Goal: Task Accomplishment & Management: Complete application form

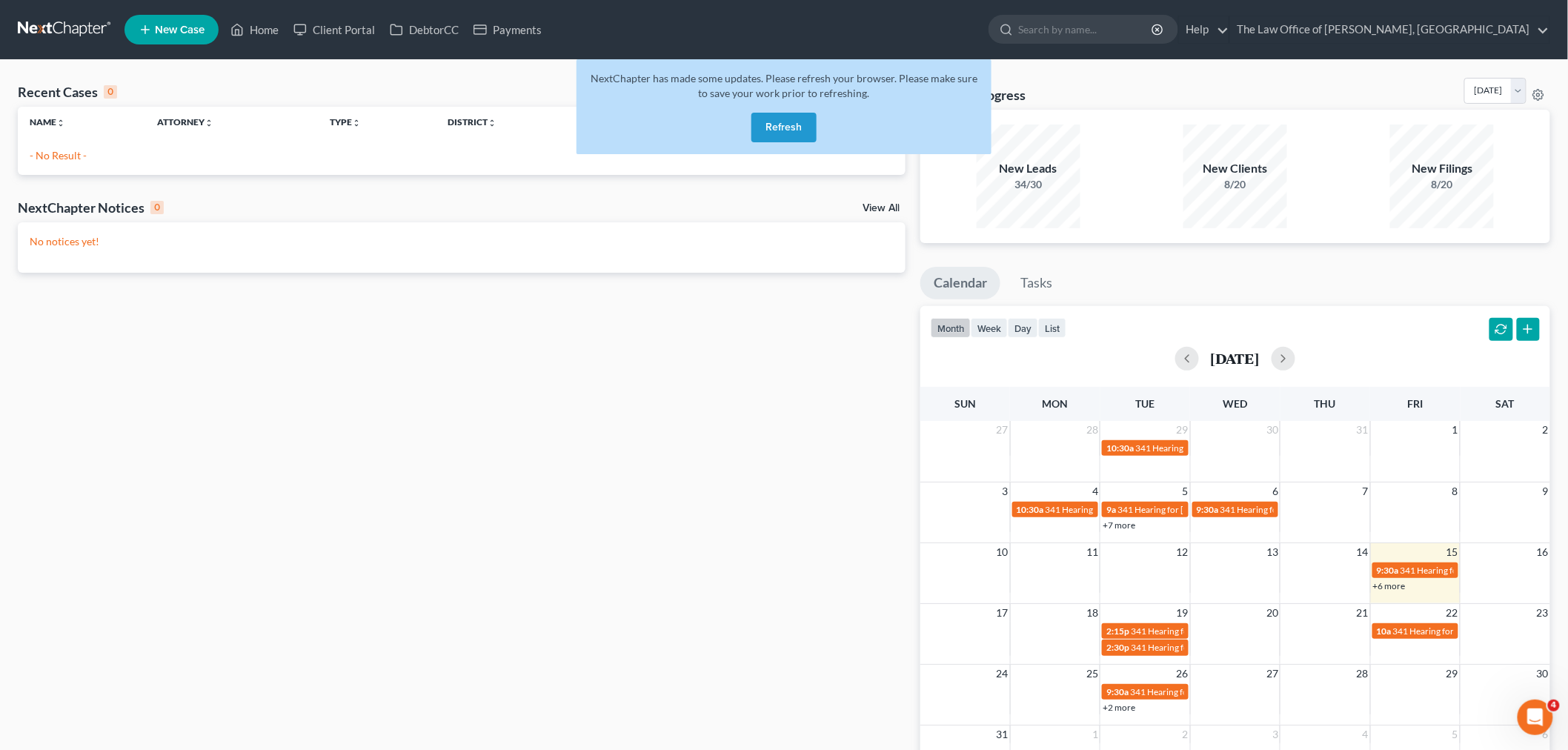
click at [787, 115] on button "Refresh" at bounding box center [784, 127] width 65 height 30
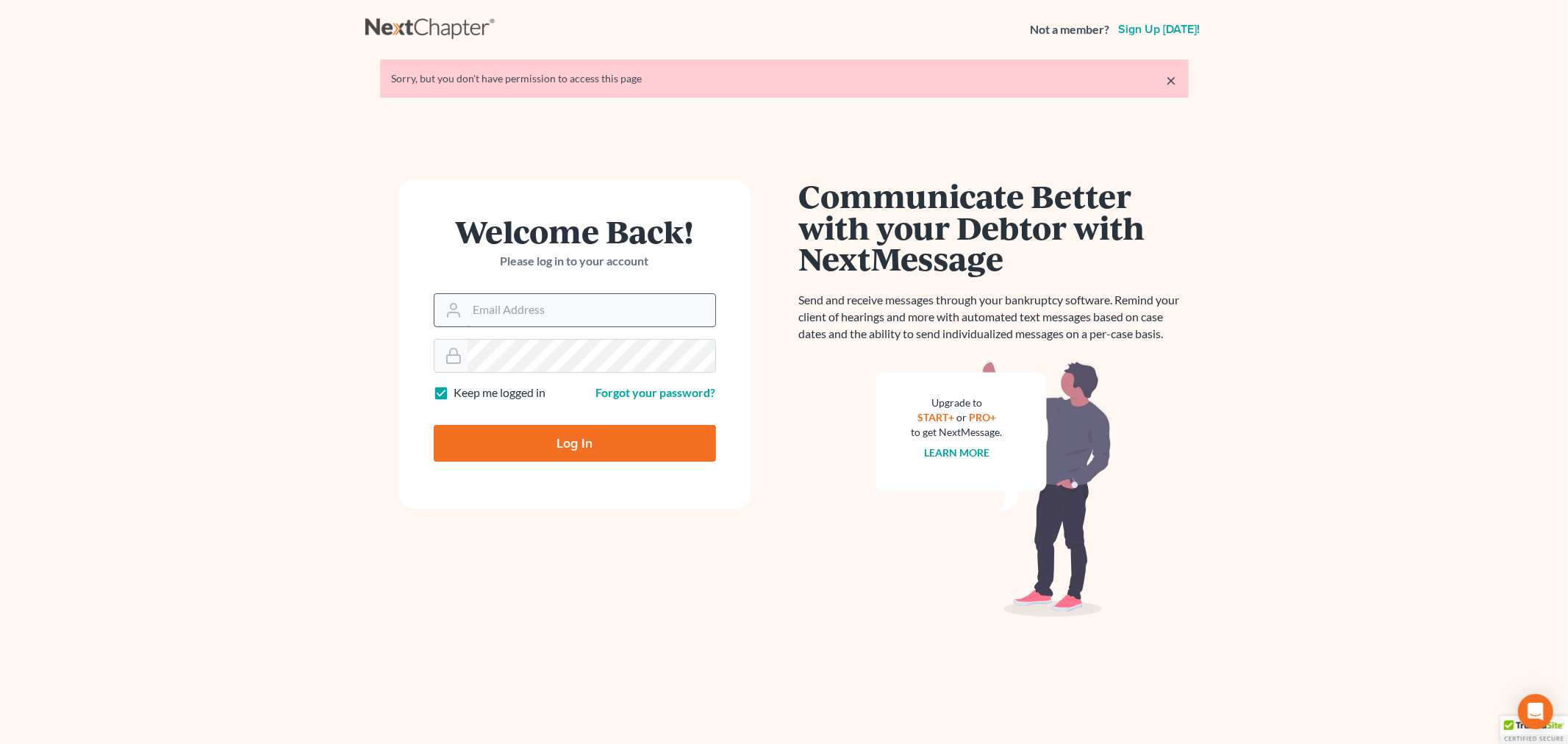
click at [603, 306] on input "Email Address" at bounding box center [591, 310] width 248 height 32
type input "christiaan@mvnlaw.com"
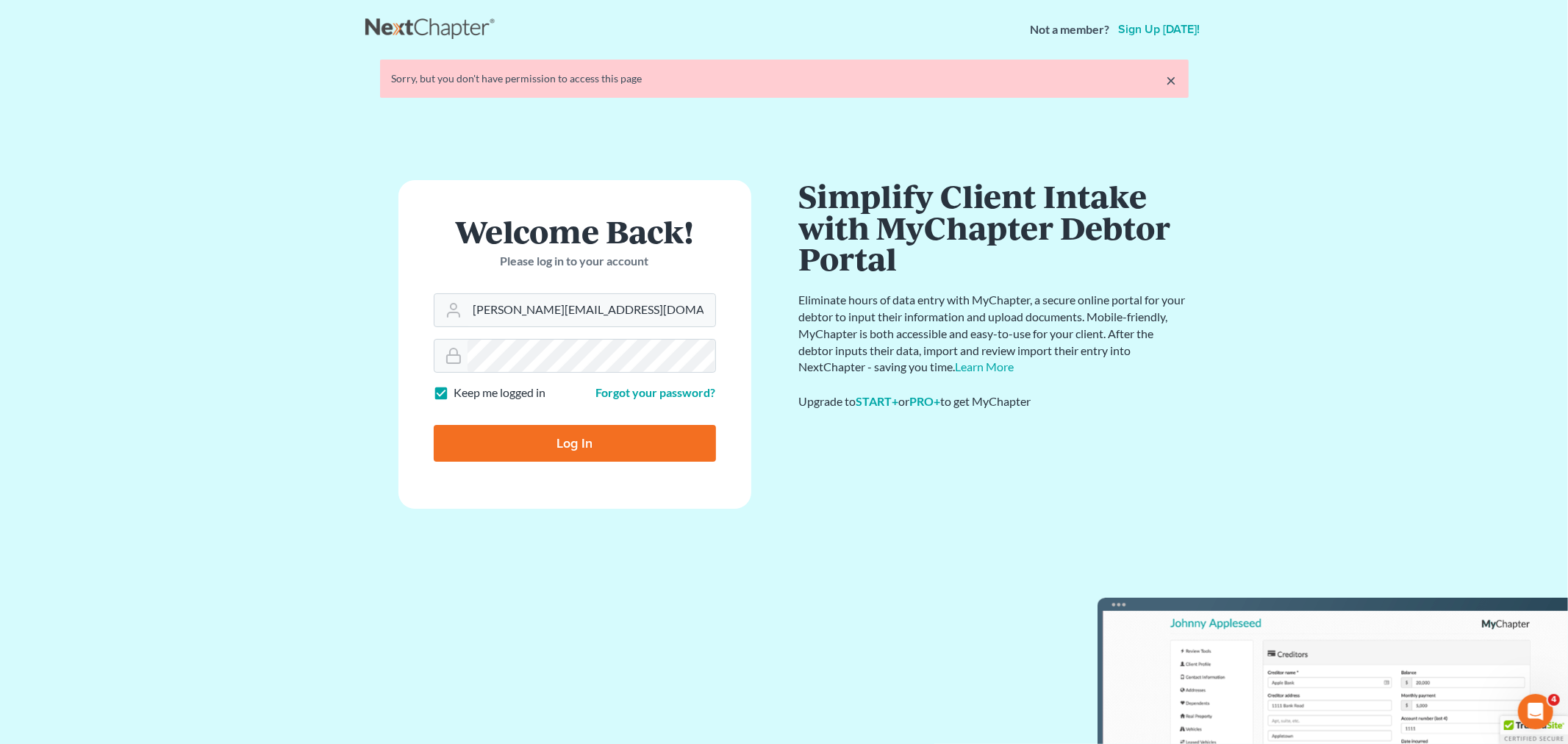
click at [562, 451] on input "Log In" at bounding box center [574, 443] width 282 height 37
type input "Thinking..."
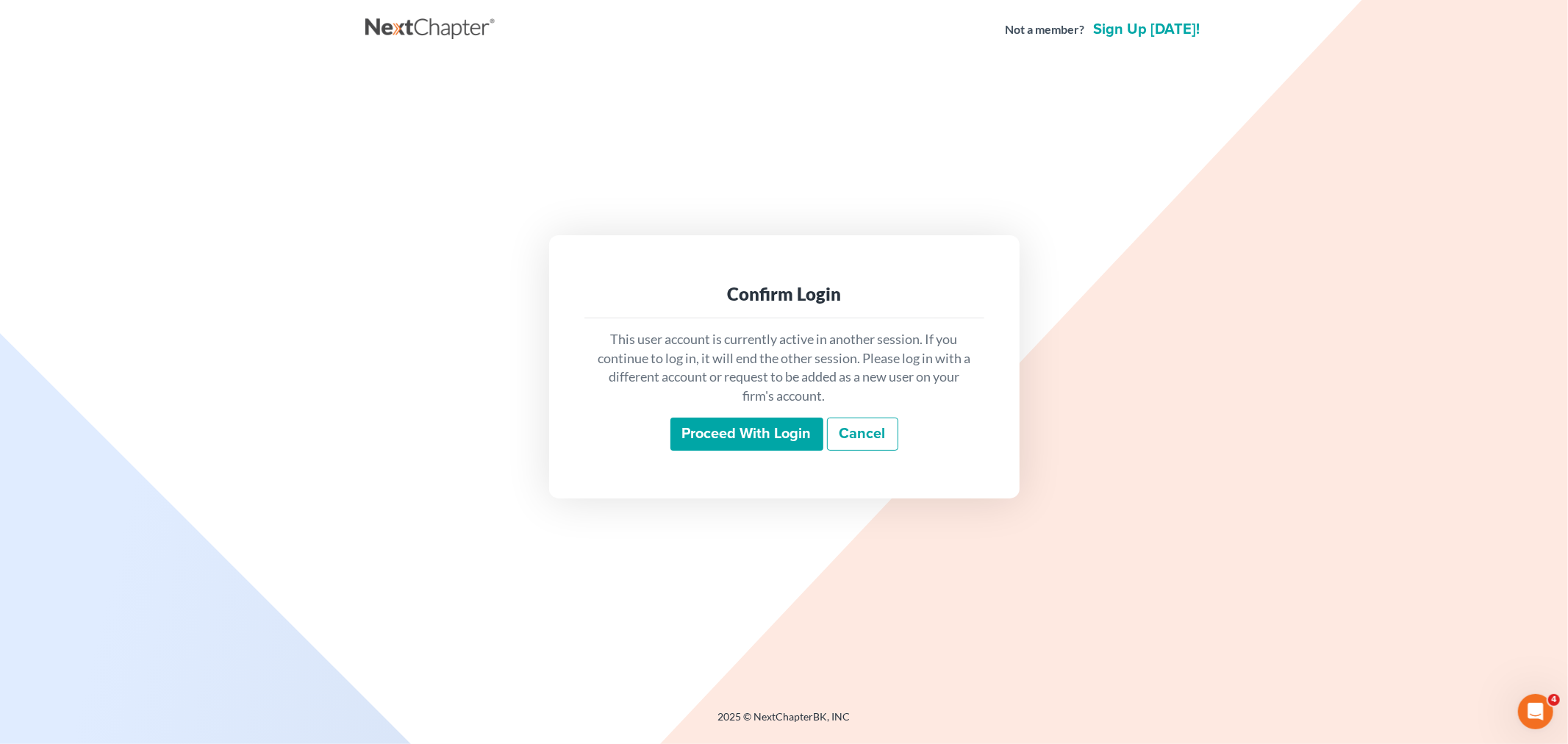
click at [792, 437] on input "Proceed with login" at bounding box center [747, 435] width 153 height 34
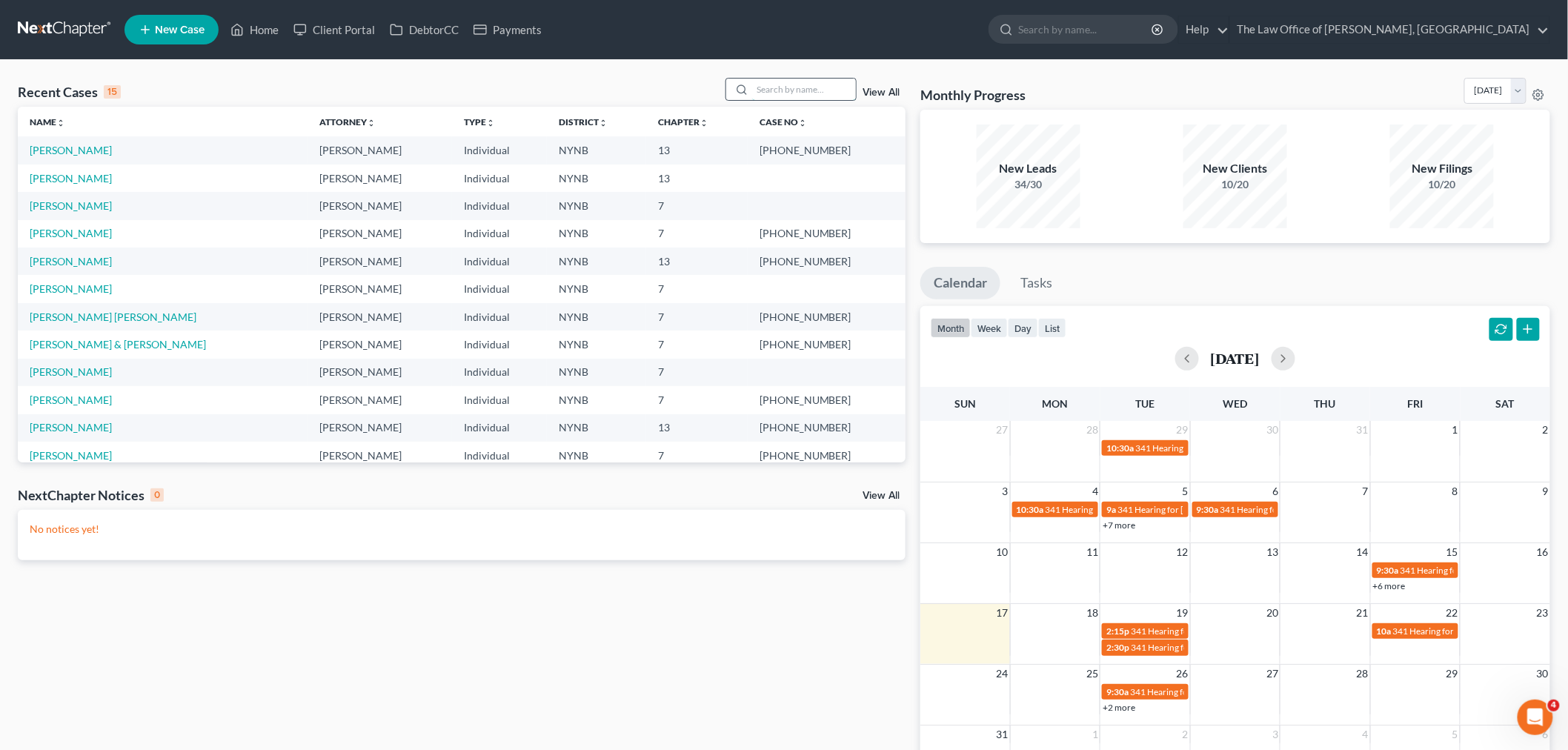
click at [813, 99] on input "search" at bounding box center [804, 90] width 104 height 22
type input "boni"
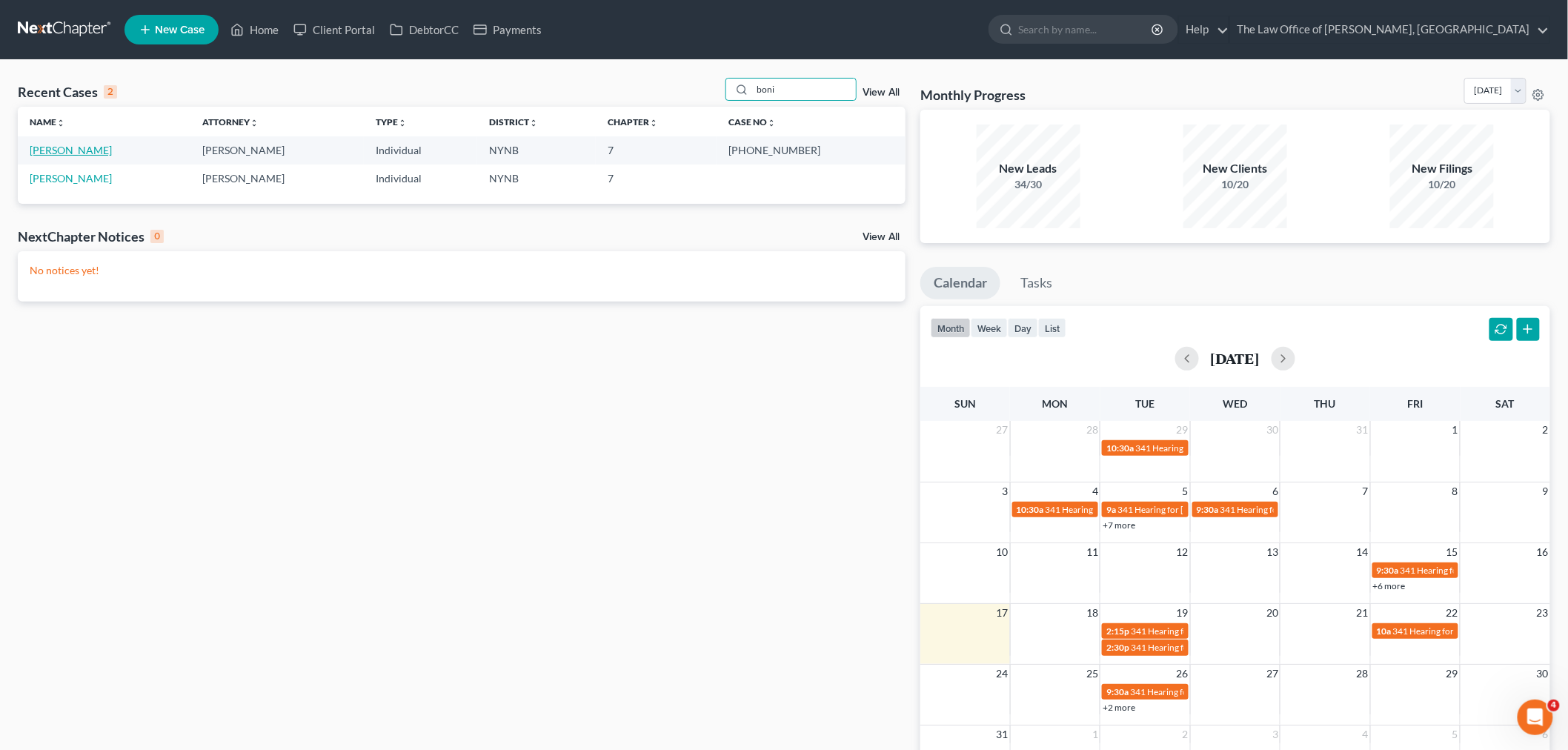
click at [72, 150] on link "[PERSON_NAME]" at bounding box center [71, 150] width 83 height 13
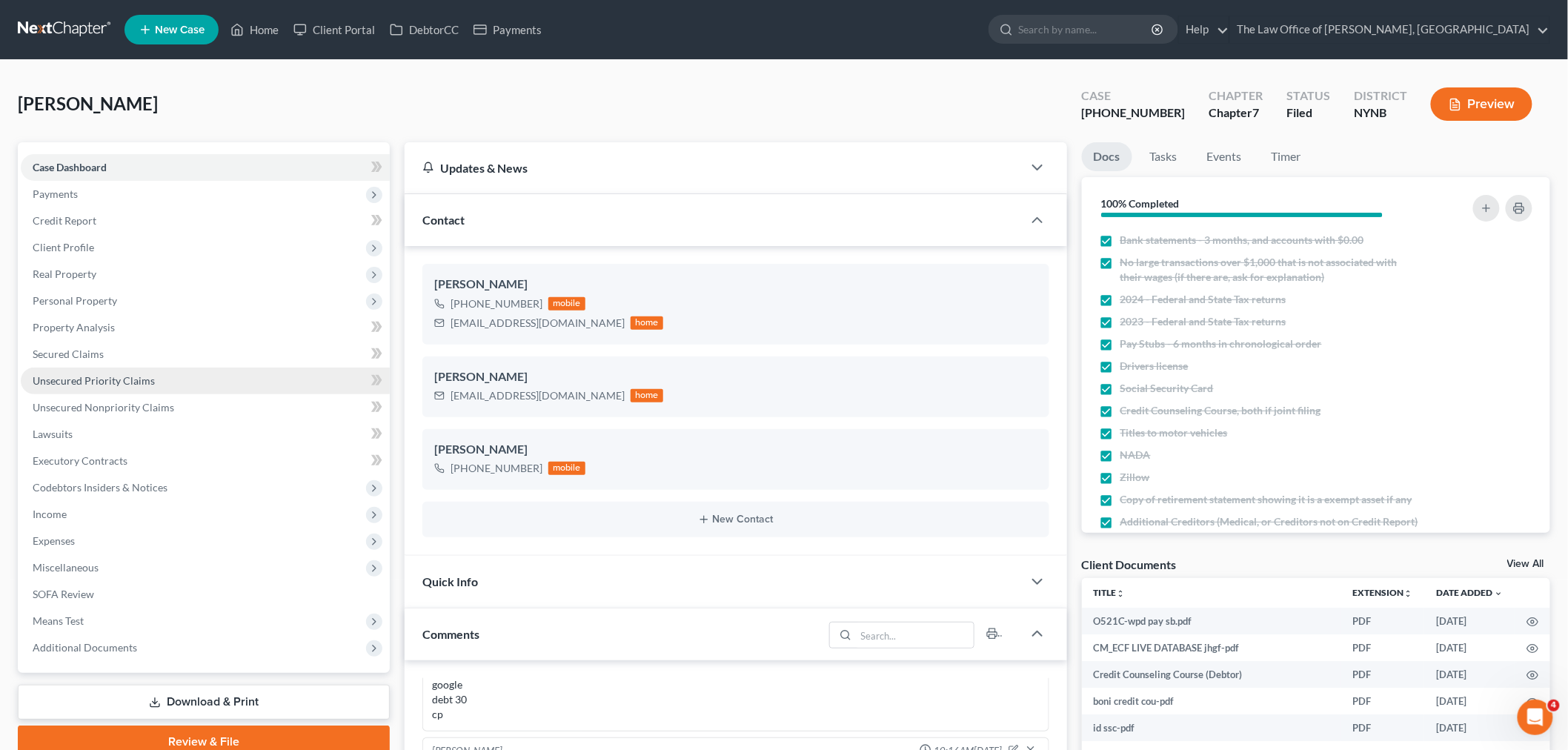
scroll to position [1143, 0]
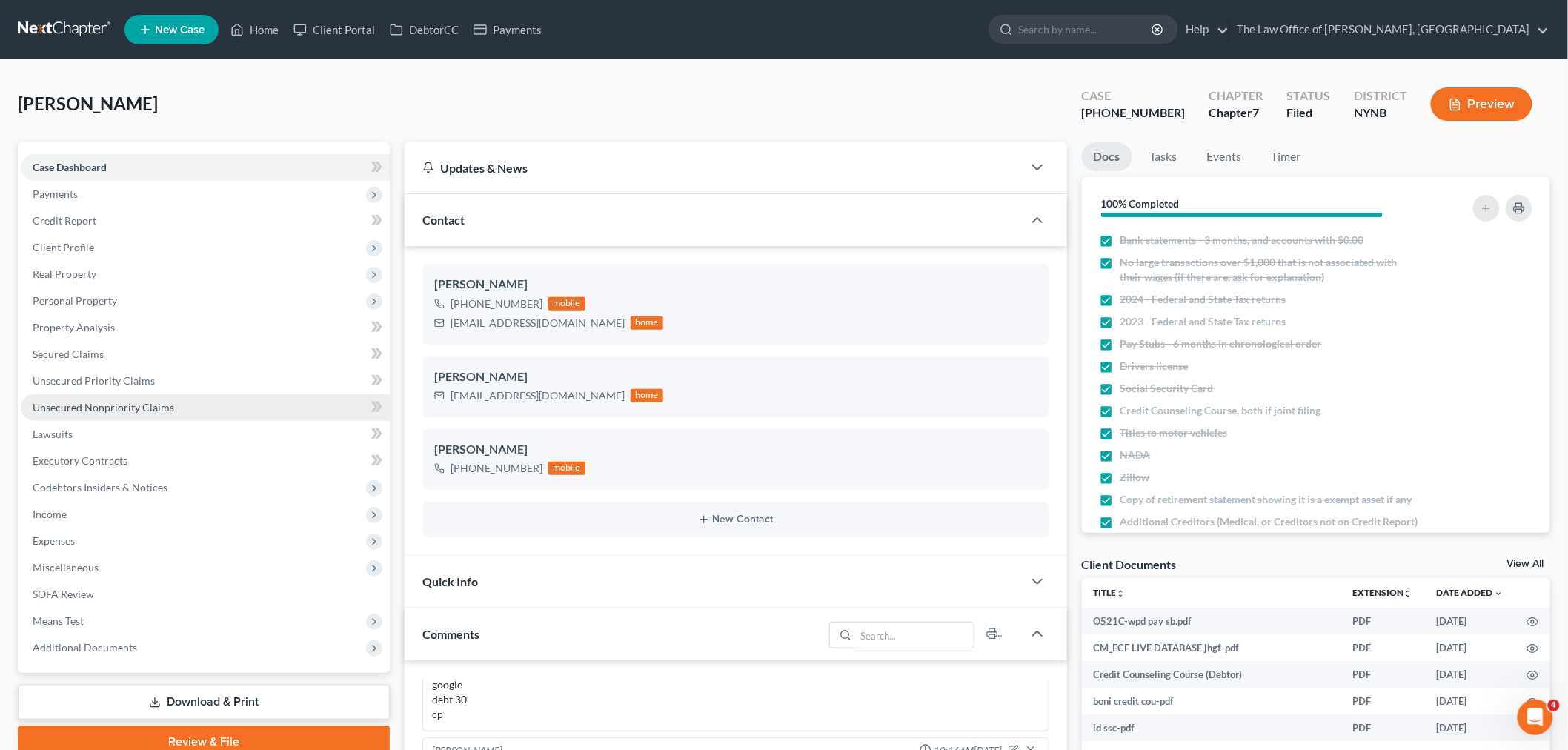
click at [83, 405] on span "Unsecured Nonpriority Claims" at bounding box center [104, 407] width 142 height 13
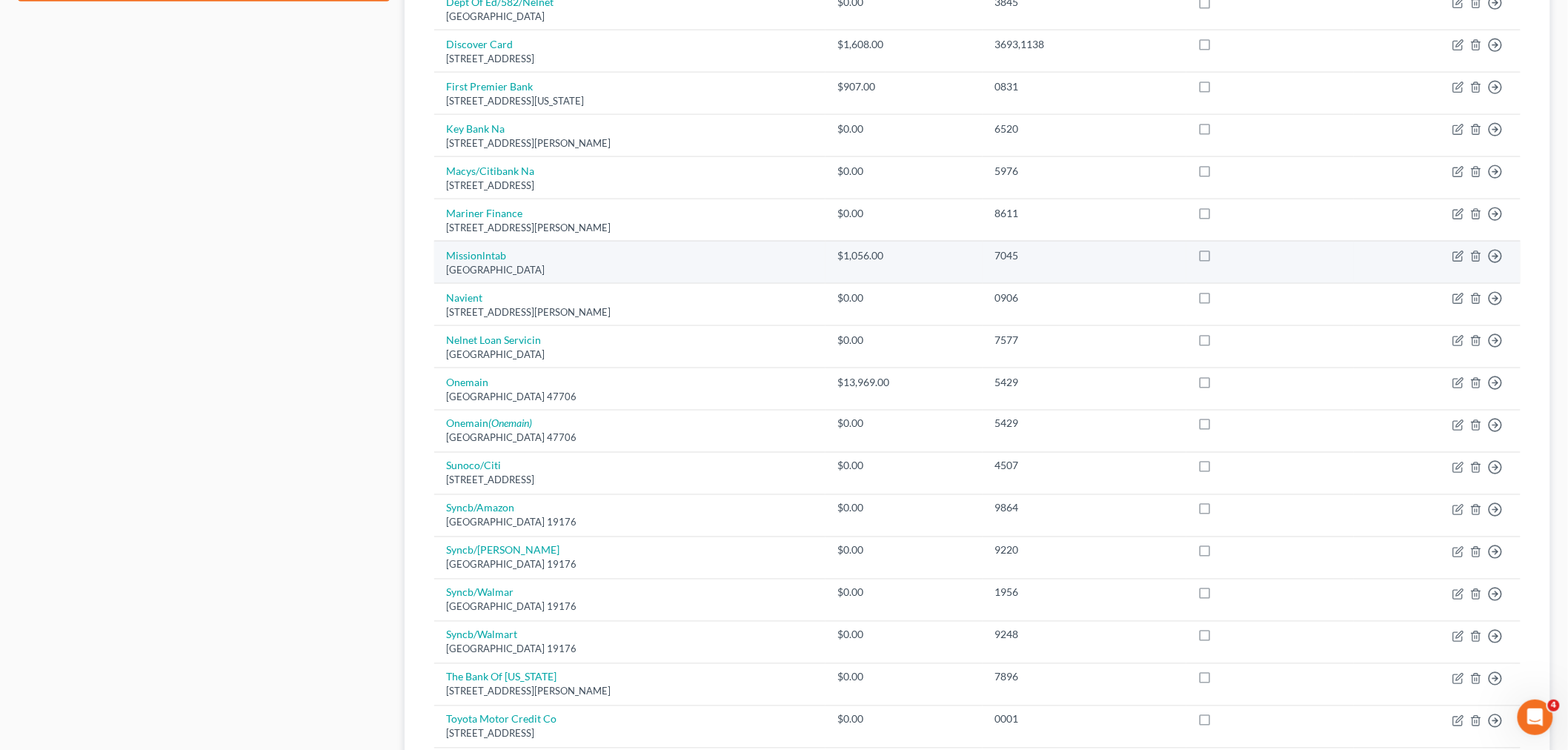
scroll to position [967, 0]
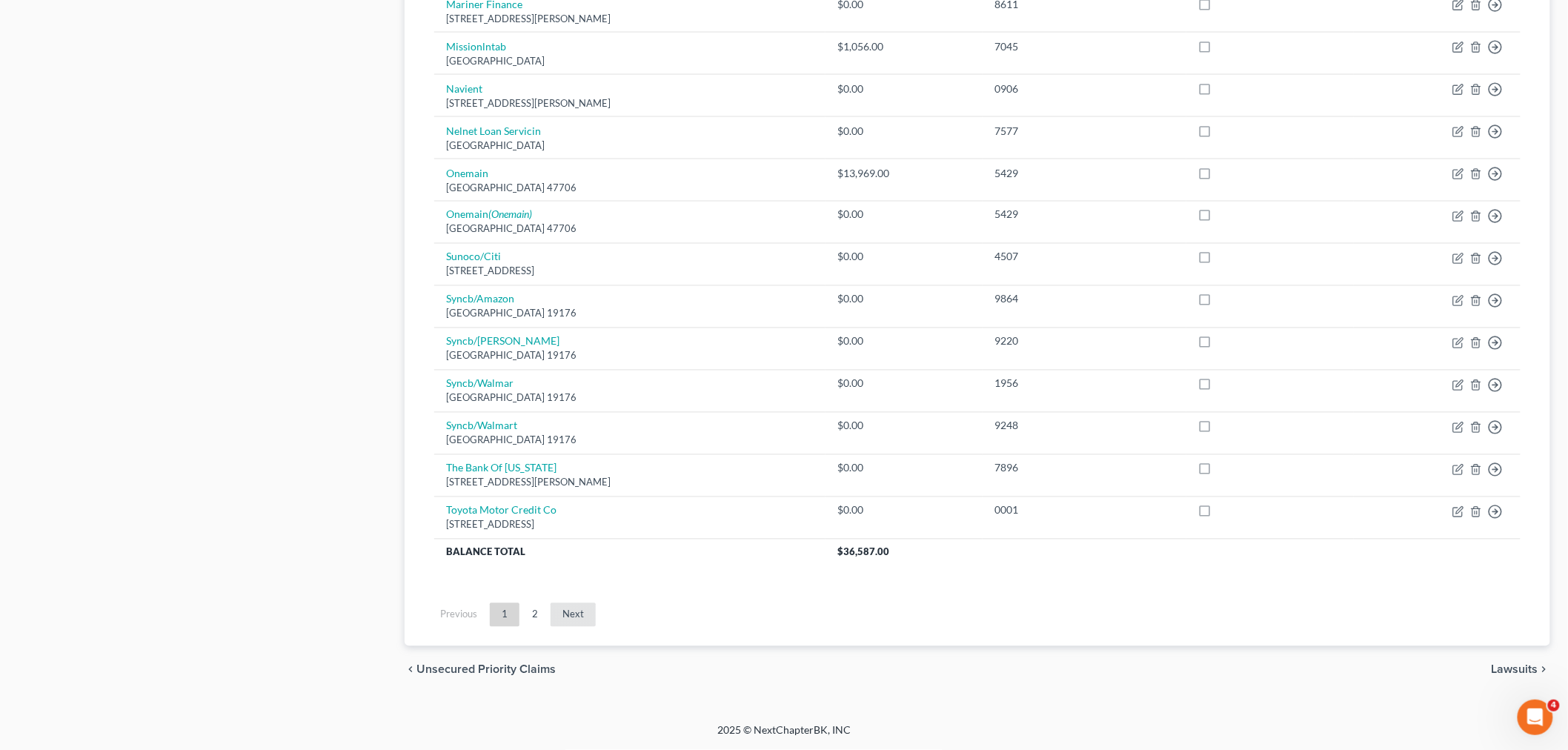
click at [581, 614] on link "Next" at bounding box center [573, 615] width 45 height 24
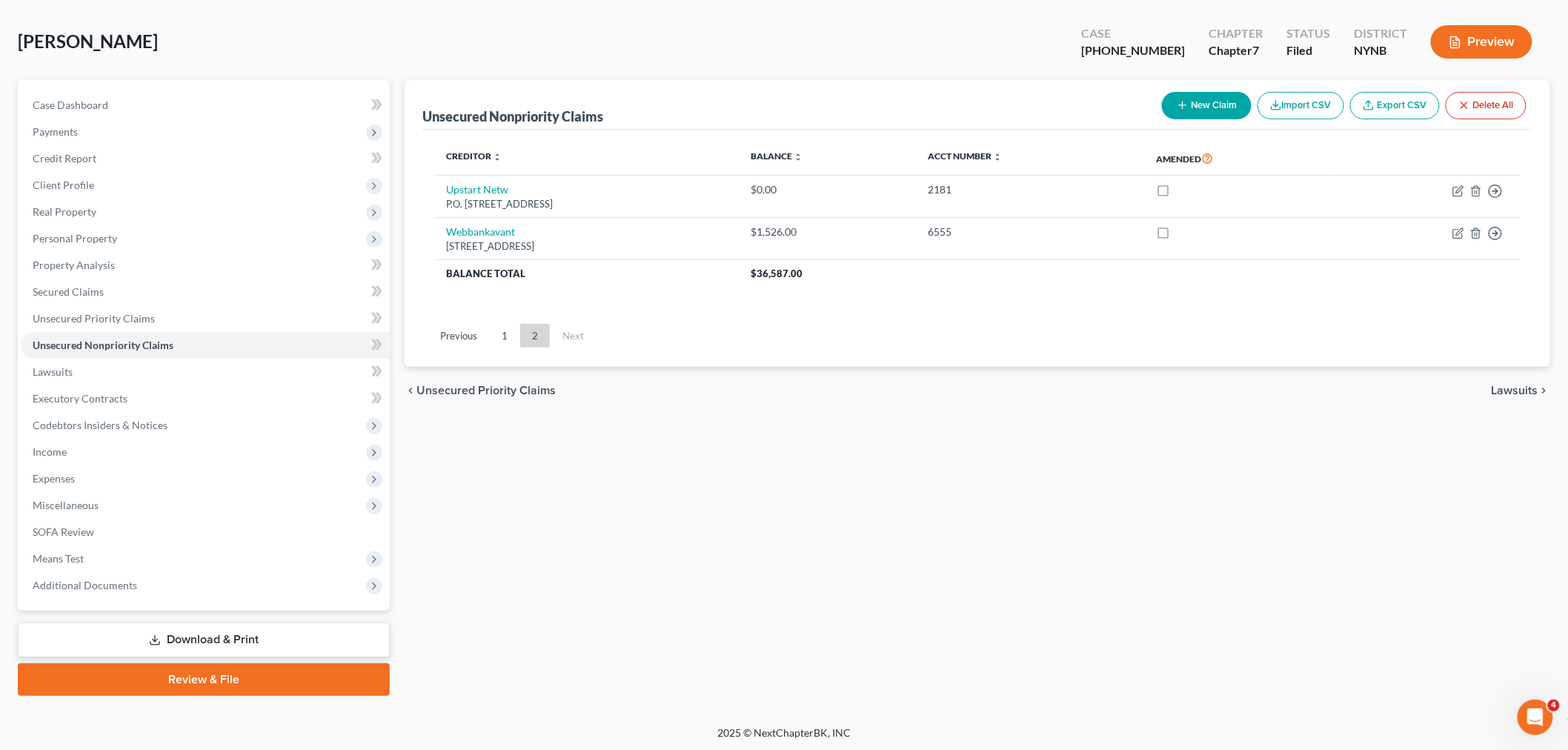
click at [507, 338] on link "1" at bounding box center [504, 336] width 30 height 24
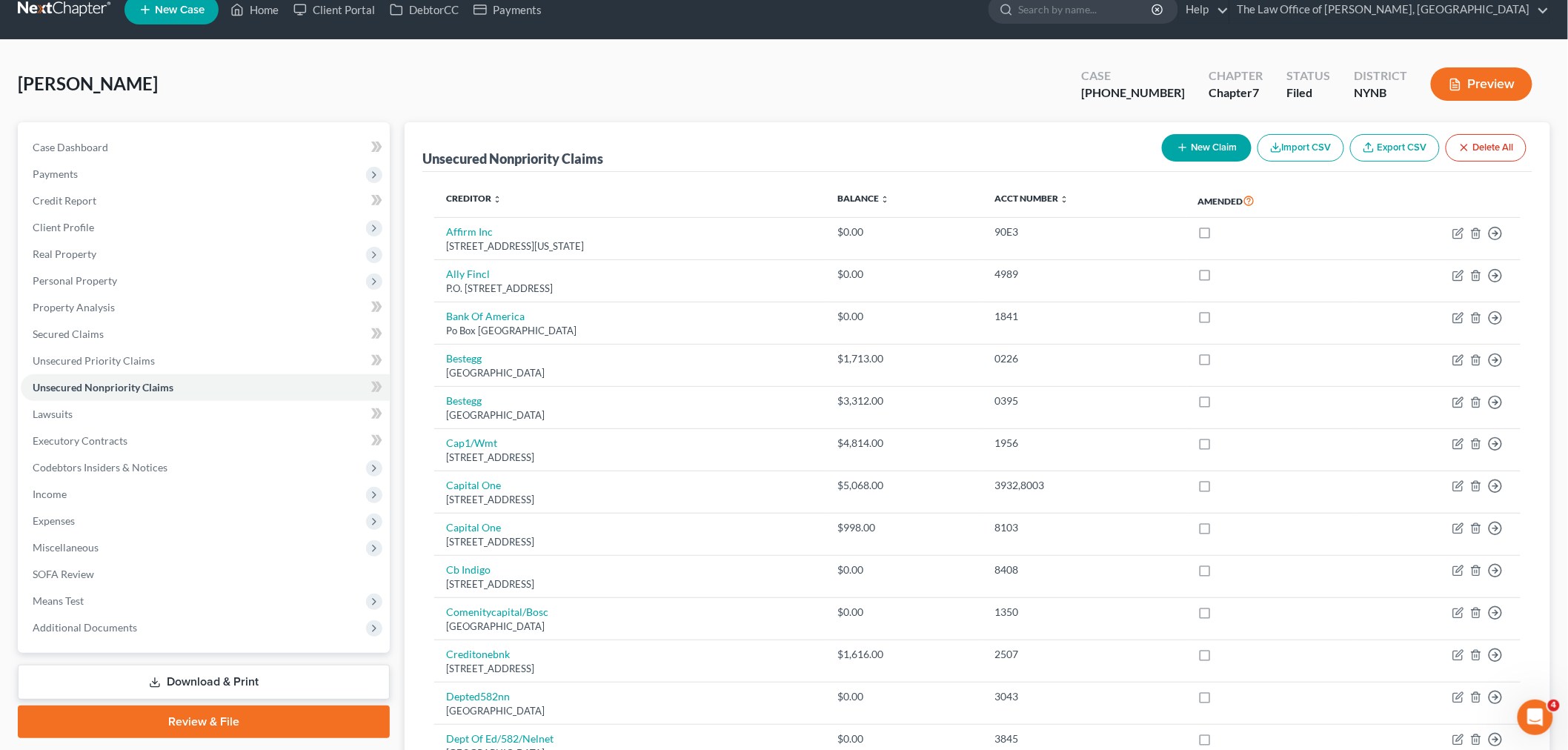
scroll to position [0, 0]
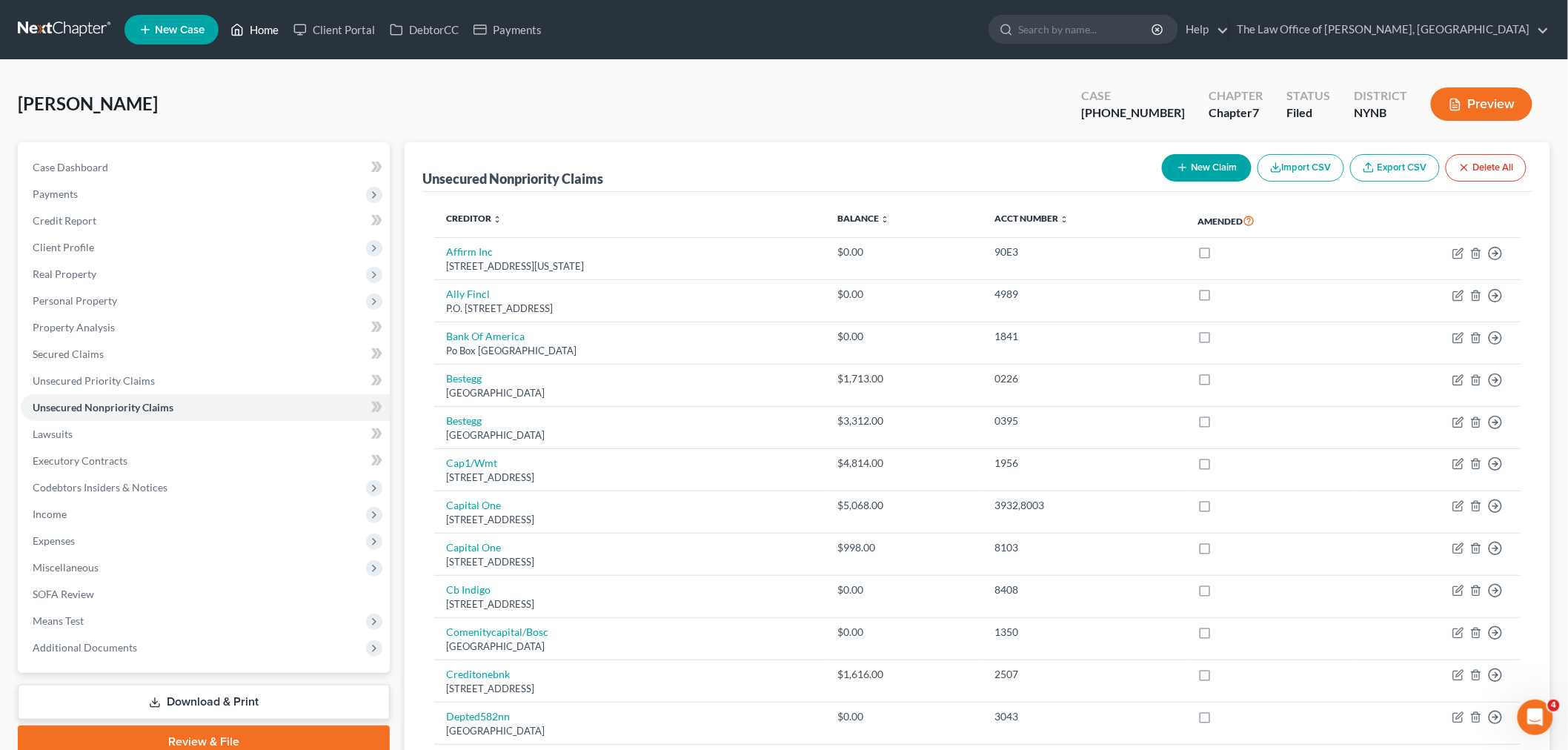
click at [260, 28] on link "Home" at bounding box center [254, 29] width 63 height 26
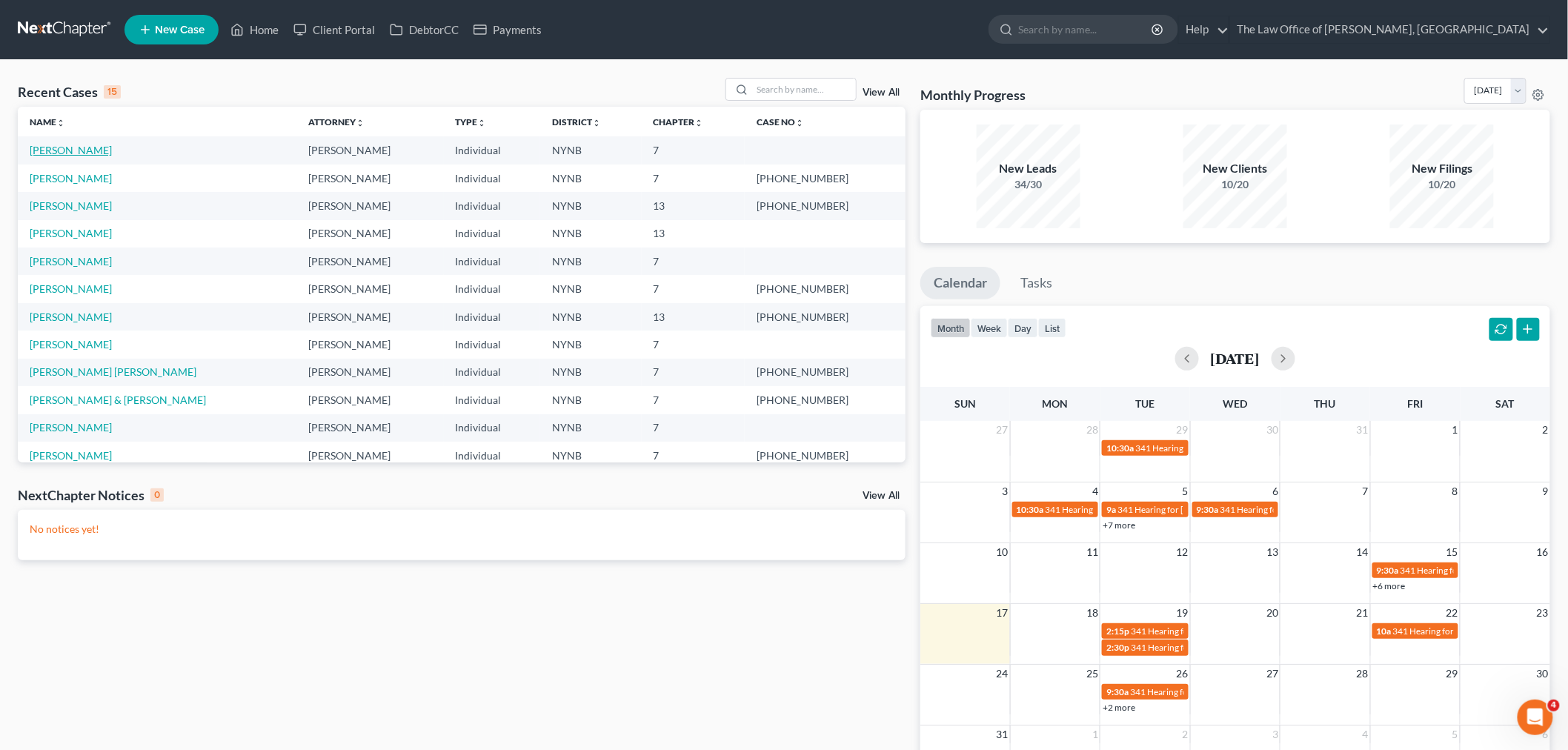
click at [77, 150] on link "[PERSON_NAME]" at bounding box center [71, 150] width 83 height 13
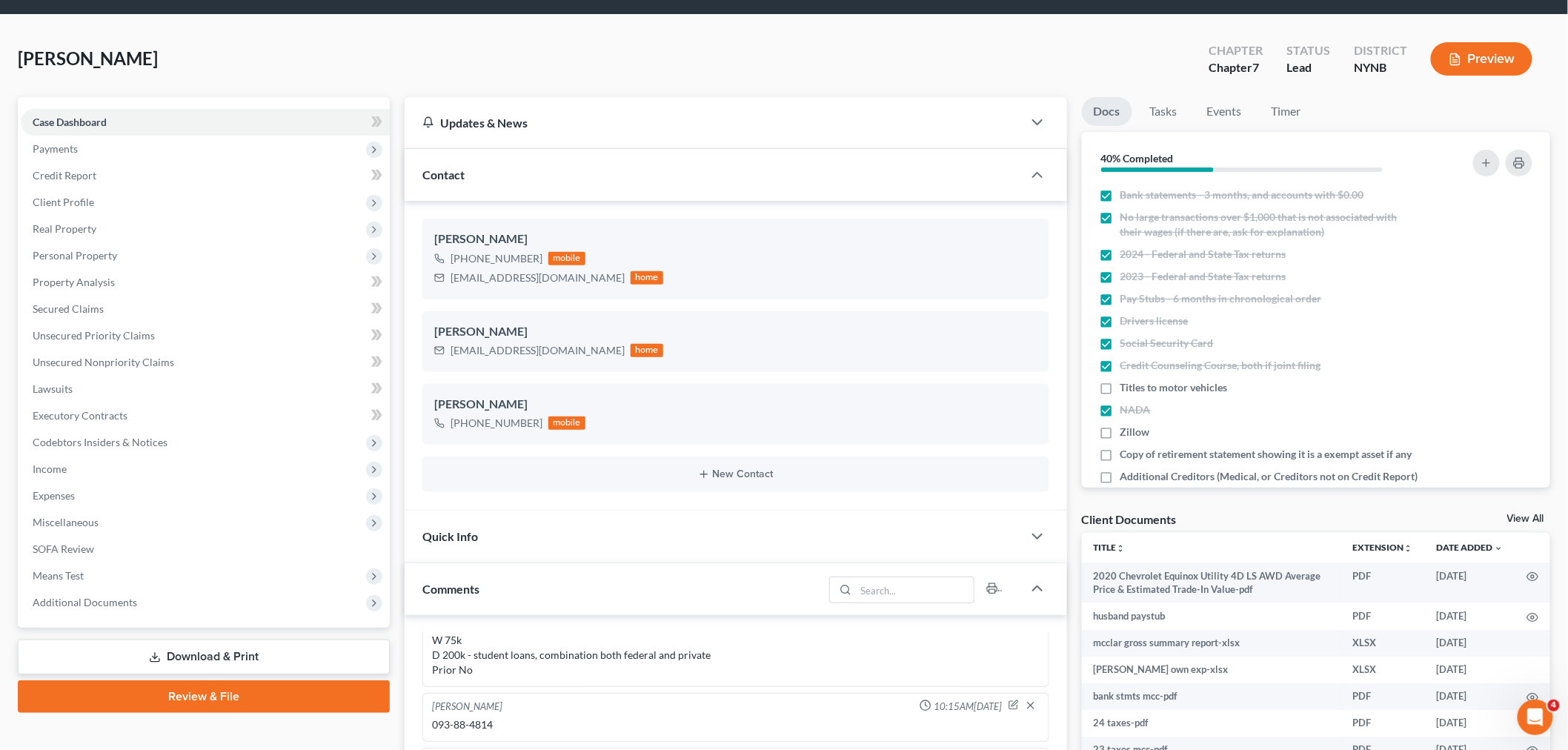
scroll to position [83, 0]
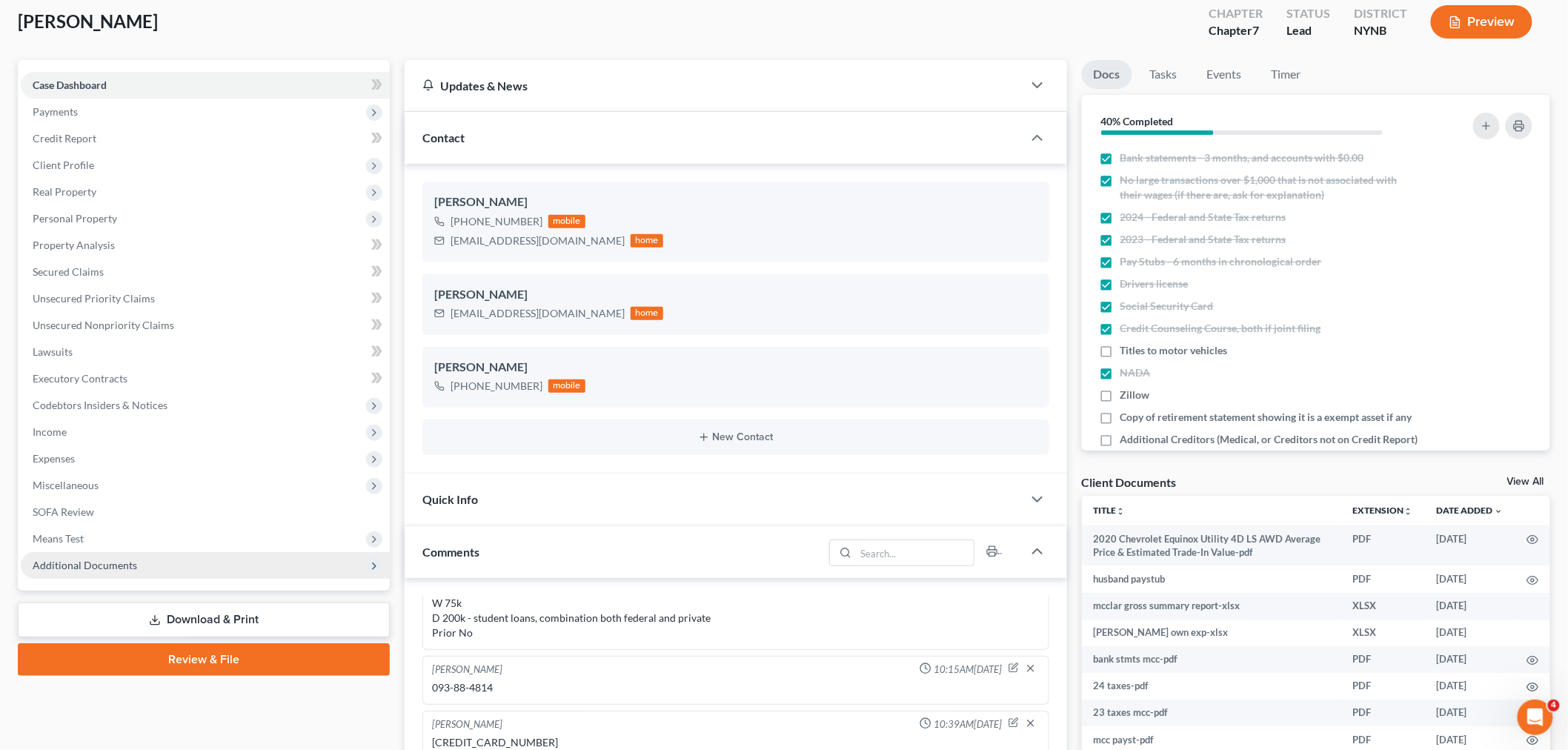
click at [151, 556] on span "Additional Documents" at bounding box center [205, 565] width 369 height 26
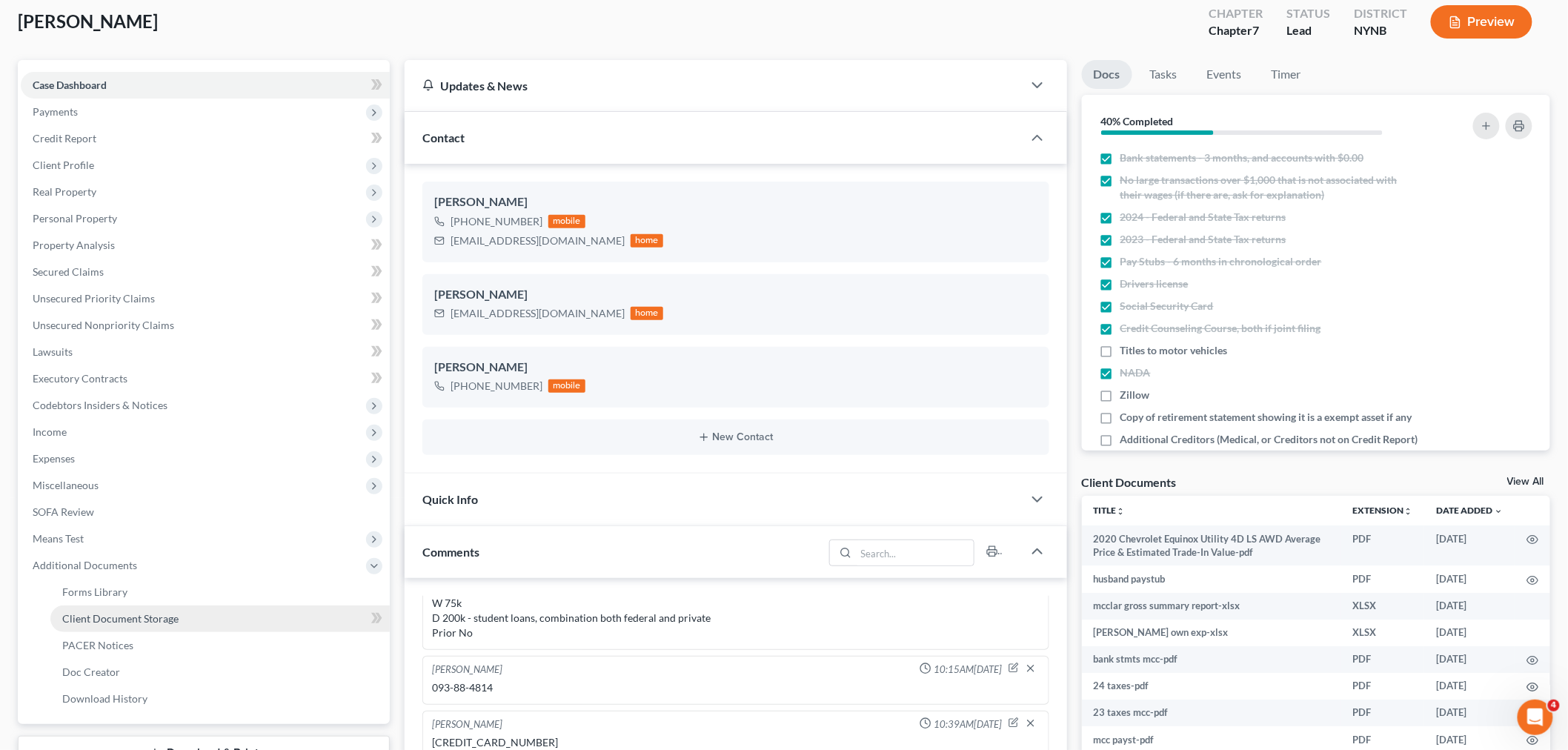
click at [141, 628] on link "Client Document Storage" at bounding box center [220, 618] width 340 height 26
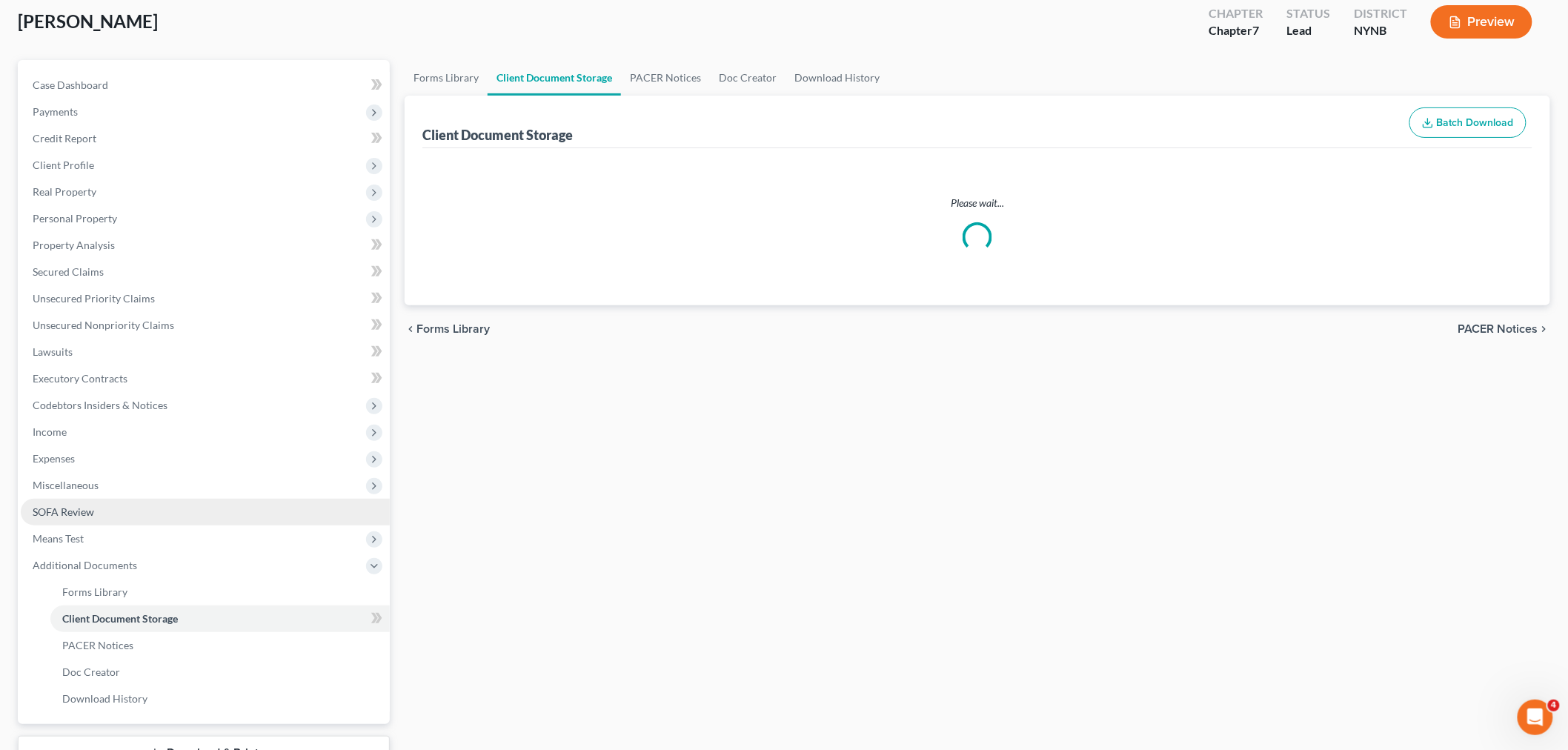
scroll to position [3, 0]
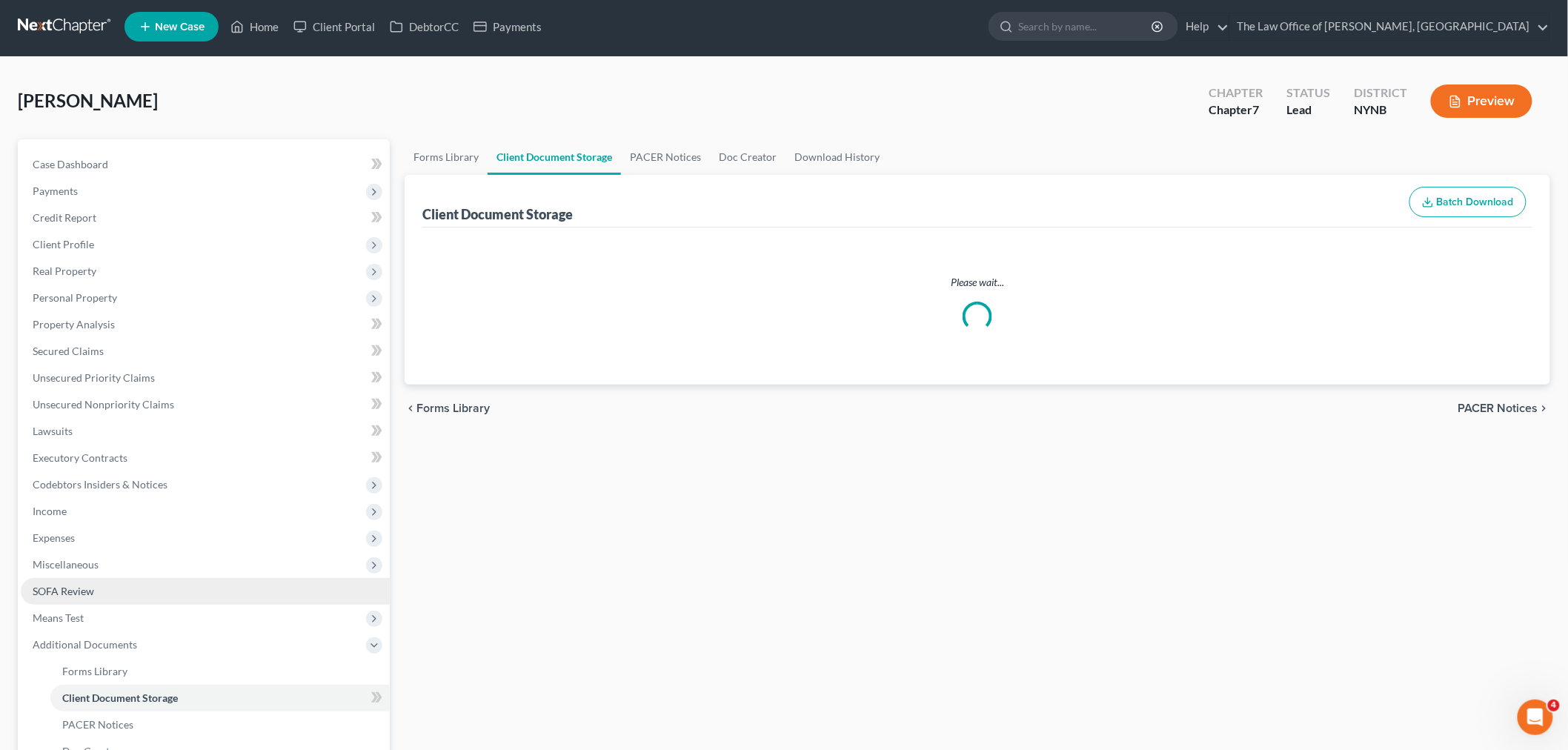
select select "1"
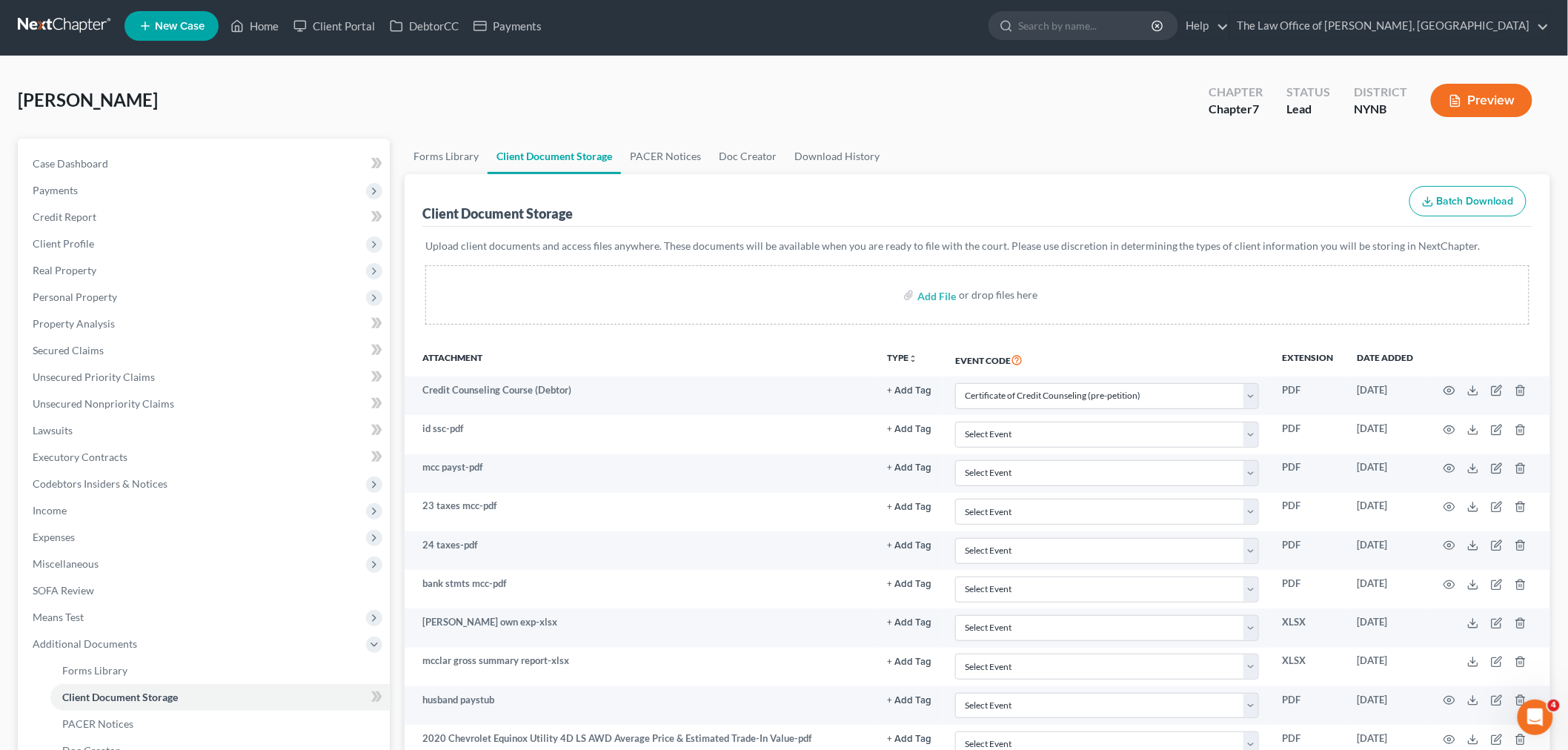
scroll to position [0, 0]
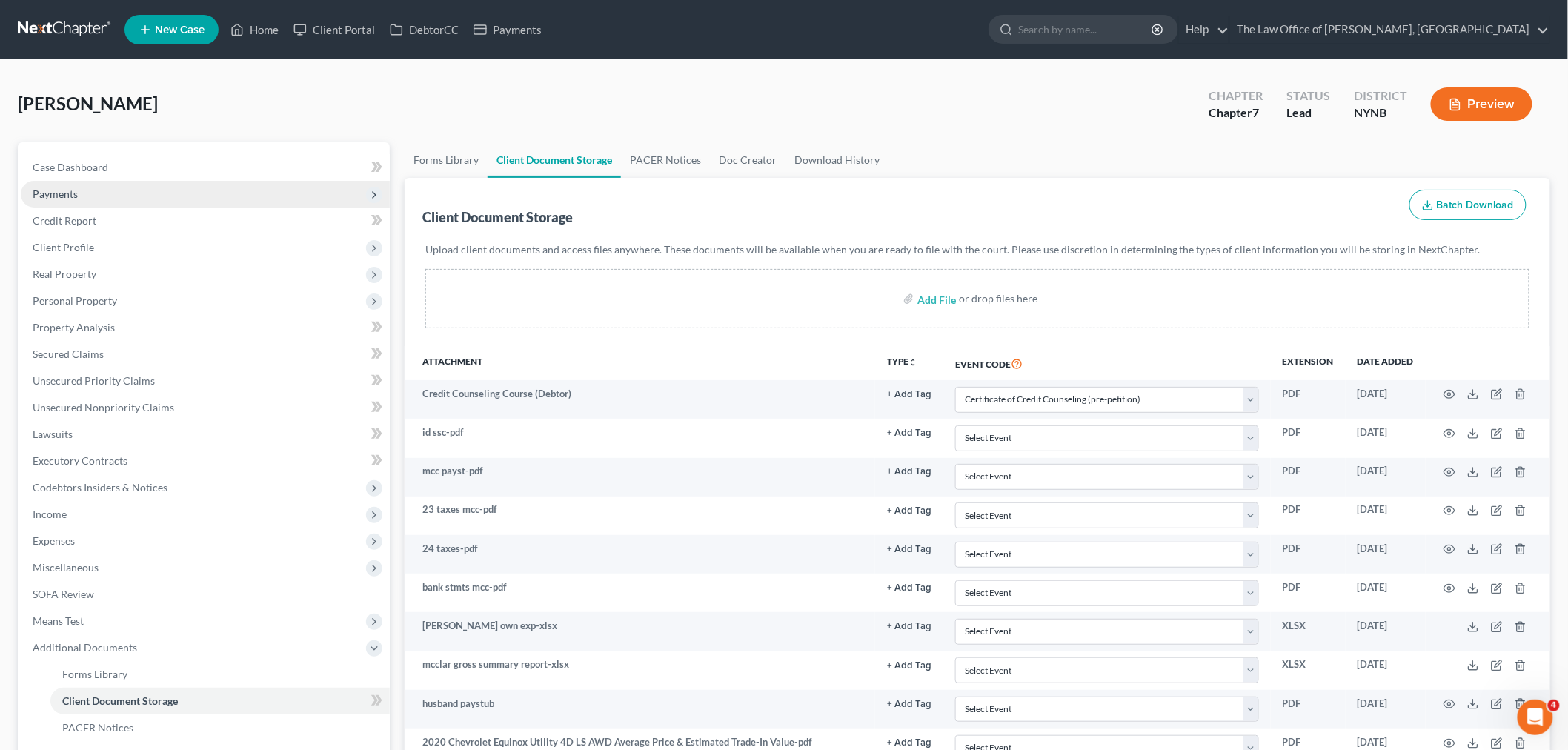
click at [47, 201] on span "Payments" at bounding box center [205, 193] width 369 height 26
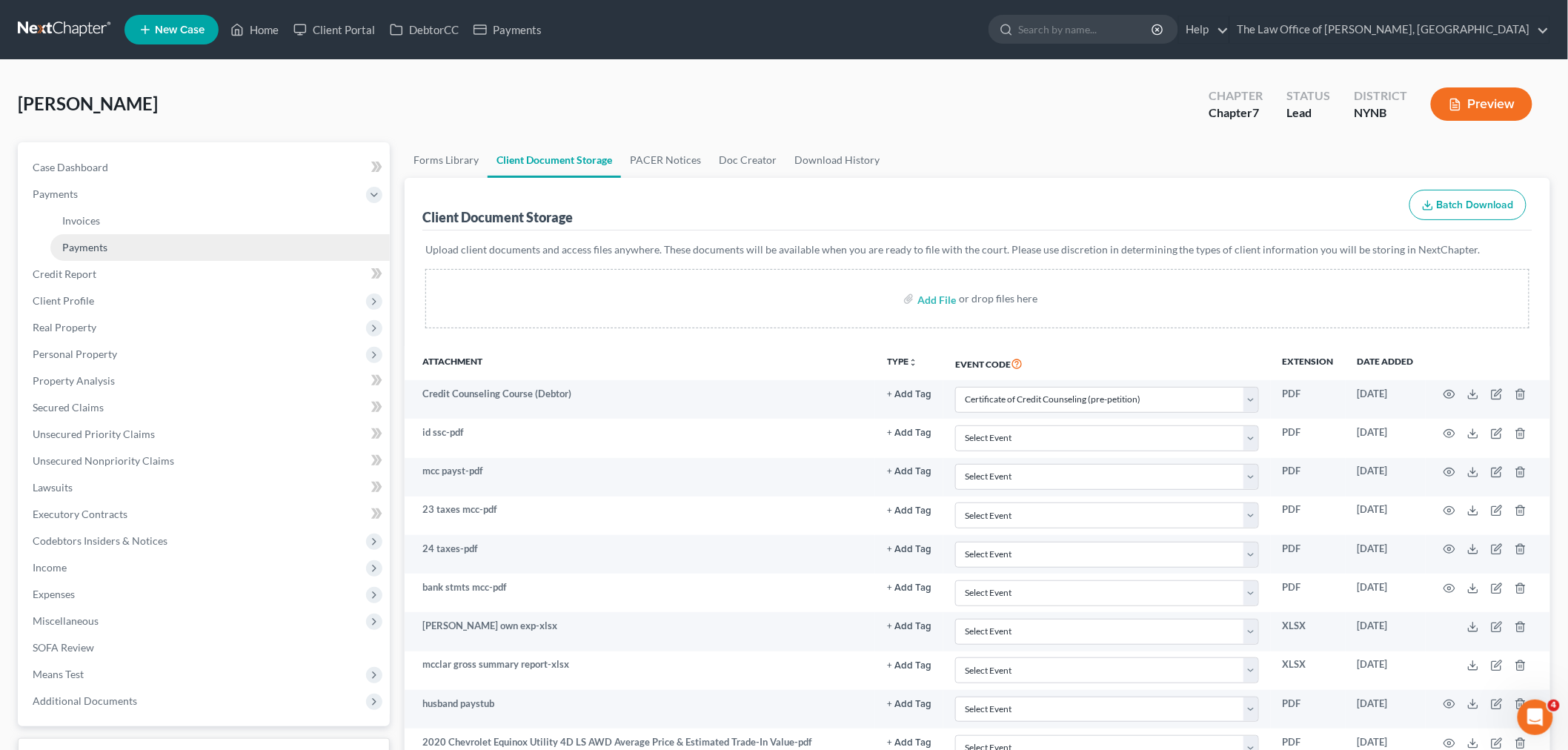
click at [230, 249] on link "Payments" at bounding box center [220, 247] width 340 height 26
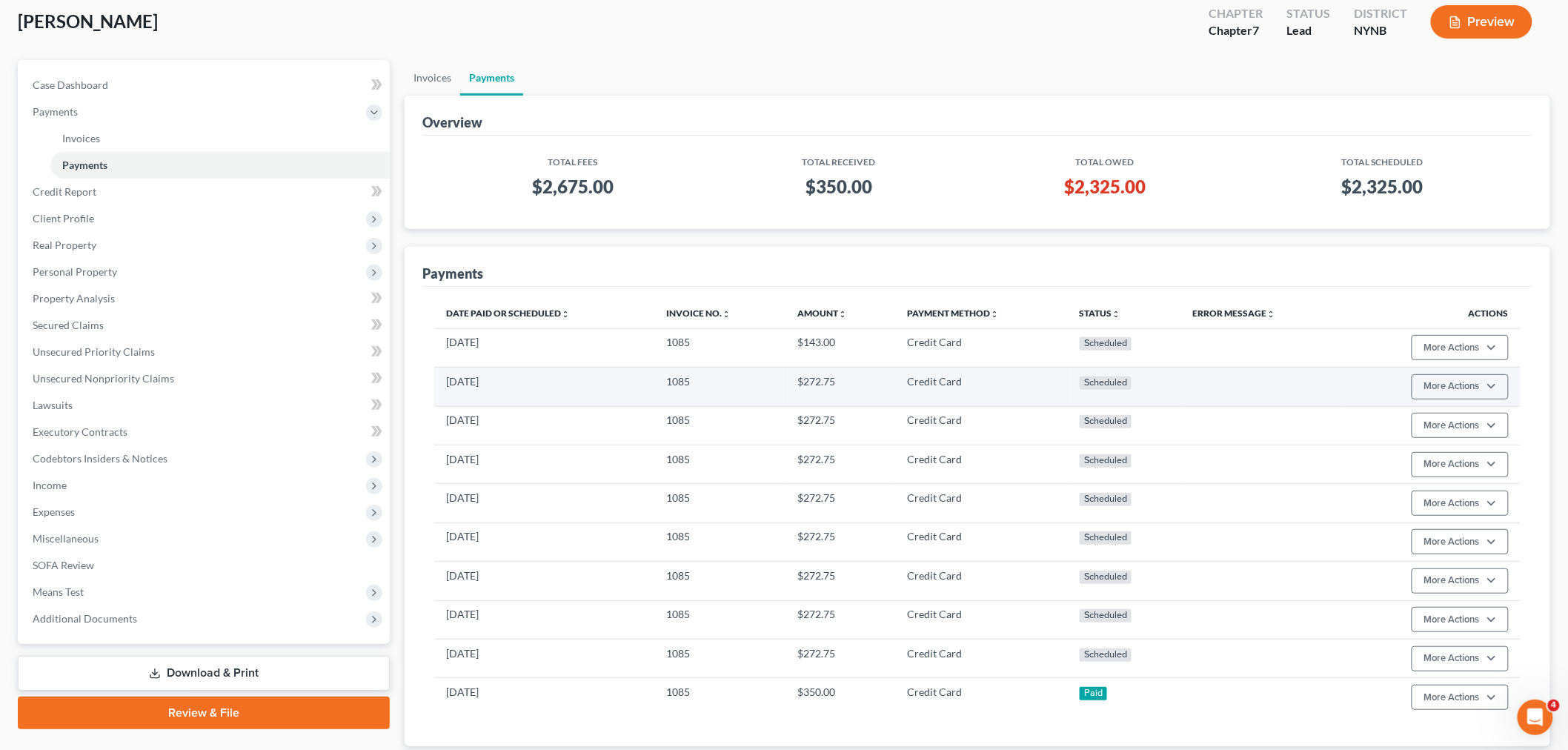
scroll to position [183, 0]
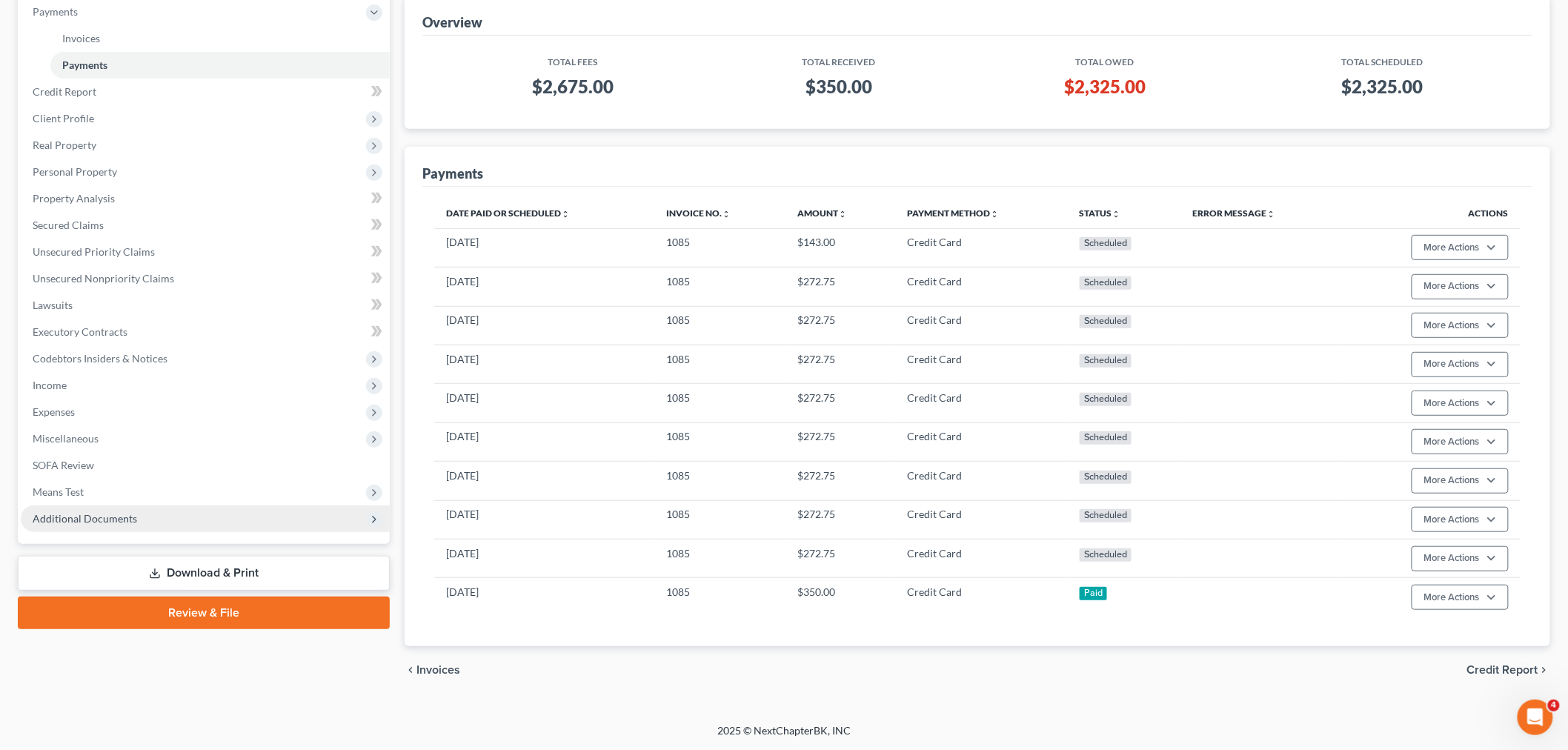
drag, startPoint x: 70, startPoint y: 519, endPoint x: 82, endPoint y: 517, distance: 12.2
click at [71, 519] on span "Additional Documents" at bounding box center [84, 518] width 104 height 13
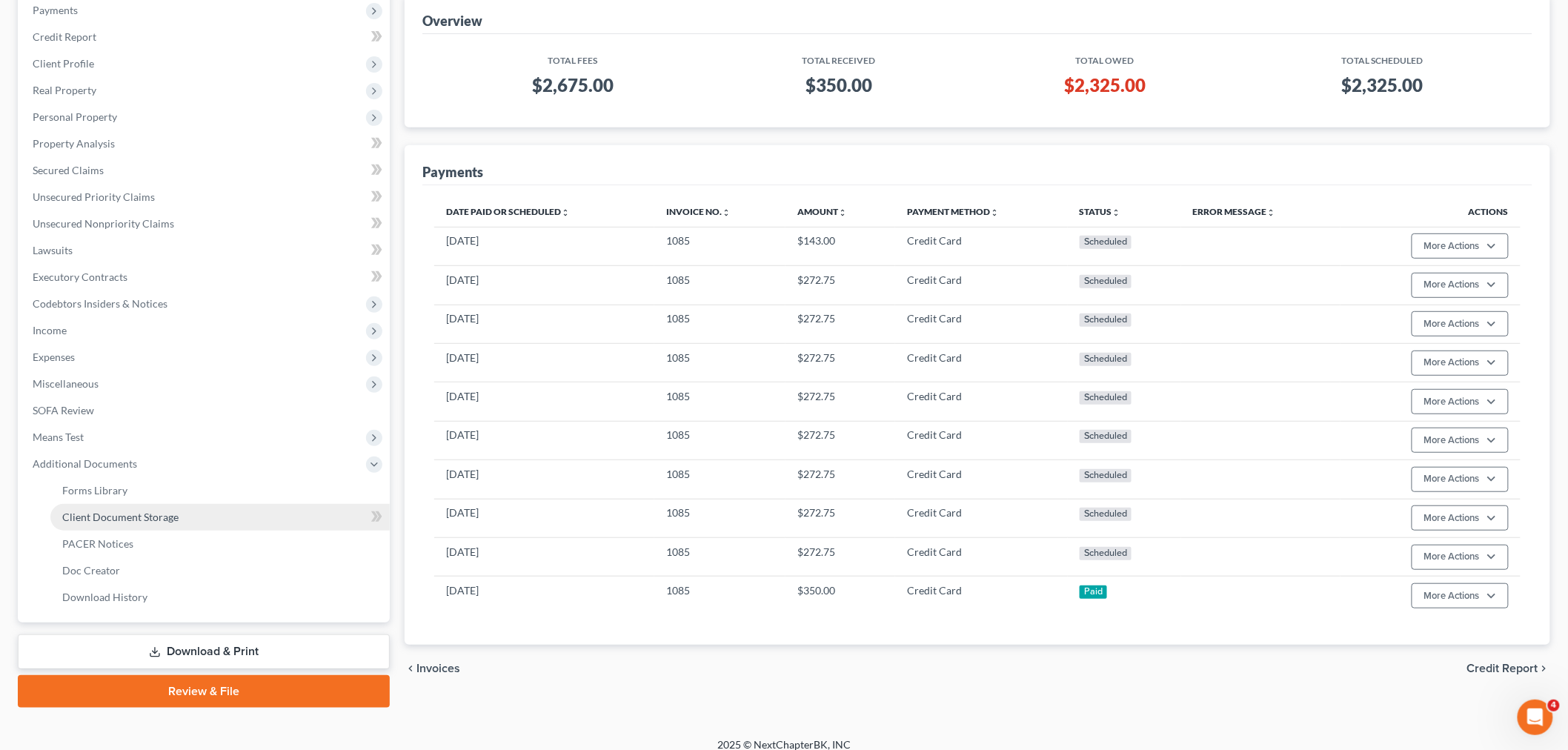
drag, startPoint x: 189, startPoint y: 515, endPoint x: 234, endPoint y: 507, distance: 45.7
click at [188, 514] on link "Client Document Storage" at bounding box center [220, 517] width 340 height 26
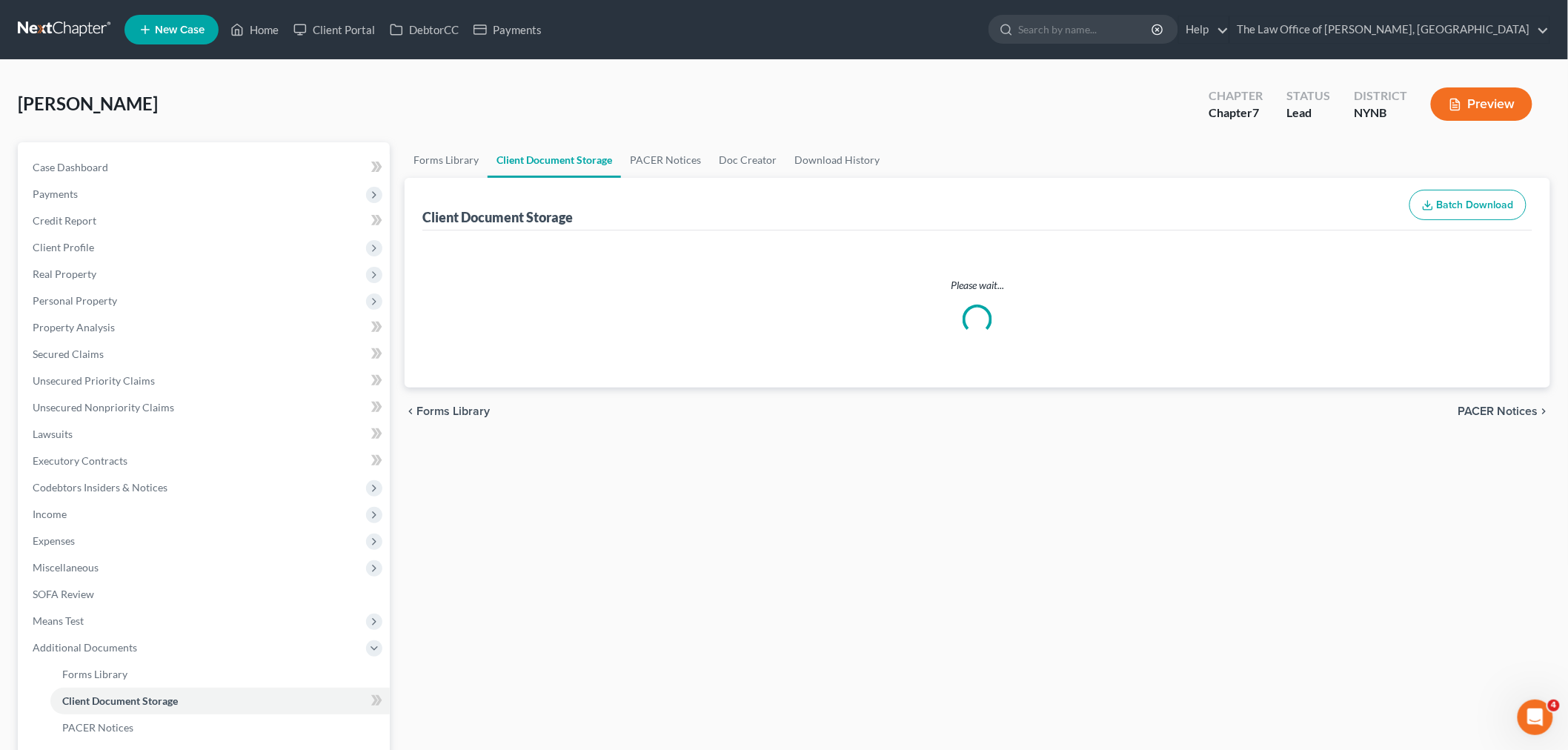
select select "1"
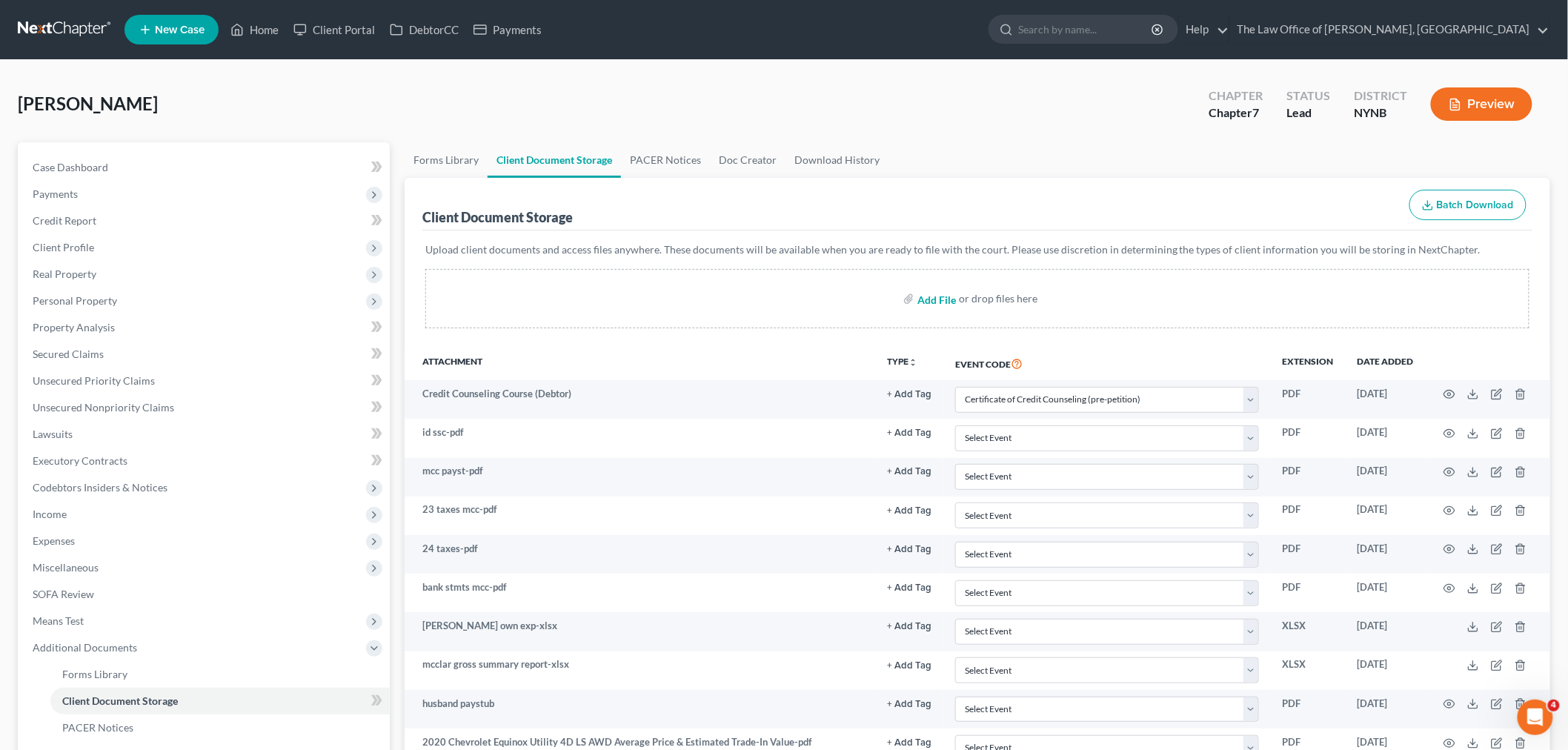
click at [945, 295] on input "file" at bounding box center [934, 298] width 35 height 26
type input "C:\fakepath\CM_ECF LIVE DATABASE 7riyuketjrfdss.pdf"
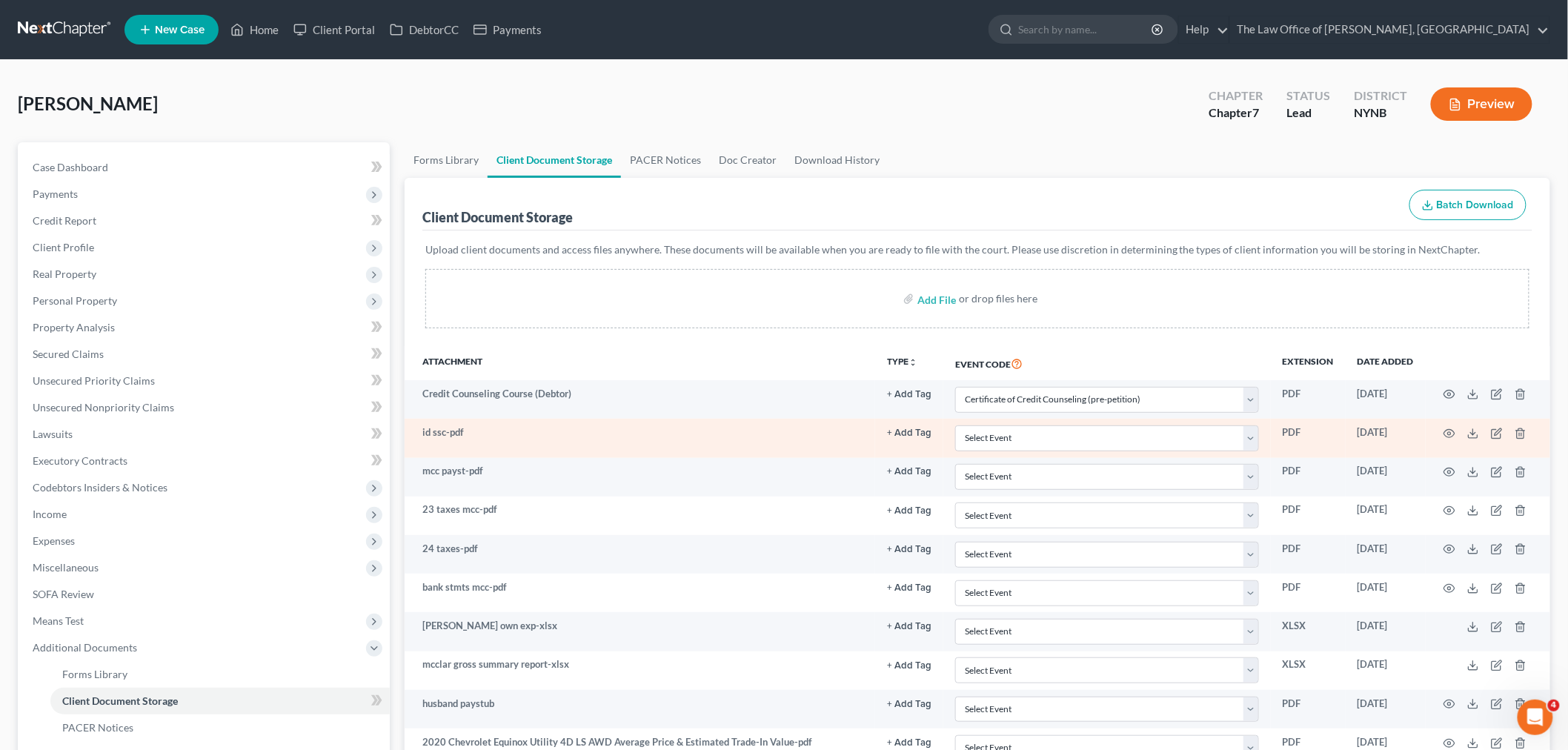
select select "1"
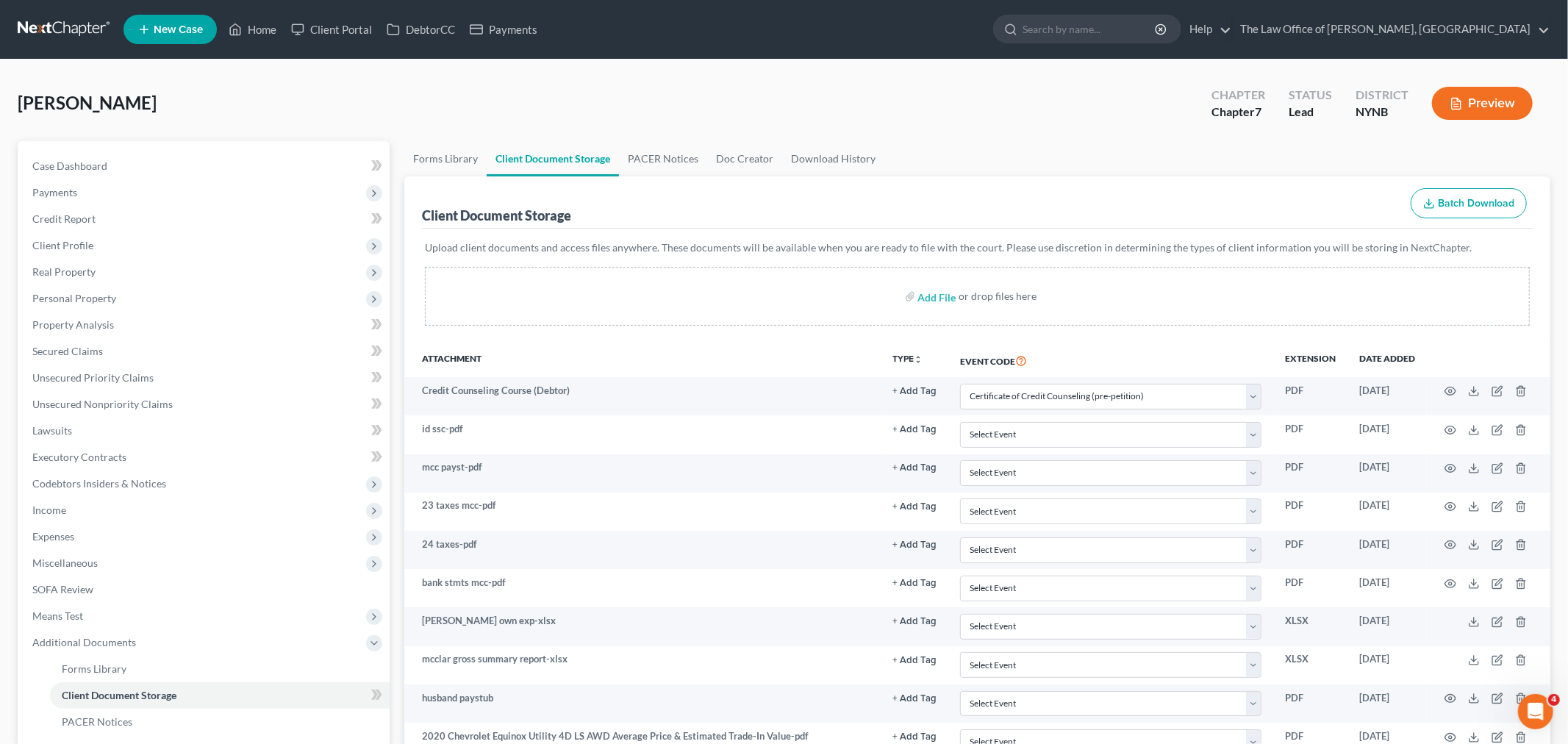
click at [1434, 394] on div "Attachment Preview: Credit Counseling Course (Debtor) [DATE] × <object ng-attr-…" at bounding box center [784, 372] width 1568 height 744
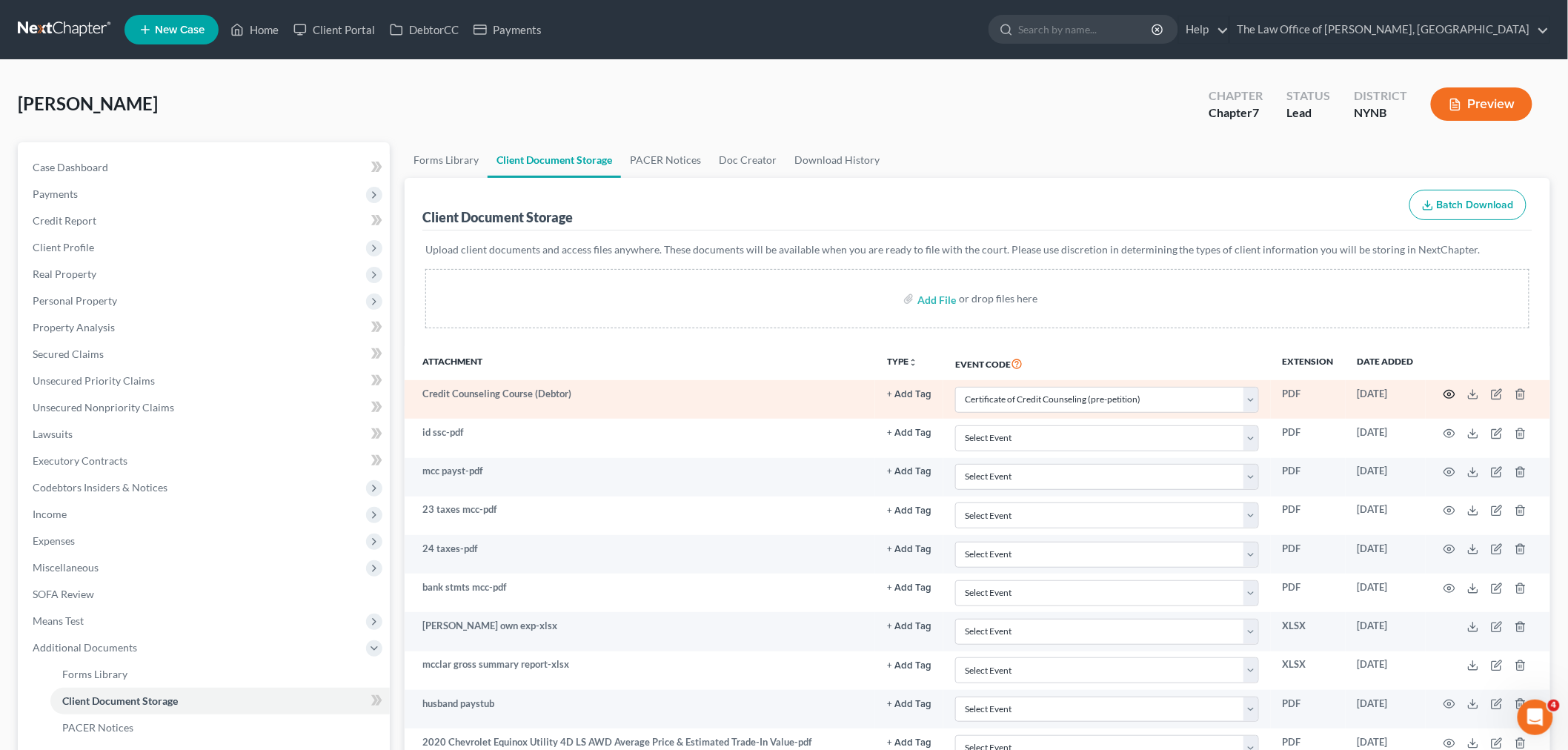
click at [1451, 397] on icon "button" at bounding box center [1449, 394] width 12 height 12
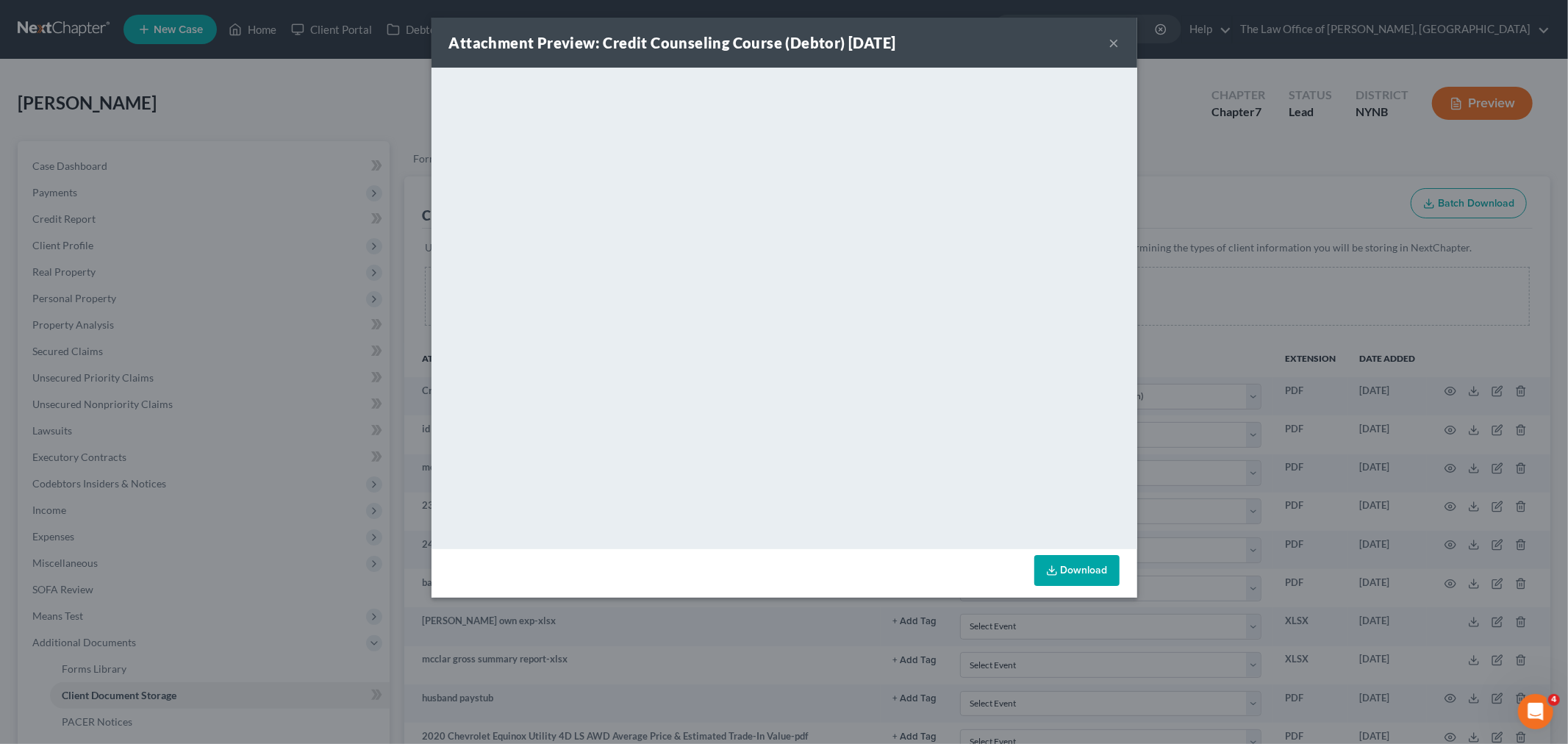
click at [1113, 40] on button "×" at bounding box center [1113, 43] width 10 height 18
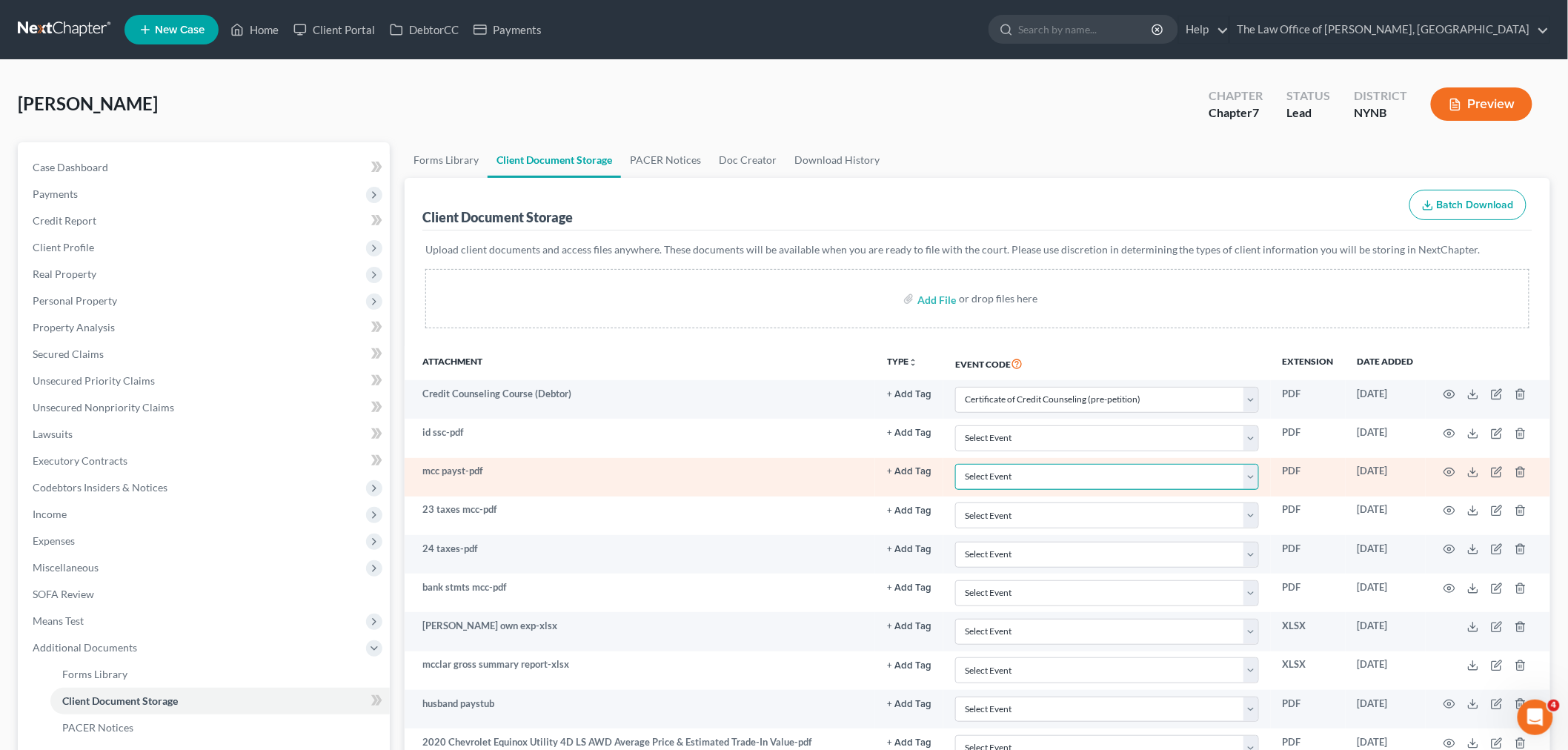
click at [1028, 477] on select "Select Event Application to Have the Filing Fee Waived Certificate of Credit Co…" at bounding box center [1107, 477] width 304 height 26
select select "5"
click at [955, 464] on select "Select Event Application to Have the Filing Fee Waived Certificate of Credit Co…" at bounding box center [1107, 477] width 304 height 26
click at [1453, 469] on icon "button" at bounding box center [1450, 472] width 11 height 8
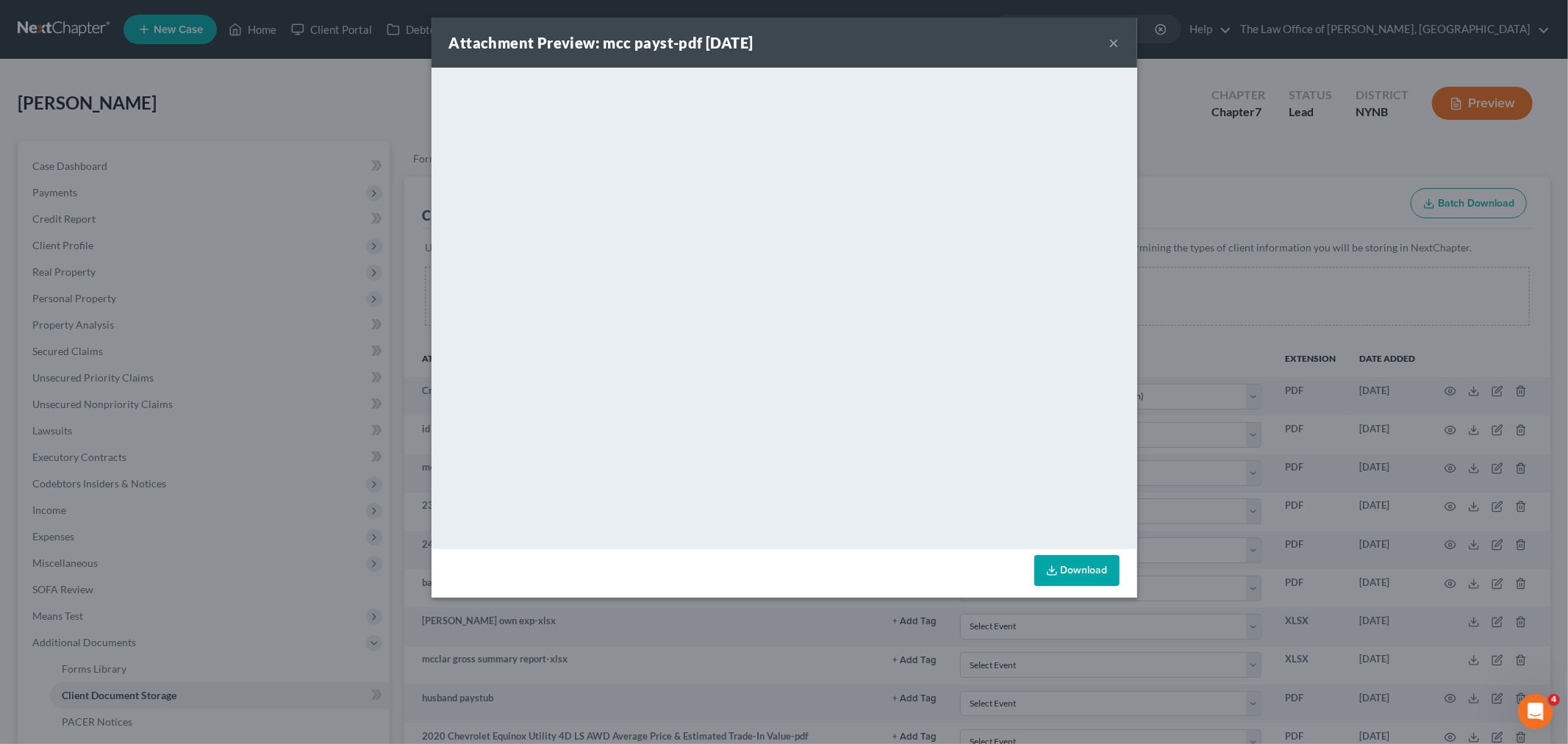
click at [1112, 42] on button "×" at bounding box center [1113, 43] width 10 height 18
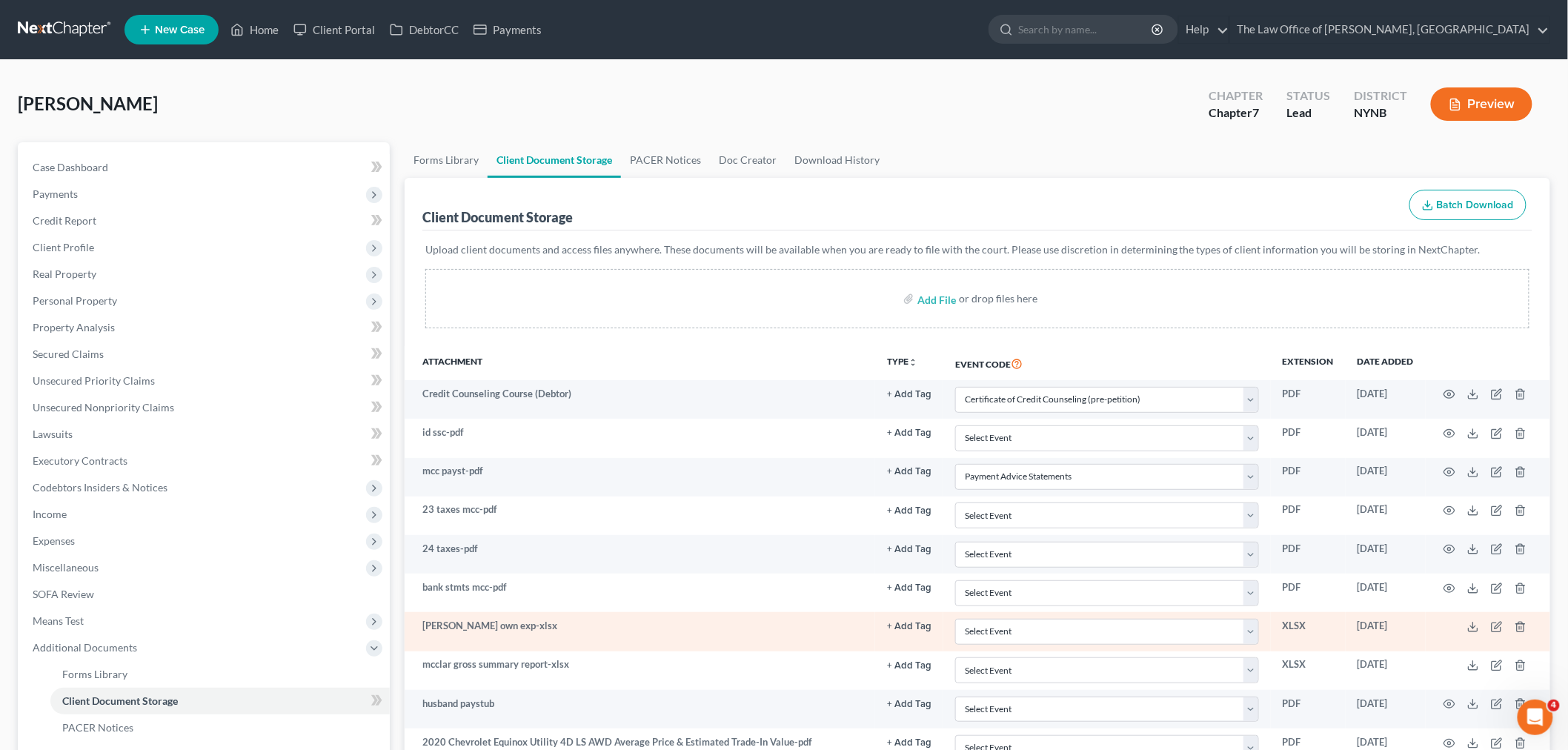
scroll to position [83, 0]
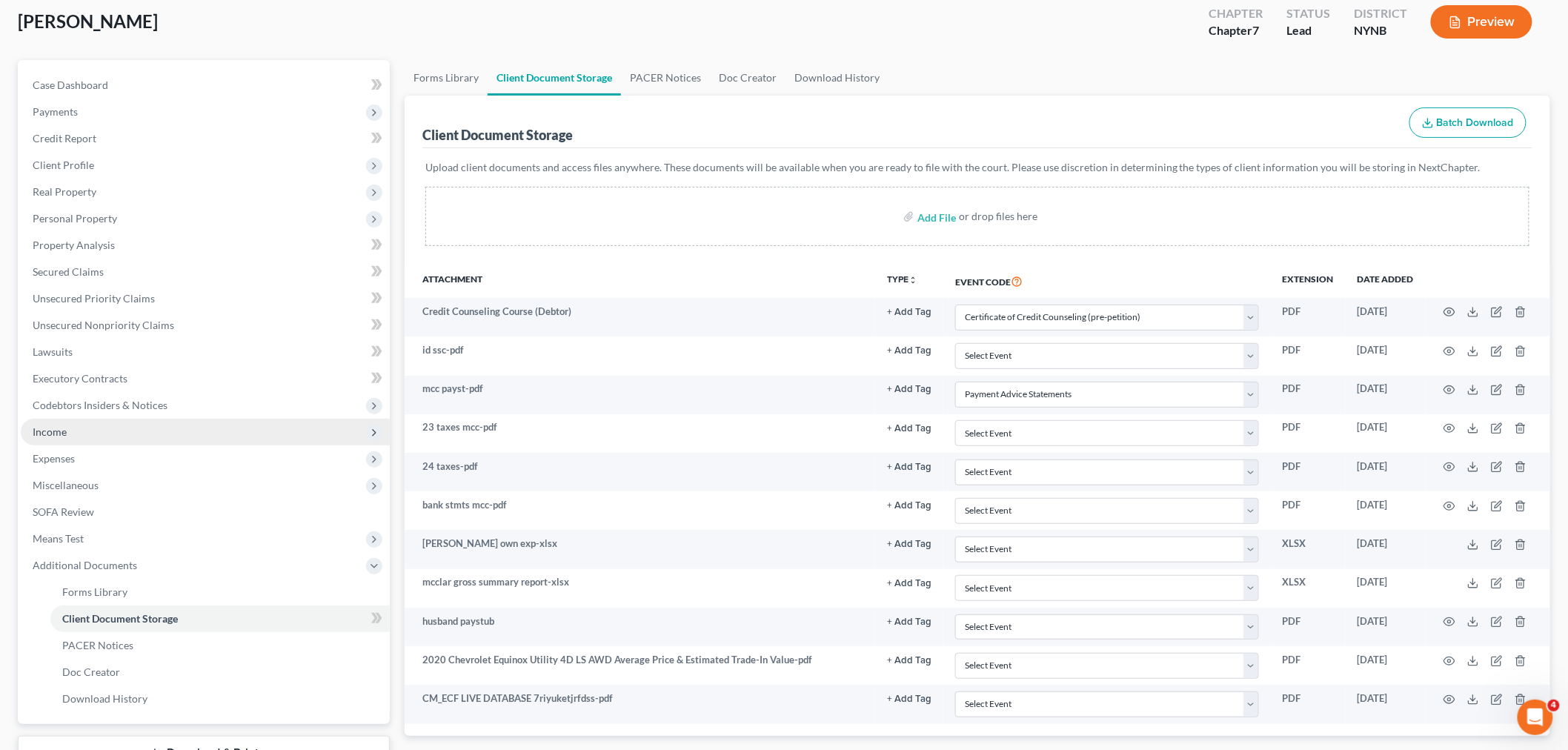
click at [63, 439] on span "Income" at bounding box center [205, 431] width 369 height 26
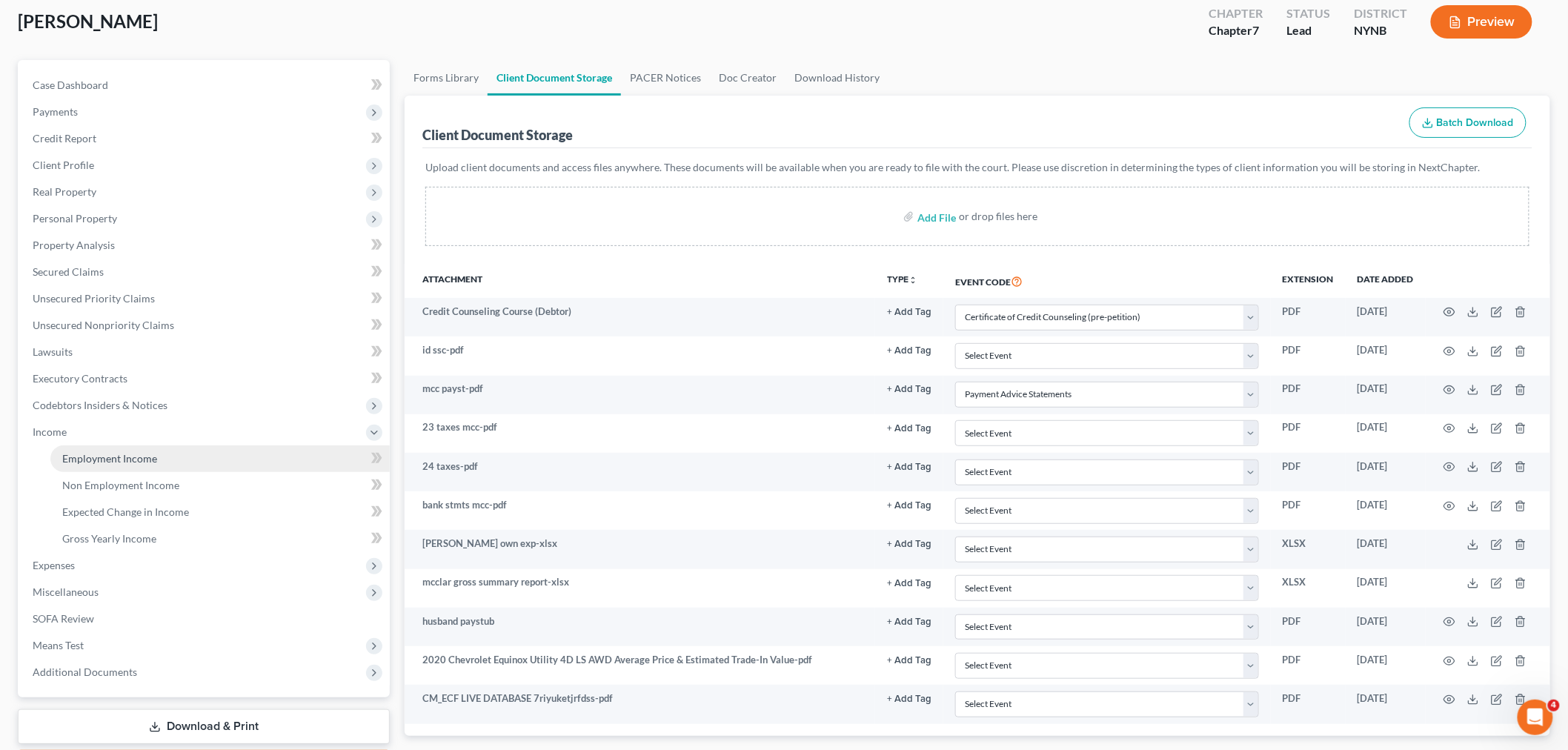
click at [107, 456] on span "Employment Income" at bounding box center [110, 459] width 94 height 13
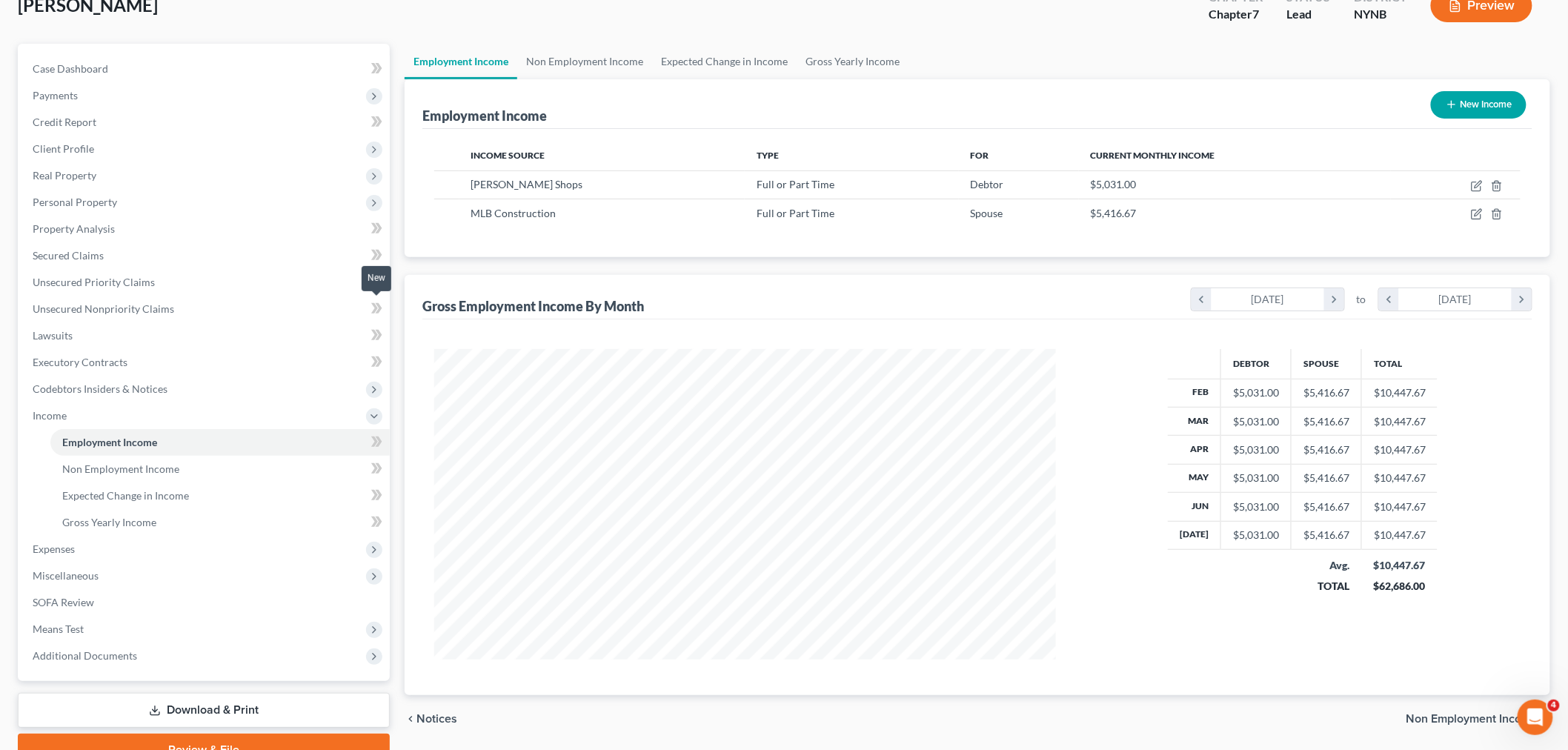
scroll to position [169, 0]
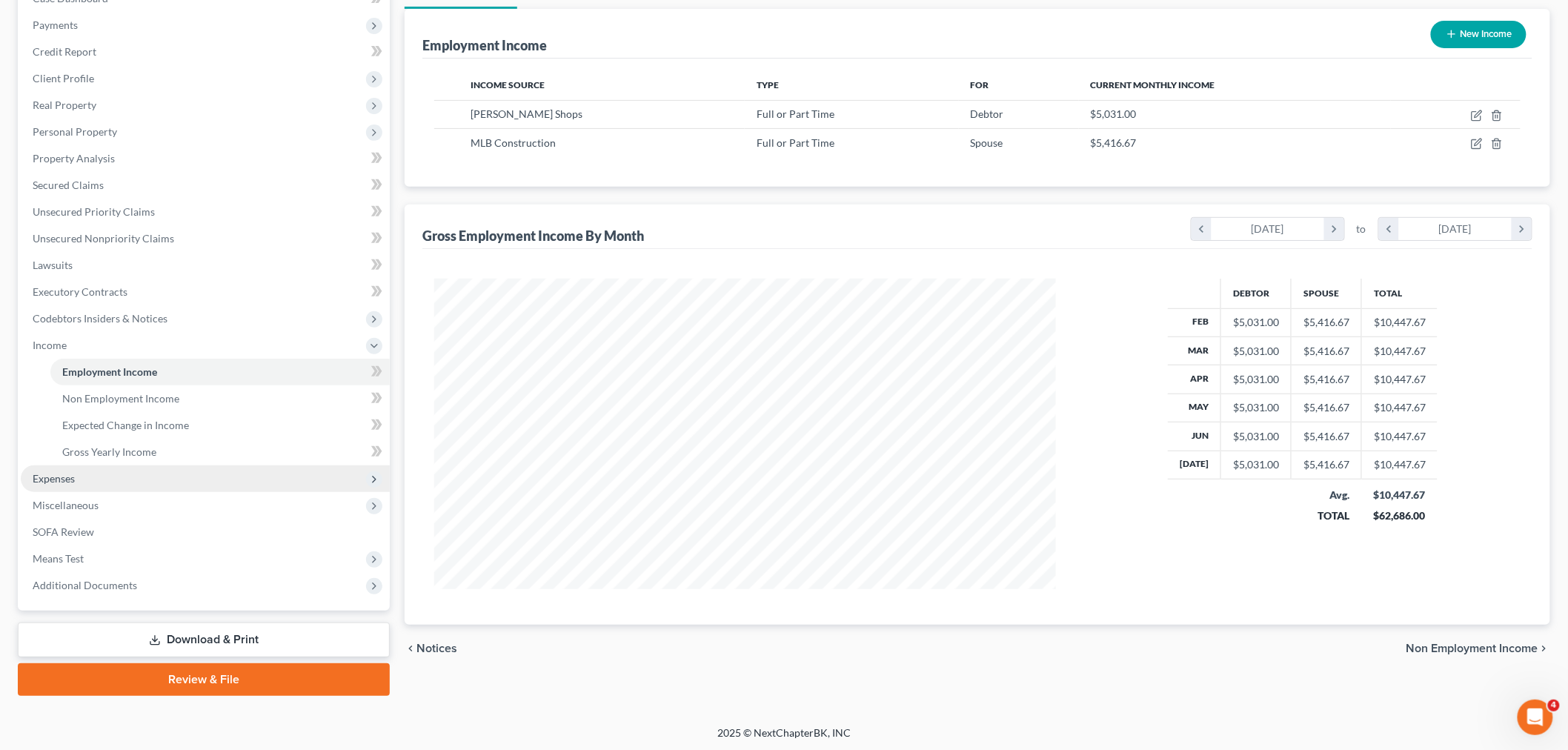
click at [73, 479] on span "Expenses" at bounding box center [54, 479] width 43 height 13
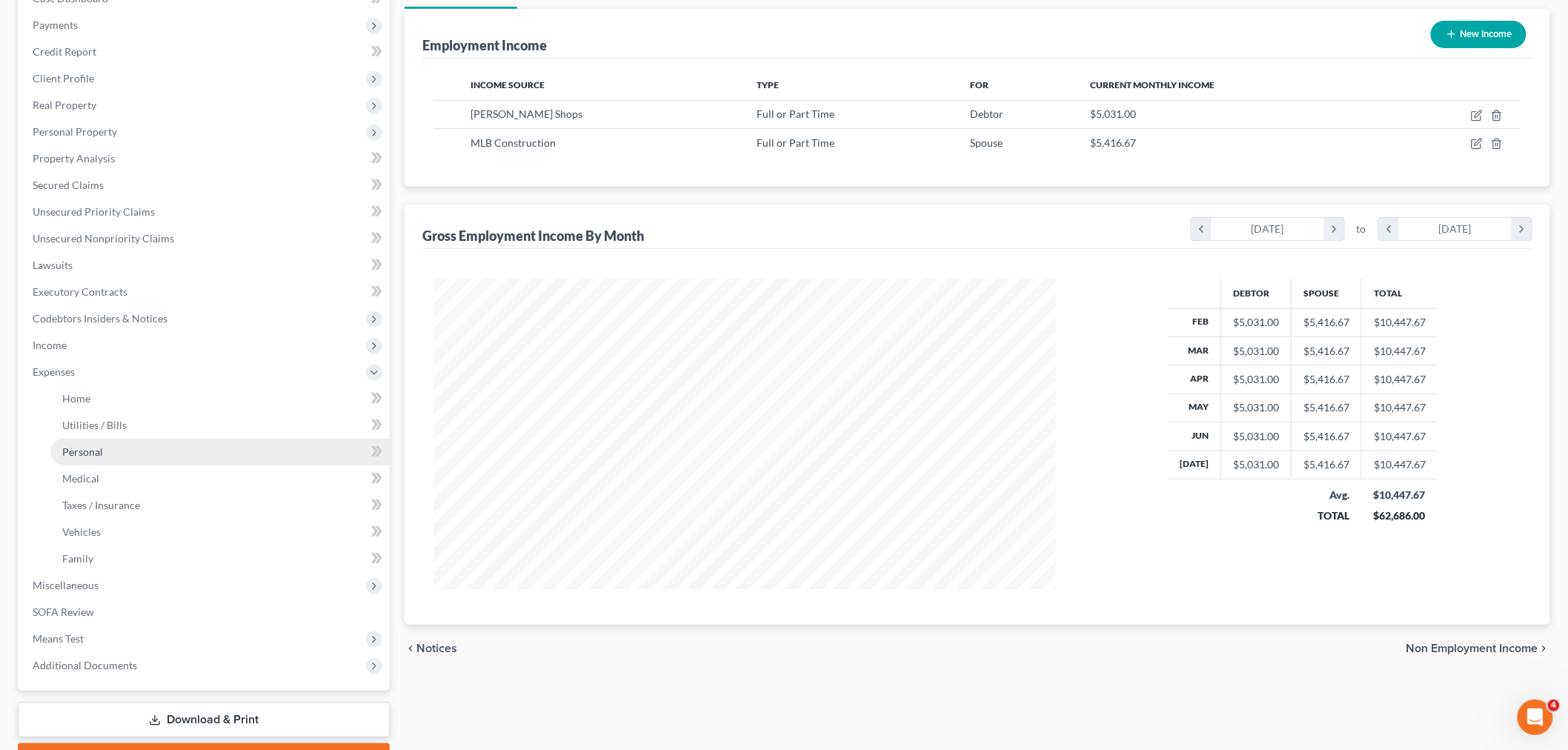
drag, startPoint x: 102, startPoint y: 447, endPoint x: 159, endPoint y: 449, distance: 57.0
click at [102, 446] on link "Personal" at bounding box center [220, 451] width 340 height 26
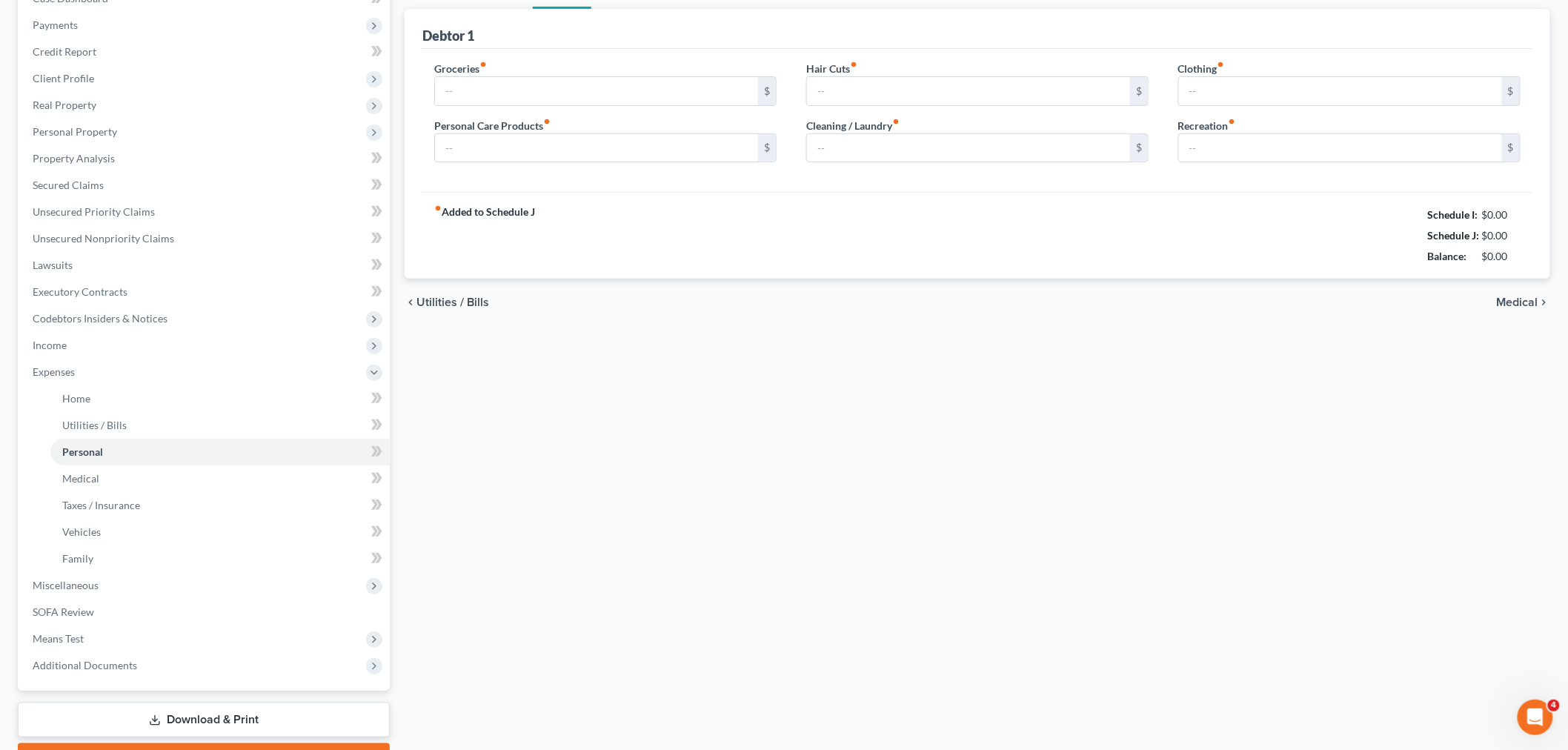
scroll to position [25, 0]
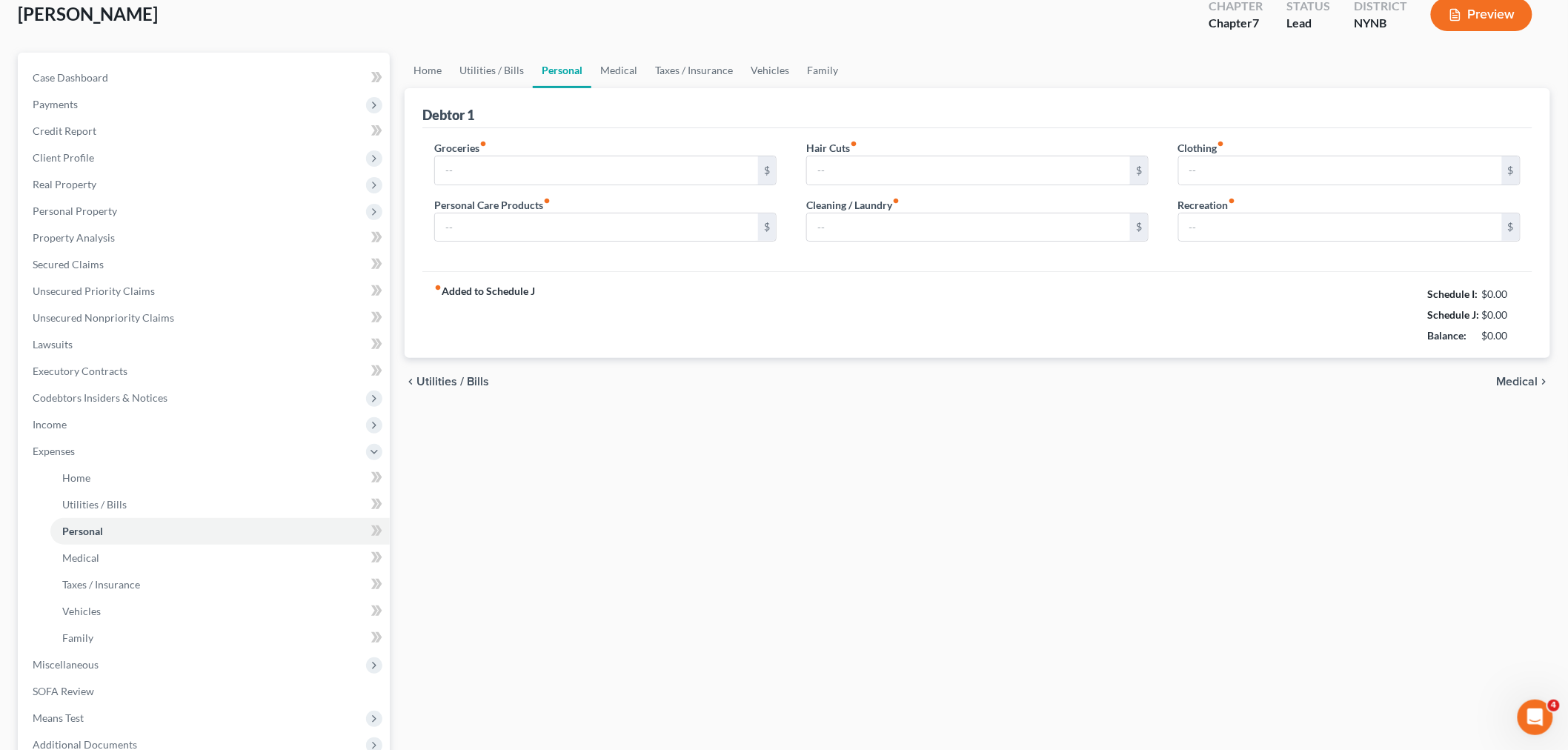
type input "1,750.00"
type input "150.00"
type input "50.00"
type input "150.00"
type input "100.00"
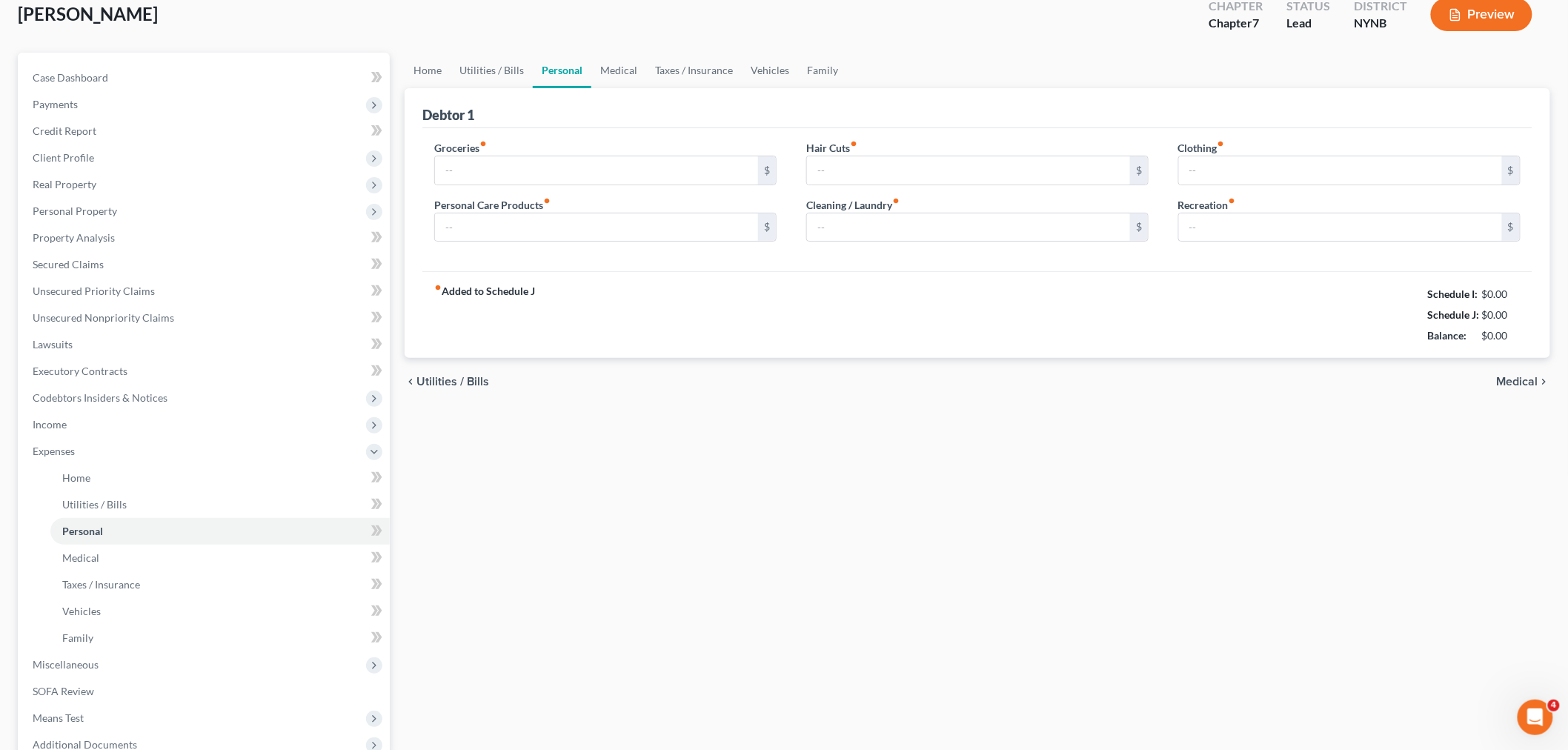
type input "50.00"
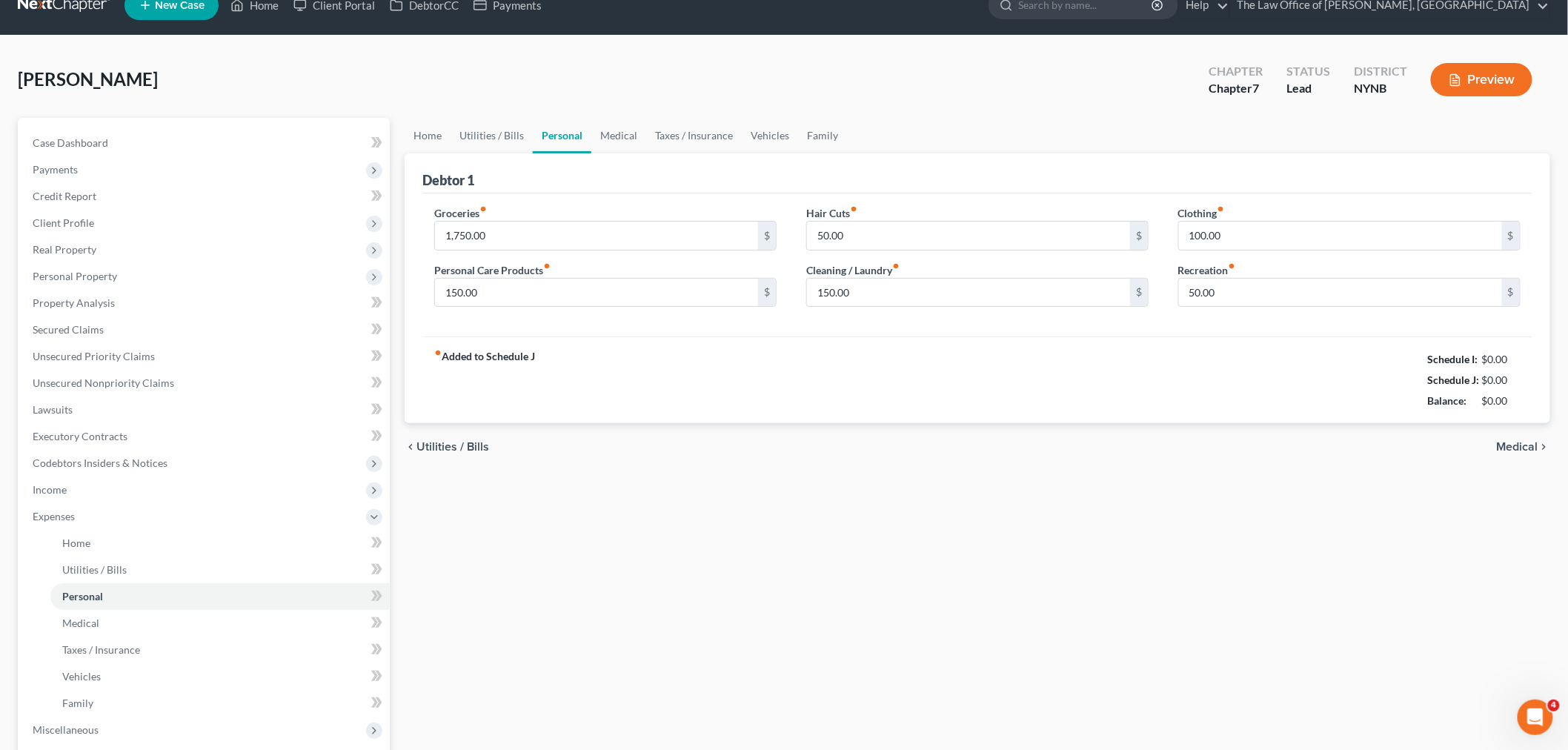
scroll to position [0, 0]
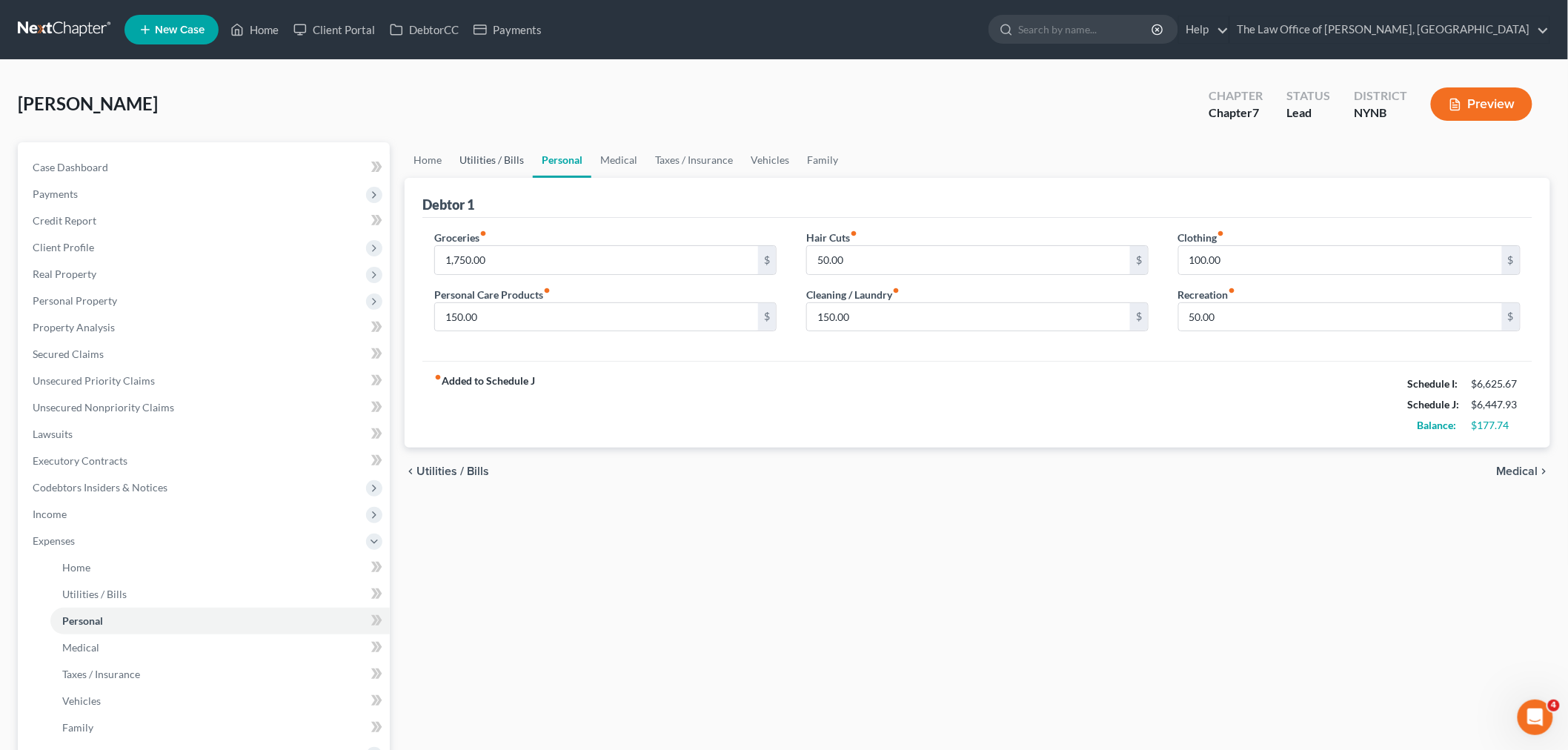
click at [500, 151] on link "Utilities / Bills" at bounding box center [491, 160] width 83 height 35
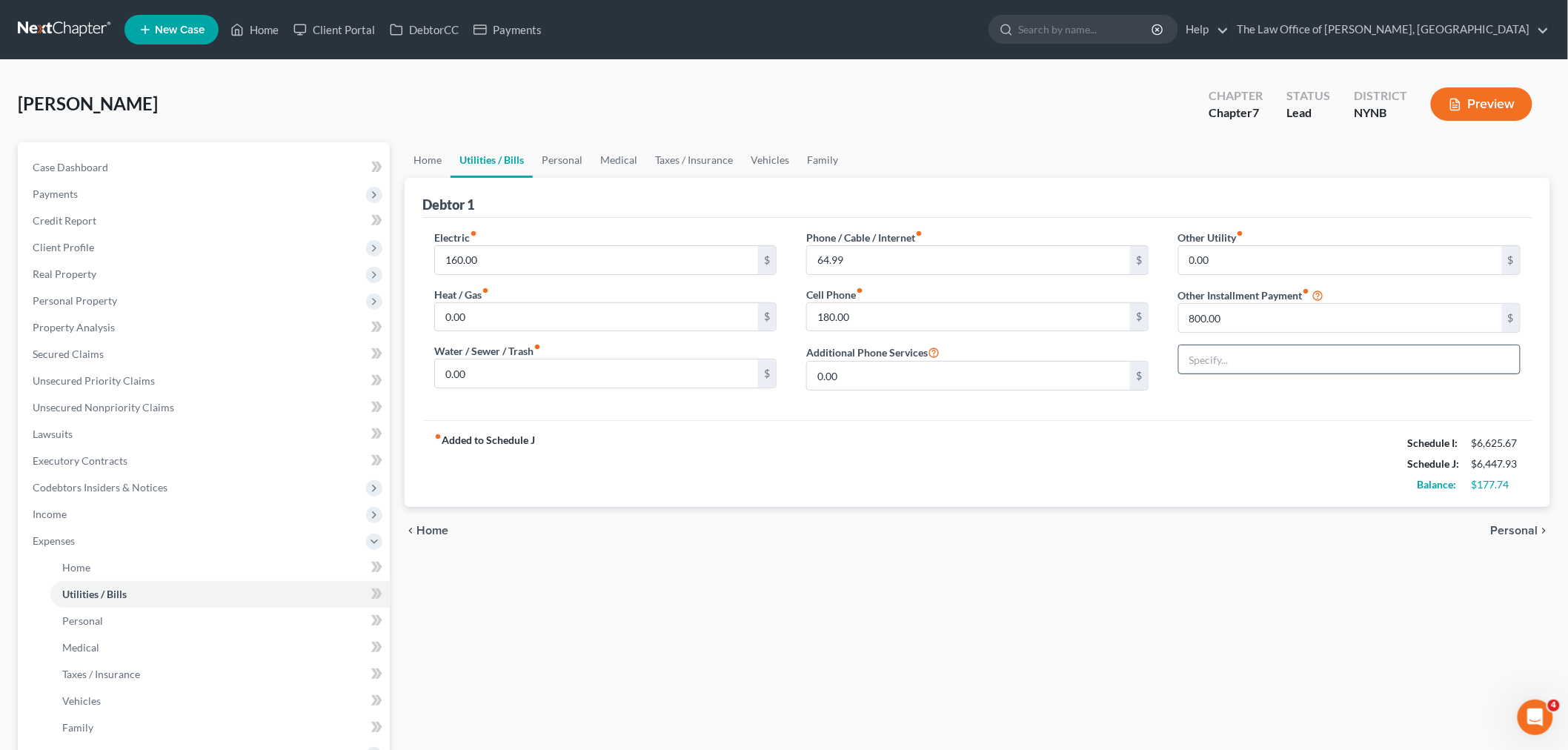
click at [1263, 359] on input "text" at bounding box center [1348, 359] width 340 height 28
type input "Husbands own expenses"
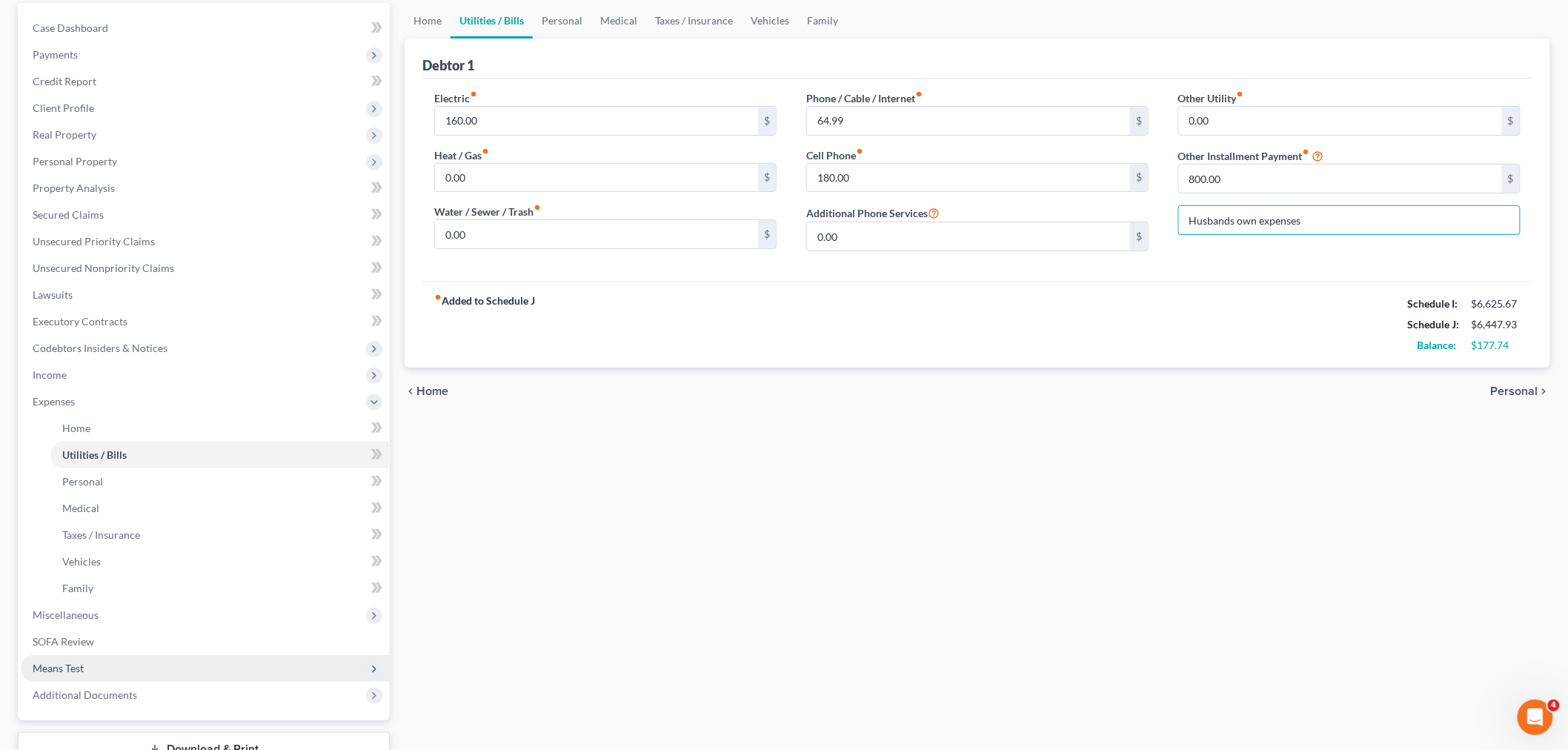
scroll to position [249, 0]
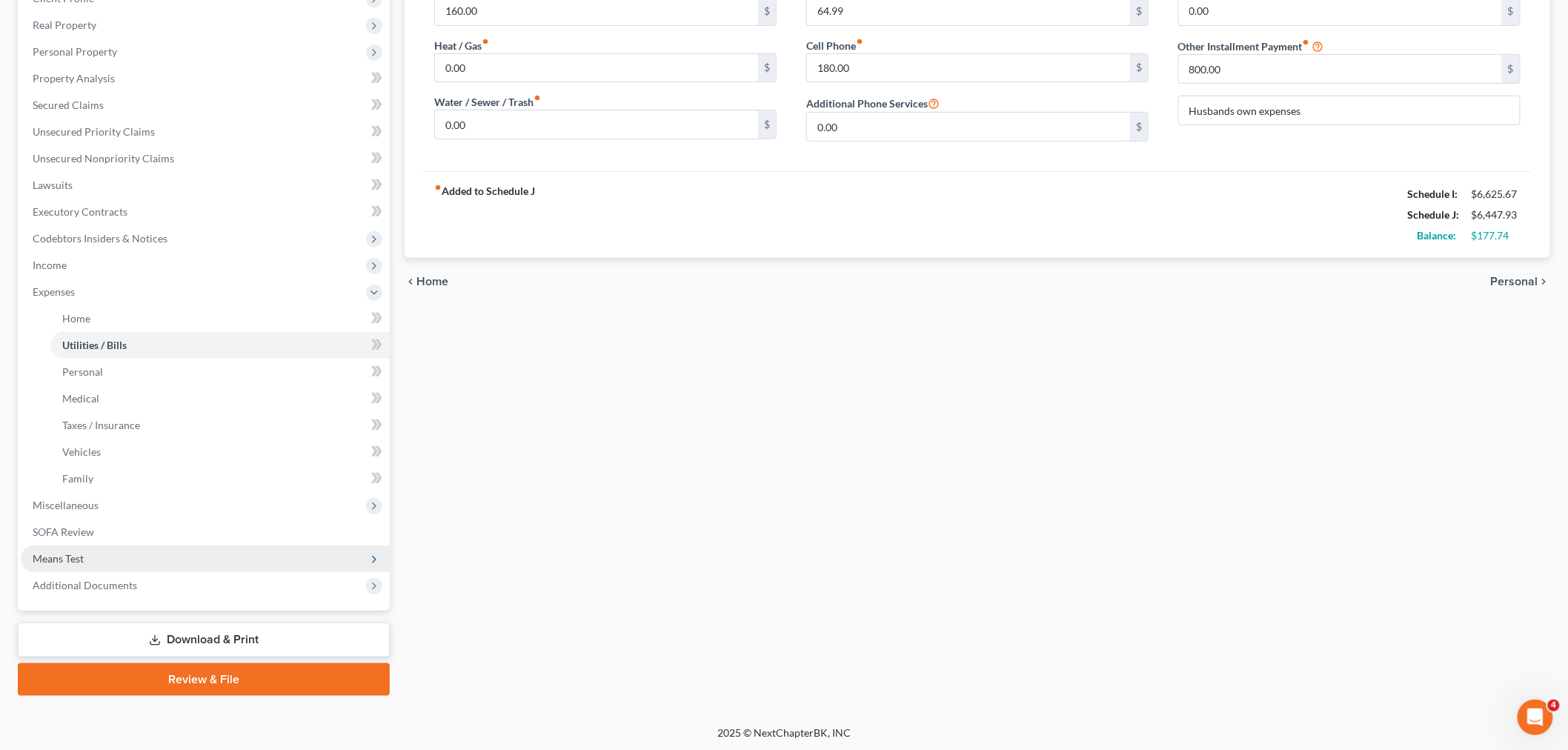
click at [123, 566] on span "Means Test" at bounding box center [205, 558] width 369 height 26
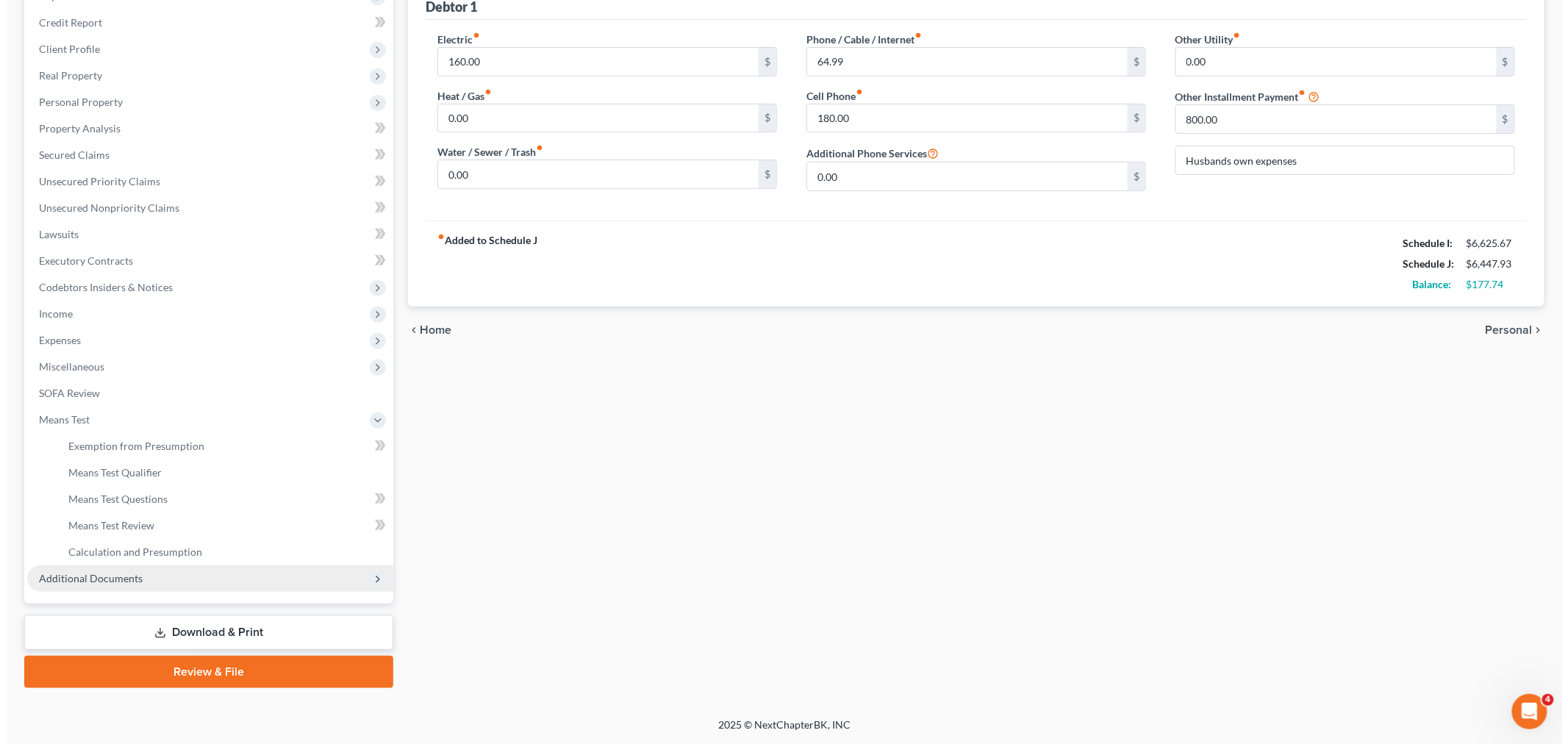
scroll to position [194, 0]
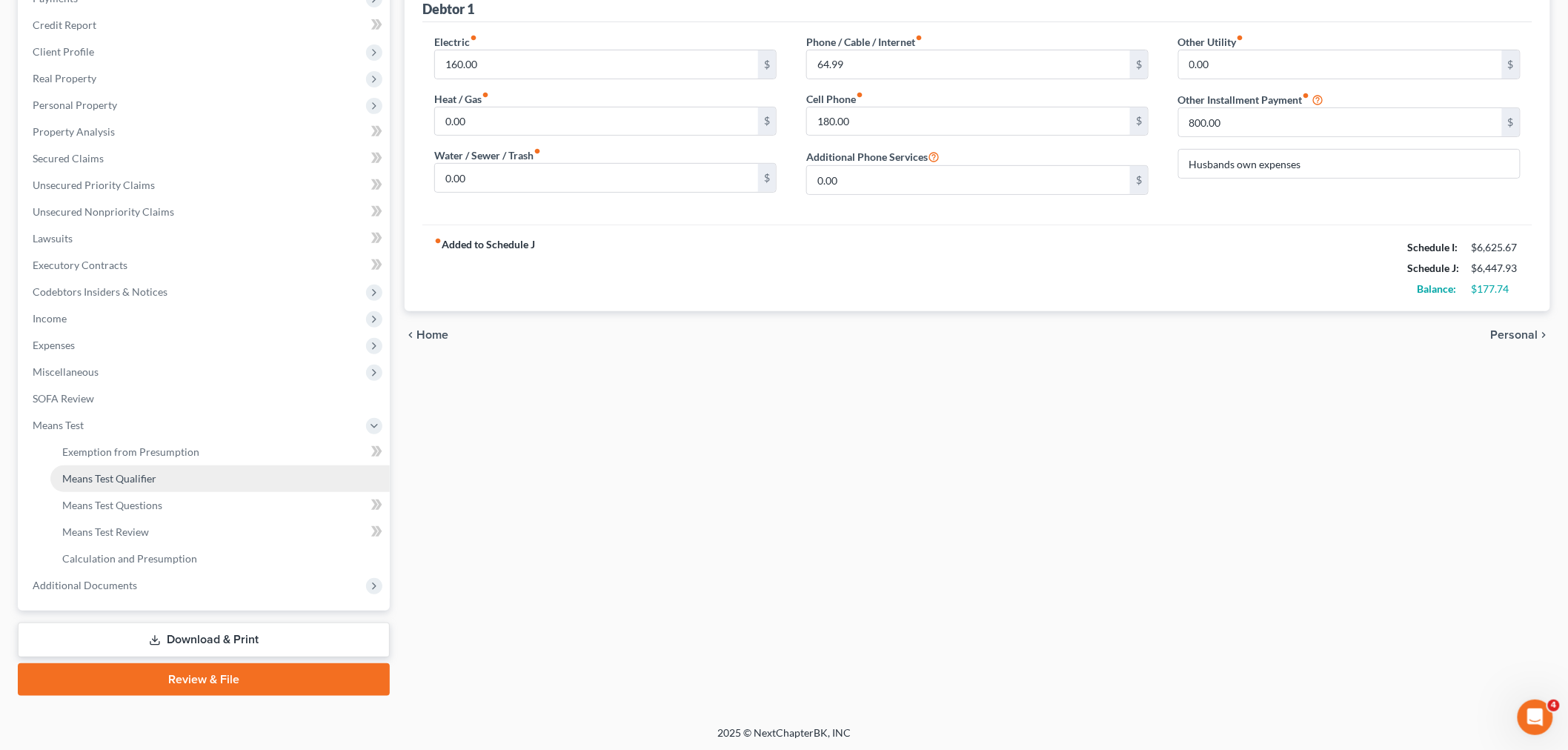
click at [161, 482] on link "Means Test Qualifier" at bounding box center [220, 478] width 340 height 26
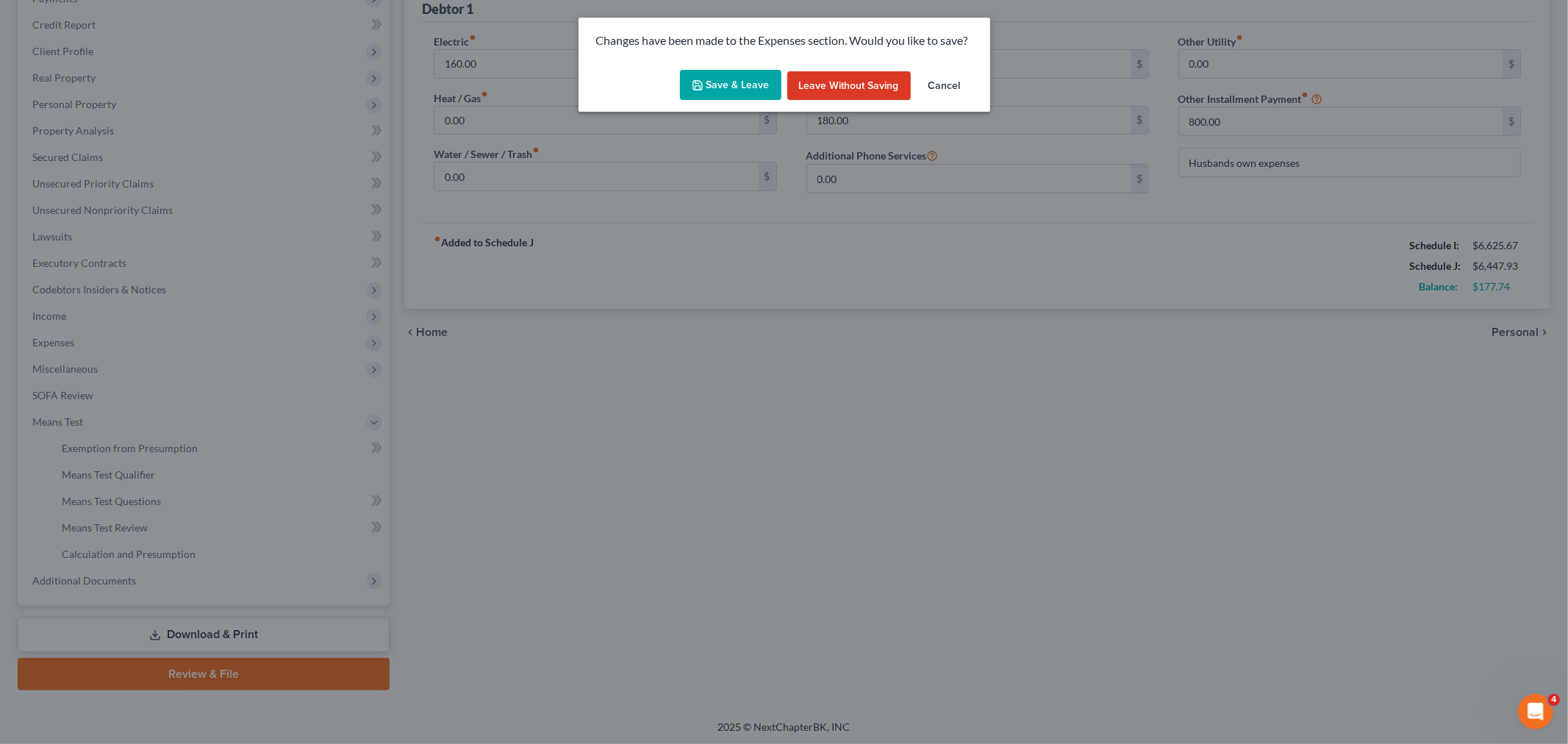
drag, startPoint x: 749, startPoint y: 86, endPoint x: 944, endPoint y: 166, distance: 210.8
click at [749, 86] on button "Save & Leave" at bounding box center [730, 86] width 102 height 31
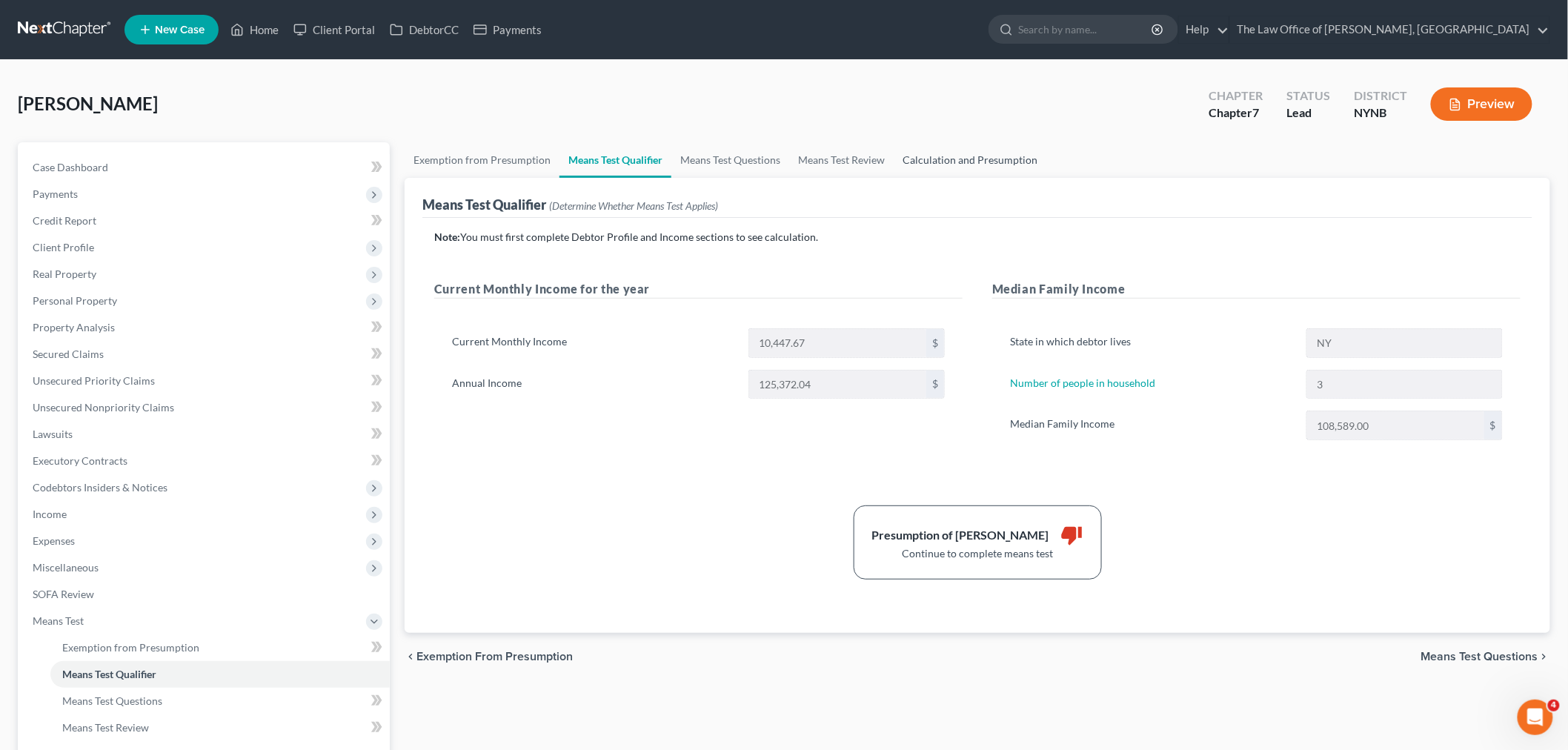
click at [993, 159] on link "Calculation and Presumption" at bounding box center [970, 160] width 153 height 35
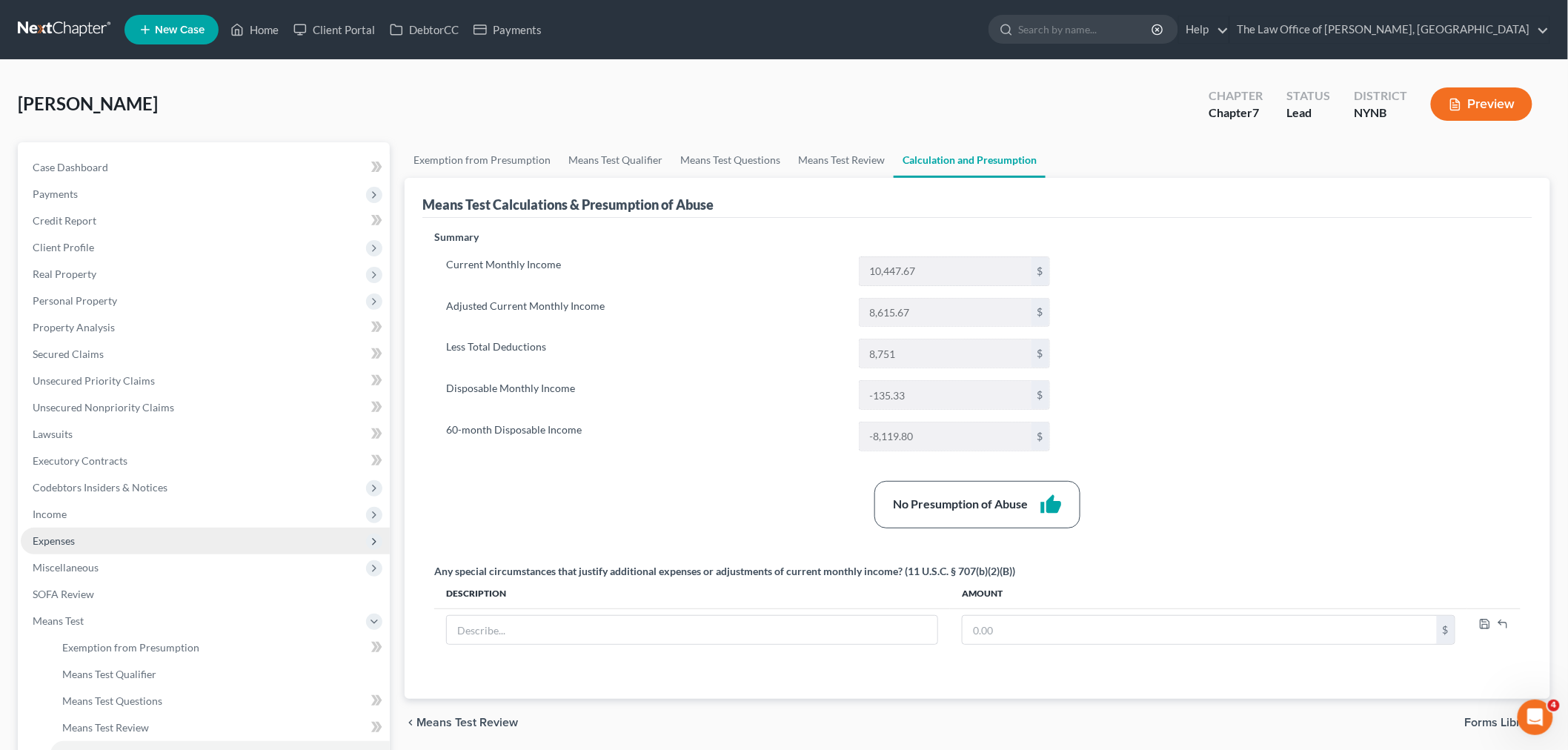
click at [68, 542] on span "Expenses" at bounding box center [54, 540] width 43 height 13
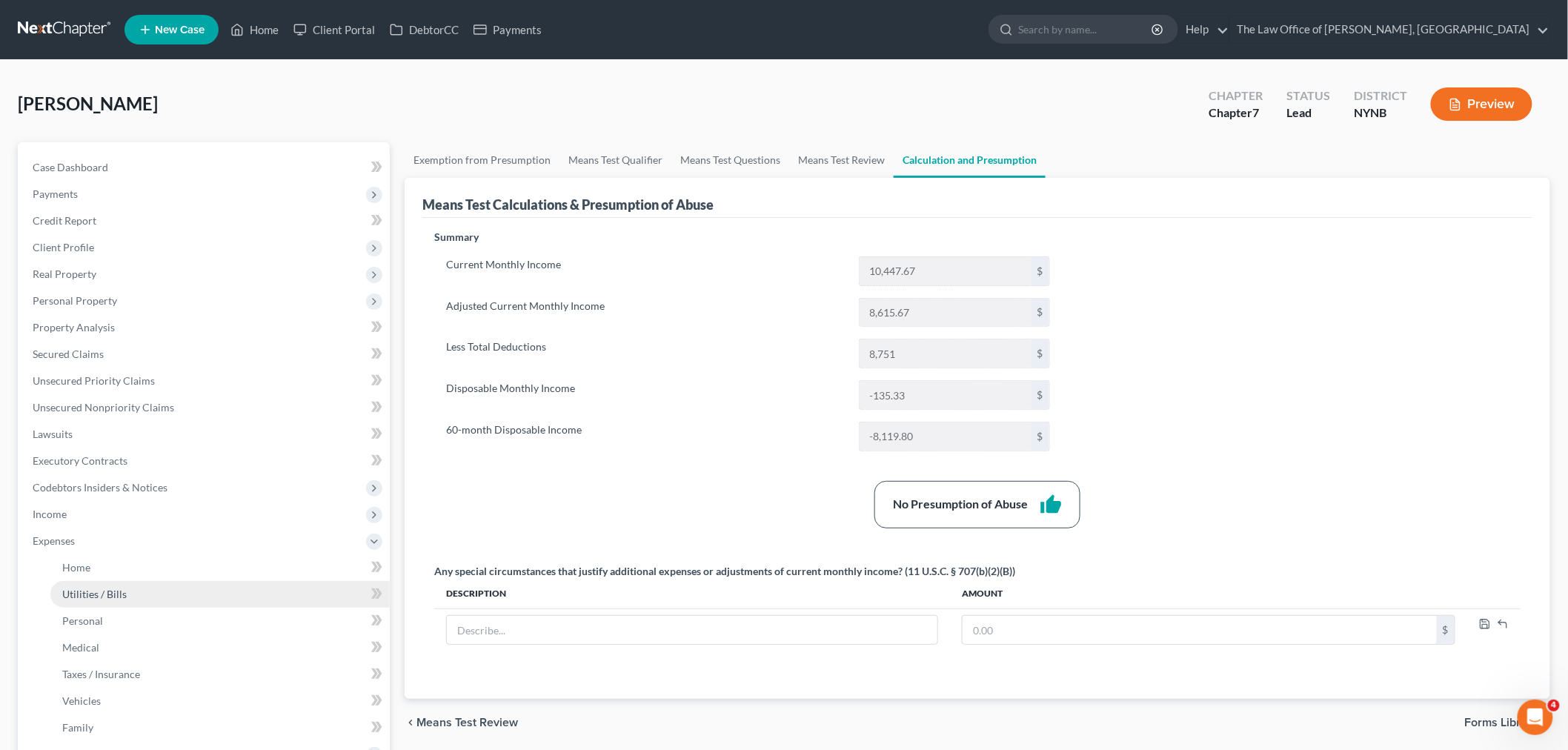
click at [83, 603] on link "Utilities / Bills" at bounding box center [220, 594] width 340 height 26
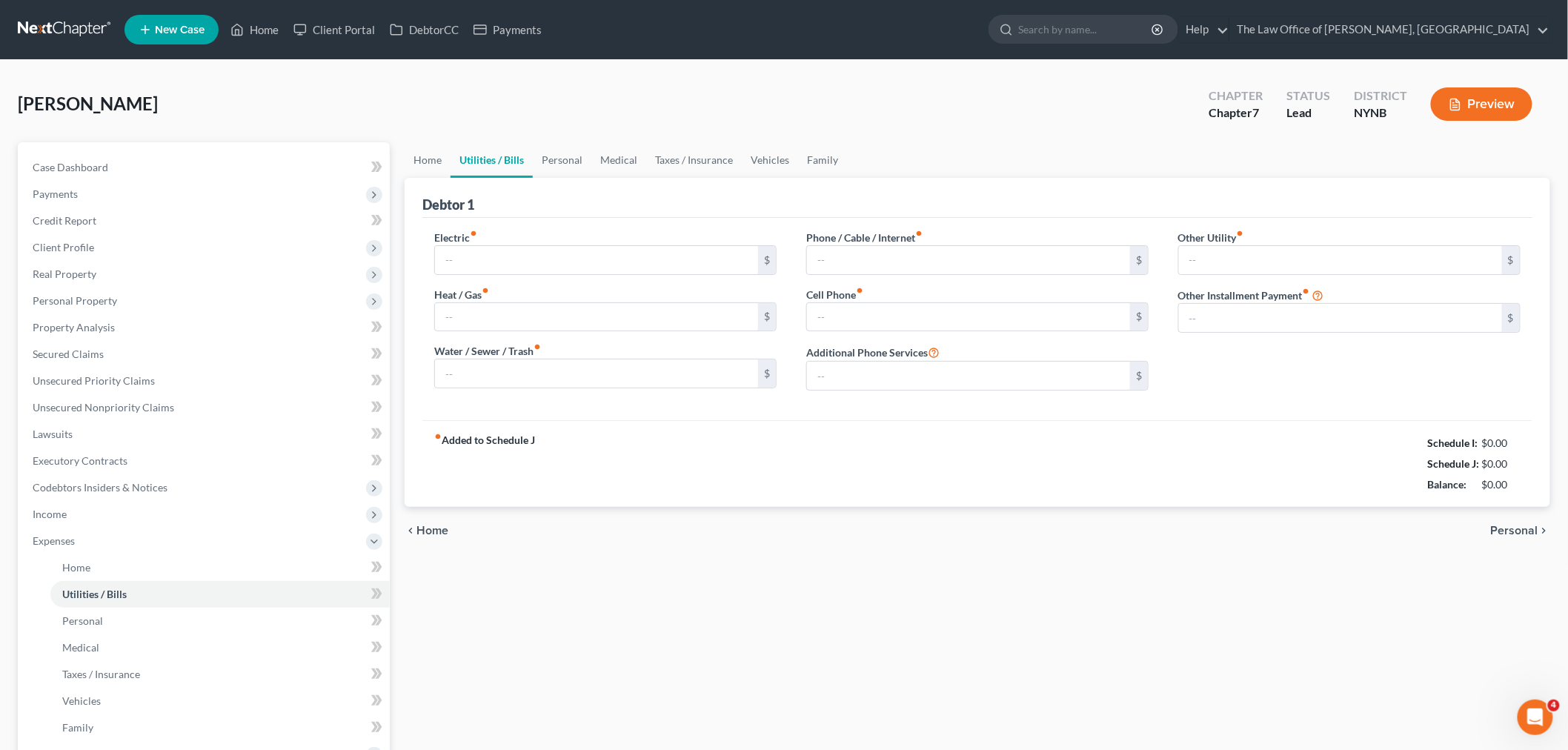
type input "160.00"
type input "0.00"
type input "64.99"
type input "180.00"
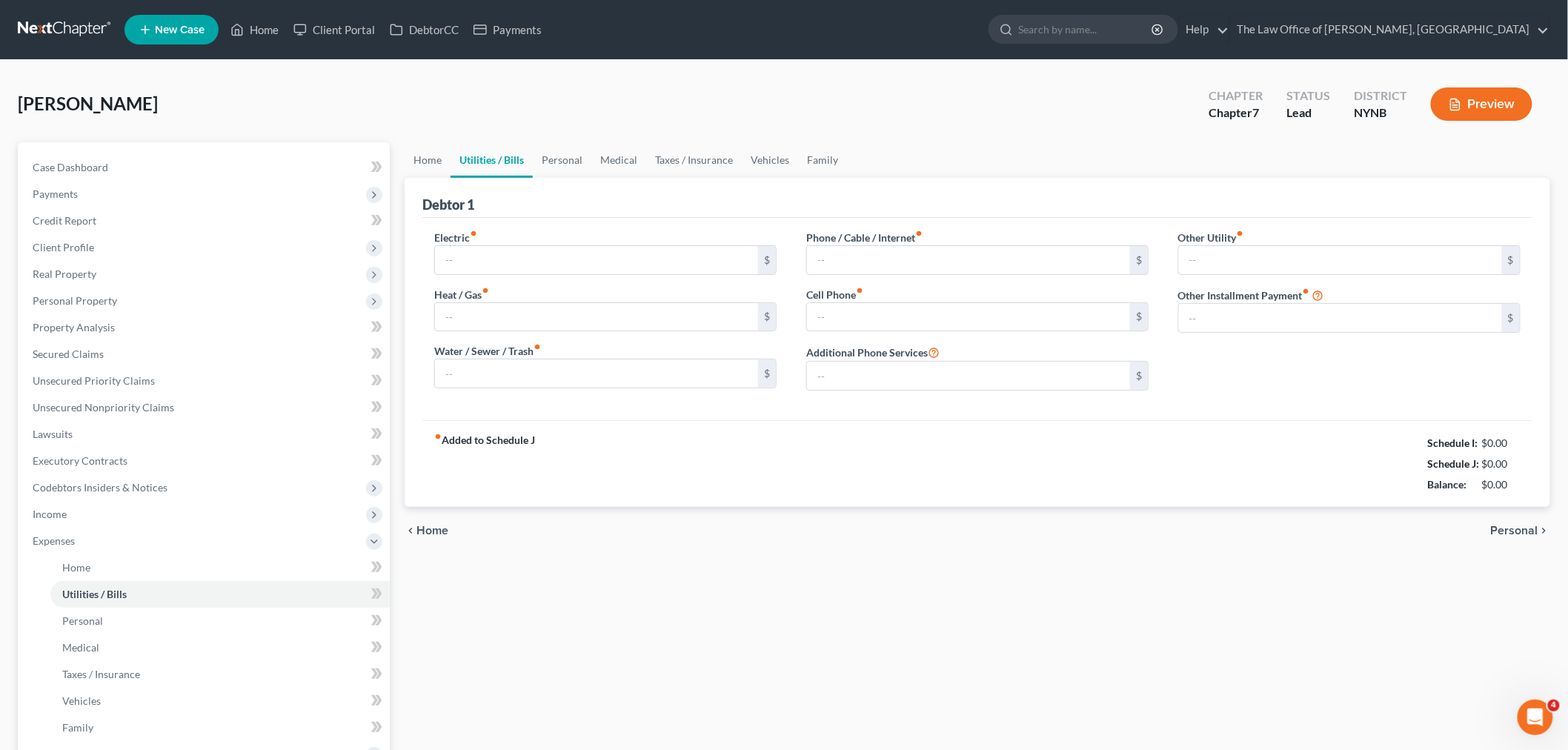
type input "0.00"
type input "800.00"
type input "Husbands own expenses"
type input "180"
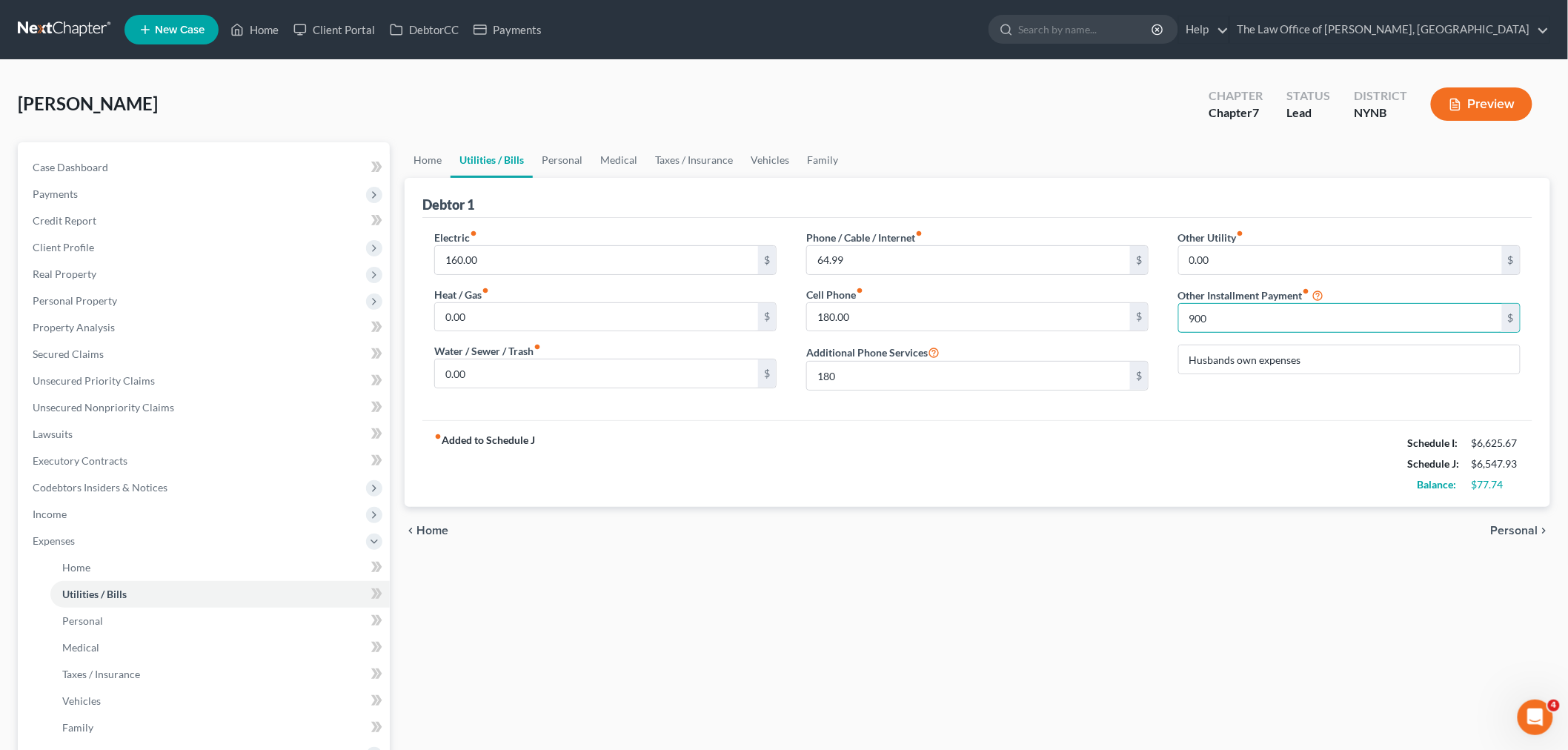
type input "900"
click at [952, 421] on div "fiber_manual_record Added to Schedule J Schedule I: $6,625.67 Schedule J: $6,54…" at bounding box center [977, 463] width 1109 height 86
click at [760, 153] on link "Vehicles" at bounding box center [770, 160] width 56 height 35
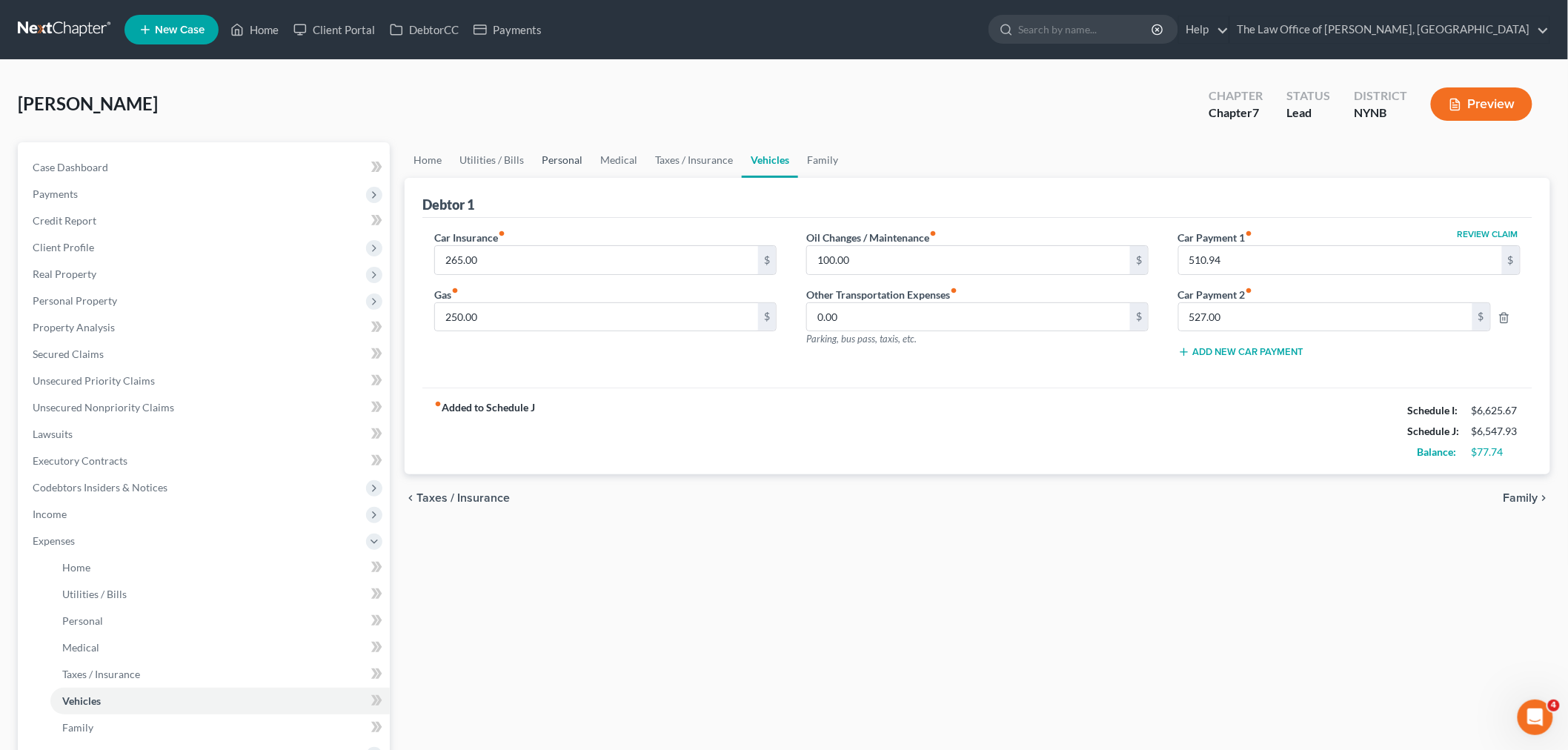
click at [574, 161] on link "Personal" at bounding box center [562, 160] width 58 height 35
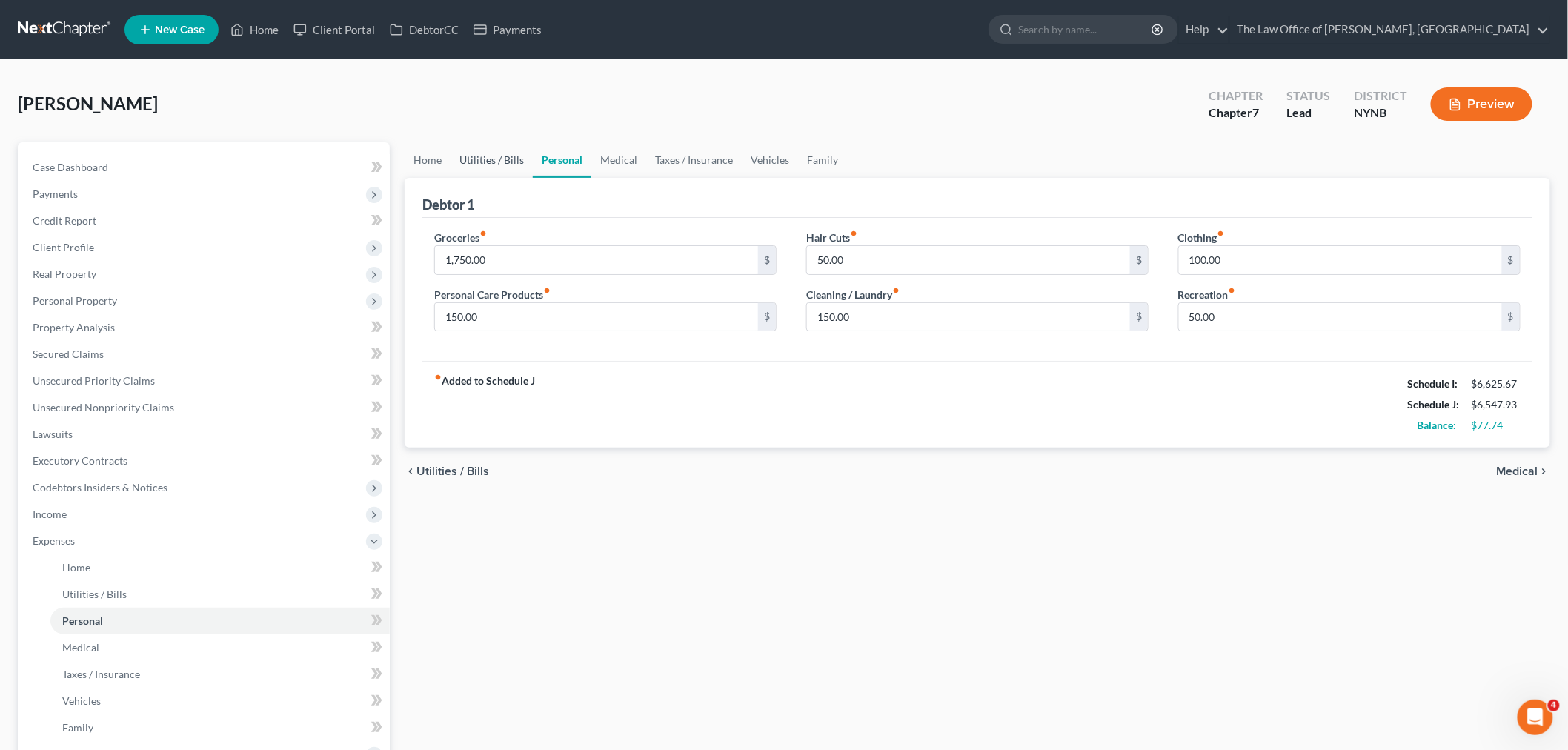
click at [483, 150] on link "Utilities / Bills" at bounding box center [491, 160] width 83 height 35
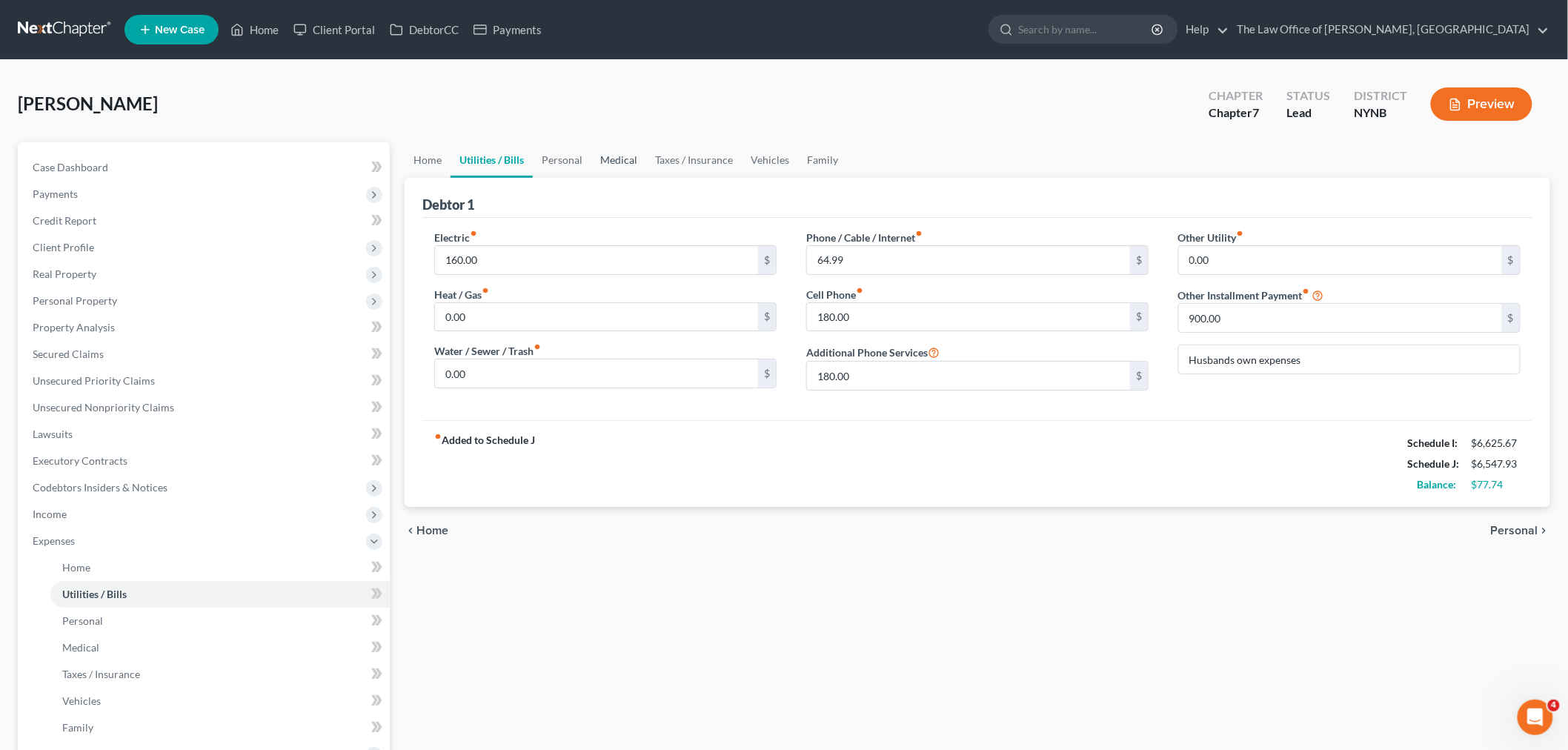
click at [611, 151] on link "Medical" at bounding box center [618, 160] width 54 height 35
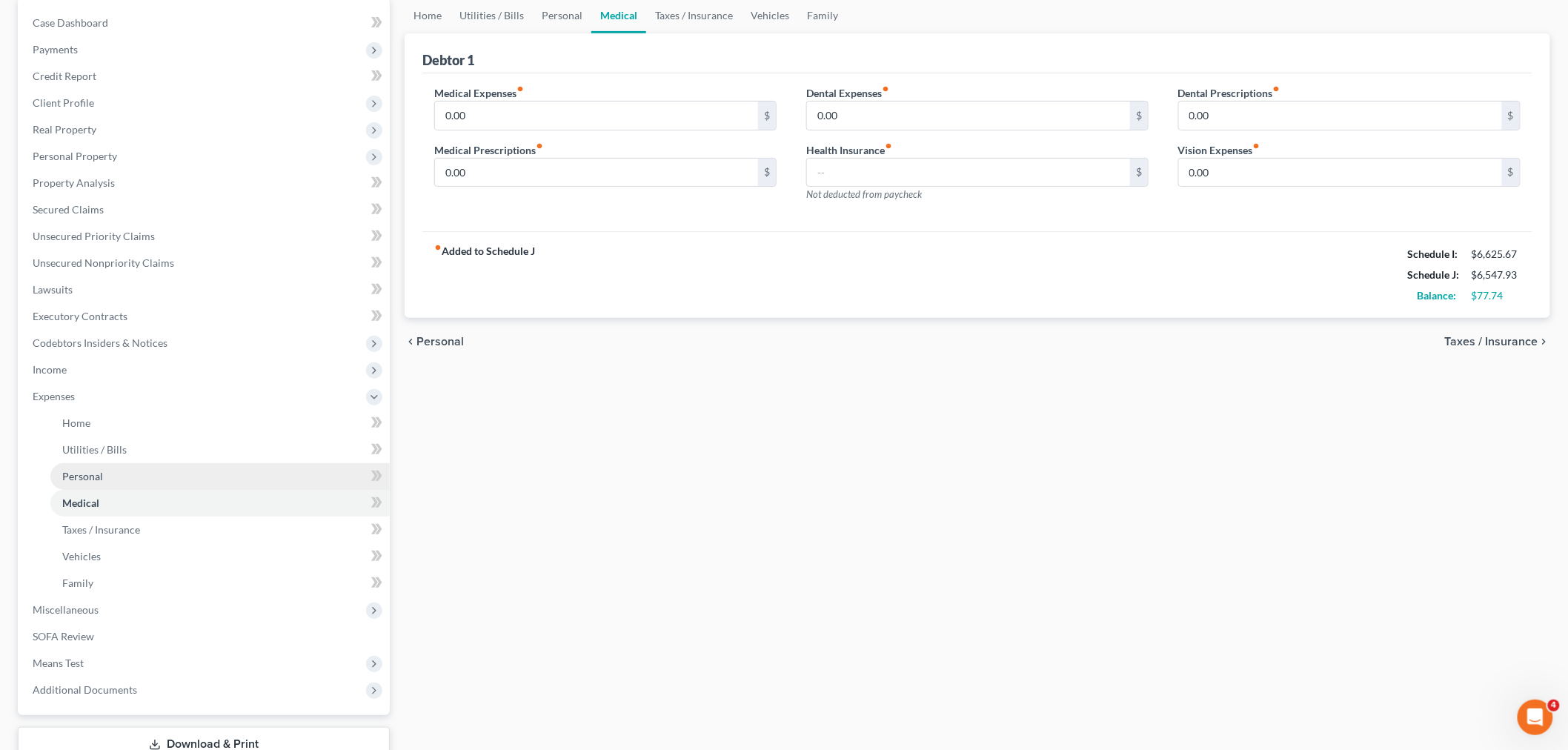
scroll to position [249, 0]
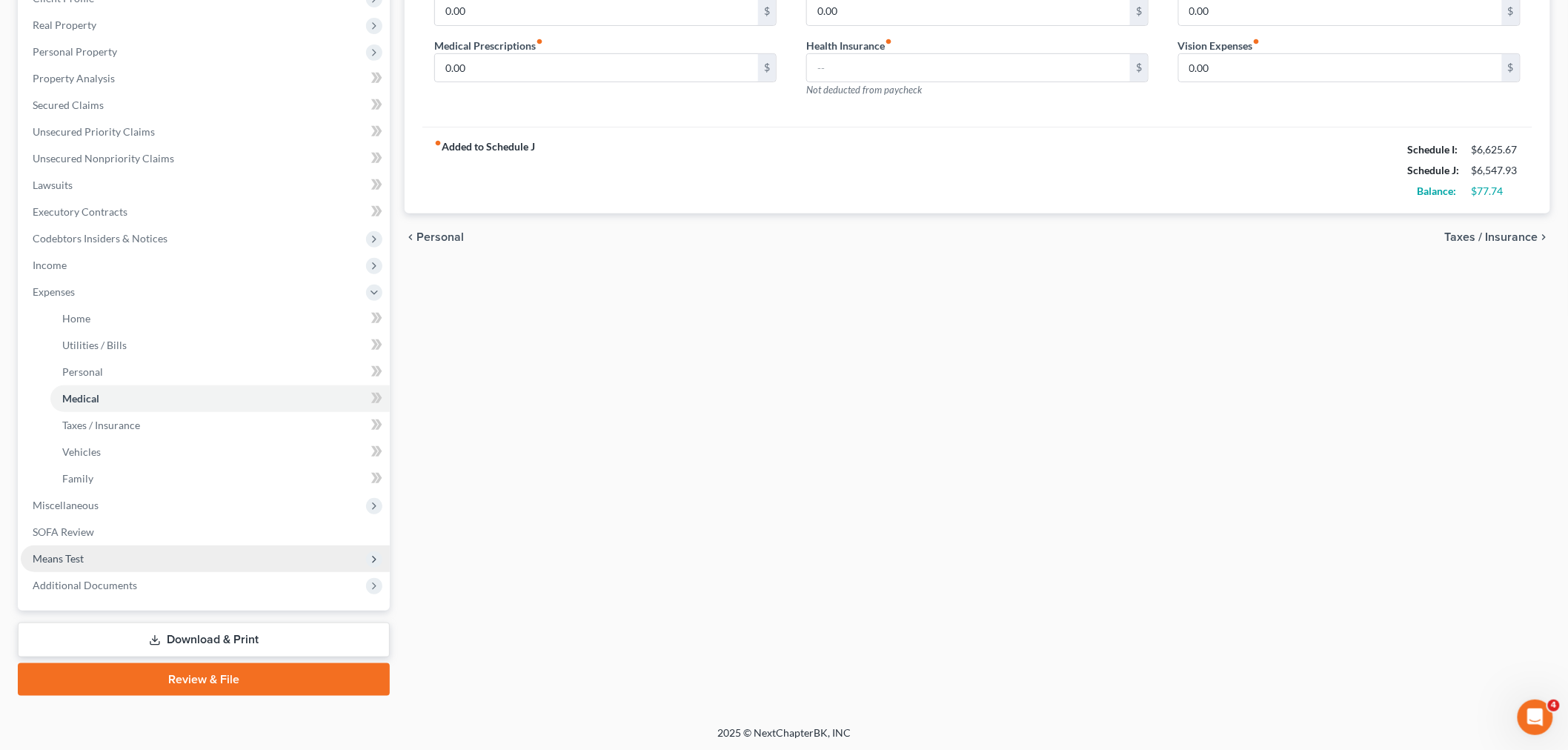
click at [57, 552] on span "Means Test" at bounding box center [58, 558] width 51 height 13
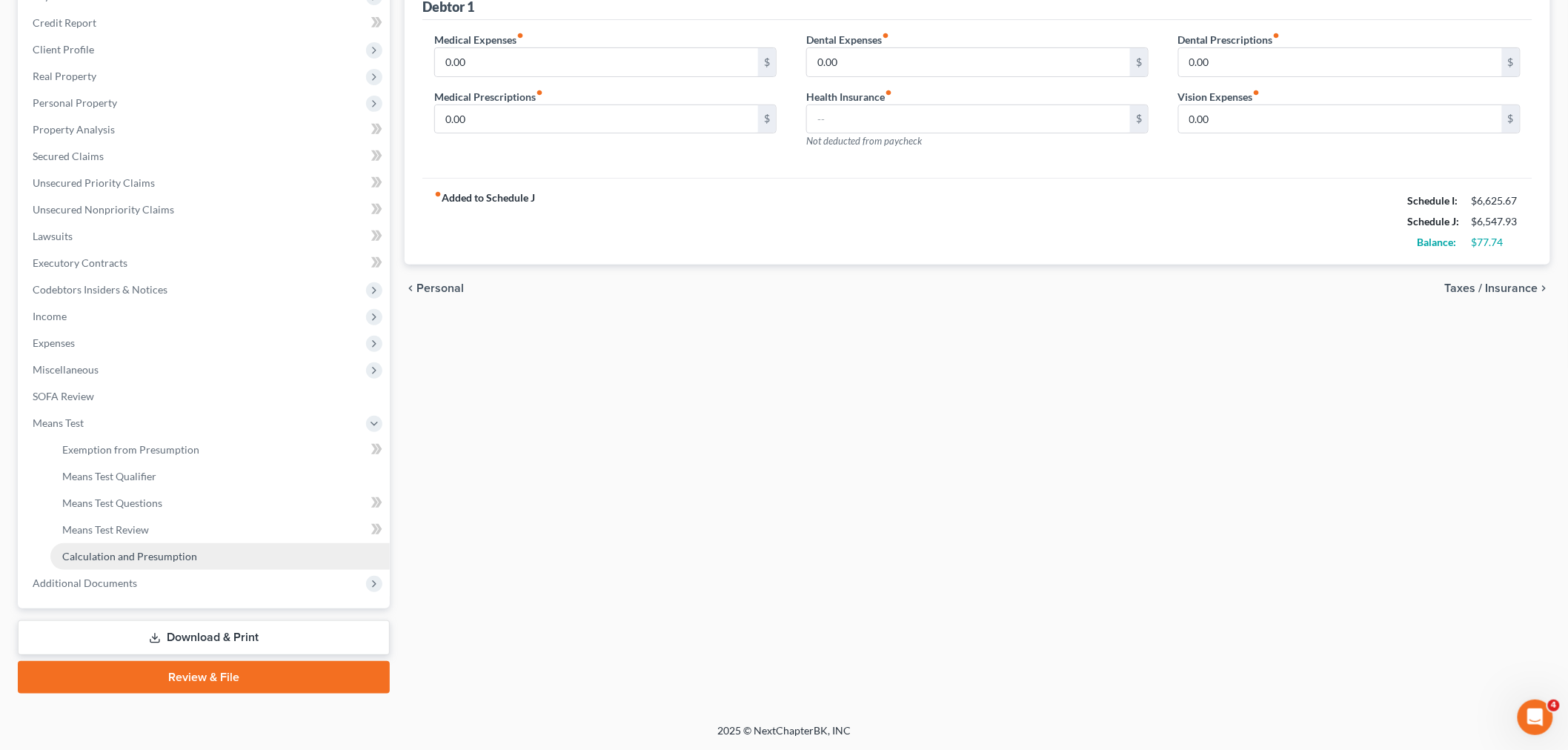
scroll to position [195, 0]
click at [110, 554] on span "Calculation and Presumption" at bounding box center [130, 558] width 135 height 13
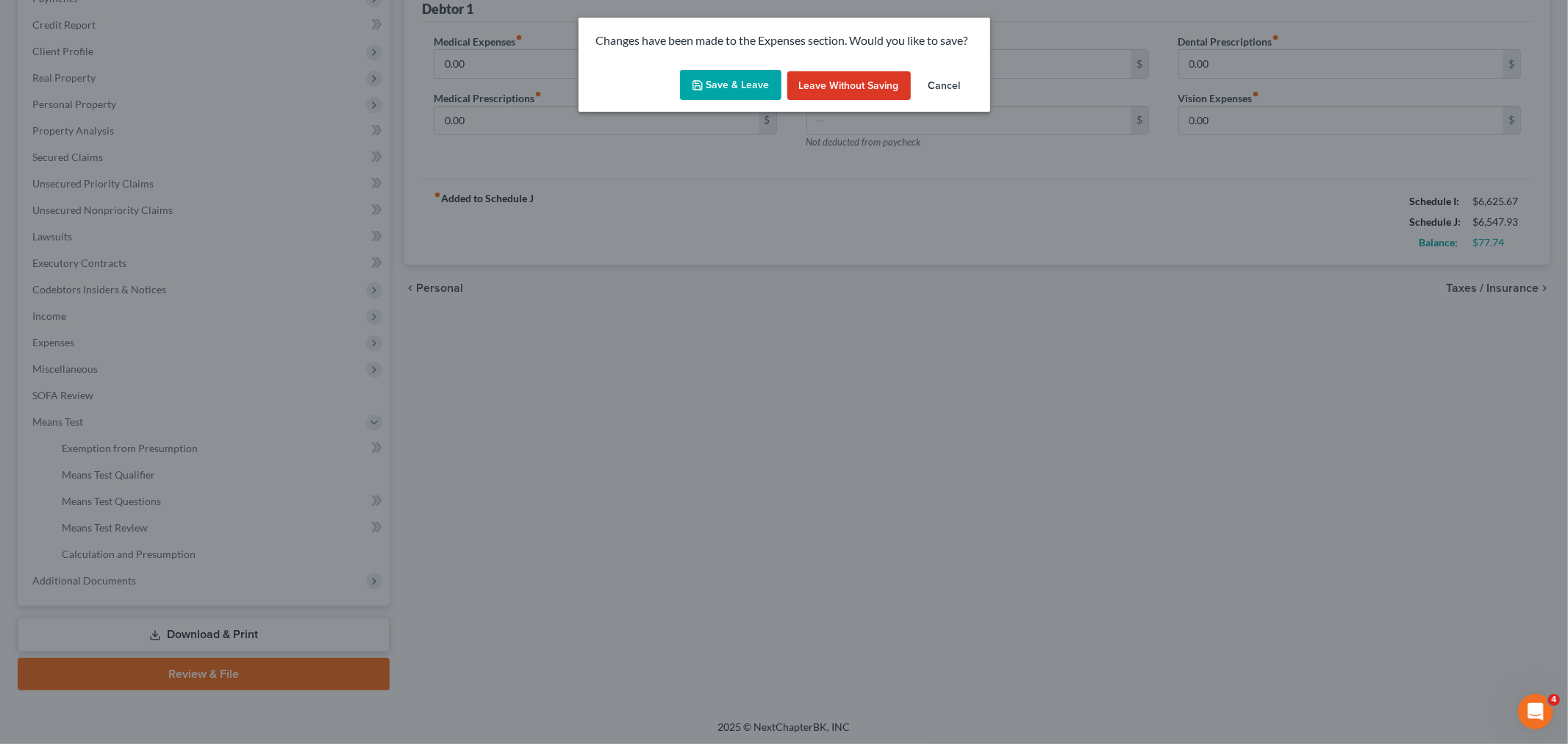
click at [770, 77] on button "Save & Leave" at bounding box center [730, 86] width 102 height 31
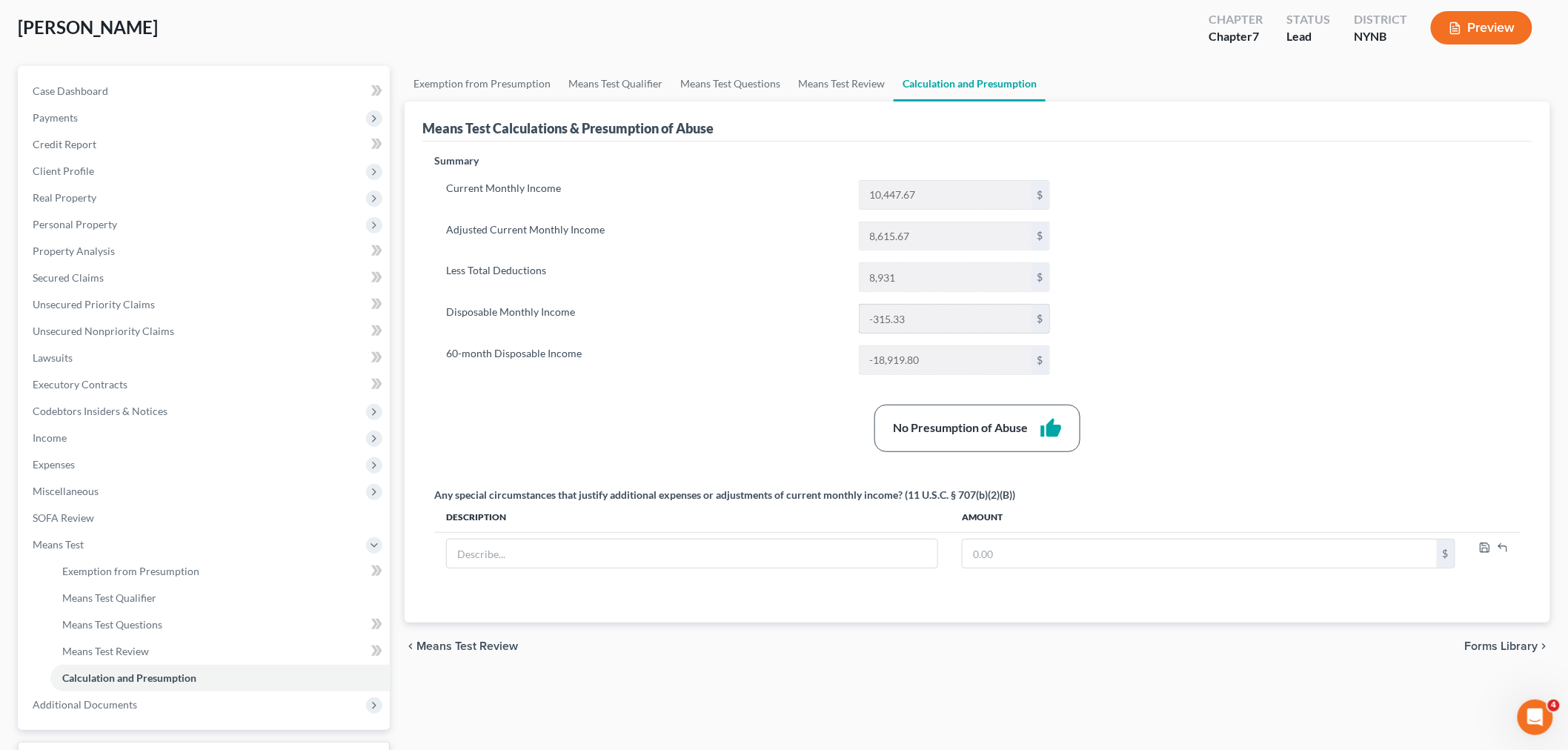
scroll to position [195, 0]
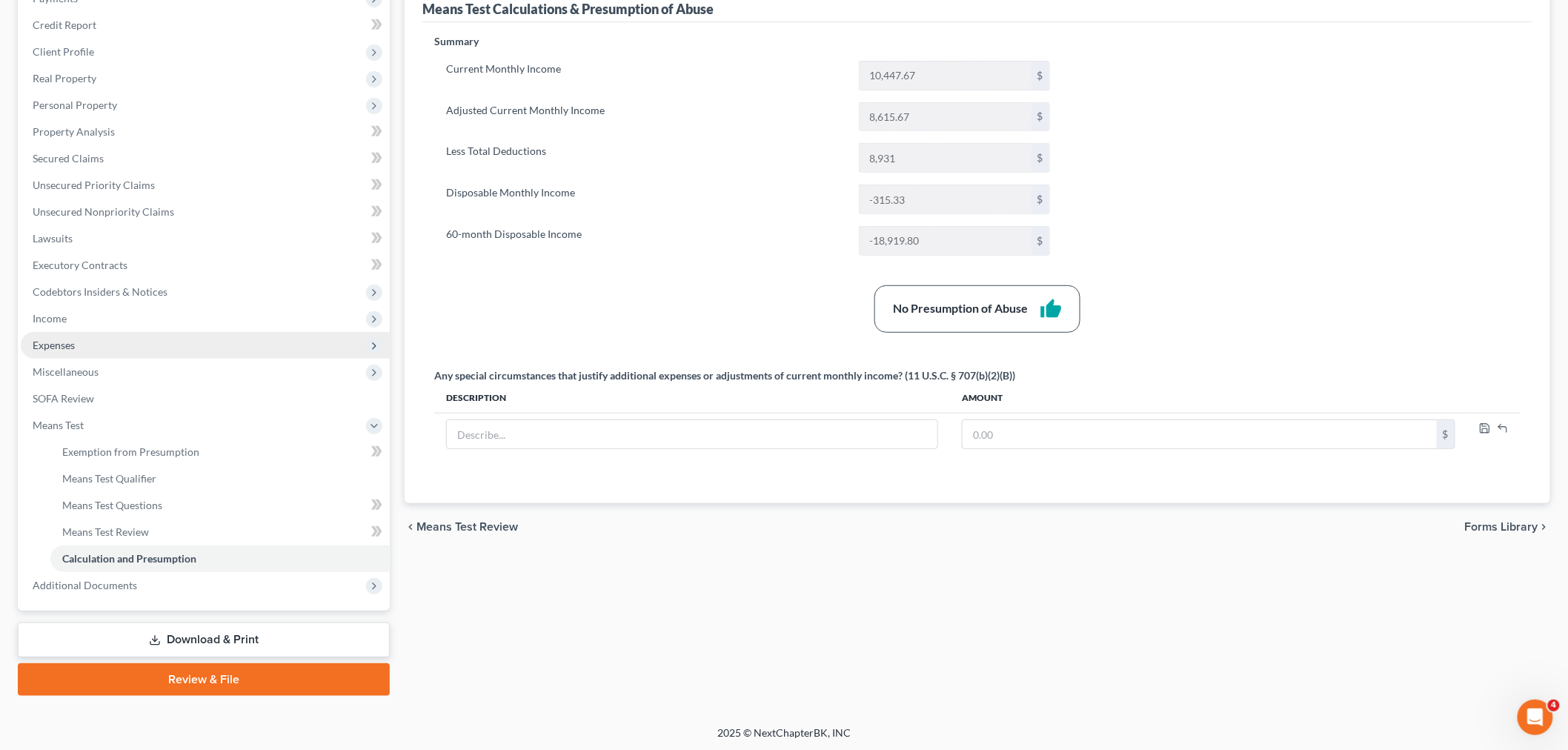
click at [64, 347] on span "Expenses" at bounding box center [54, 345] width 43 height 13
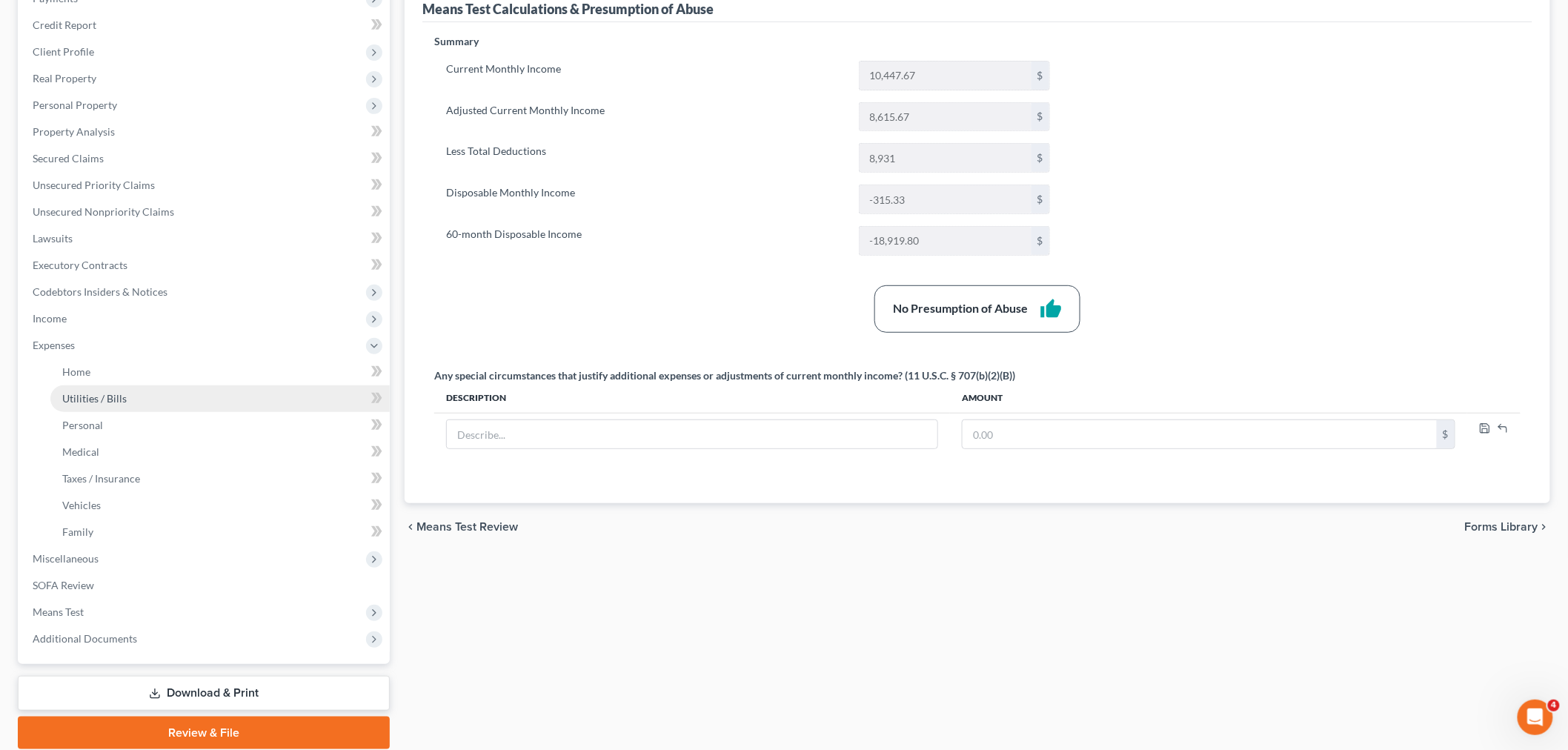
click at [86, 385] on link "Utilities / Bills" at bounding box center [220, 398] width 340 height 26
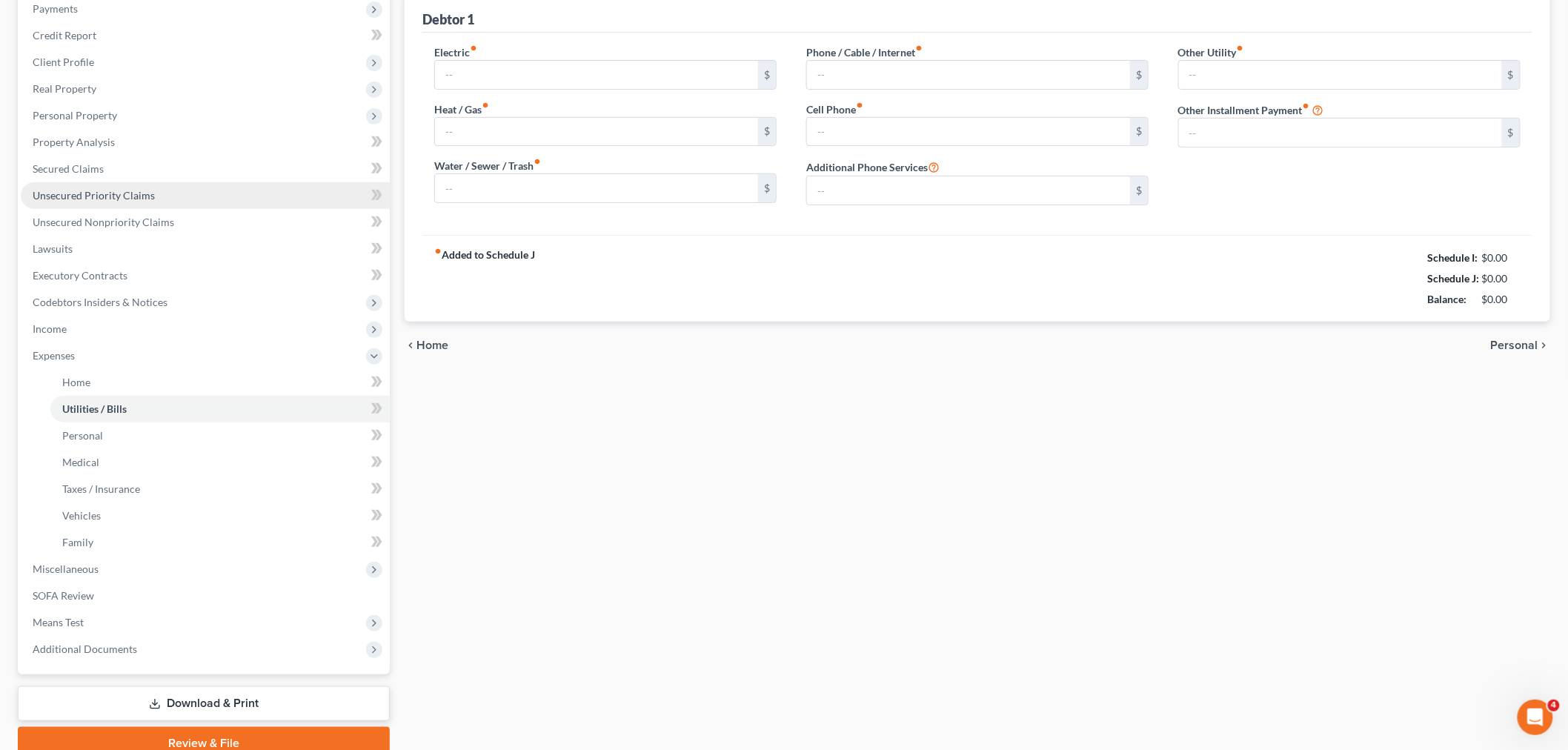
type input "160.00"
type input "0.00"
type input "64.99"
type input "180.00"
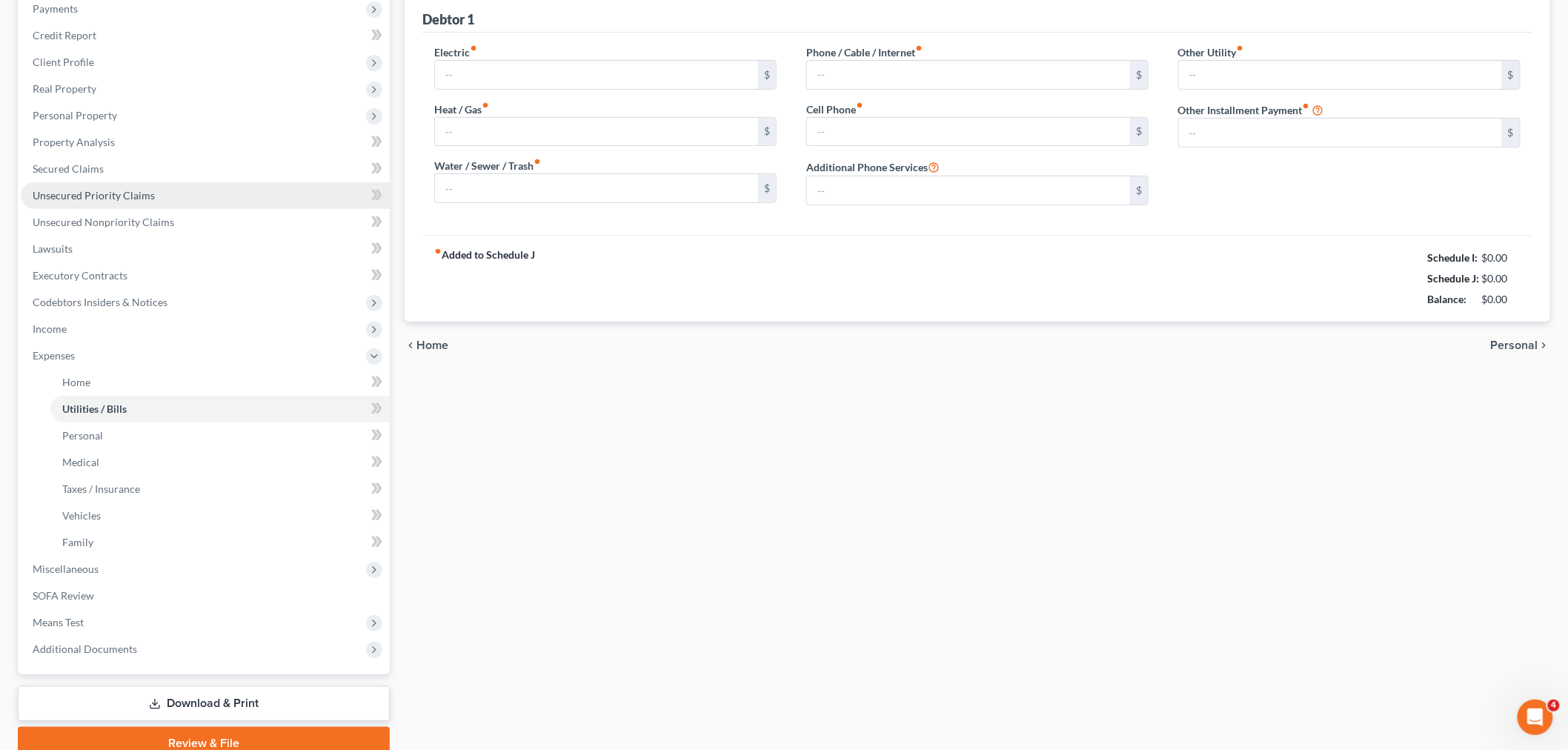
type input "180.00"
type input "0.00"
type input "900.00"
type input "Husbands own expenses"
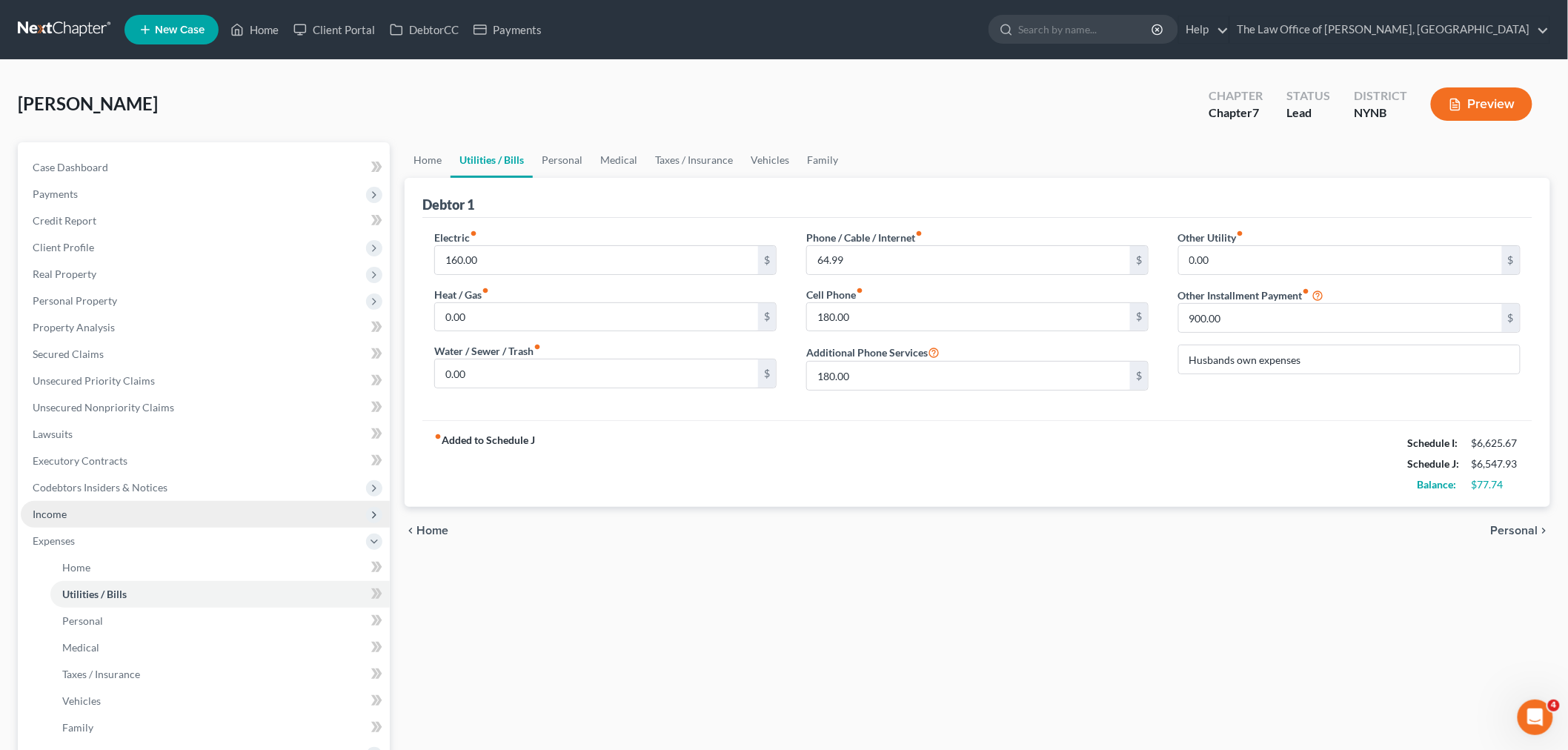
click at [64, 508] on span "Income" at bounding box center [50, 514] width 35 height 13
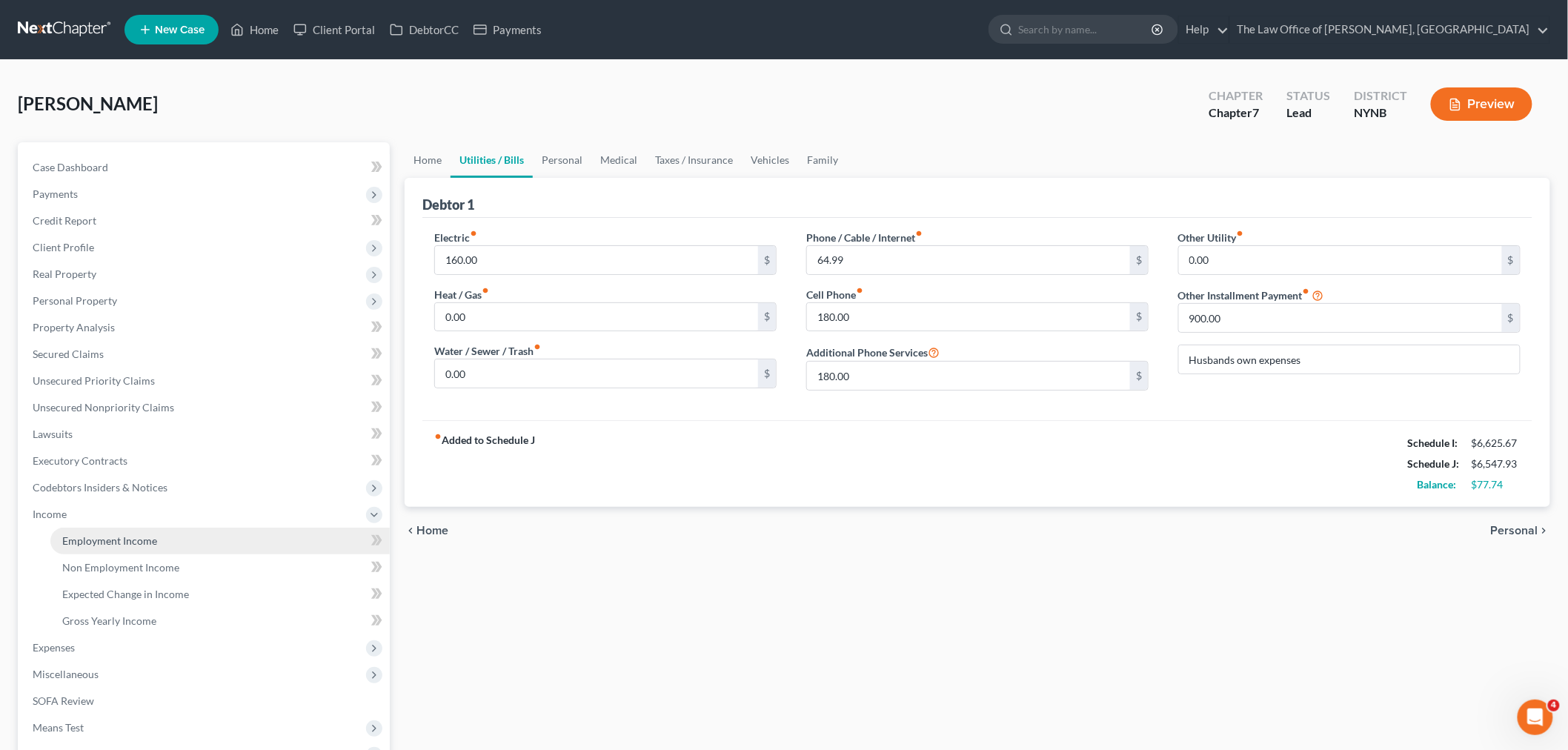
click at [84, 534] on span "Employment Income" at bounding box center [110, 540] width 94 height 13
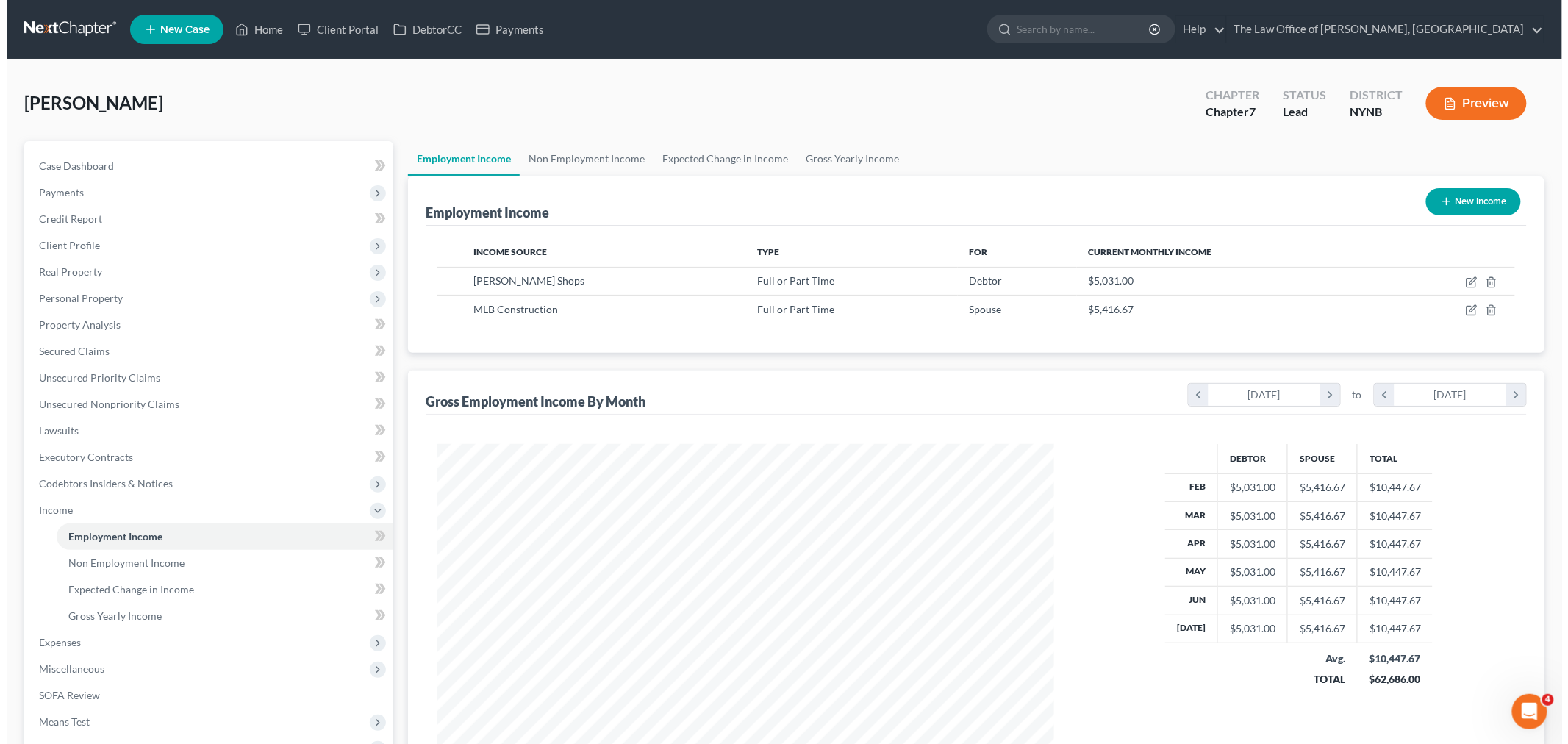
scroll to position [307, 646]
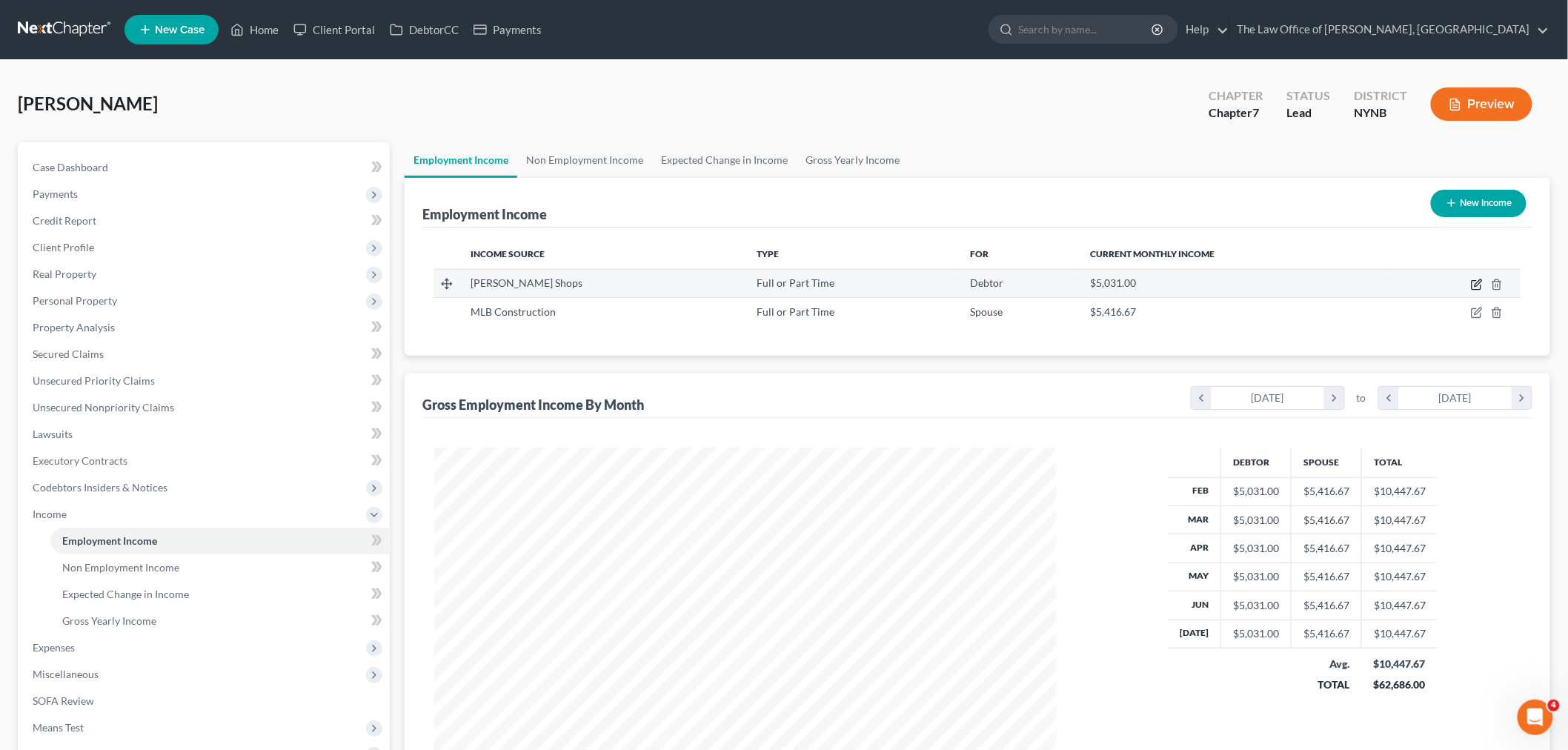
click at [1476, 283] on icon "button" at bounding box center [1477, 282] width 6 height 6
select select "0"
select select "35"
select select "3"
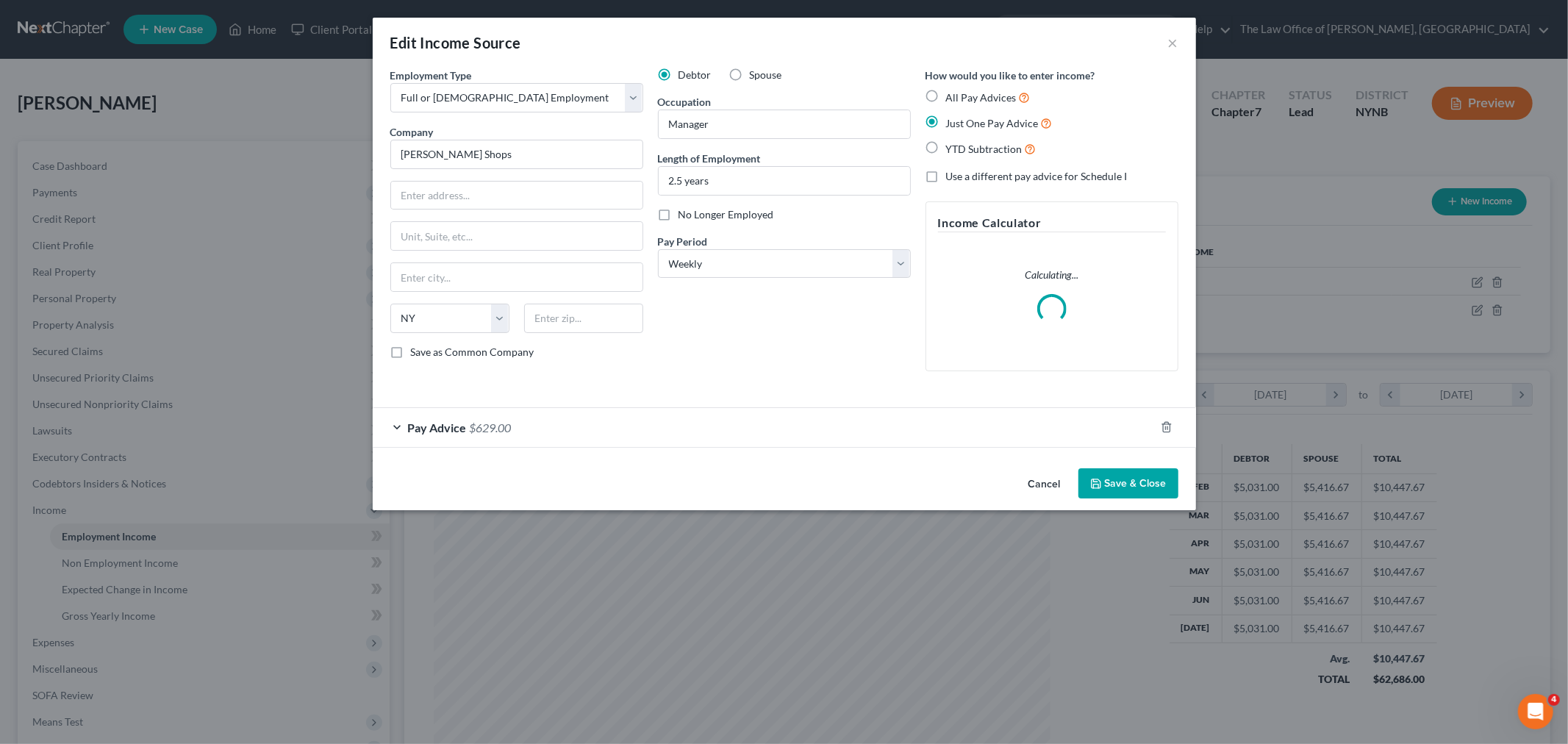
scroll to position [310, 651]
click at [685, 427] on div "Pay Advice $629.00" at bounding box center [764, 427] width 782 height 39
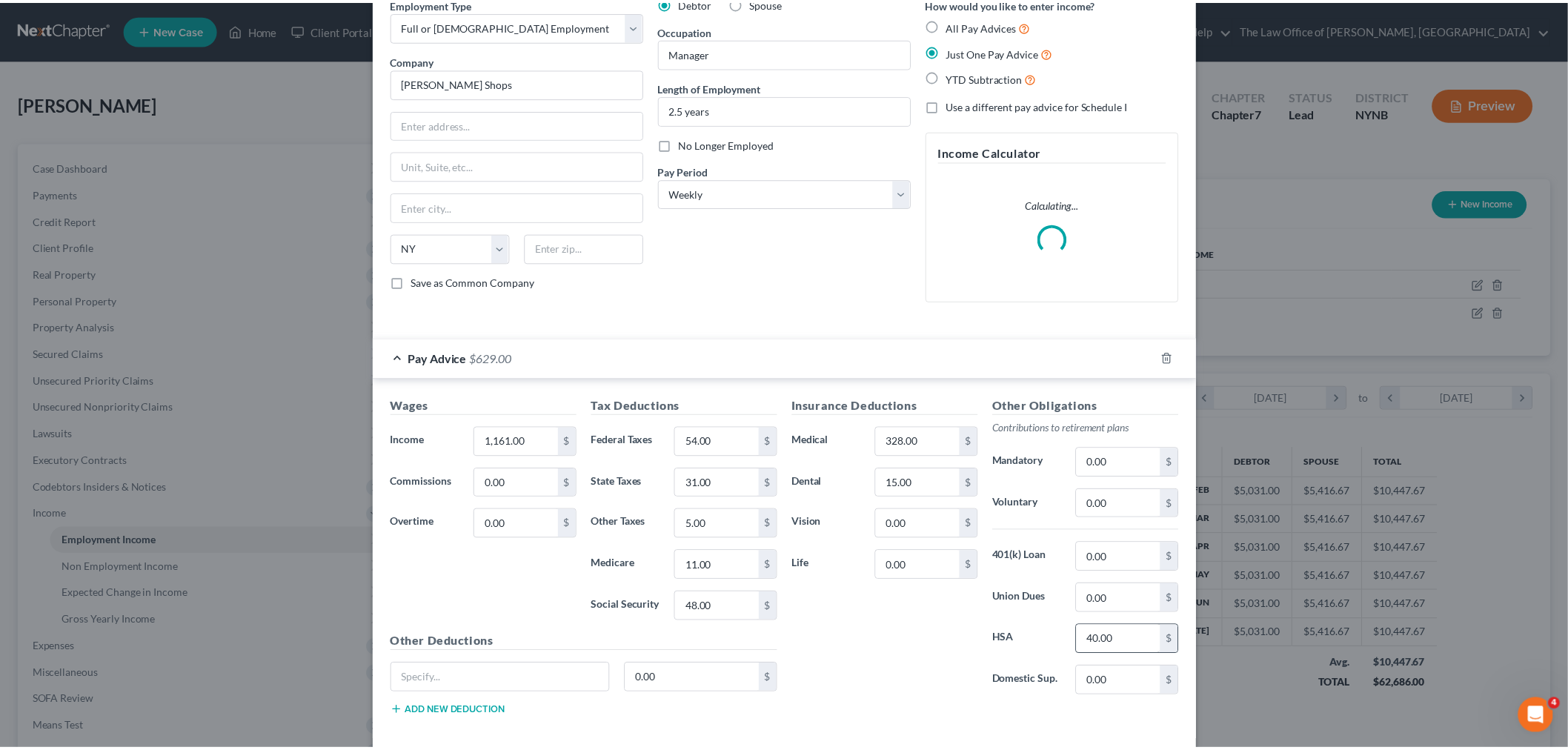
scroll to position [145, 0]
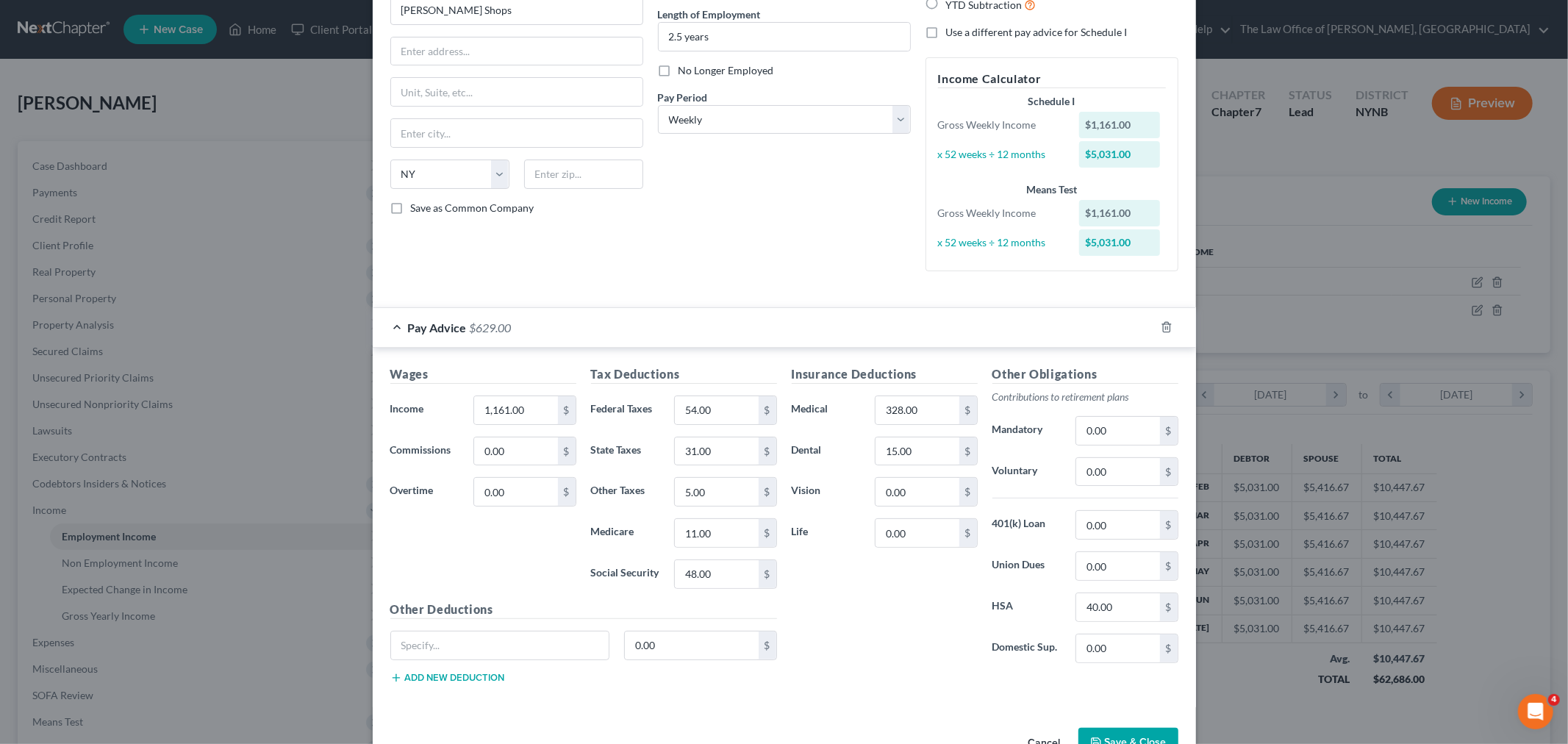
click at [1114, 707] on div "Wages Income * 1,161.00 $ Commissions 0.00 $ Overtime 0.00 $ Tax Deductions Fed…" at bounding box center [784, 527] width 823 height 359
click at [1107, 743] on button "Save & Close" at bounding box center [1128, 743] width 100 height 31
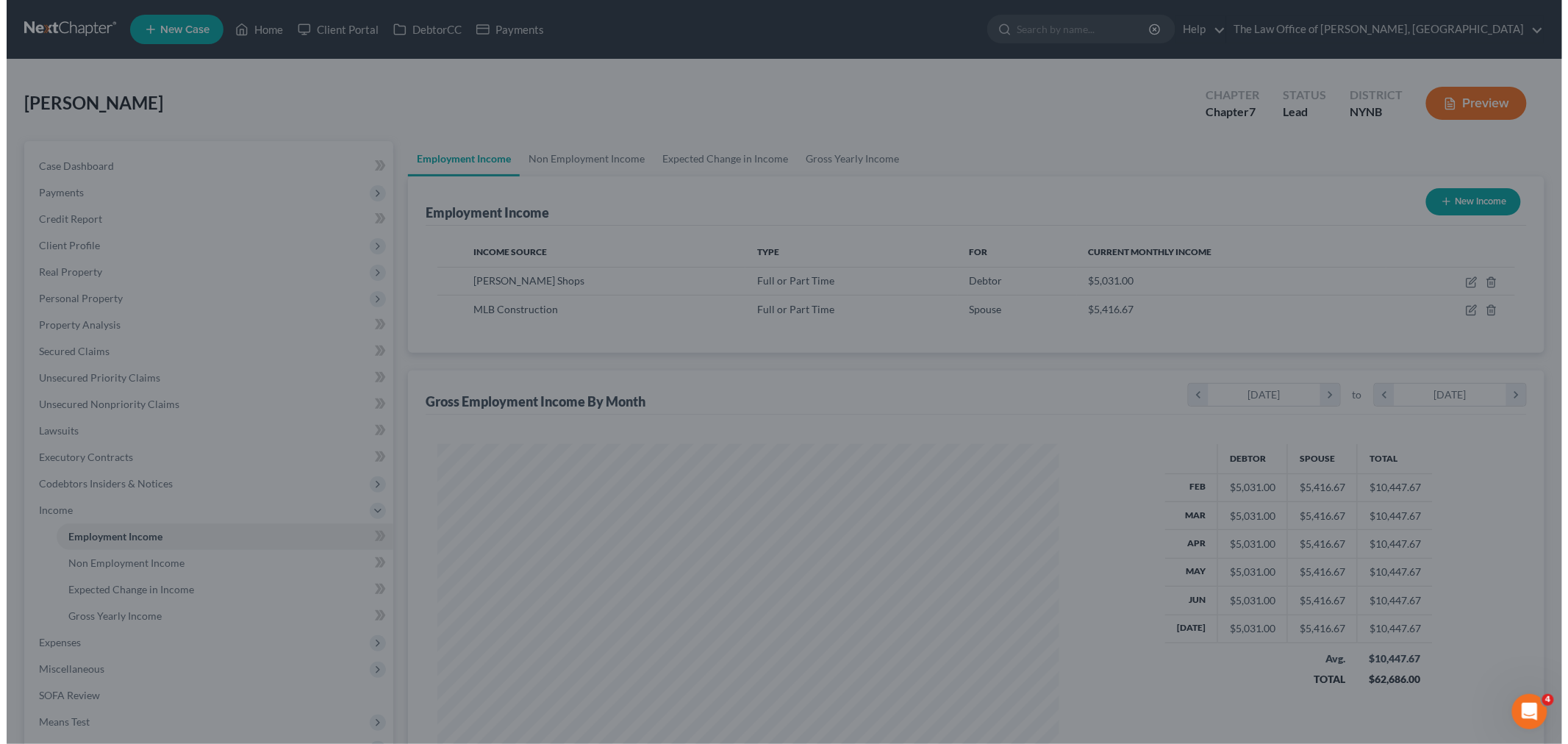
scroll to position [734756, 734341]
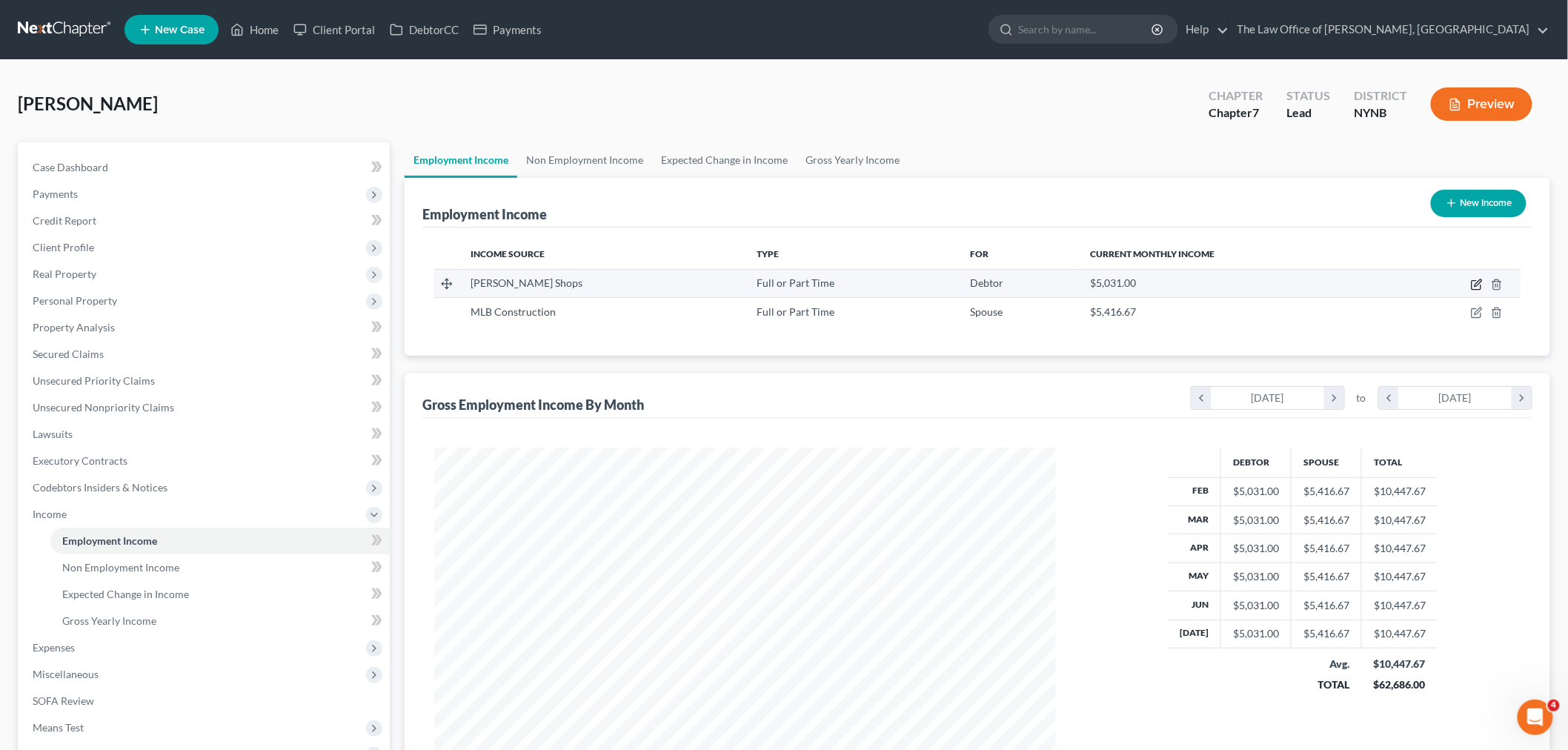
click at [1475, 281] on icon "button" at bounding box center [1476, 285] width 9 height 9
select select "0"
select select "35"
select select "3"
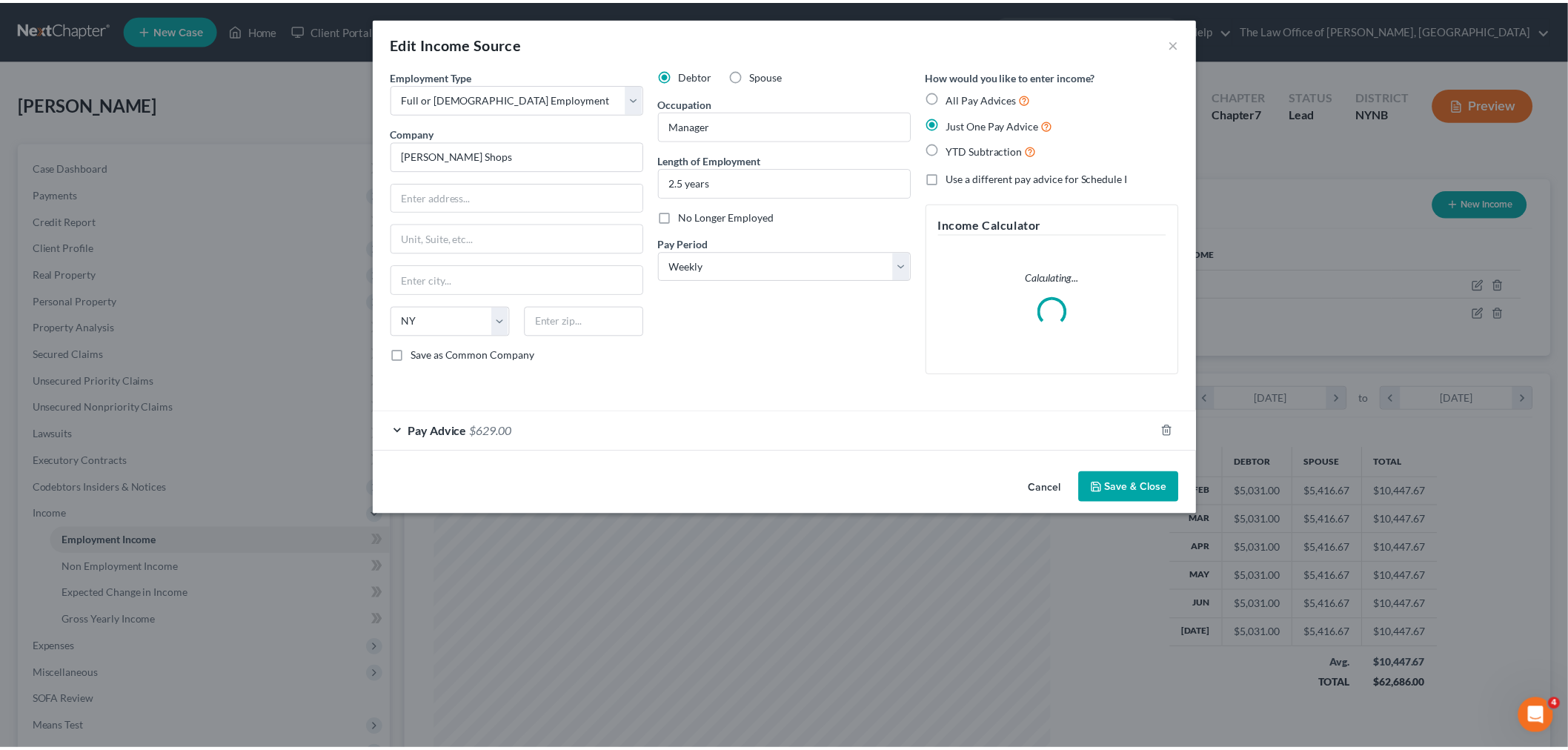
scroll to position [312, 656]
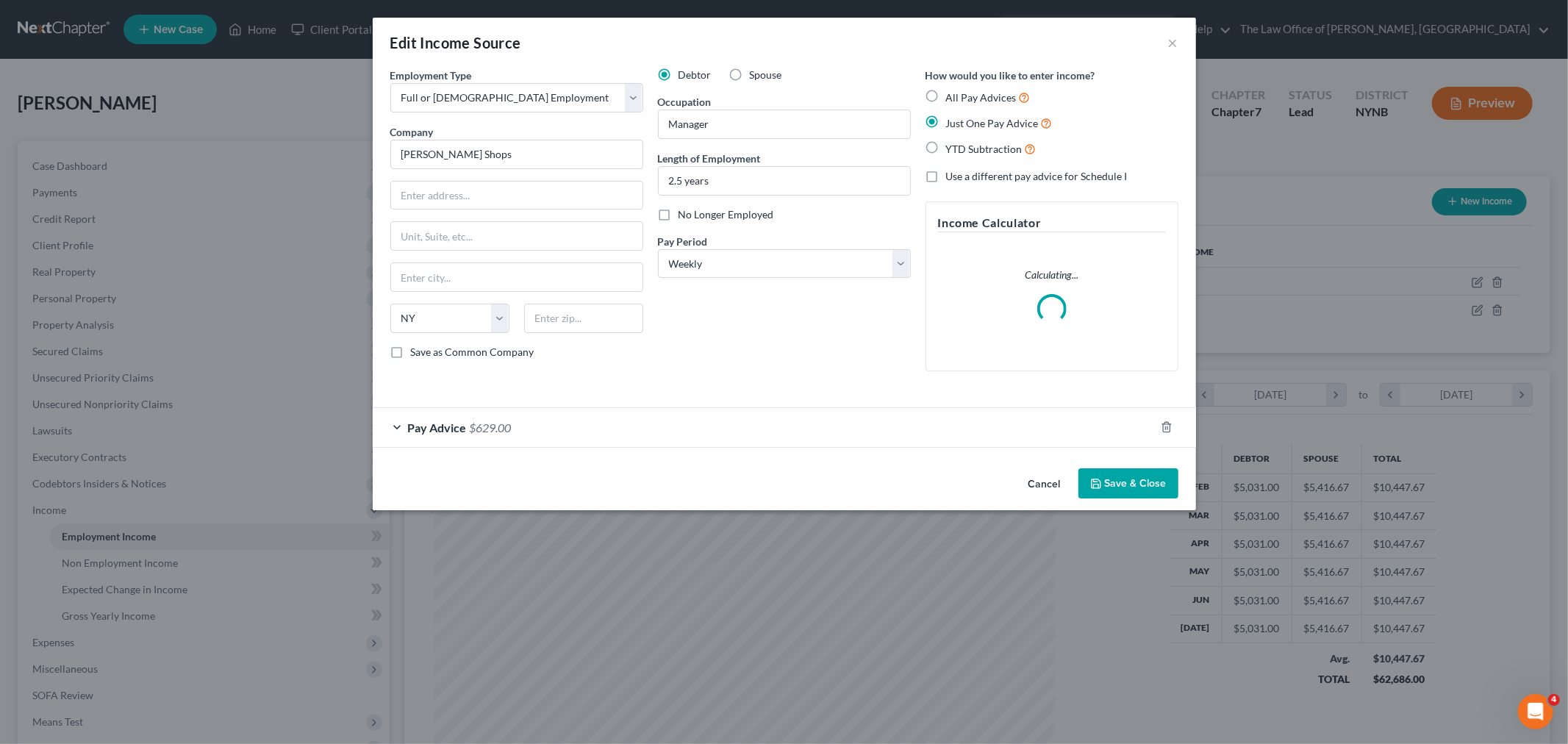
click at [597, 430] on div "Pay Advice $629.00" at bounding box center [764, 427] width 782 height 39
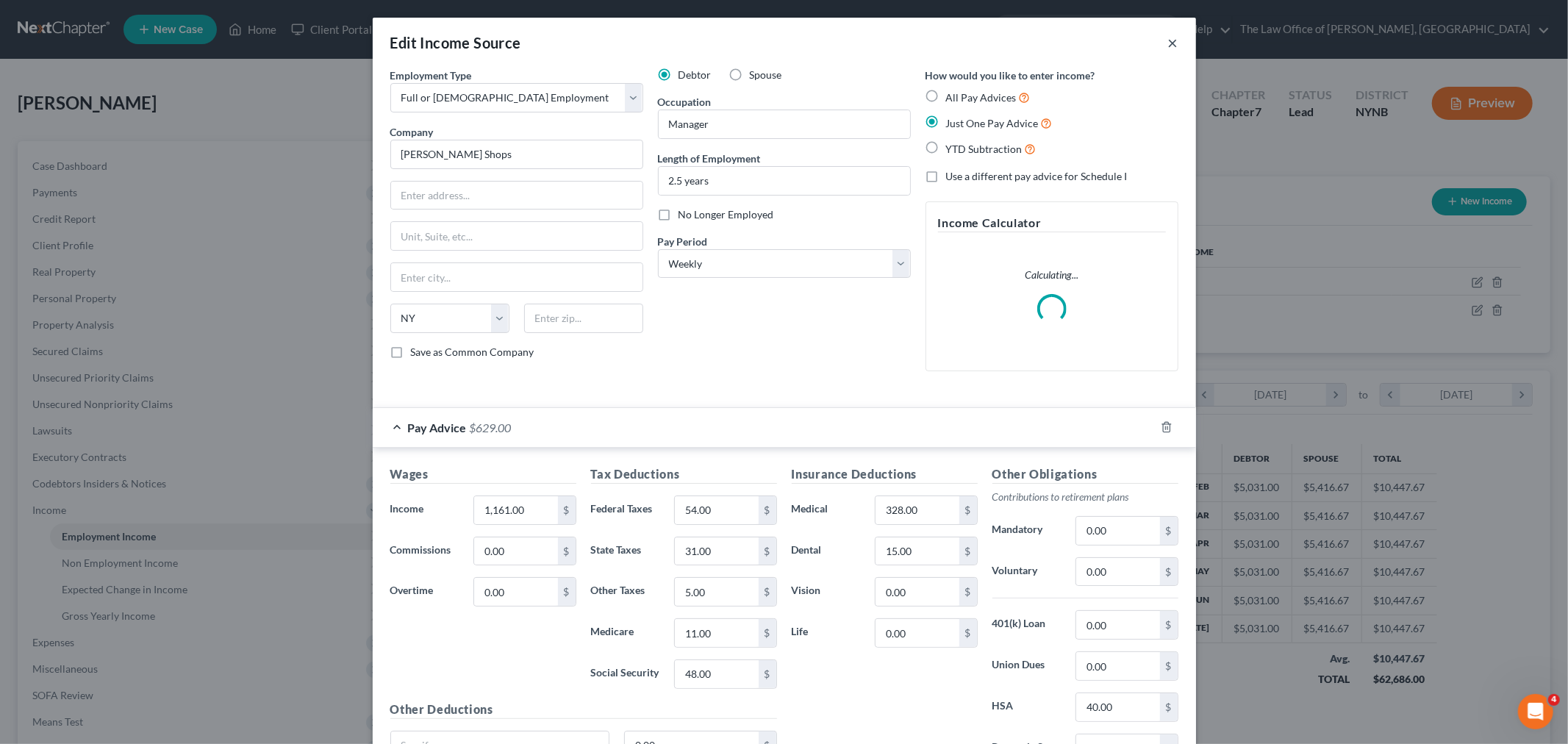
drag, startPoint x: 1164, startPoint y: 47, endPoint x: 583, endPoint y: 56, distance: 581.1
click at [1168, 47] on button "×" at bounding box center [1173, 43] width 10 height 18
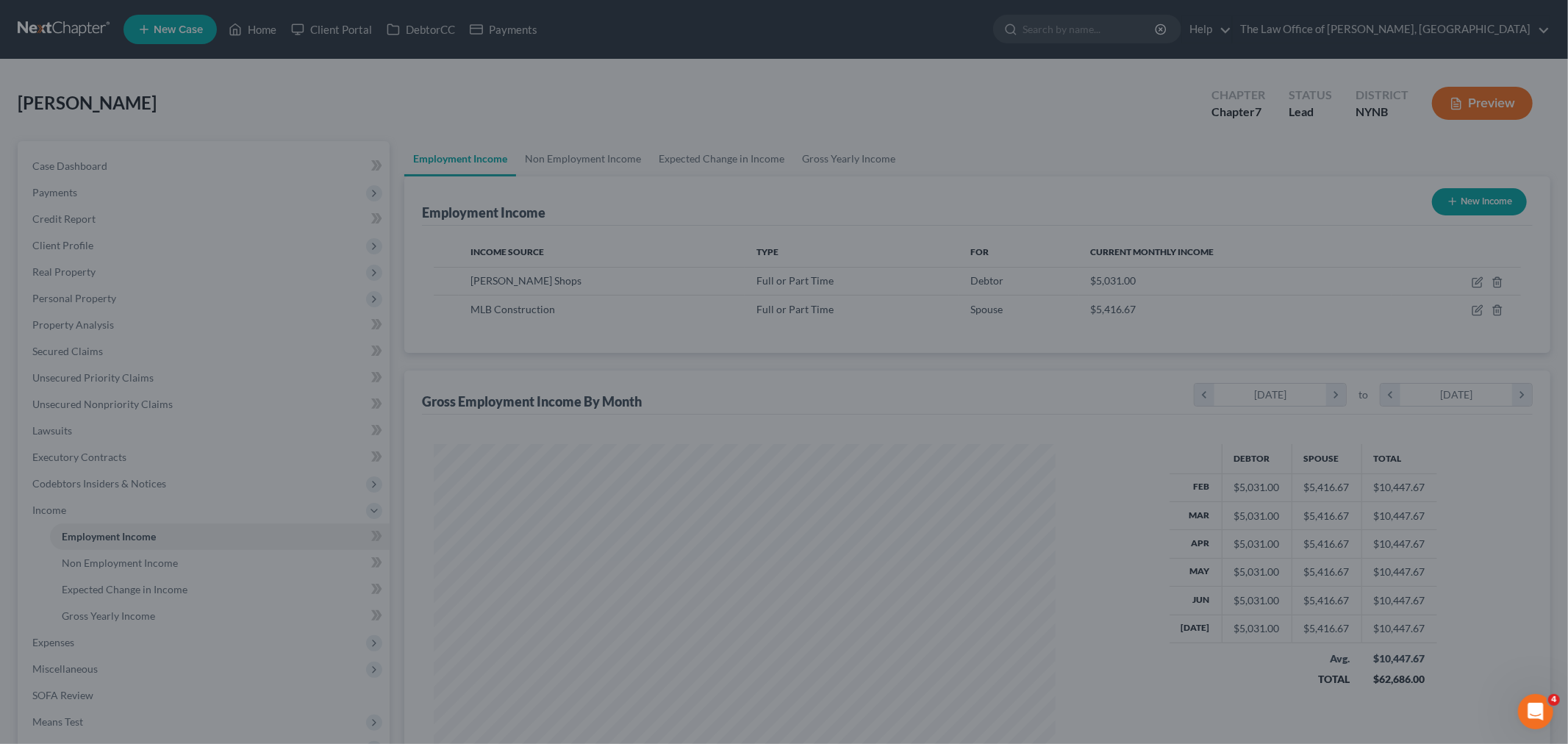
scroll to position [734756, 734341]
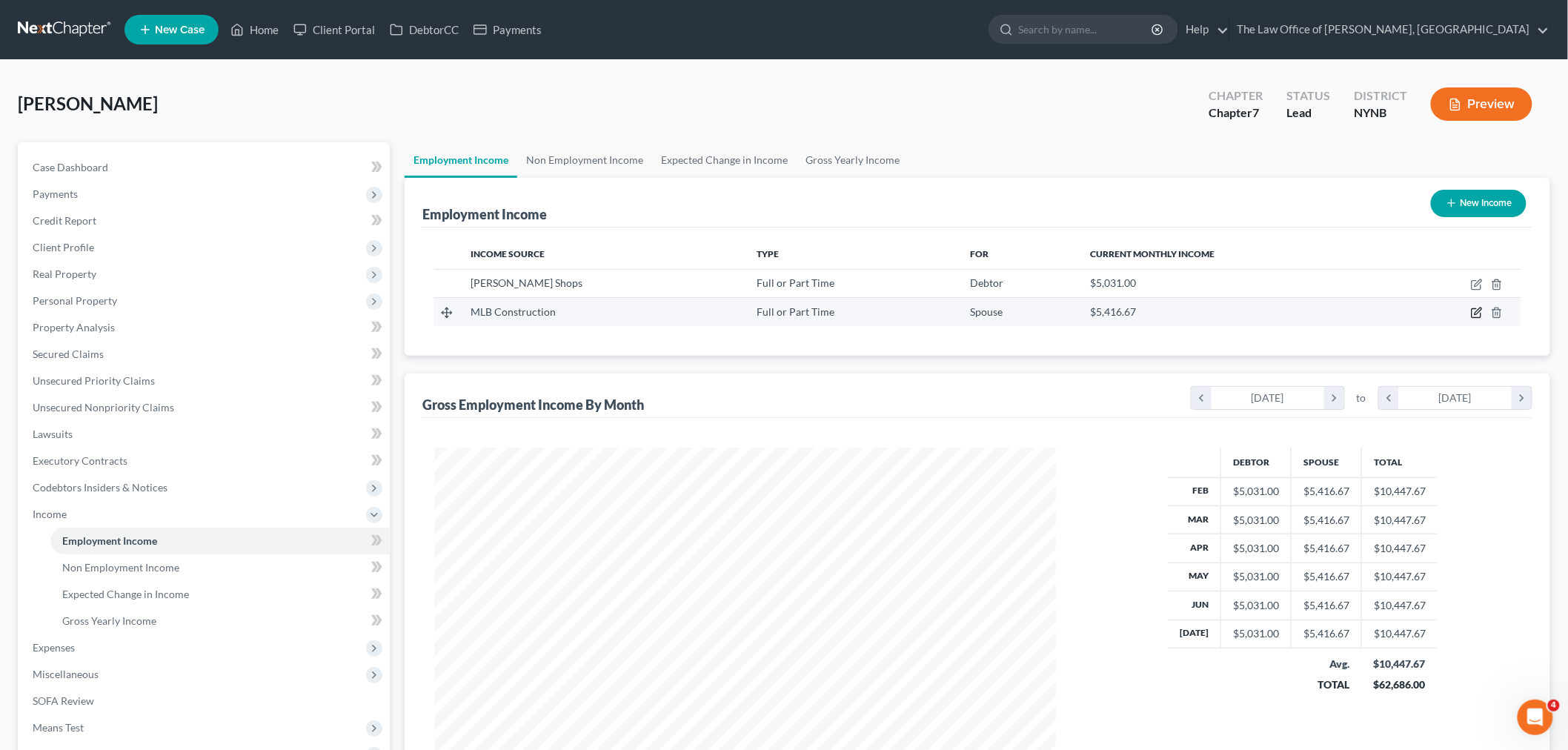
click at [1473, 309] on icon "button" at bounding box center [1476, 312] width 12 height 12
select select "0"
select select "3"
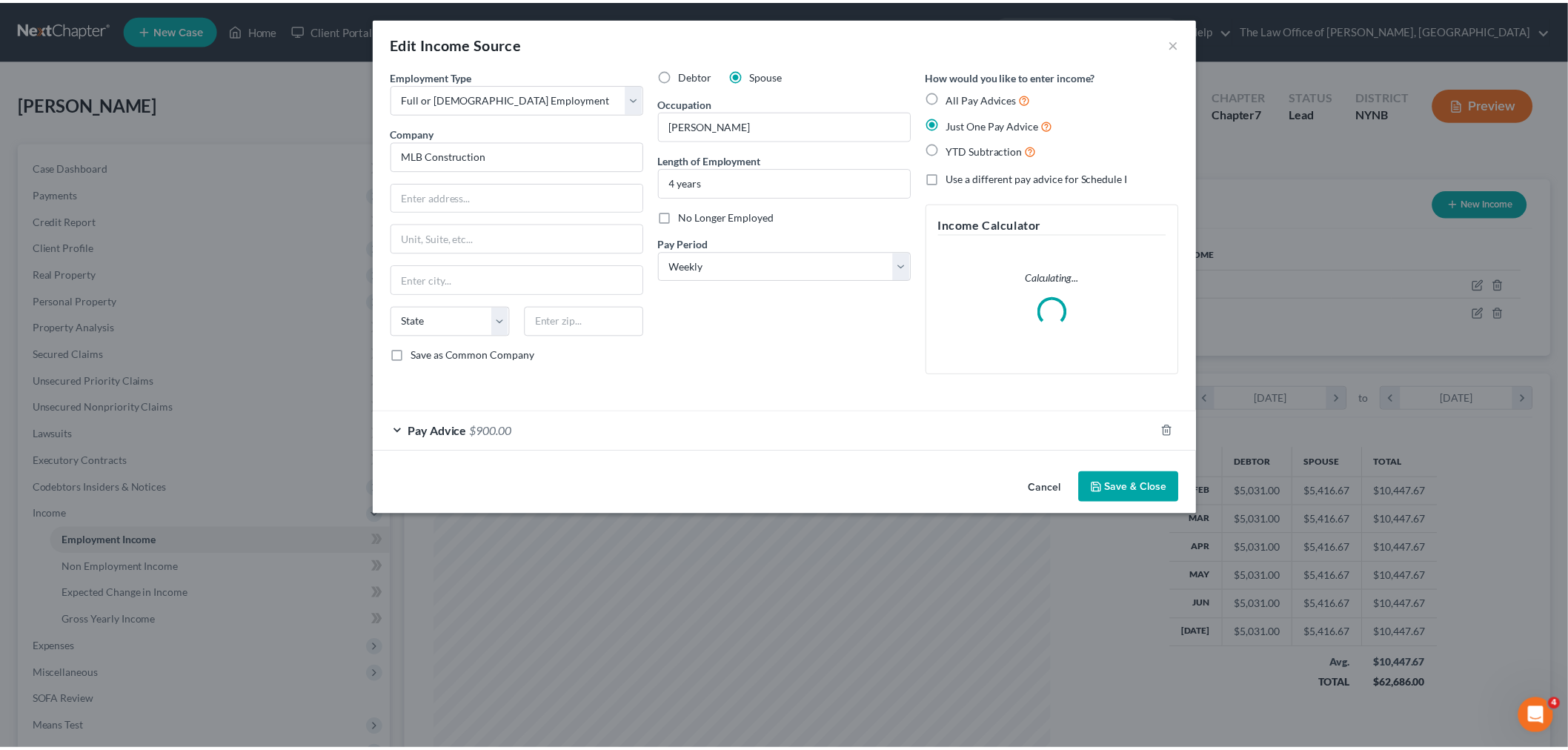
scroll to position [312, 656]
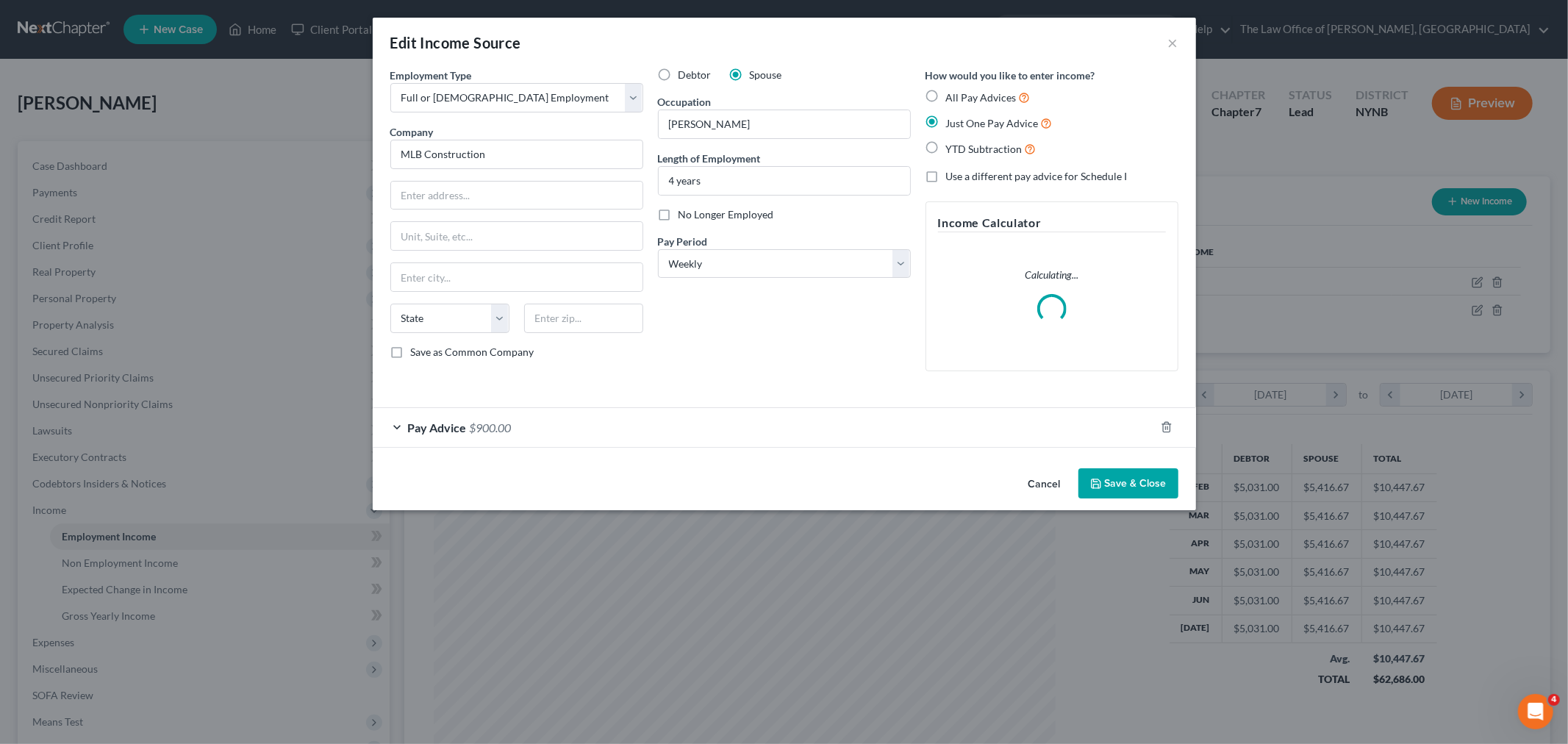
click at [869, 428] on div "Pay Advice $900.00" at bounding box center [764, 427] width 782 height 39
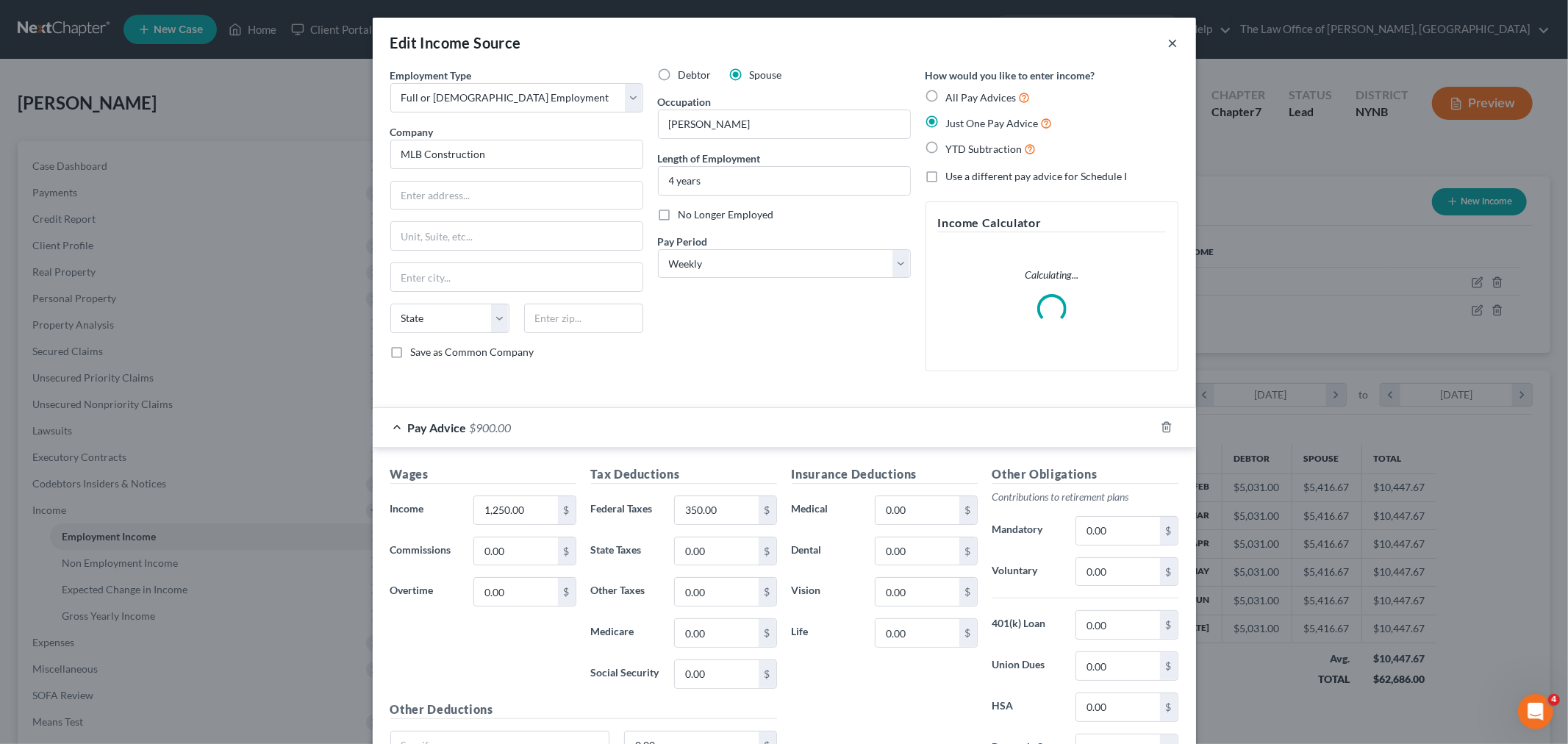
click at [1168, 41] on button "×" at bounding box center [1173, 43] width 10 height 18
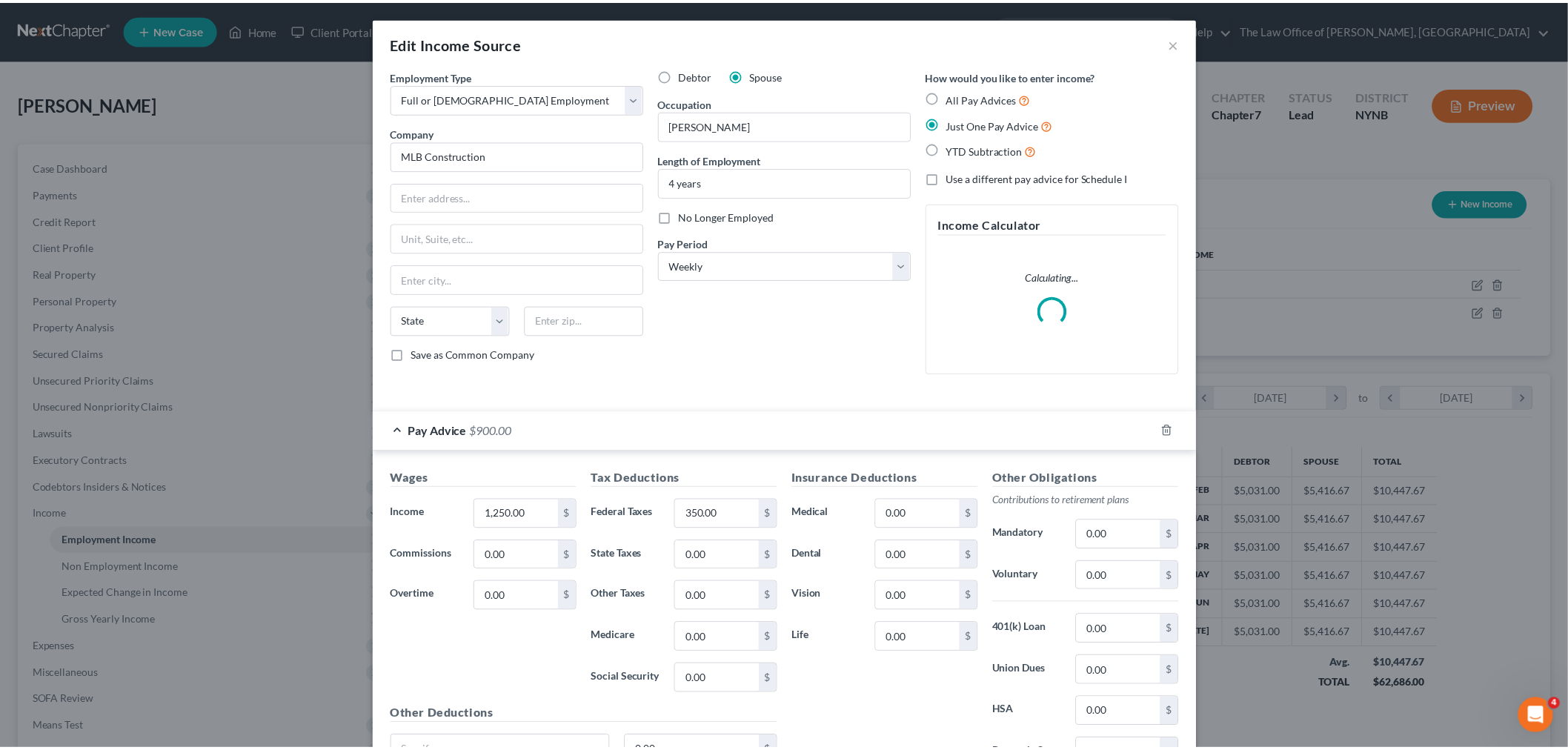
scroll to position [740681, 740294]
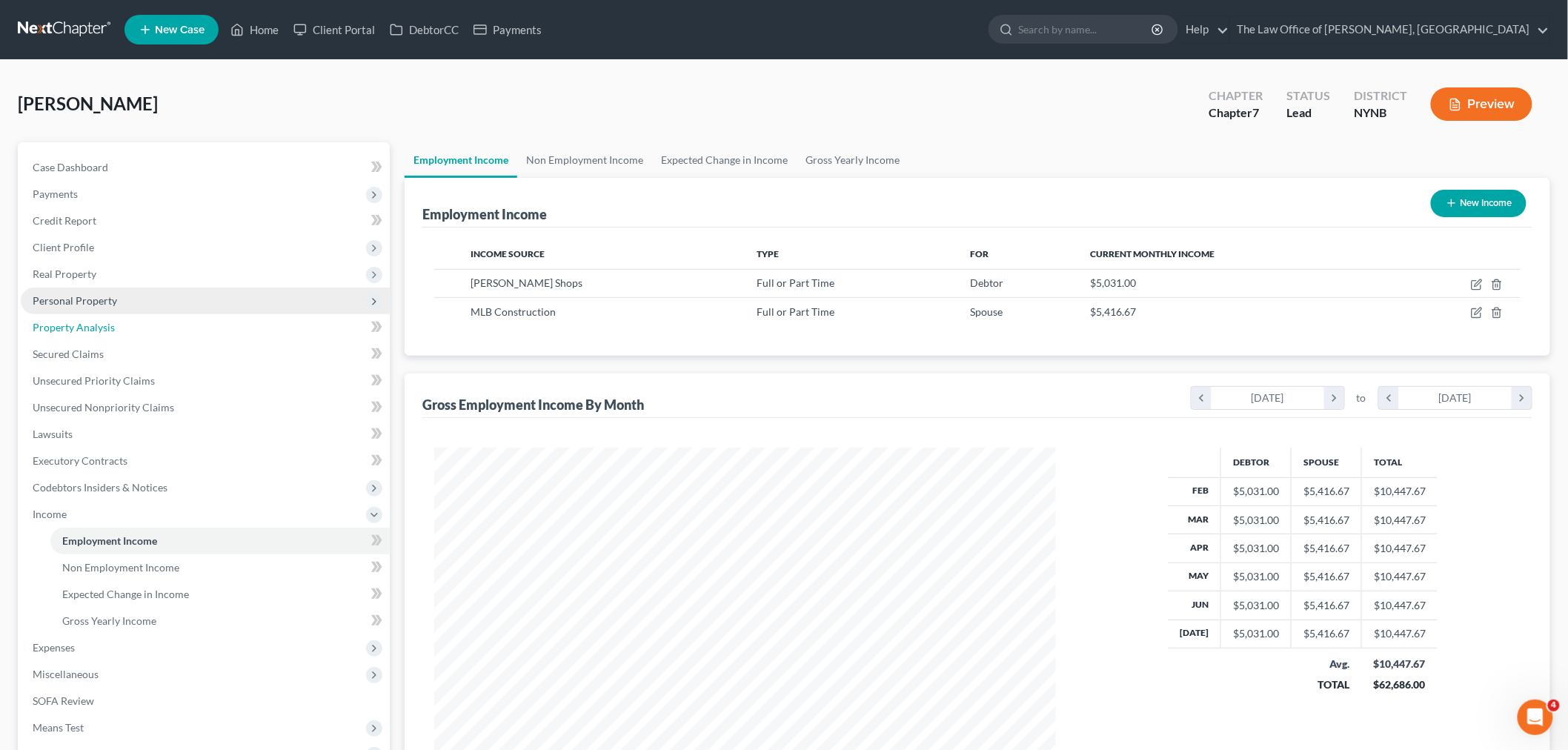
click at [91, 314] on link "Property Analysis" at bounding box center [205, 327] width 369 height 26
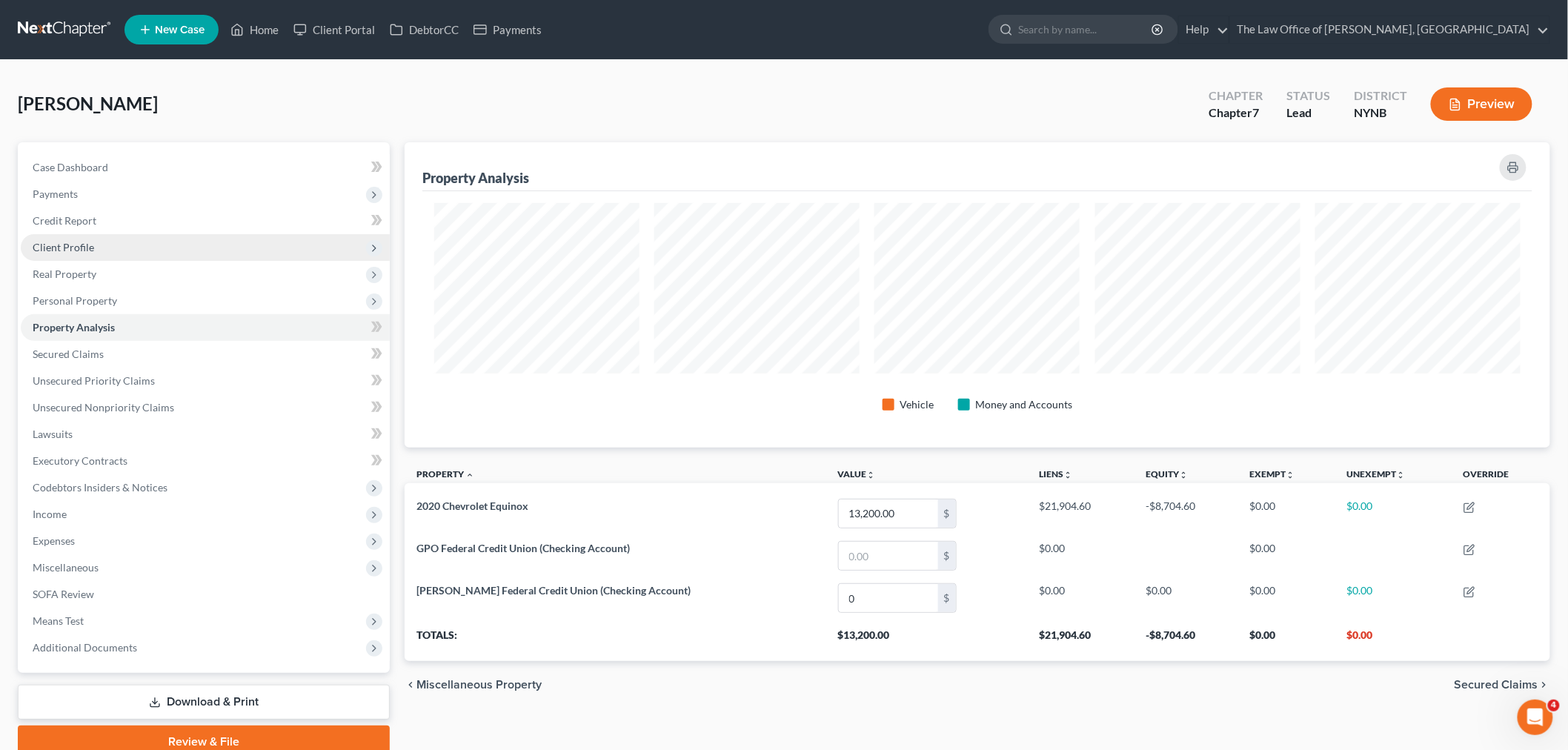
click at [64, 248] on span "Client Profile" at bounding box center [64, 247] width 62 height 13
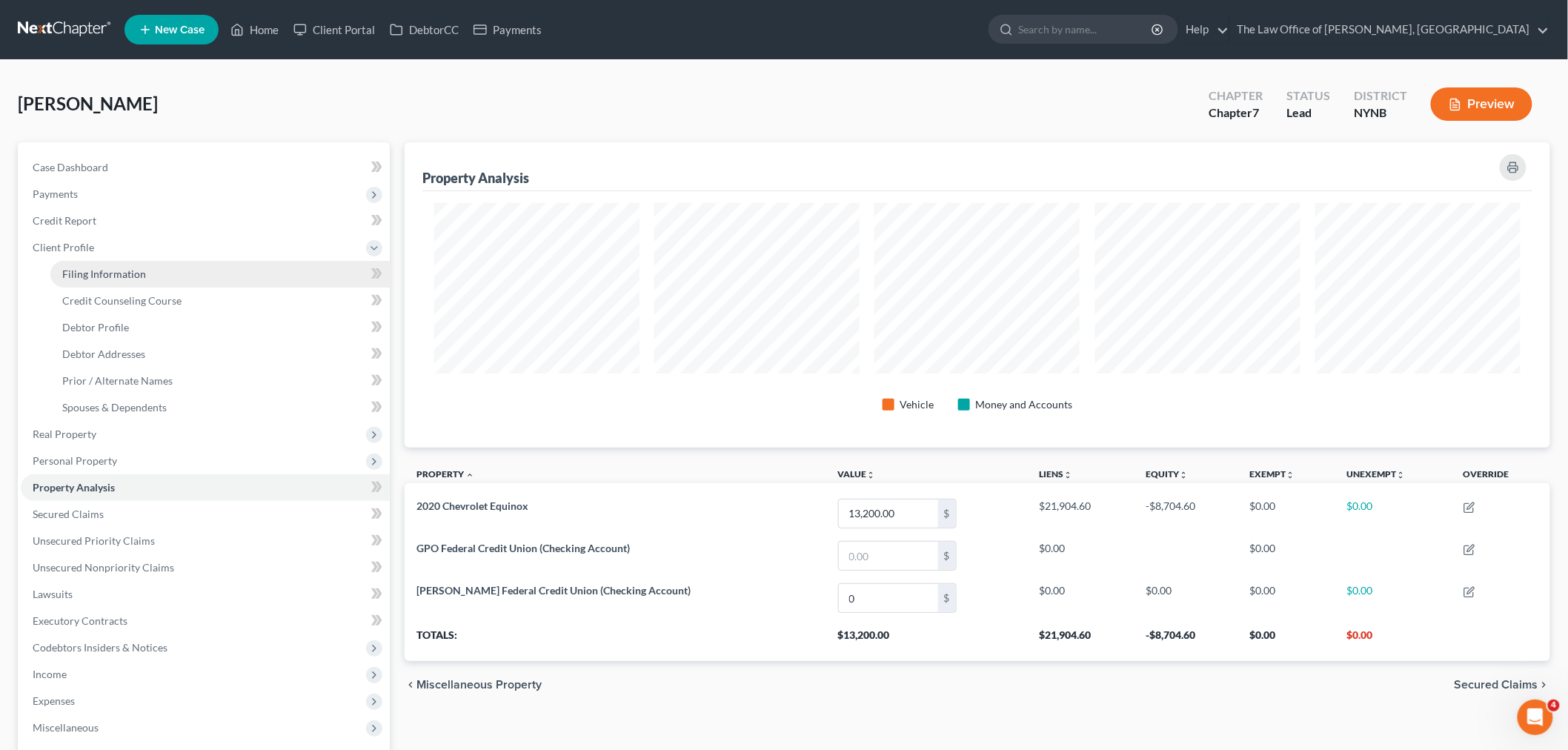
click at [80, 261] on link "Filing Information" at bounding box center [220, 273] width 340 height 26
select select "1"
select select "0"
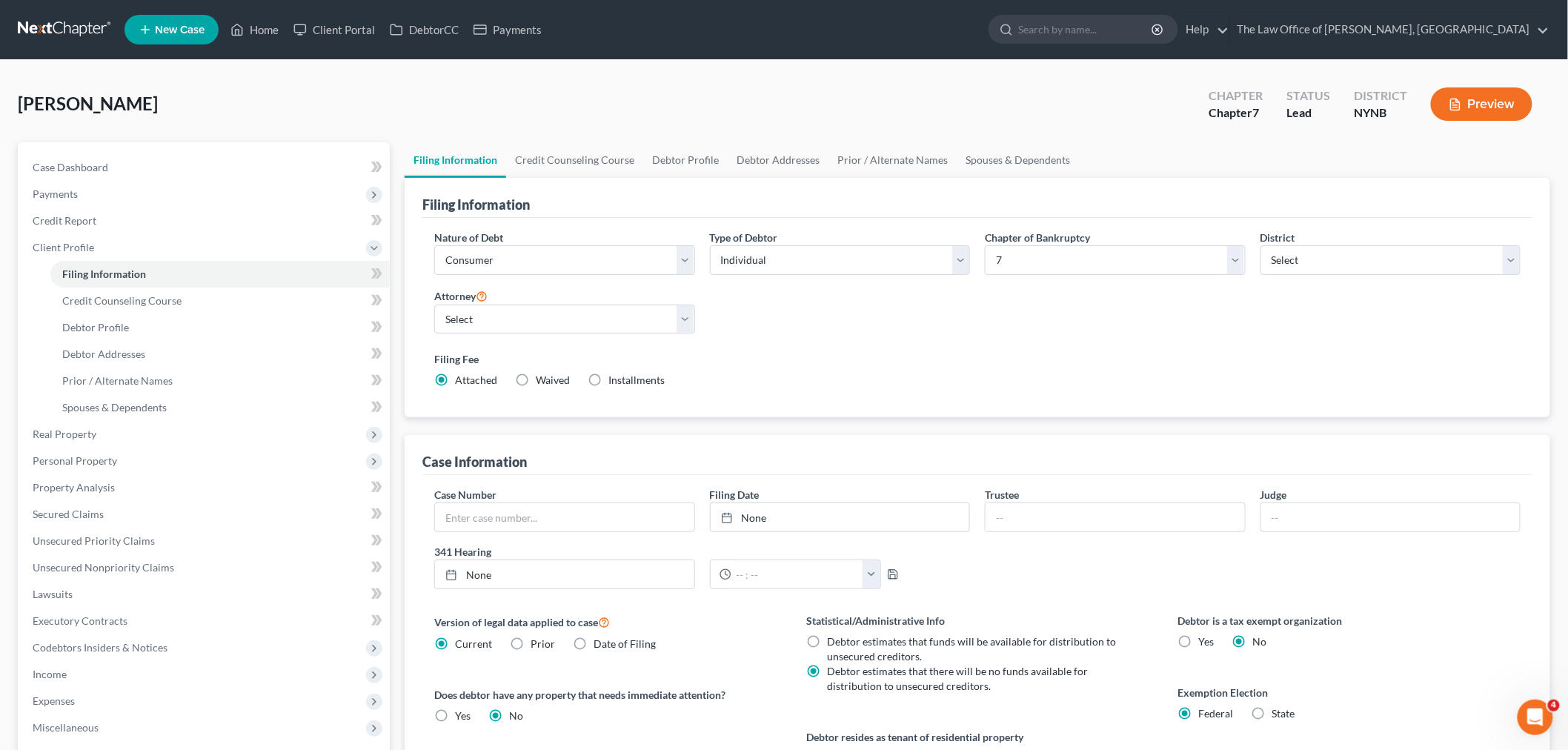
scroll to position [226, 0]
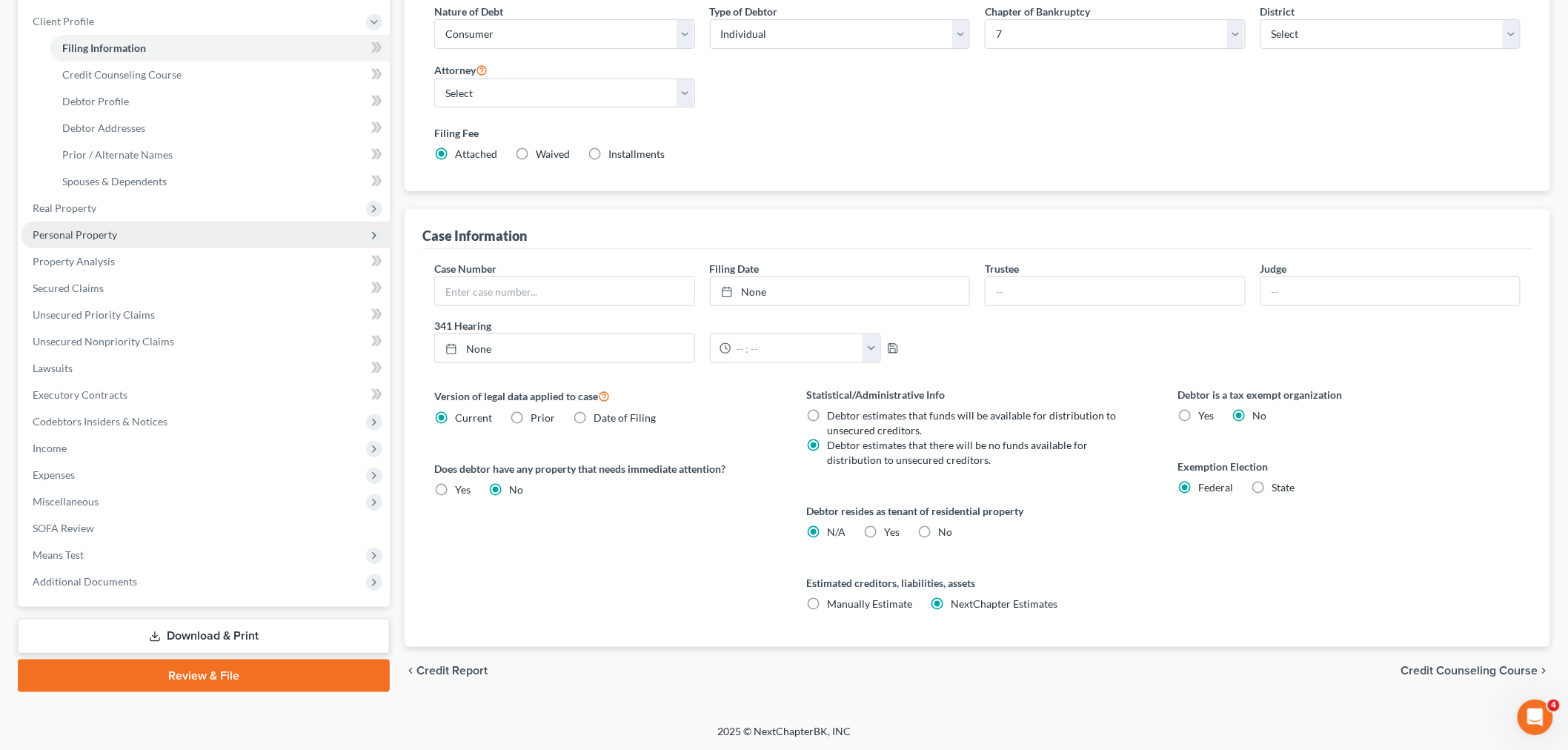
click at [59, 232] on span "Personal Property" at bounding box center [74, 234] width 84 height 13
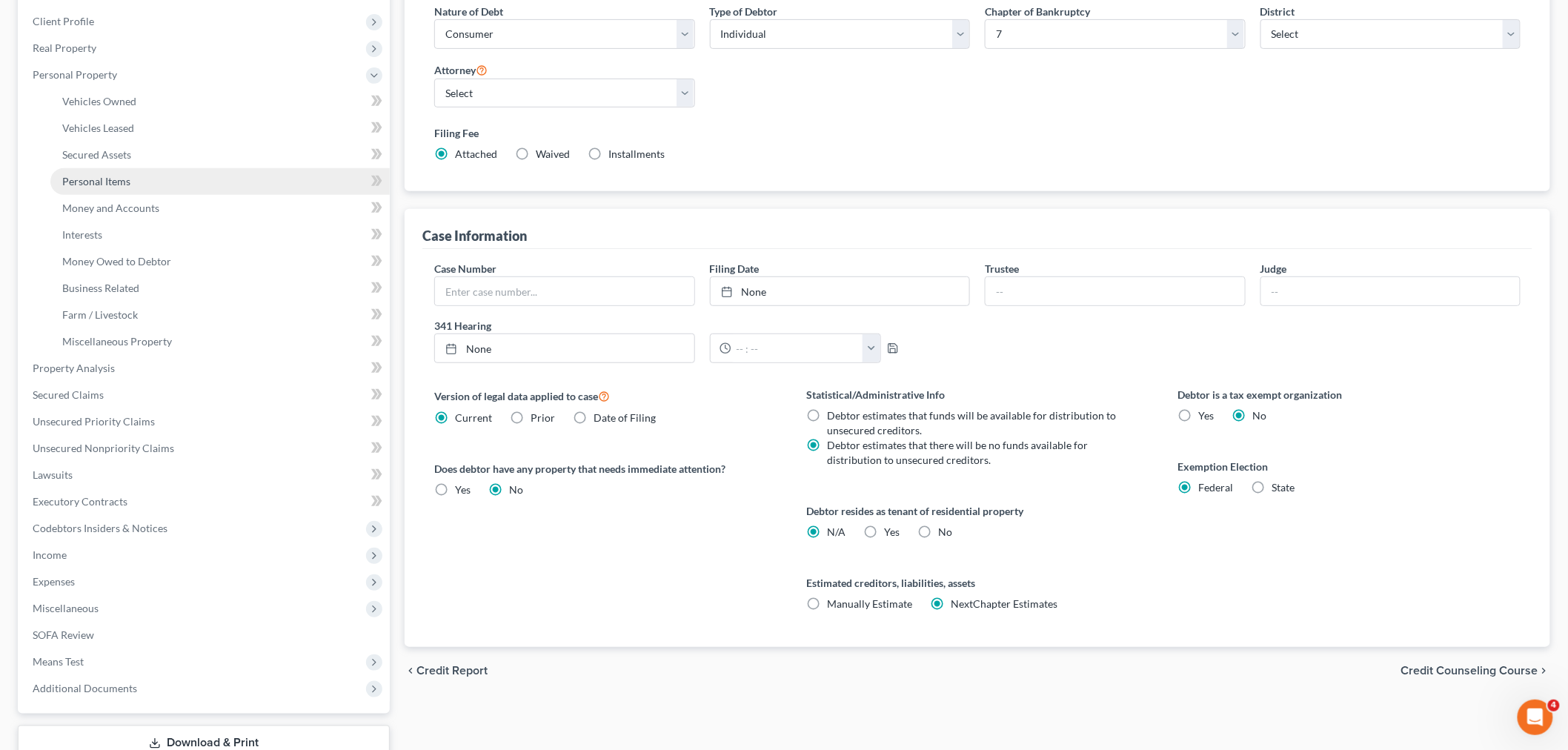
click at [113, 178] on span "Personal Items" at bounding box center [96, 182] width 68 height 13
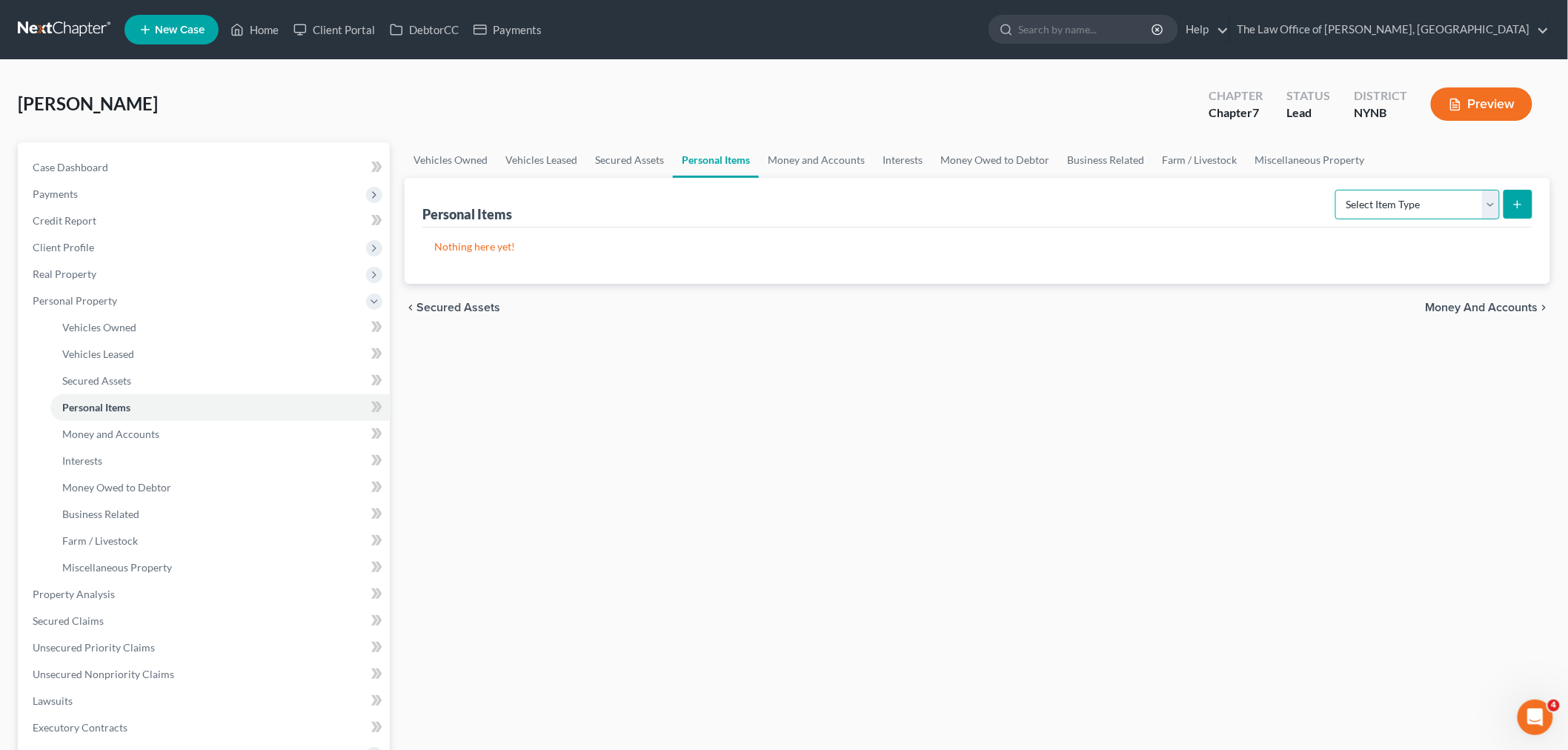
drag, startPoint x: 1425, startPoint y: 205, endPoint x: 1411, endPoint y: 215, distance: 17.2
click at [1425, 205] on select "Select Item Type Clothing Collectibles Of Value Electronics Firearms Household …" at bounding box center [1417, 204] width 164 height 30
select select "clothing"
click at [1336, 190] on select "Select Item Type Clothing Collectibles Of Value Electronics Firearms Household …" at bounding box center [1417, 204] width 164 height 30
click at [1523, 202] on icon "submit" at bounding box center [1517, 204] width 12 height 12
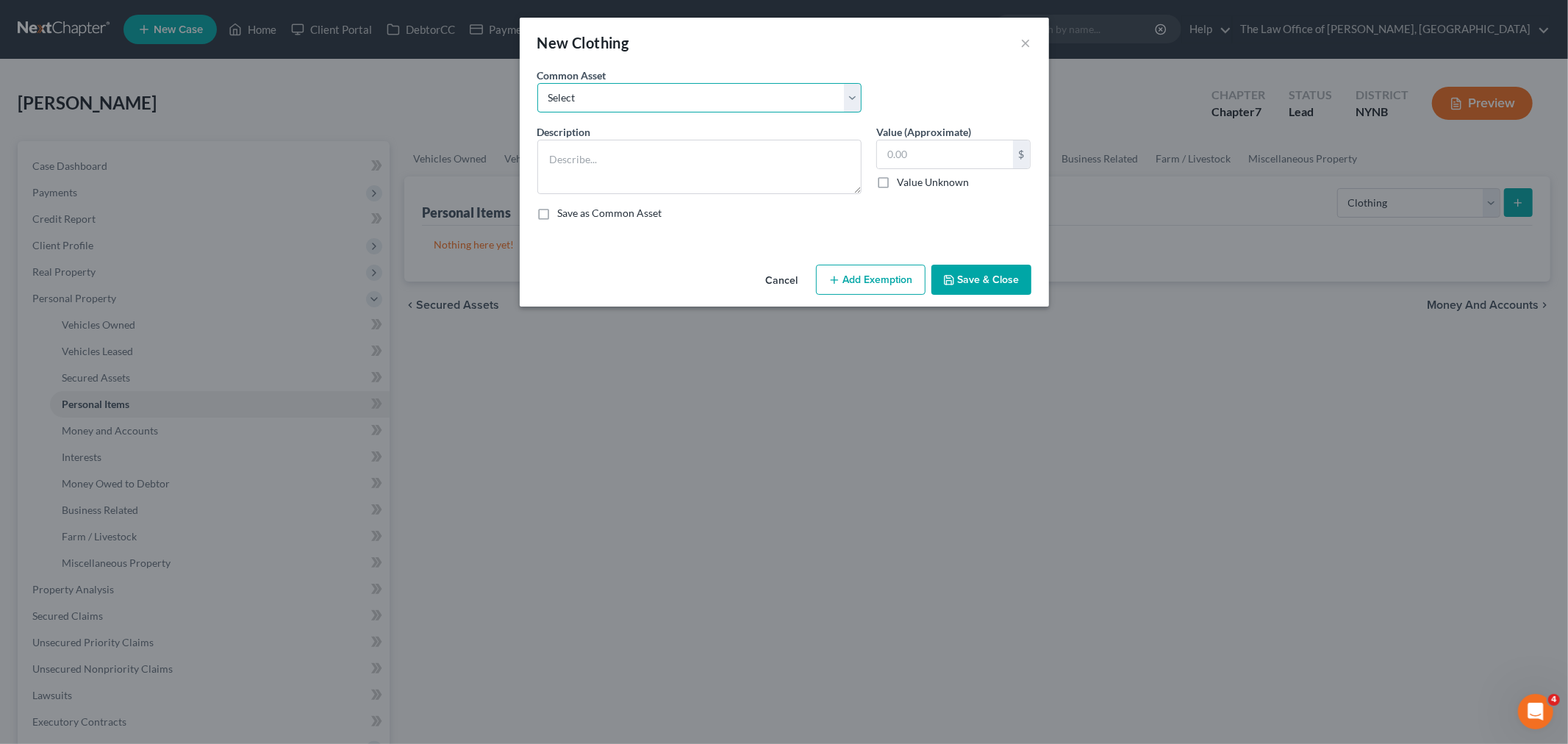
drag, startPoint x: 657, startPoint y: 91, endPoint x: 649, endPoint y: 111, distance: 21.5
click at [657, 91] on select "Select Basic Clothing" at bounding box center [700, 97] width 324 height 30
select select "0"
click at [538, 83] on select "Select Basic Clothing" at bounding box center [700, 97] width 324 height 30
type textarea "Basic Clothing"
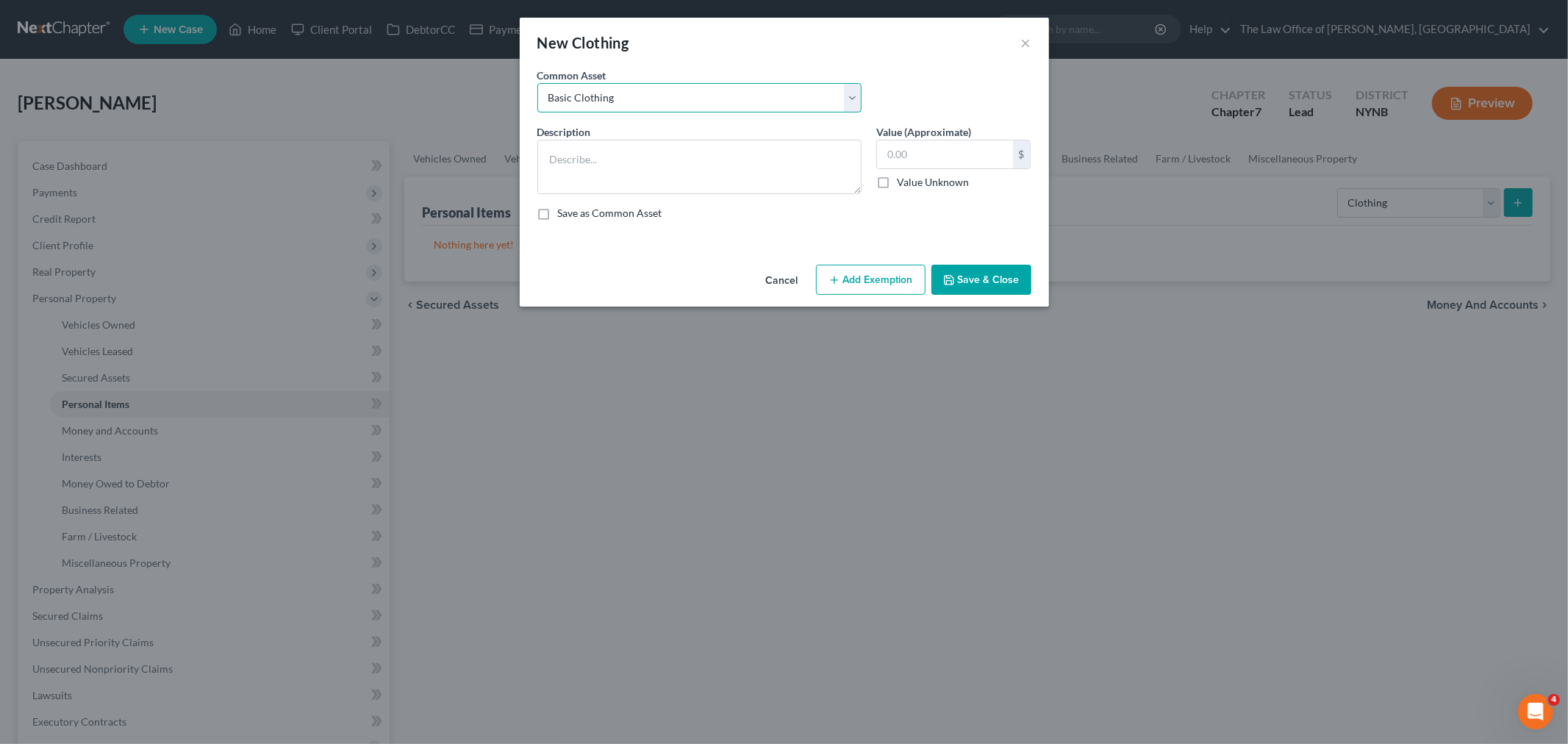
type input "500.00"
click at [835, 275] on icon "button" at bounding box center [834, 279] width 12 height 12
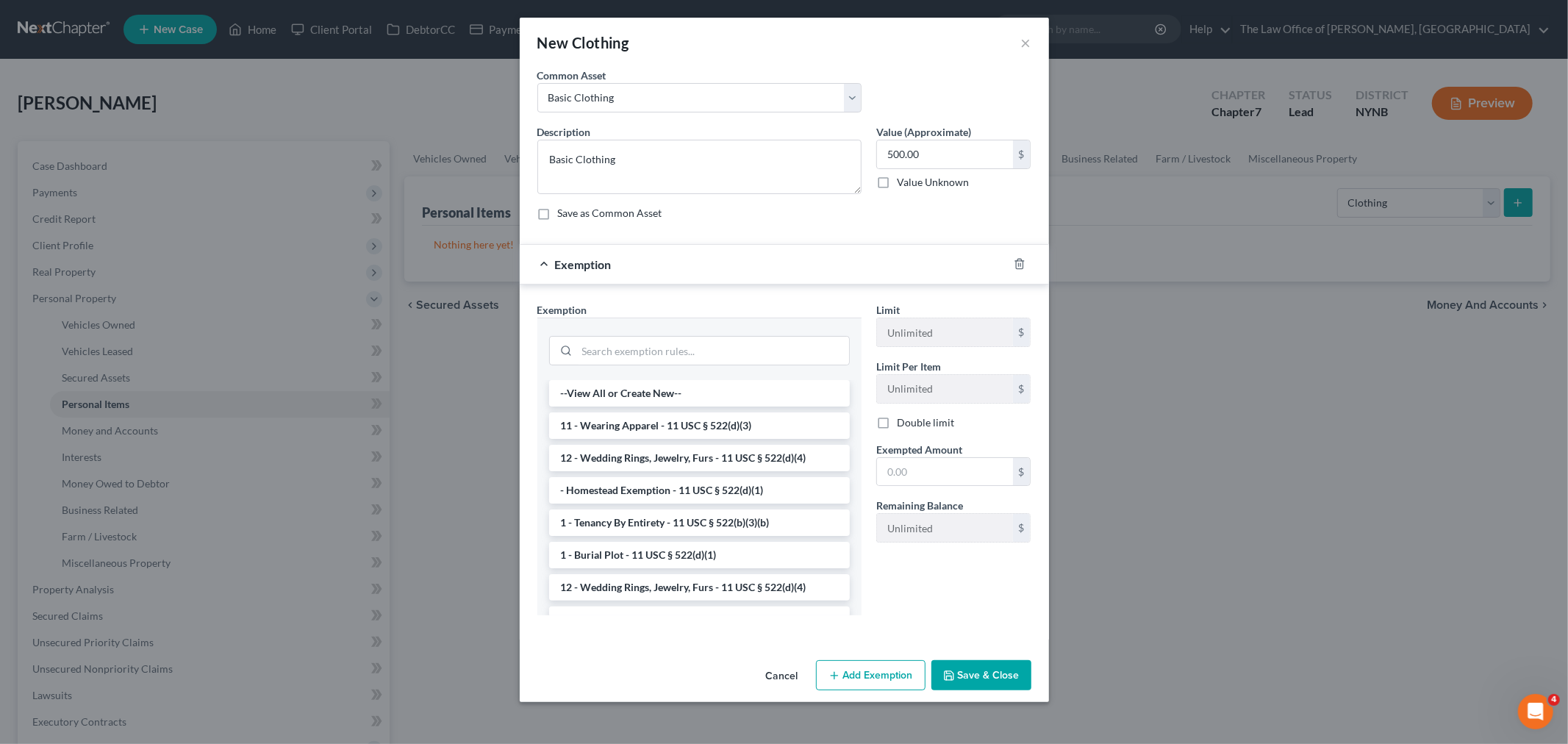
drag, startPoint x: 731, startPoint y: 431, endPoint x: 811, endPoint y: 428, distance: 80.1
click at [730, 431] on li "11 - Wearing Apparel - 11 USC § 522(d)(3)" at bounding box center [700, 425] width 301 height 26
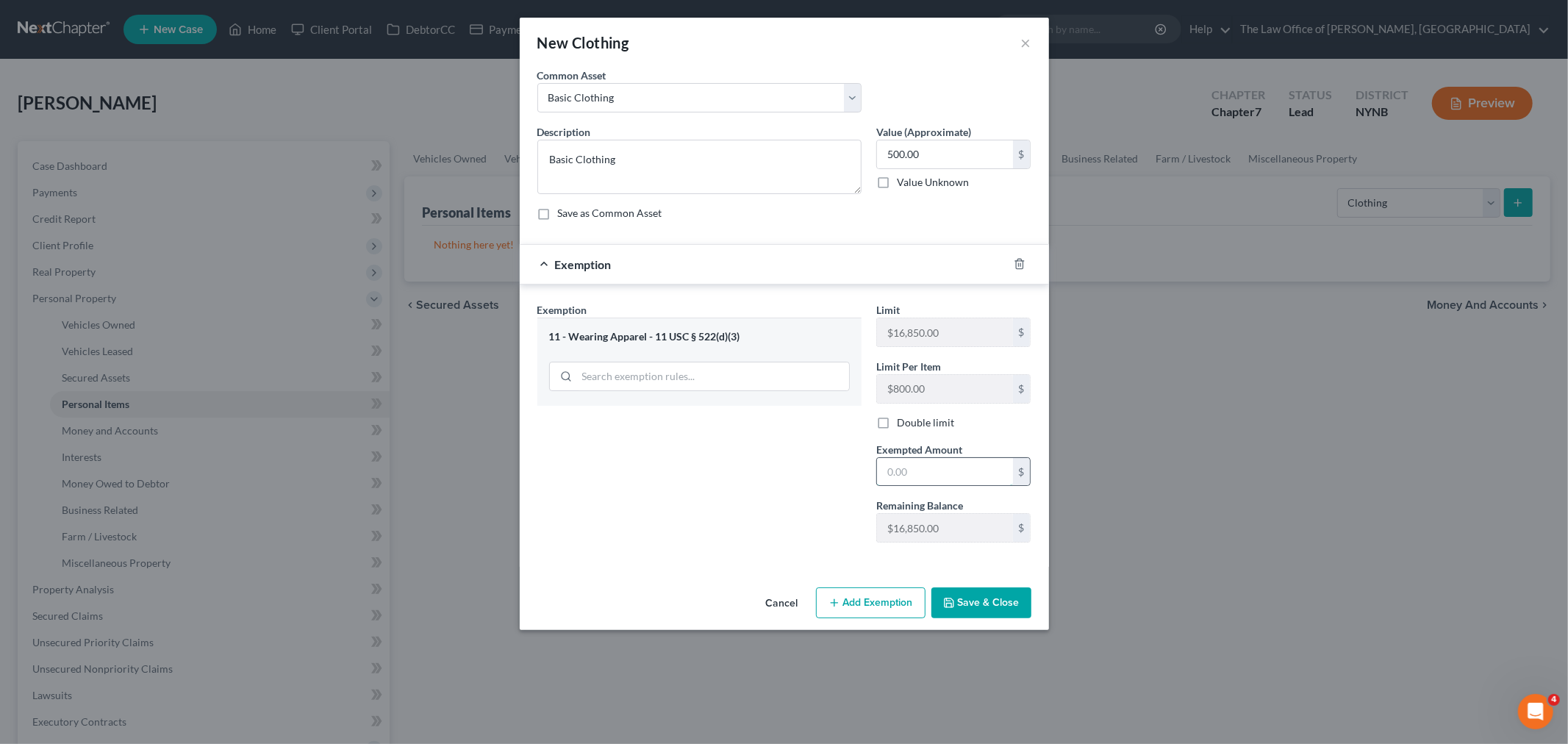
click at [884, 471] on input "text" at bounding box center [945, 471] width 136 height 28
type input "500"
drag, startPoint x: 773, startPoint y: 545, endPoint x: 1009, endPoint y: 605, distance: 243.5
click at [802, 555] on div "Exemption Set must be selected for CA. Exemption * 11 - Wearing Apparel - 11 US…" at bounding box center [784, 428] width 509 height 253
click at [985, 600] on button "Save & Close" at bounding box center [981, 603] width 100 height 31
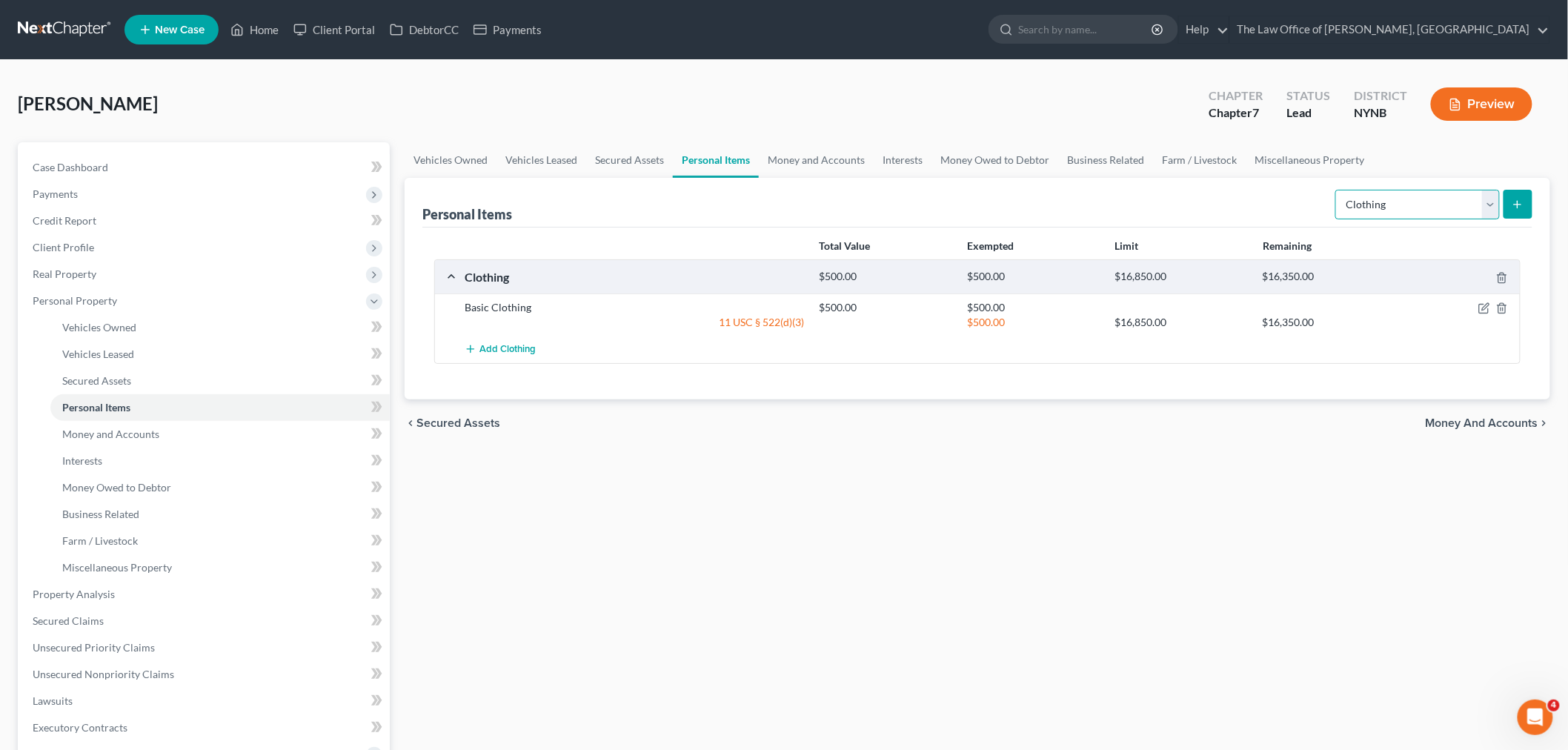
click at [1387, 211] on select "Select Item Type Clothing Collectibles Of Value Electronics Firearms Household …" at bounding box center [1417, 204] width 164 height 30
select select "electronics"
click at [1336, 190] on select "Select Item Type Clothing Collectibles Of Value Electronics Firearms Household …" at bounding box center [1417, 204] width 164 height 30
click at [1523, 201] on icon "submit" at bounding box center [1517, 204] width 12 height 12
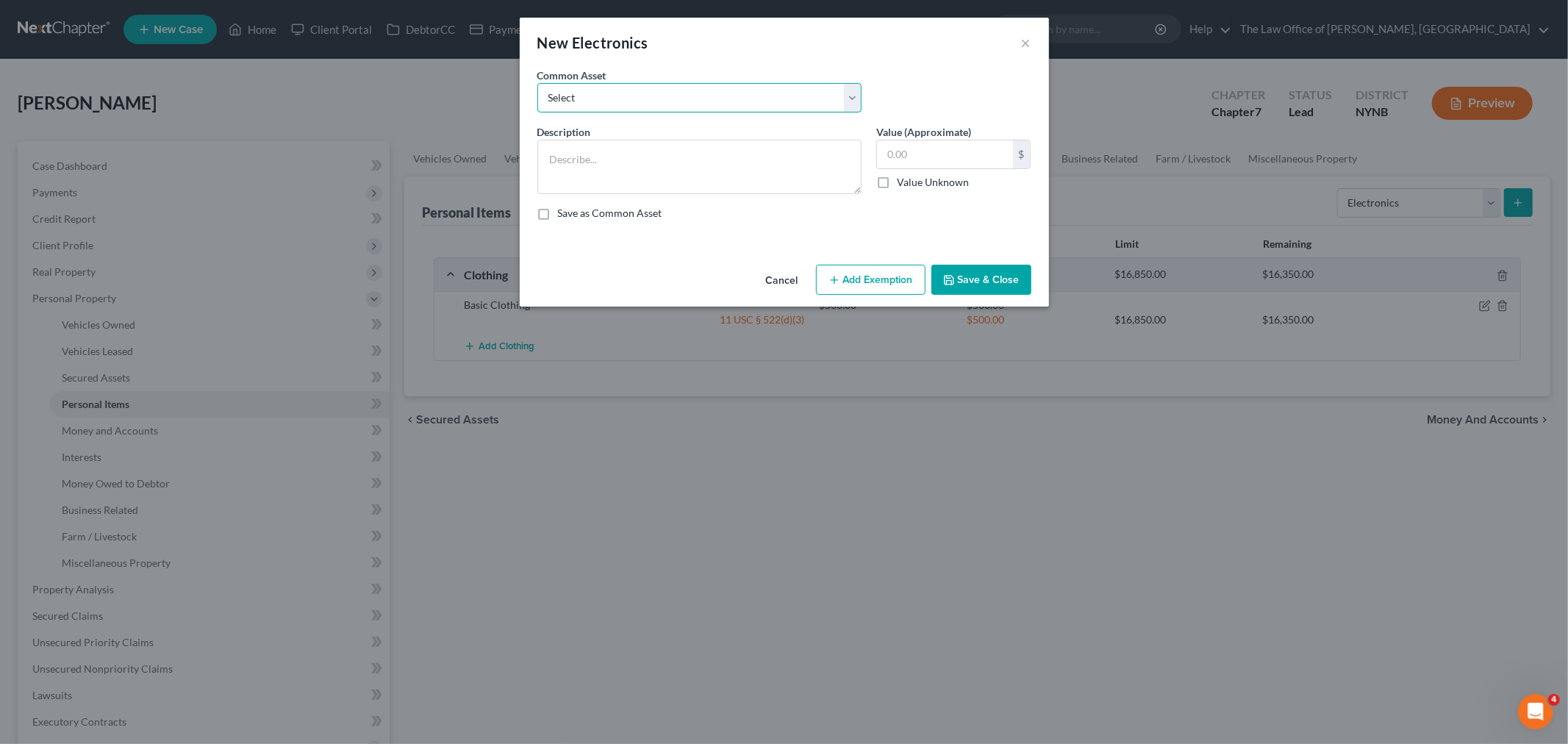
drag, startPoint x: 666, startPoint y: 99, endPoint x: 648, endPoint y: 112, distance: 22.2
click at [666, 98] on select "Select Basic Electronics - laptop, computer, tv, fridge, freezer, cellphone," at bounding box center [700, 97] width 324 height 30
select select "0"
click at [538, 83] on select "Select Basic Electronics - laptop, computer, tv, fridge, freezer, cellphone," at bounding box center [700, 97] width 324 height 30
type textarea "Basic Electronics - laptop, computer, tv, fridge, freezer, cellphone,"
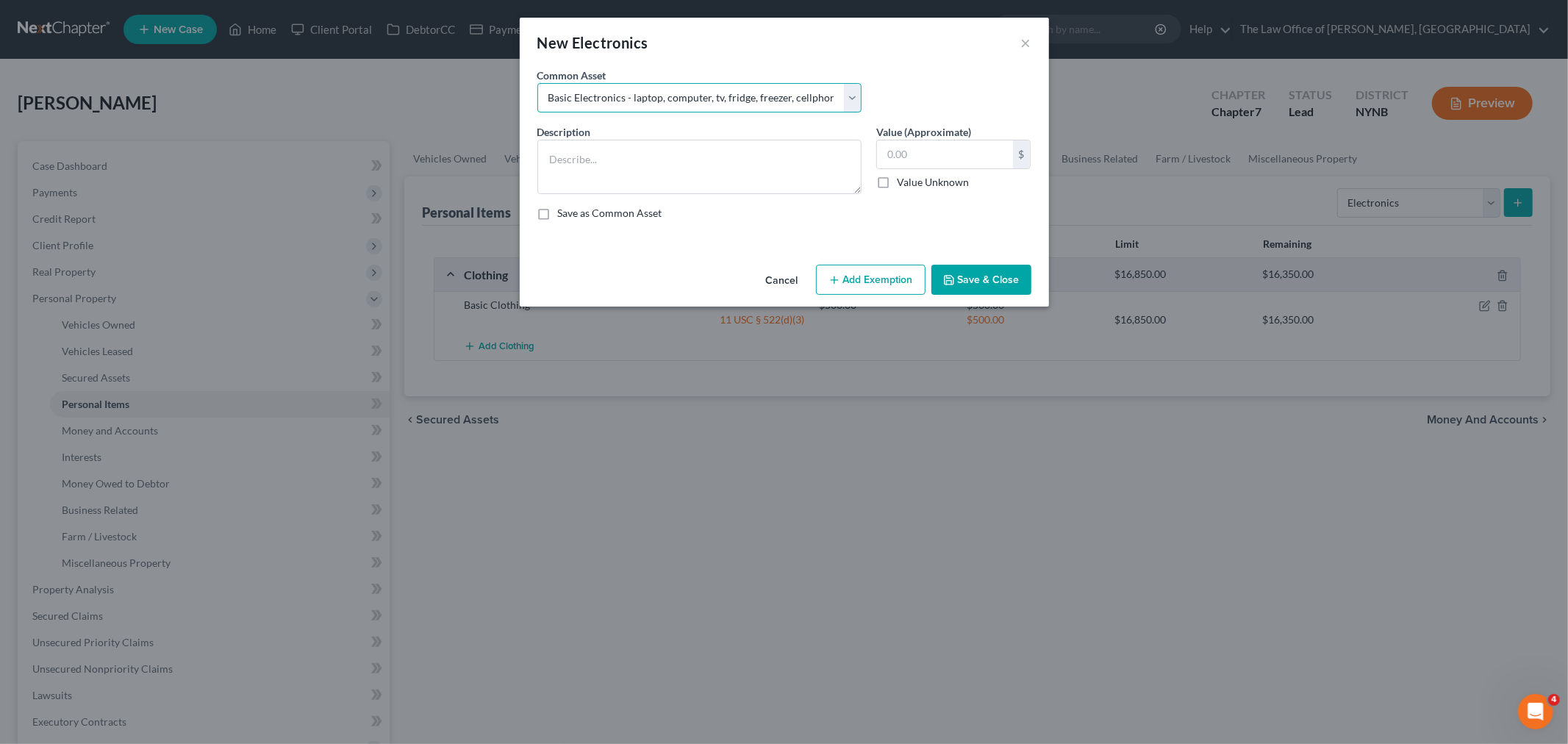
type input "1,500.00"
drag, startPoint x: 795, startPoint y: 162, endPoint x: 666, endPoint y: 151, distance: 129.5
click at [666, 151] on textarea "Basic Electronics - laptop, computer, tv, fridge, freezer, cellphone," at bounding box center [700, 167] width 324 height 54
type textarea "Basic Electronics - laptop, ellphone,"
click at [669, 158] on textarea "Basic Electronics - laptop, ellphone,500" at bounding box center [700, 167] width 324 height 54
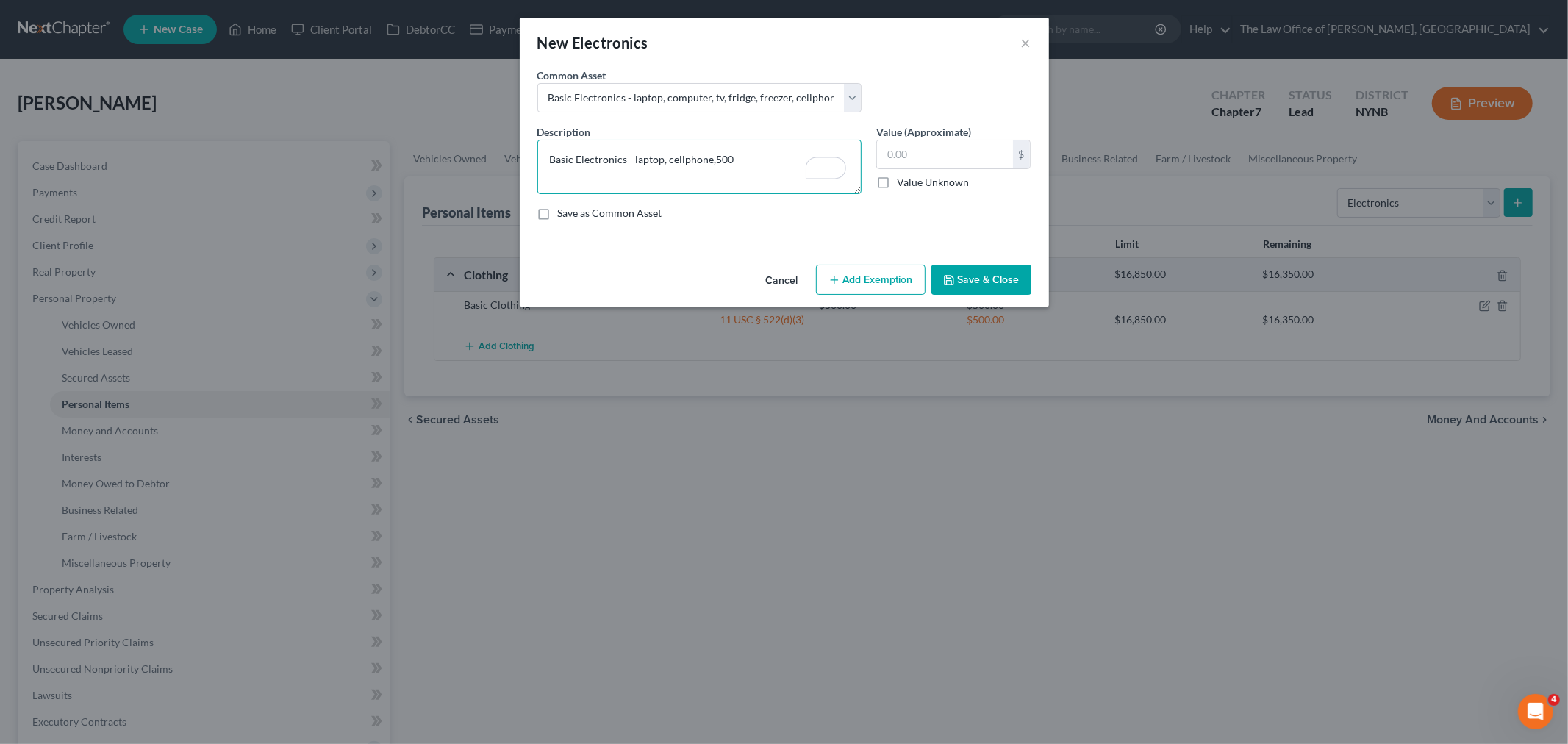
click at [755, 162] on textarea "Basic Electronics - laptop, cellphone,500" at bounding box center [700, 167] width 324 height 54
type textarea "Basic Electronics - laptop, cellphone,"
click at [895, 158] on input "text" at bounding box center [945, 154] width 136 height 28
type input "500"
click at [867, 294] on button "Add Exemption" at bounding box center [871, 280] width 110 height 31
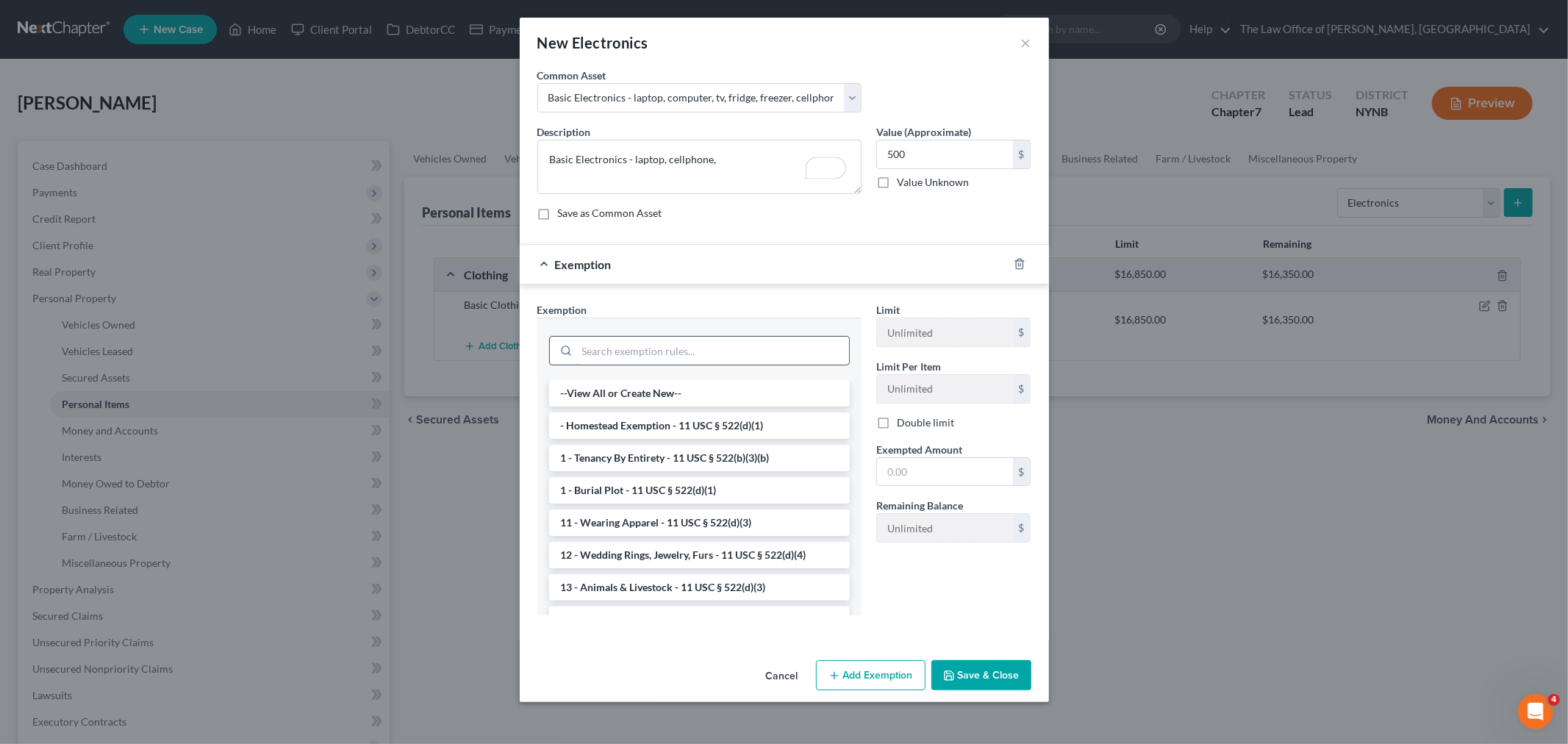
click at [657, 353] on input "search" at bounding box center [713, 350] width 272 height 28
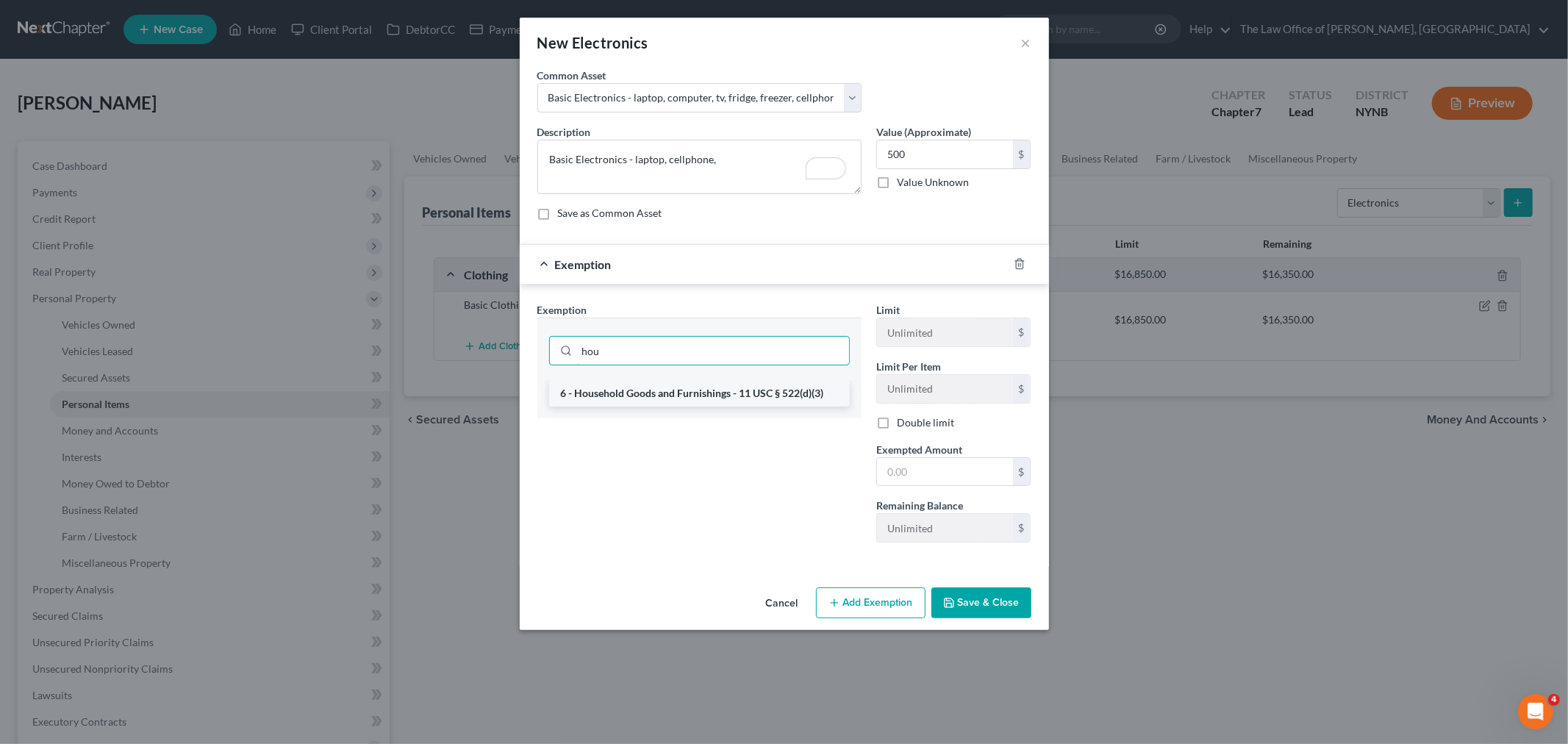
type input "hou"
click at [671, 386] on li "6 - Household Goods and Furnishings - 11 USC § 522(d)(3)" at bounding box center [700, 393] width 301 height 26
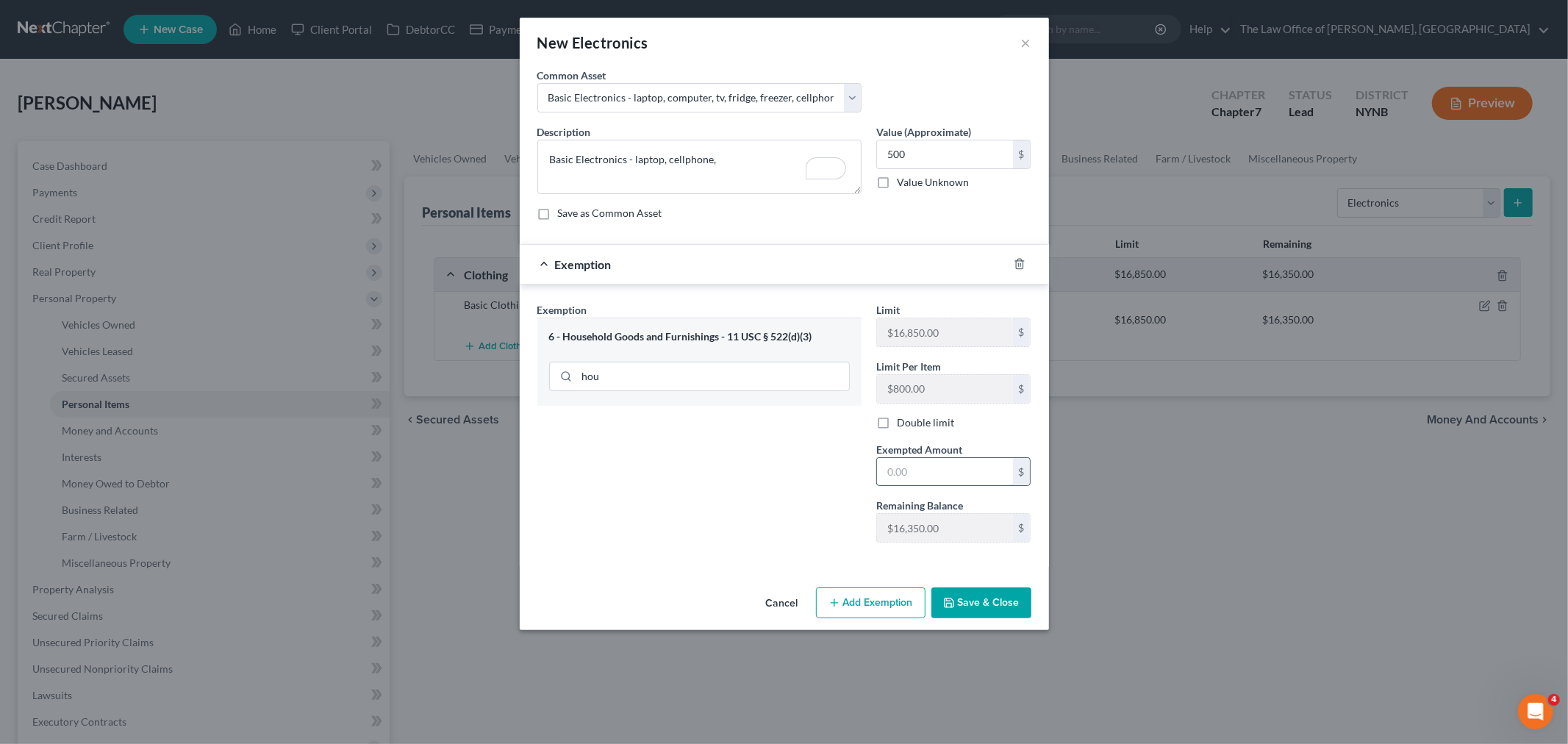
click at [905, 469] on input "text" at bounding box center [945, 471] width 136 height 28
type input "500"
drag, startPoint x: 784, startPoint y: 548, endPoint x: 901, endPoint y: 577, distance: 120.5
click at [788, 549] on div "Exemption Set must be selected for CA. Exemption * 6 - Household Goods and Furn…" at bounding box center [699, 428] width 339 height 252
drag, startPoint x: 993, startPoint y: 603, endPoint x: 1102, endPoint y: 565, distance: 115.4
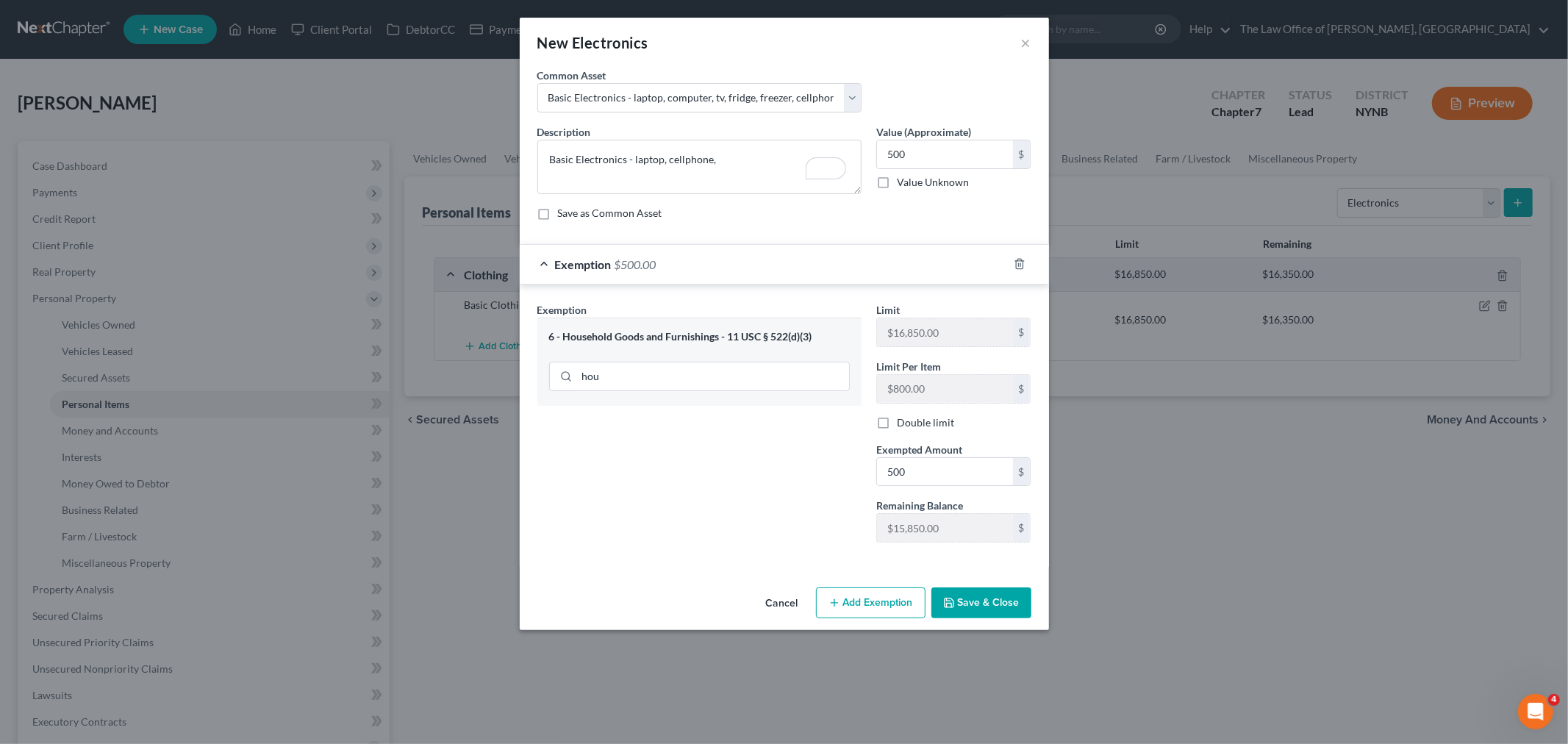
click at [993, 602] on button "Save & Close" at bounding box center [981, 603] width 100 height 31
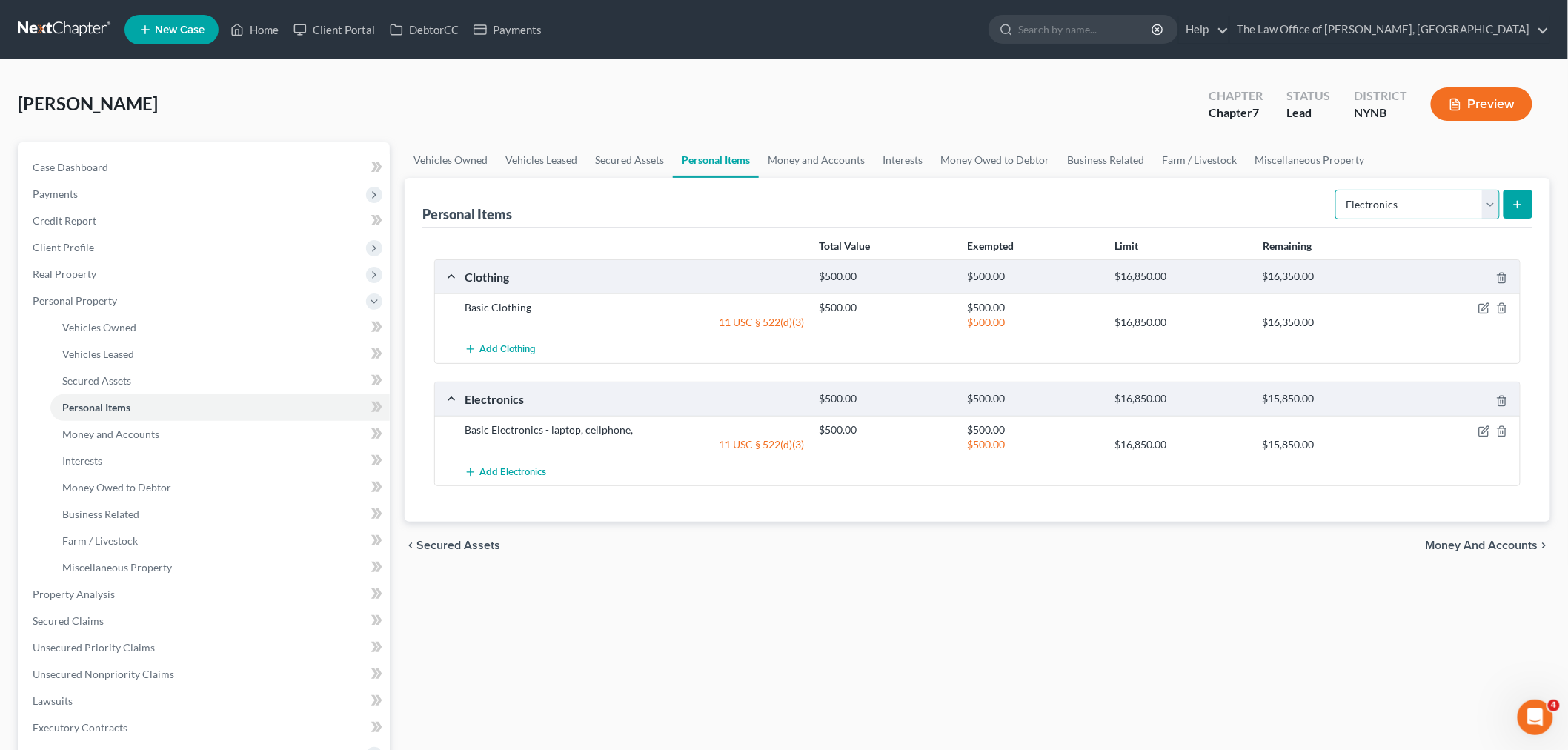
click at [1432, 206] on select "Select Item Type Clothing Collectibles Of Value Electronics Firearms Household …" at bounding box center [1417, 204] width 164 height 30
select select "household_goods"
click at [1336, 190] on select "Select Item Type Clothing Collectibles Of Value Electronics Firearms Household …" at bounding box center [1417, 204] width 164 height 30
click at [1524, 199] on icon "submit" at bounding box center [1517, 204] width 12 height 12
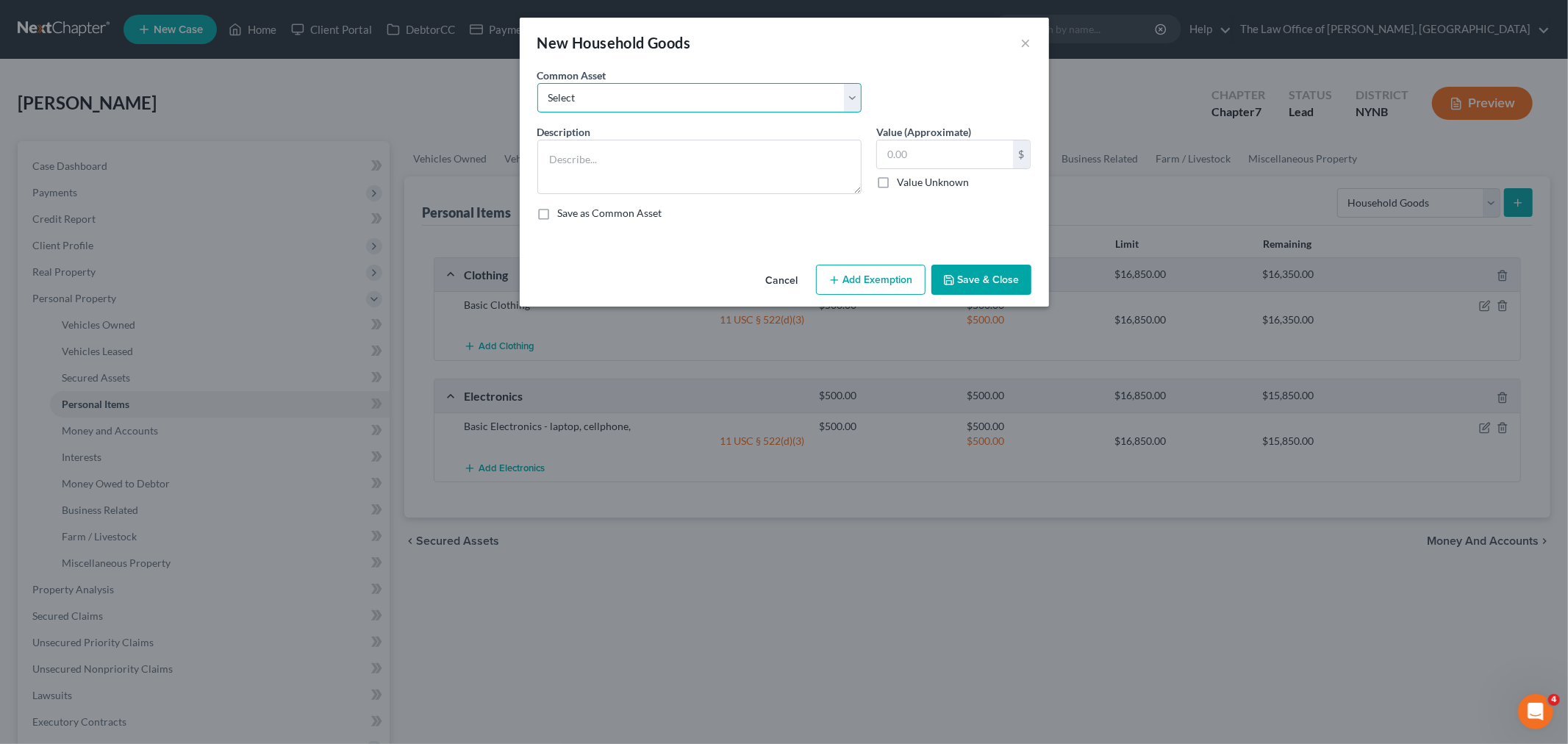
click at [669, 106] on select "Select Basic Household Goods - sofa, beds, tables, chairs" at bounding box center [700, 97] width 324 height 30
select select "0"
click at [538, 83] on select "Select Basic Household Goods - sofa, beds, tables, chairs" at bounding box center [700, 97] width 324 height 30
type textarea "Basic Household Goods - sofa, beds, tables, chairs"
type input "2,500.00"
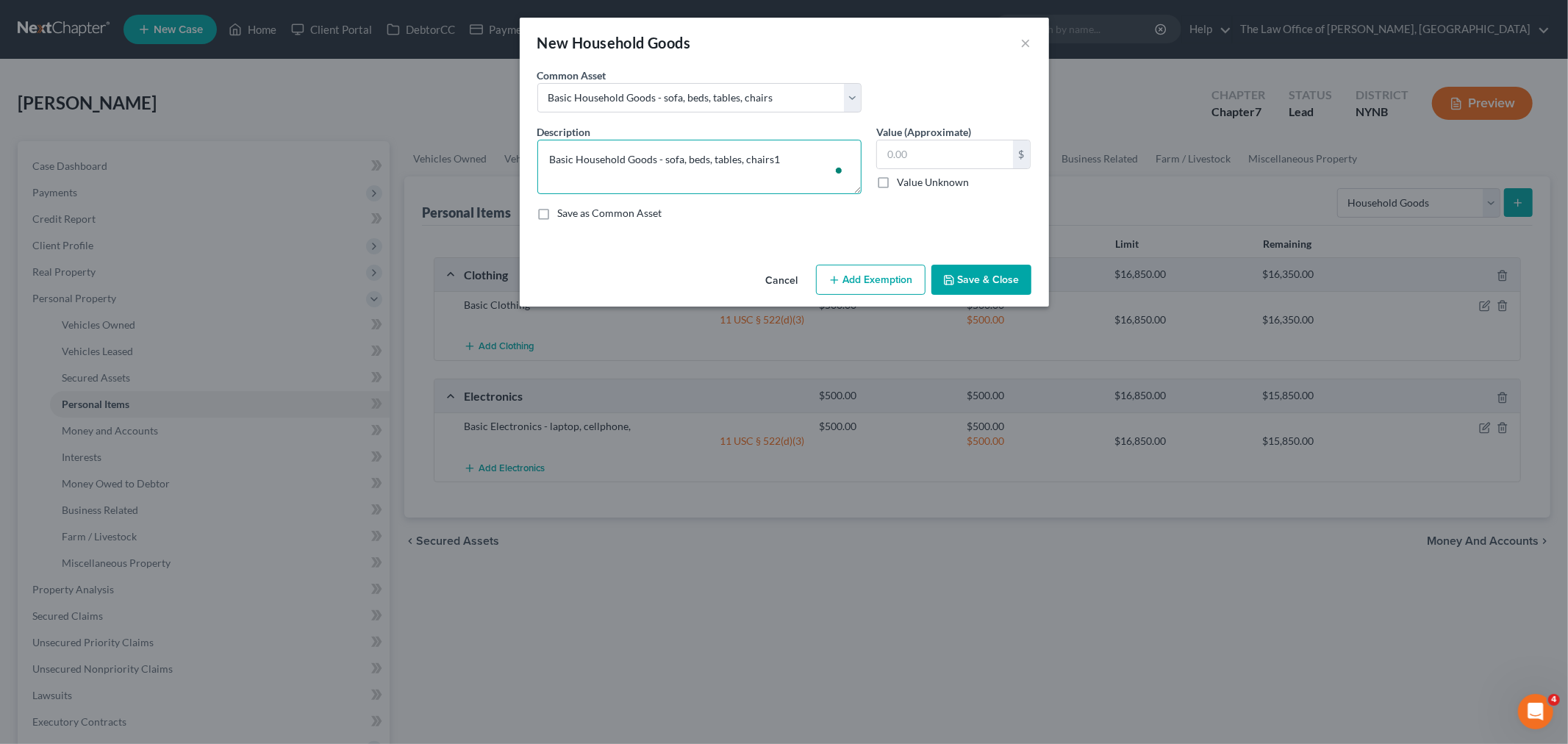
type textarea "Basic Household Goods - sofa, beds, tables, chairs"
click at [927, 155] on input "text" at bounding box center [945, 154] width 136 height 28
type input "1,500"
click at [874, 266] on button "Add Exemption" at bounding box center [871, 280] width 110 height 31
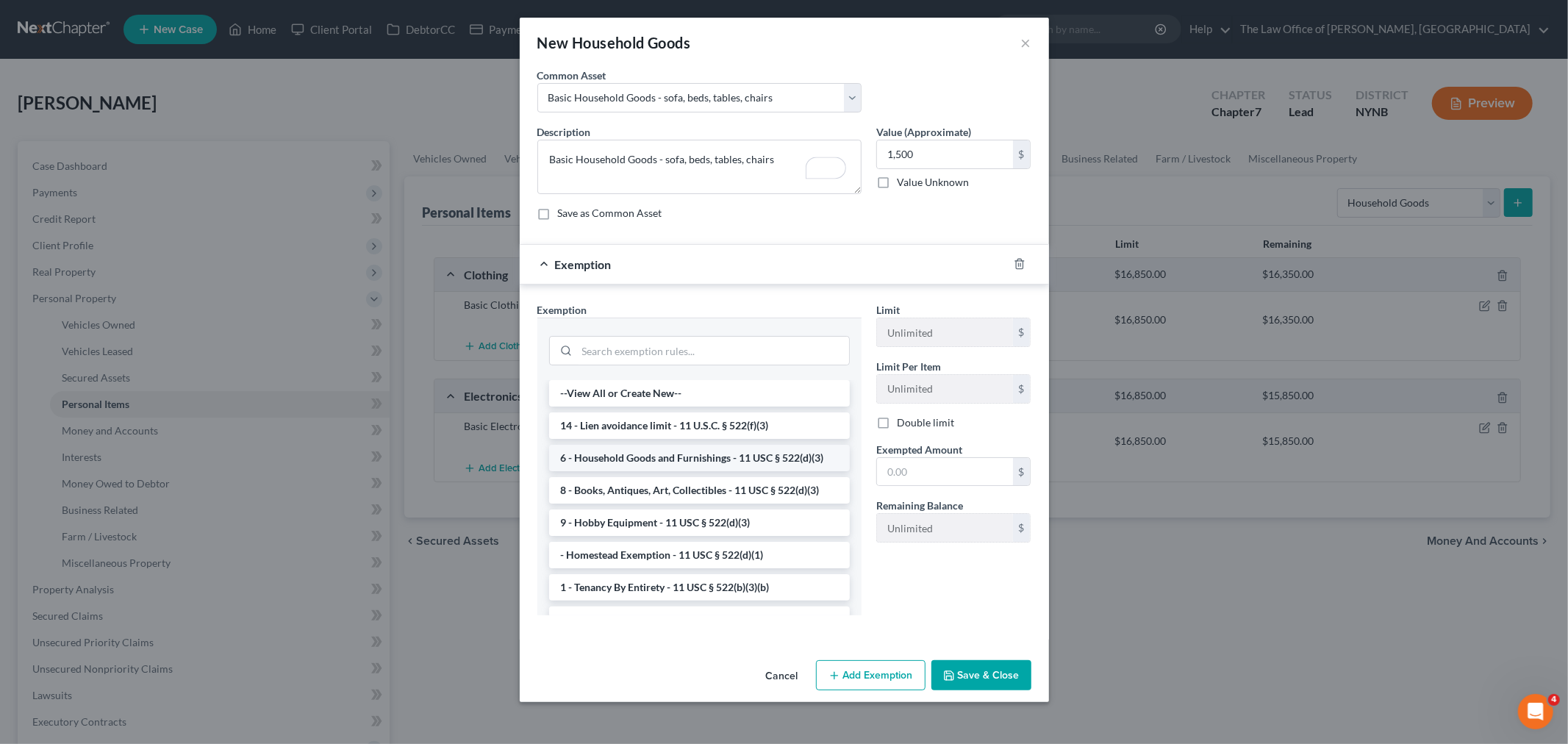
click at [658, 452] on li "6 - Household Goods and Furnishings - 11 USC § 522(d)(3)" at bounding box center [700, 458] width 301 height 26
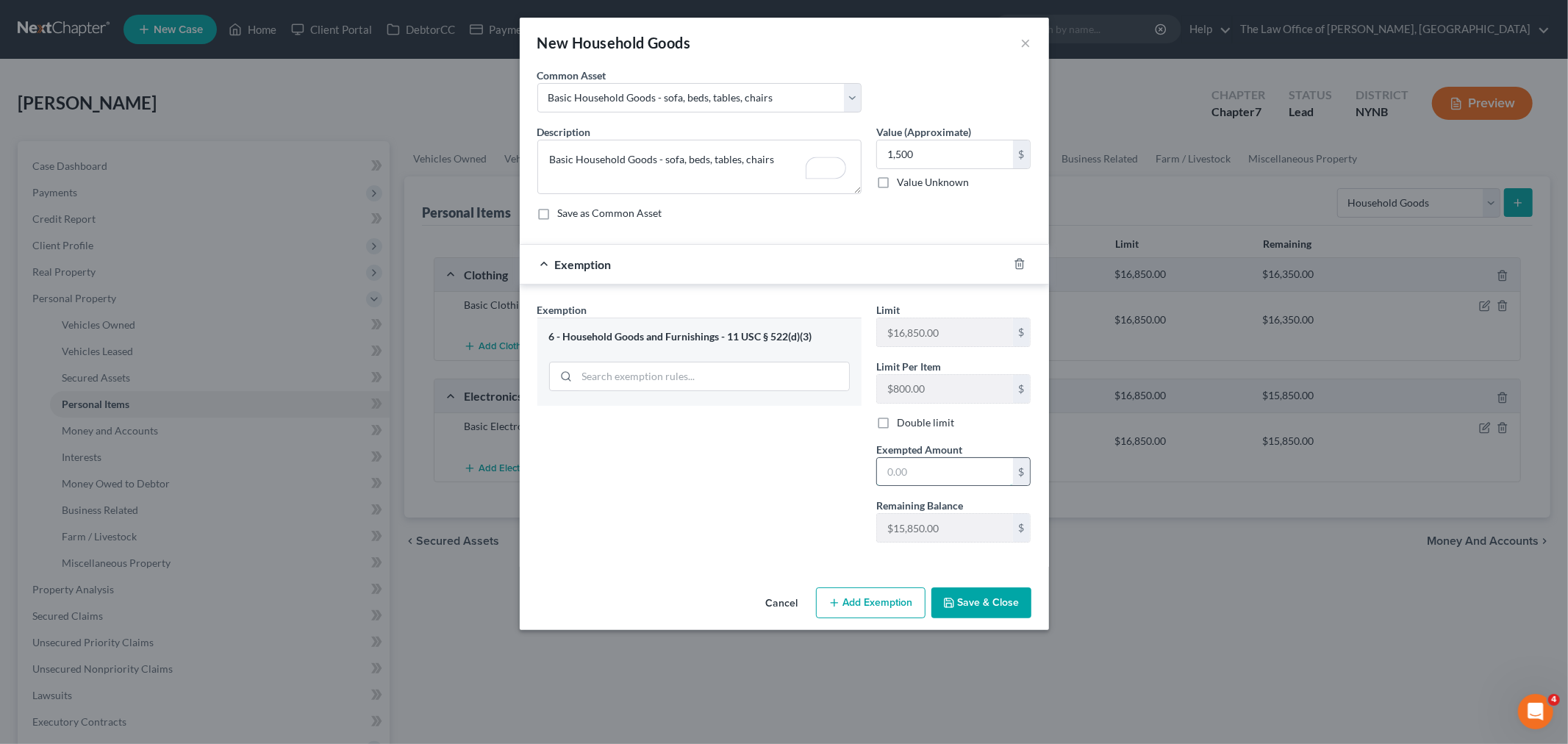
click at [933, 461] on input "text" at bounding box center [945, 471] width 136 height 28
type input "1,500"
drag, startPoint x: 799, startPoint y: 494, endPoint x: 926, endPoint y: 549, distance: 138.4
click at [810, 509] on div "Exemption Set must be selected for CA. Exemption * 6 - Household Goods and Furn…" at bounding box center [699, 428] width 339 height 252
click at [957, 599] on button "Save & Close" at bounding box center [981, 603] width 100 height 31
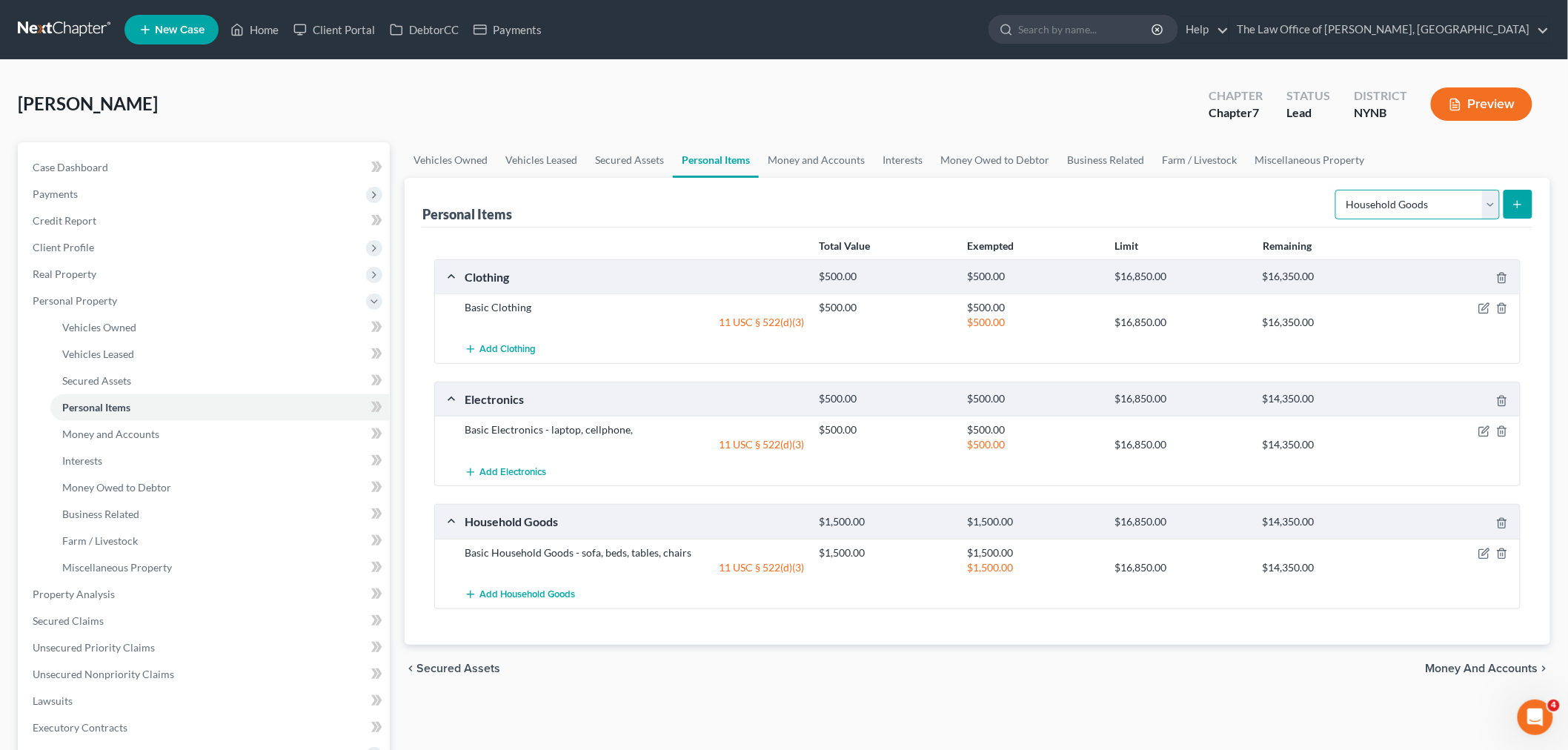
drag, startPoint x: 1366, startPoint y: 202, endPoint x: 1372, endPoint y: 215, distance: 14.3
click at [1366, 202] on select "Select Item Type Clothing Collectibles Of Value Electronics Firearms Household …" at bounding box center [1417, 204] width 164 height 30
select select "jewelry"
click at [1336, 190] on select "Select Item Type Clothing Collectibles Of Value Electronics Firearms Household …" at bounding box center [1417, 204] width 164 height 30
click at [1513, 211] on button "submit" at bounding box center [1518, 204] width 29 height 29
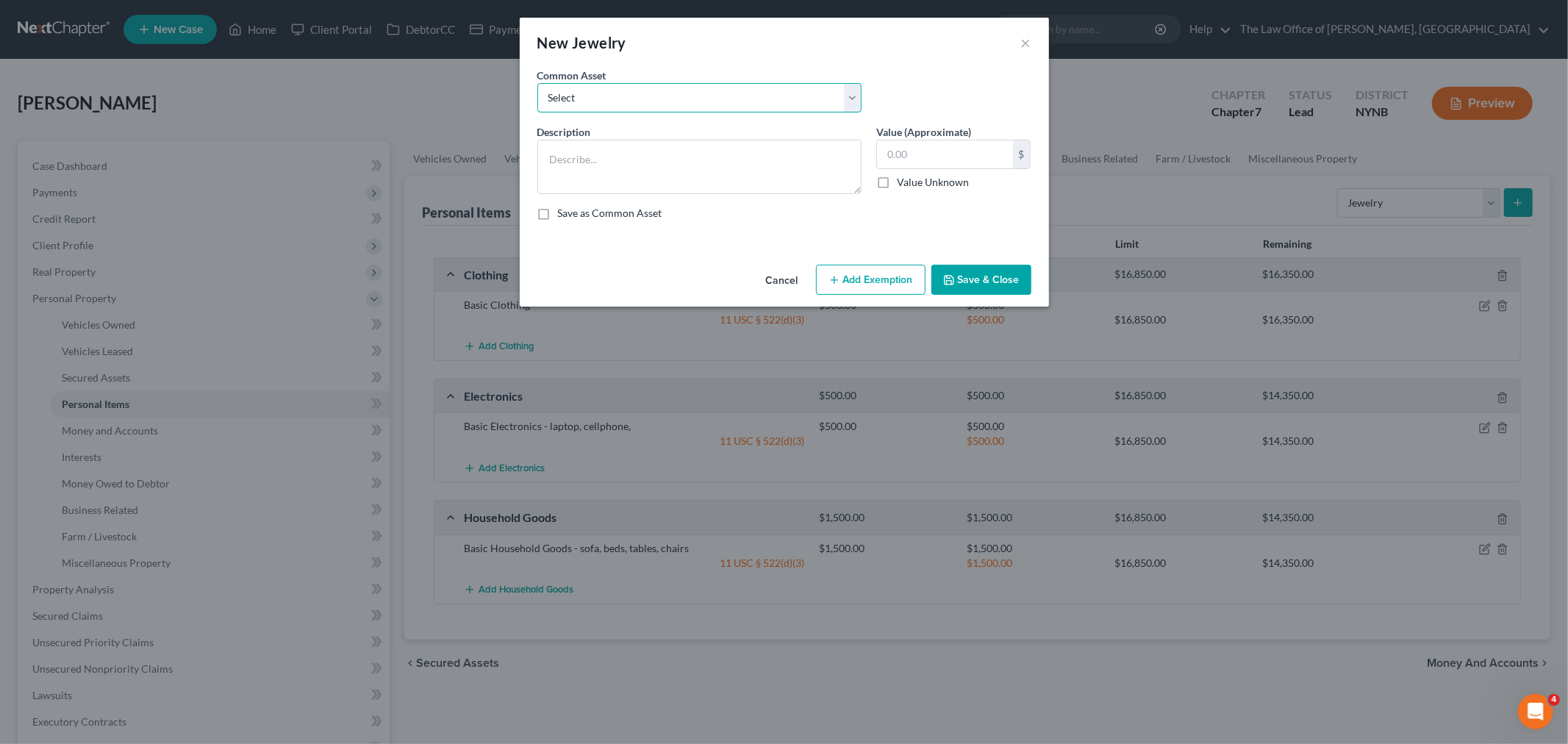
drag, startPoint x: 565, startPoint y: 92, endPoint x: 571, endPoint y: 111, distance: 19.9
click at [565, 91] on select "Select Basic Jewelry" at bounding box center [700, 97] width 324 height 30
select select "0"
click at [538, 83] on select "Select Basic Jewelry" at bounding box center [700, 97] width 324 height 30
type textarea "Basic Jewelry"
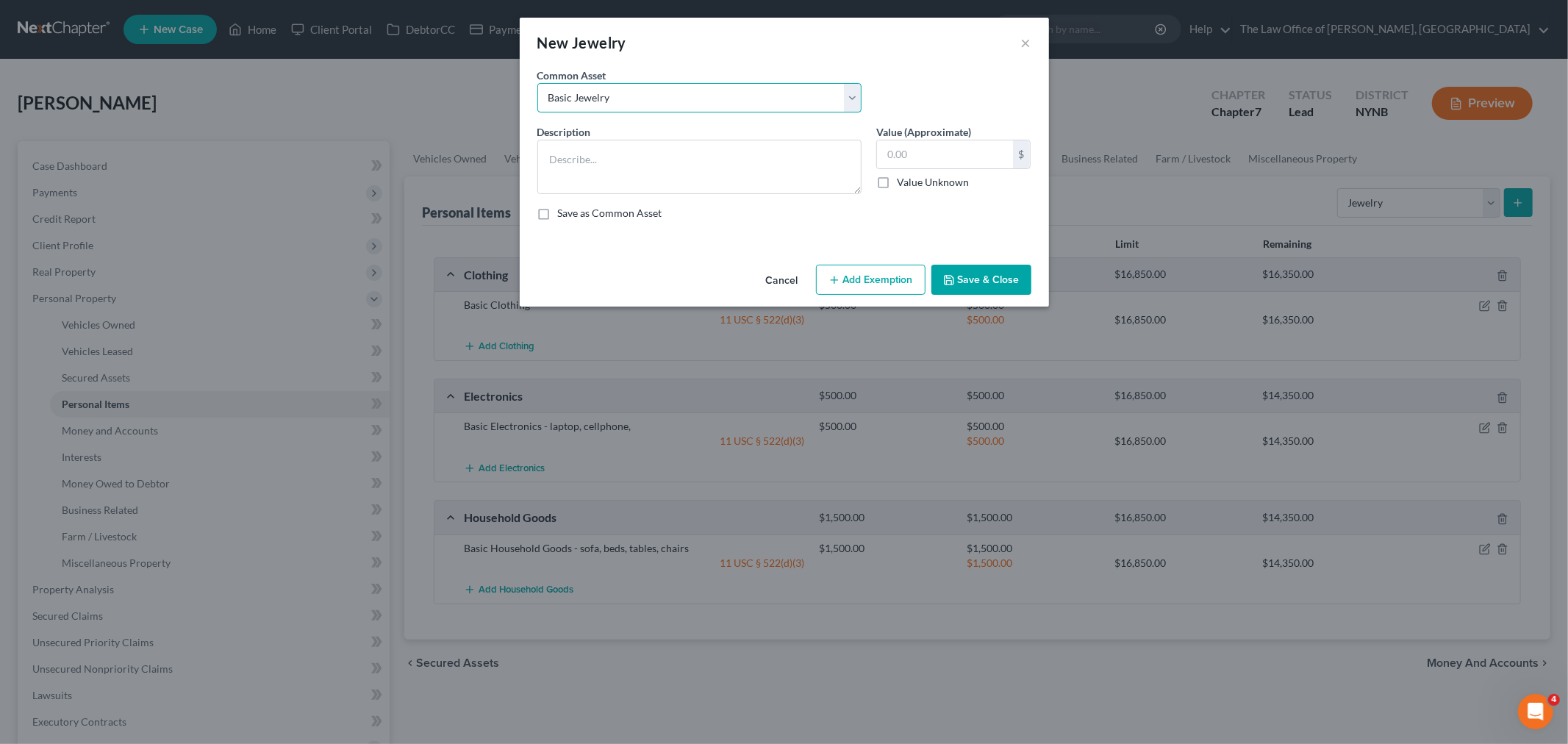
type input "300.00"
click at [838, 282] on icon "button" at bounding box center [834, 279] width 12 height 12
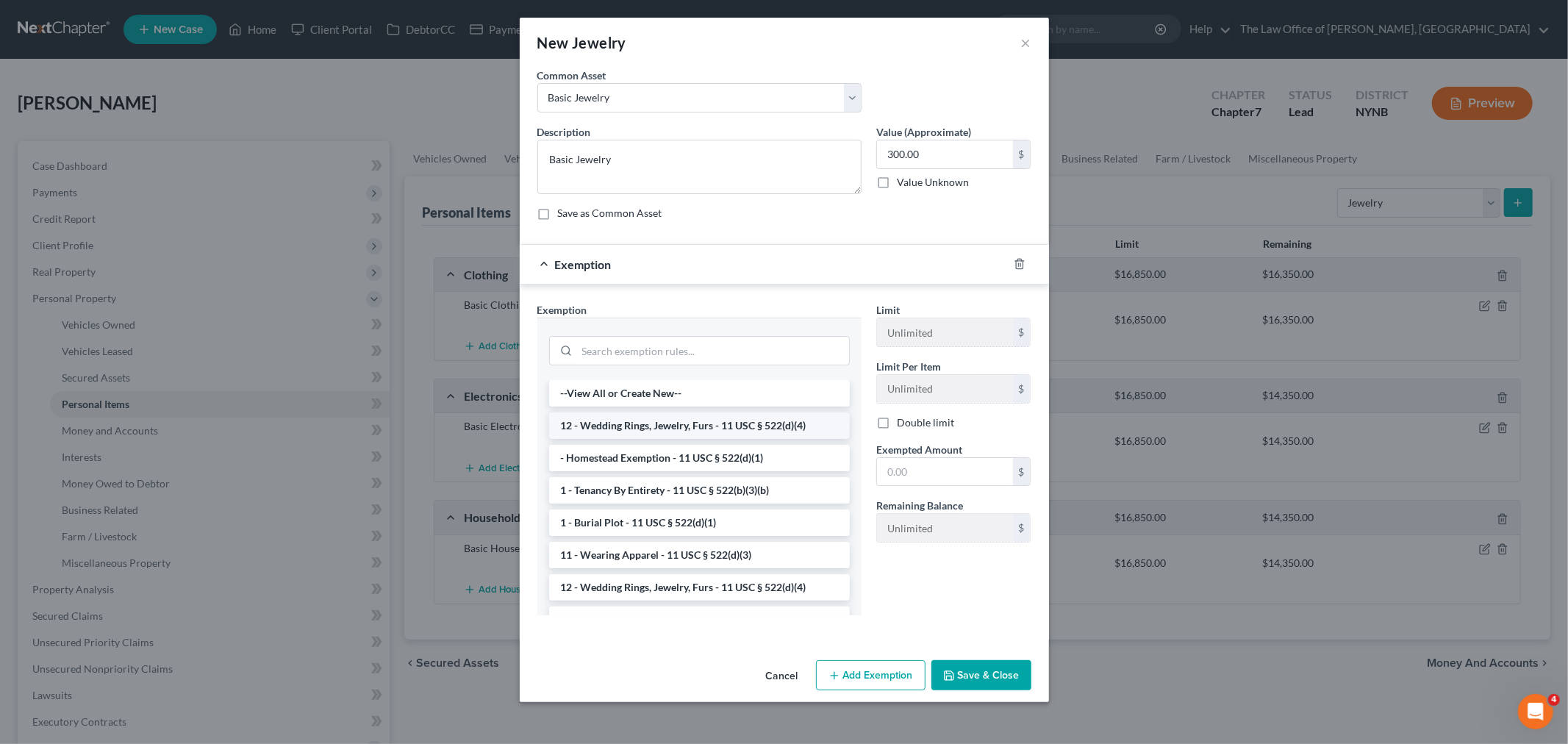
click at [663, 428] on li "12 - Wedding Rings, Jewelry, Furs - 11 USC § 522(d)(4)" at bounding box center [700, 425] width 301 height 26
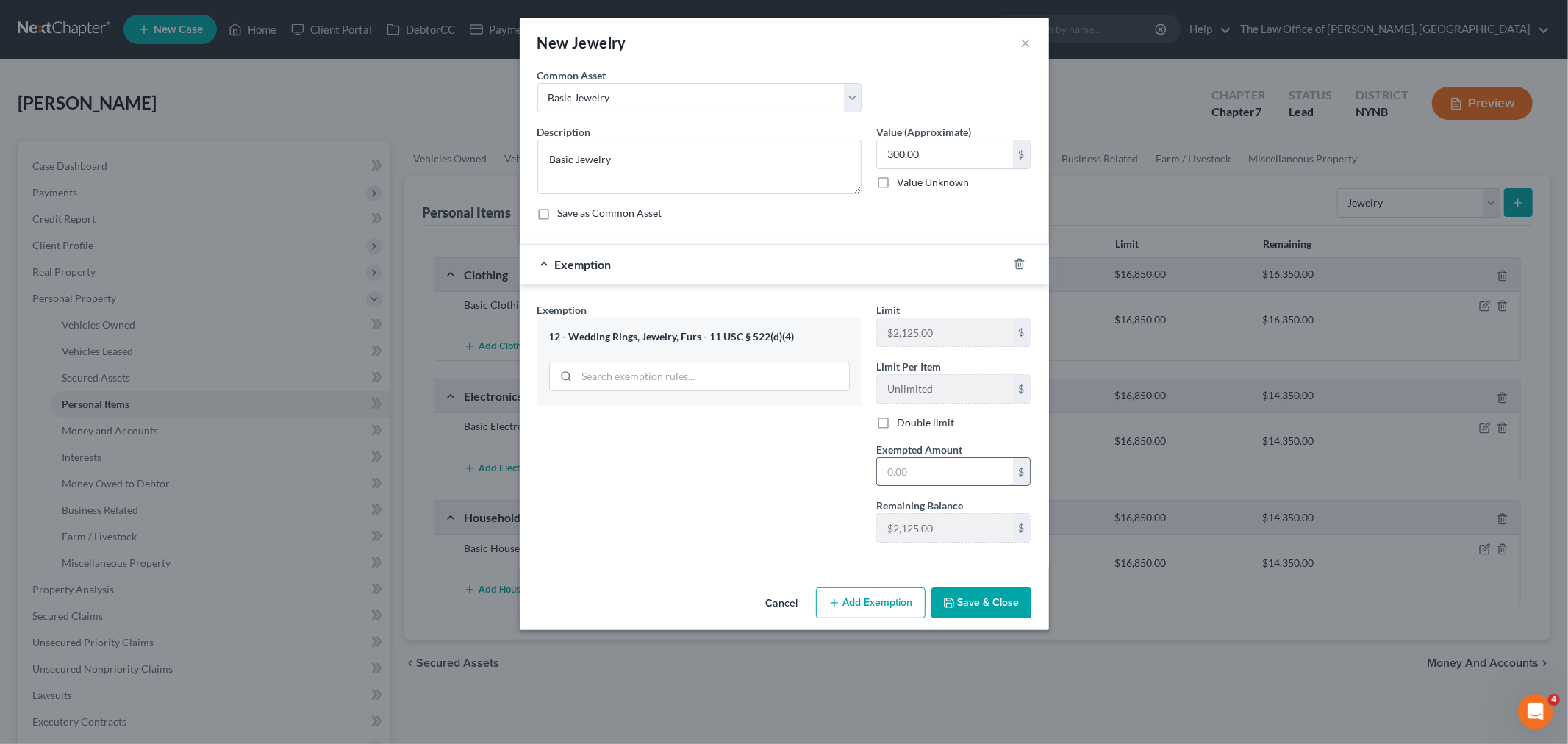
click at [957, 475] on input "text" at bounding box center [945, 471] width 136 height 28
type input "300"
drag, startPoint x: 817, startPoint y: 561, endPoint x: 1026, endPoint y: 611, distance: 214.9
click at [821, 563] on div "Exemption Set must be selected for CA. Exemption * 12 - Wedding Rings, Jewelry,…" at bounding box center [784, 425] width 530 height 282
drag, startPoint x: 985, startPoint y: 599, endPoint x: 1014, endPoint y: 571, distance: 40.3
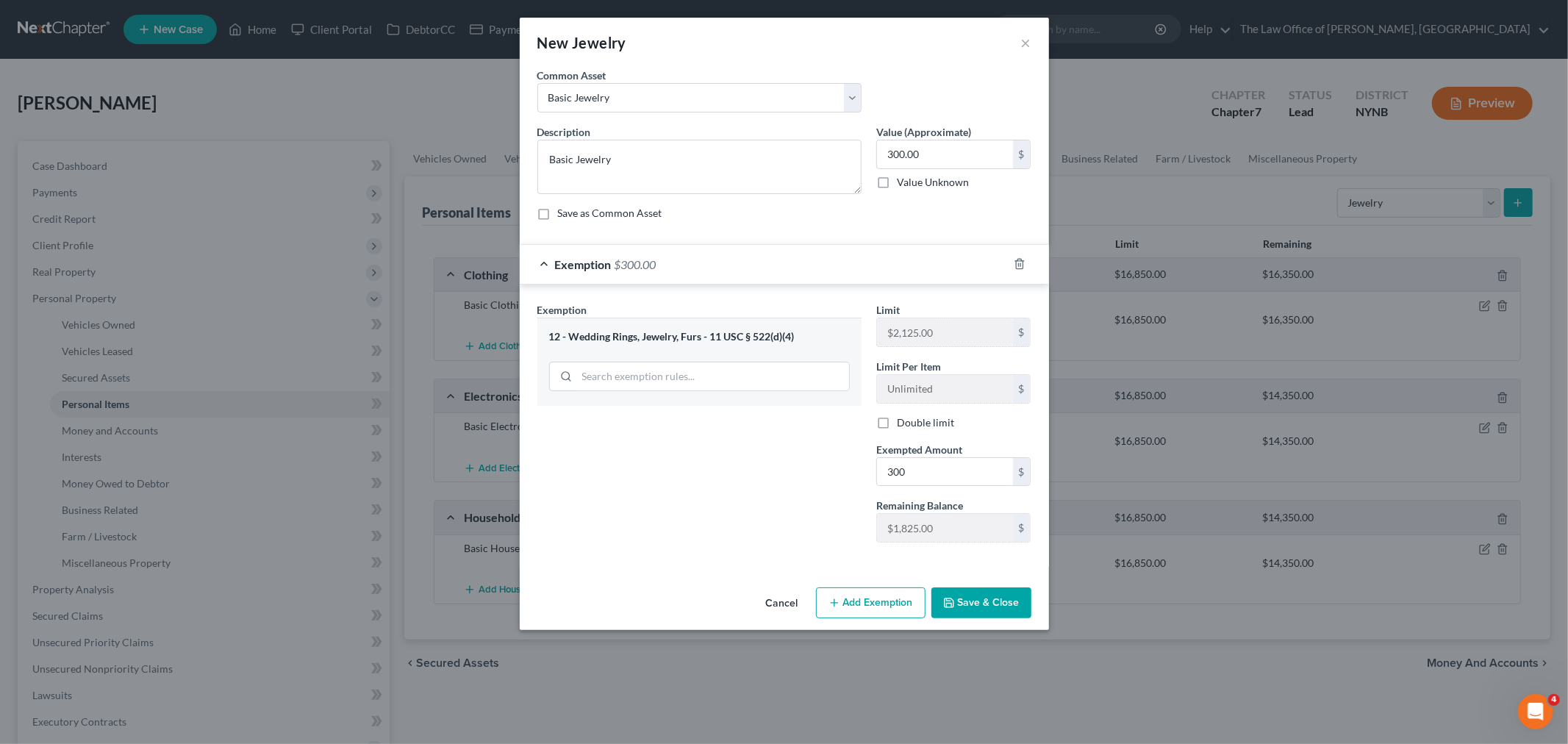
click at [983, 598] on button "Save & Close" at bounding box center [981, 603] width 100 height 31
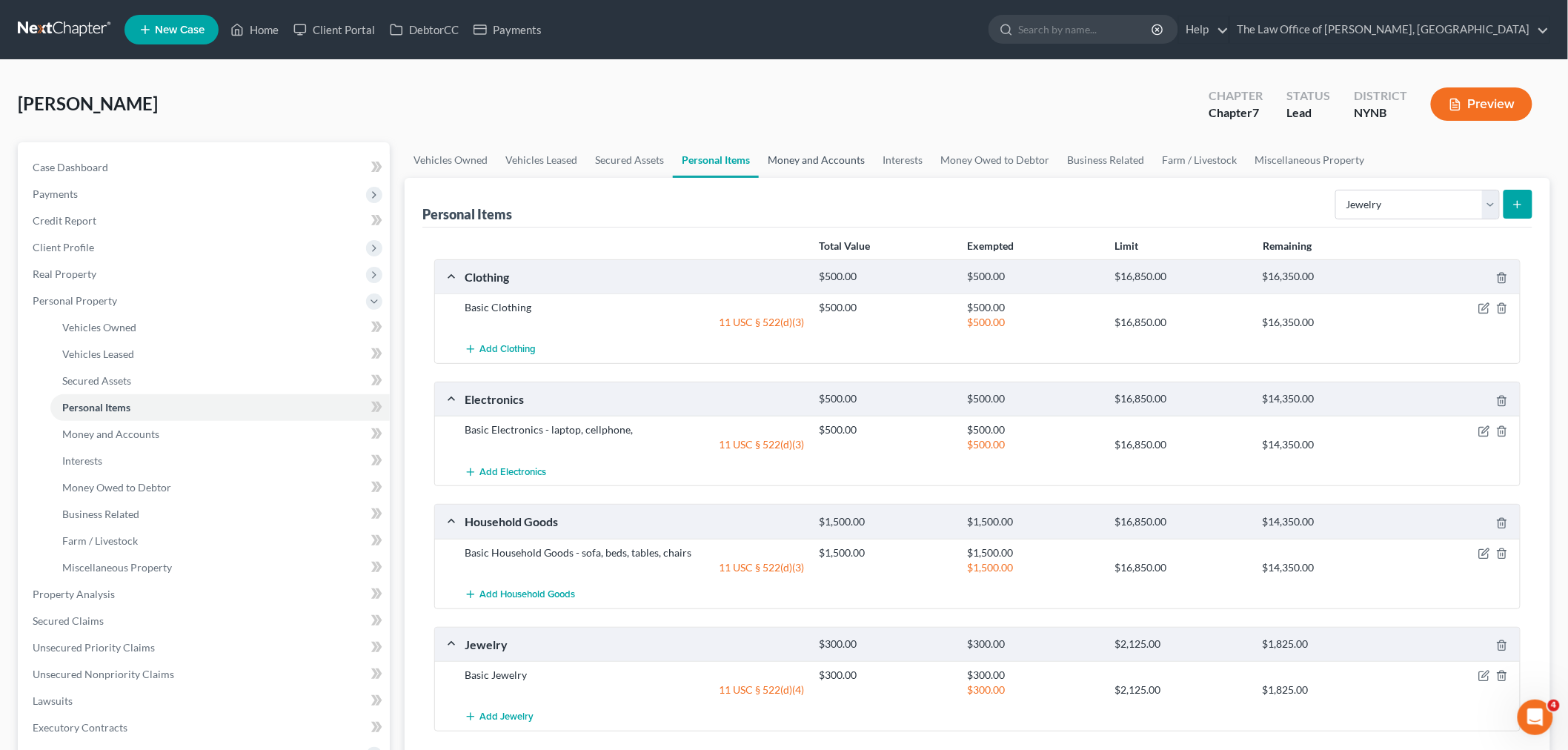
click at [824, 165] on link "Money and Accounts" at bounding box center [816, 160] width 114 height 35
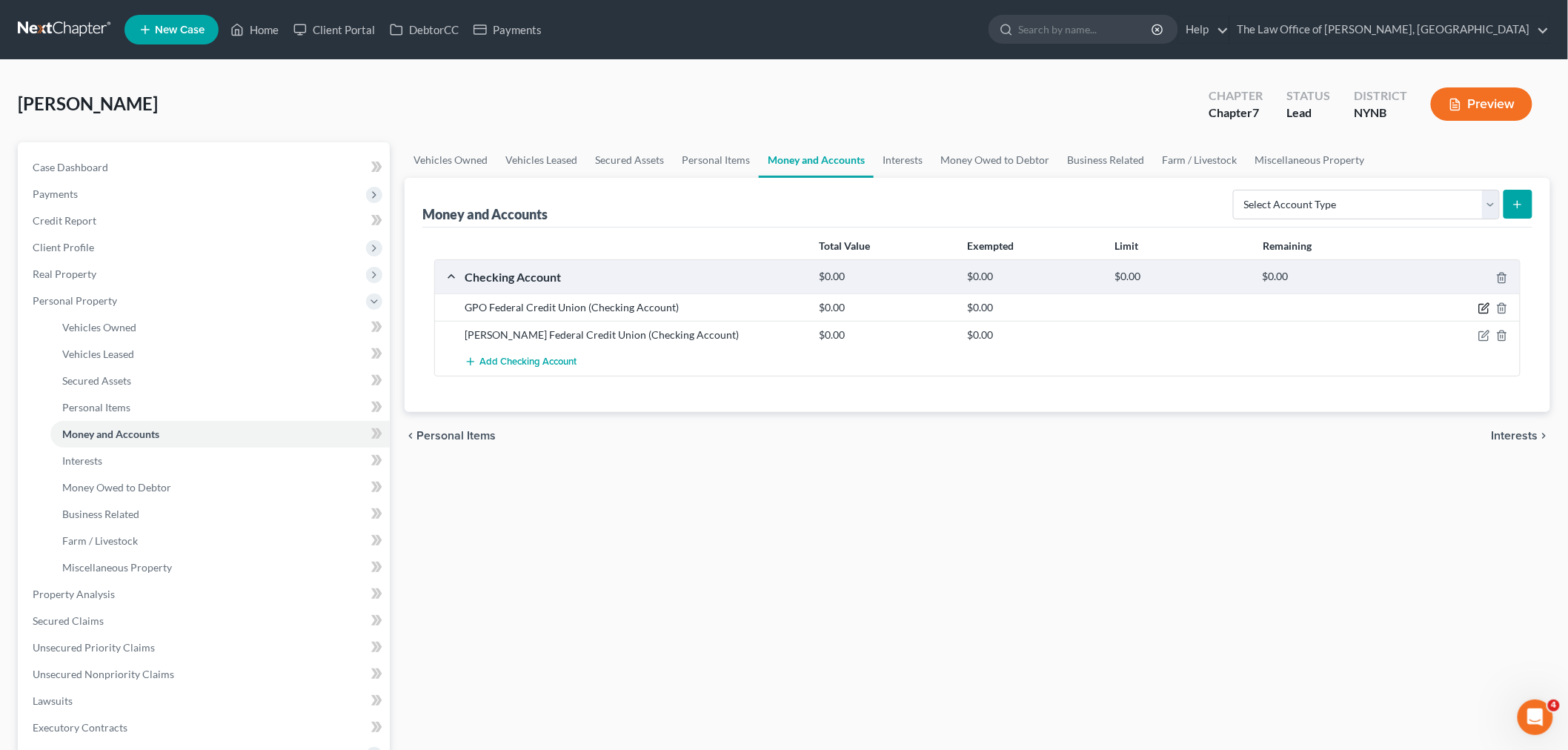
click at [1483, 312] on icon "button" at bounding box center [1484, 308] width 12 height 12
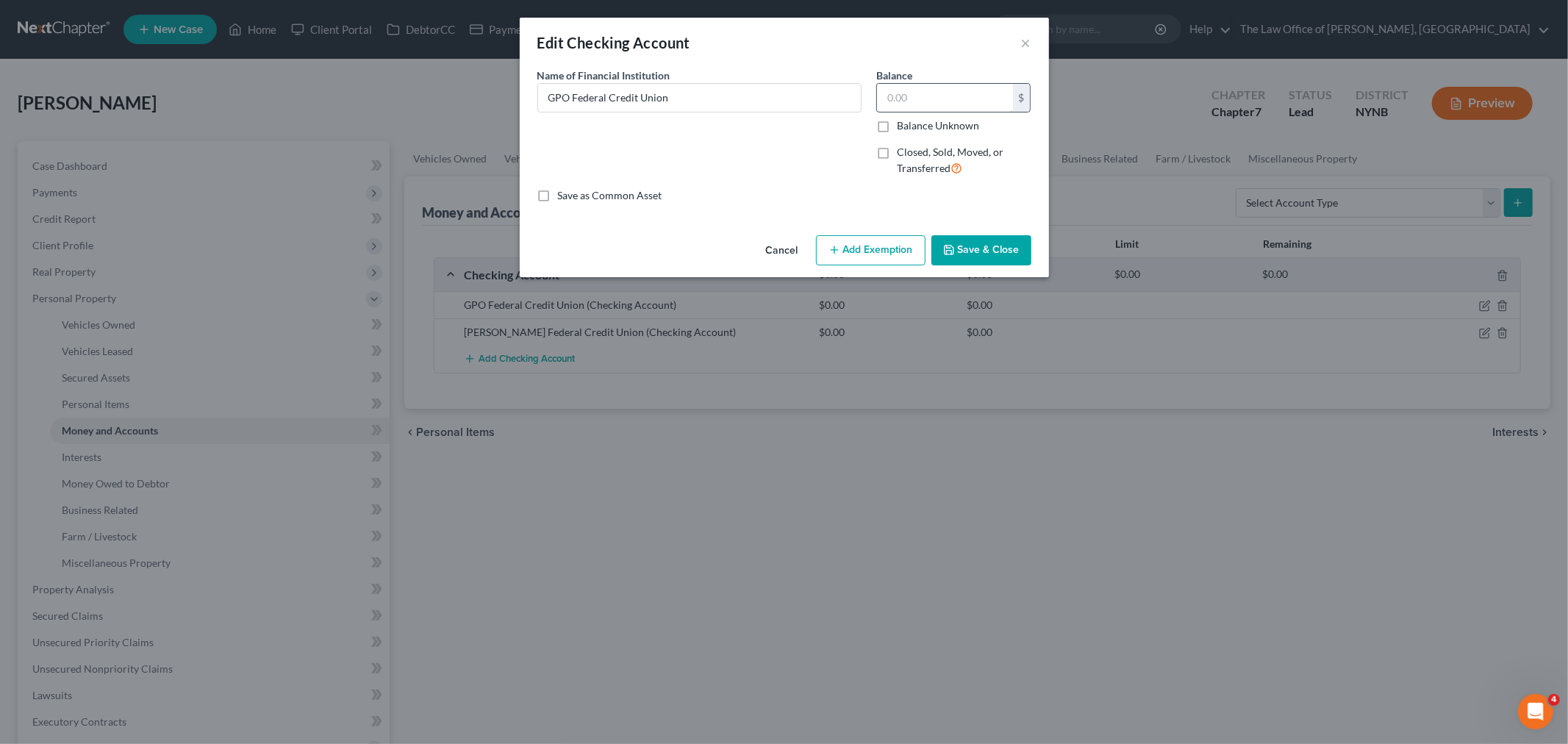
click at [934, 95] on input "text" at bounding box center [945, 97] width 136 height 28
type input "15"
click at [949, 244] on button "Save & Close" at bounding box center [981, 250] width 100 height 31
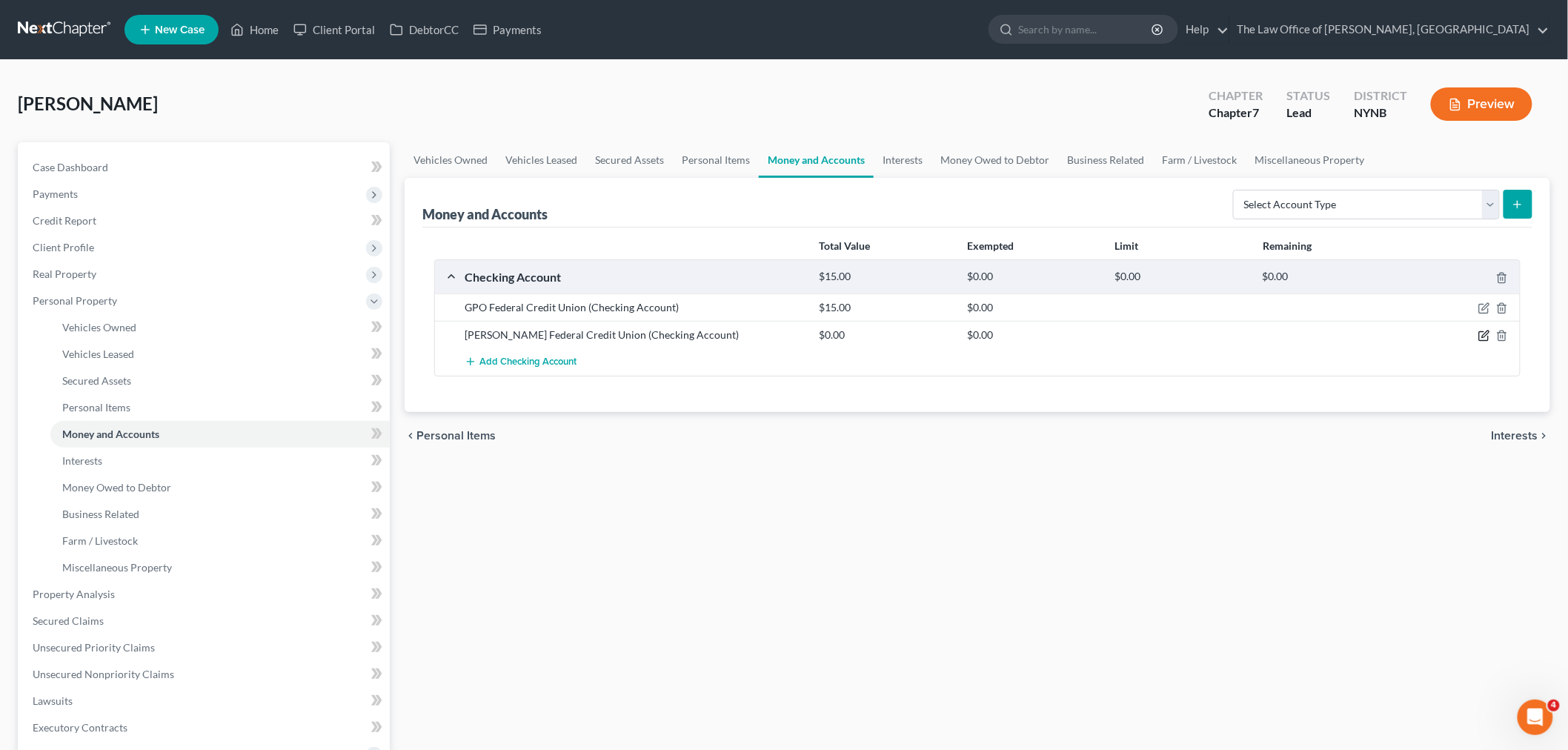
click at [1484, 338] on icon "button" at bounding box center [1484, 335] width 12 height 12
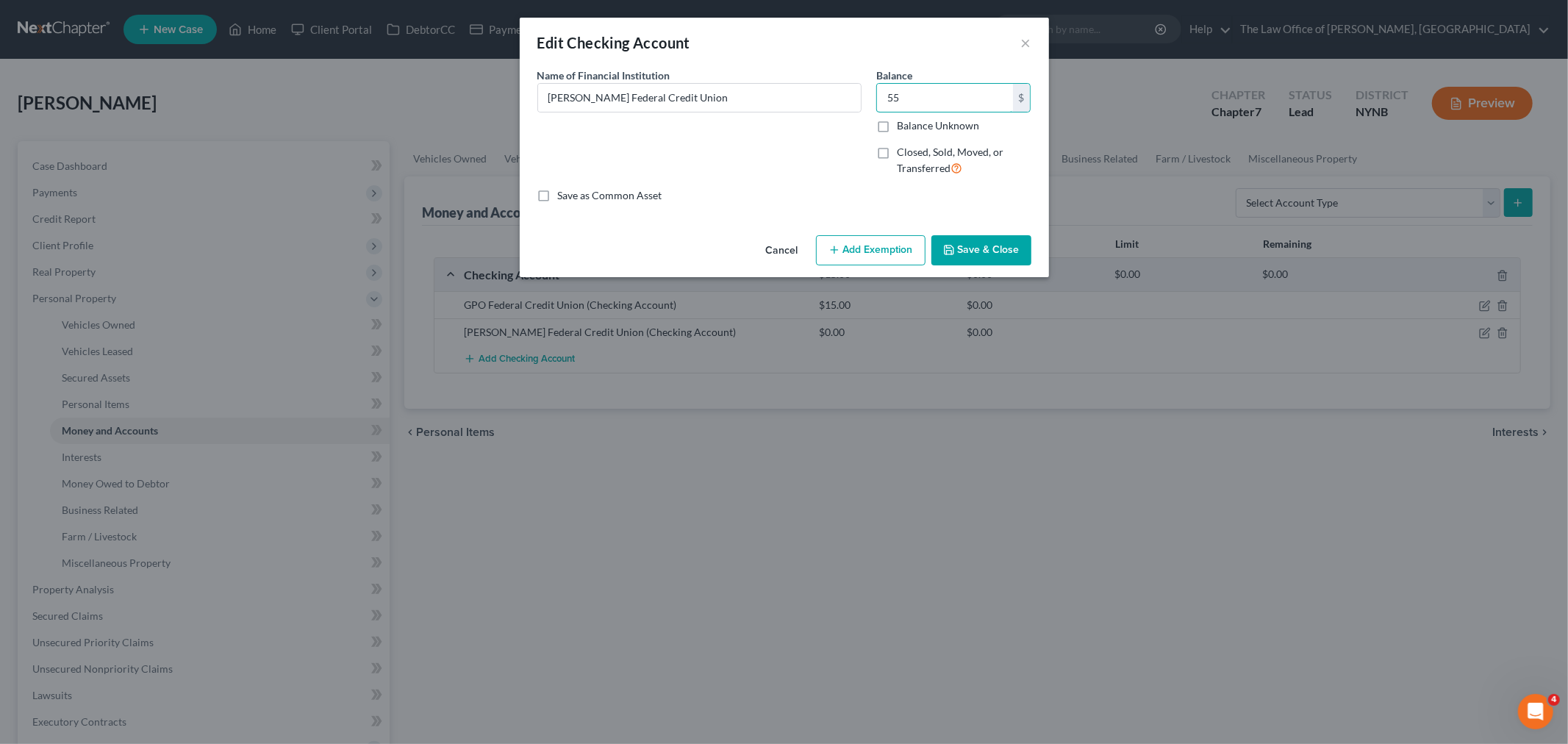
type input "55"
click at [953, 240] on button "Save & Close" at bounding box center [981, 250] width 100 height 31
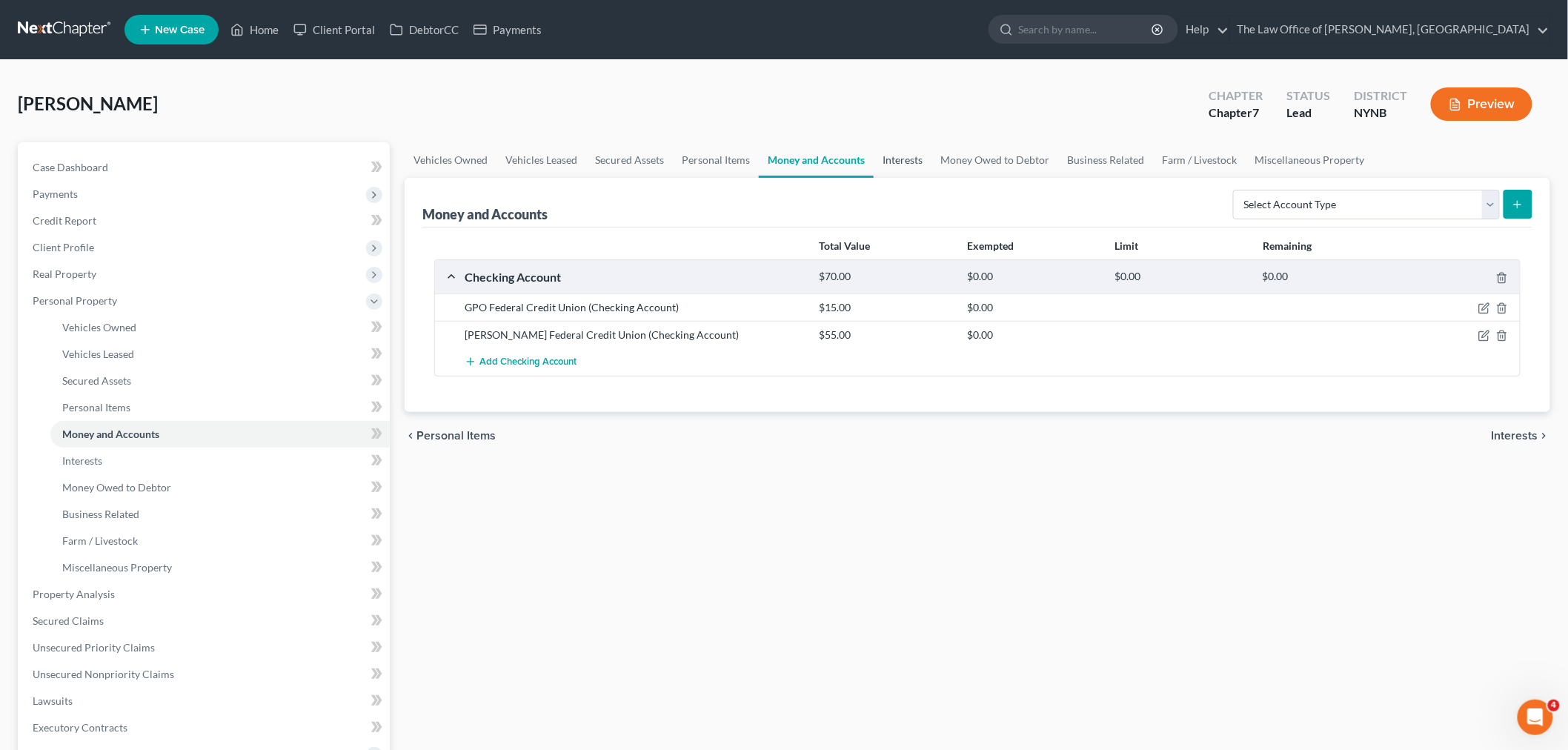
click at [916, 162] on link "Interests" at bounding box center [902, 160] width 58 height 35
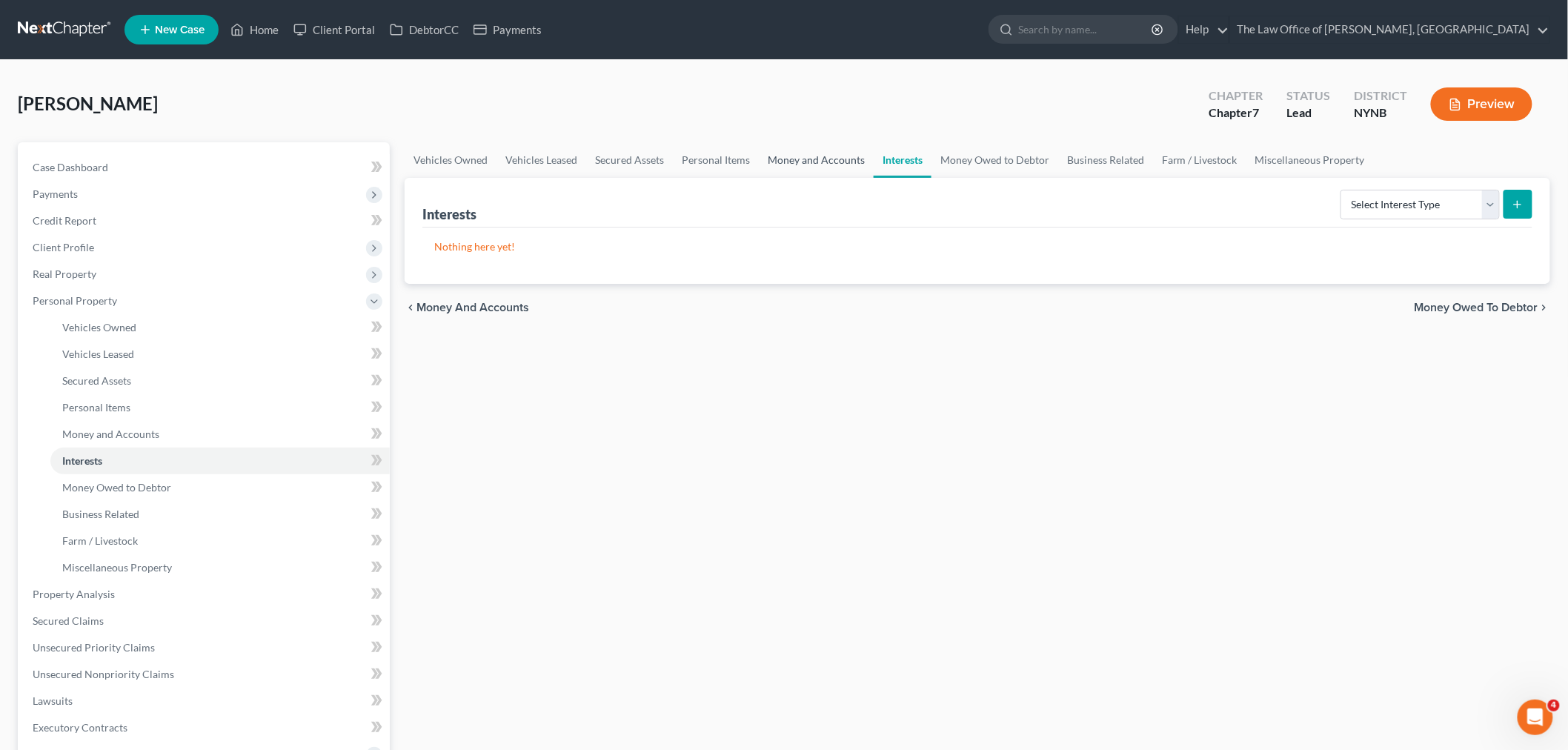
drag, startPoint x: 828, startPoint y: 153, endPoint x: 835, endPoint y: 151, distance: 7.3
click at [826, 151] on link "Money and Accounts" at bounding box center [816, 160] width 114 height 35
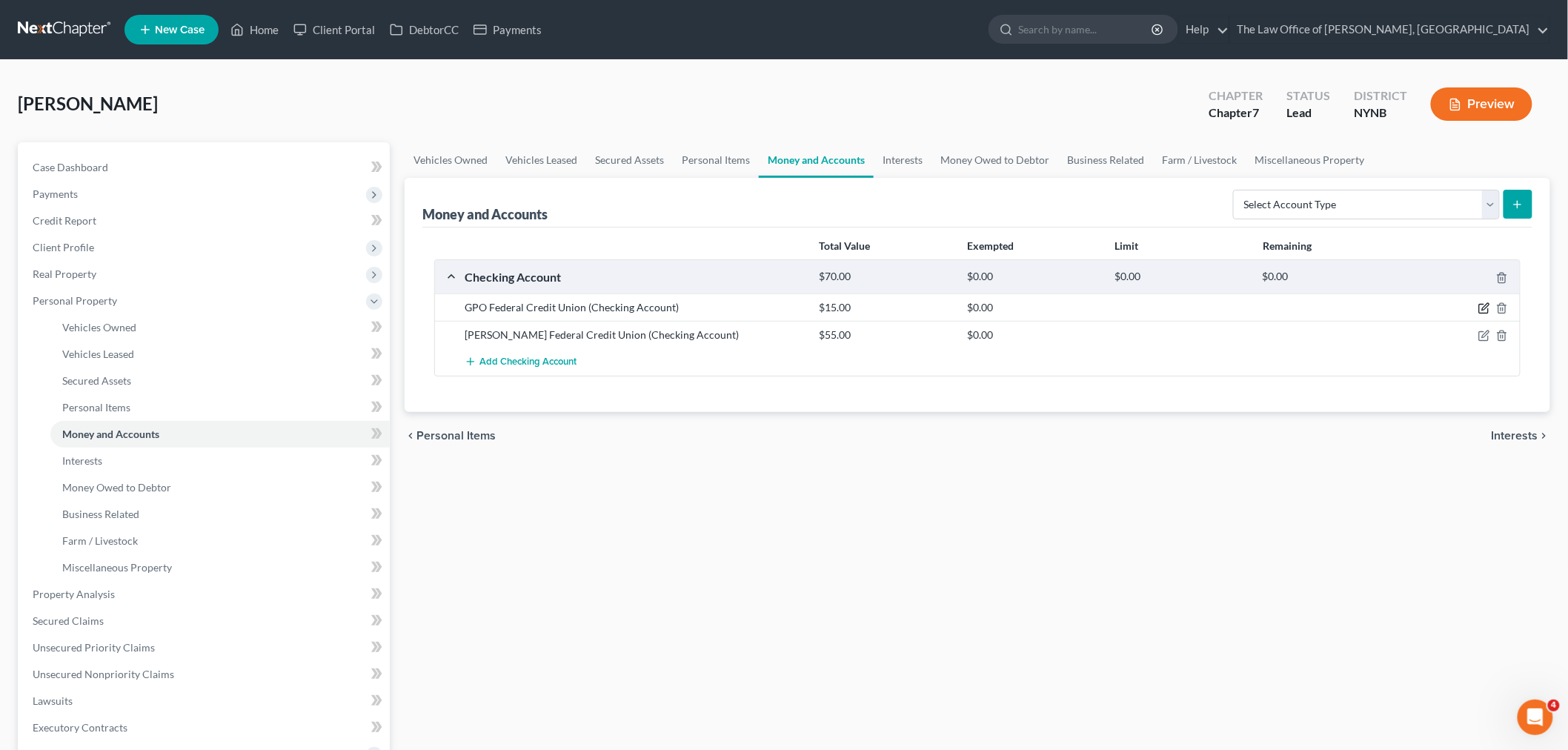
click at [1479, 306] on icon "button" at bounding box center [1484, 309] width 9 height 9
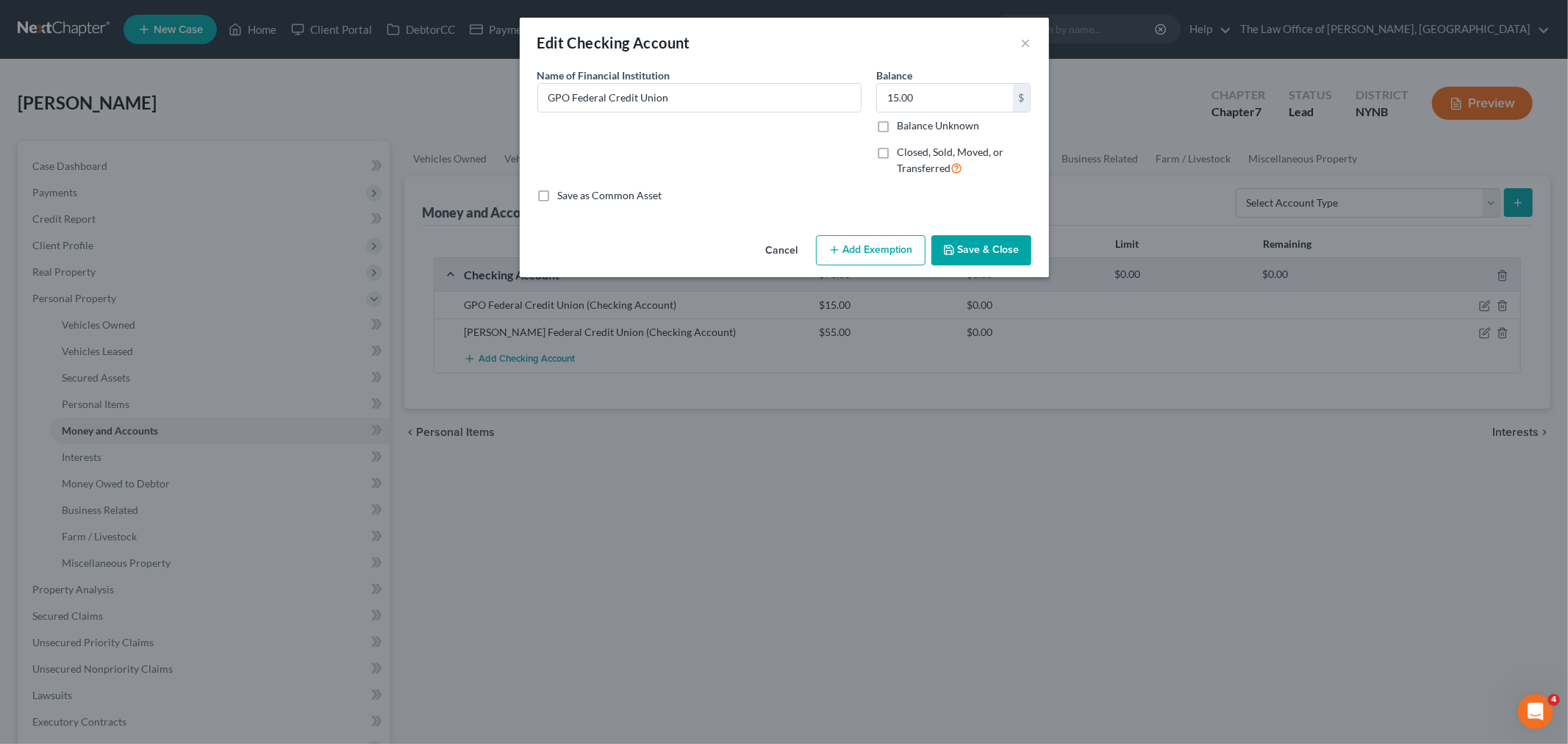
click at [902, 249] on button "Add Exemption" at bounding box center [871, 250] width 110 height 31
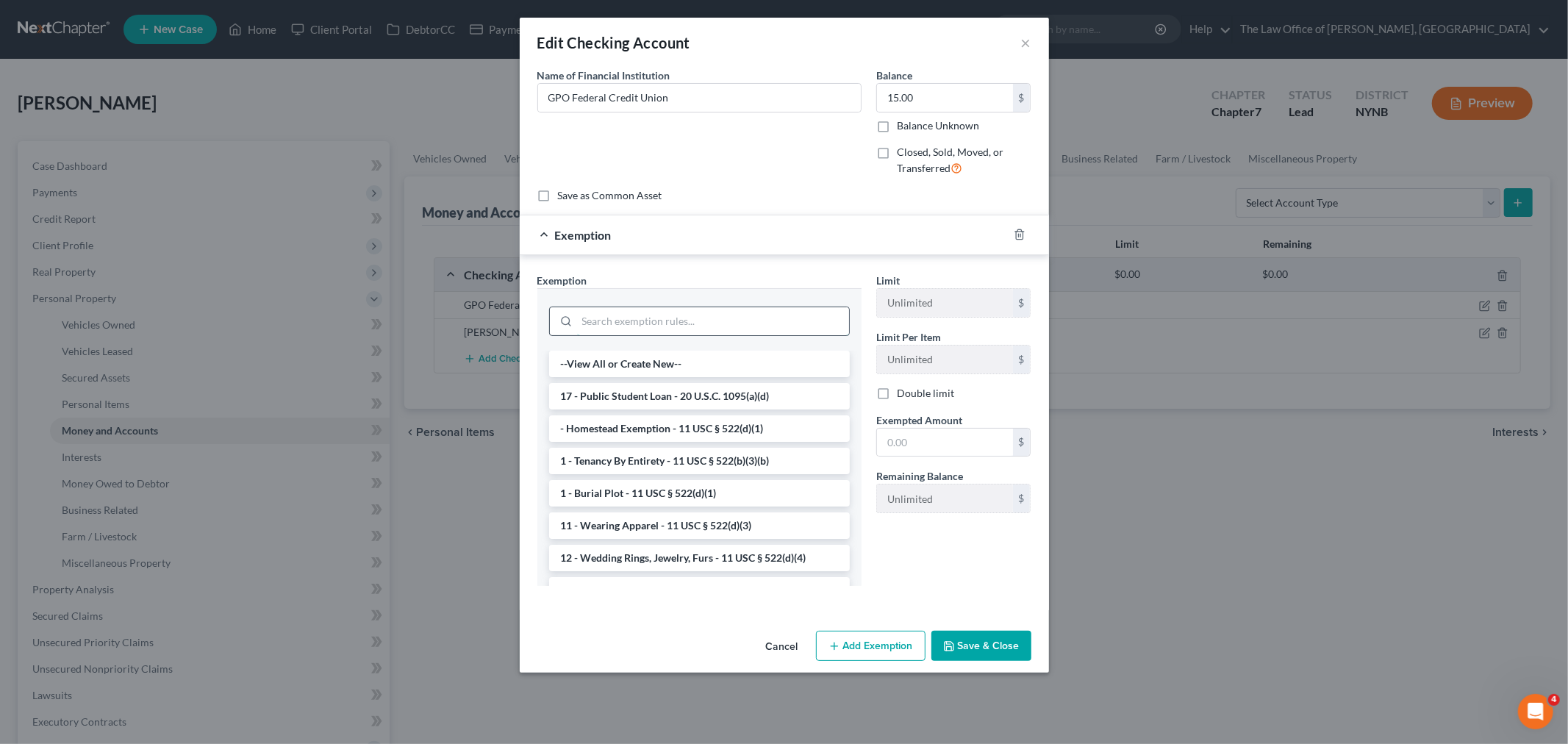
click at [652, 326] on input "search" at bounding box center [713, 321] width 272 height 28
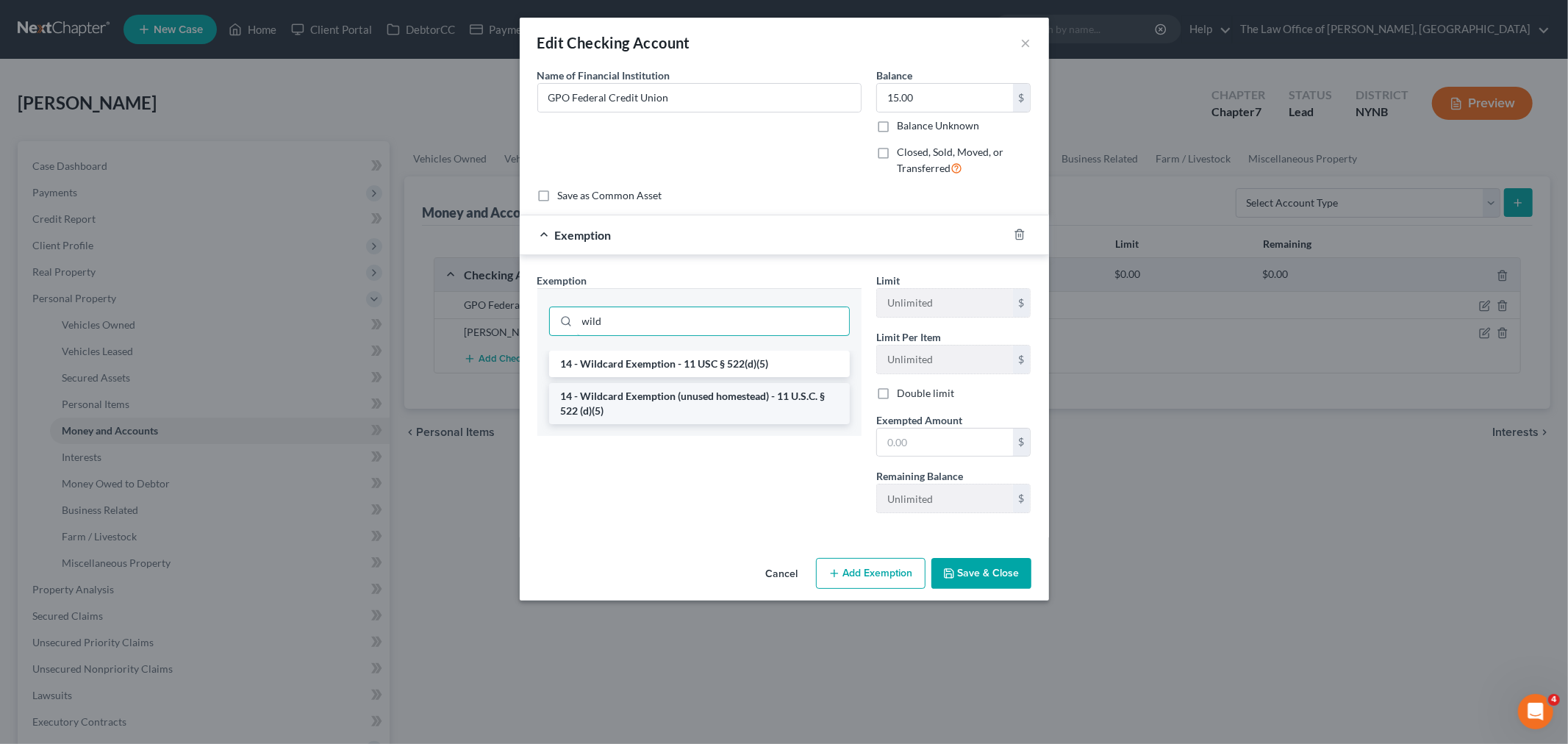
type input "wild"
drag, startPoint x: 682, startPoint y: 422, endPoint x: 685, endPoint y: 410, distance: 12.4
click at [682, 421] on li "14 - Wildcard Exemption (unused homestead) - 11 U.S.C. § 522 (d)(5)" at bounding box center [700, 404] width 301 height 41
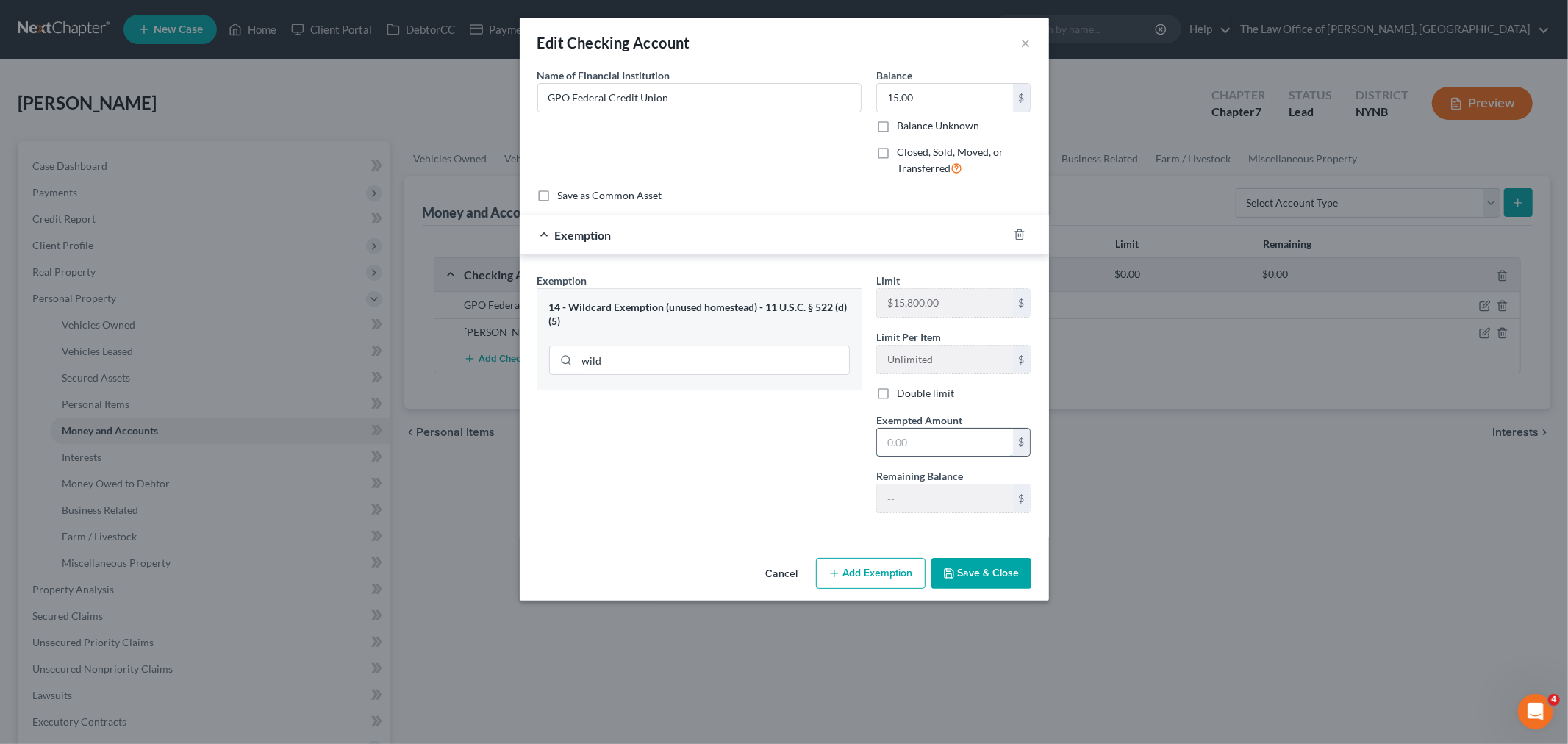
click at [897, 438] on input "text" at bounding box center [945, 442] width 136 height 28
type input "15"
drag, startPoint x: 772, startPoint y: 476, endPoint x: 910, endPoint y: 547, distance: 155.2
click at [781, 481] on div "Exemption Set must be selected for CA. Exemption * 14 - Wildcard Exemption (unu…" at bounding box center [699, 399] width 339 height 252
drag, startPoint x: 944, startPoint y: 566, endPoint x: 983, endPoint y: 568, distance: 39.1
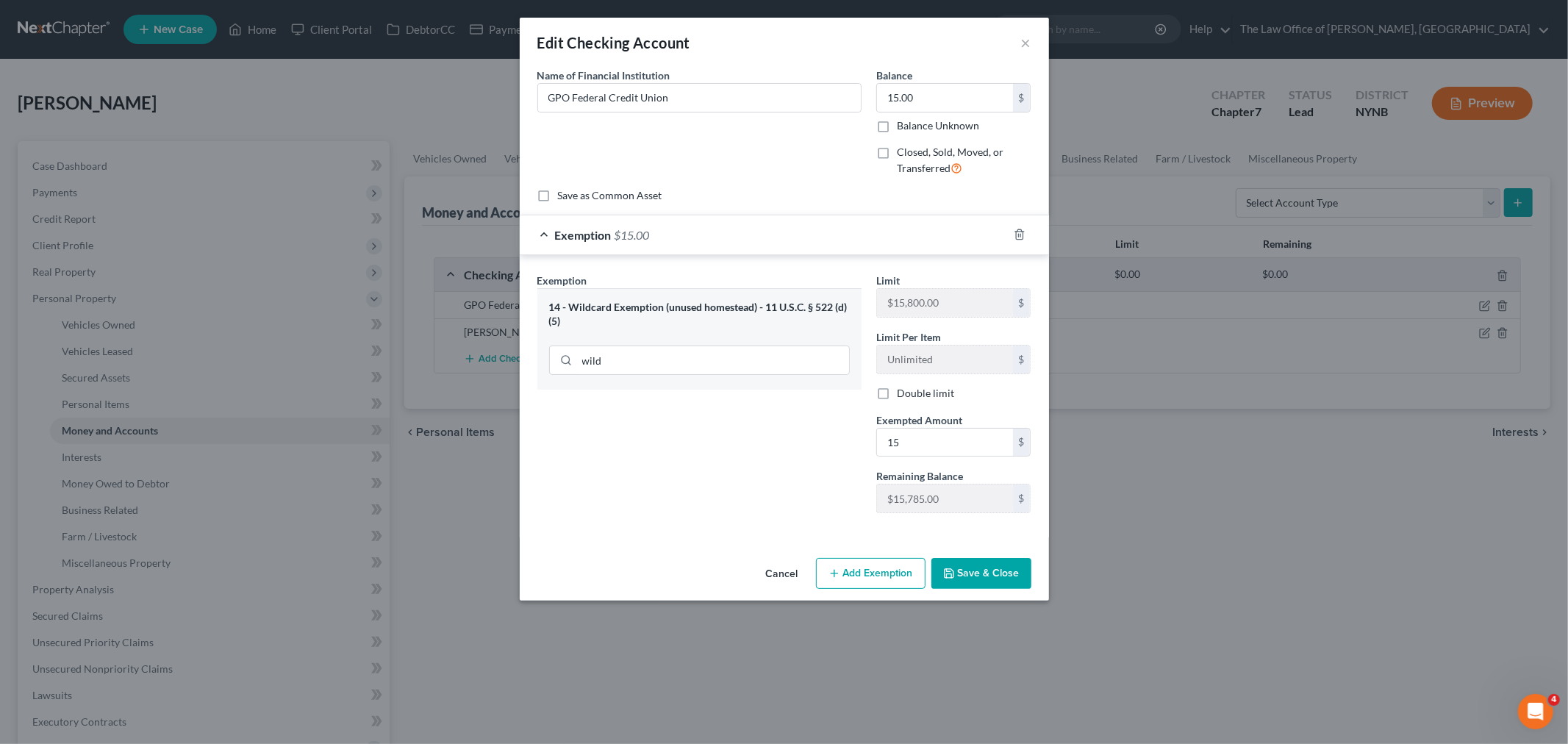
click at [957, 569] on button "Save & Close" at bounding box center [981, 573] width 100 height 31
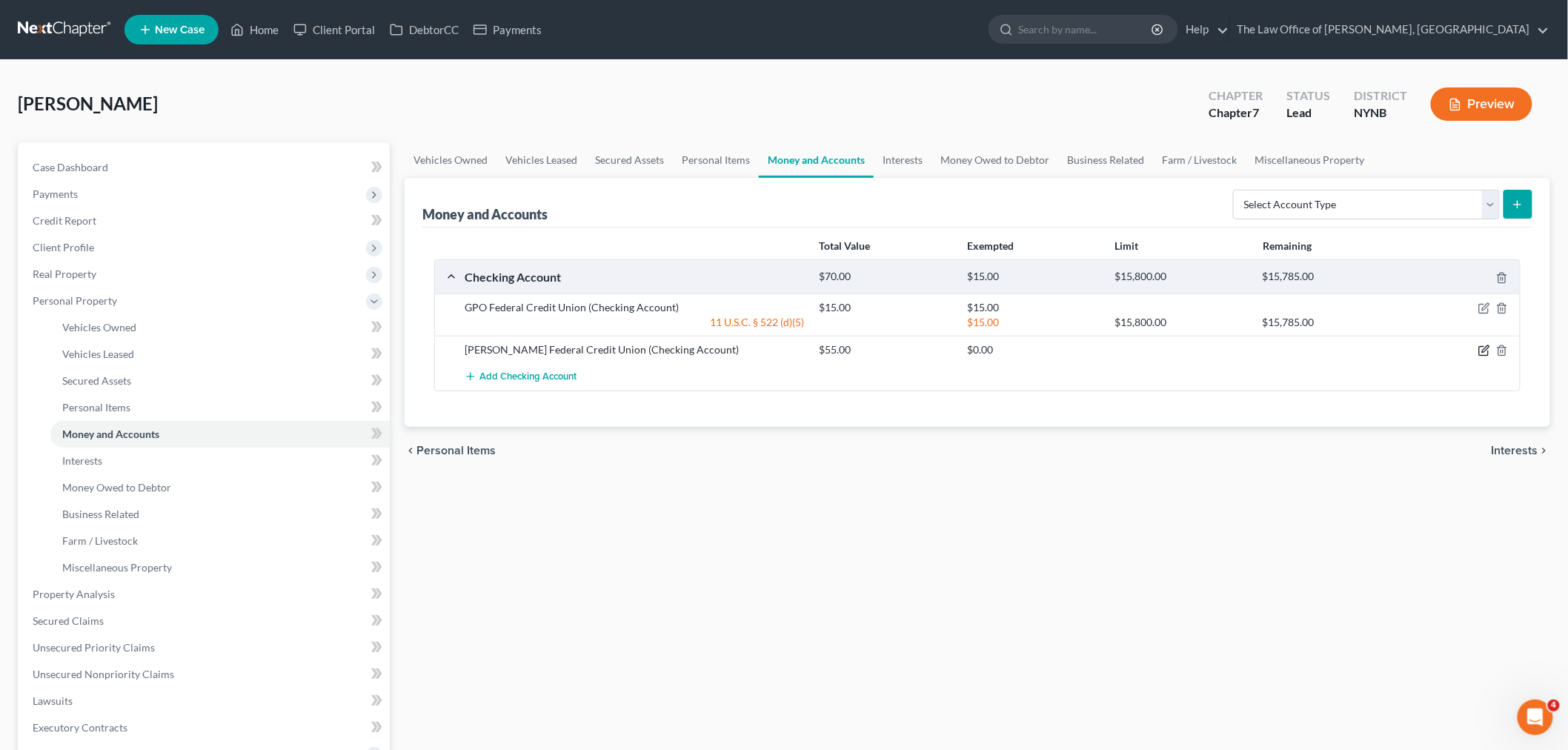
click at [1484, 352] on icon "button" at bounding box center [1484, 350] width 12 height 12
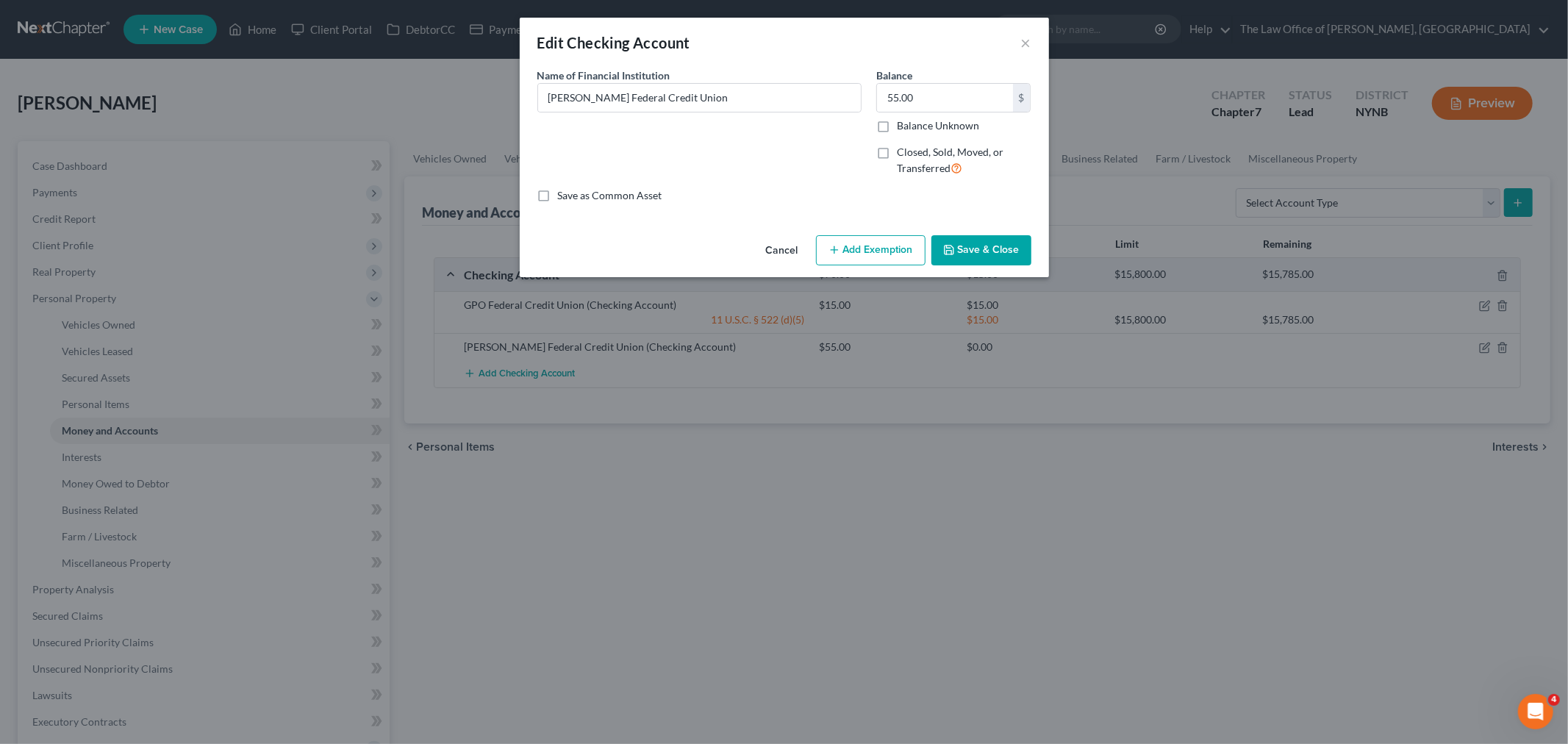
click at [898, 263] on button "Add Exemption" at bounding box center [871, 250] width 110 height 31
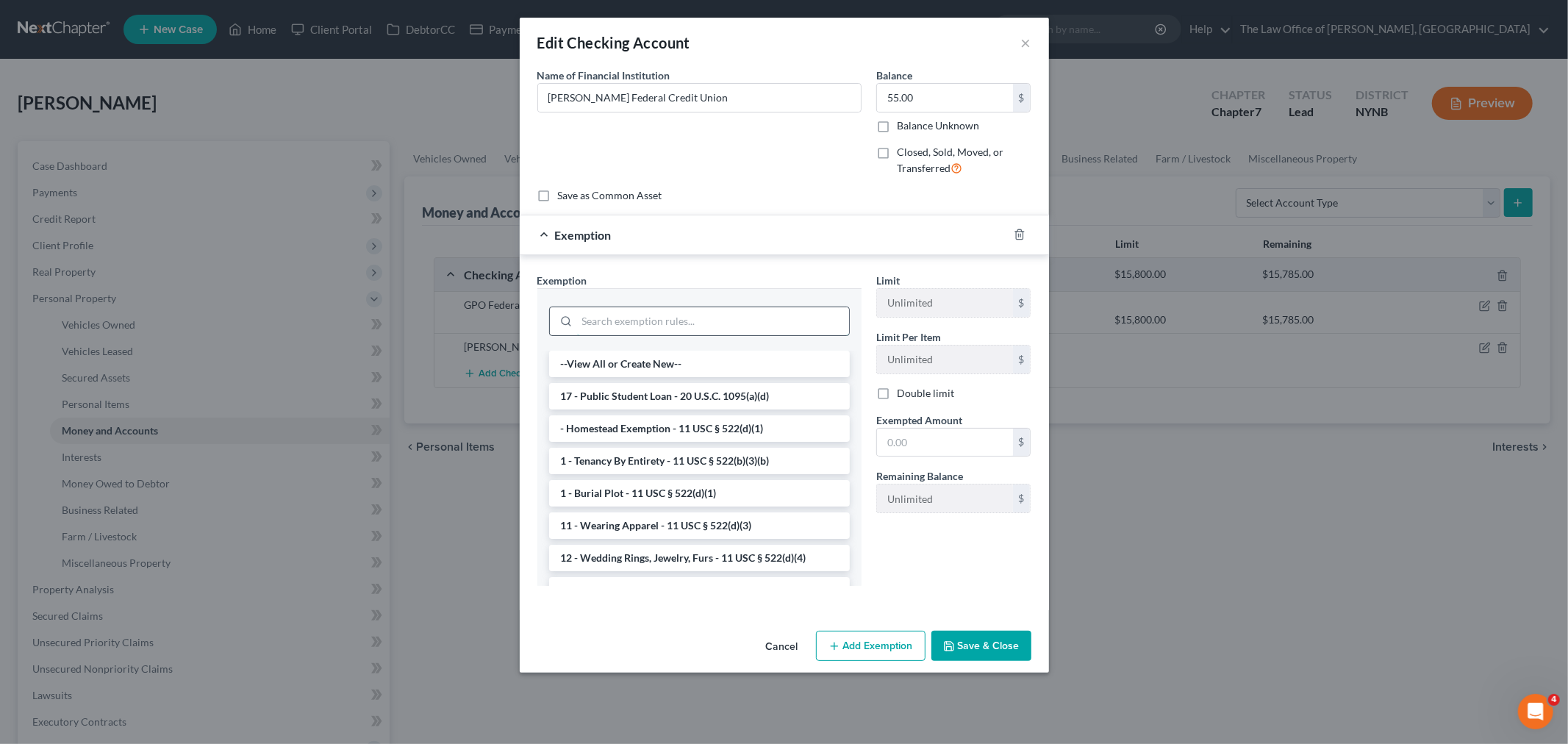
click at [643, 320] on input "search" at bounding box center [713, 321] width 272 height 28
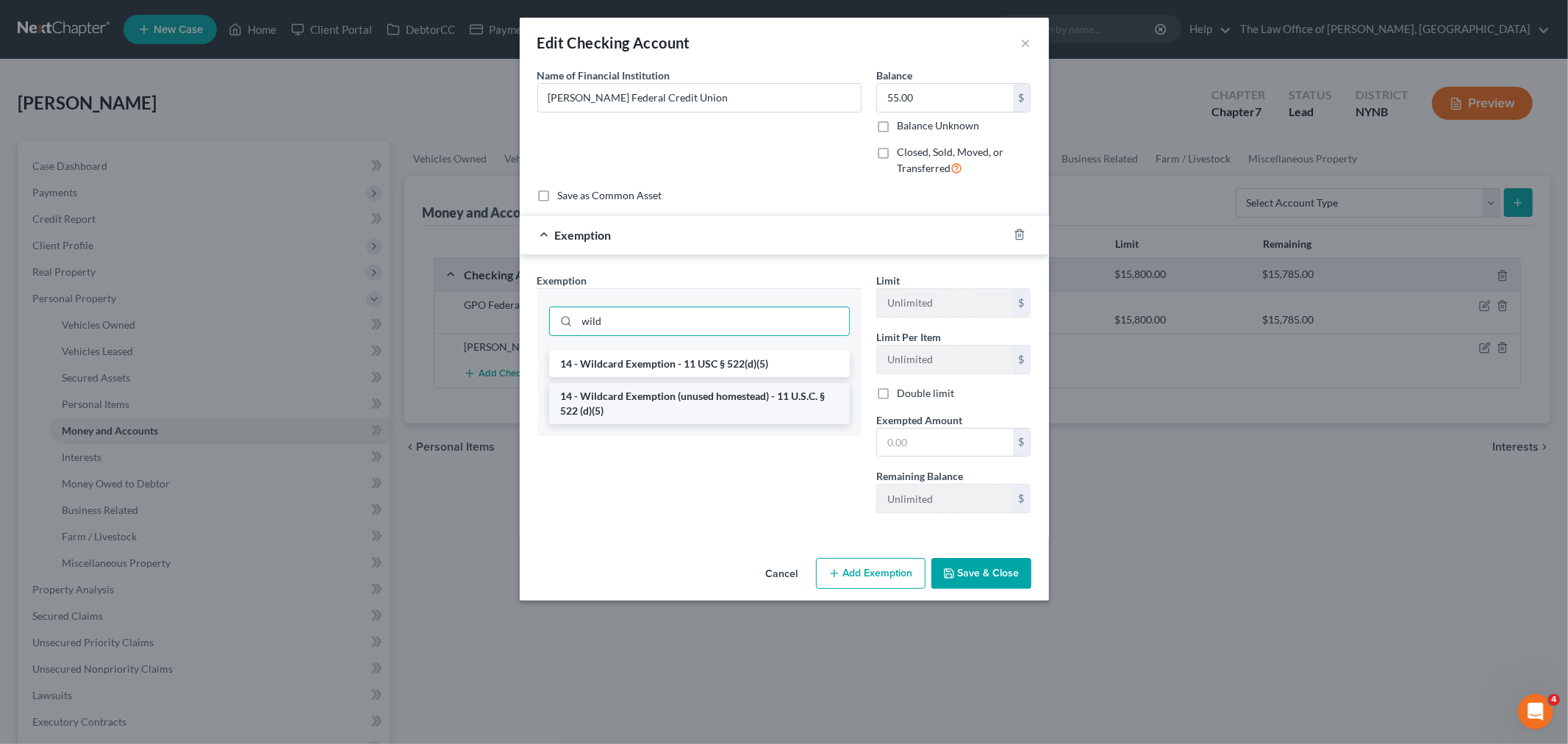
type input "wild"
click at [694, 410] on li "14 - Wildcard Exemption (unused homestead) - 11 U.S.C. § 522 (d)(5)" at bounding box center [700, 404] width 301 height 41
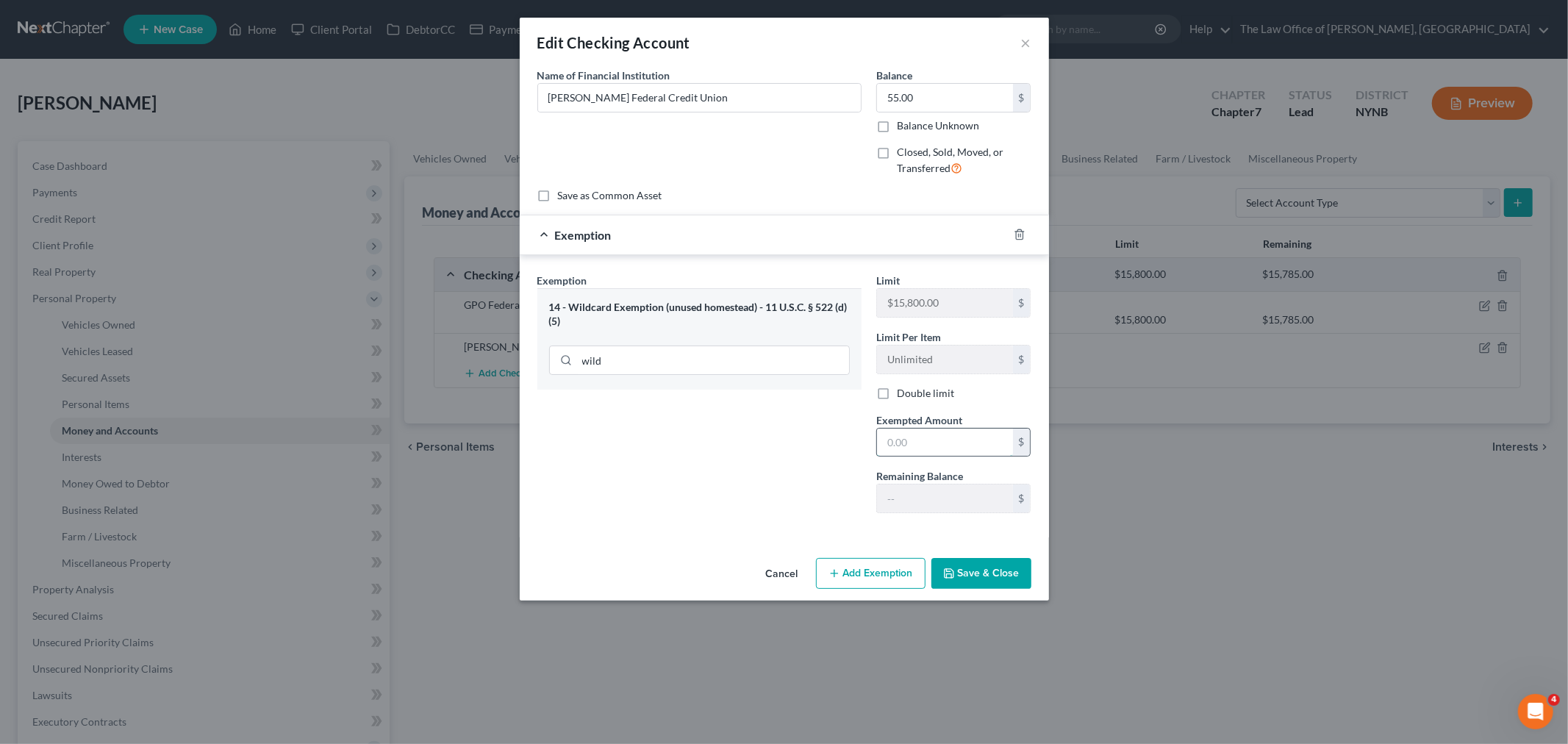
click at [971, 434] on input "text" at bounding box center [945, 442] width 136 height 28
type input "55"
drag, startPoint x: 708, startPoint y: 497, endPoint x: 902, endPoint y: 551, distance: 201.4
click at [725, 505] on div "Exemption Set must be selected for CA. Exemption * 14 - Wildcard Exemption (unu…" at bounding box center [699, 399] width 339 height 252
drag, startPoint x: 970, startPoint y: 563, endPoint x: 989, endPoint y: 513, distance: 53.5
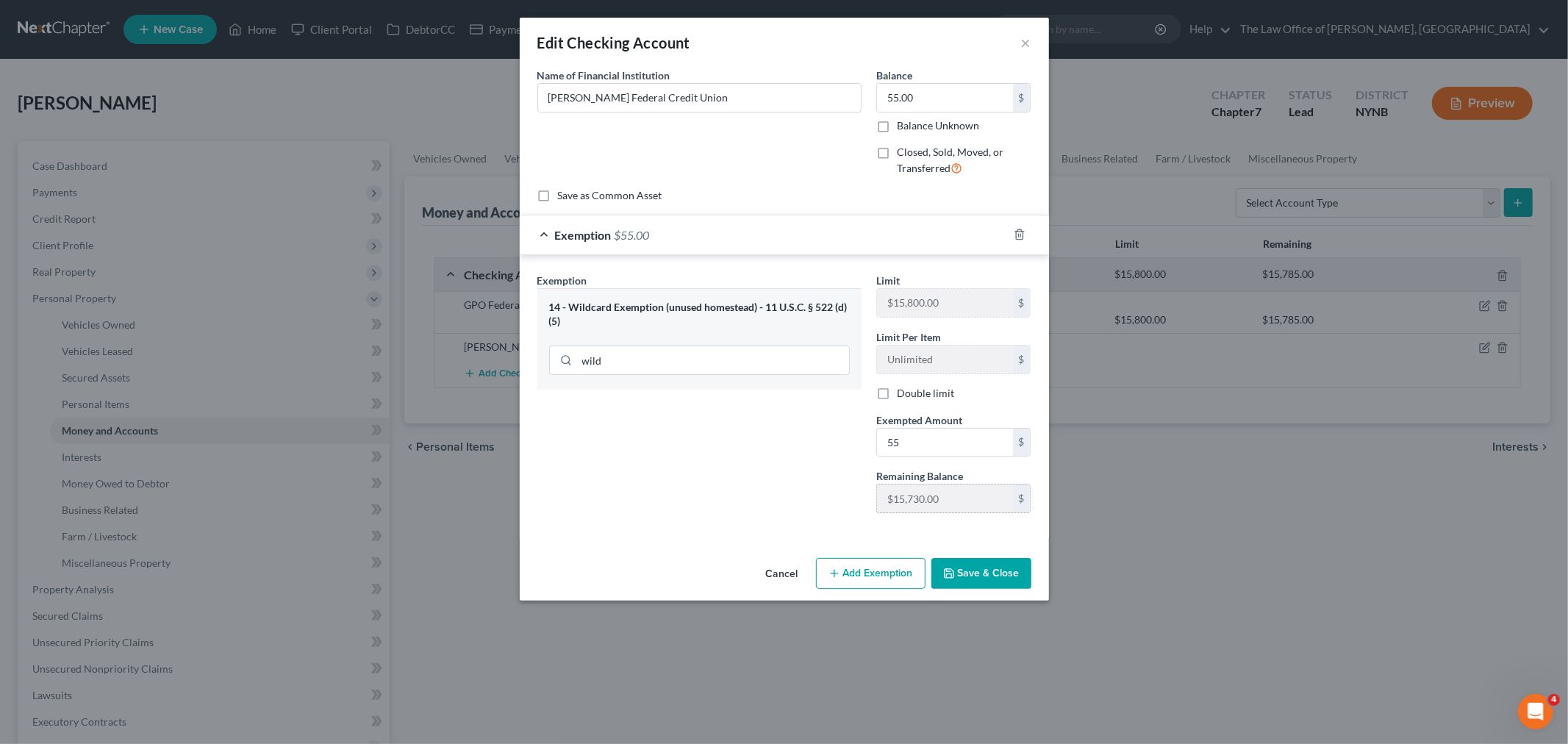
click at [974, 559] on button "Save & Close" at bounding box center [981, 573] width 100 height 31
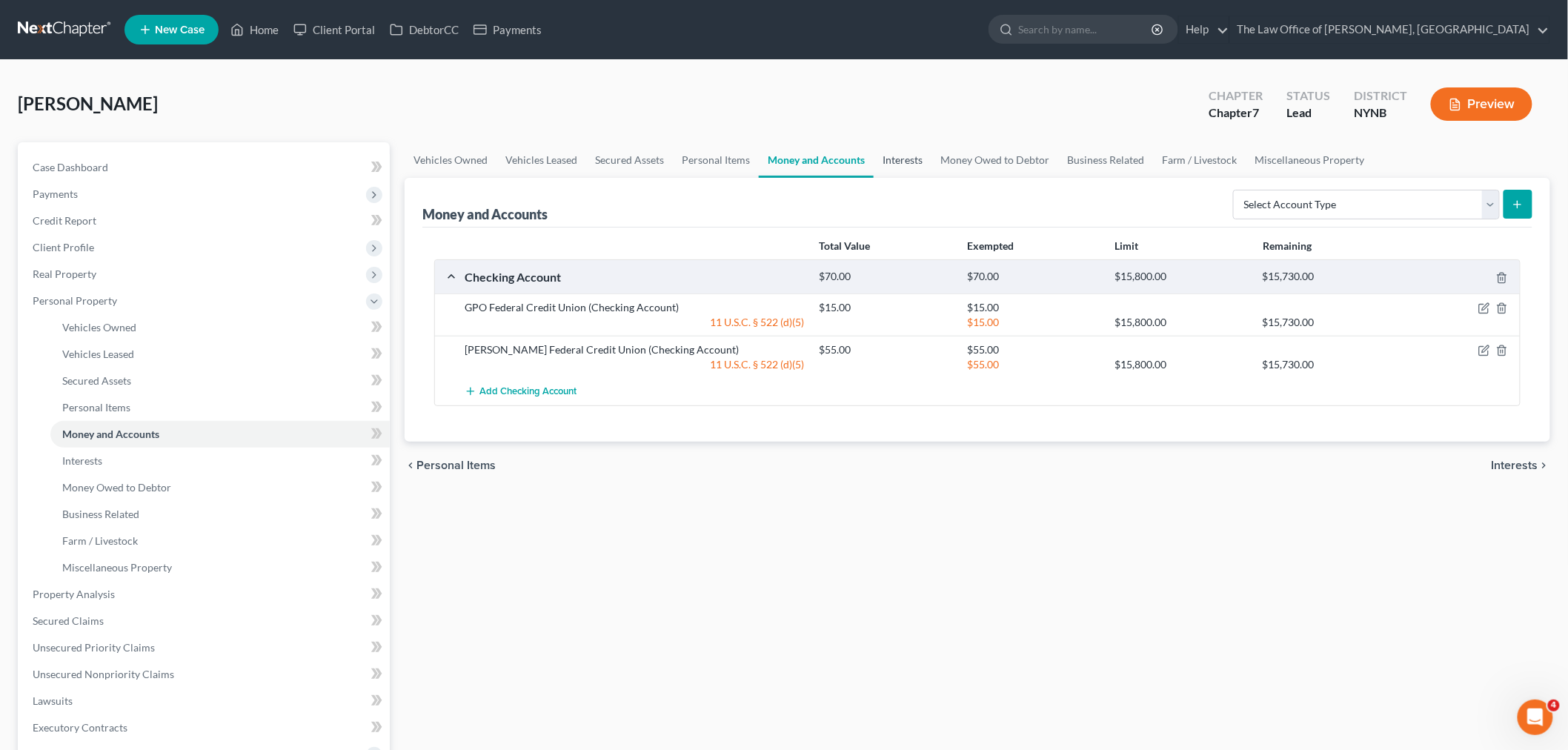
click at [901, 160] on link "Interests" at bounding box center [902, 160] width 58 height 35
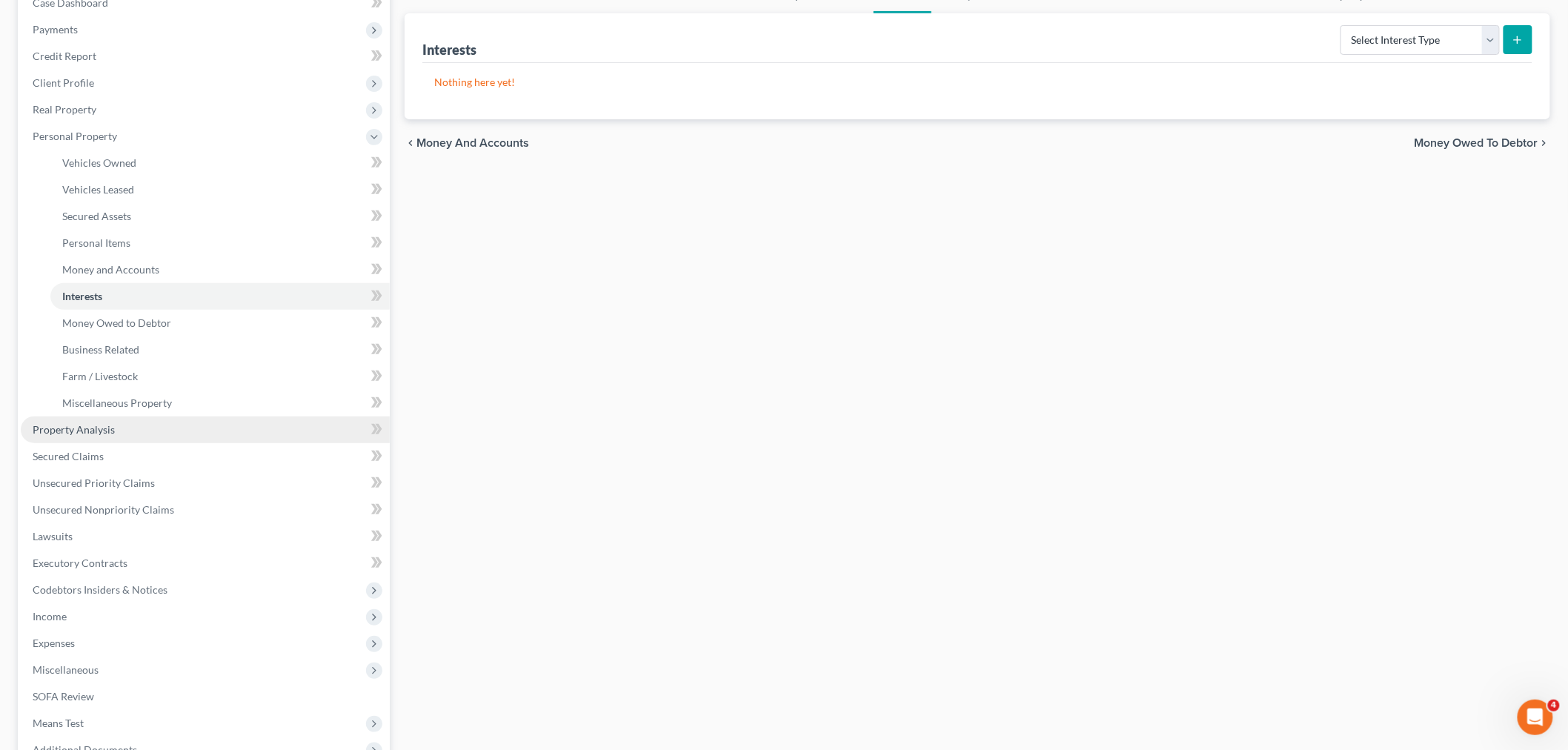
click at [131, 425] on link "Property Analysis" at bounding box center [205, 429] width 369 height 26
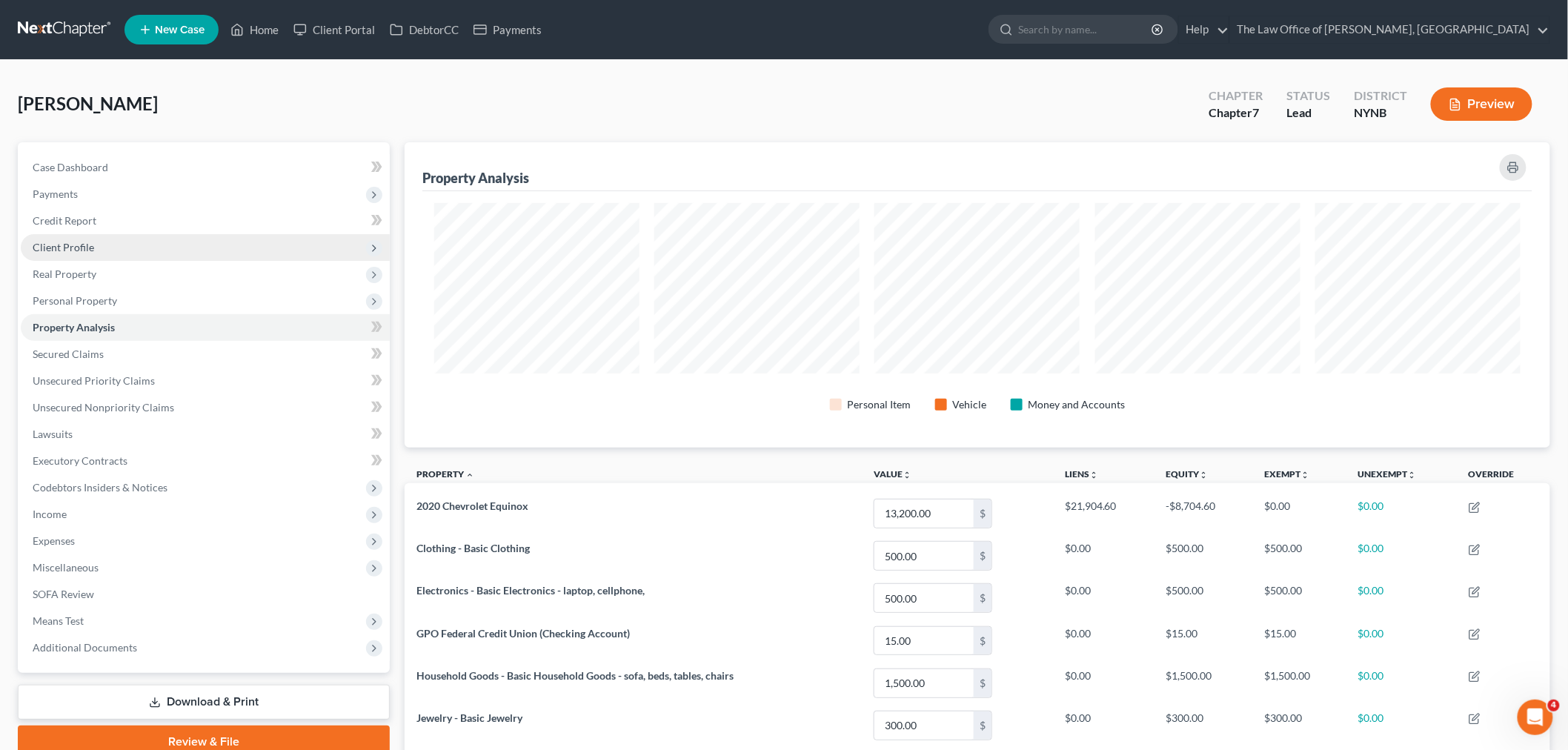
click at [94, 248] on span "Client Profile" at bounding box center [205, 247] width 369 height 26
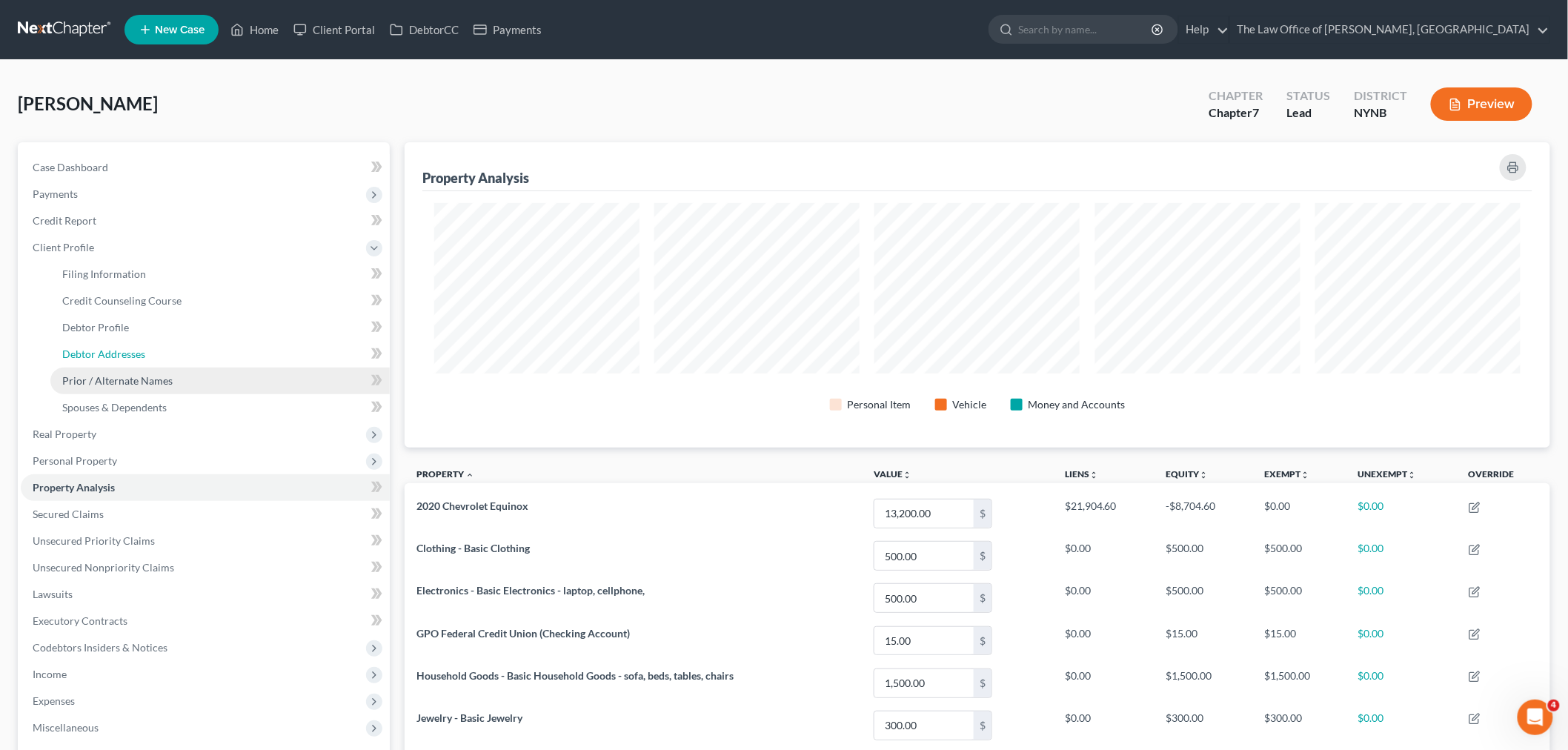
drag, startPoint x: 104, startPoint y: 350, endPoint x: 278, endPoint y: 367, distance: 174.8
click at [104, 350] on span "Debtor Addresses" at bounding box center [104, 354] width 83 height 13
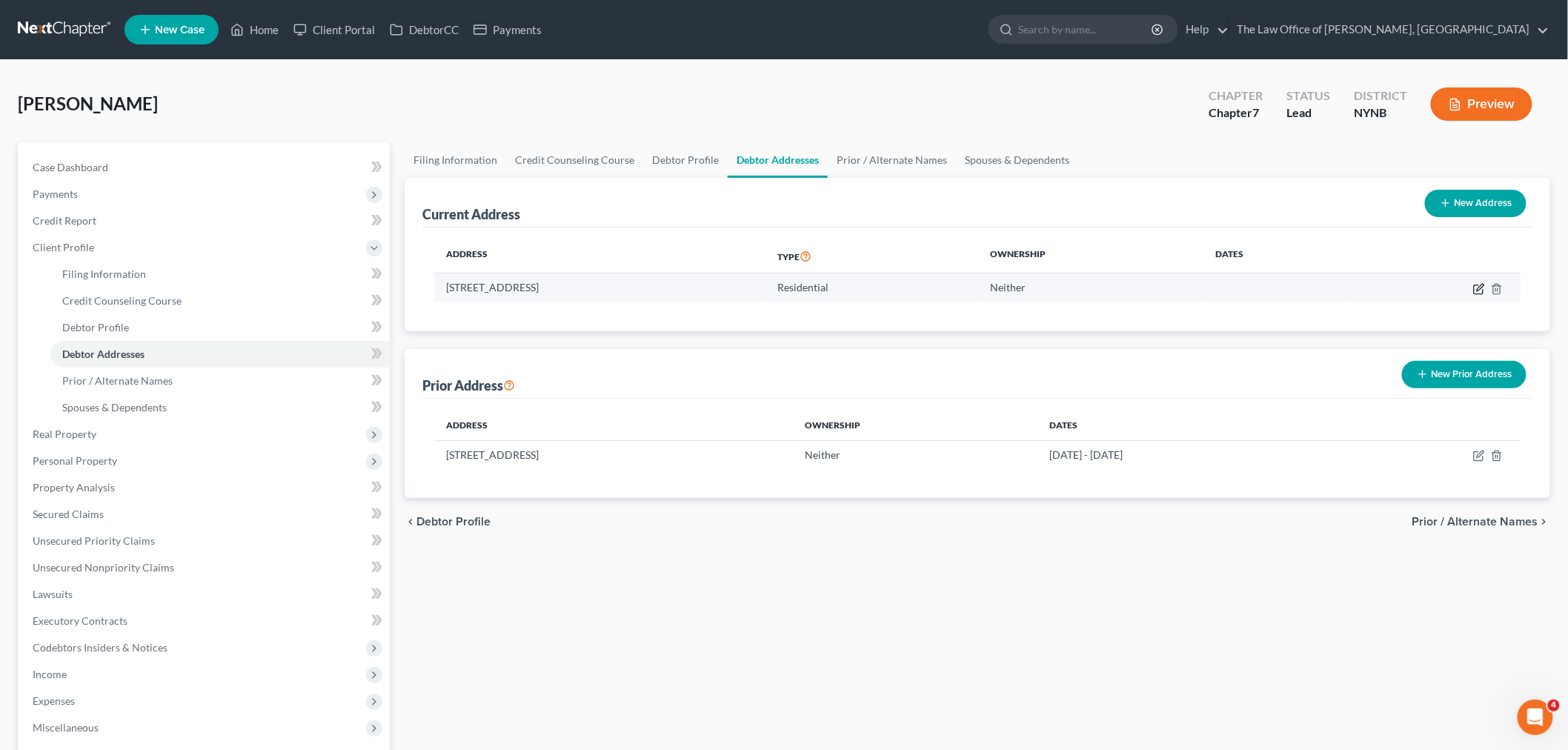
click at [1478, 287] on icon "button" at bounding box center [1479, 287] width 6 height 6
select select "35"
select select "0"
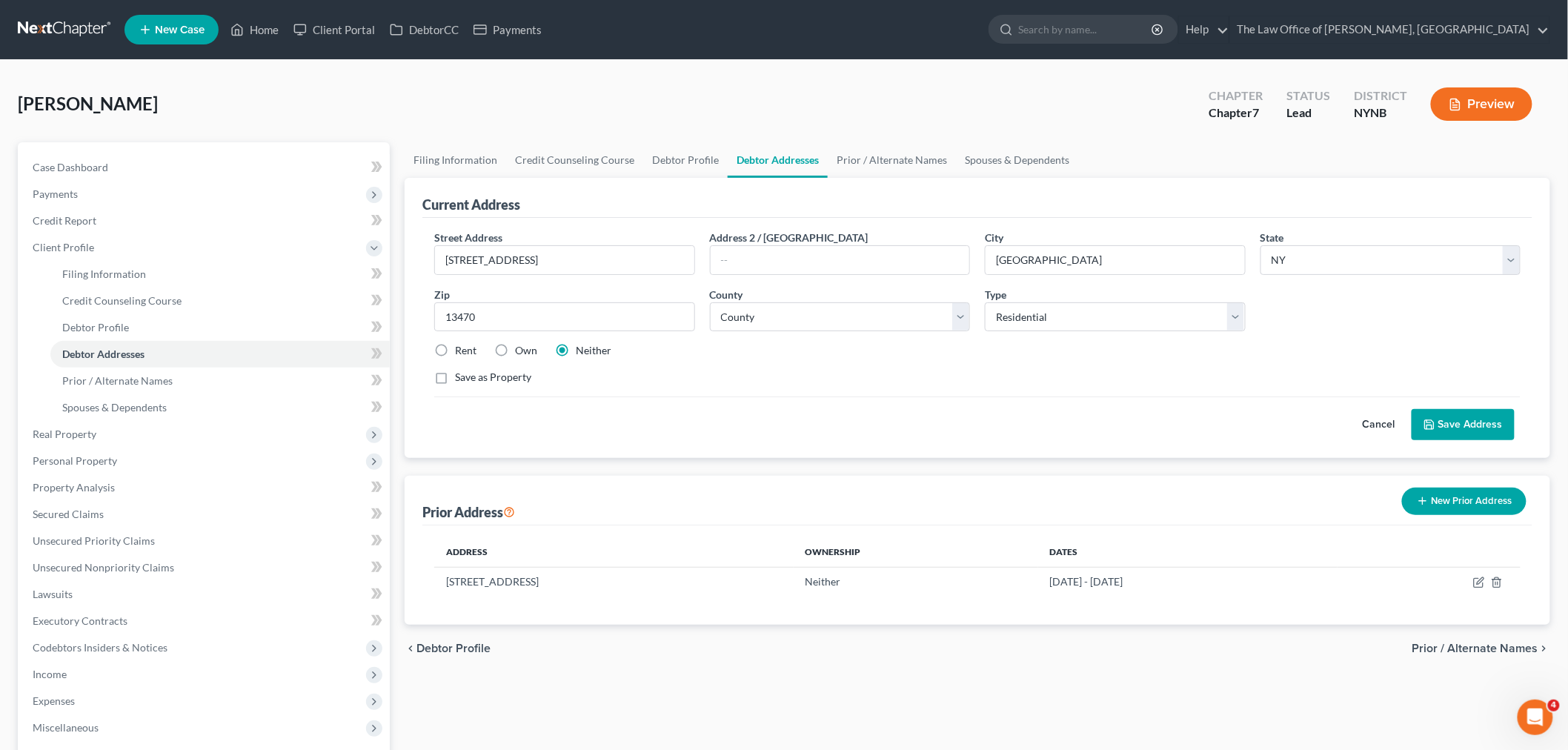
click at [1484, 102] on button "Preview" at bounding box center [1482, 104] width 102 height 34
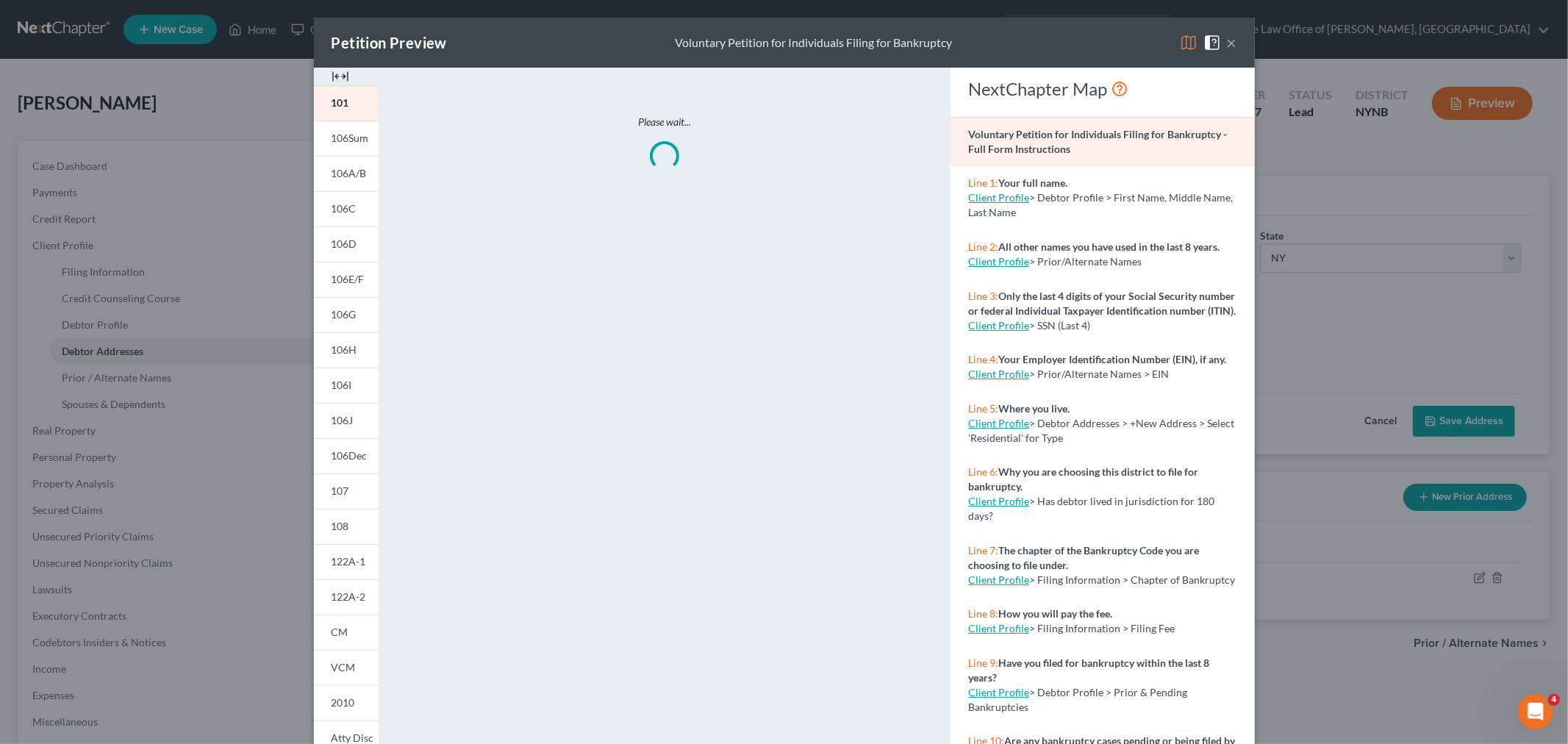
click at [331, 72] on img at bounding box center [340, 77] width 18 height 18
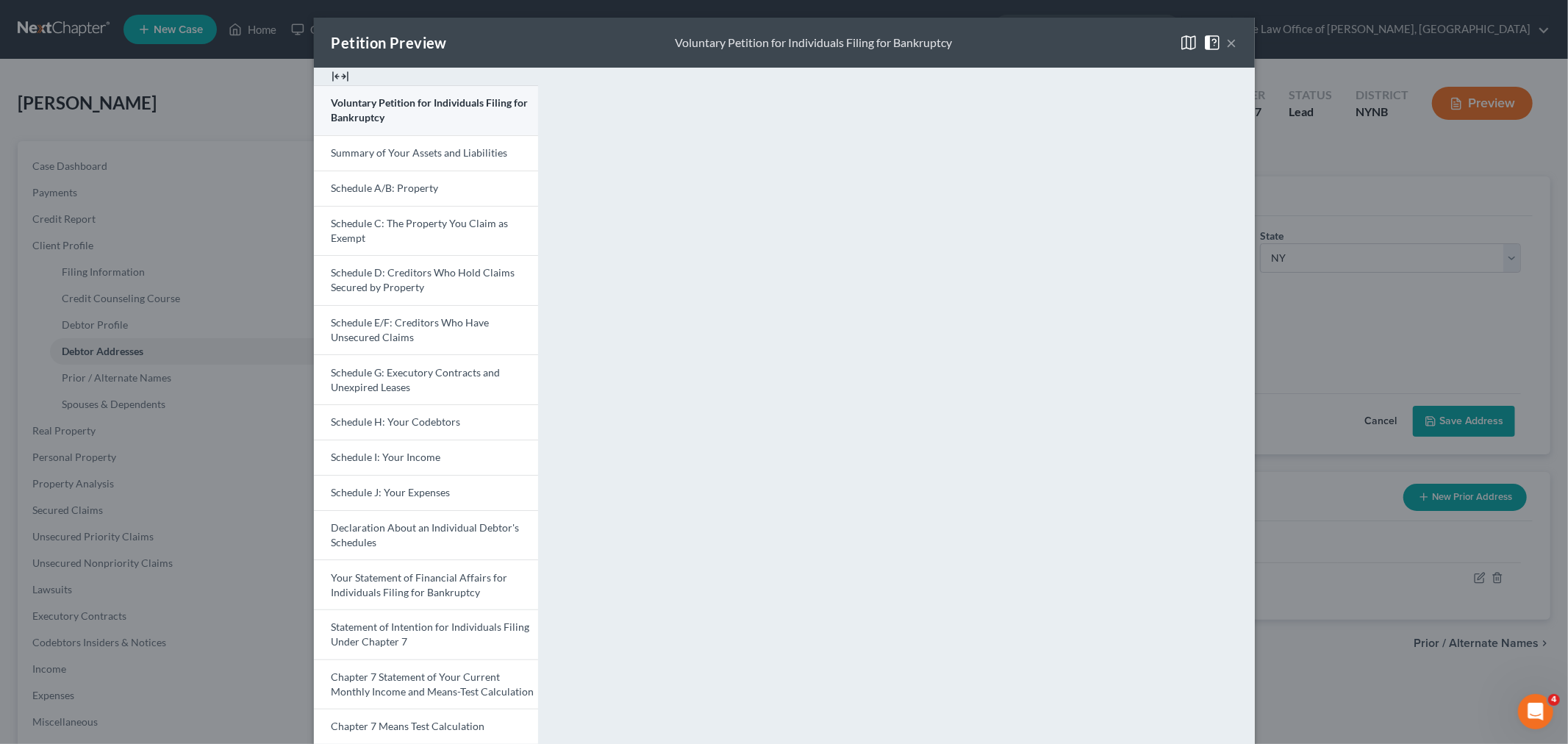
click at [386, 110] on link "Voluntary Petition for Individuals Filing for Bankruptcy" at bounding box center [425, 110] width 224 height 50
drag, startPoint x: 437, startPoint y: 192, endPoint x: 589, endPoint y: 235, distance: 158.0
click at [437, 191] on link "Schedule A/B: Property" at bounding box center [425, 187] width 224 height 35
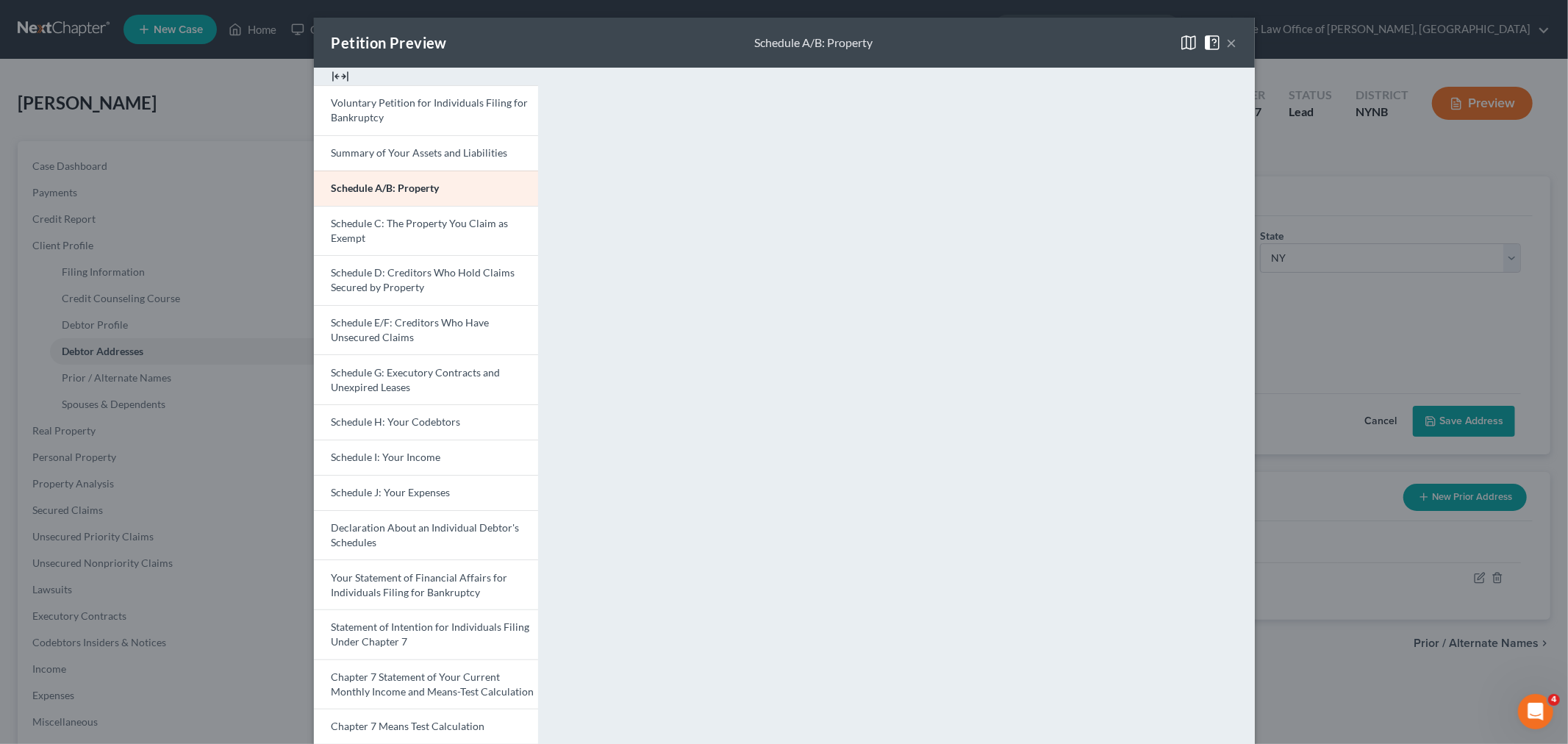
click at [222, 335] on div "Petition Preview Schedule A/B: Property × Voluntary Petition for Individuals Fi…" at bounding box center [784, 372] width 1568 height 744
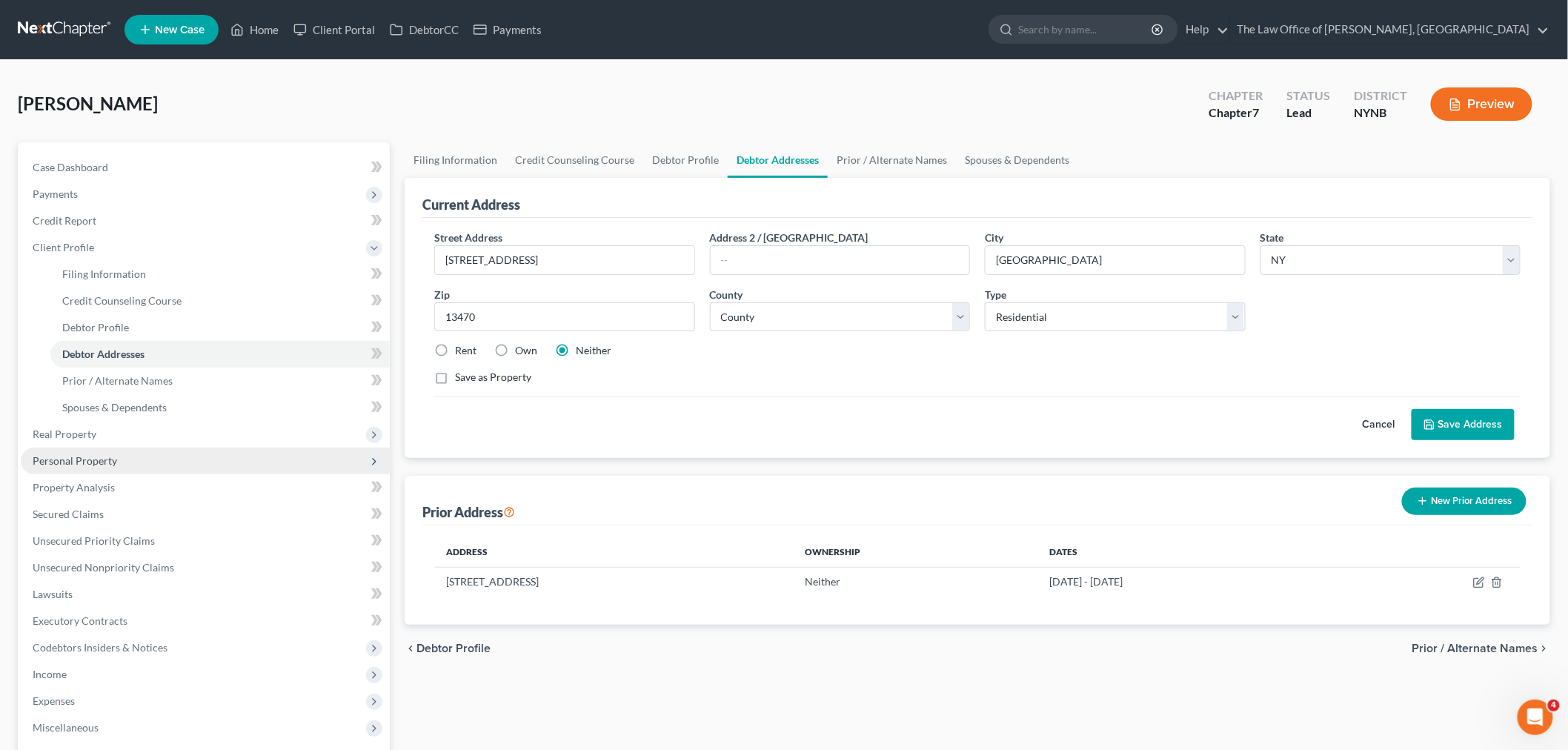
click at [67, 449] on span "Personal Property" at bounding box center [205, 460] width 369 height 26
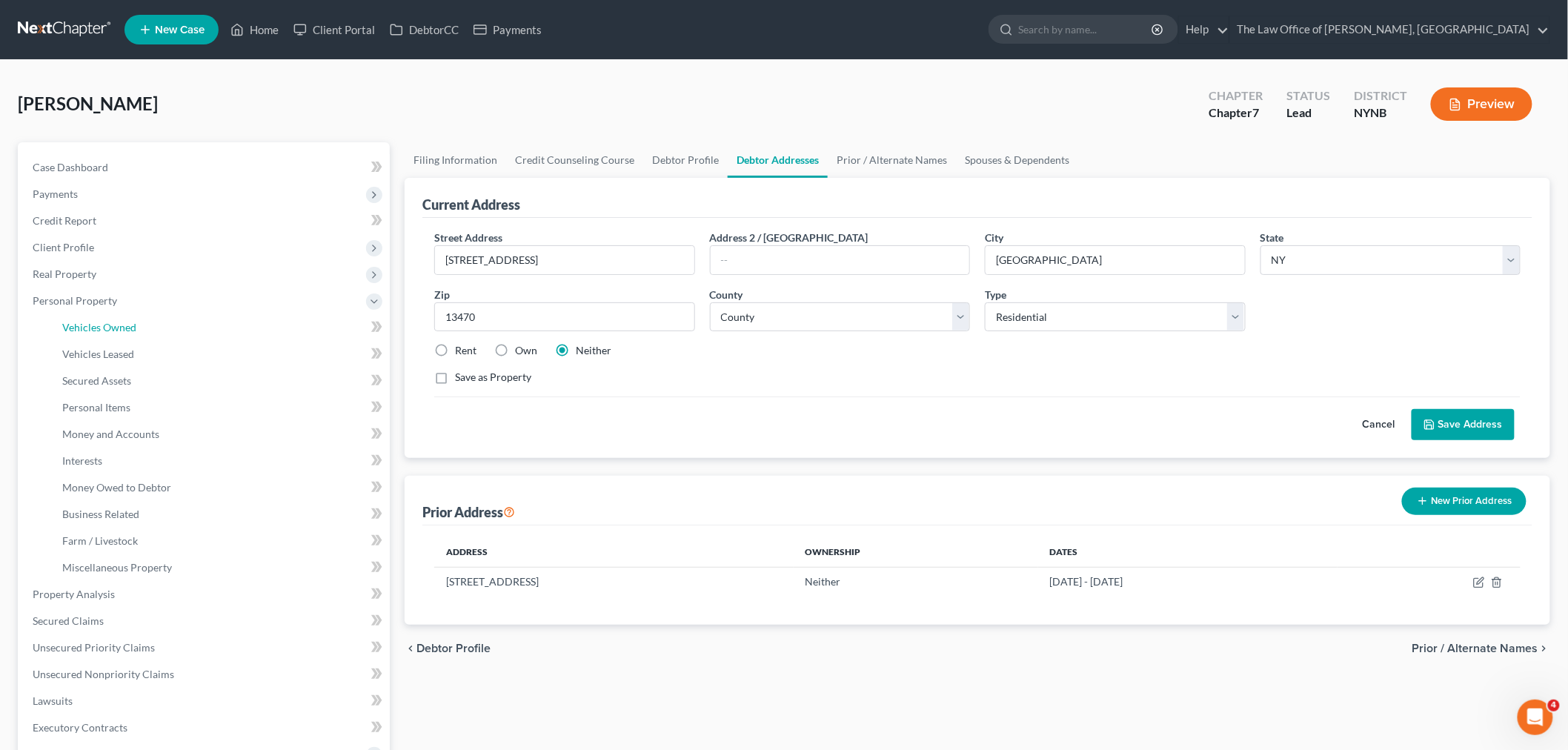
drag, startPoint x: 131, startPoint y: 329, endPoint x: 20, endPoint y: 316, distance: 111.8
click at [131, 328] on span "Vehicles Owned" at bounding box center [100, 327] width 74 height 13
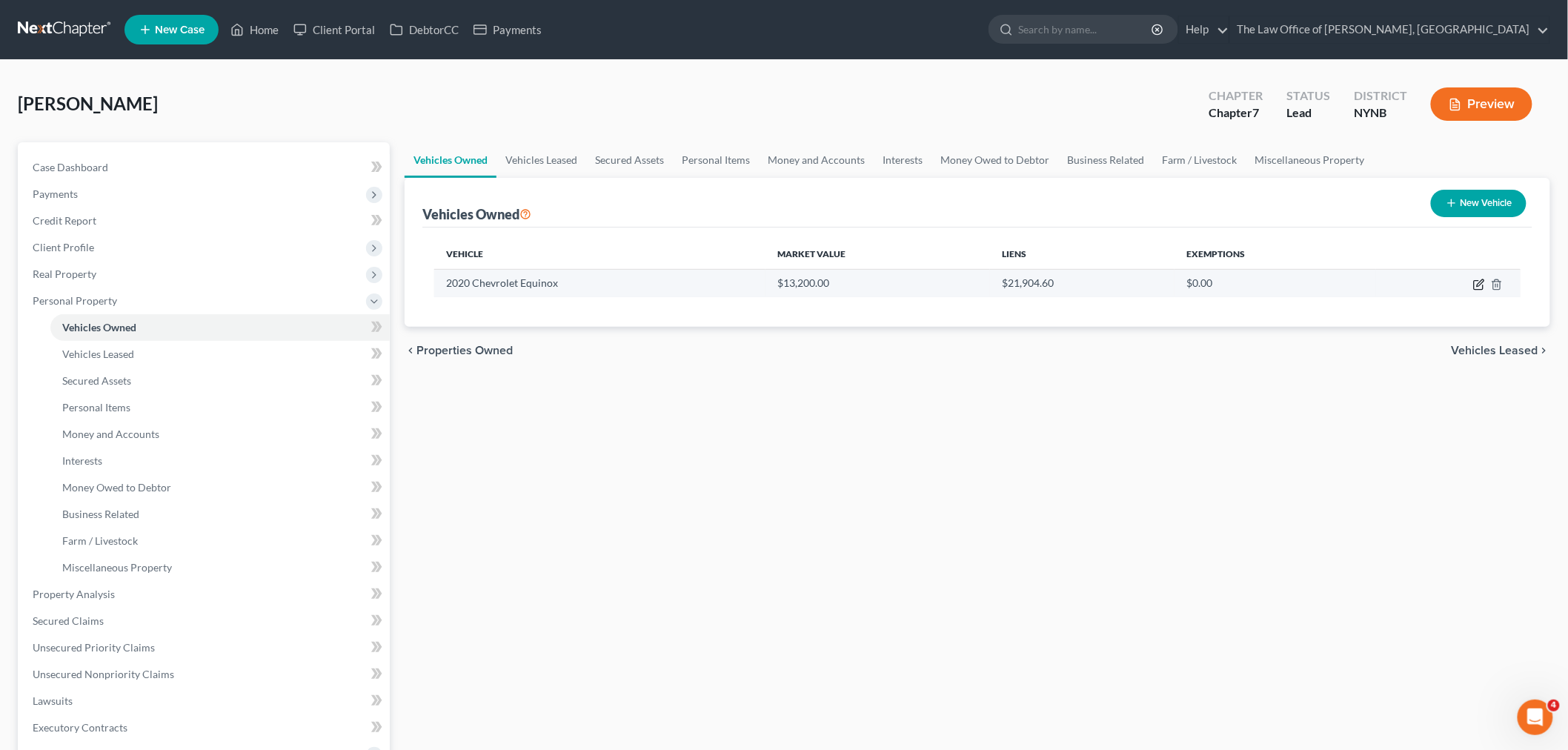
click at [1482, 284] on icon "button" at bounding box center [1478, 284] width 12 height 12
select select "0"
select select "6"
select select "2"
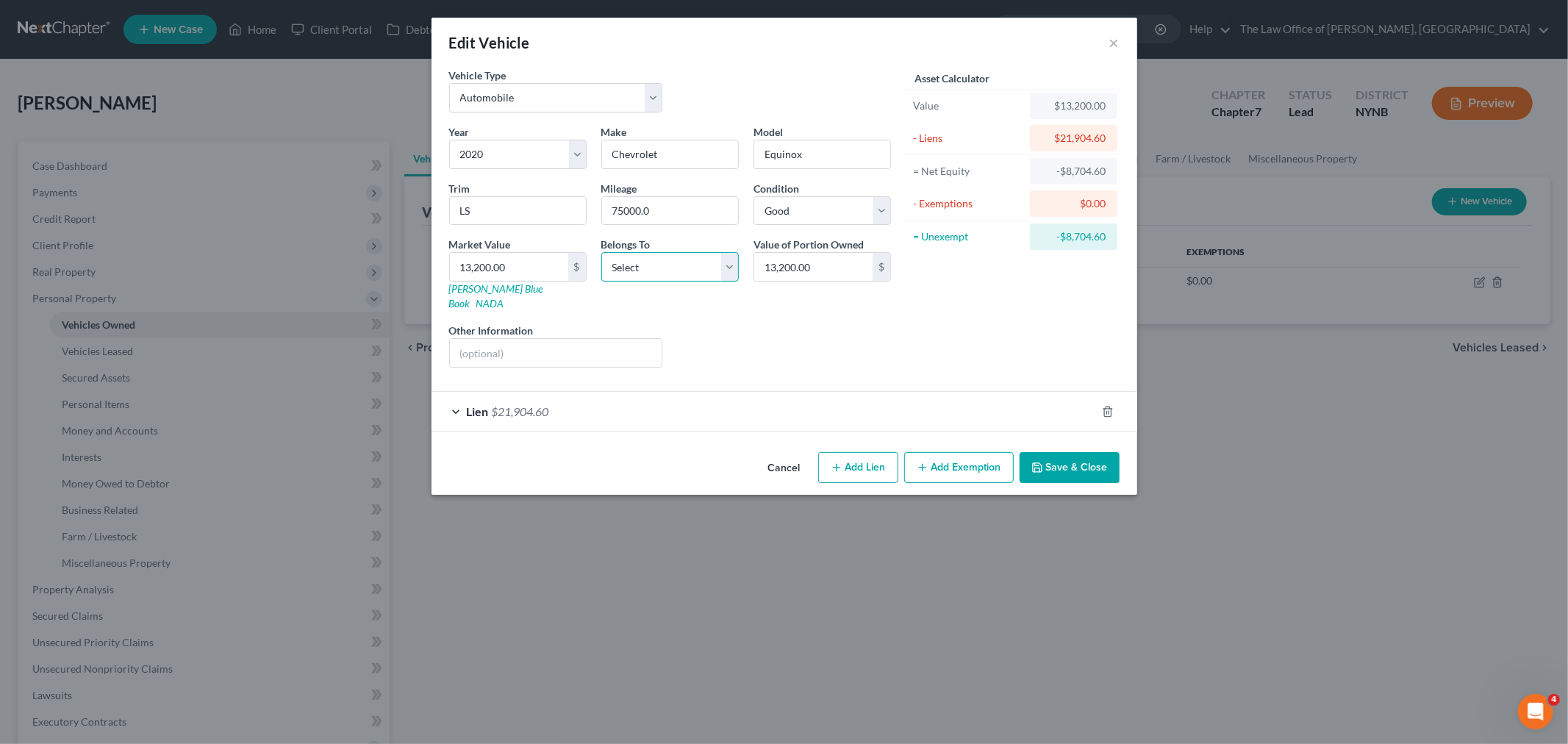
click at [647, 270] on select "Select Debtor 1 Only Debtor 2 Only Debtor 1 And Debtor 2 Only At Least One Of T…" at bounding box center [670, 267] width 138 height 30
select select "0"
click at [602, 252] on select "Select Debtor 1 Only Debtor 2 Only Debtor 1 And Debtor 2 Only At Least One Of T…" at bounding box center [670, 267] width 138 height 30
click at [1083, 452] on button "Save & Close" at bounding box center [1069, 467] width 100 height 31
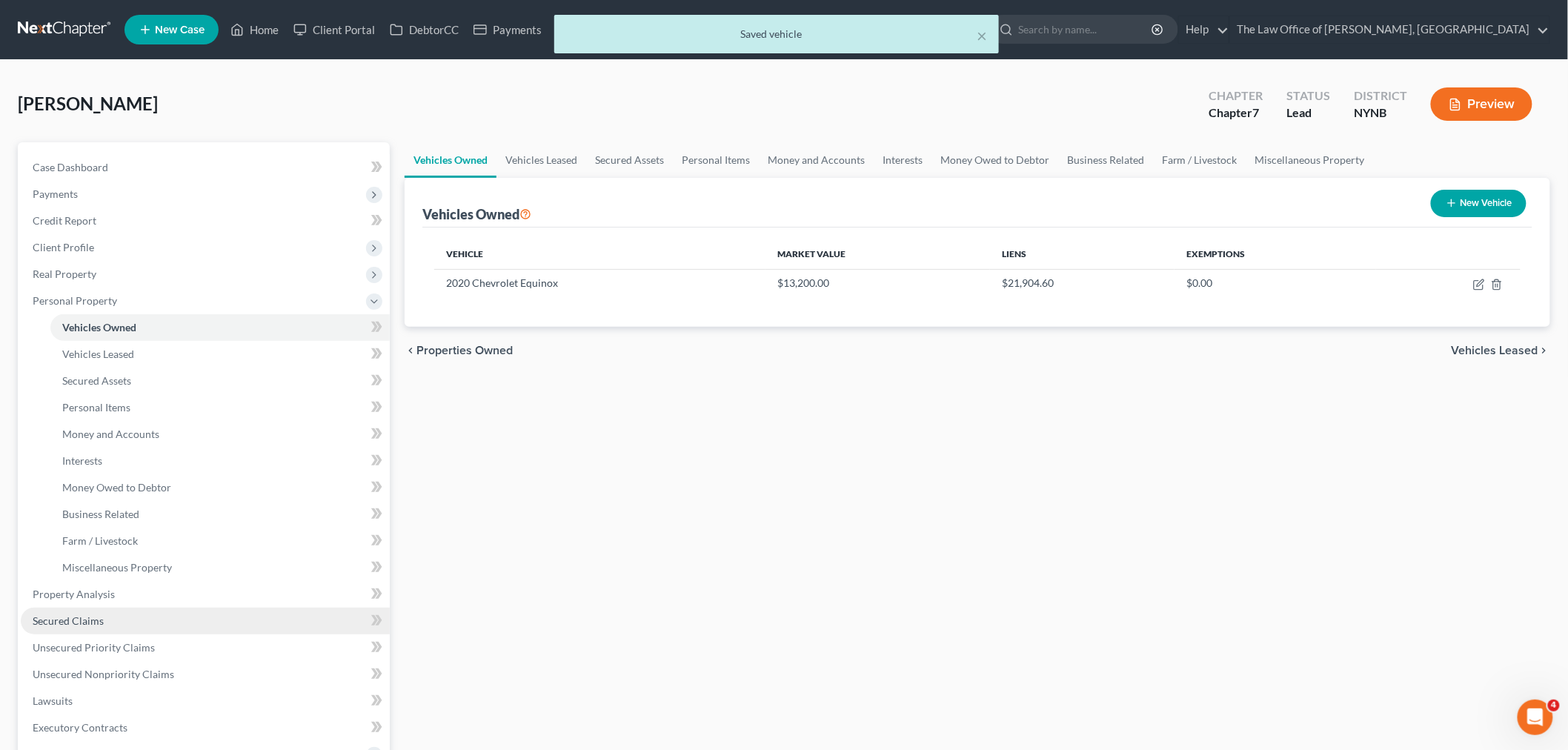
click at [71, 623] on span "Secured Claims" at bounding box center [68, 621] width 71 height 13
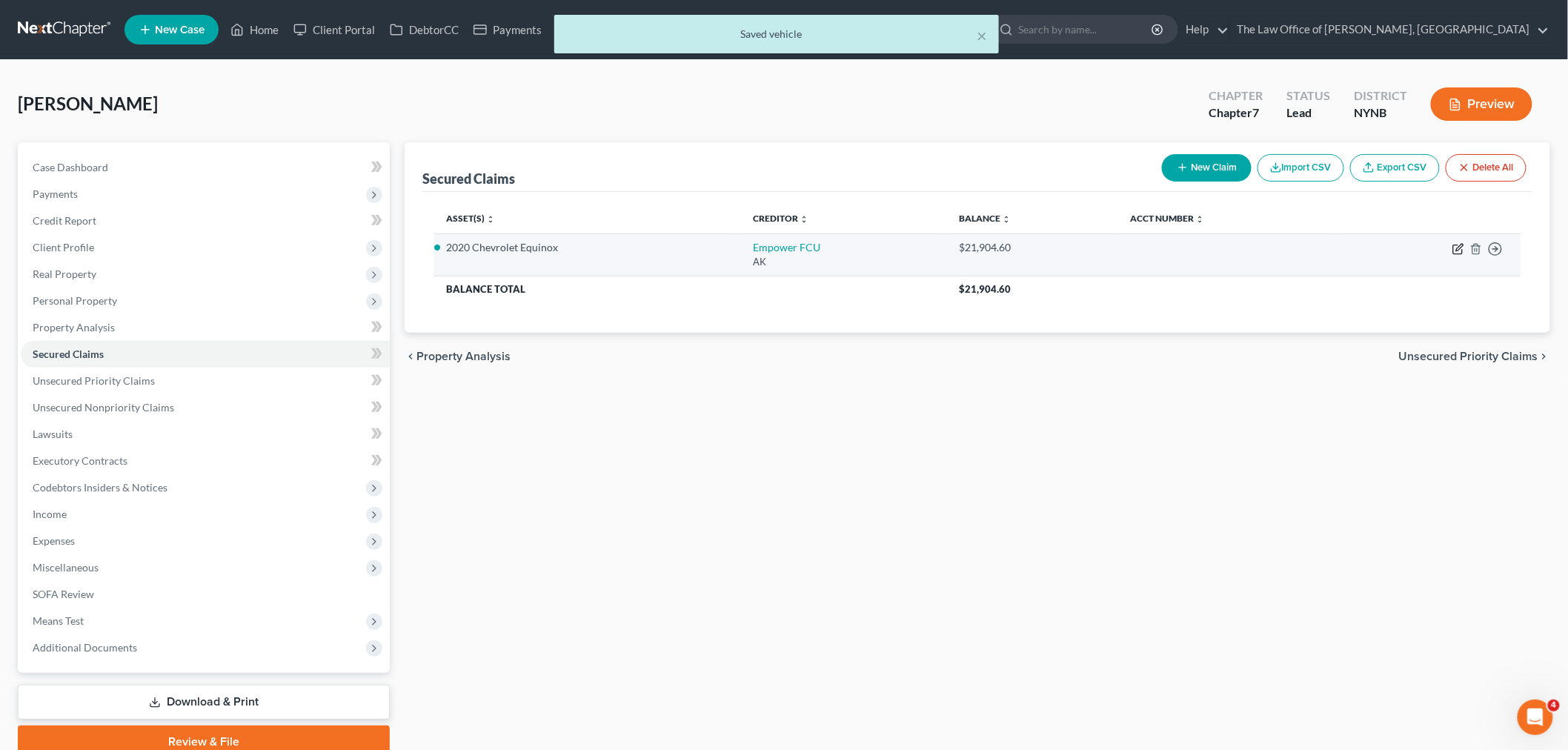
click at [1463, 248] on icon "button" at bounding box center [1458, 249] width 12 height 12
select select "1"
select select "2"
select select "0"
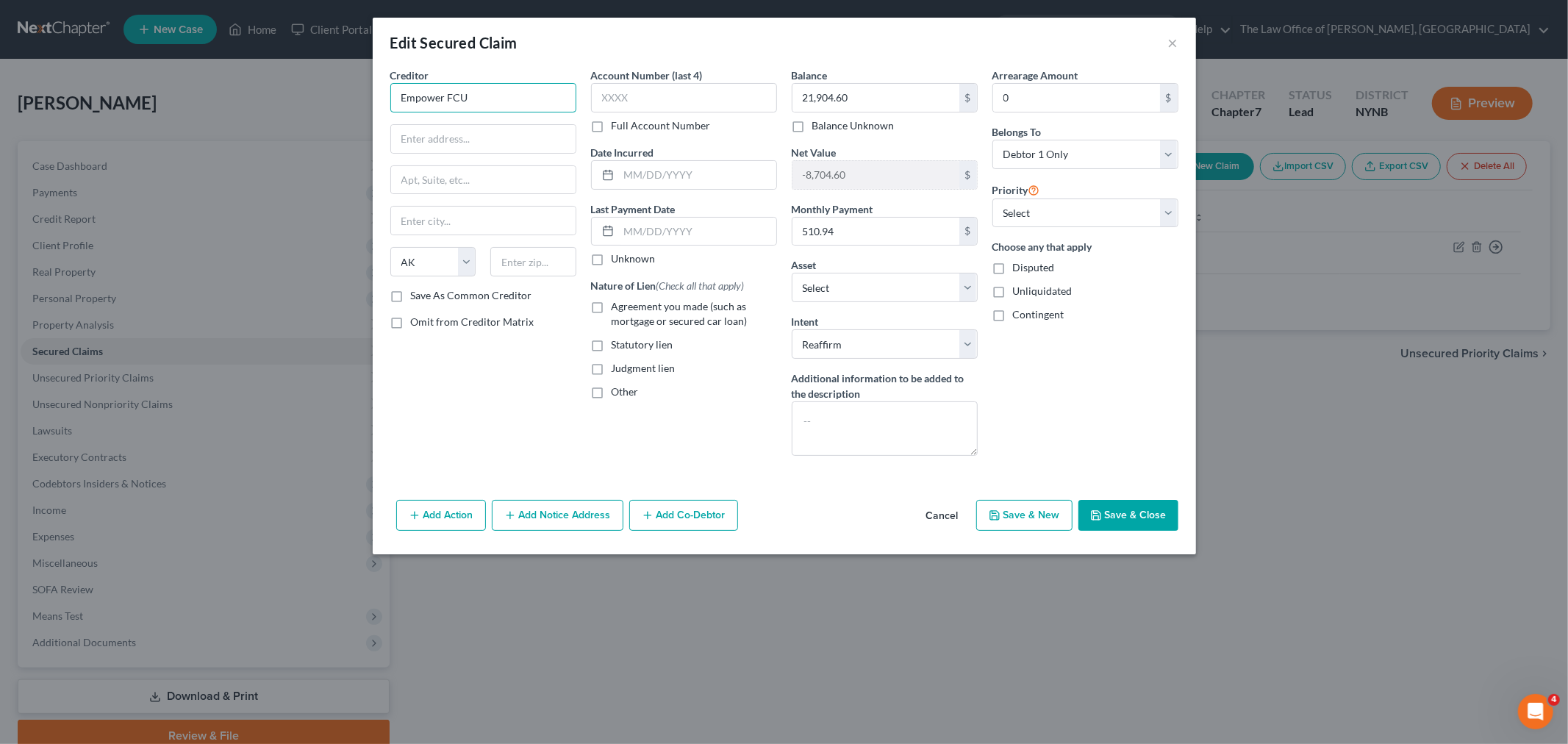
drag, startPoint x: 512, startPoint y: 95, endPoint x: 378, endPoint y: 97, distance: 134.0
click at [385, 90] on div "Creditor * Empower FCU State [US_STATE] AK AR AZ CA CO CT DE DC [GEOGRAPHIC_DAT…" at bounding box center [483, 268] width 201 height 400
click at [493, 136] on input "text" at bounding box center [483, 139] width 185 height 28
paste input "[STREET_ADDRESS]"
type input "[STREET_ADDRESS]"
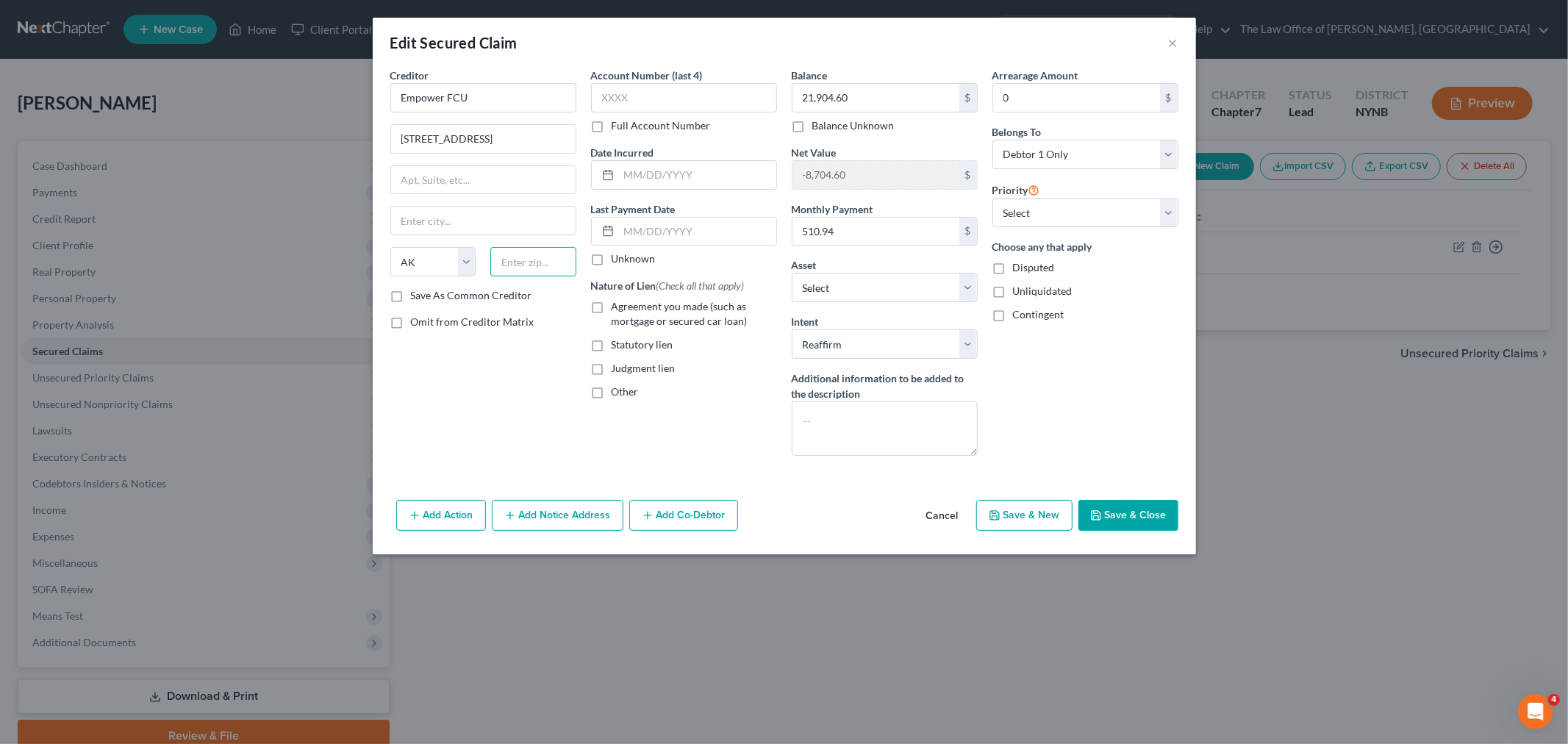
click at [539, 267] on input "text" at bounding box center [532, 261] width 86 height 30
type input "13212"
click at [405, 394] on div "Creditor * Empower FCU 1 Member Way State [US_STATE] AK AR AZ CA CO CT DE DC [G…" at bounding box center [483, 268] width 201 height 400
type input "[GEOGRAPHIC_DATA]"
select select "35"
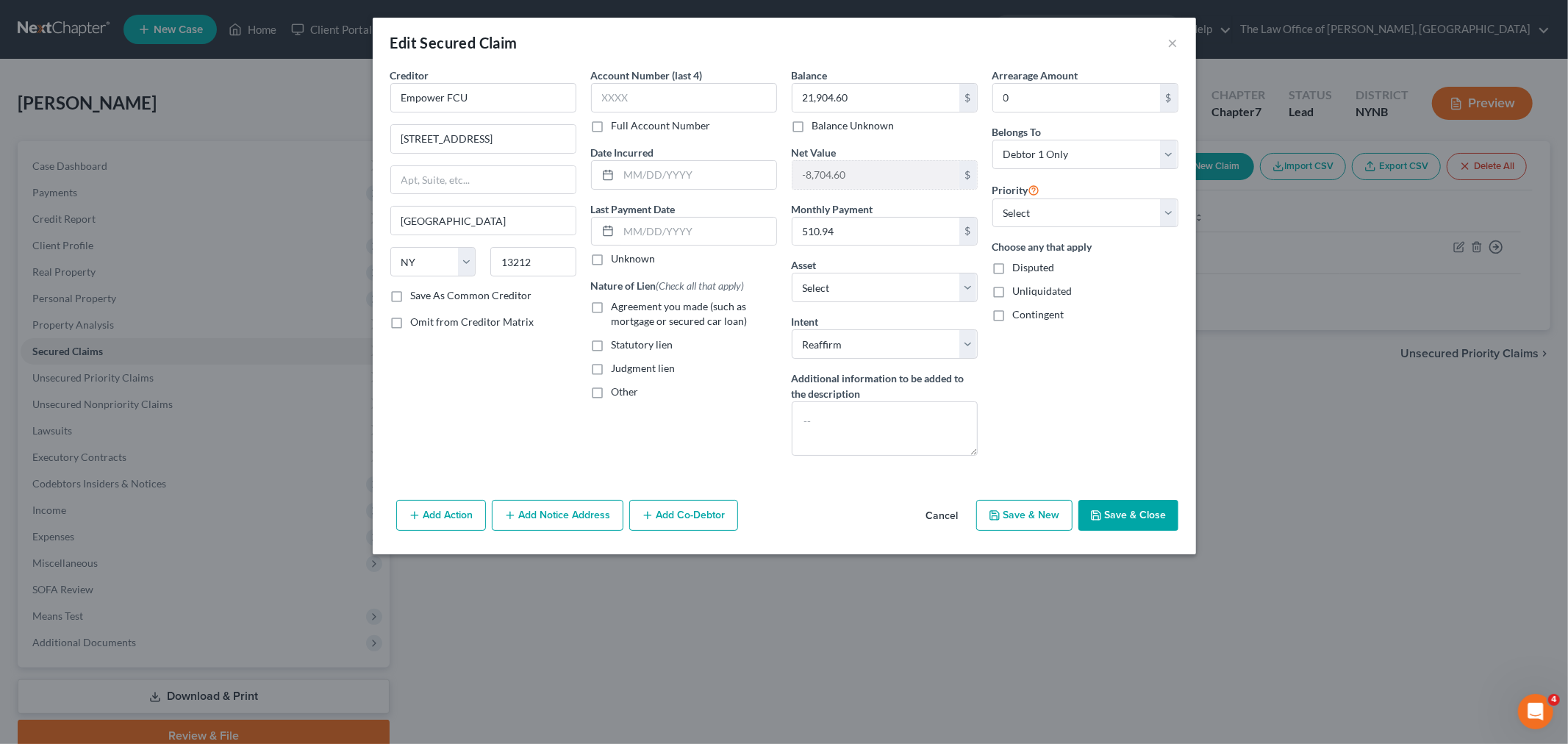
click at [612, 122] on label "Full Account Number" at bounding box center [661, 125] width 99 height 14
click at [618, 122] on input "Full Account Number" at bounding box center [622, 122] width 10 height 10
click at [633, 95] on input "text" at bounding box center [684, 97] width 186 height 30
type input "Unknown"
drag, startPoint x: 594, startPoint y: 304, endPoint x: 775, endPoint y: 334, distance: 183.5
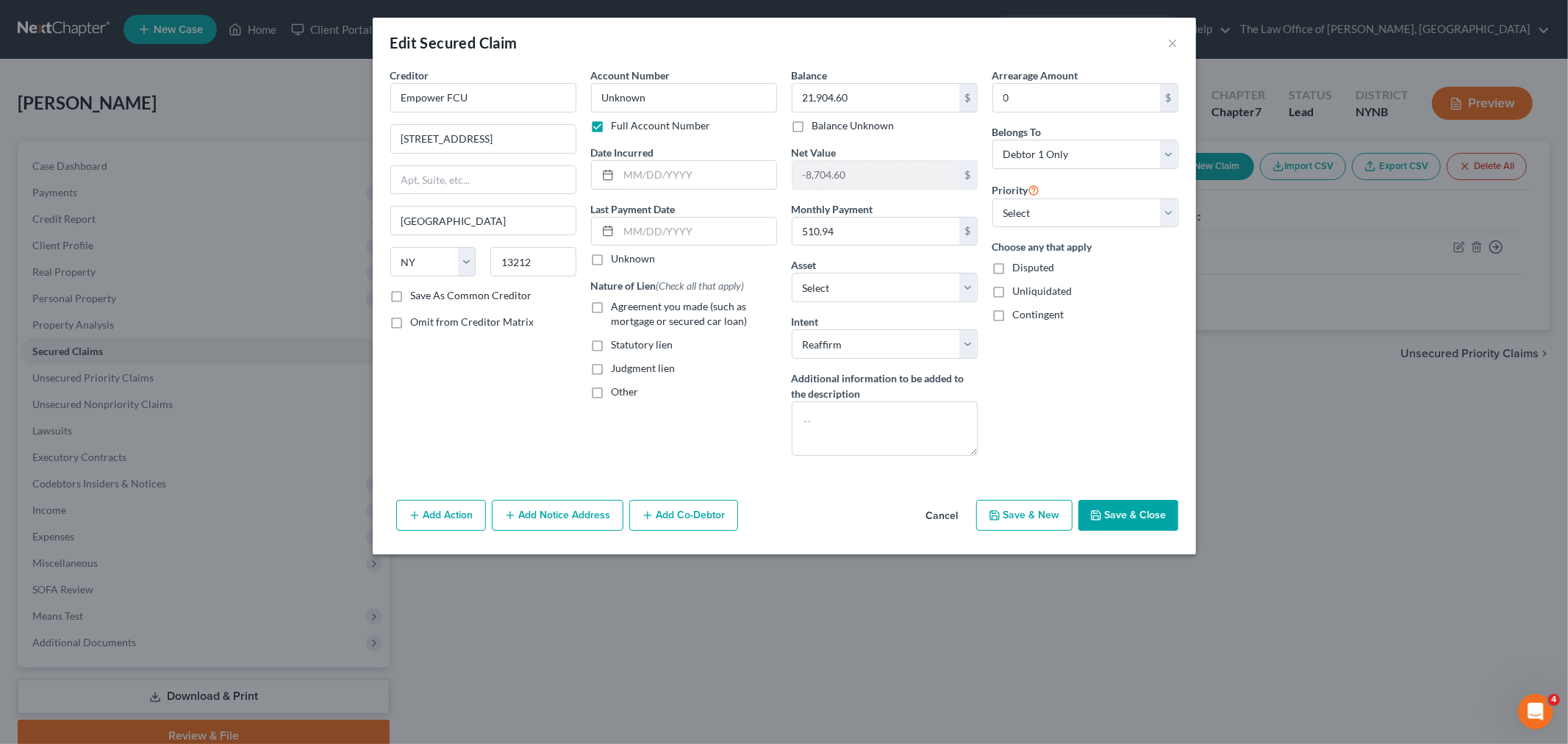
click at [612, 304] on label "Agreement you made (such as mortgage or secured car loan)" at bounding box center [694, 313] width 166 height 30
click at [618, 304] on input "Agreement you made (such as mortgage or secured car loan)" at bounding box center [622, 304] width 10 height 10
checkbox input "true"
click at [1129, 528] on button "Save & Close" at bounding box center [1128, 515] width 100 height 31
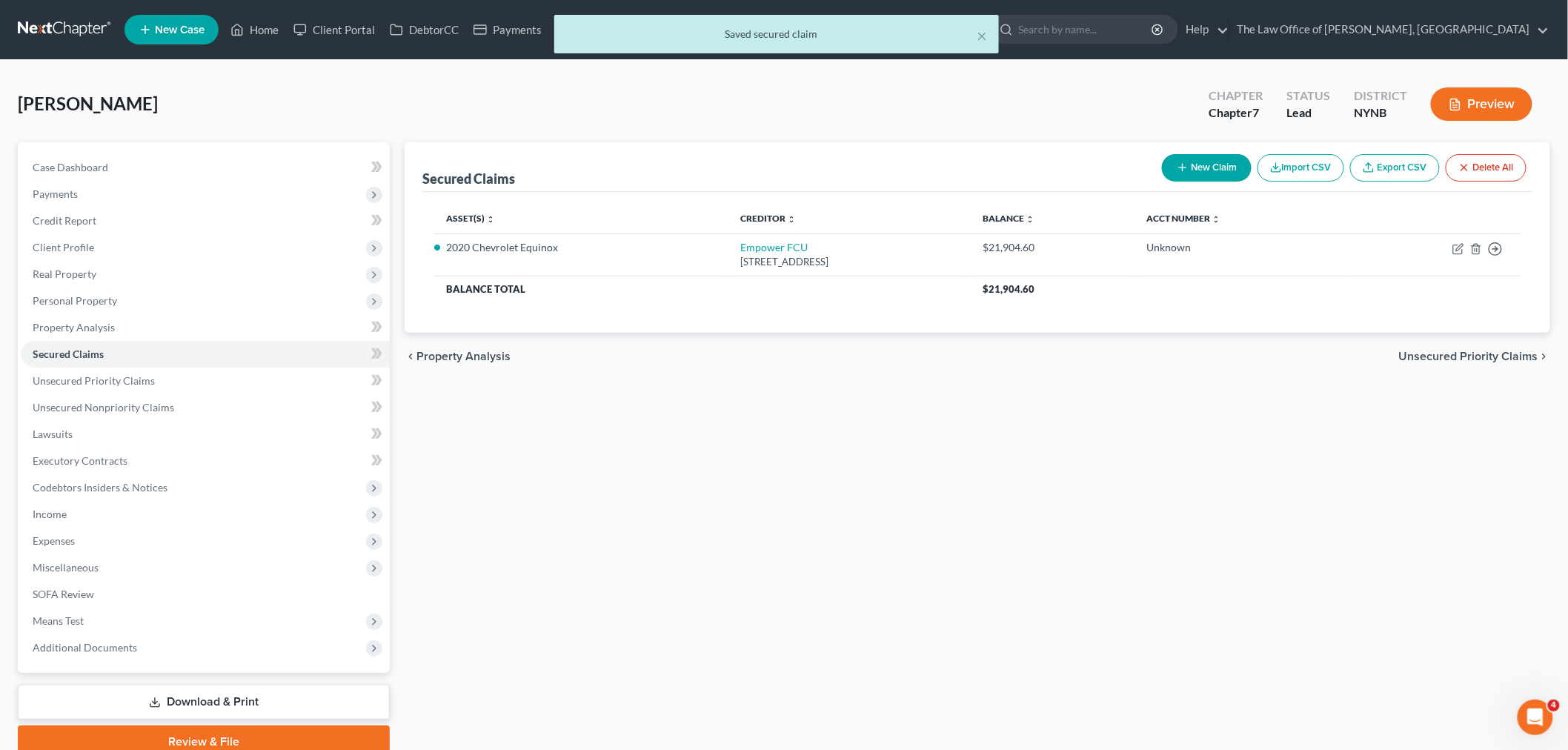
click at [1505, 99] on button "Preview" at bounding box center [1482, 104] width 102 height 34
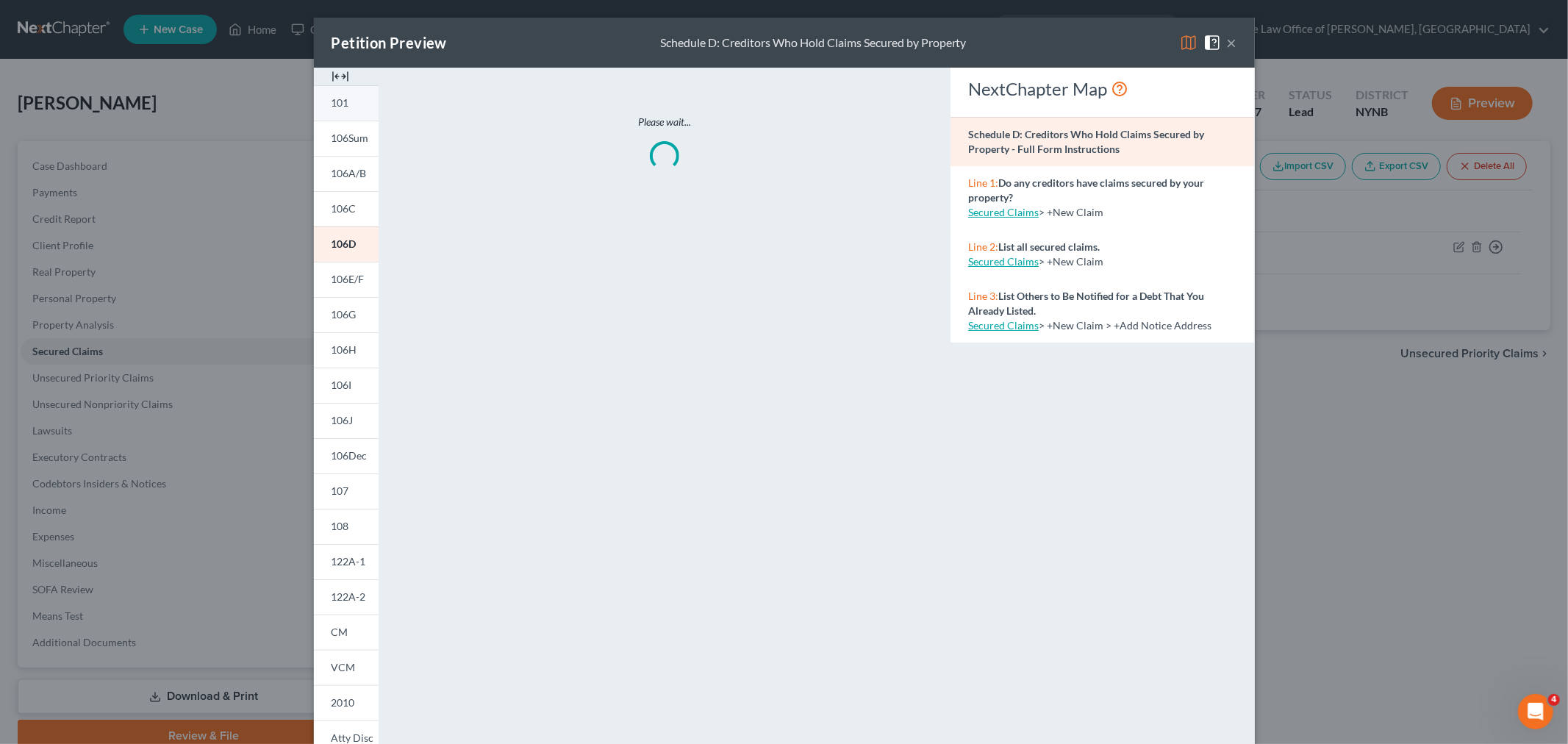
click at [349, 105] on link "101" at bounding box center [346, 103] width 65 height 35
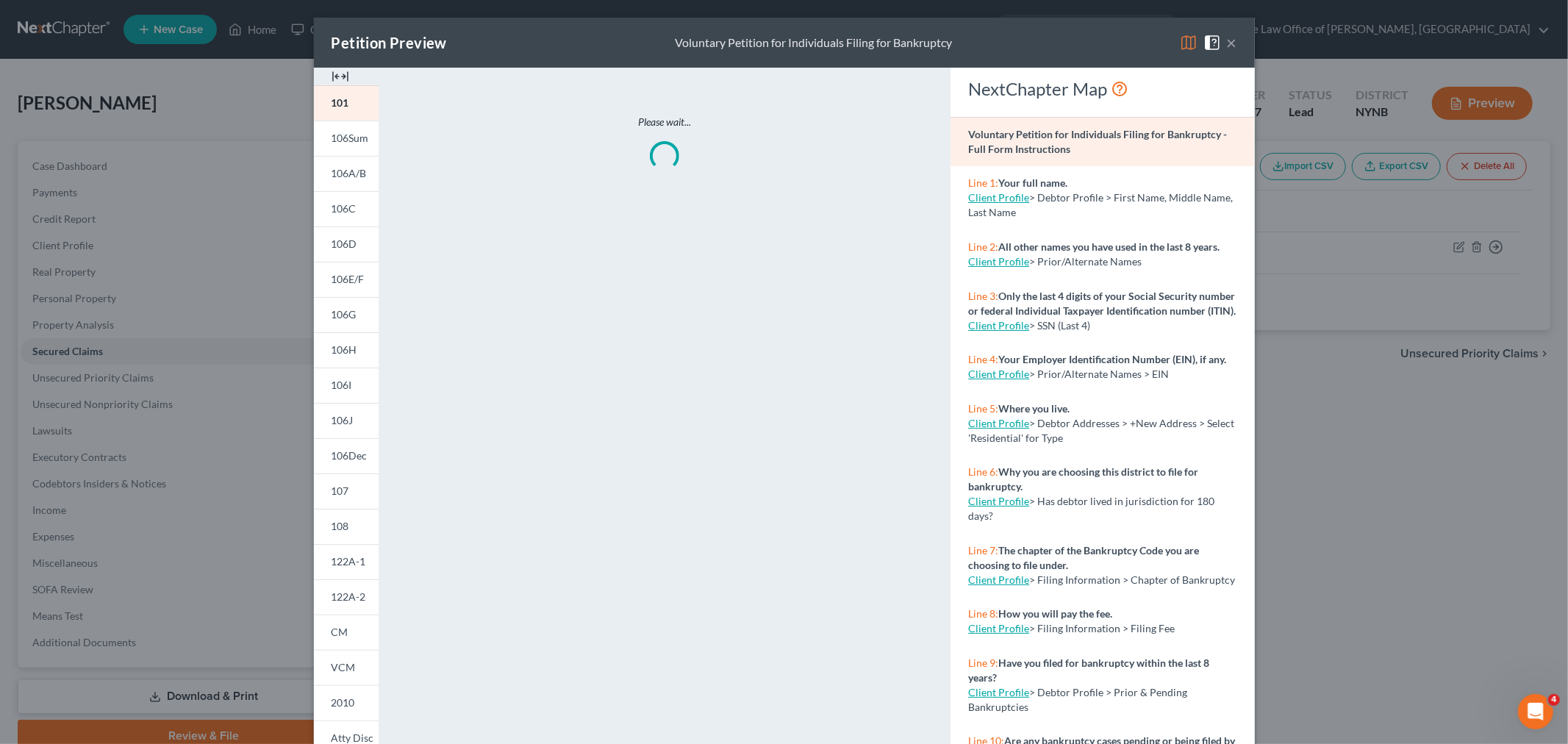
click at [322, 74] on div at bounding box center [346, 77] width 65 height 18
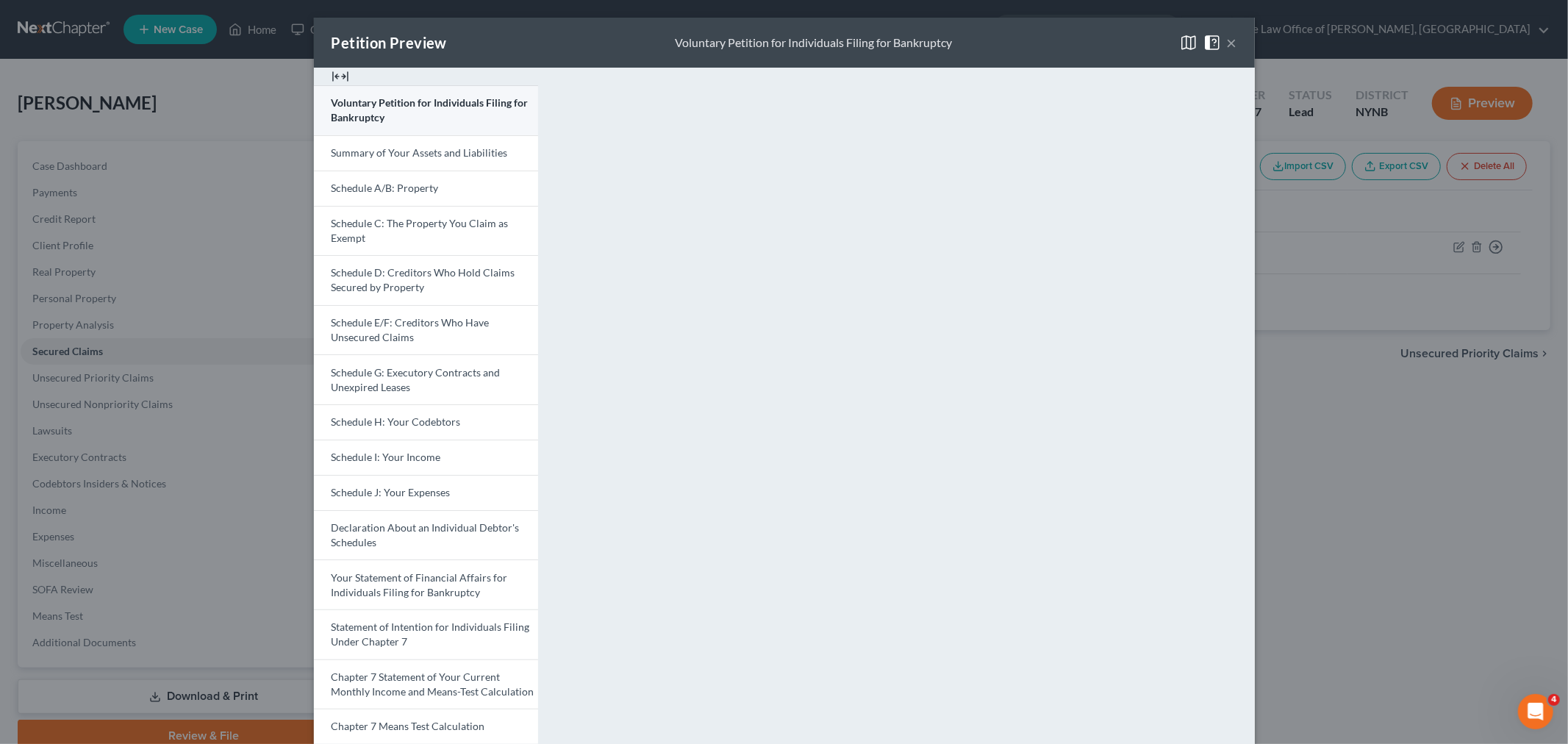
click at [334, 106] on span "Voluntary Petition for Individuals Filing for Bankruptcy" at bounding box center [430, 110] width 197 height 27
click at [349, 195] on link "Schedule A/B: Property" at bounding box center [425, 187] width 224 height 35
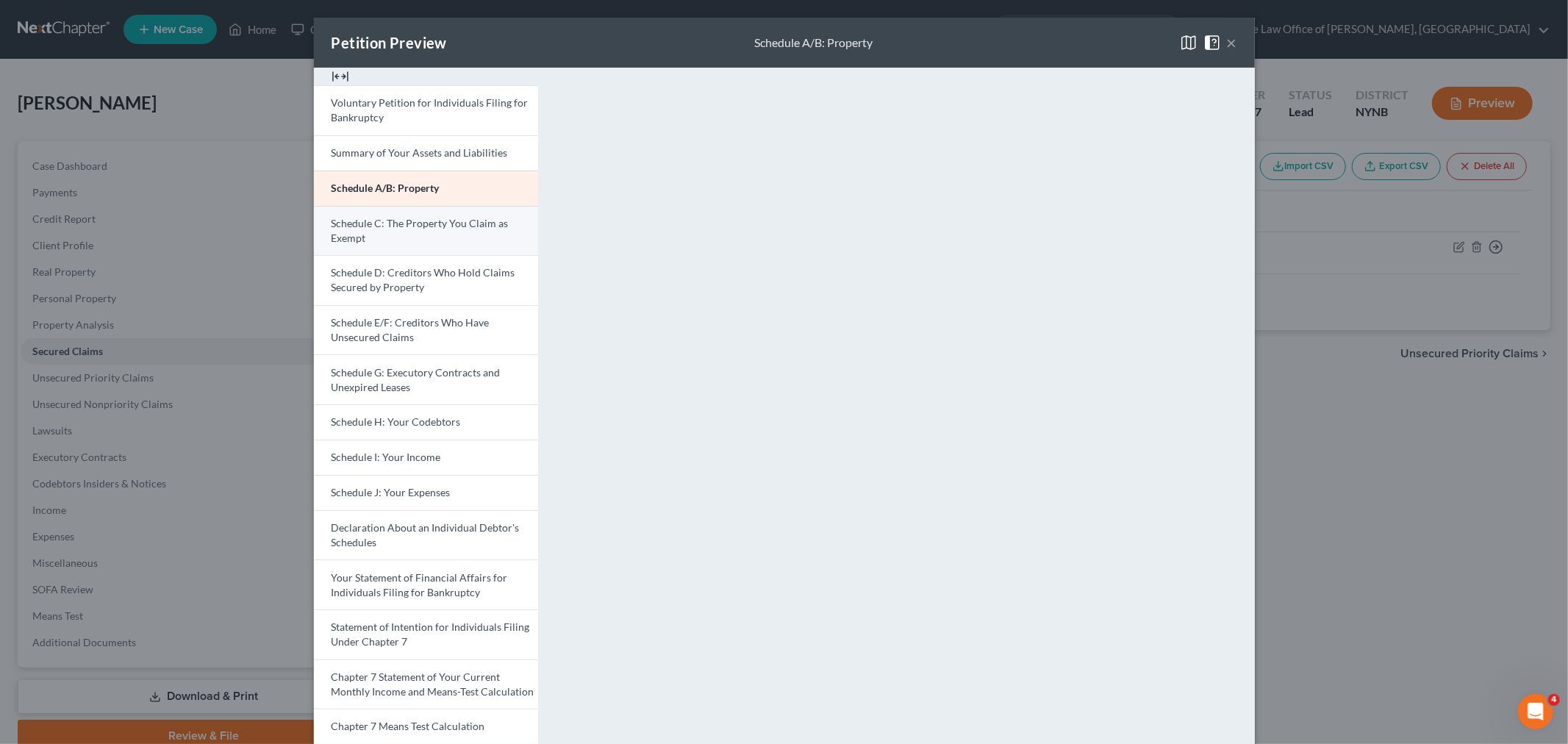
click at [401, 243] on link "Schedule C: The Property You Claim as Exempt" at bounding box center [425, 231] width 224 height 50
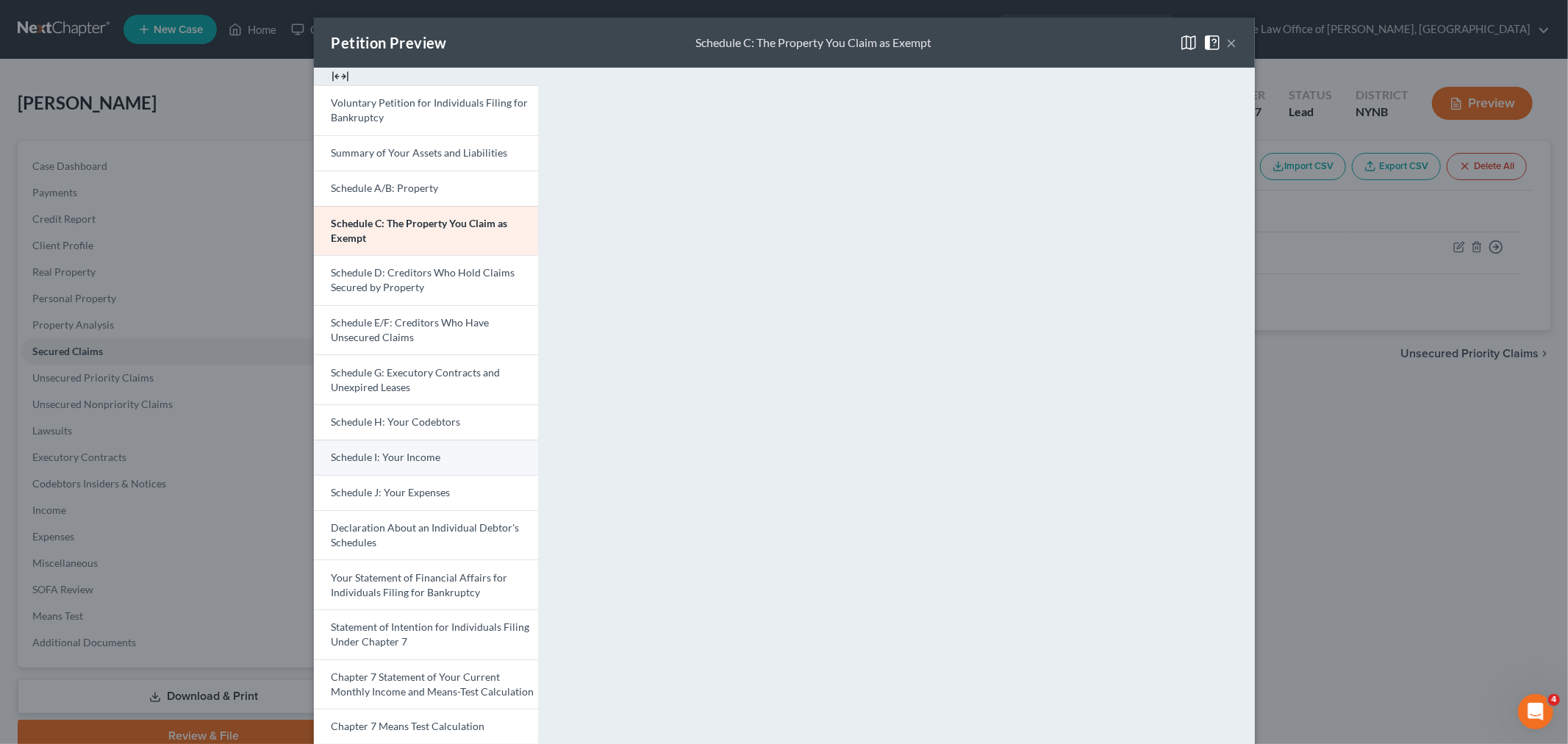
click at [361, 466] on link "Schedule I: Your Income" at bounding box center [425, 457] width 224 height 35
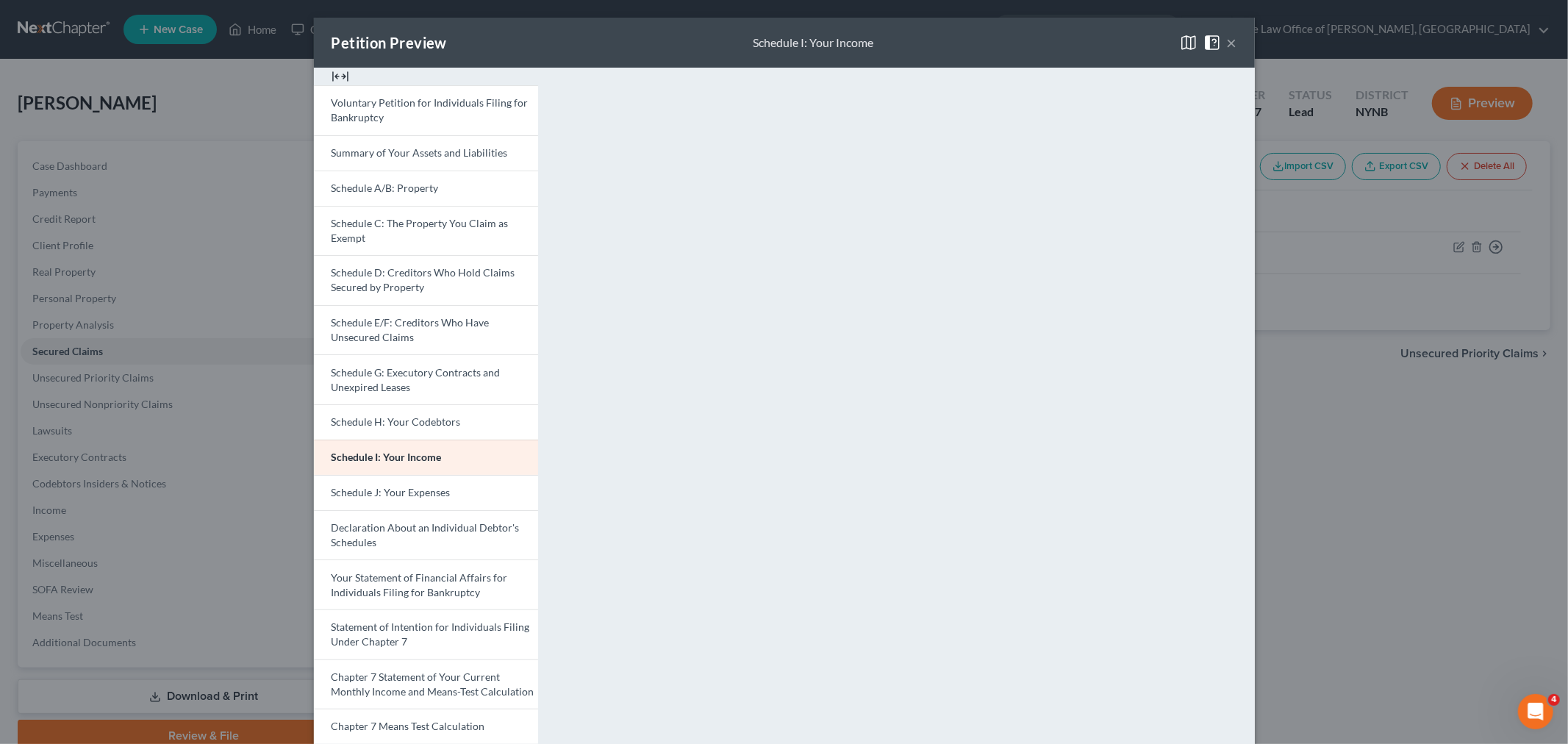
drag, startPoint x: 178, startPoint y: 385, endPoint x: 175, endPoint y: 395, distance: 10.4
click at [178, 385] on div "Petition Preview Schedule I: Your Income × Voluntary Petition for Individuals F…" at bounding box center [784, 372] width 1568 height 744
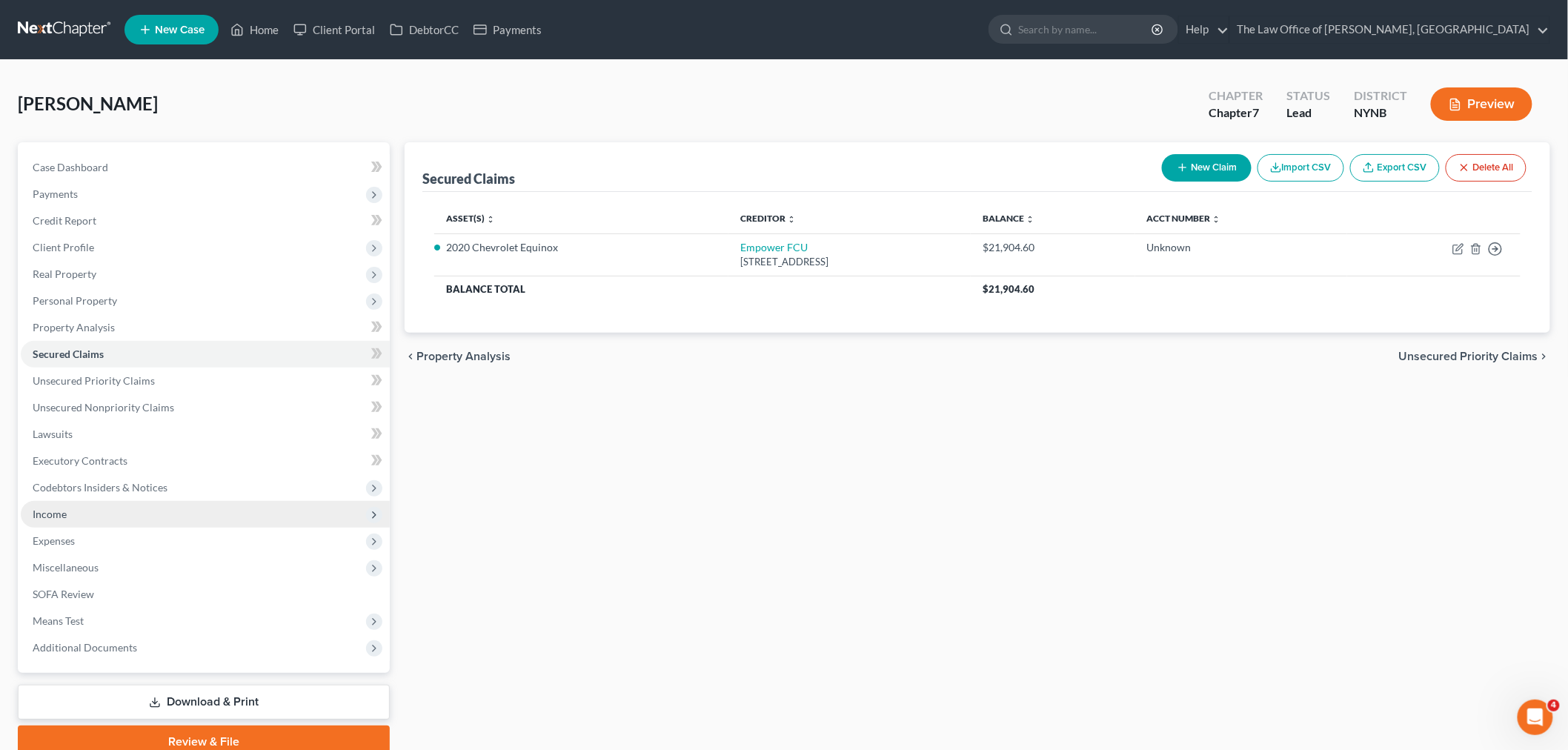
drag, startPoint x: 77, startPoint y: 512, endPoint x: 96, endPoint y: 520, distance: 20.6
click at [77, 514] on span "Income" at bounding box center [205, 514] width 369 height 26
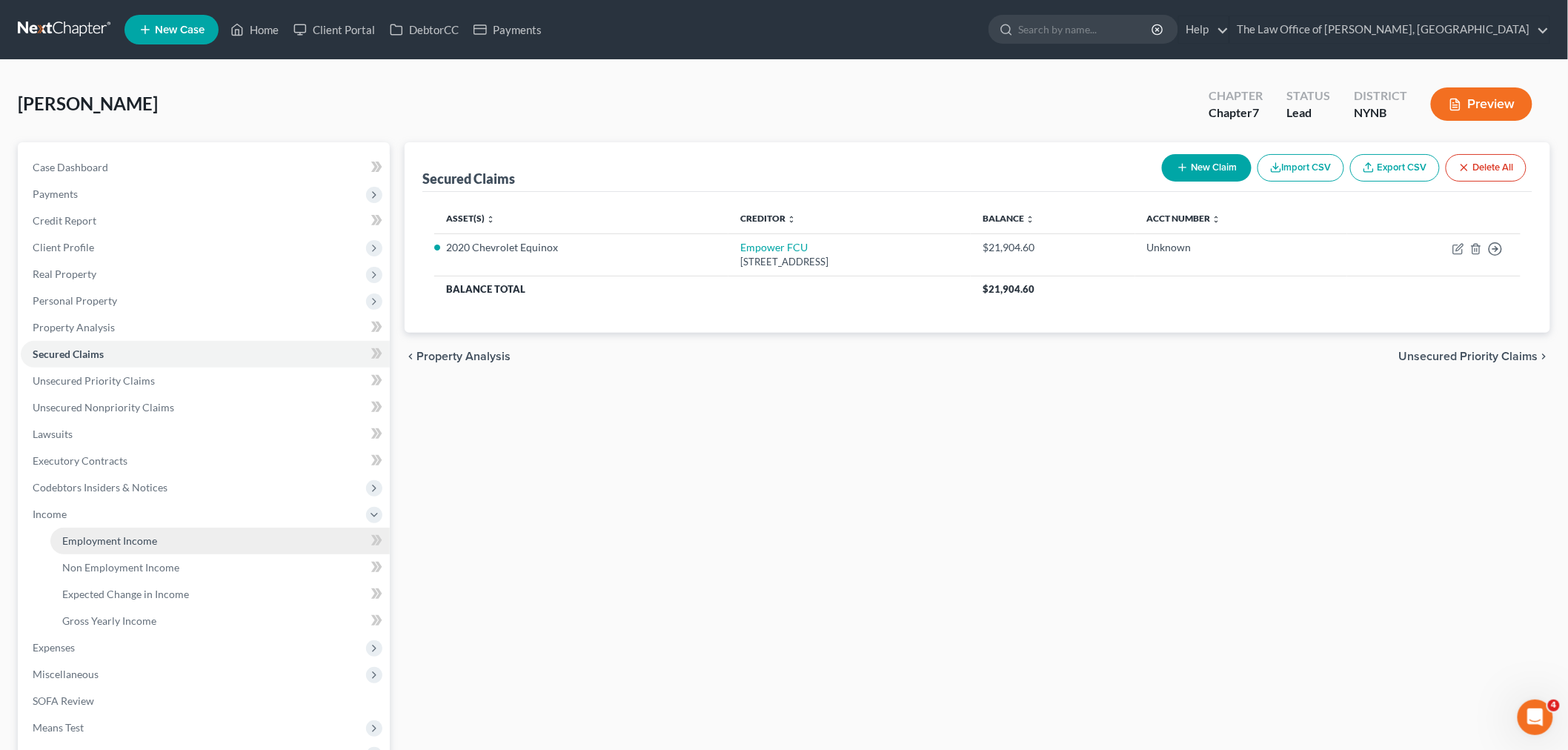
click at [124, 538] on span "Employment Income" at bounding box center [110, 540] width 94 height 13
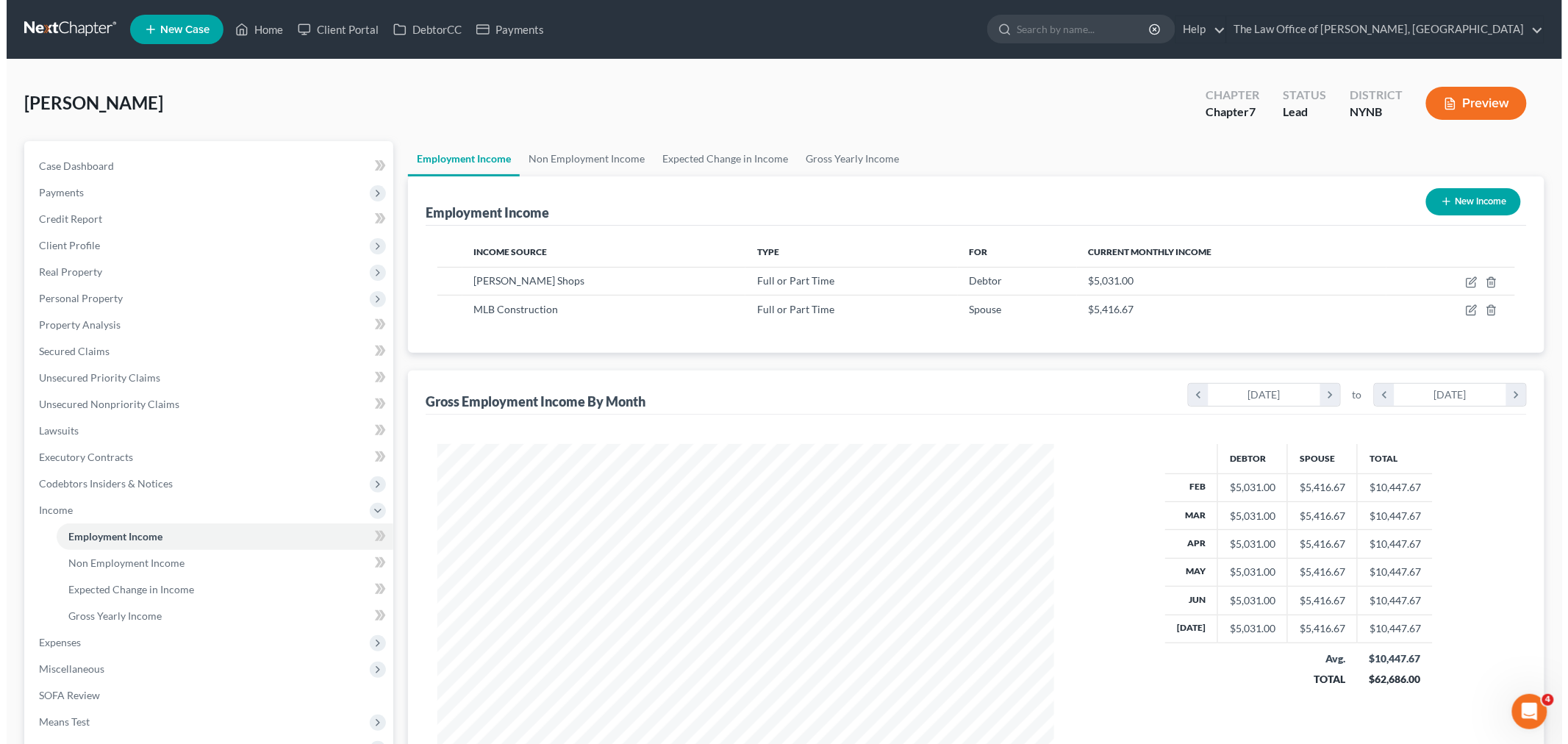
scroll to position [307, 646]
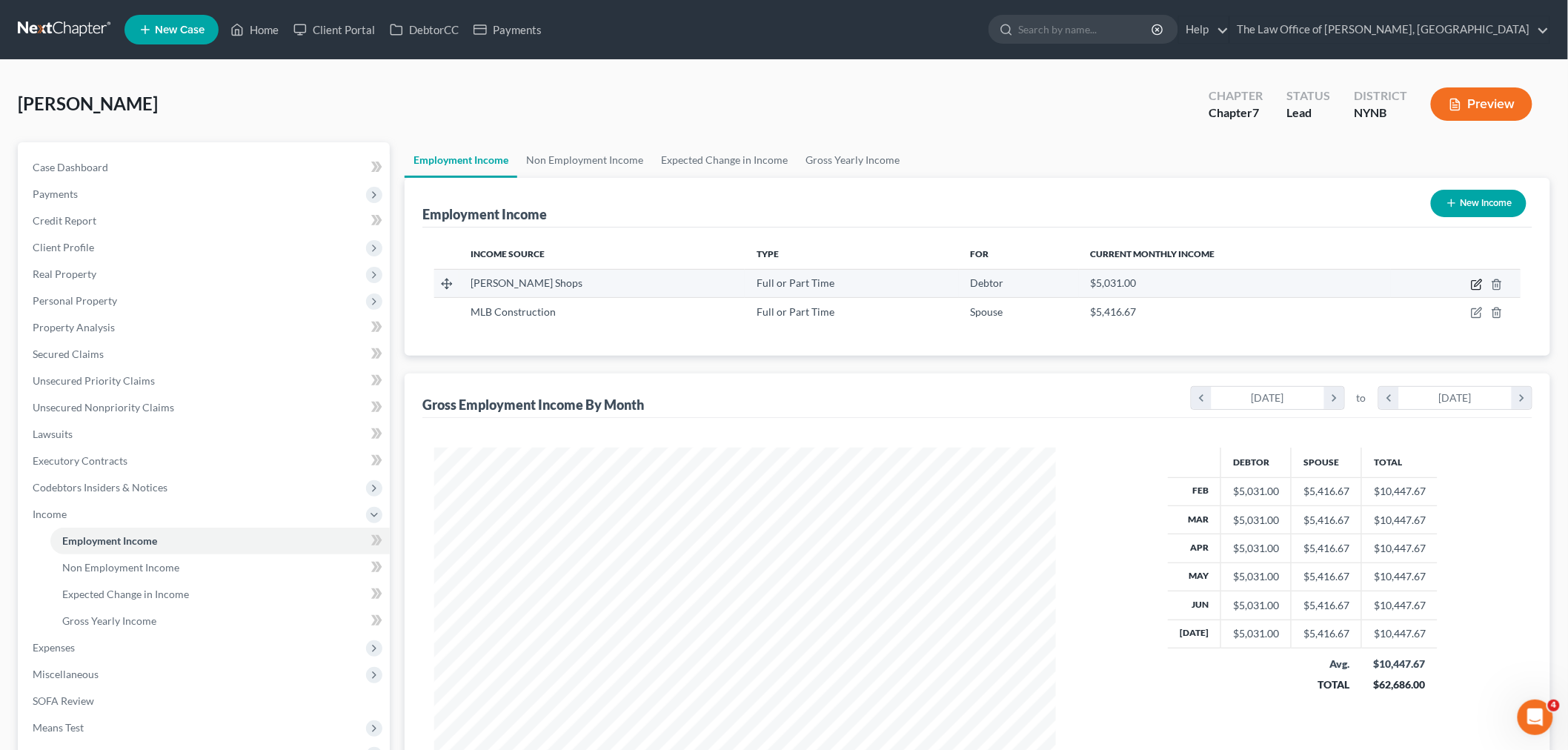
click at [1482, 283] on icon "button" at bounding box center [1476, 284] width 12 height 12
select select "0"
select select "35"
select select "3"
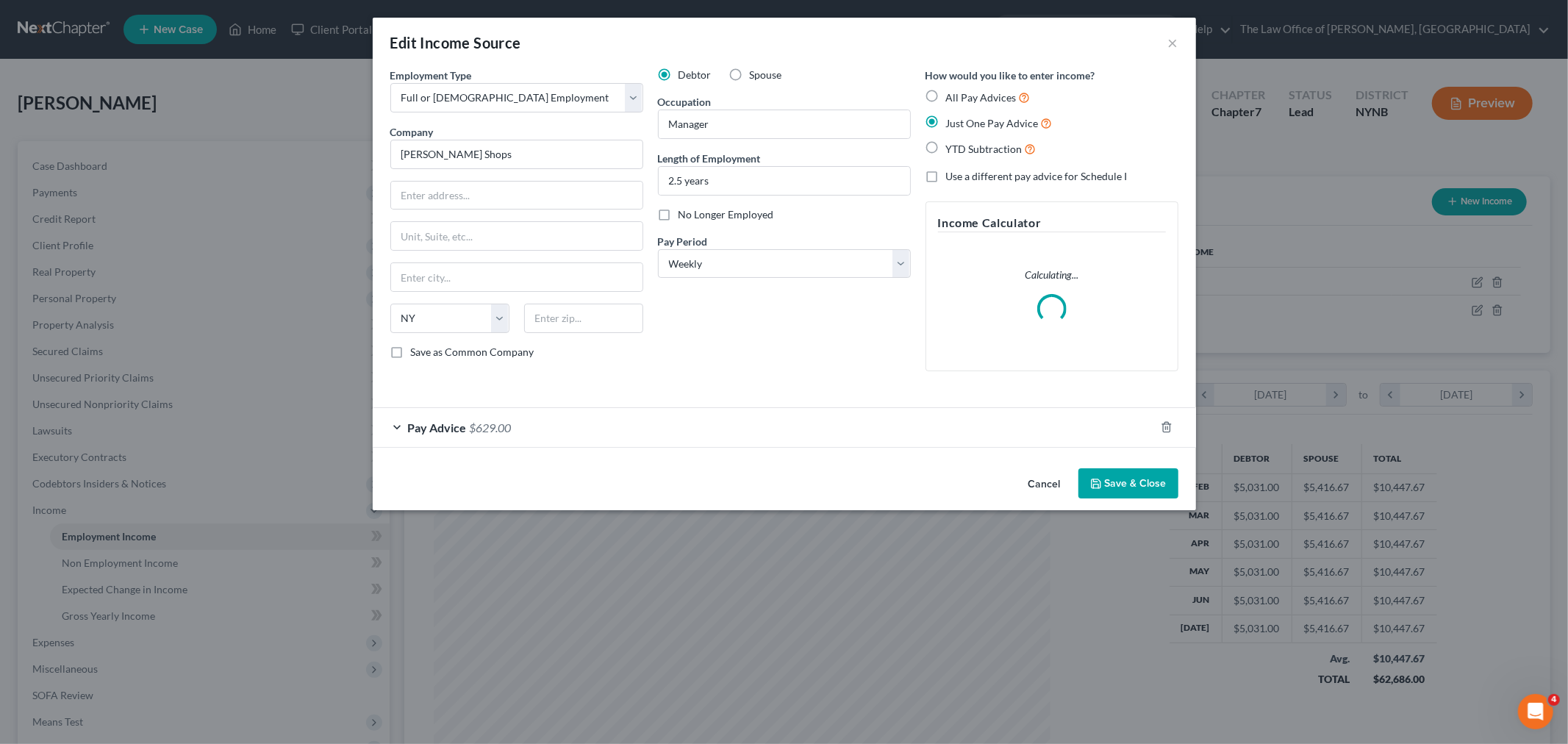
scroll to position [310, 651]
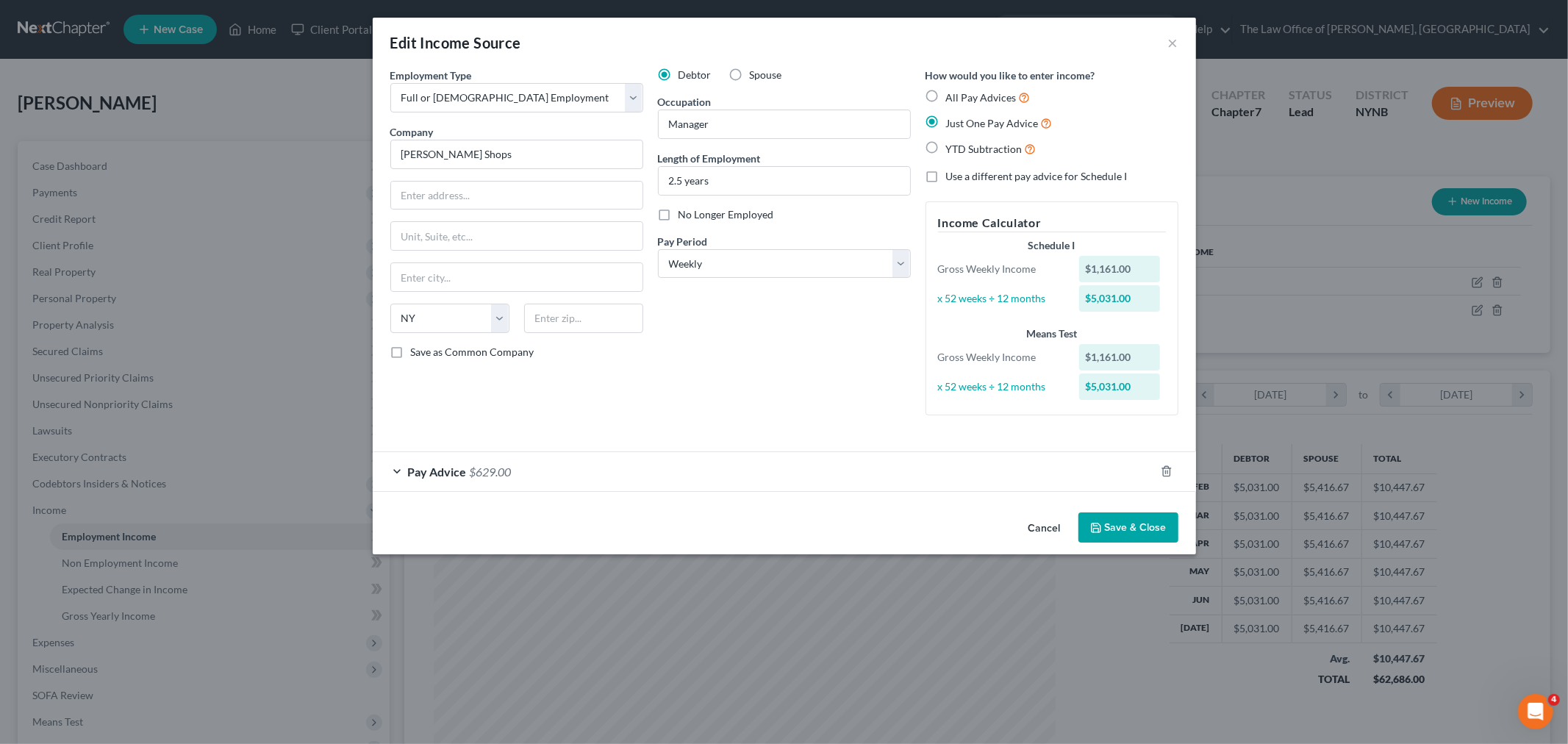
click at [651, 427] on div "Employment Type * Select Full or [DEMOGRAPHIC_DATA] Employment Self Employment …" at bounding box center [784, 253] width 802 height 372
click at [603, 469] on div "Pay Advice $629.00" at bounding box center [764, 471] width 782 height 39
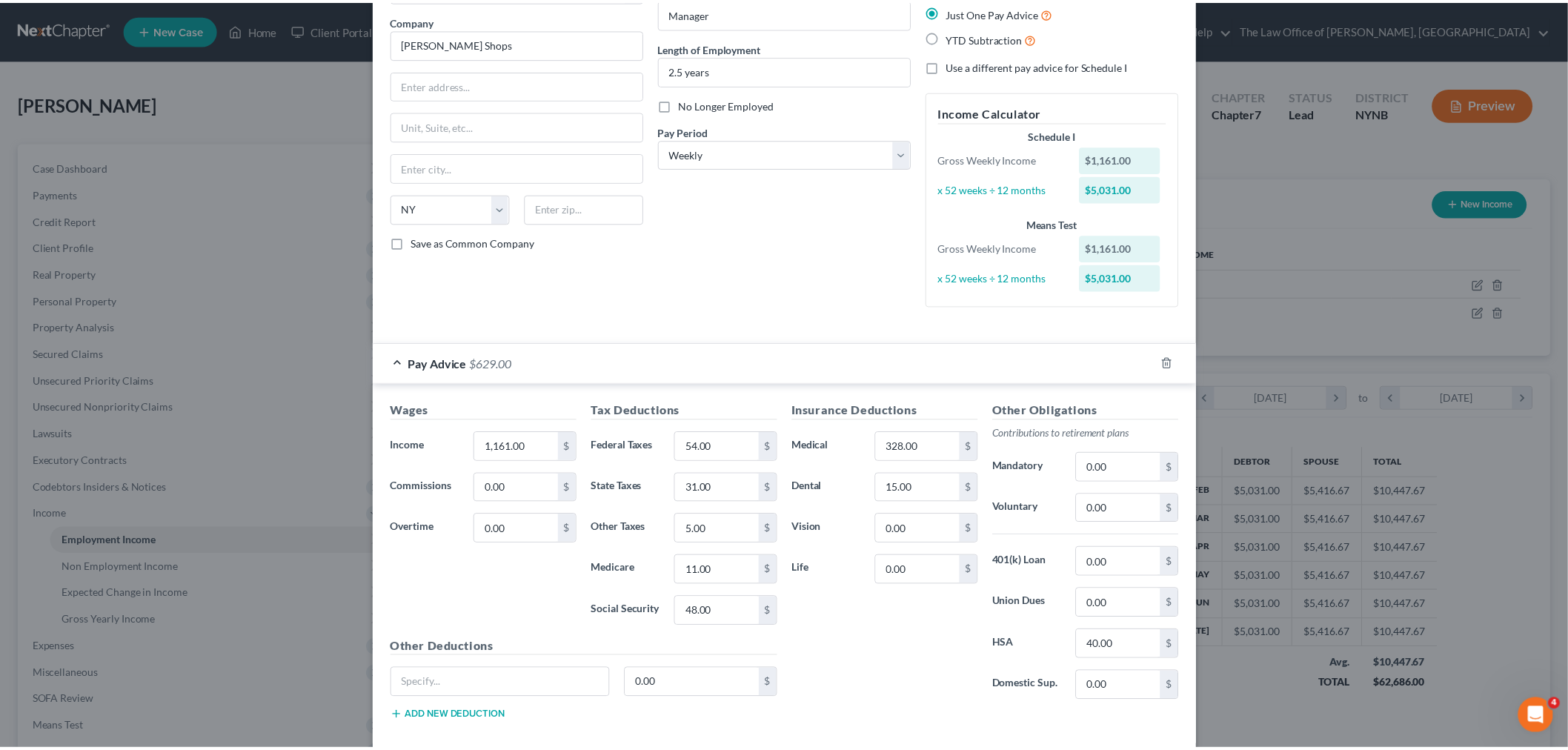
scroll to position [190, 0]
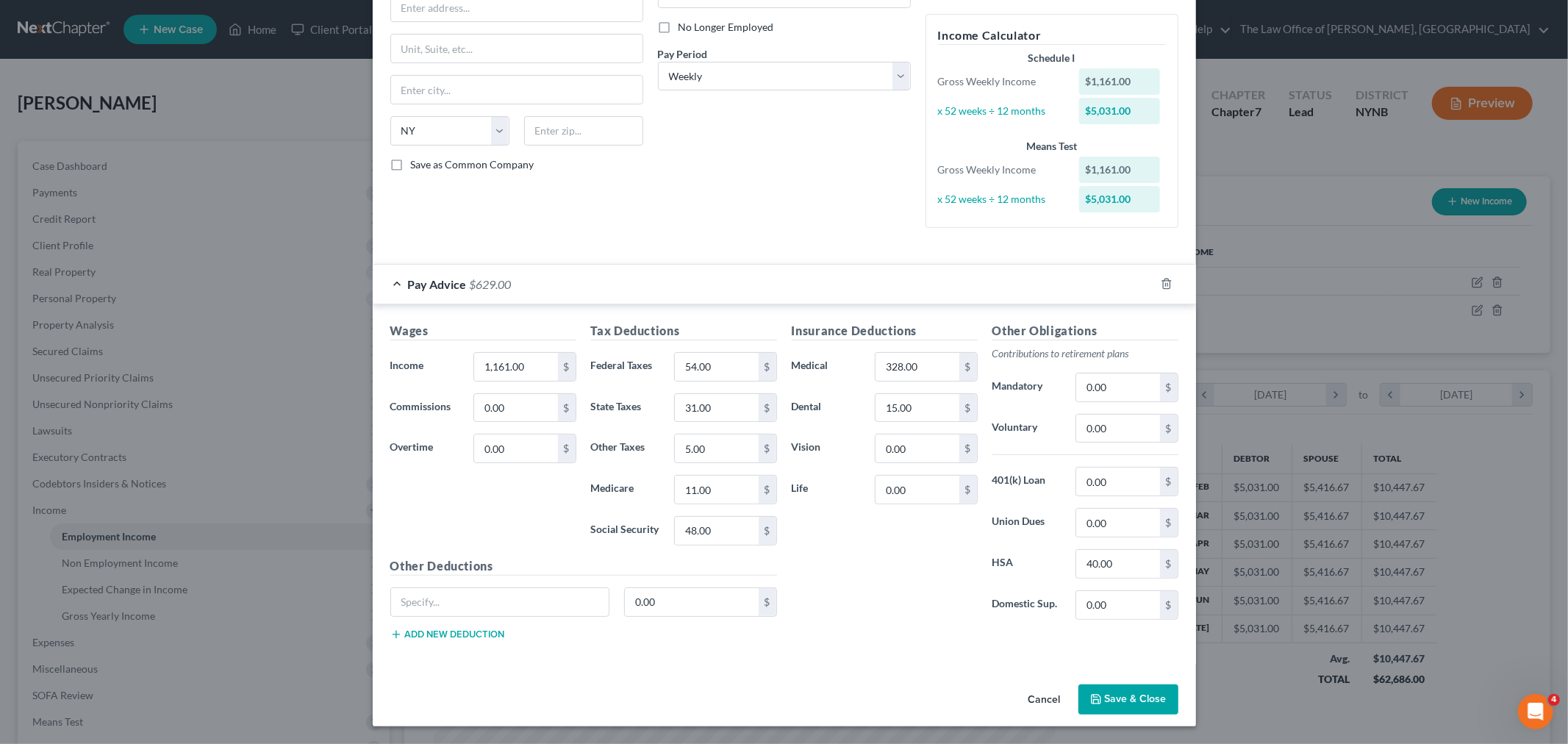
click at [1135, 708] on button "Save & Close" at bounding box center [1128, 700] width 100 height 31
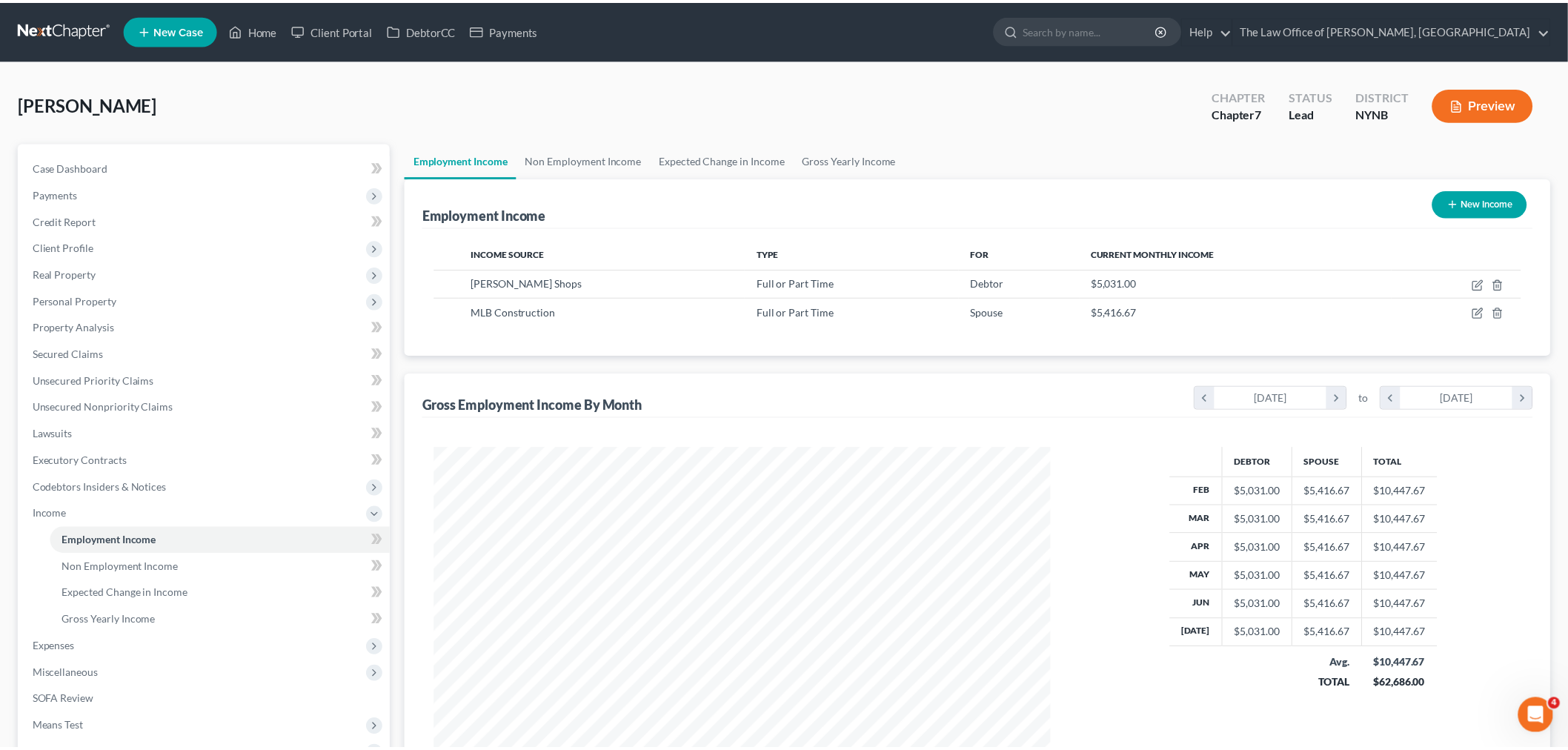
scroll to position [310, 651]
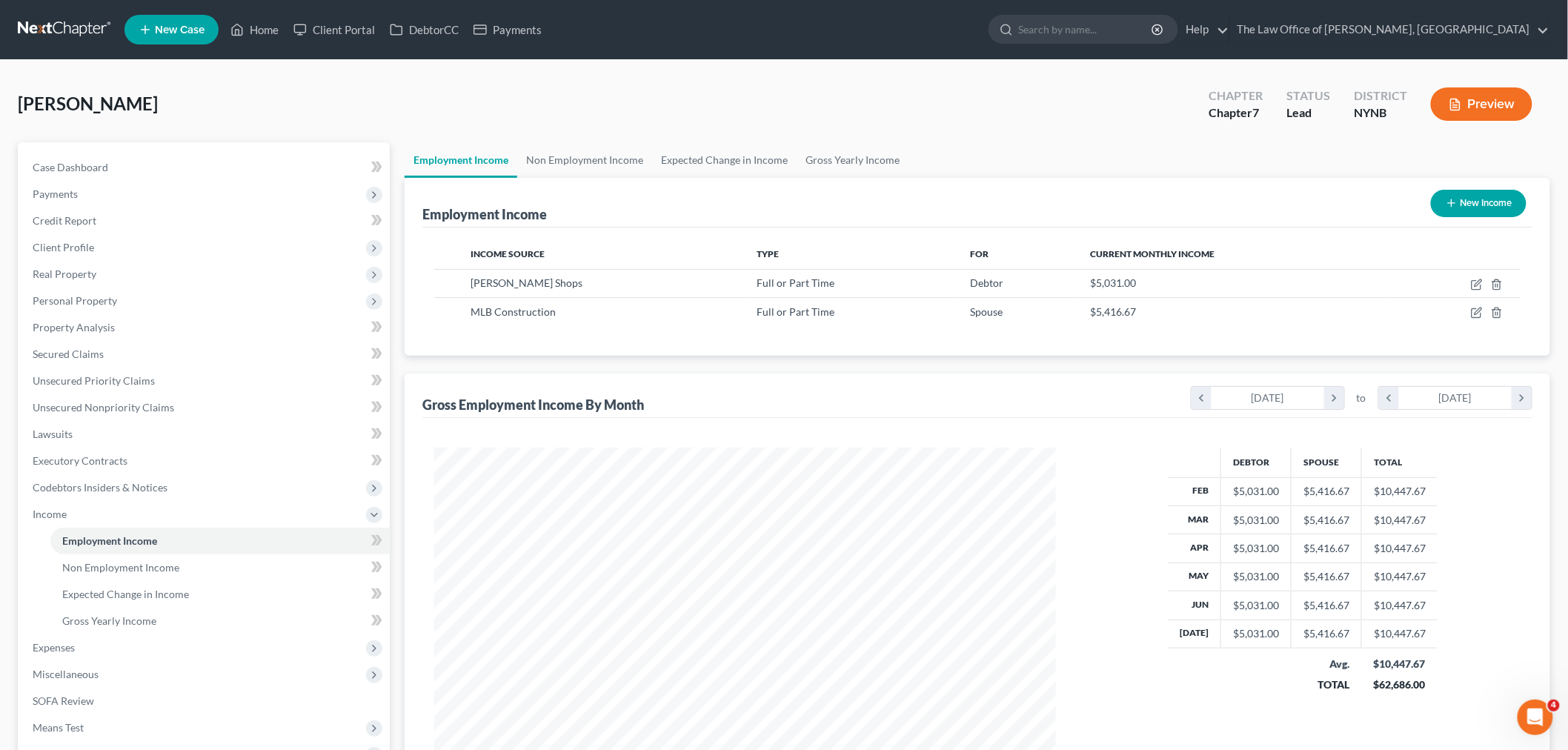
click at [1497, 107] on button "Preview" at bounding box center [1482, 104] width 102 height 34
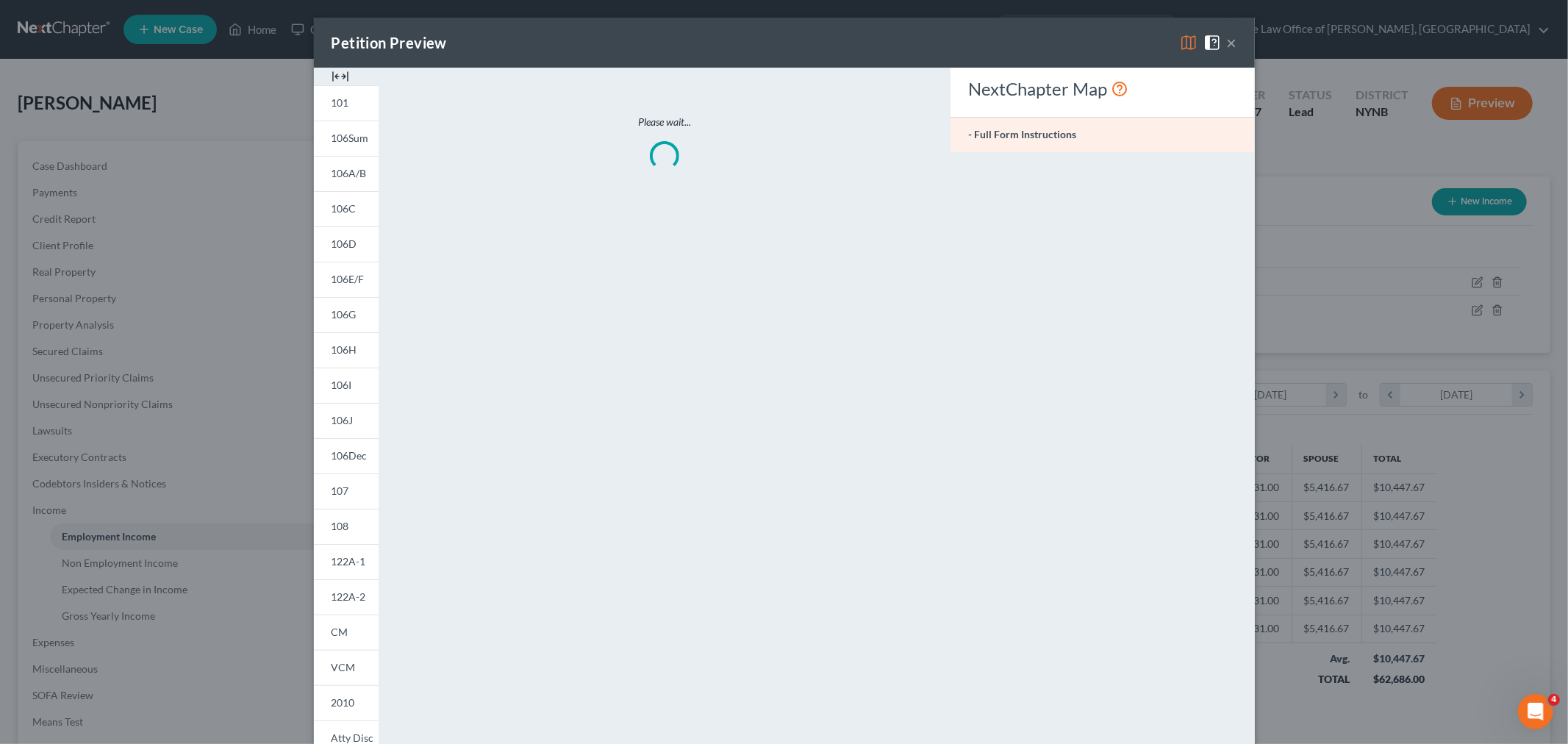
scroll to position [310, 651]
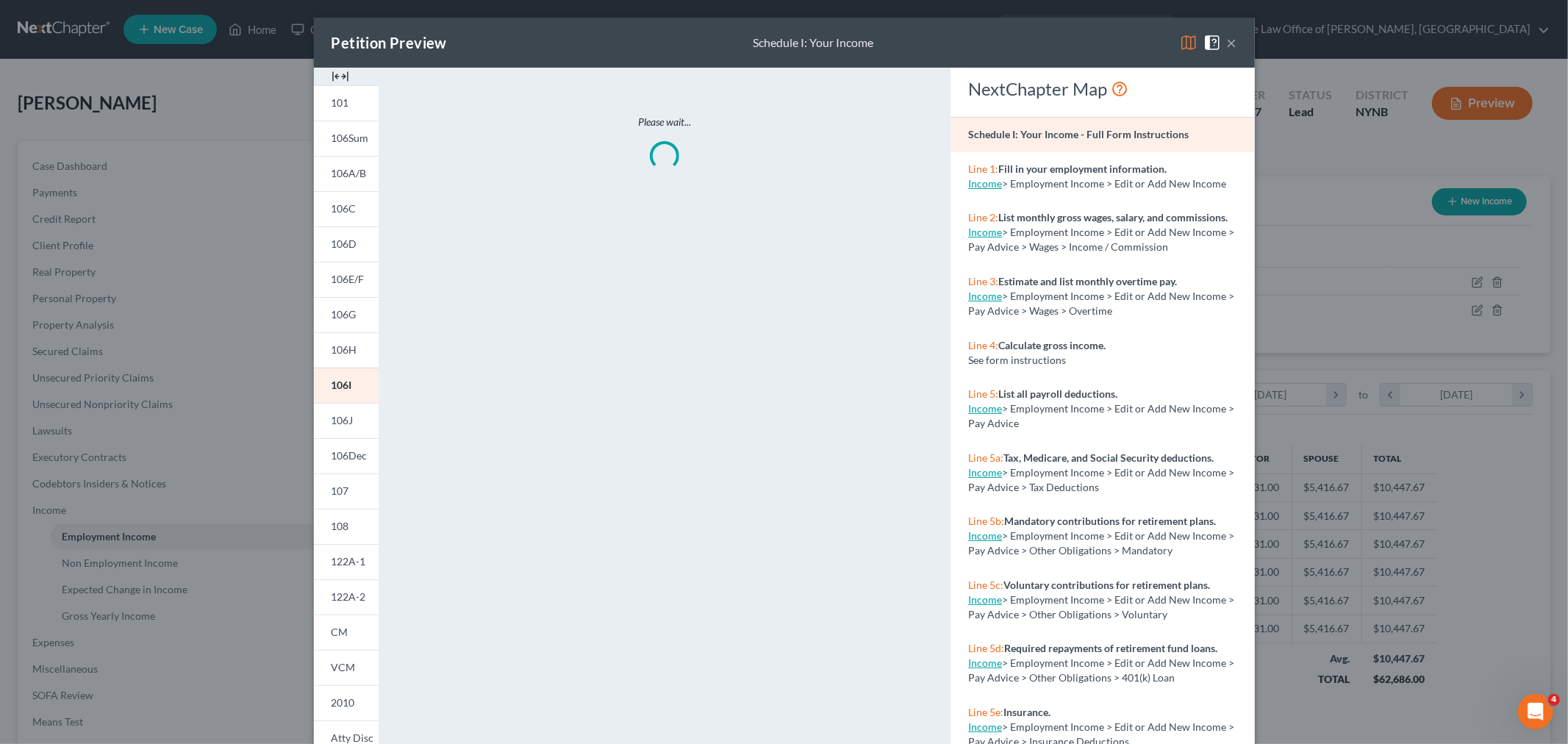
click at [333, 66] on div "Petition Preview Schedule I: Your Income ×" at bounding box center [784, 42] width 941 height 50
click at [332, 72] on img at bounding box center [340, 77] width 18 height 18
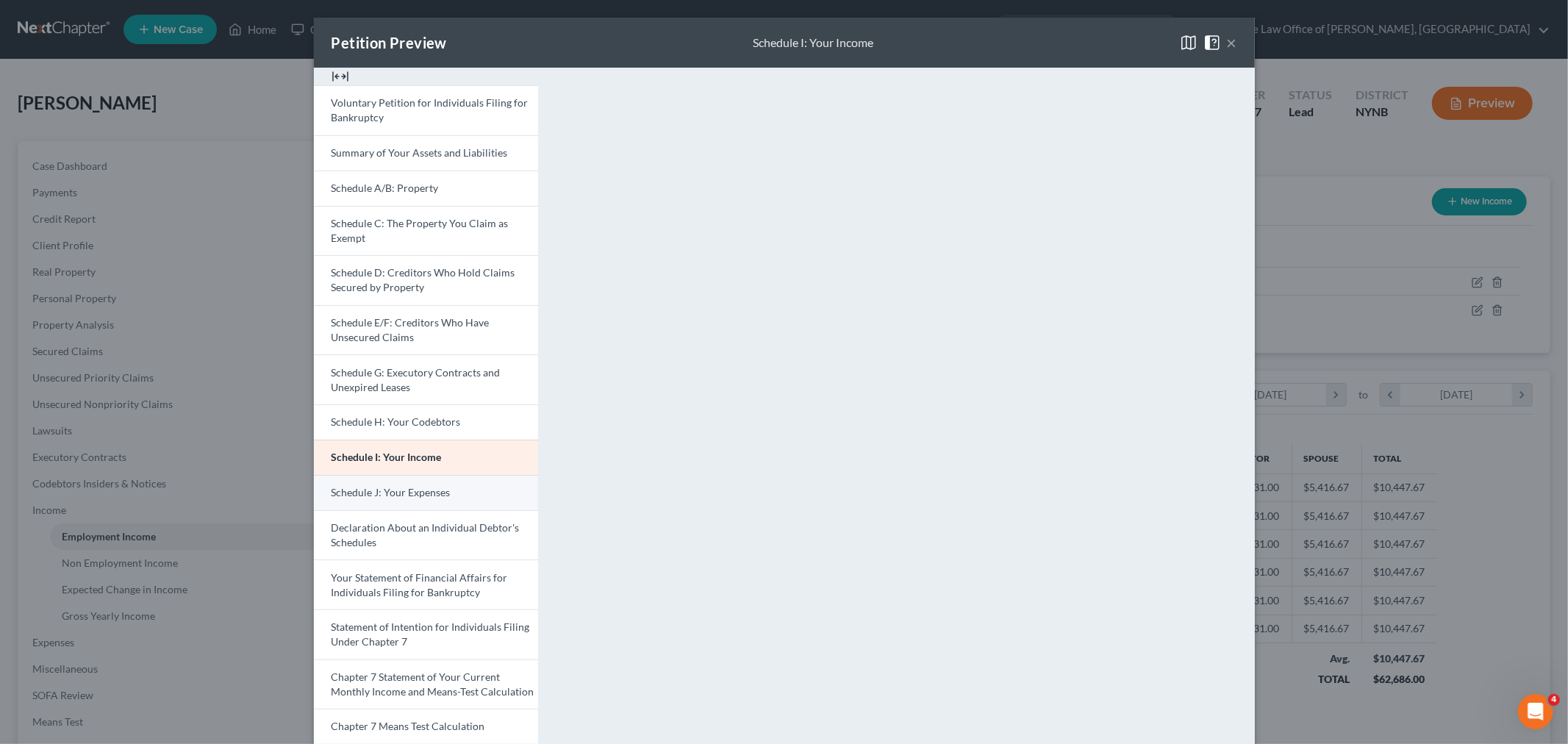
click at [409, 497] on span "Schedule J: Your Expenses" at bounding box center [391, 492] width 119 height 13
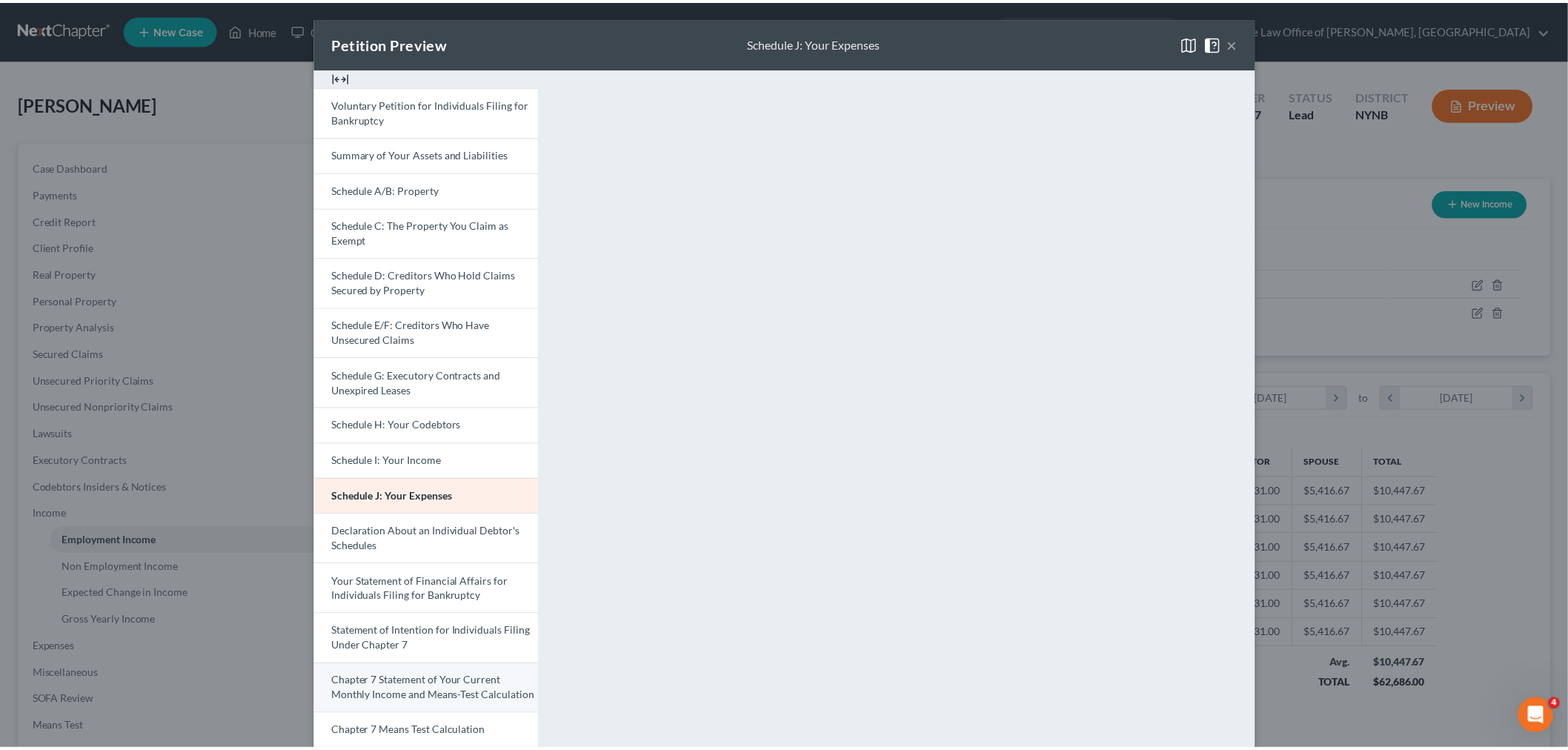
scroll to position [220, 0]
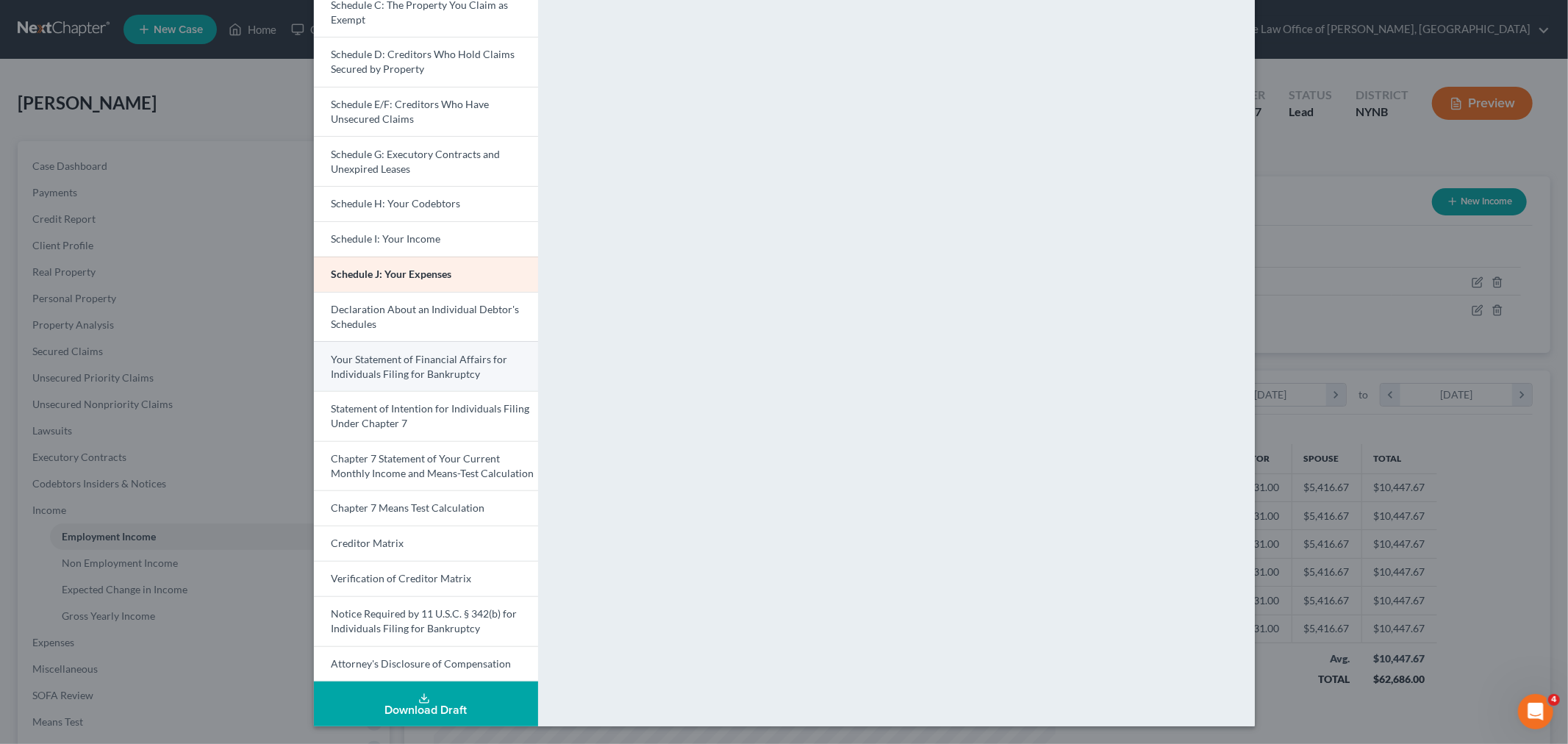
click at [398, 365] on link "Your Statement of Financial Affairs for Individuals Filing for Bankruptcy" at bounding box center [425, 366] width 224 height 50
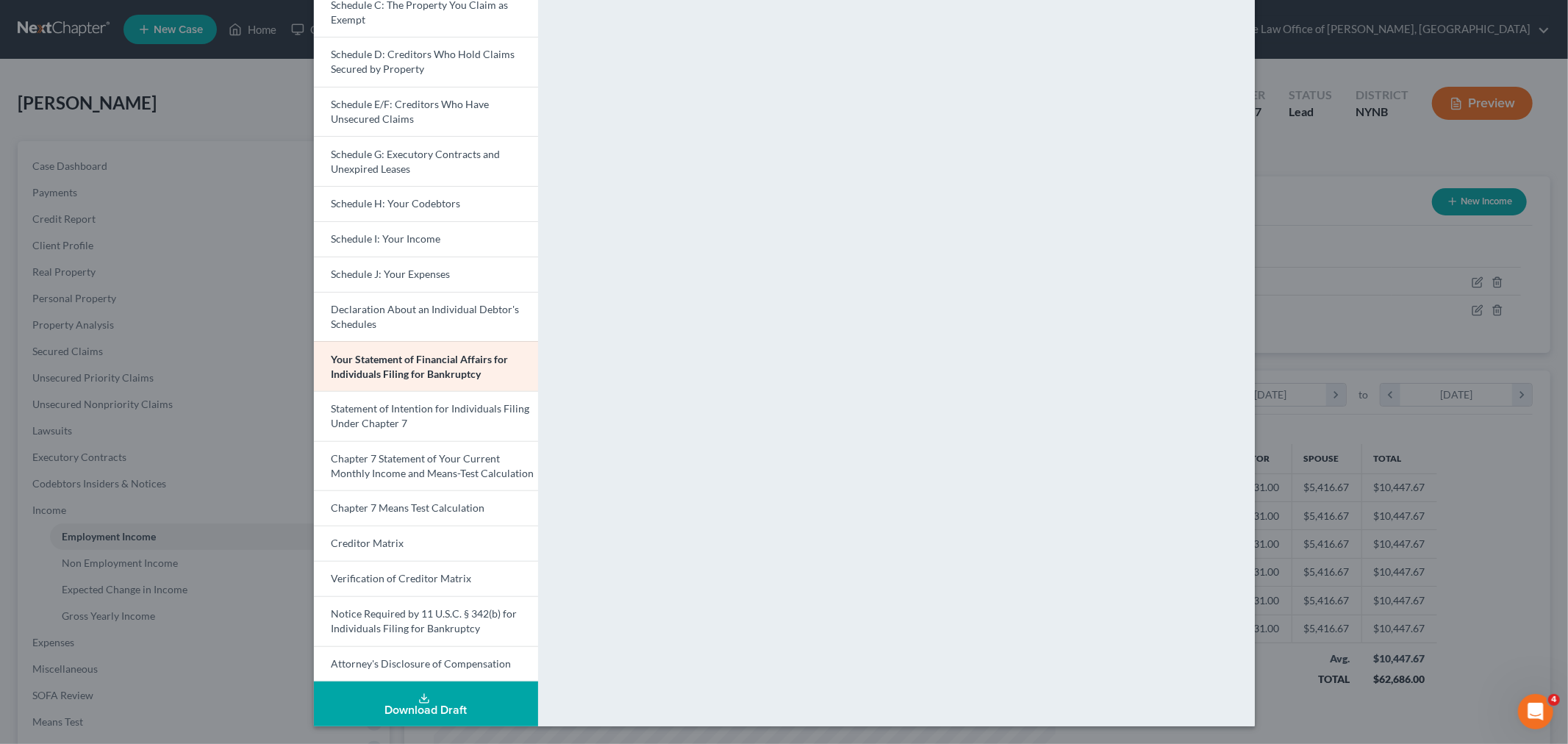
click at [215, 393] on div "Petition Preview Your Statement of Financial Affairs for Individuals Filing for…" at bounding box center [784, 372] width 1568 height 744
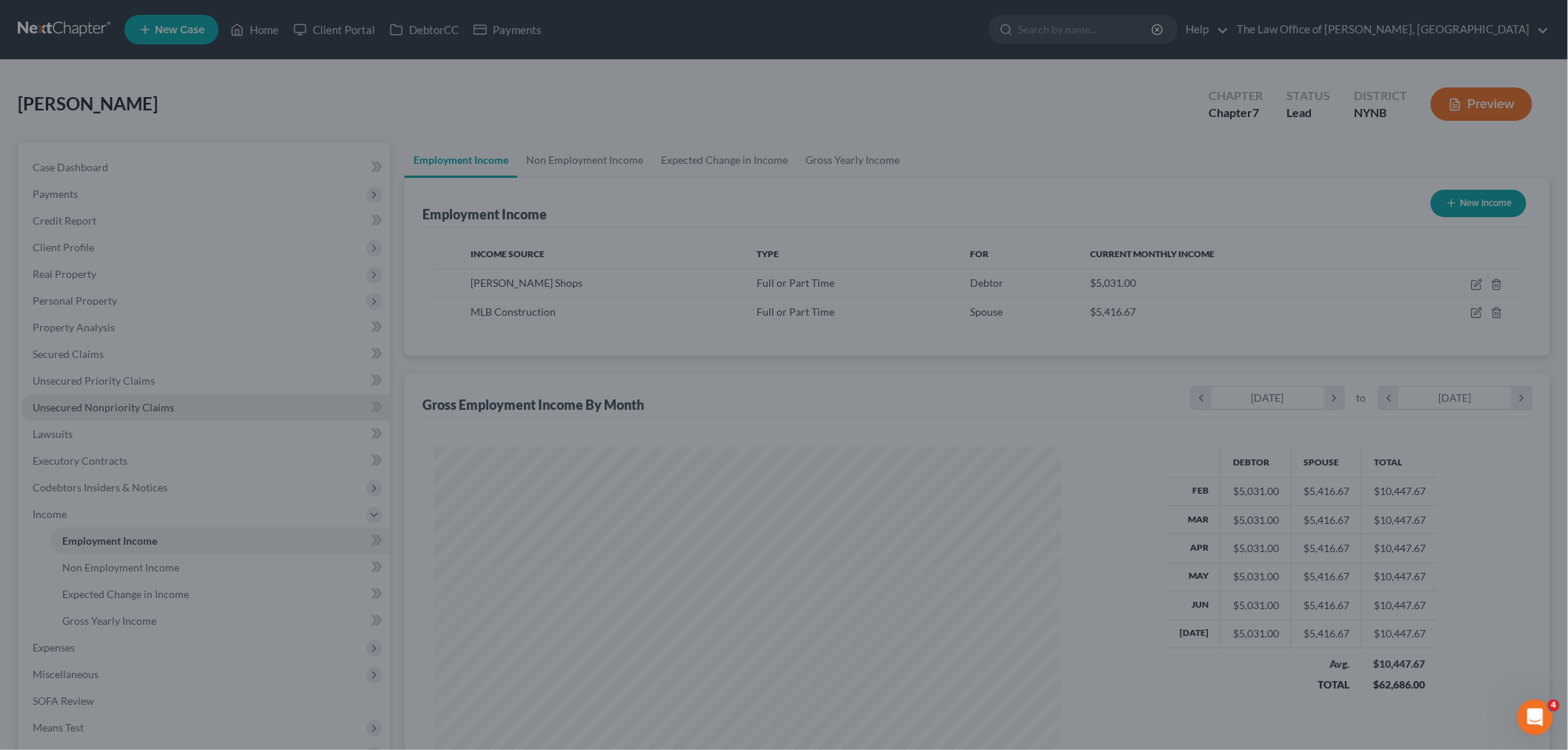
scroll to position [740681, 740294]
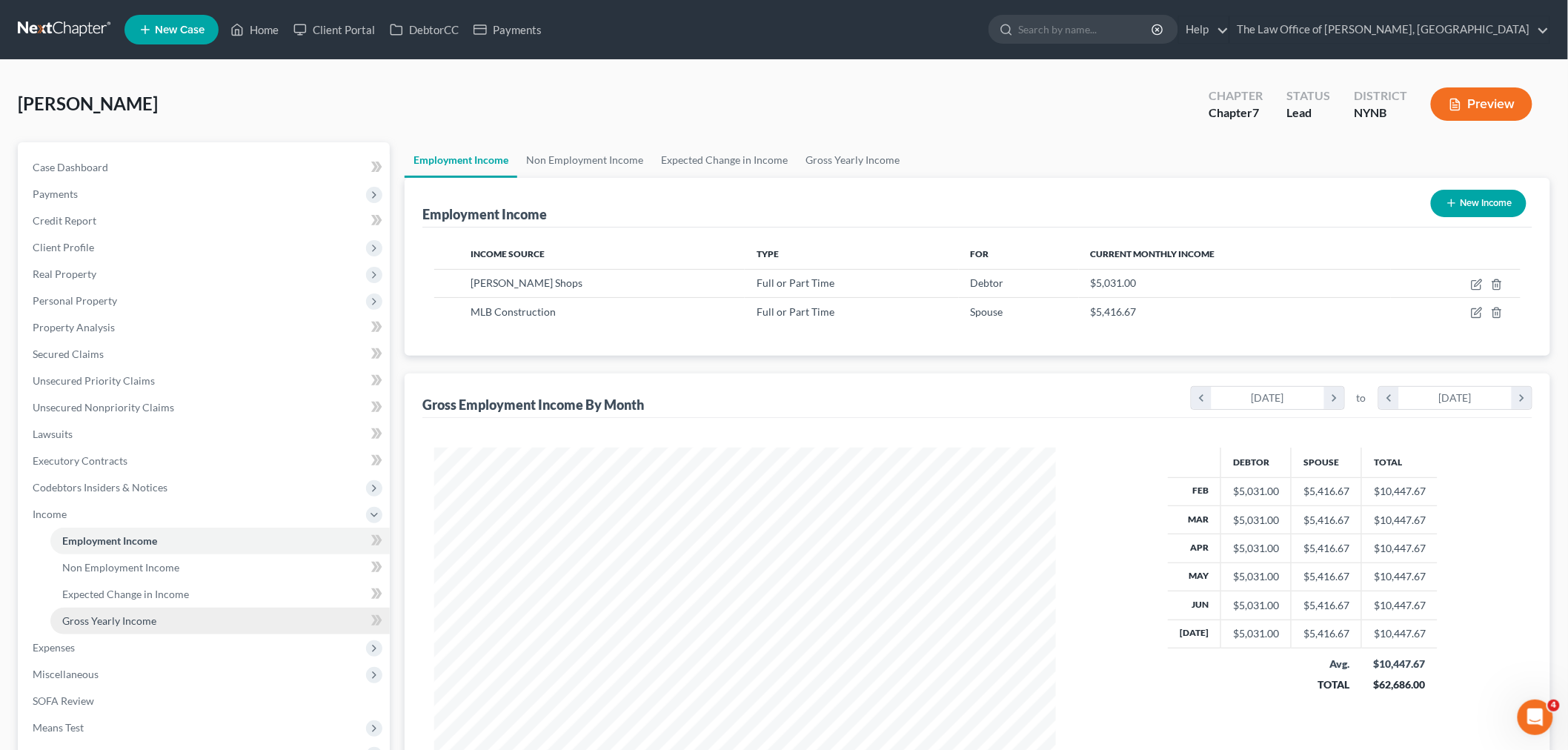
click at [100, 626] on link "Gross Yearly Income" at bounding box center [220, 620] width 340 height 26
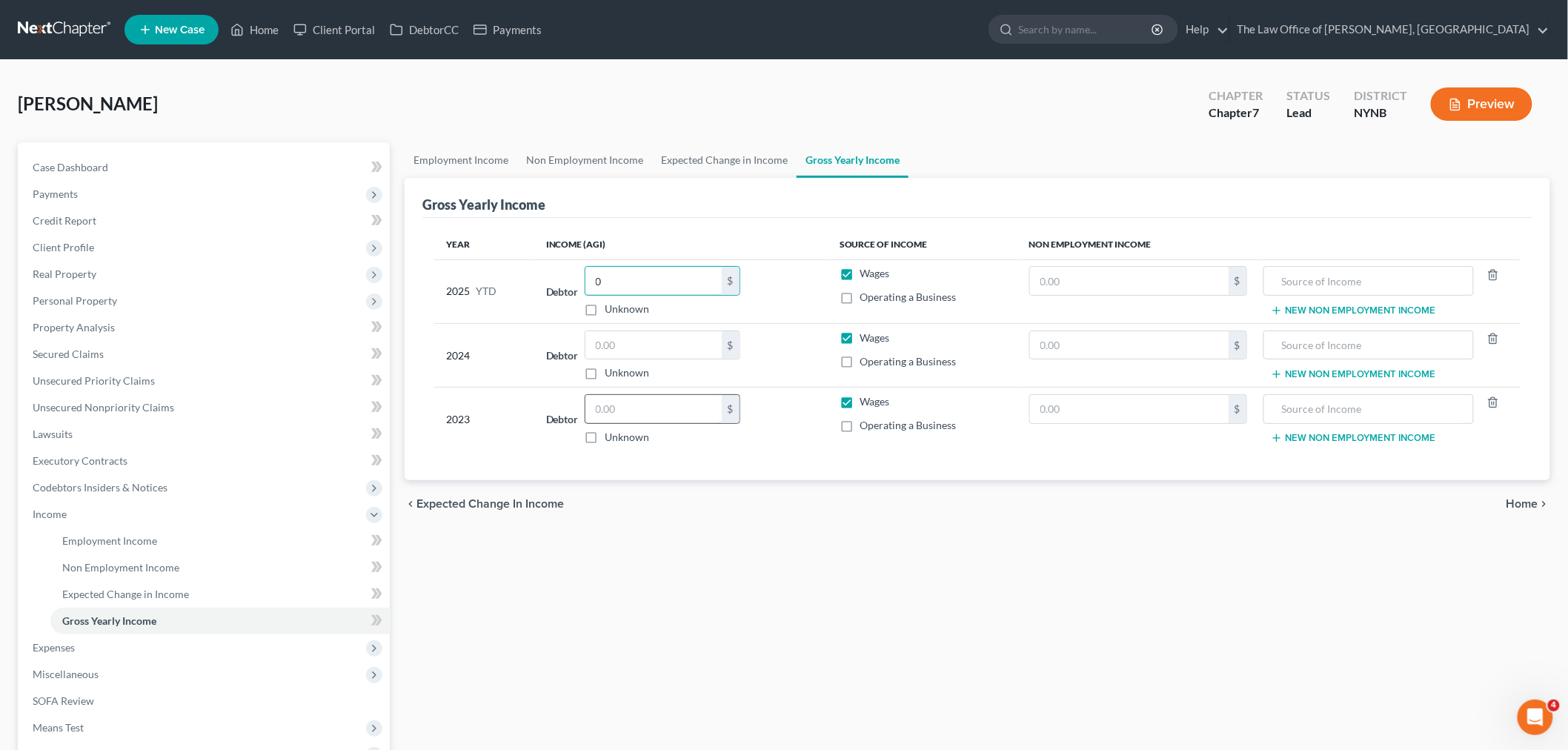
type input "0"
click at [645, 398] on input "text" at bounding box center [654, 409] width 136 height 28
type input "97,111"
click at [635, 351] on input "text" at bounding box center [654, 345] width 136 height 28
type input "149,671"
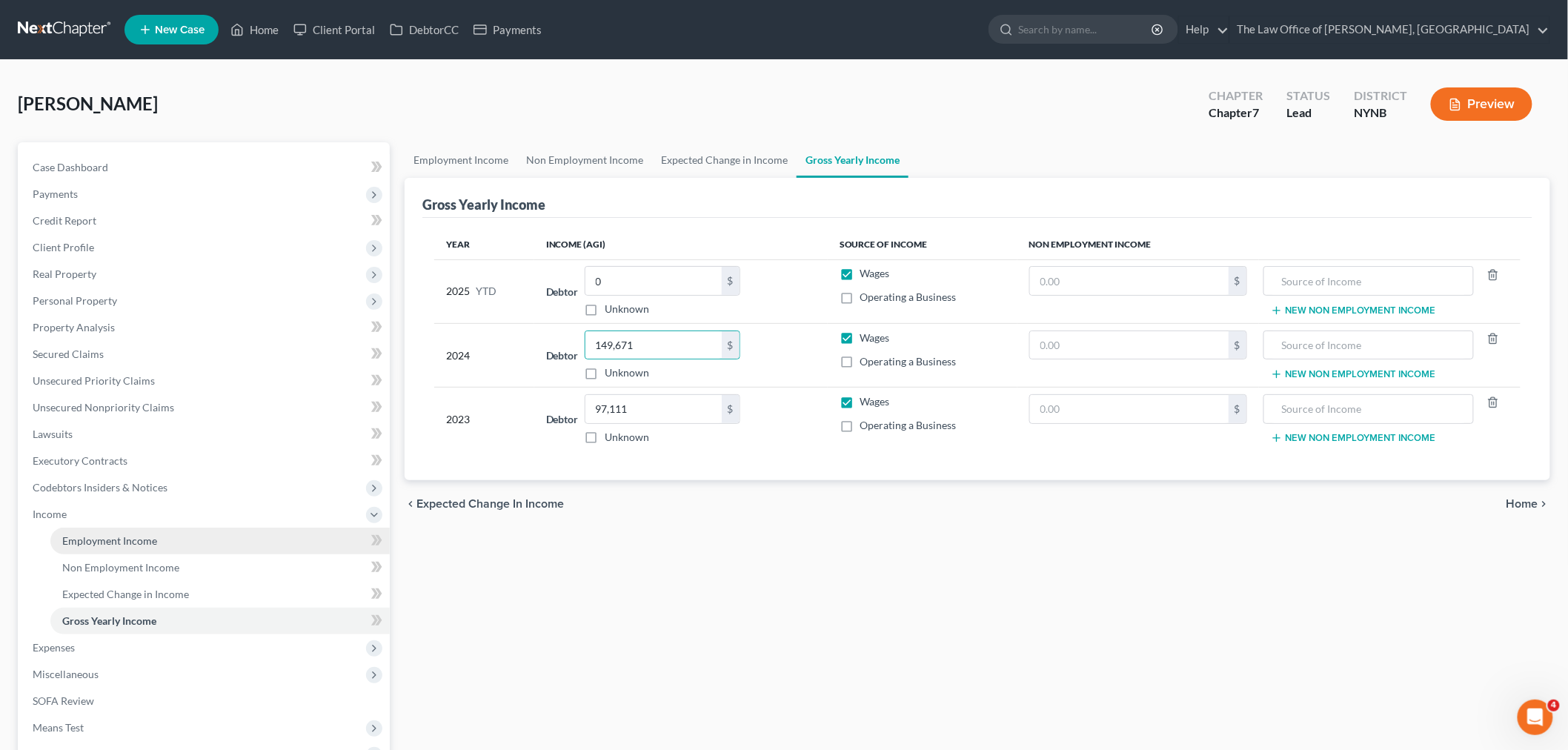
click at [115, 530] on link "Employment Income" at bounding box center [220, 540] width 340 height 26
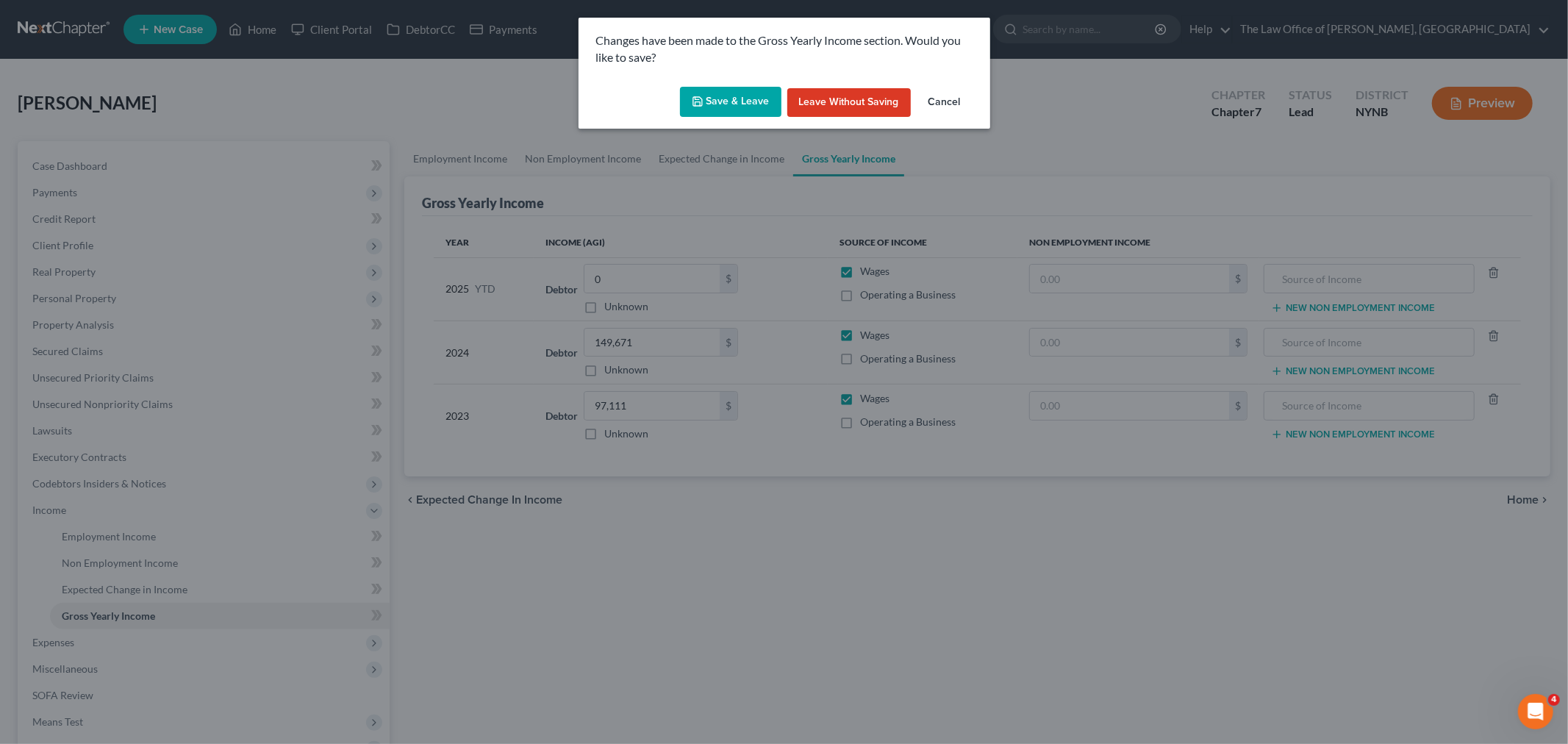
click at [718, 101] on button "Save & Leave" at bounding box center [730, 102] width 102 height 31
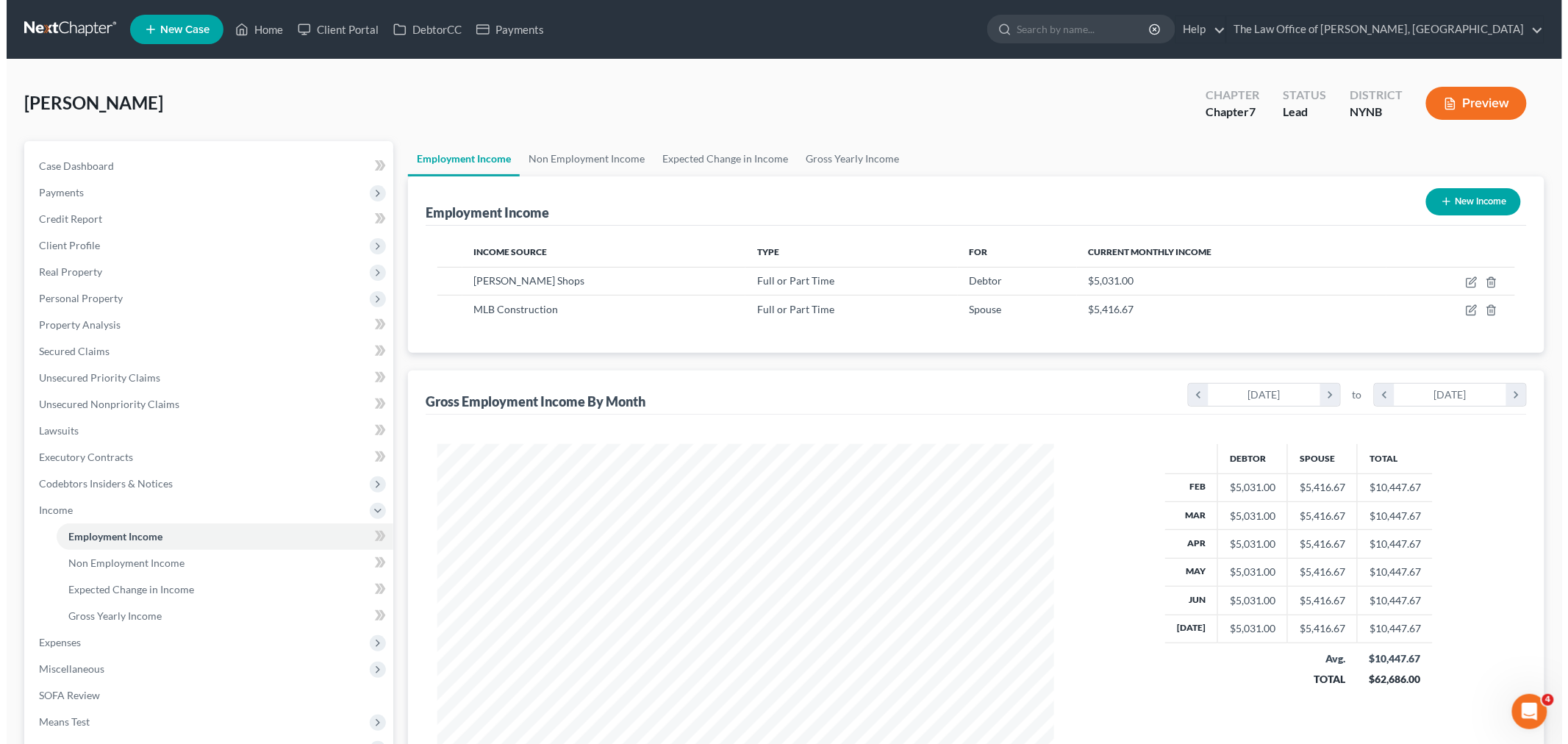
scroll to position [307, 646]
click at [1509, 98] on button "Preview" at bounding box center [1470, 103] width 101 height 33
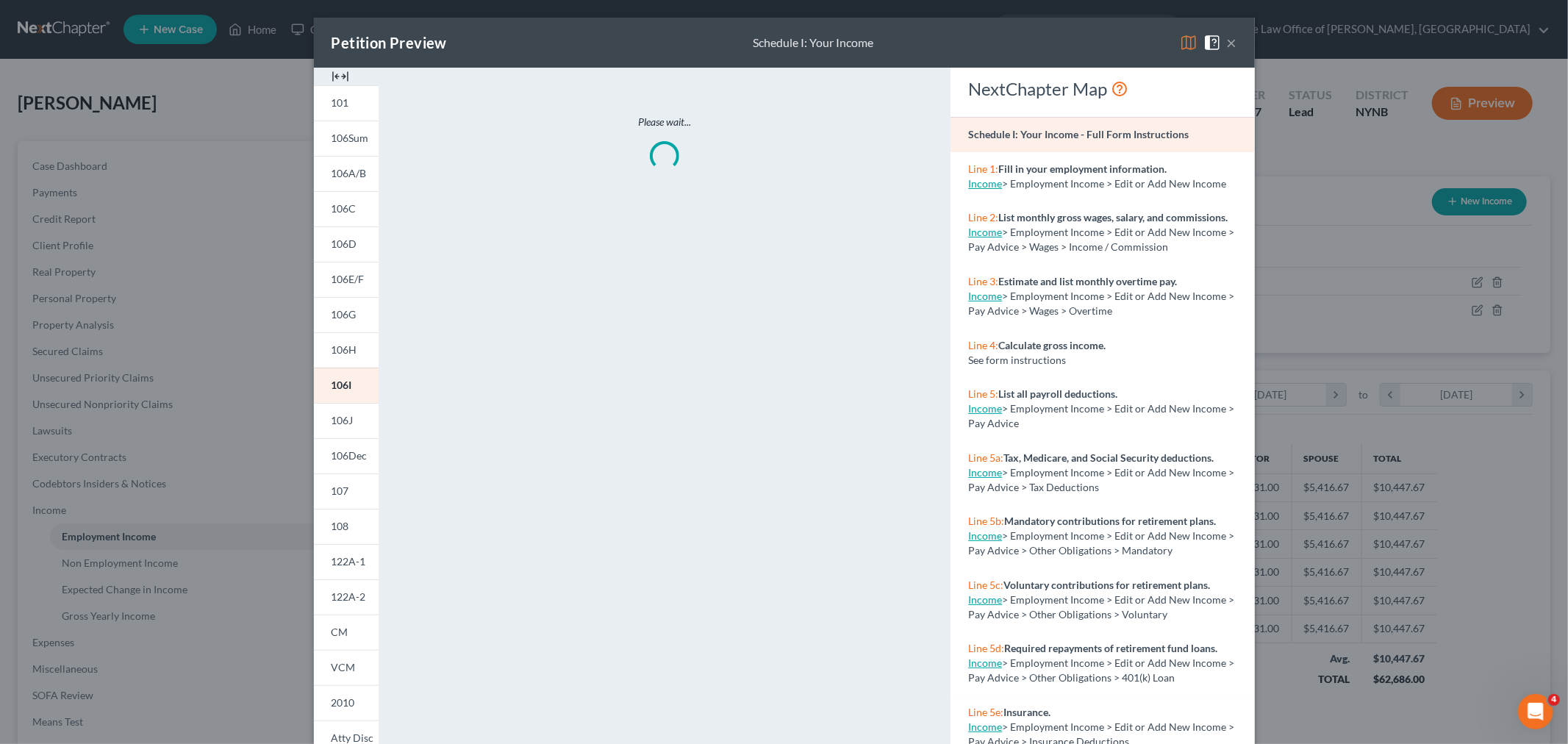
click at [331, 76] on img at bounding box center [340, 77] width 18 height 18
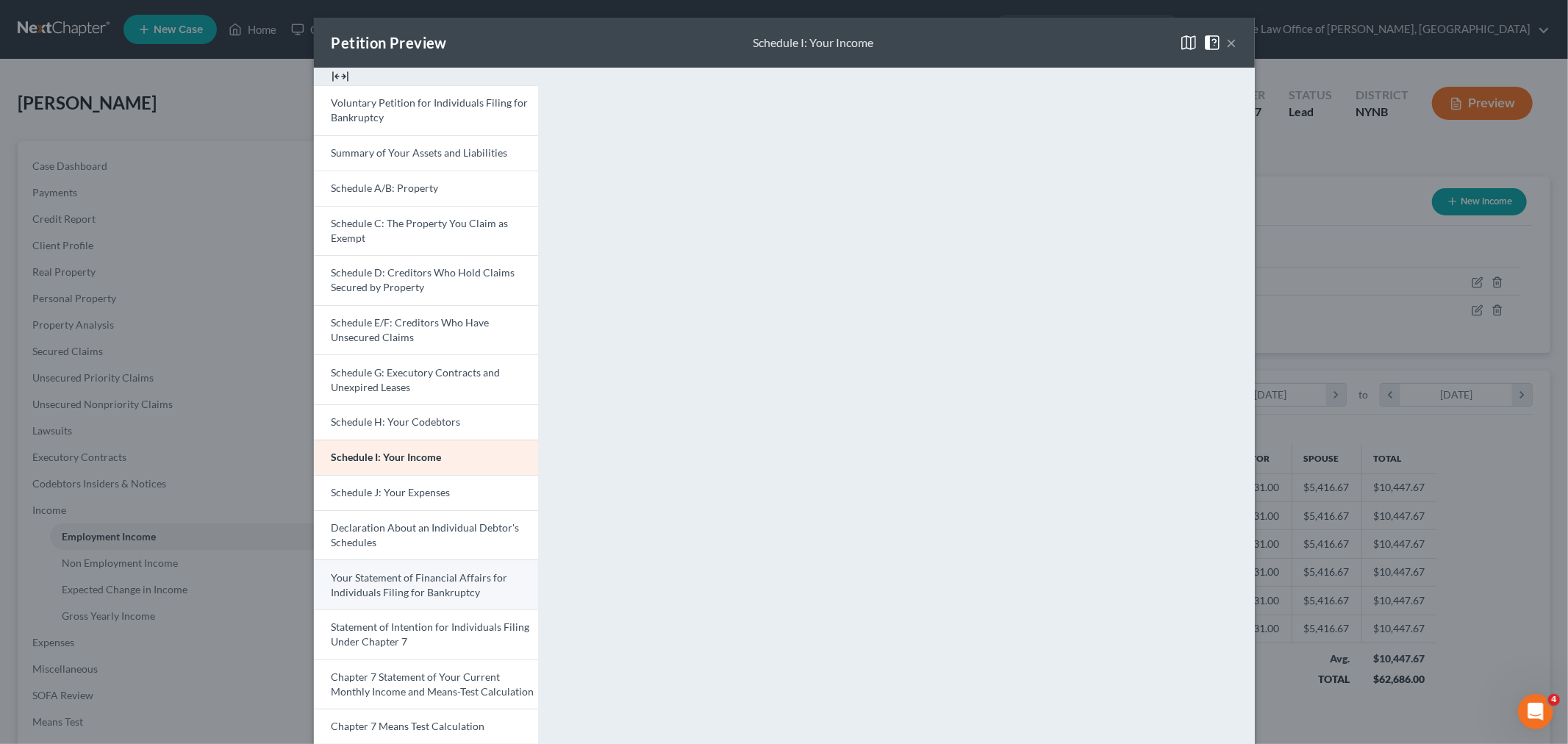
click at [414, 593] on span "Your Statement of Financial Affairs for Individuals Filing for Bankruptcy" at bounding box center [420, 585] width 177 height 27
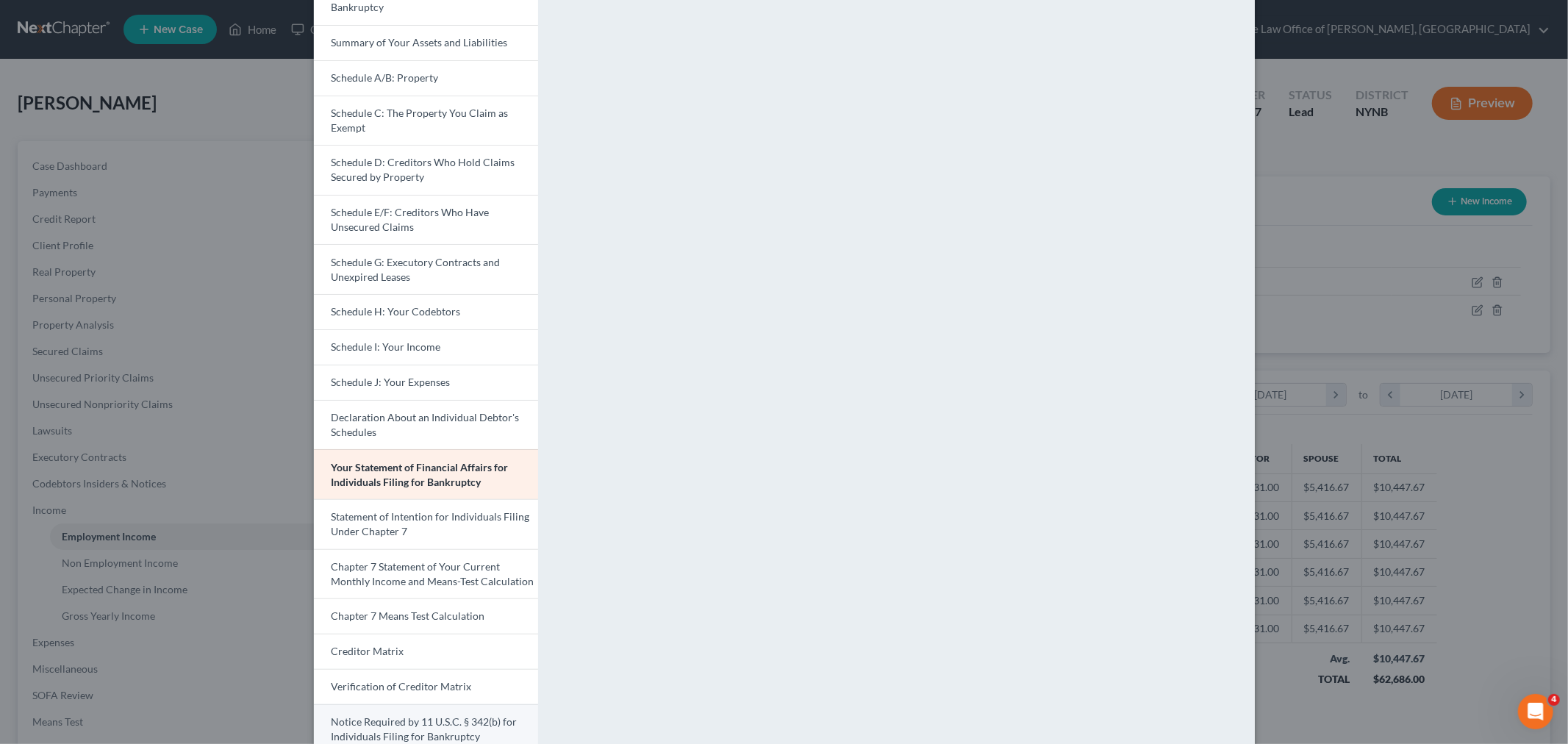
scroll to position [218, 0]
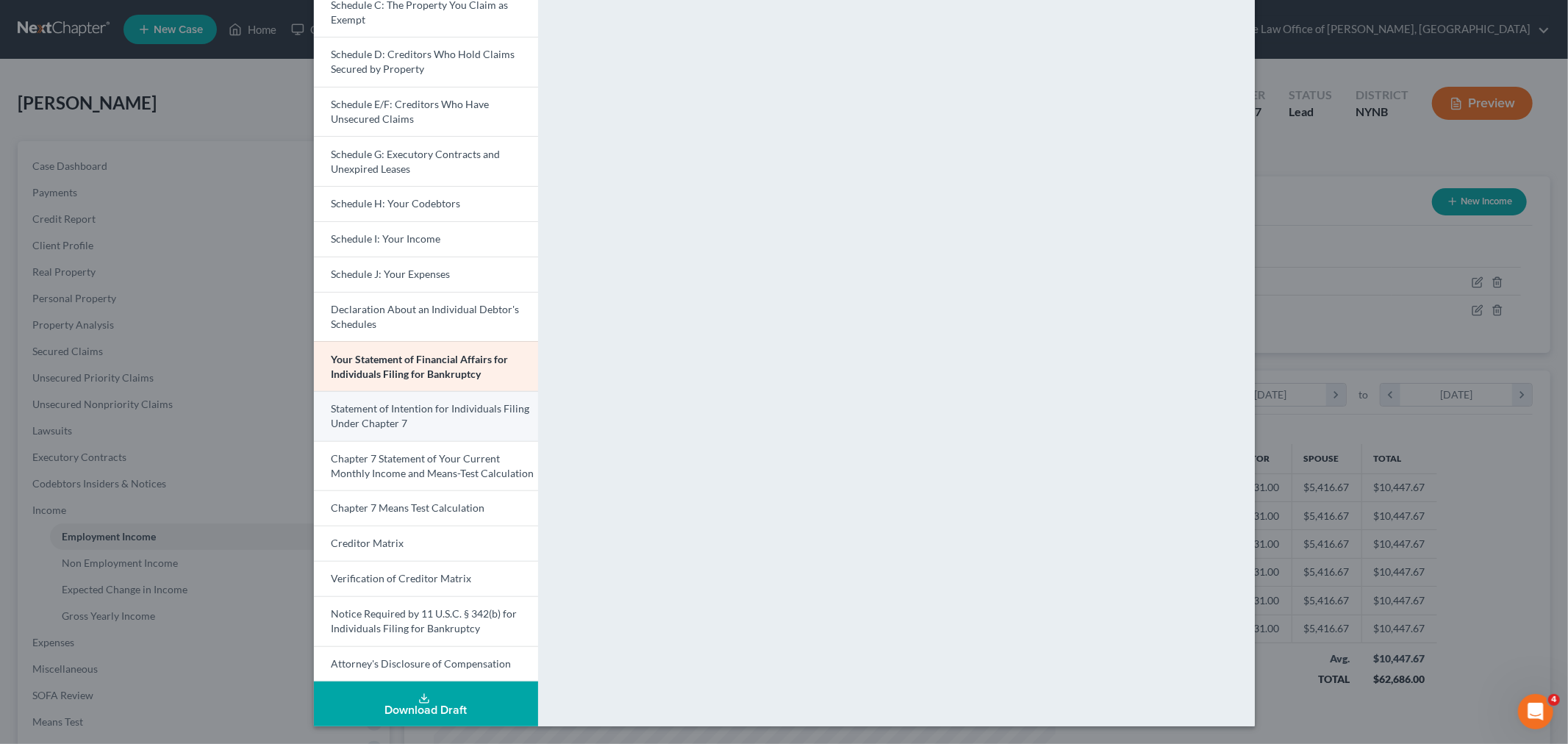
drag, startPoint x: 394, startPoint y: 424, endPoint x: 412, endPoint y: 430, distance: 19.0
click at [394, 423] on span "Statement of Intention for Individuals Filing Under Chapter 7" at bounding box center [431, 415] width 198 height 27
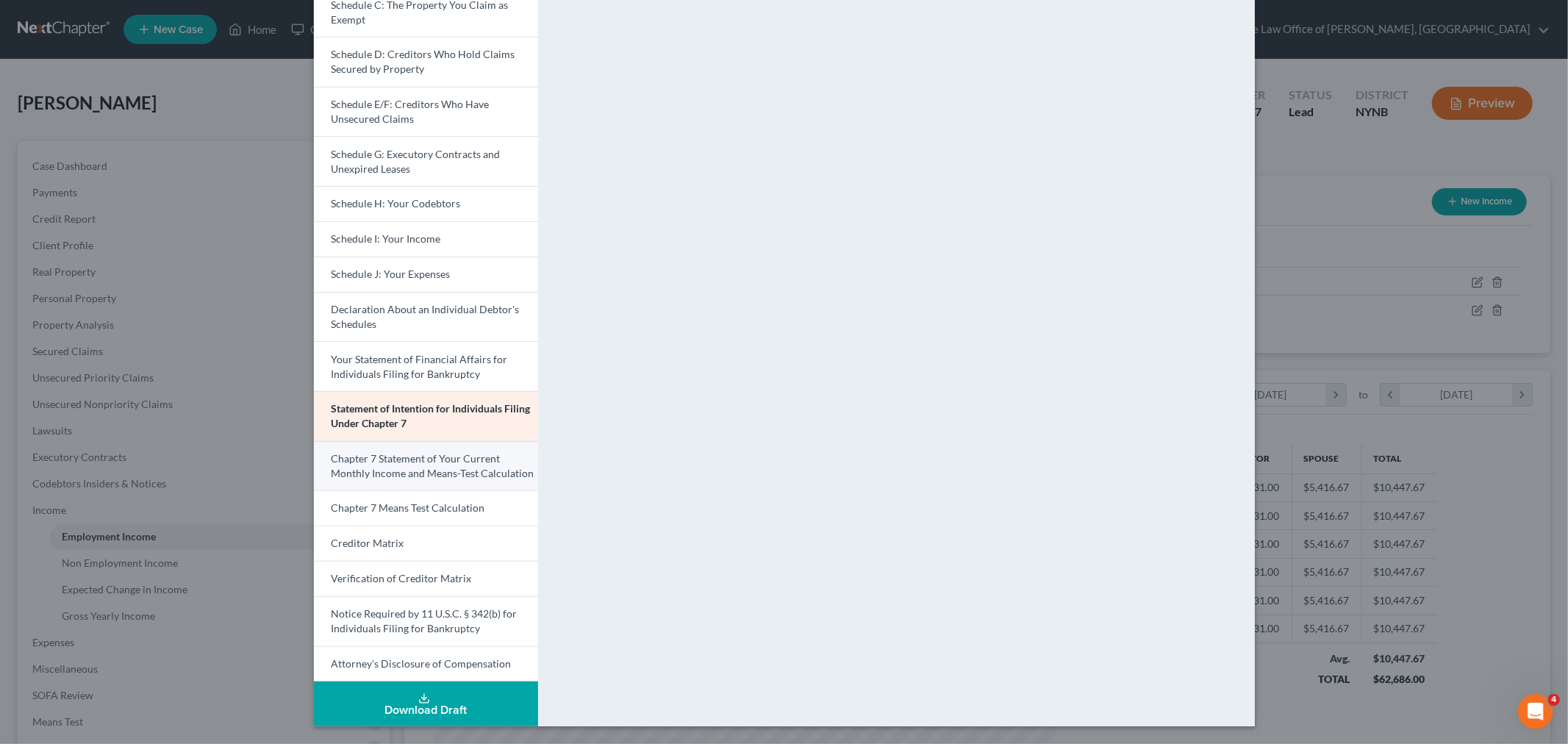
click at [415, 476] on span "Chapter 7 Statement of Your Current Monthly Income and Means-Test Calculation" at bounding box center [432, 466] width 203 height 27
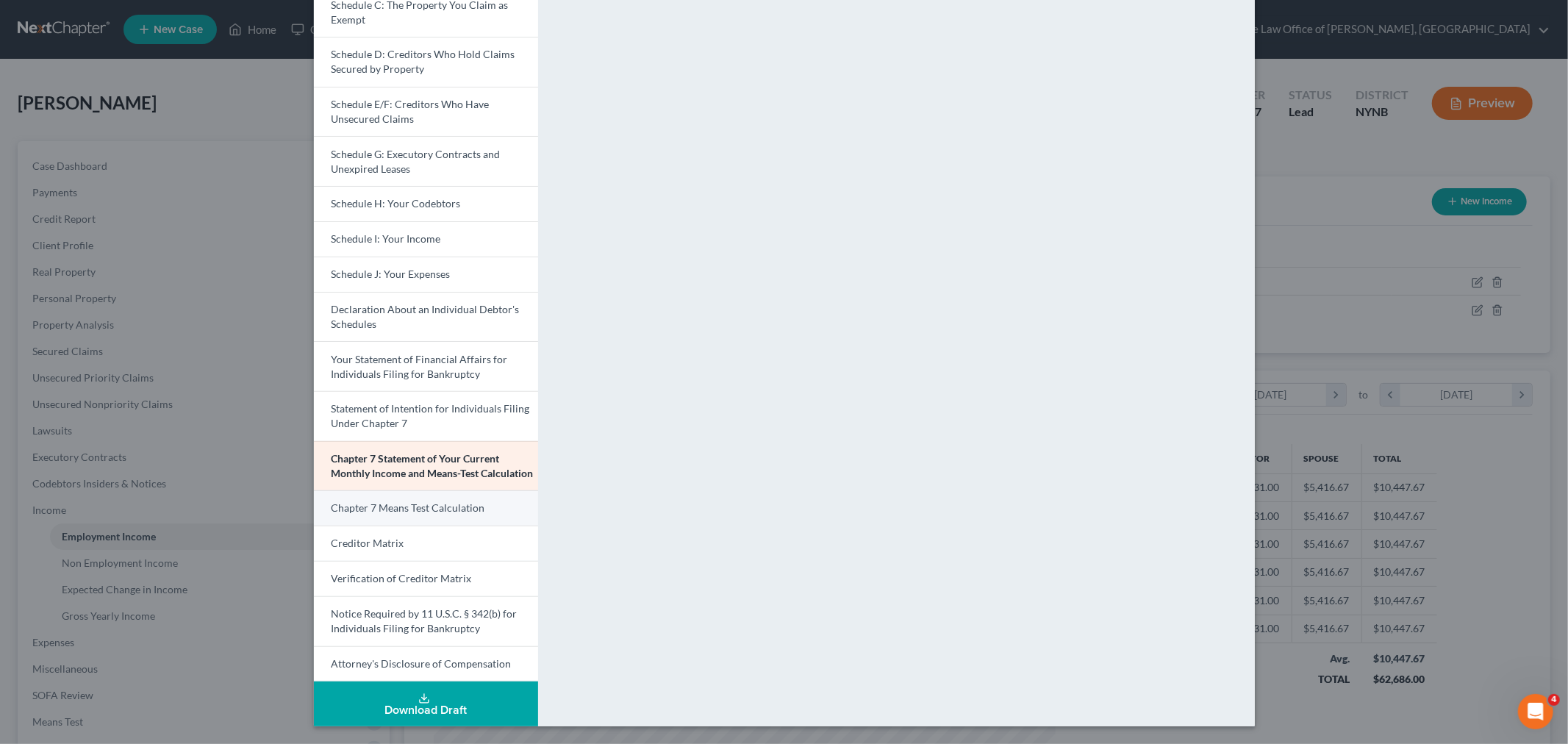
click at [435, 515] on link "Chapter 7 Means Test Calculation" at bounding box center [425, 507] width 224 height 35
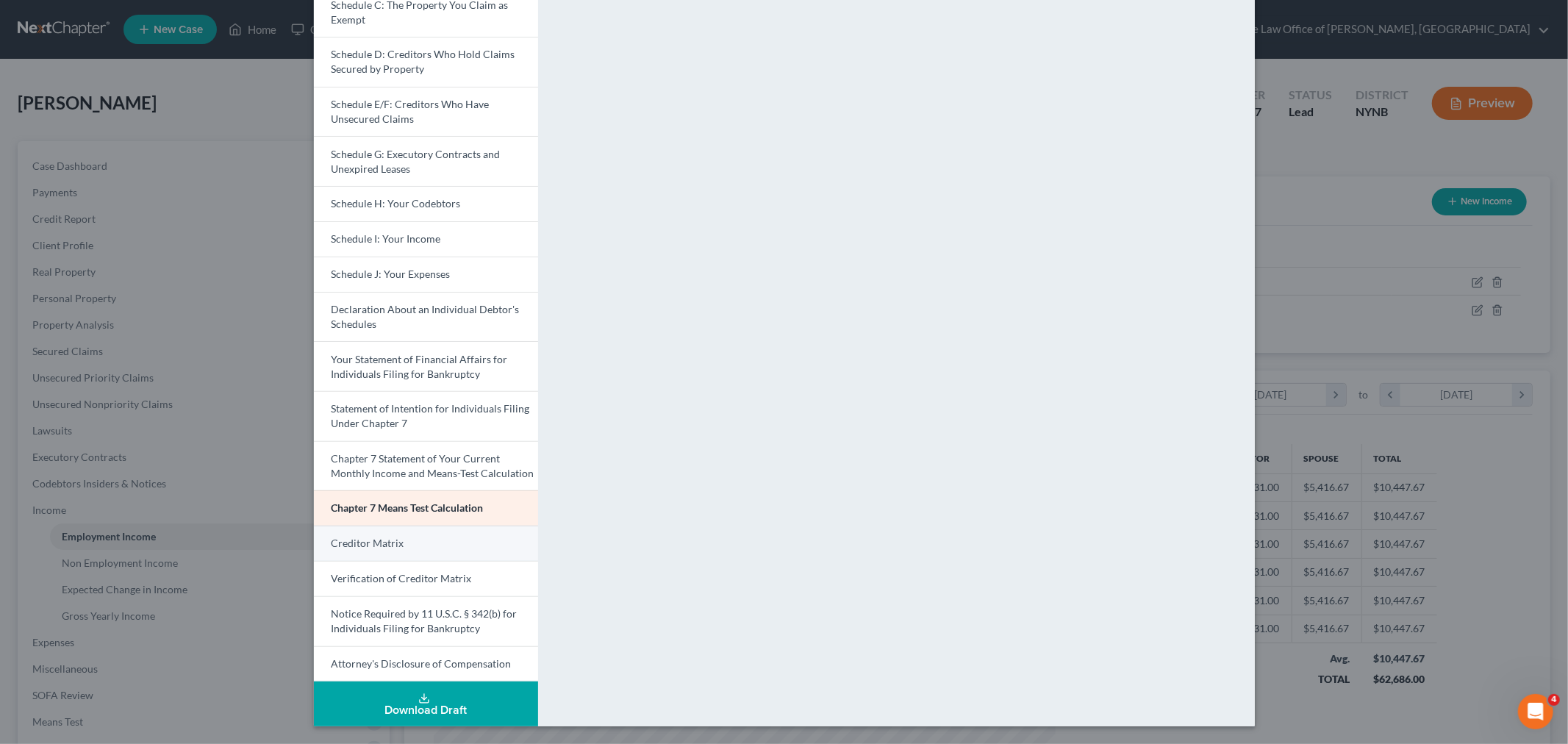
click at [397, 533] on link "Creditor Matrix" at bounding box center [425, 542] width 224 height 35
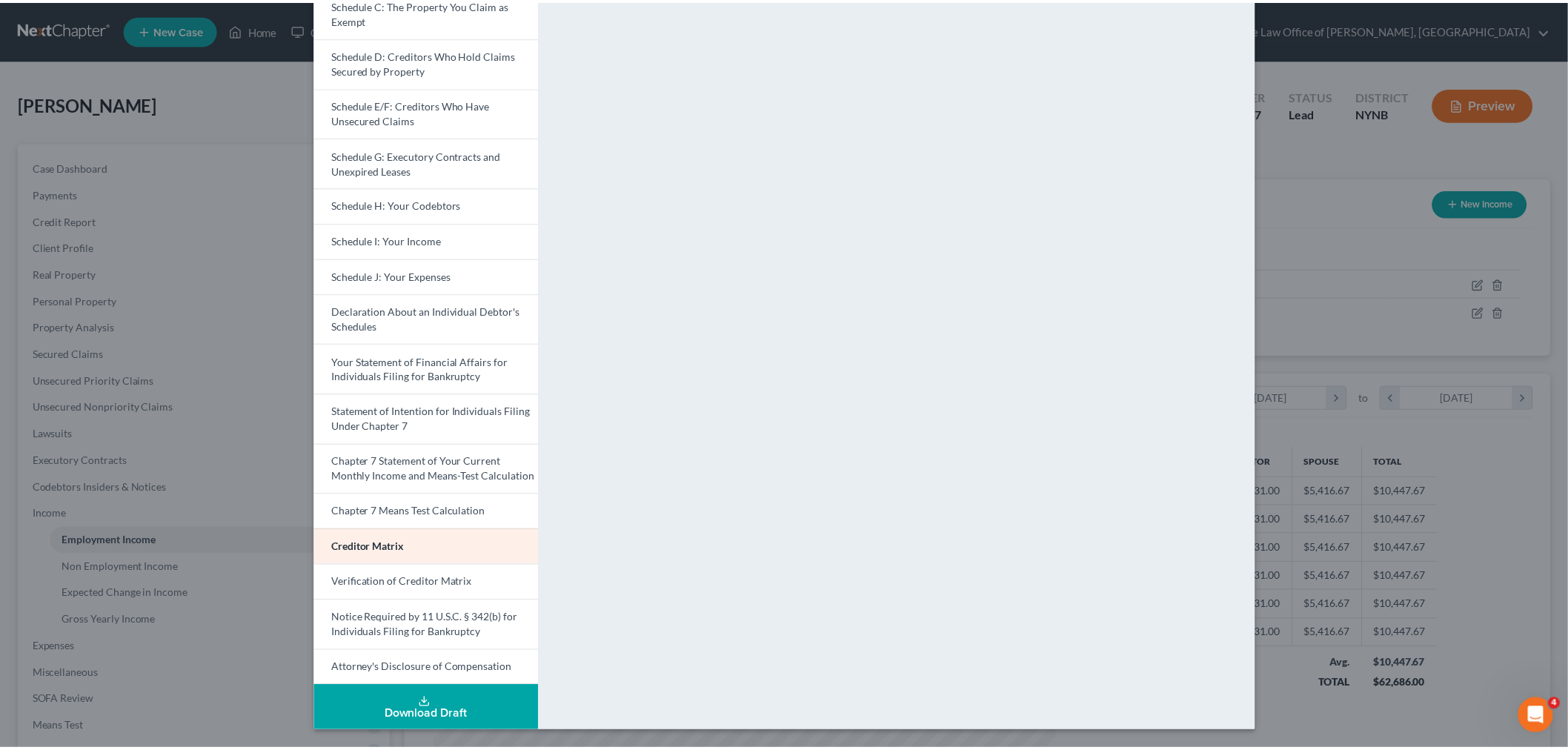
scroll to position [0, 0]
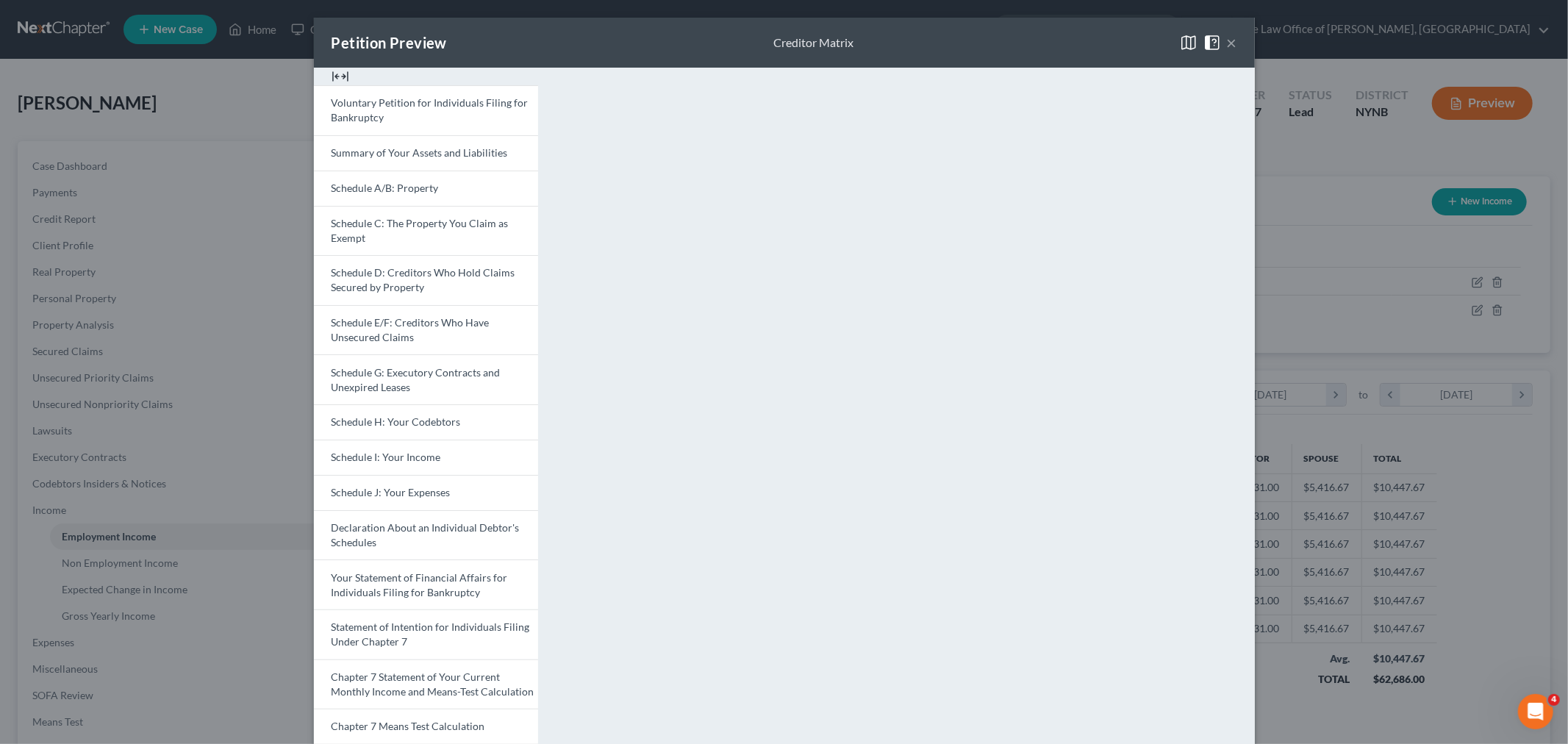
drag, startPoint x: 1229, startPoint y: 44, endPoint x: 1192, endPoint y: 47, distance: 37.1
click at [1229, 42] on button "×" at bounding box center [1231, 43] width 10 height 18
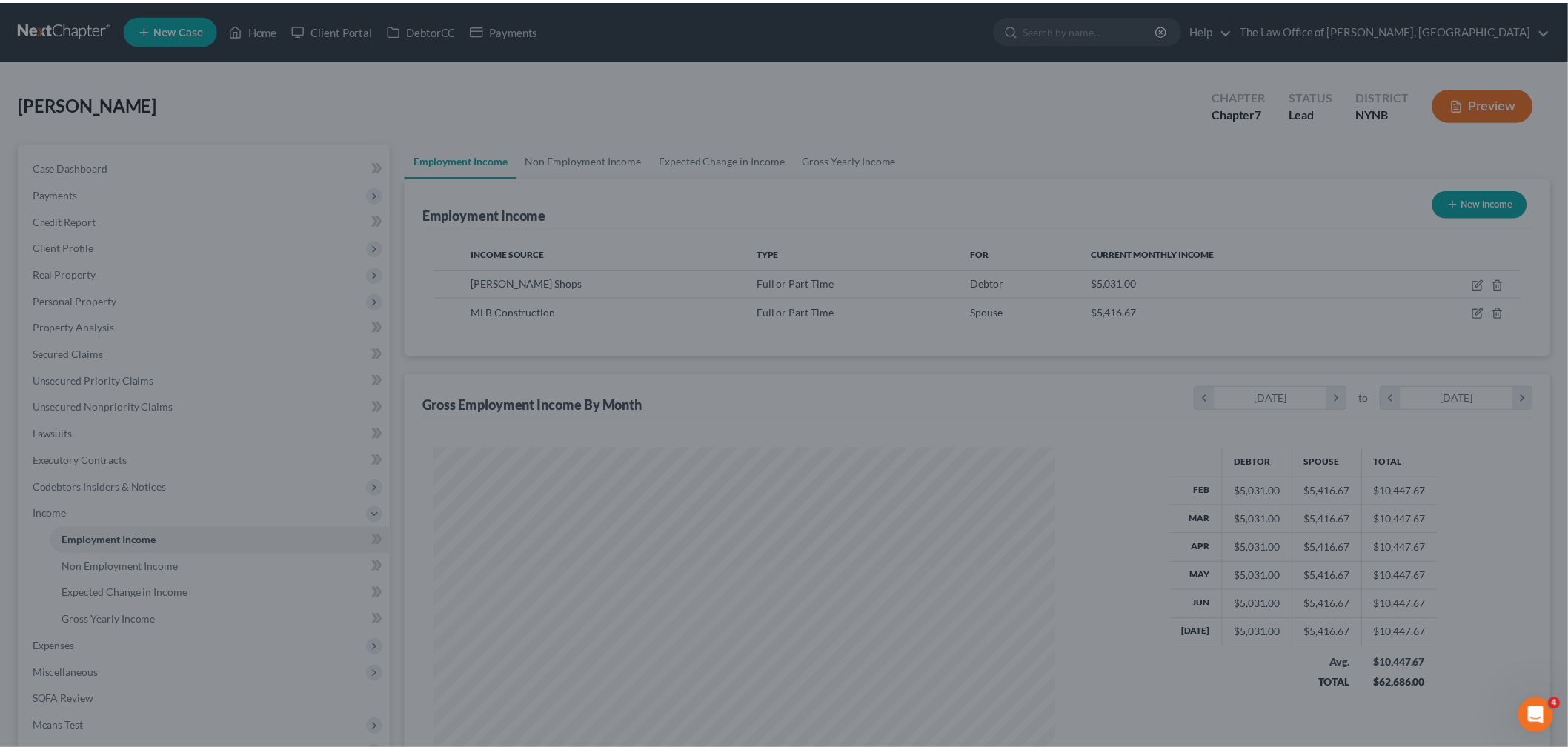
scroll to position [740681, 740294]
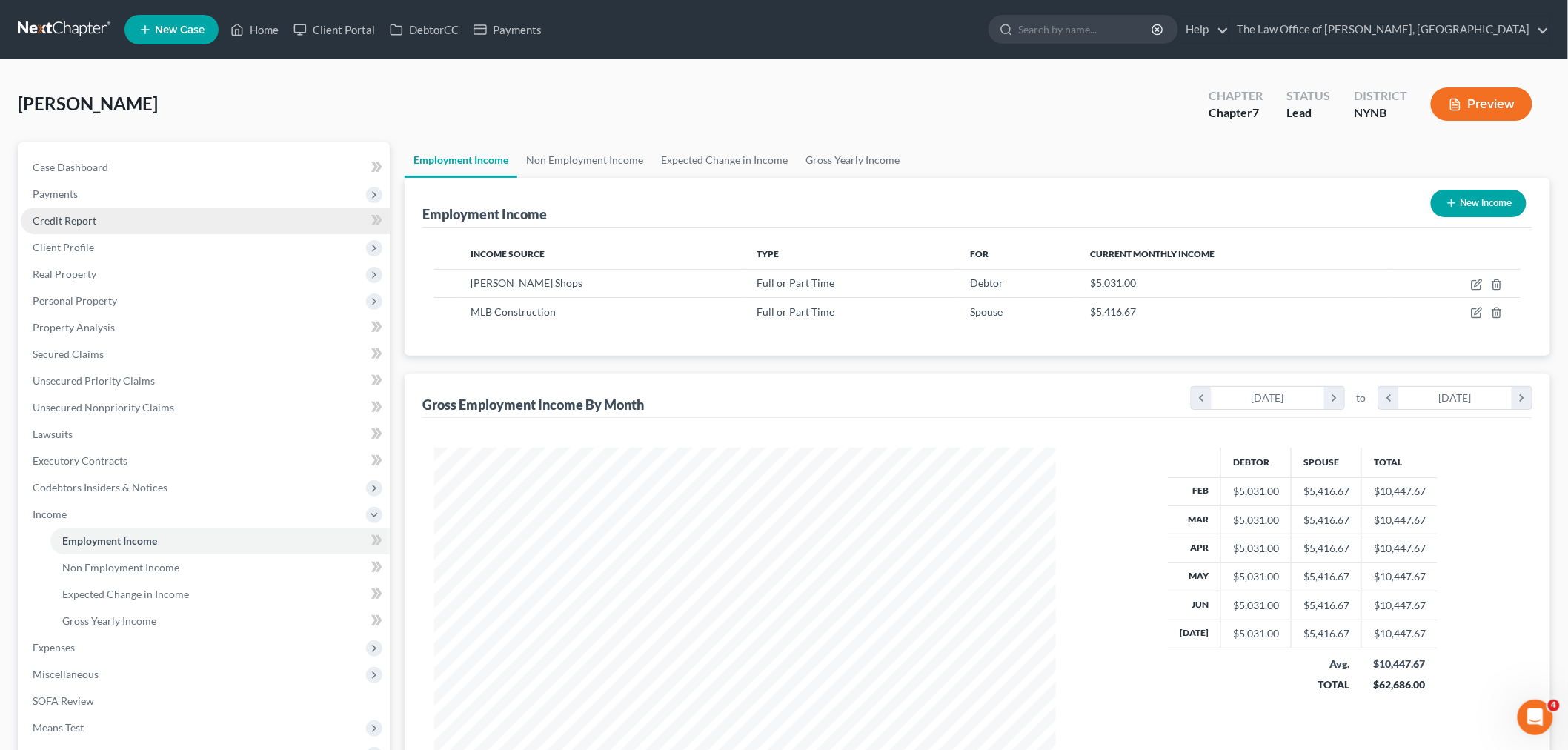
click at [59, 219] on span "Credit Report" at bounding box center [64, 221] width 64 height 13
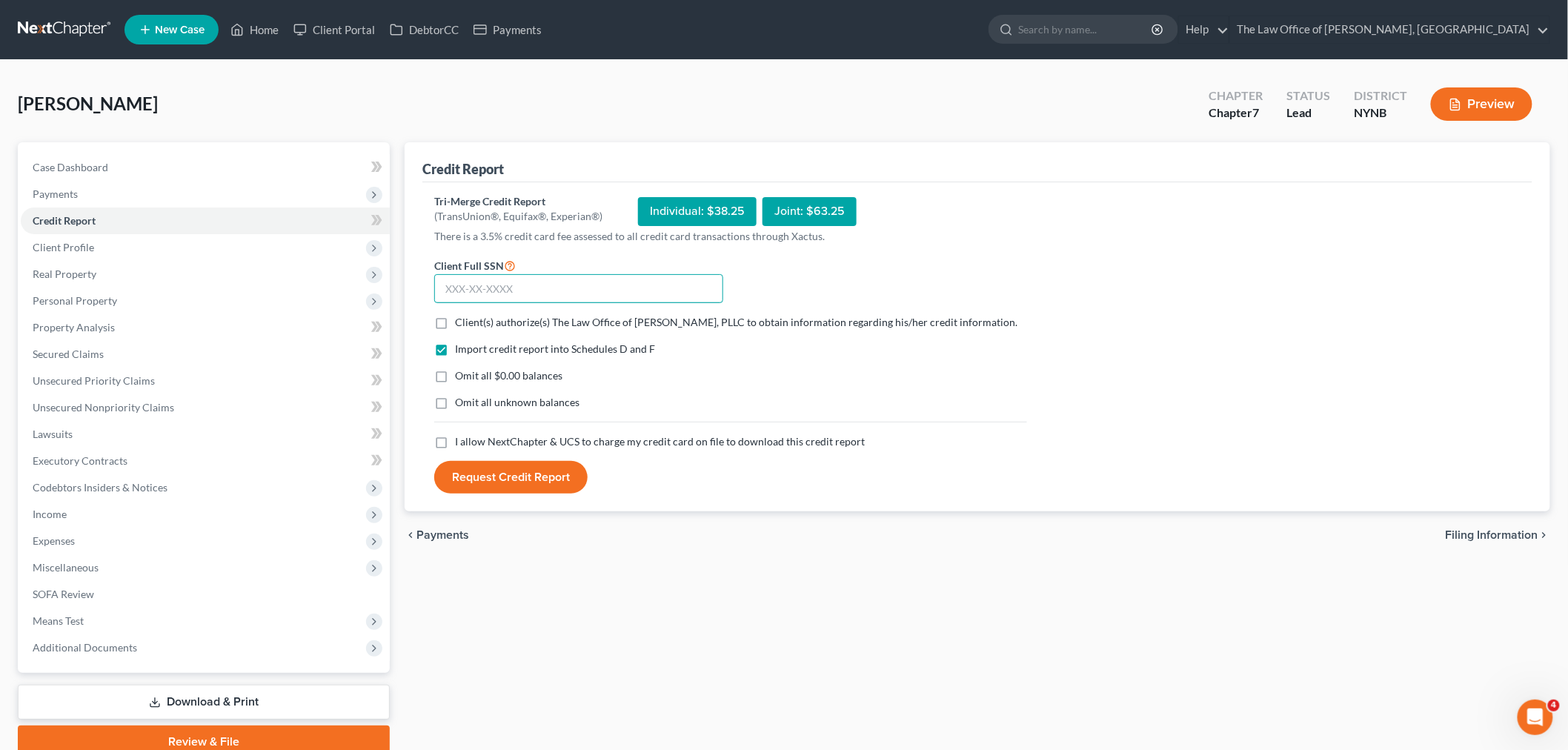
click at [477, 292] on input "text" at bounding box center [578, 289] width 289 height 30
paste input "093-88-4814"
type input "093-88-4814"
click at [455, 324] on label "Client(s) authorize(s) The Law Office of [PERSON_NAME], PLLC to obtain informat…" at bounding box center [735, 322] width 562 height 15
click at [461, 324] on input "Client(s) authorize(s) The Law Office of [PERSON_NAME], PLLC to obtain informat…" at bounding box center [466, 320] width 10 height 10
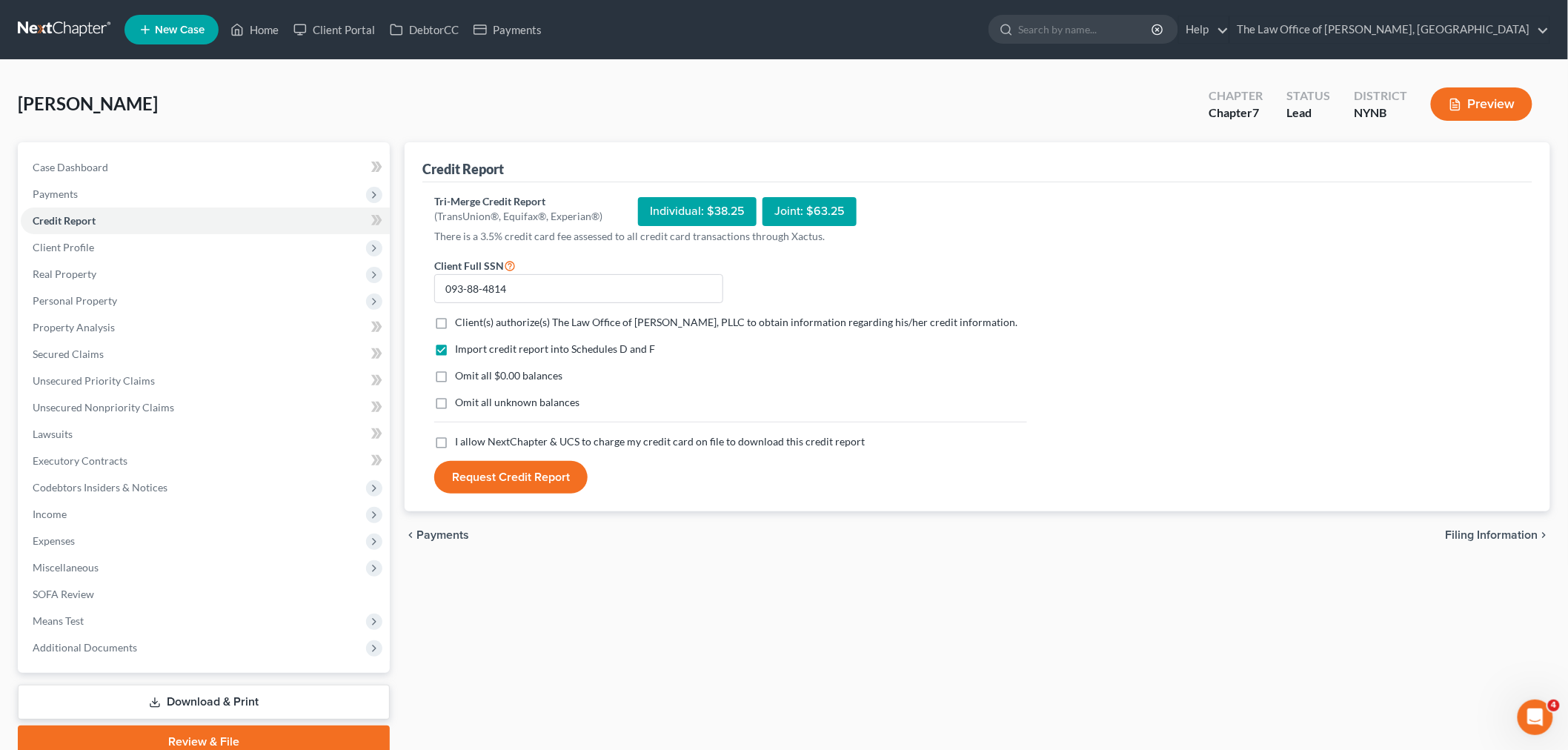
checkbox input "true"
click at [455, 449] on label "I allow NextChapter & UCS to charge my credit card on file to download this cre…" at bounding box center [659, 441] width 409 height 15
click at [461, 444] on input "I allow NextChapter & UCS to charge my credit card on file to download this cre…" at bounding box center [466, 439] width 10 height 10
checkbox input "true"
click at [478, 494] on button "Request Credit Report" at bounding box center [510, 478] width 153 height 33
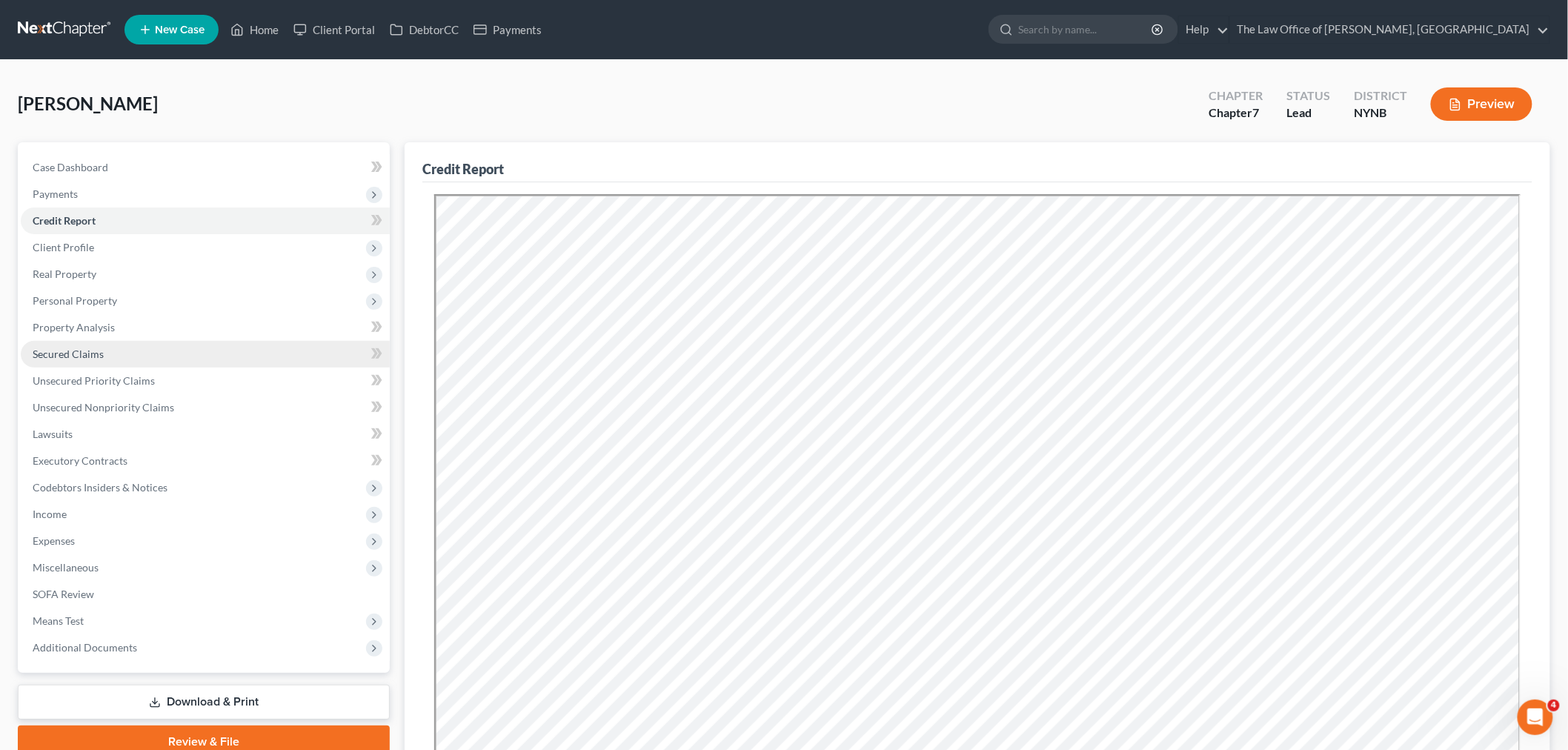
click at [86, 345] on link "Secured Claims" at bounding box center [205, 353] width 369 height 26
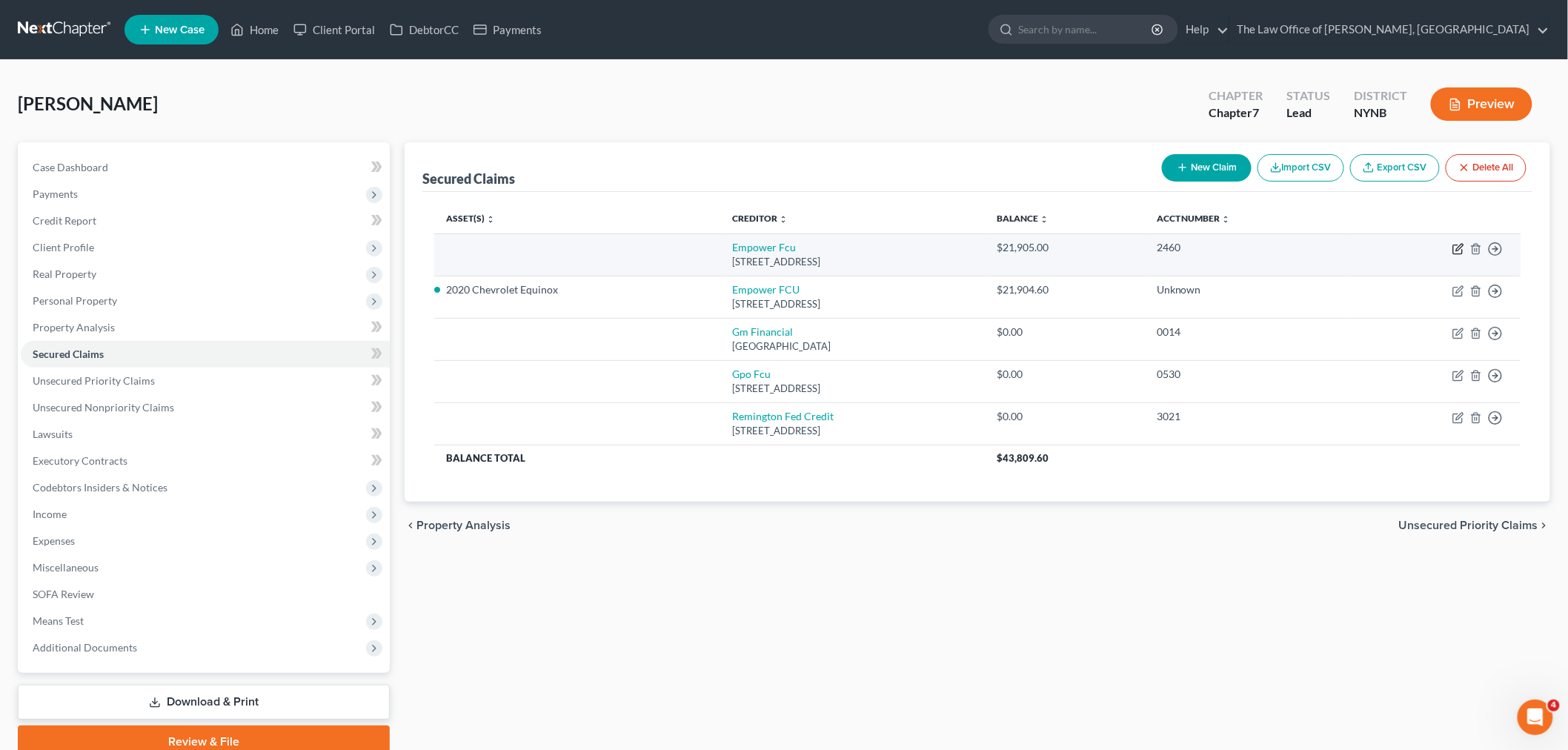
click at [1455, 248] on icon "button" at bounding box center [1458, 249] width 12 height 12
select select "35"
select select "0"
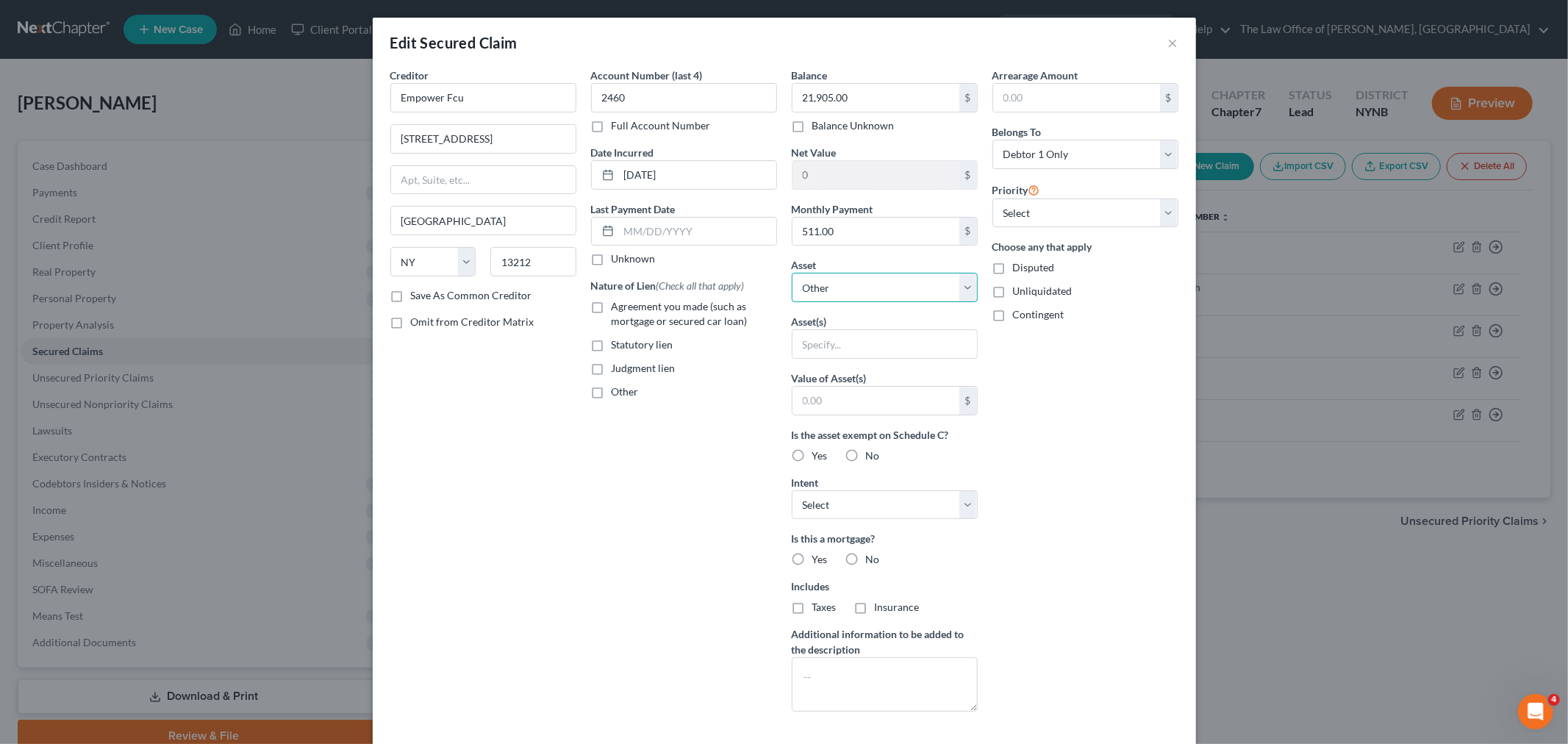
click at [863, 293] on select "Select Other Multiple Assets Clothing - Basic Clothing - $500.0 Household Goods…" at bounding box center [884, 287] width 186 height 30
select select "6"
click at [792, 273] on select "Select Other Multiple Assets Clothing - Basic Clothing - $500.0 Household Goods…" at bounding box center [884, 287] width 186 height 30
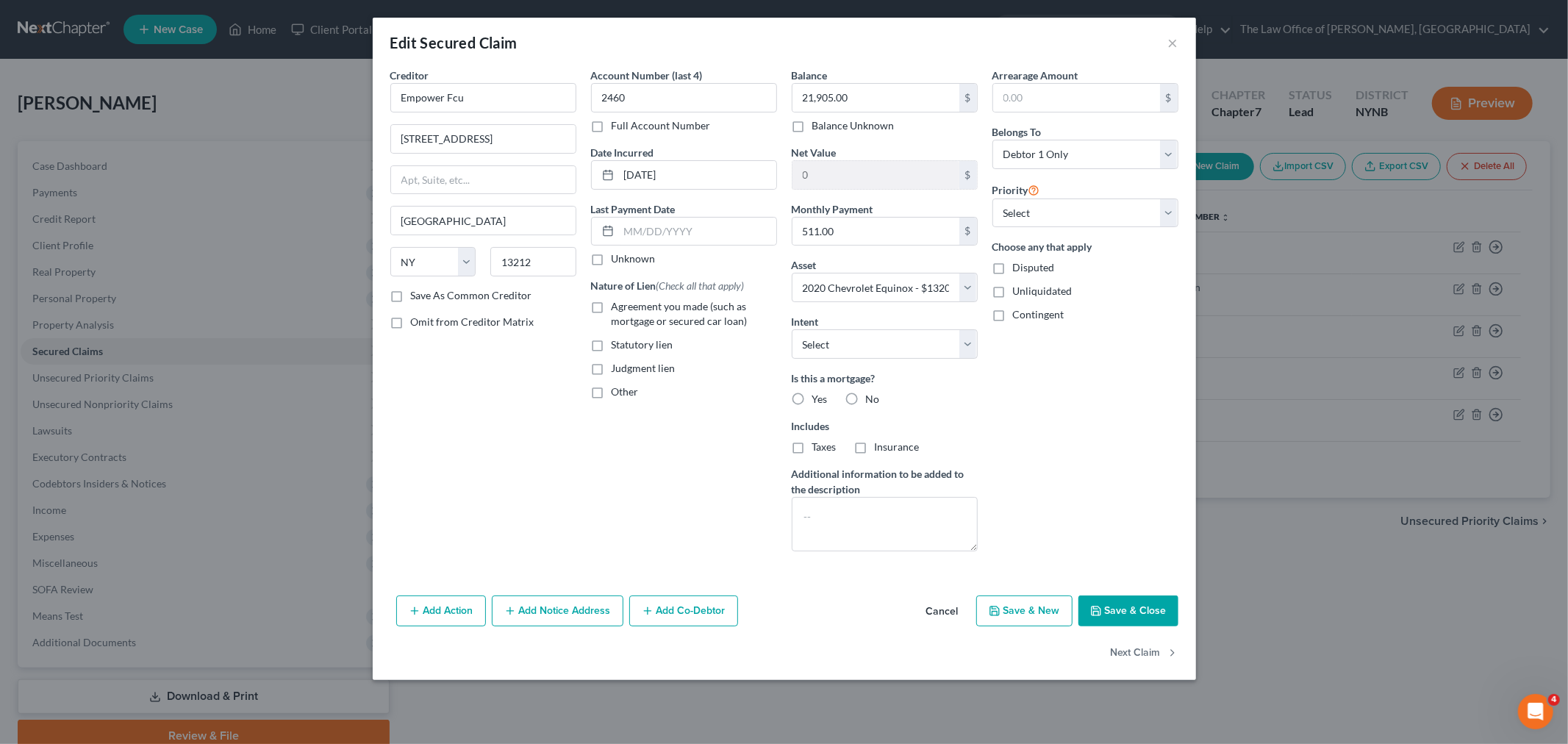
drag, startPoint x: 597, startPoint y: 309, endPoint x: 875, endPoint y: 351, distance: 281.2
click at [612, 307] on label "Agreement you made (such as mortgage or secured car loan)" at bounding box center [694, 313] width 166 height 30
click at [618, 307] on input "Agreement you made (such as mortgage or secured car loan)" at bounding box center [622, 304] width 10 height 10
checkbox input "true"
click at [902, 358] on div "Balance 21,905.00 $ Balance Unknown Balance Undetermined 21,905.00 $ Balance Un…" at bounding box center [884, 315] width 201 height 495
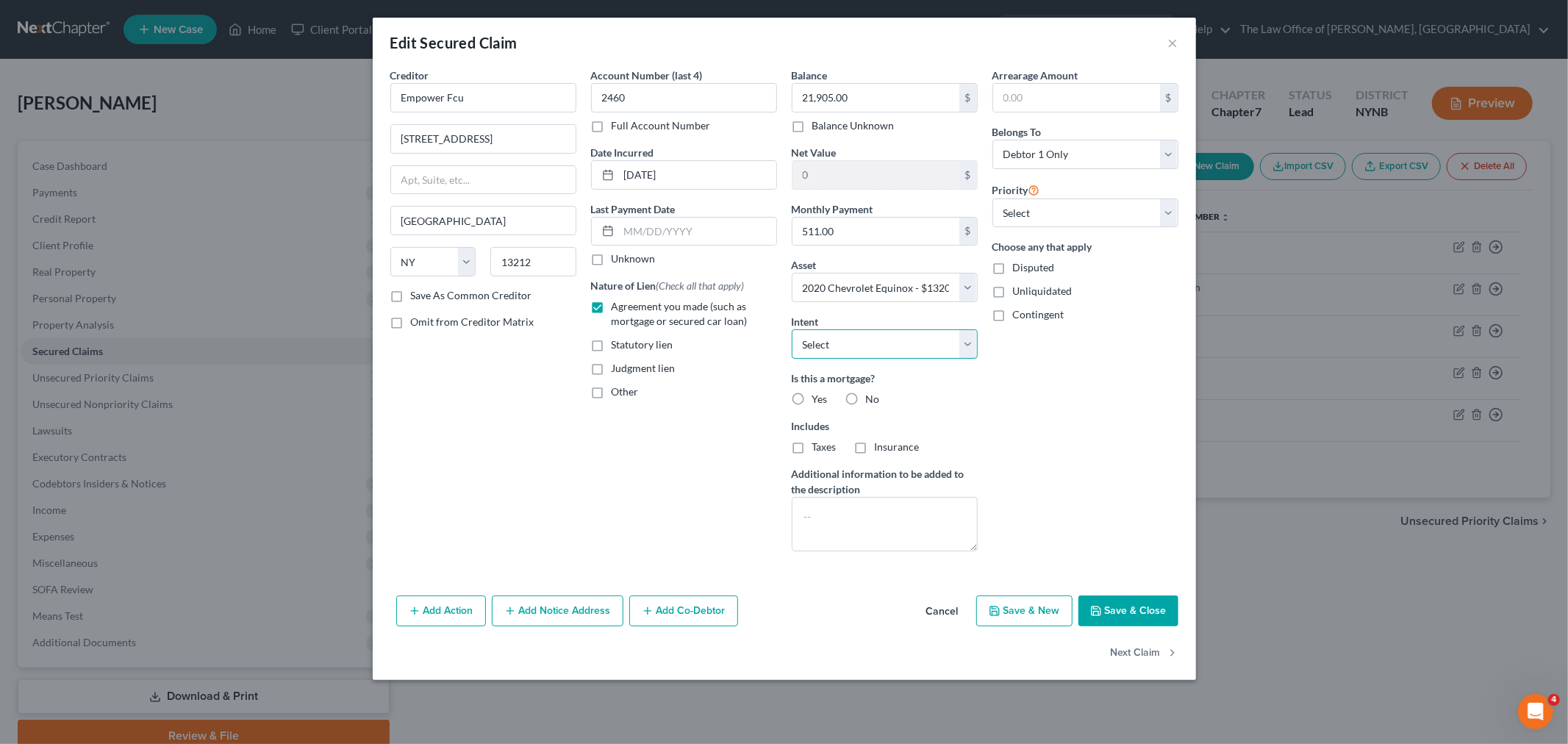
click at [841, 348] on select "Select Surrender Redeem Reaffirm Avoid Other" at bounding box center [884, 344] width 186 height 30
select select "2"
click at [792, 330] on select "Select Surrender Redeem Reaffirm Avoid Other" at bounding box center [884, 344] width 186 height 30
click at [865, 399] on div "No" at bounding box center [862, 399] width 34 height 14
click at [866, 397] on label "No" at bounding box center [873, 399] width 14 height 14
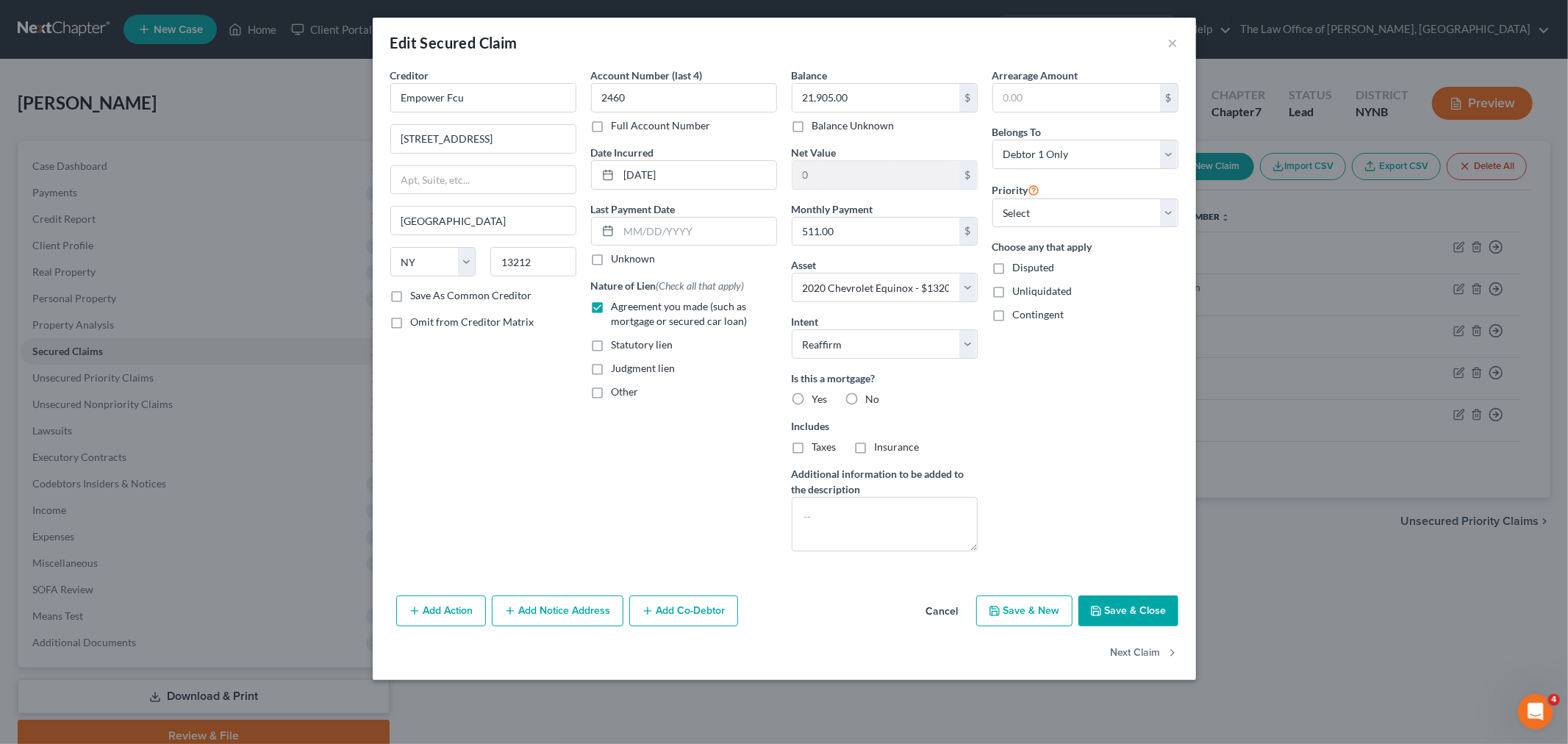
click at [872, 397] on input "No" at bounding box center [876, 396] width 10 height 10
radio input "true"
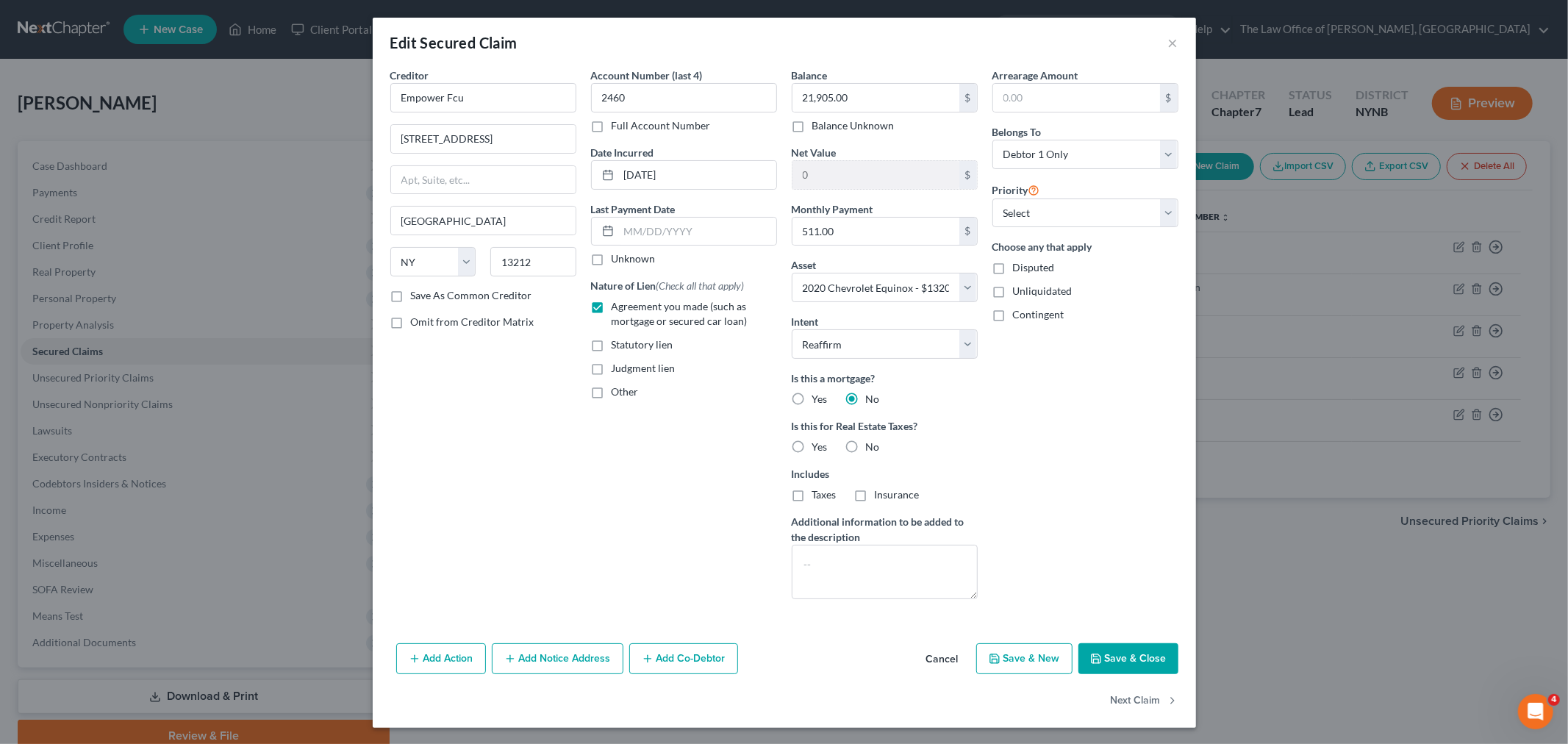
click at [866, 447] on label "No" at bounding box center [873, 447] width 14 height 14
click at [872, 447] on input "No" at bounding box center [876, 444] width 10 height 10
radio input "true"
click at [1104, 663] on button "Save & Close" at bounding box center [1128, 658] width 100 height 31
select select
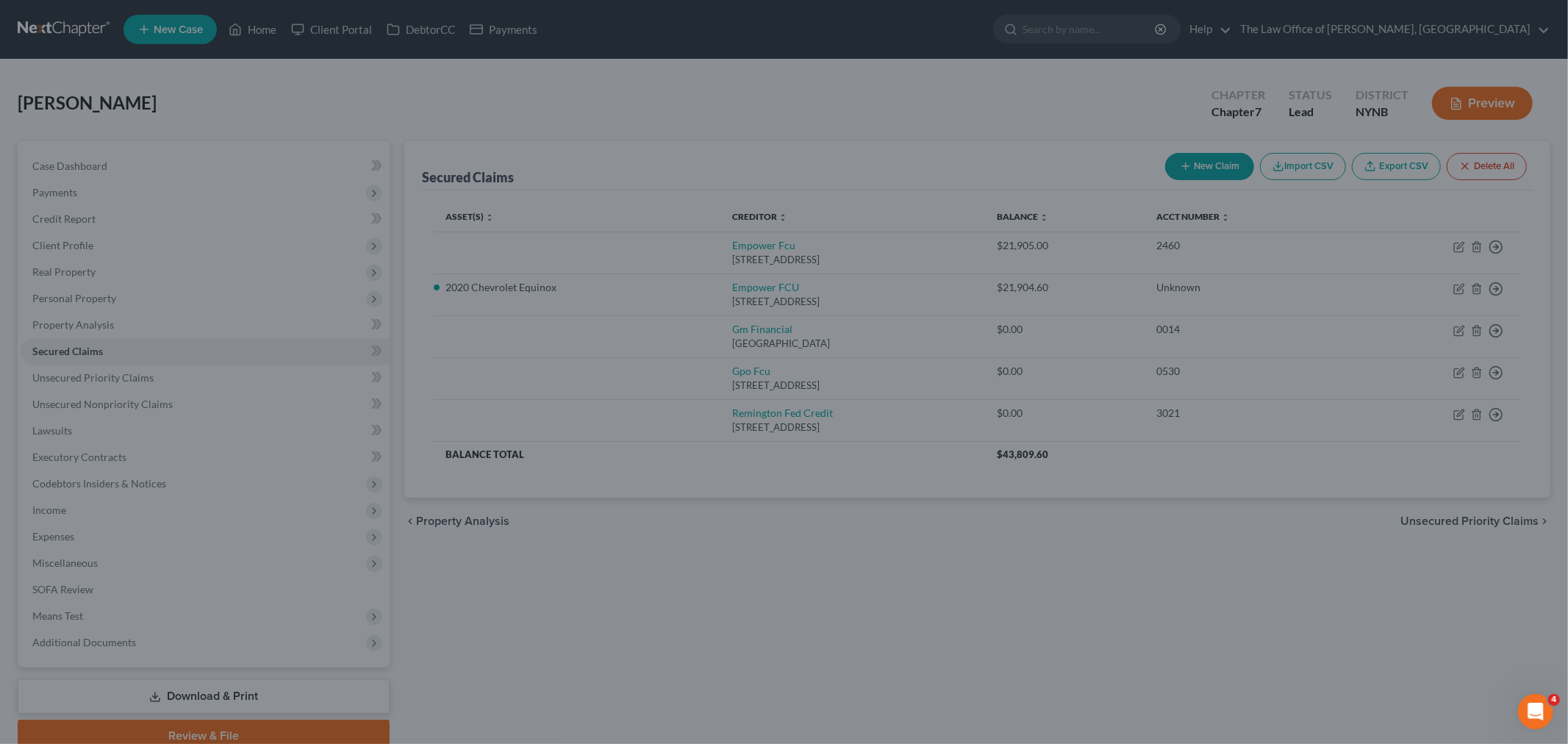
type input "-8,705.00"
select select "6"
type input "0"
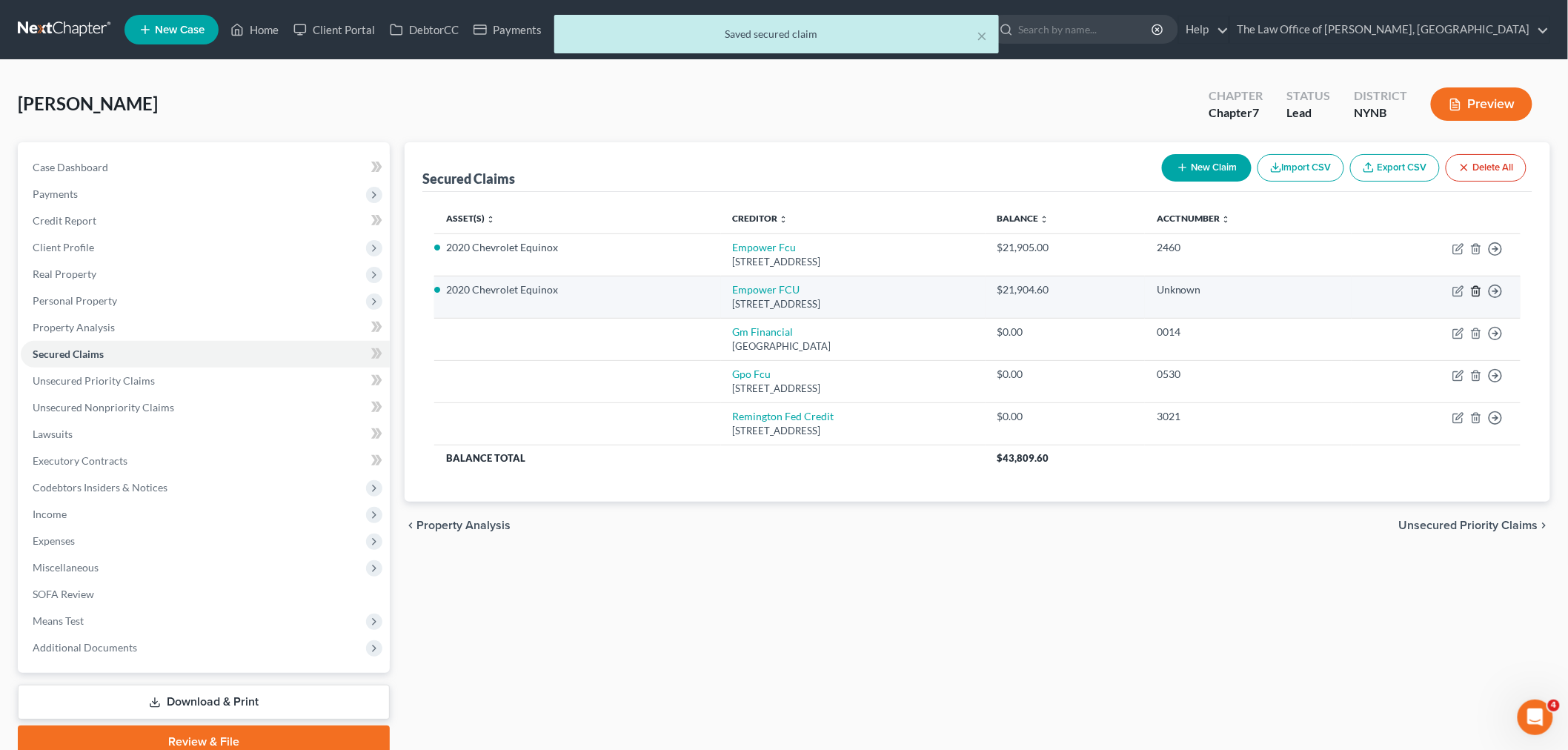
click at [1474, 291] on icon "button" at bounding box center [1475, 291] width 12 height 12
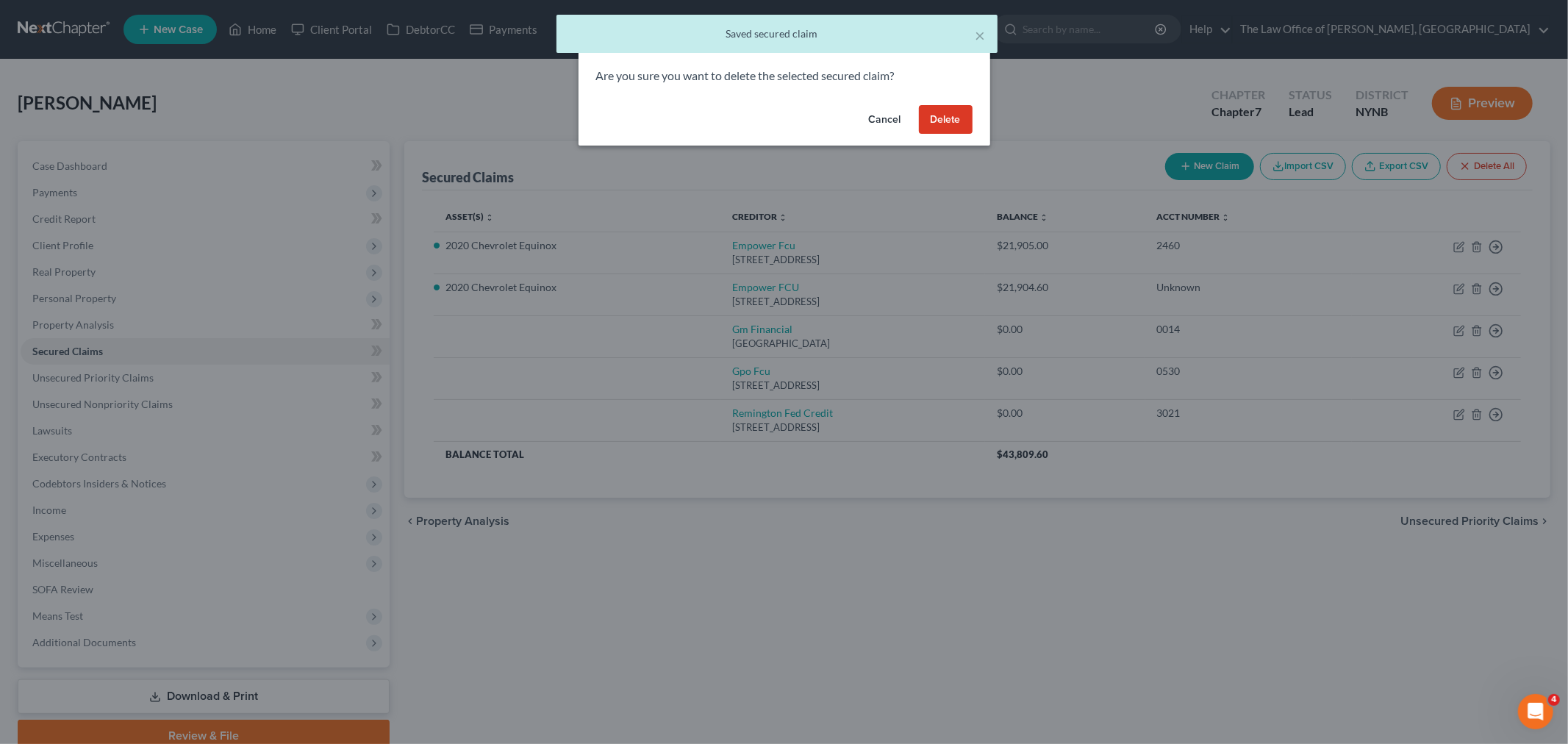
click at [941, 127] on button "Delete" at bounding box center [946, 120] width 54 height 30
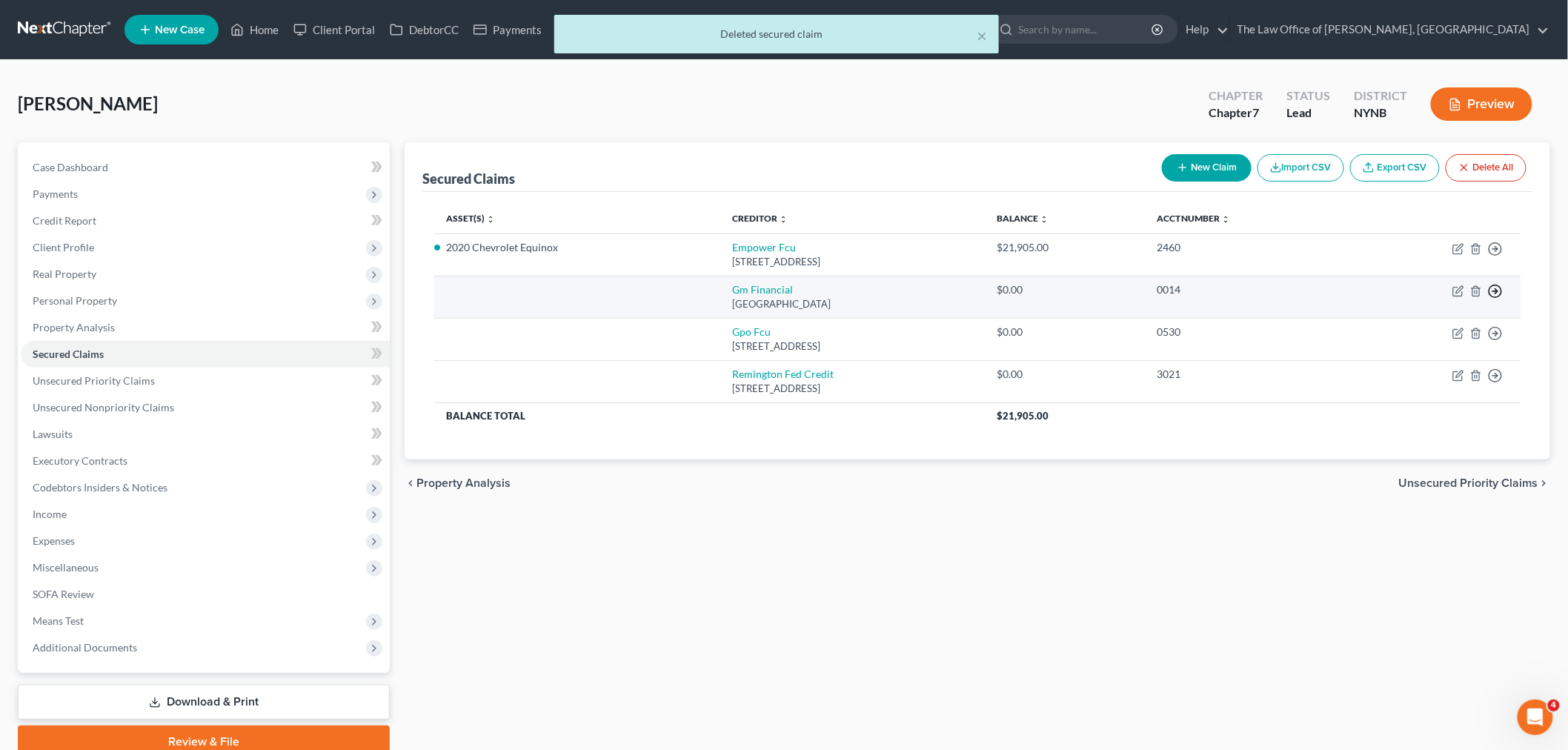
click at [1491, 256] on icon "button" at bounding box center [1495, 249] width 15 height 15
click at [1411, 324] on link "Move to F" at bounding box center [1427, 327] width 123 height 25
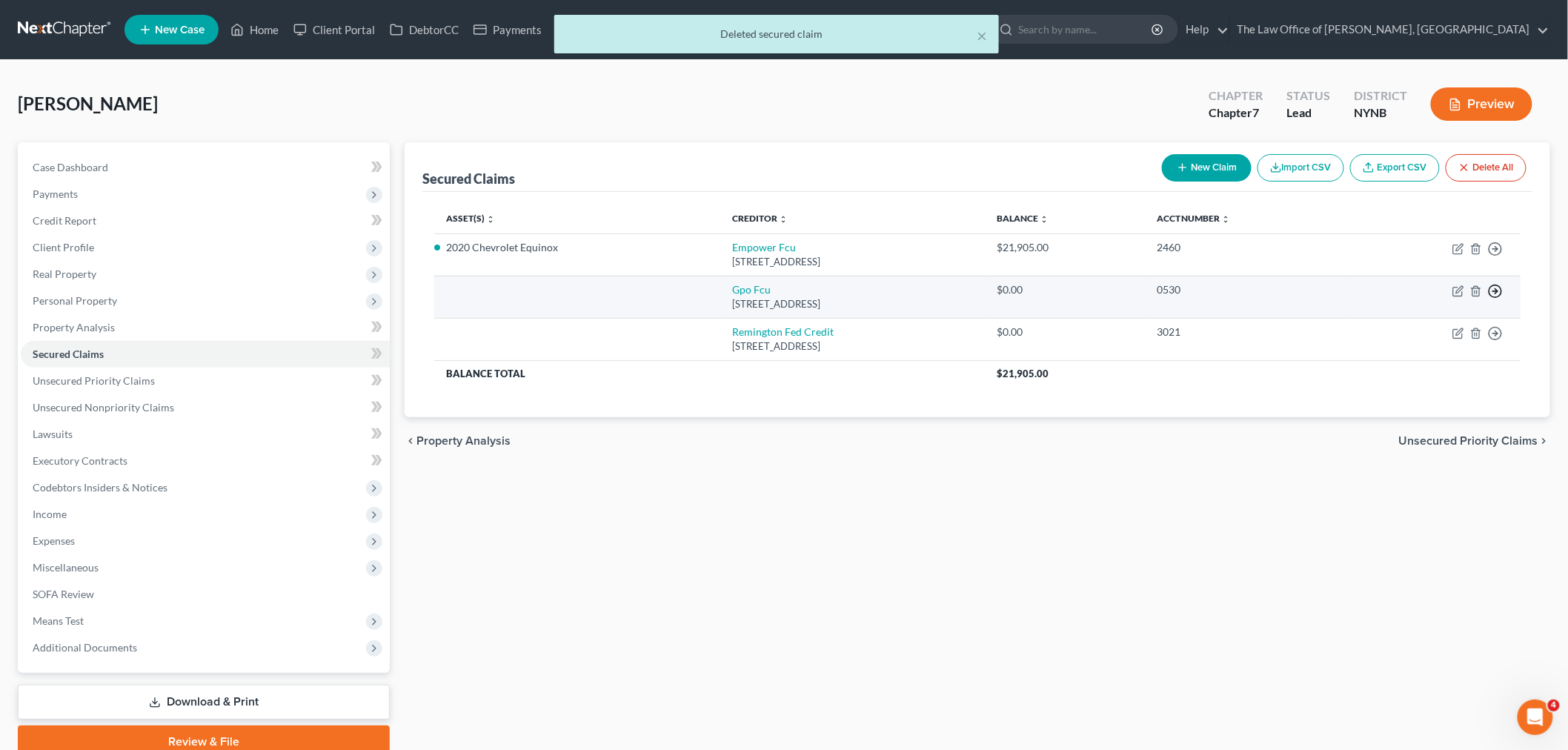
click at [1490, 256] on icon "button" at bounding box center [1495, 249] width 15 height 15
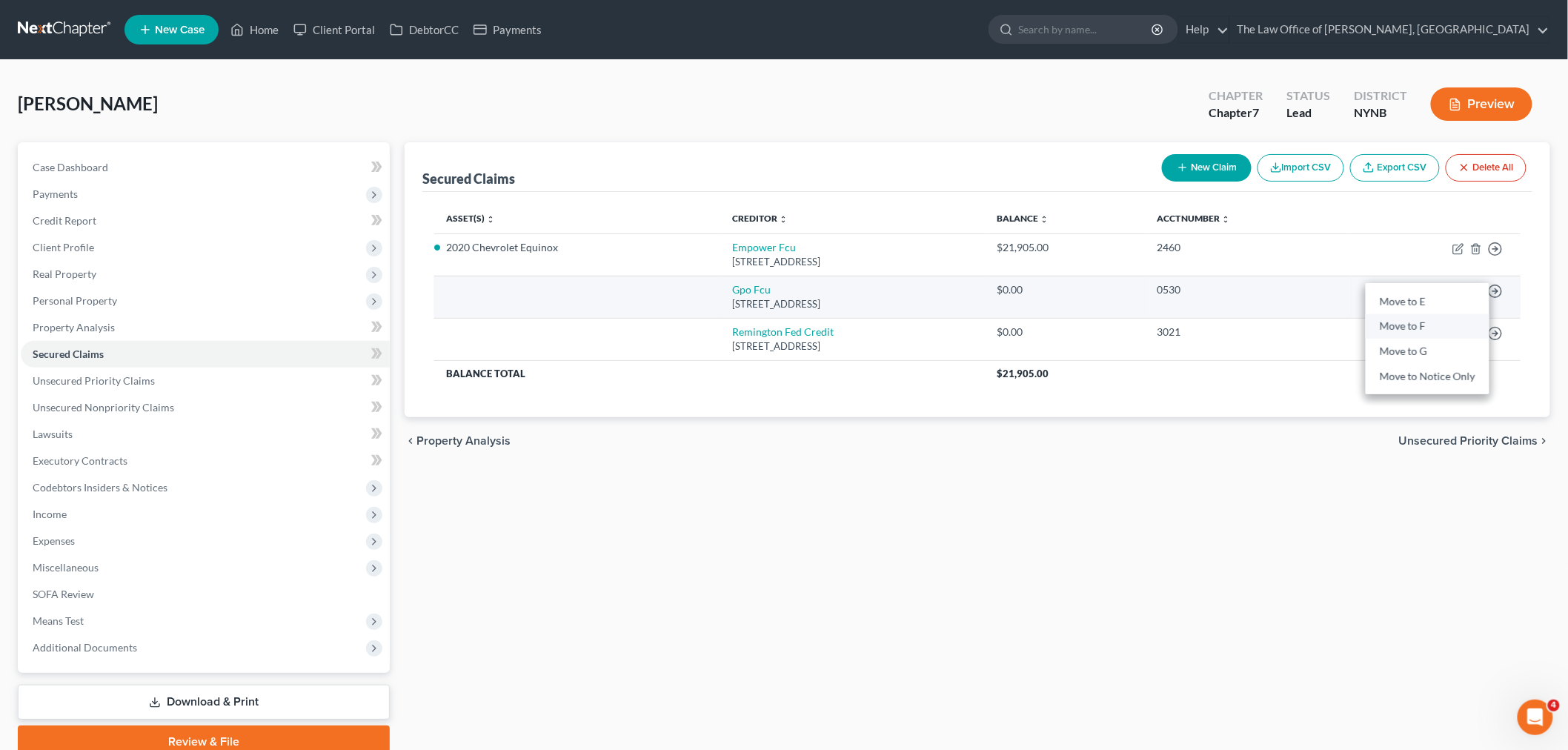
drag, startPoint x: 1404, startPoint y: 328, endPoint x: 1436, endPoint y: 316, distance: 34.2
click at [1405, 324] on link "Move to F" at bounding box center [1427, 327] width 123 height 25
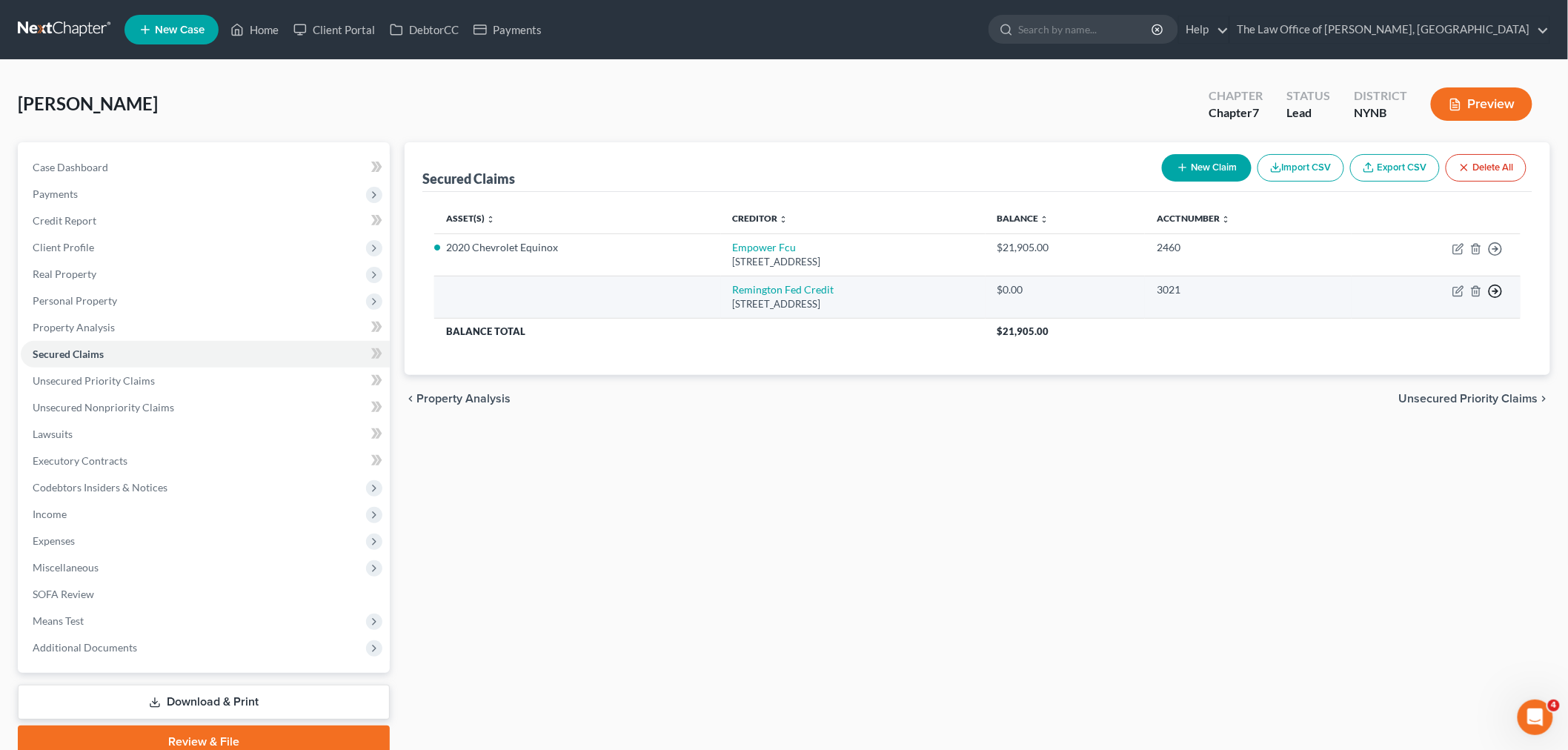
click at [1493, 256] on icon "button" at bounding box center [1495, 249] width 15 height 15
click at [1421, 324] on link "Move to F" at bounding box center [1427, 327] width 123 height 25
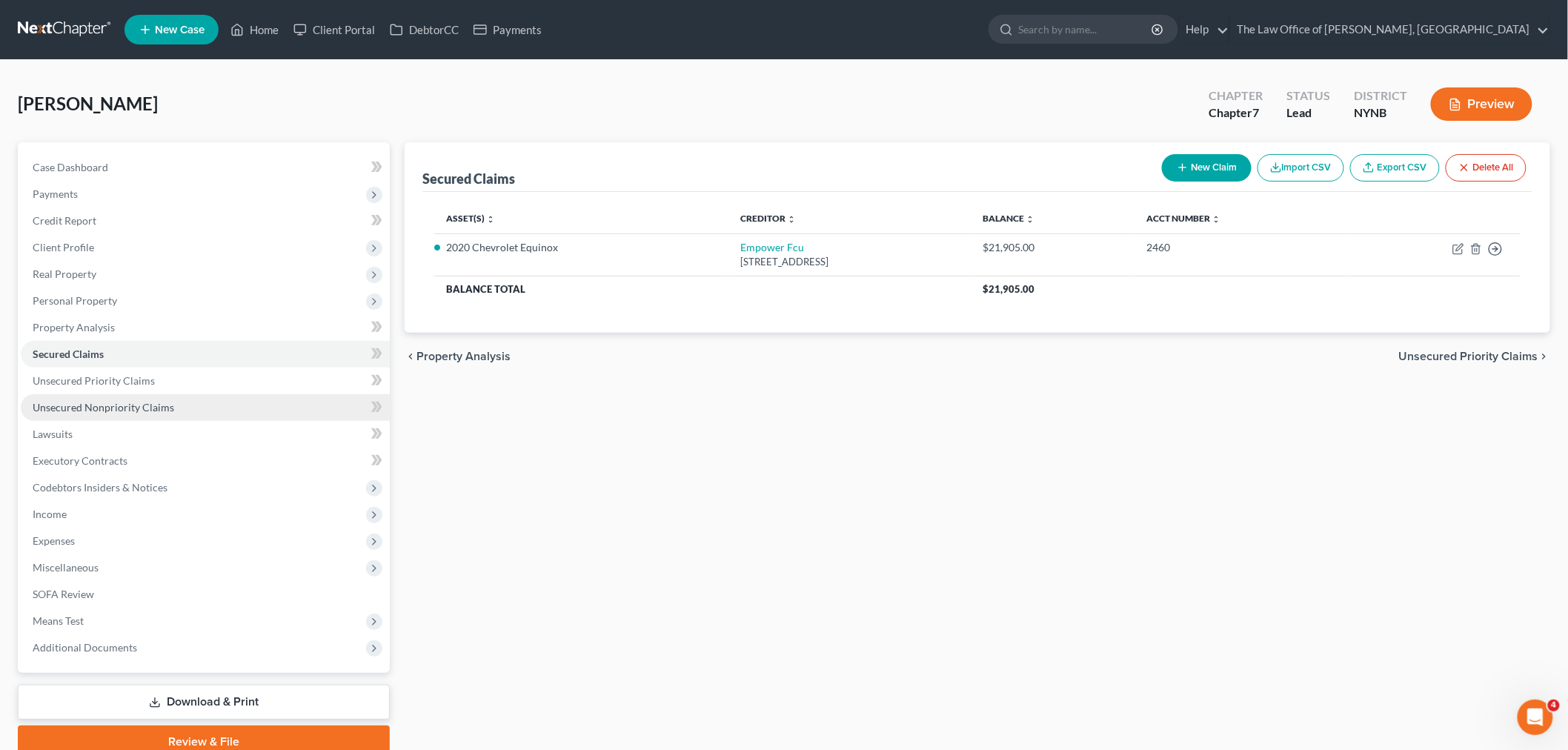
click at [98, 406] on span "Unsecured Nonpriority Claims" at bounding box center [104, 407] width 142 height 13
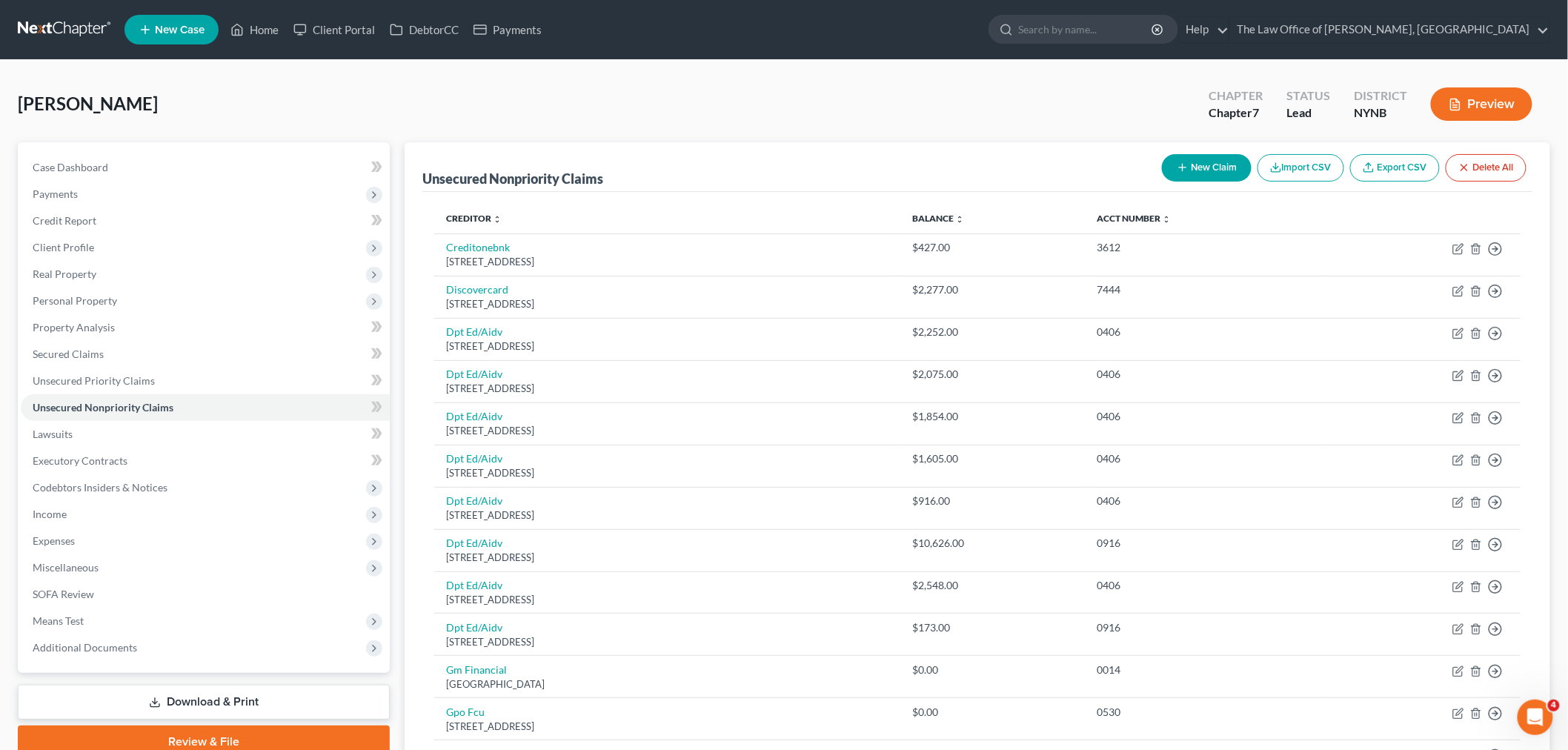
click at [1476, 91] on button "Preview" at bounding box center [1482, 104] width 102 height 34
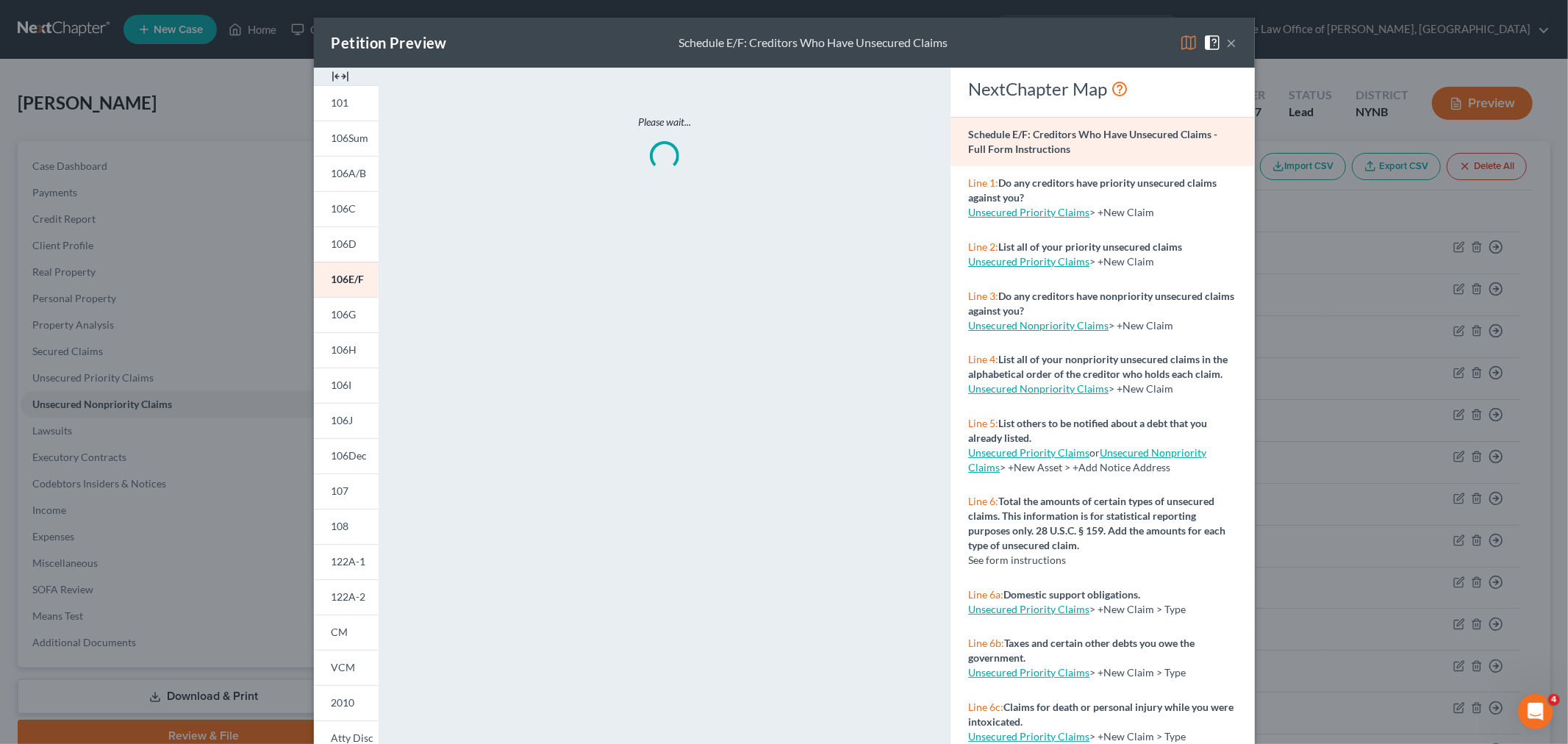
click at [340, 74] on img at bounding box center [340, 77] width 18 height 18
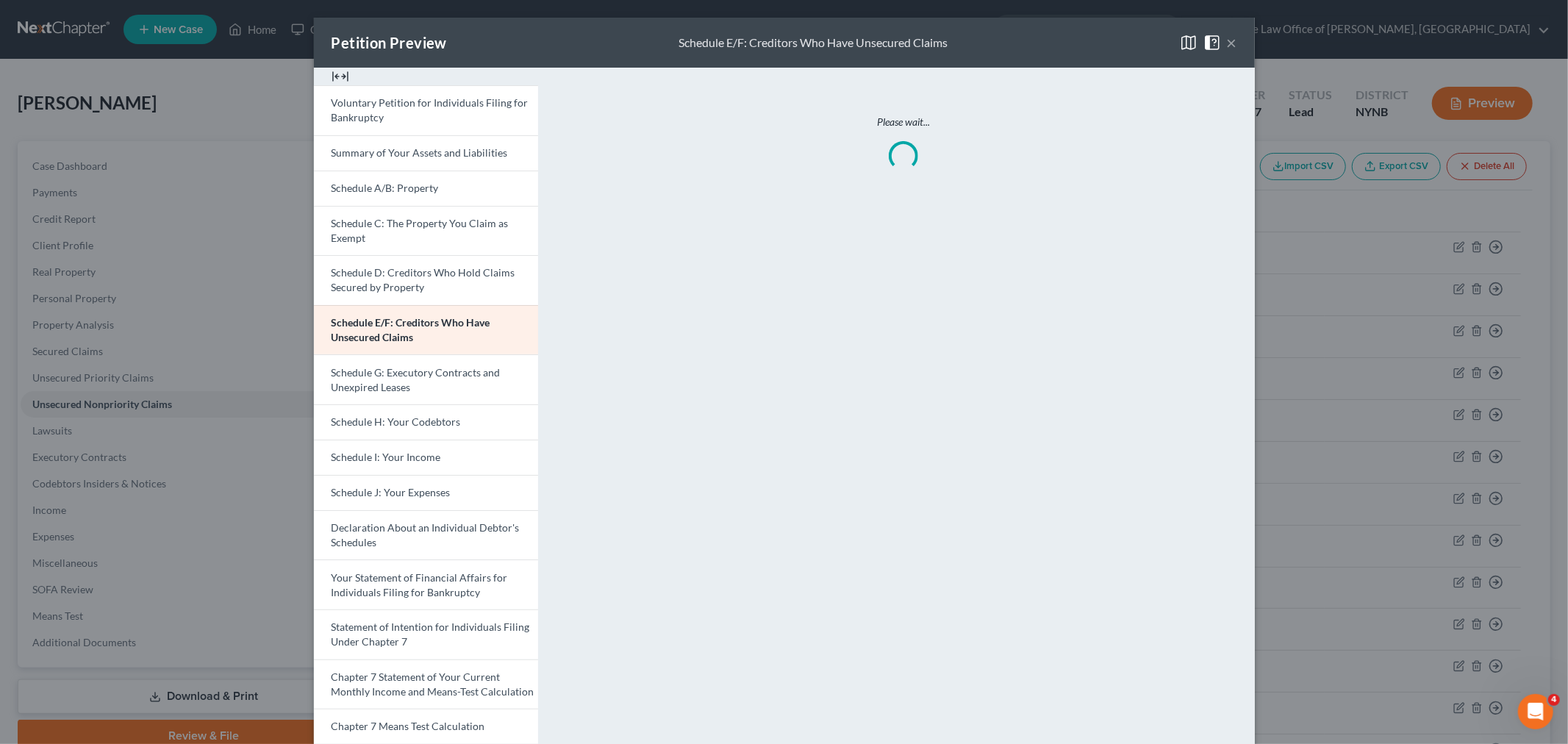
scroll to position [218, 0]
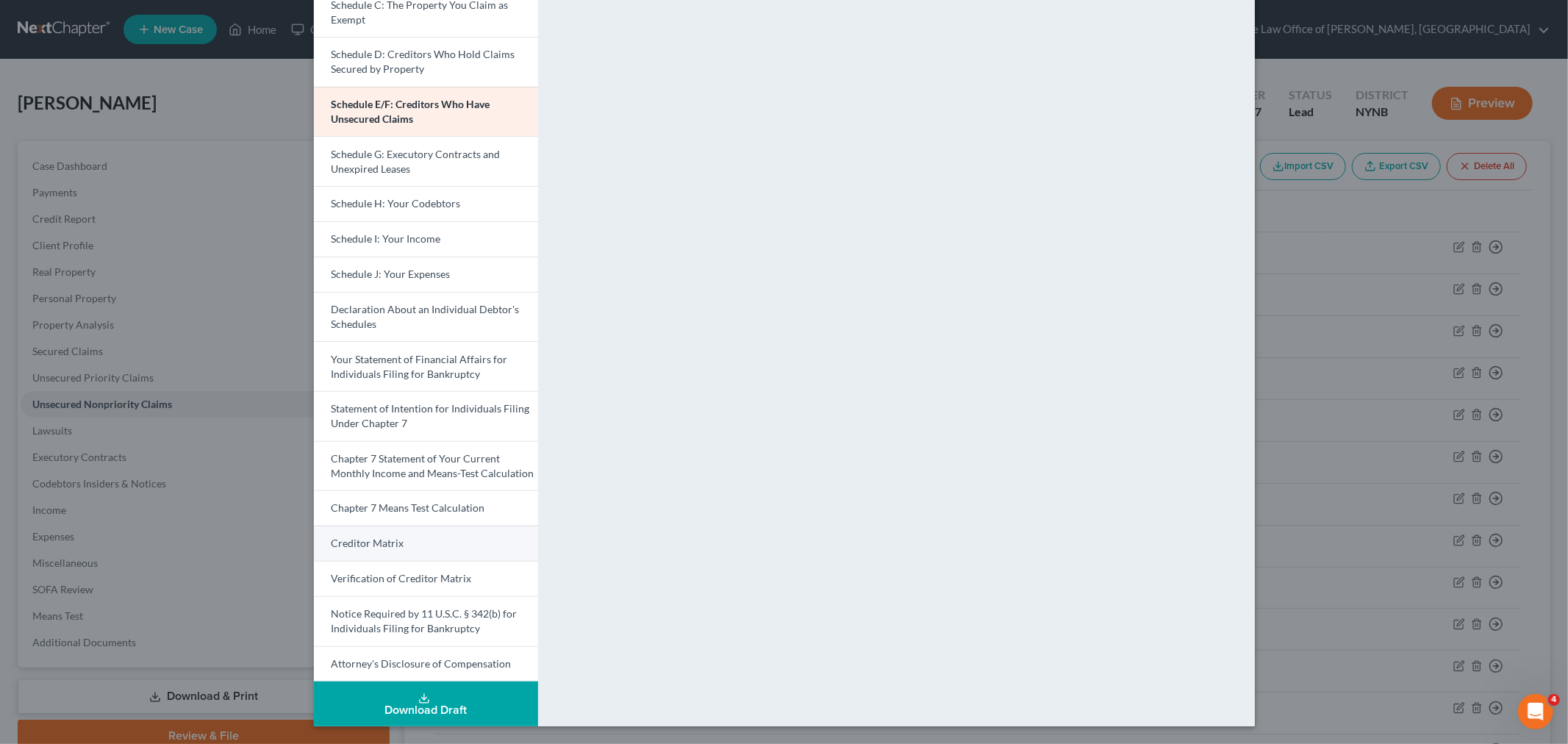
click at [393, 546] on span "Creditor Matrix" at bounding box center [367, 543] width 73 height 13
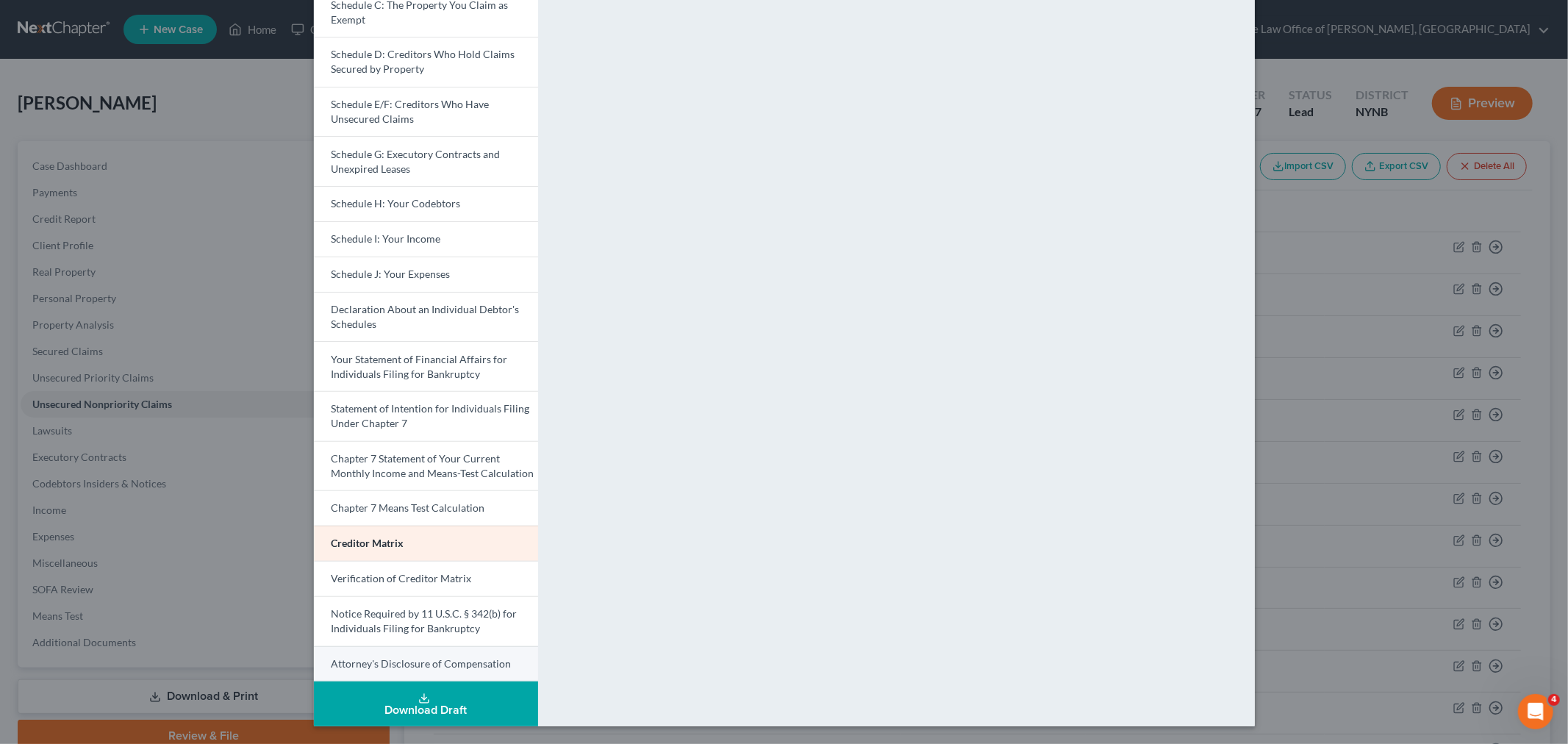
click at [407, 656] on link "Attorney's Disclosure of Compensation" at bounding box center [425, 664] width 224 height 36
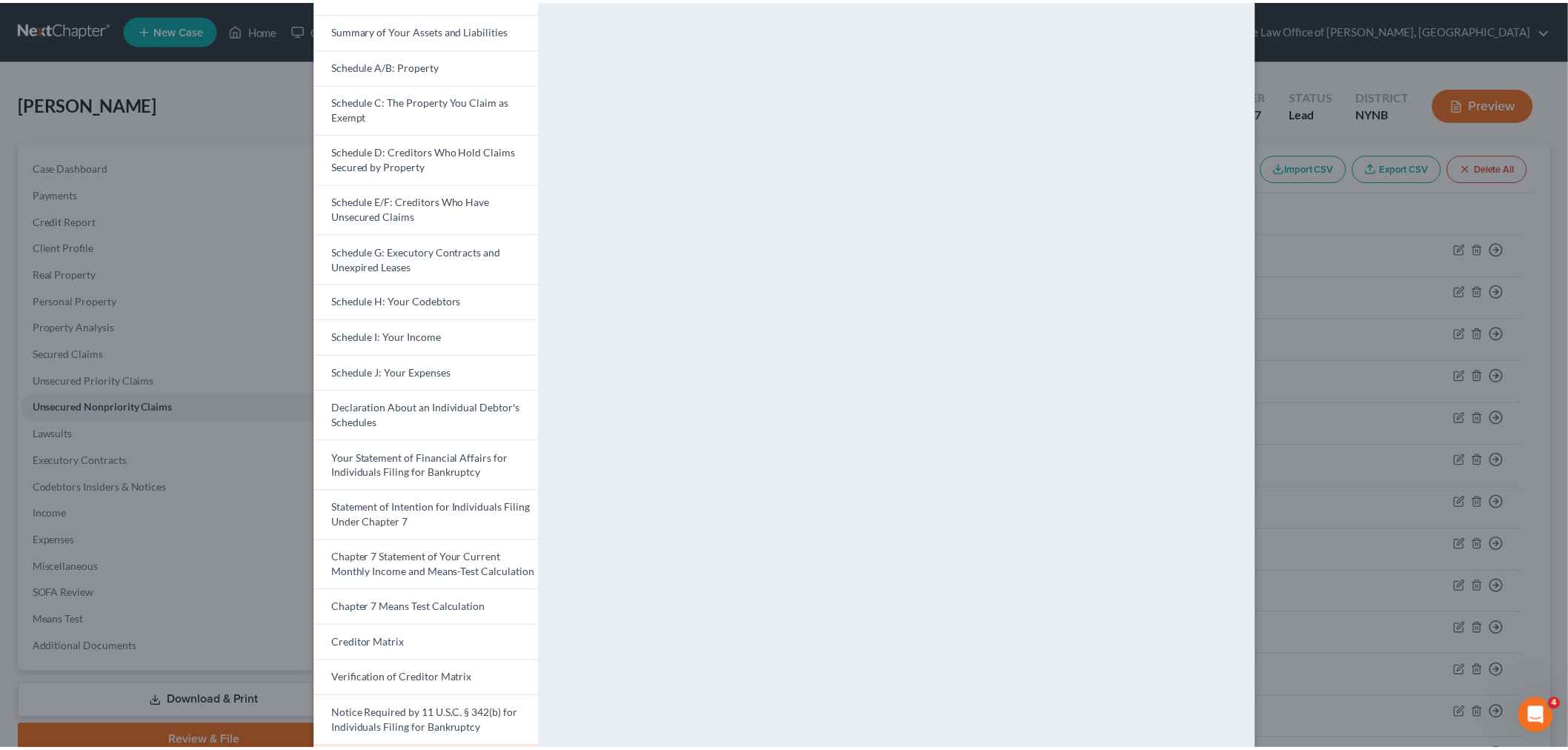
scroll to position [0, 0]
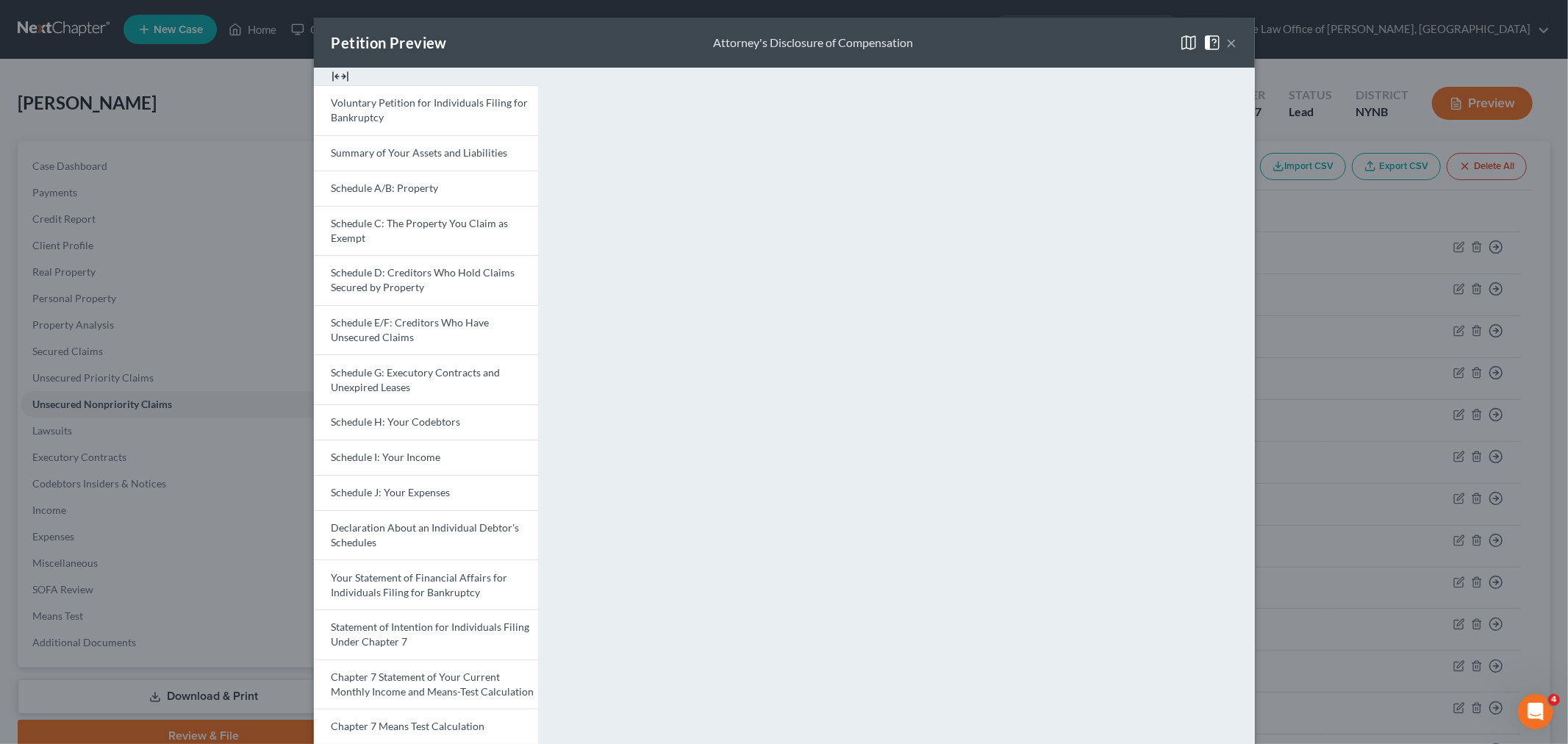
click at [1299, 465] on div "Petition Preview Attorney's Disclosure of Compensation × Voluntary Petition for…" at bounding box center [784, 372] width 1568 height 744
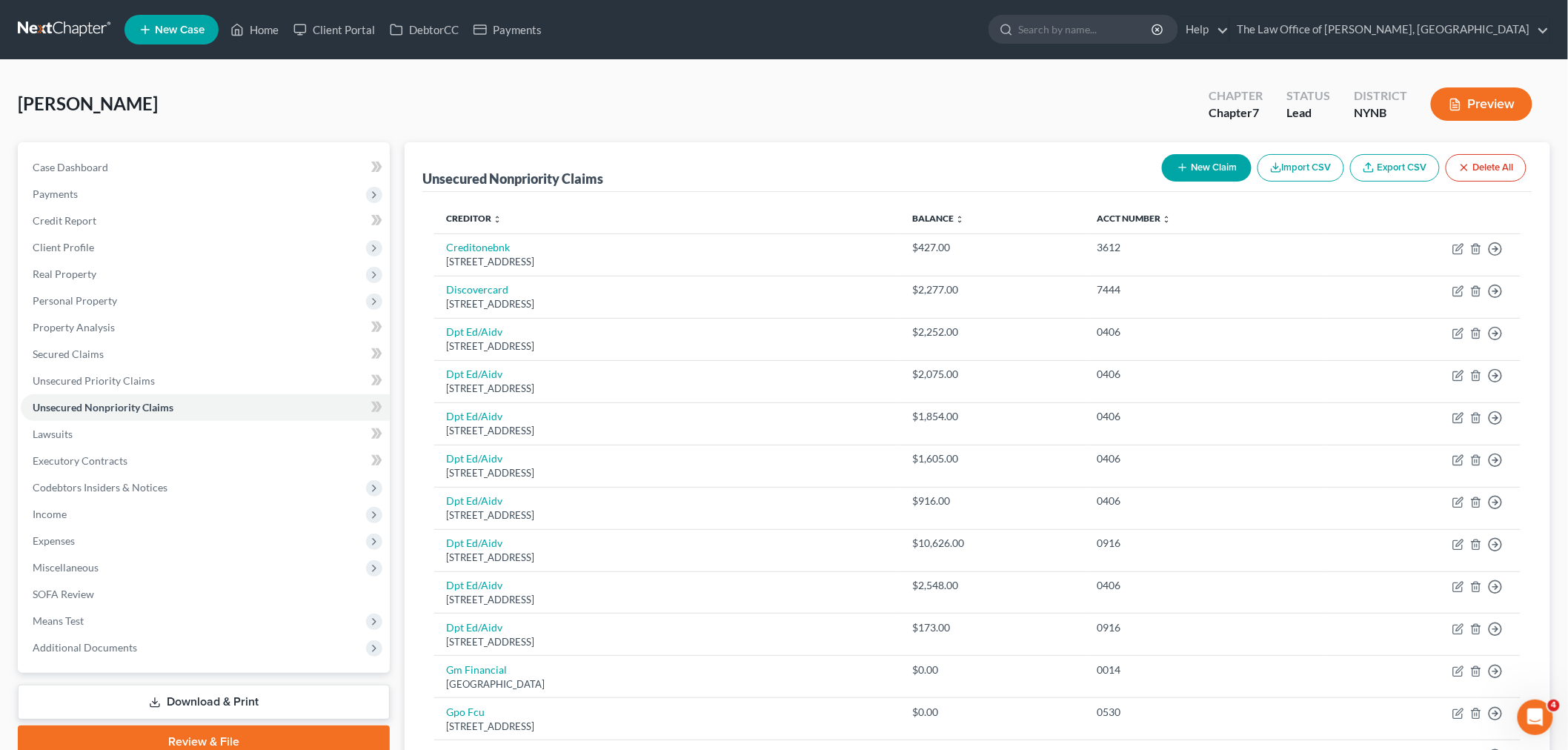
click at [206, 741] on link "Review & File" at bounding box center [204, 742] width 372 height 33
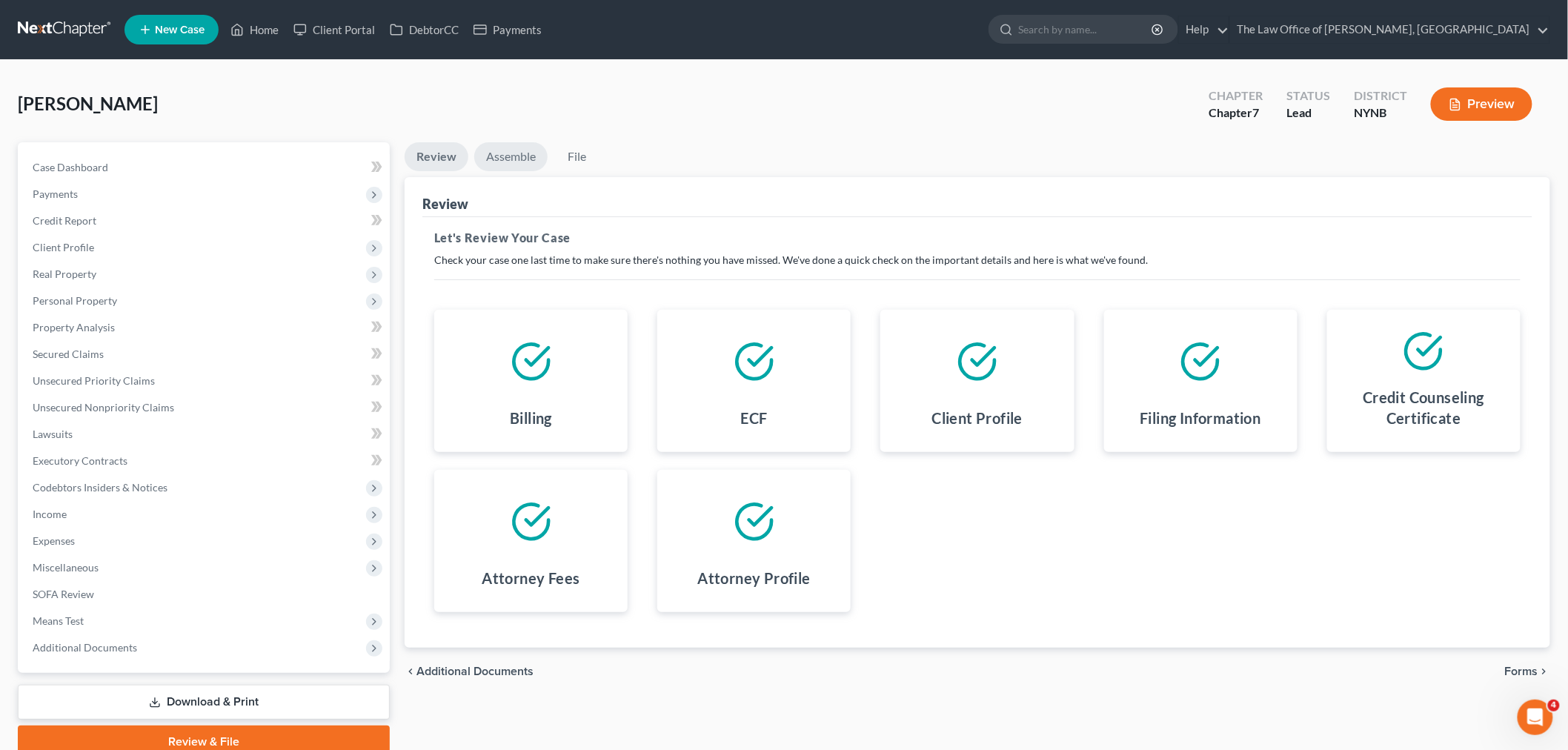
drag, startPoint x: 506, startPoint y: 157, endPoint x: 716, endPoint y: 202, distance: 214.8
click at [505, 154] on link "Assemble" at bounding box center [510, 157] width 74 height 29
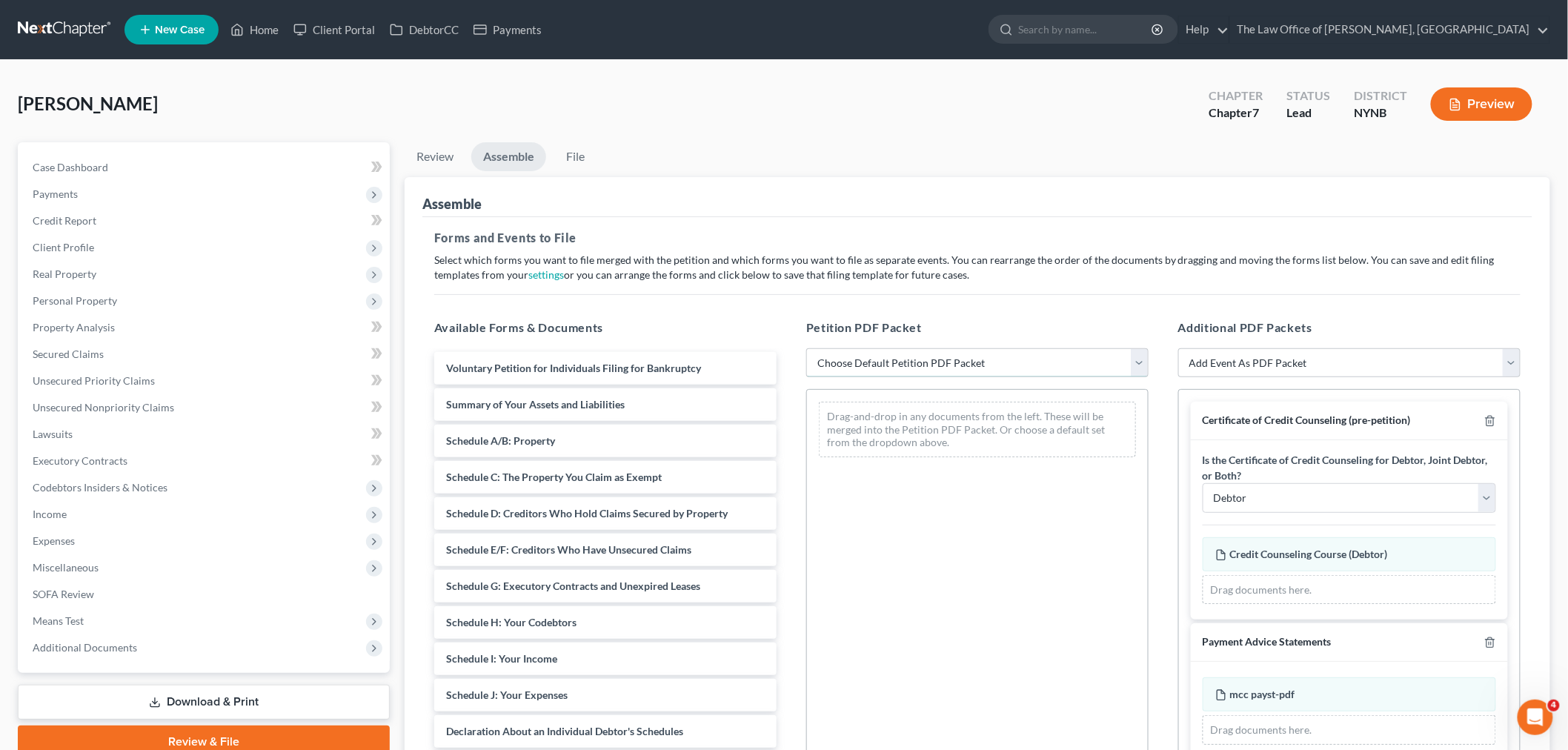
drag, startPoint x: 908, startPoint y: 363, endPoint x: 887, endPoint y: 372, distance: 22.8
click at [908, 364] on select "Choose Default Petition PDF Packet Complete Bankruptcy Petition (all forms and …" at bounding box center [977, 363] width 342 height 30
click at [806, 349] on select "Choose Default Petition PDF Packet Complete Bankruptcy Petition (all forms and …" at bounding box center [977, 363] width 342 height 30
drag, startPoint x: 880, startPoint y: 360, endPoint x: 880, endPoint y: 376, distance: 16.0
click at [880, 360] on select "Choose Default Petition PDF Packet Complete Bankruptcy Petition (all forms and …" at bounding box center [977, 363] width 342 height 30
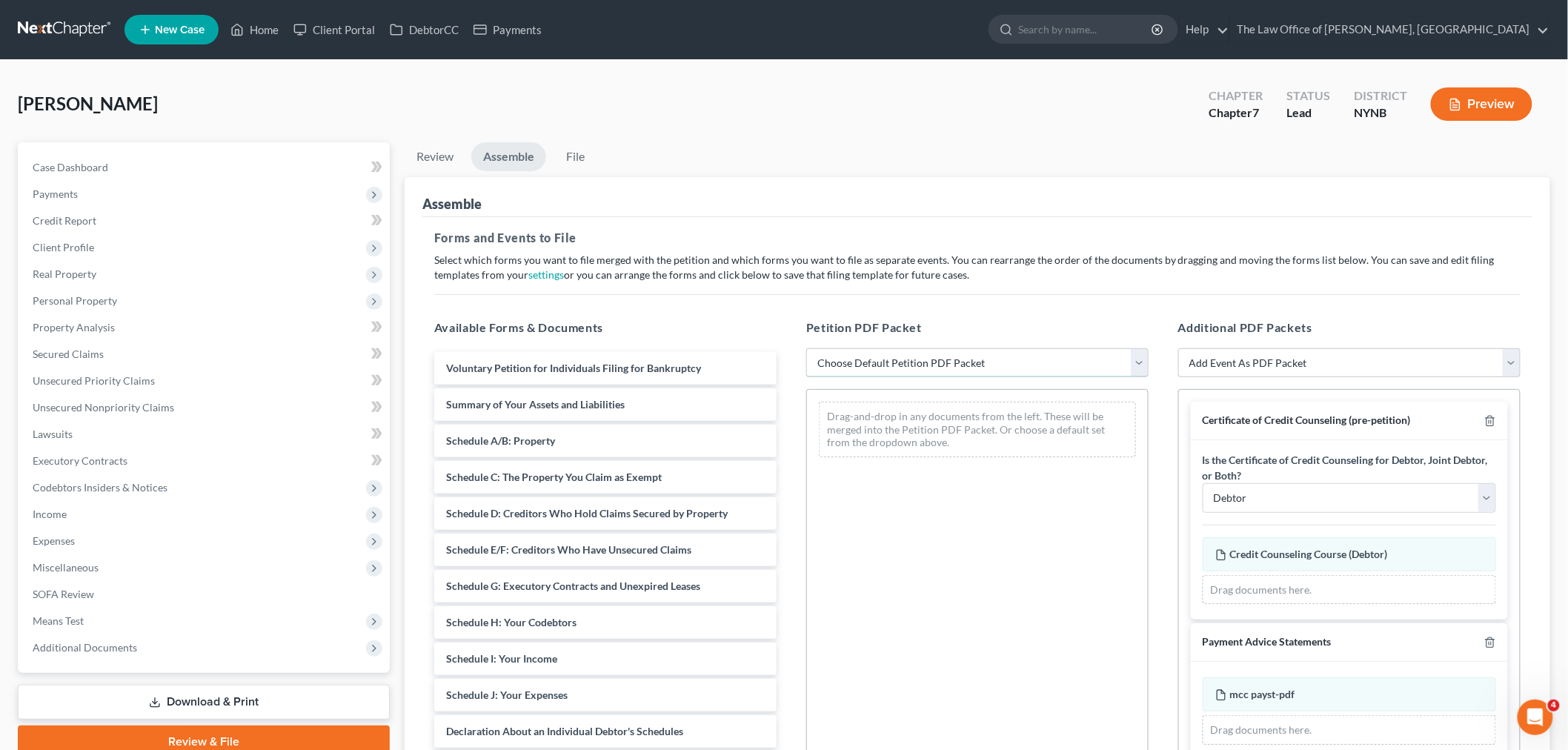
select select "0"
click at [806, 349] on select "Choose Default Petition PDF Packet Complete Bankruptcy Petition (all forms and …" at bounding box center [977, 363] width 342 height 30
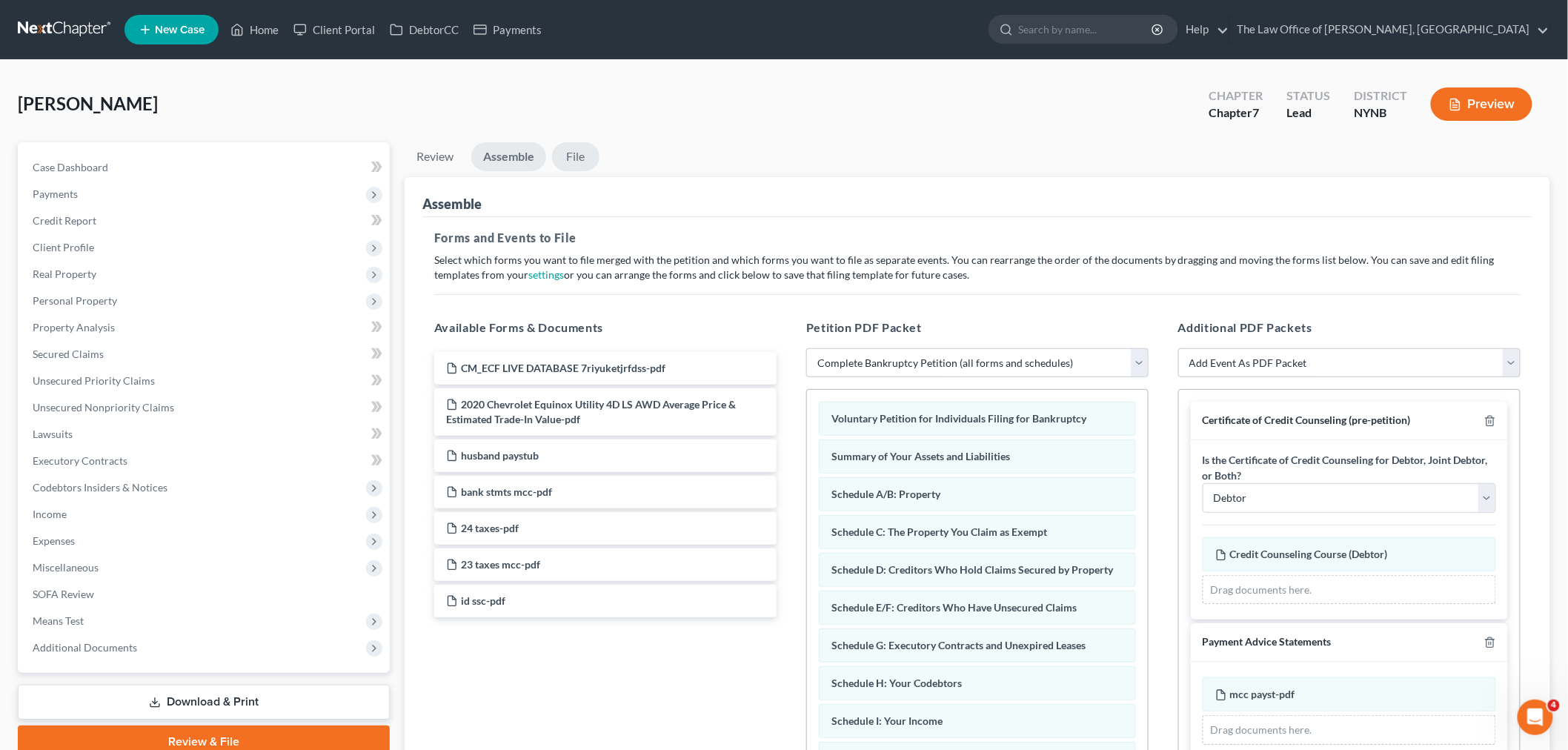
click at [582, 157] on link "File" at bounding box center [576, 157] width 47 height 29
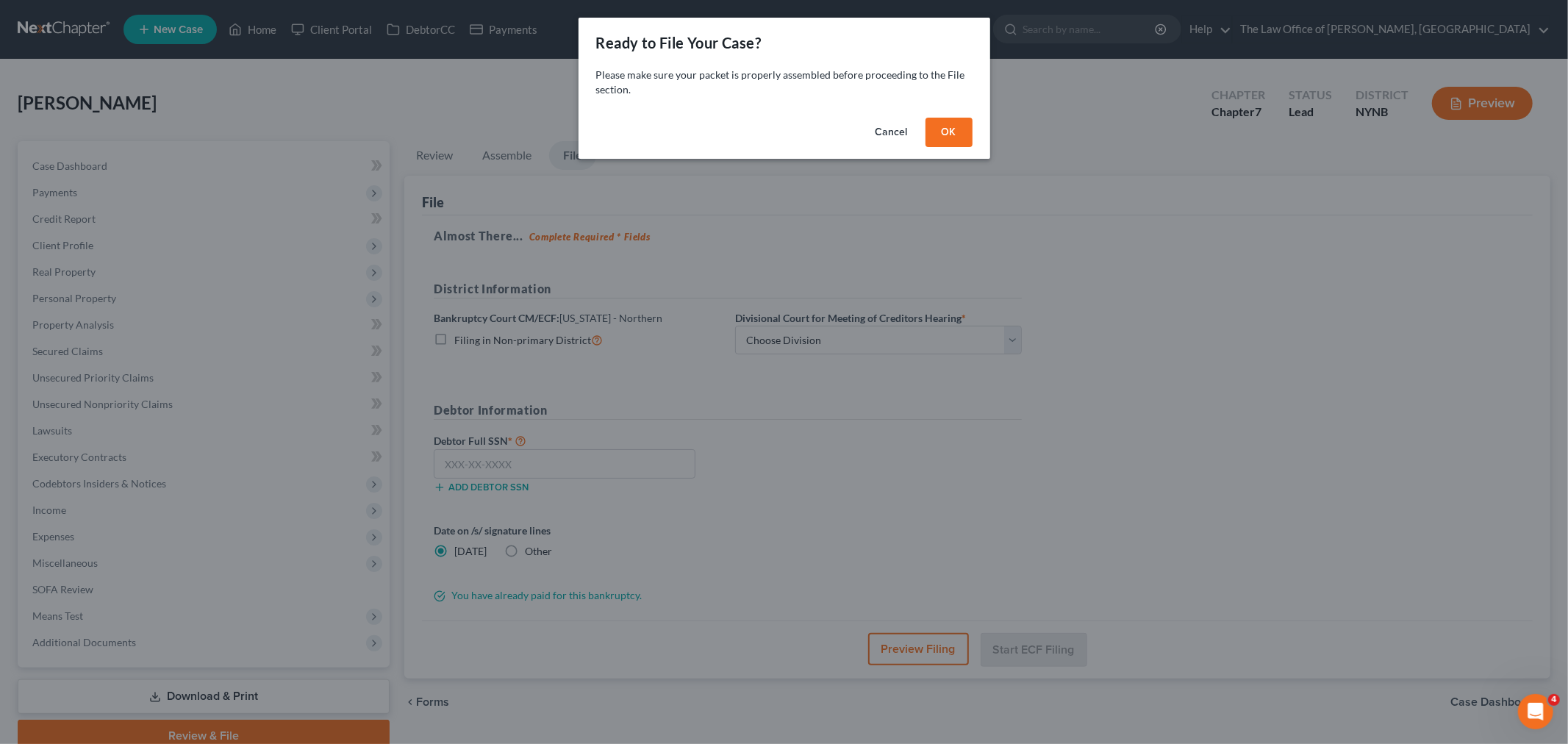
click at [934, 128] on button "OK" at bounding box center [948, 132] width 47 height 30
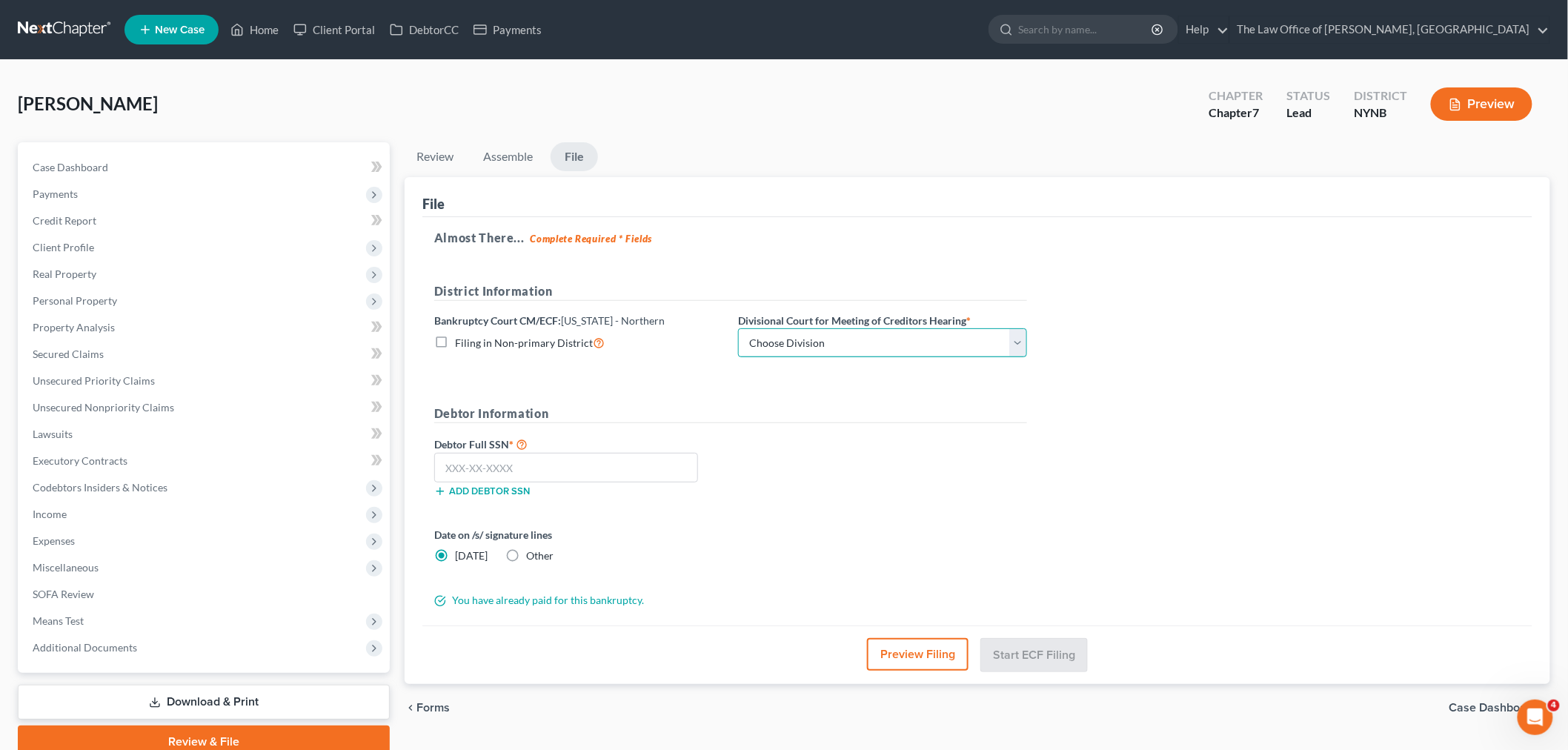
click at [795, 337] on select "Choose Division [GEOGRAPHIC_DATA] [GEOGRAPHIC_DATA] [GEOGRAPHIC_DATA] Utica" at bounding box center [883, 343] width 289 height 30
select select "3"
click at [738, 329] on select "Choose Division [GEOGRAPHIC_DATA] [GEOGRAPHIC_DATA] [GEOGRAPHIC_DATA] Utica" at bounding box center [883, 343] width 289 height 30
click at [536, 464] on input "text" at bounding box center [566, 468] width 264 height 30
paste input "093-88-4814"
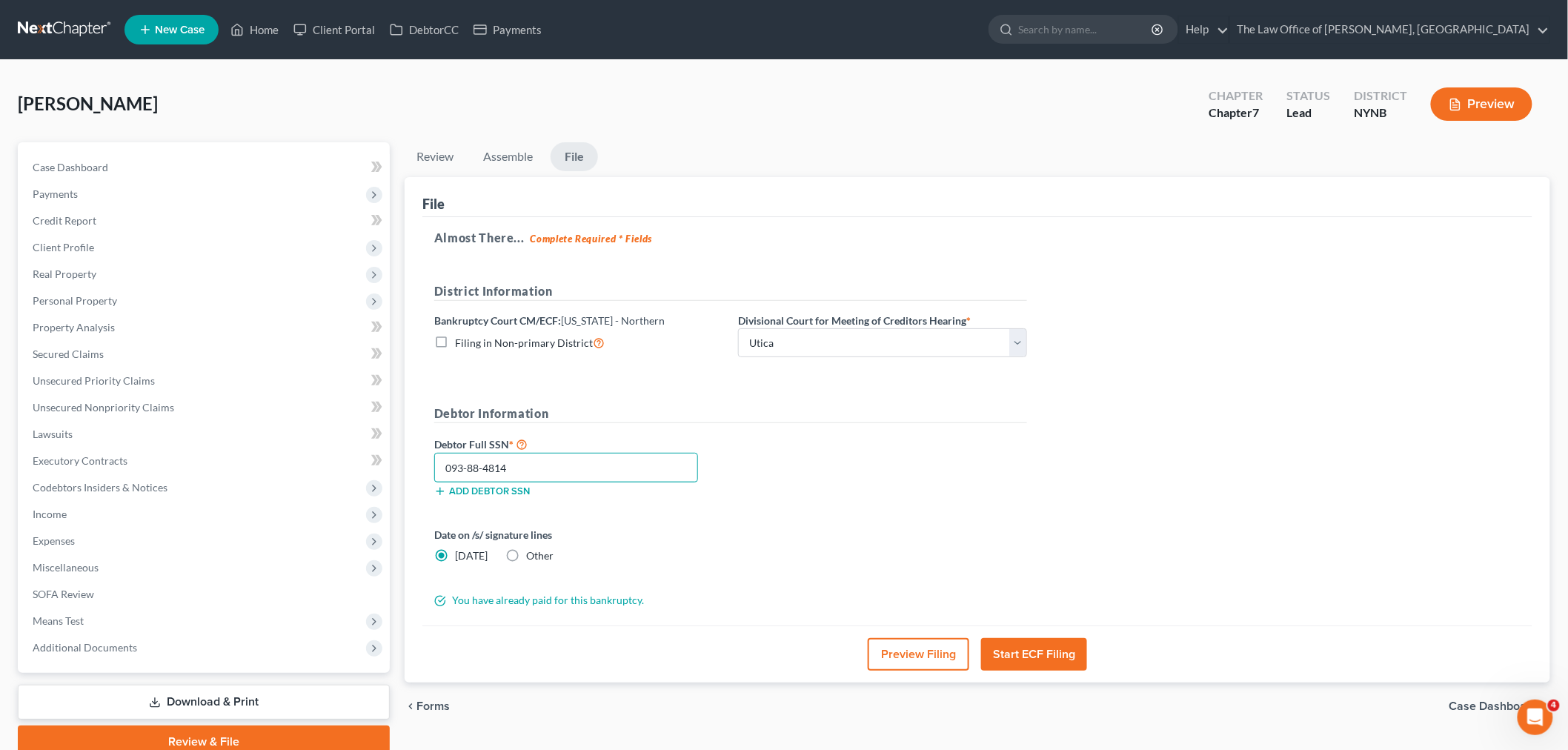
type input "093-88-4814"
click at [1025, 647] on button "Start ECF Filing" at bounding box center [1033, 655] width 106 height 33
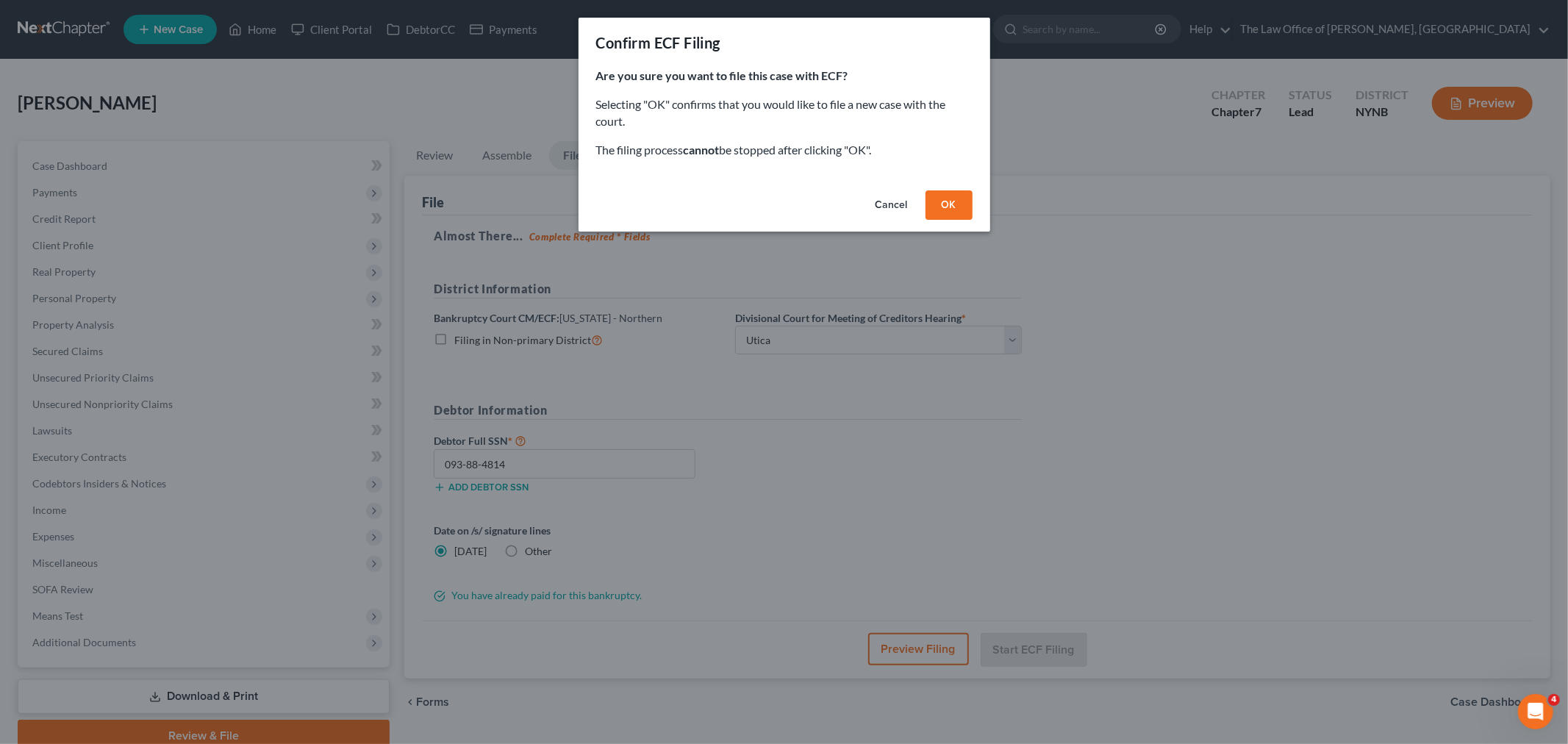
click at [952, 201] on button "OK" at bounding box center [948, 204] width 47 height 30
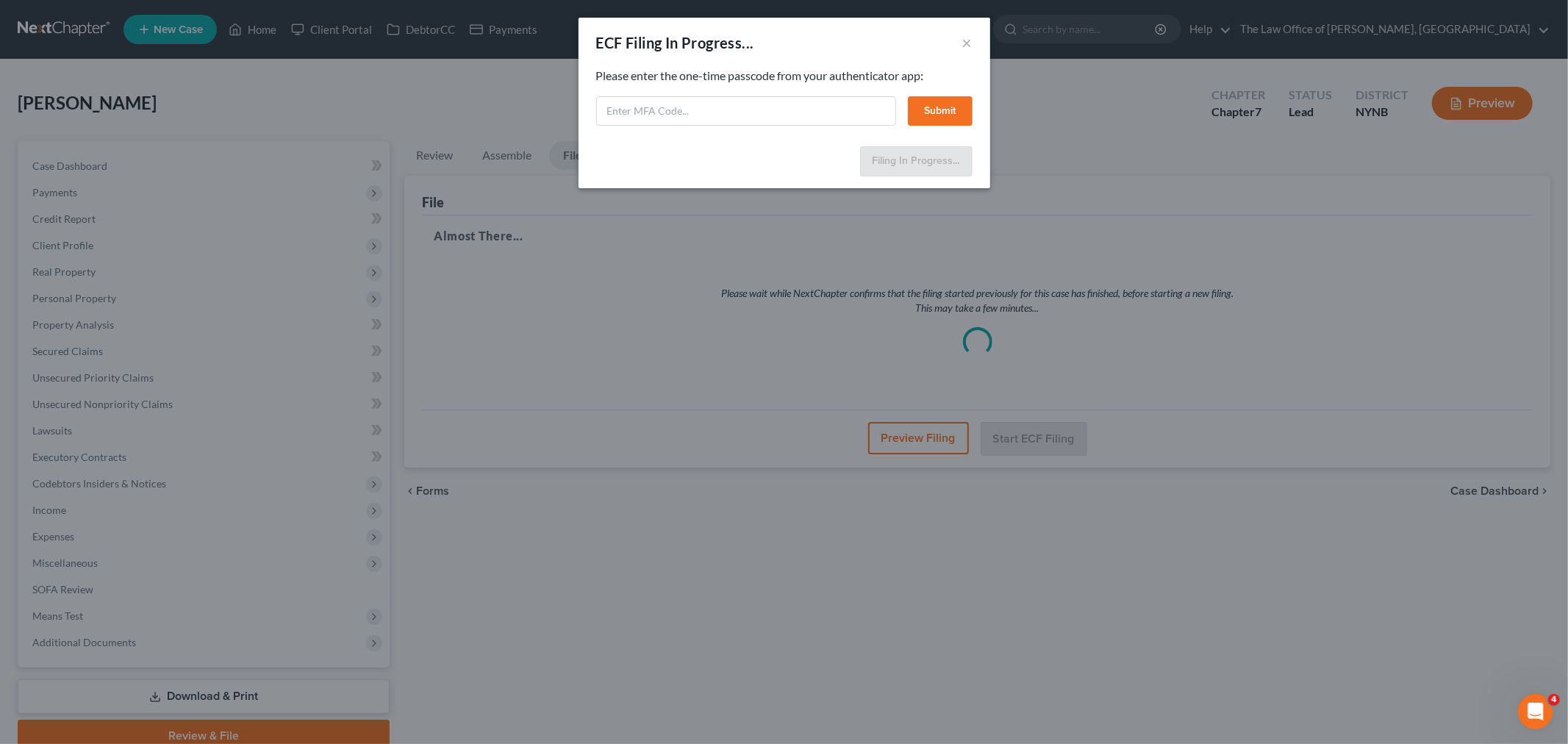
select select "3"
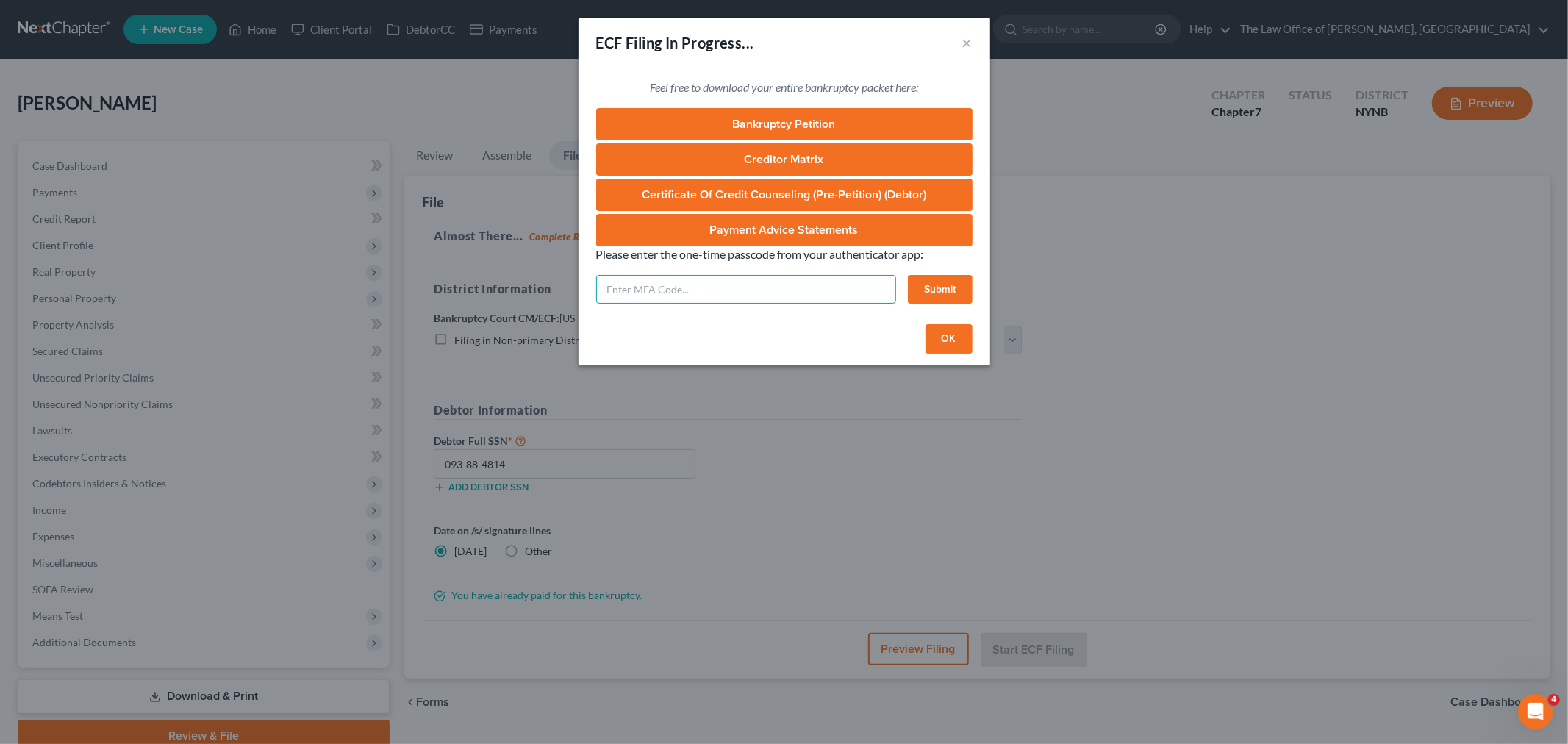
click at [677, 295] on input "text" at bounding box center [746, 289] width 300 height 30
type input "164227"
click at [913, 275] on button "Submit" at bounding box center [940, 289] width 65 height 30
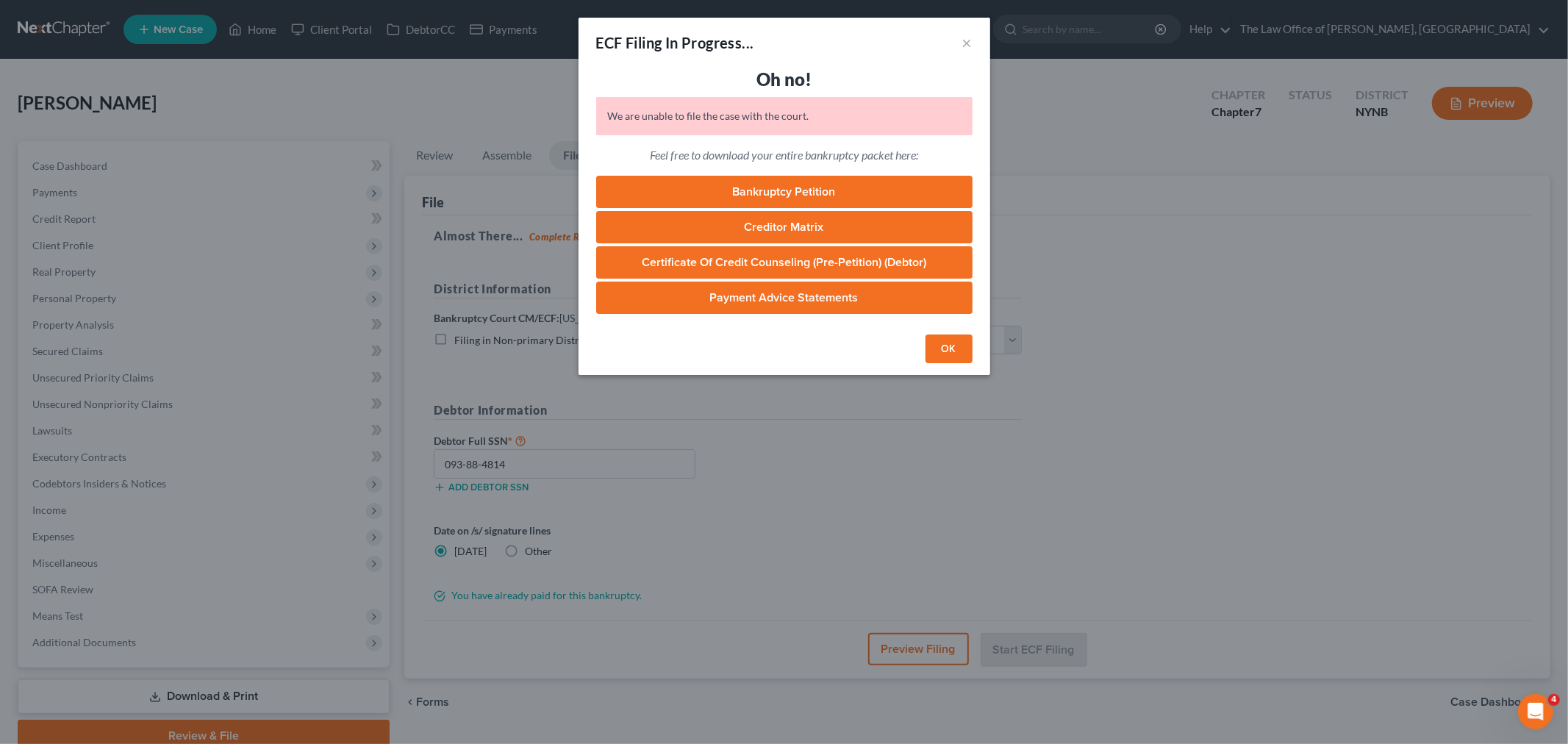
click at [958, 46] on div "ECF Filing In Progress... ×" at bounding box center [784, 42] width 412 height 50
click at [965, 41] on button "×" at bounding box center [966, 43] width 10 height 18
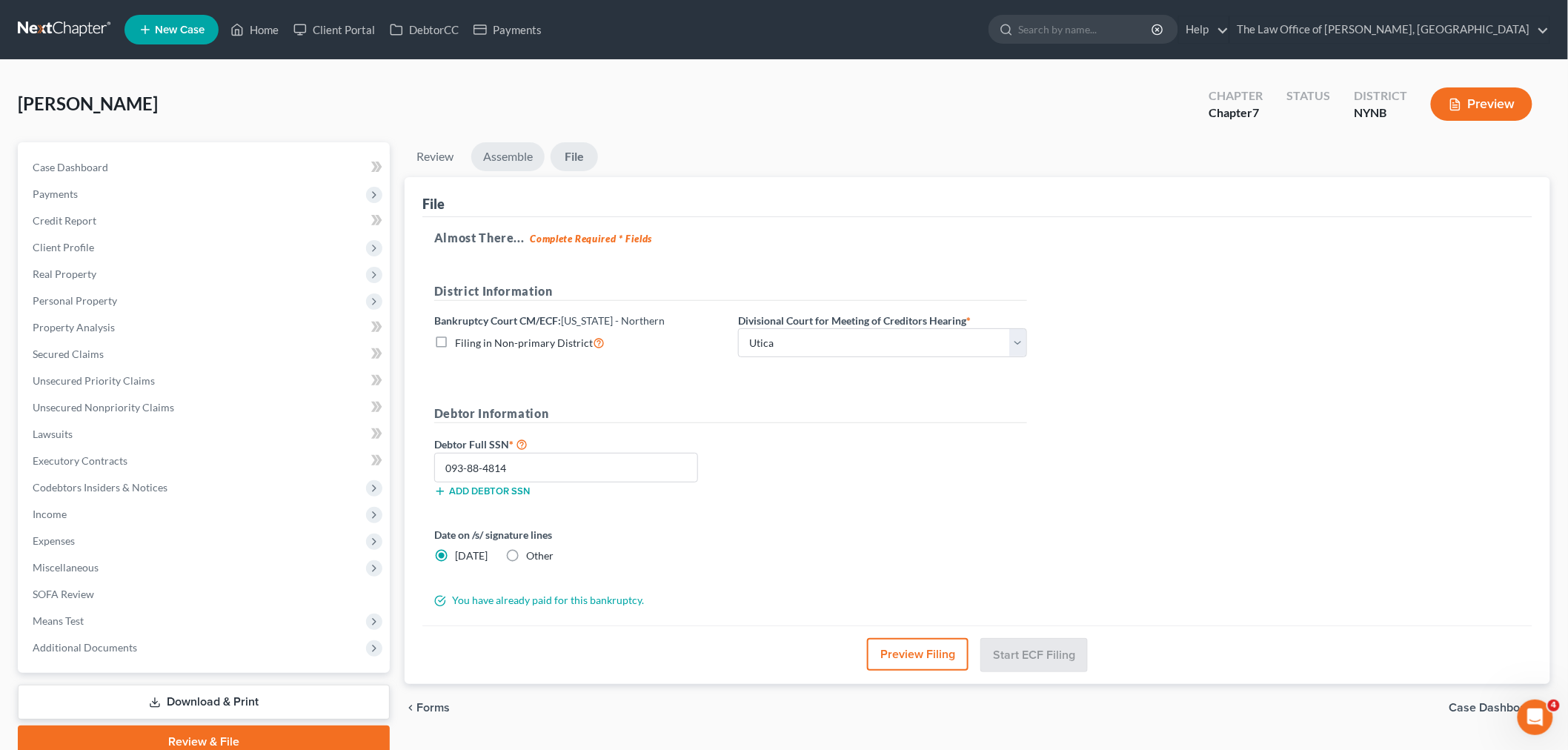
click at [498, 159] on link "Assemble" at bounding box center [508, 157] width 74 height 29
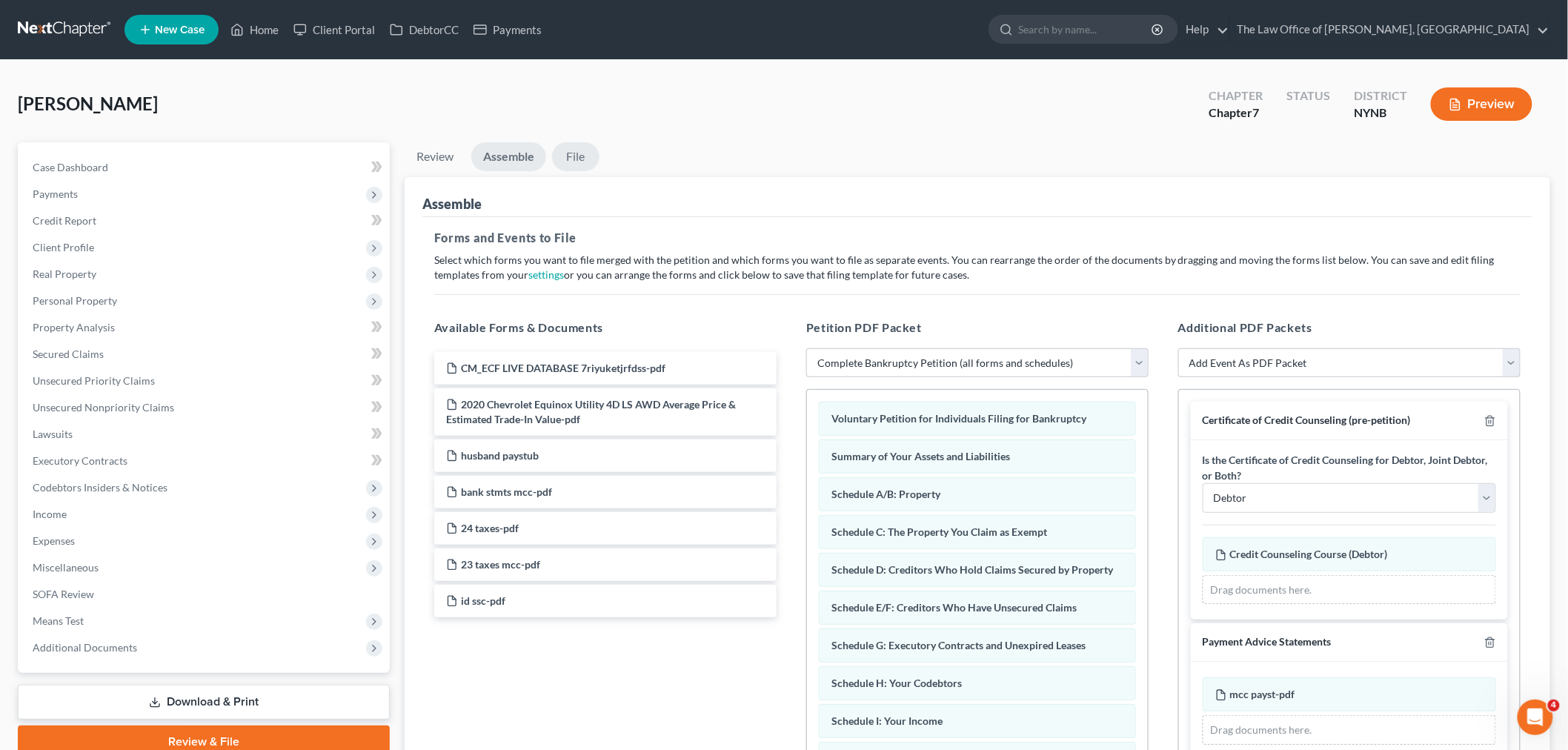
click at [567, 163] on link "File" at bounding box center [576, 157] width 47 height 29
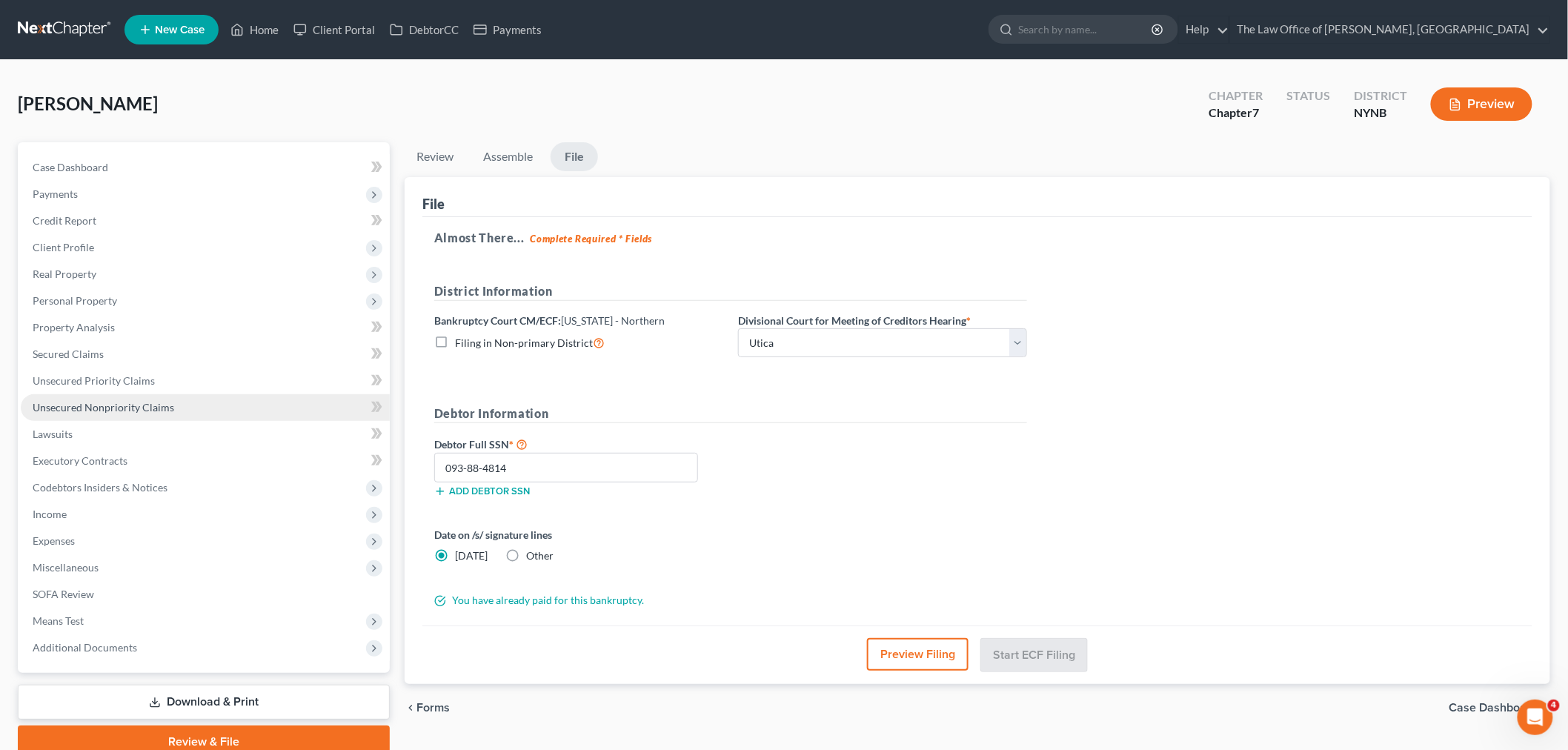
drag, startPoint x: 117, startPoint y: 402, endPoint x: 182, endPoint y: 403, distance: 65.0
click at [117, 403] on span "Unsecured Nonpriority Claims" at bounding box center [104, 407] width 142 height 13
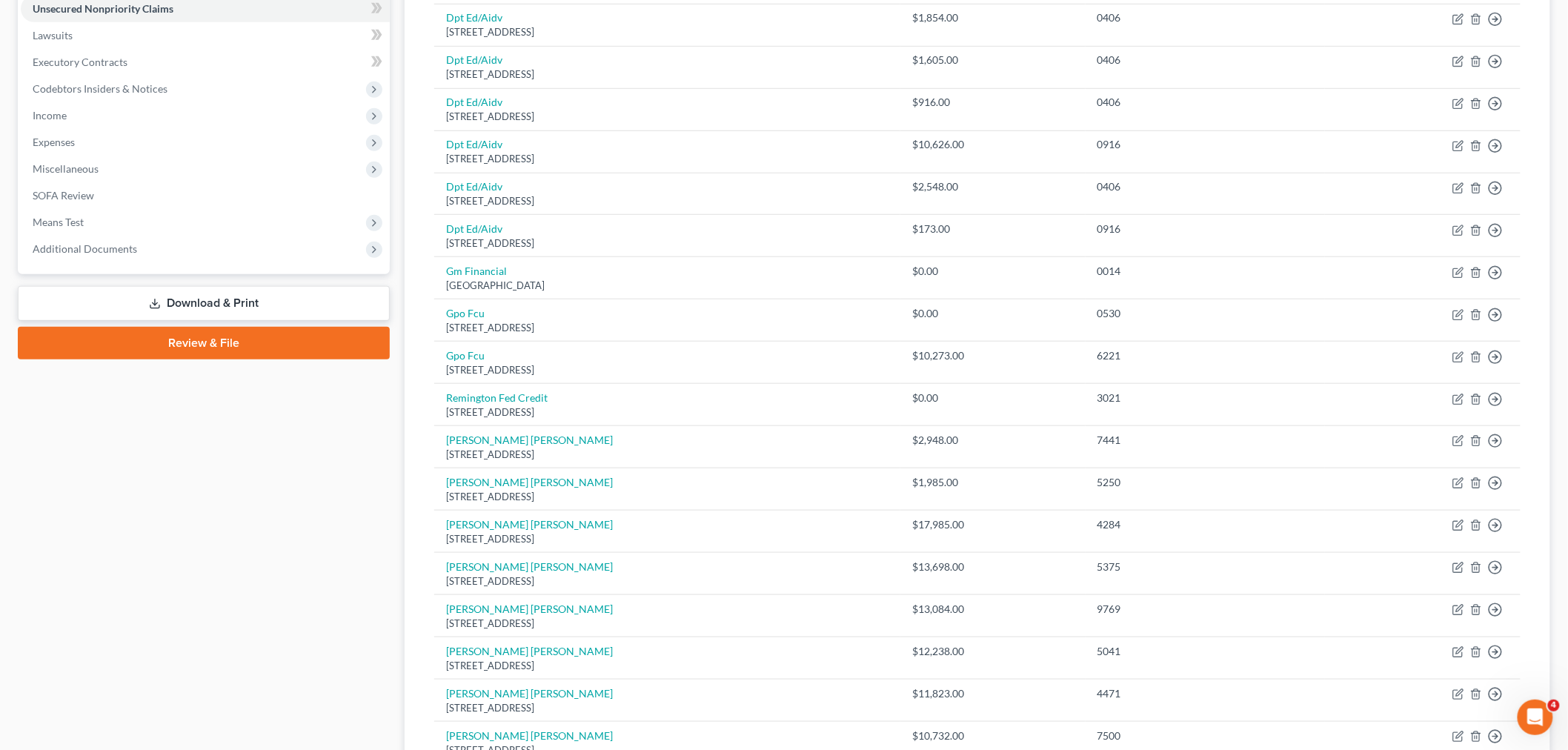
scroll to position [576, 0]
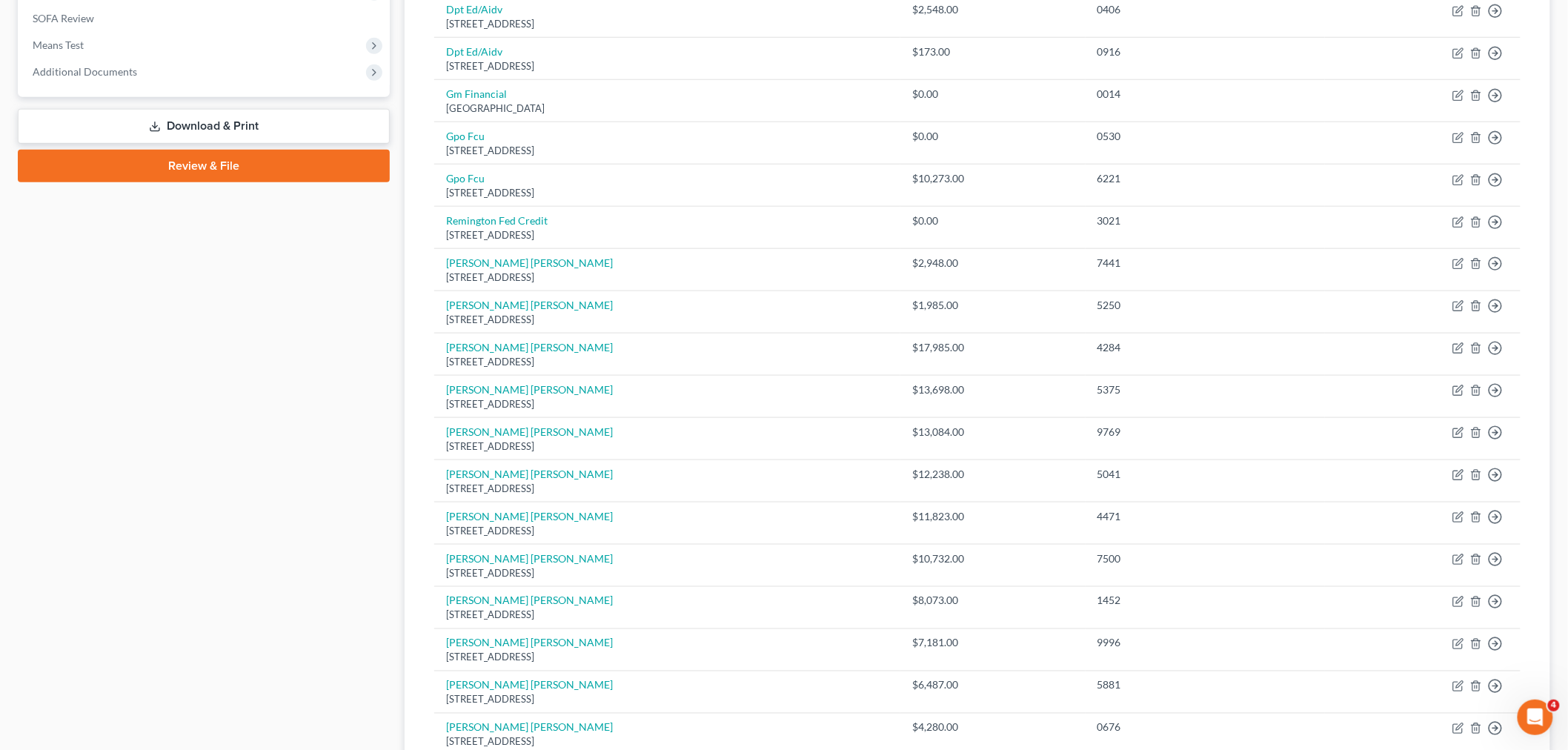
click at [208, 161] on link "Review & File" at bounding box center [204, 166] width 372 height 33
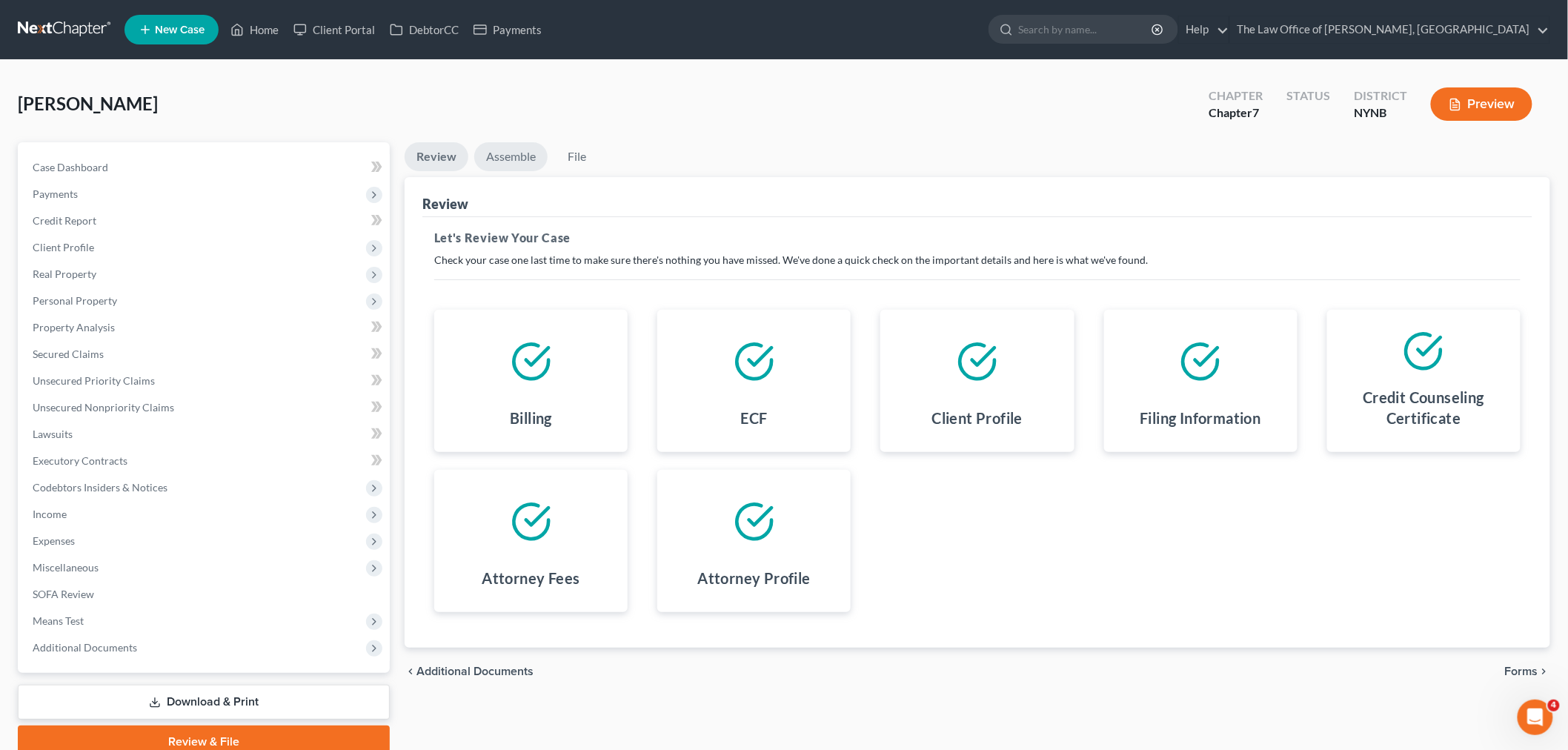
click at [502, 162] on link "Assemble" at bounding box center [510, 157] width 74 height 29
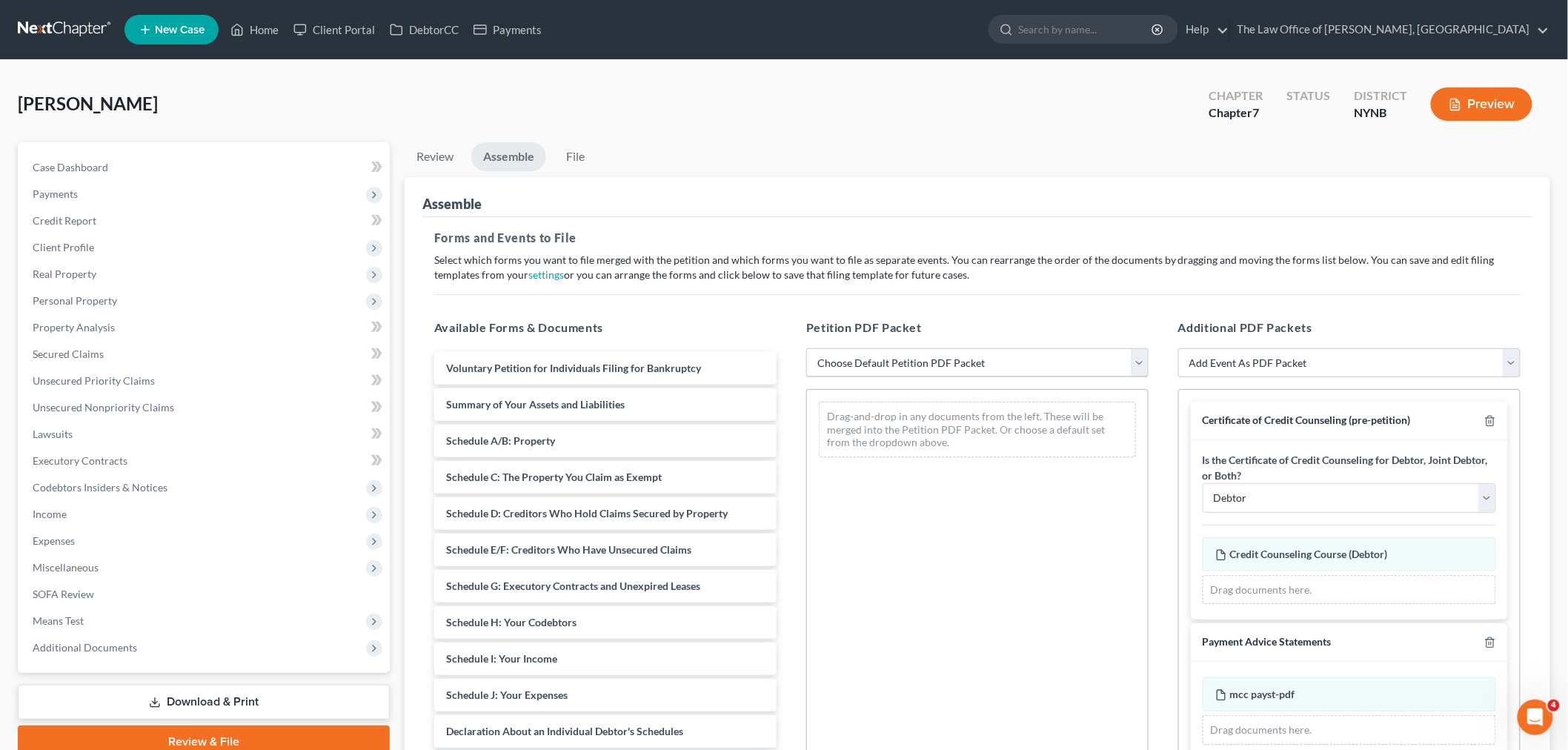
click at [880, 372] on select "Choose Default Petition PDF Packet Complete Bankruptcy Petition (all forms and …" at bounding box center [977, 363] width 342 height 30
select select "0"
click at [806, 349] on select "Choose Default Petition PDF Packet Complete Bankruptcy Petition (all forms and …" at bounding box center [977, 363] width 342 height 30
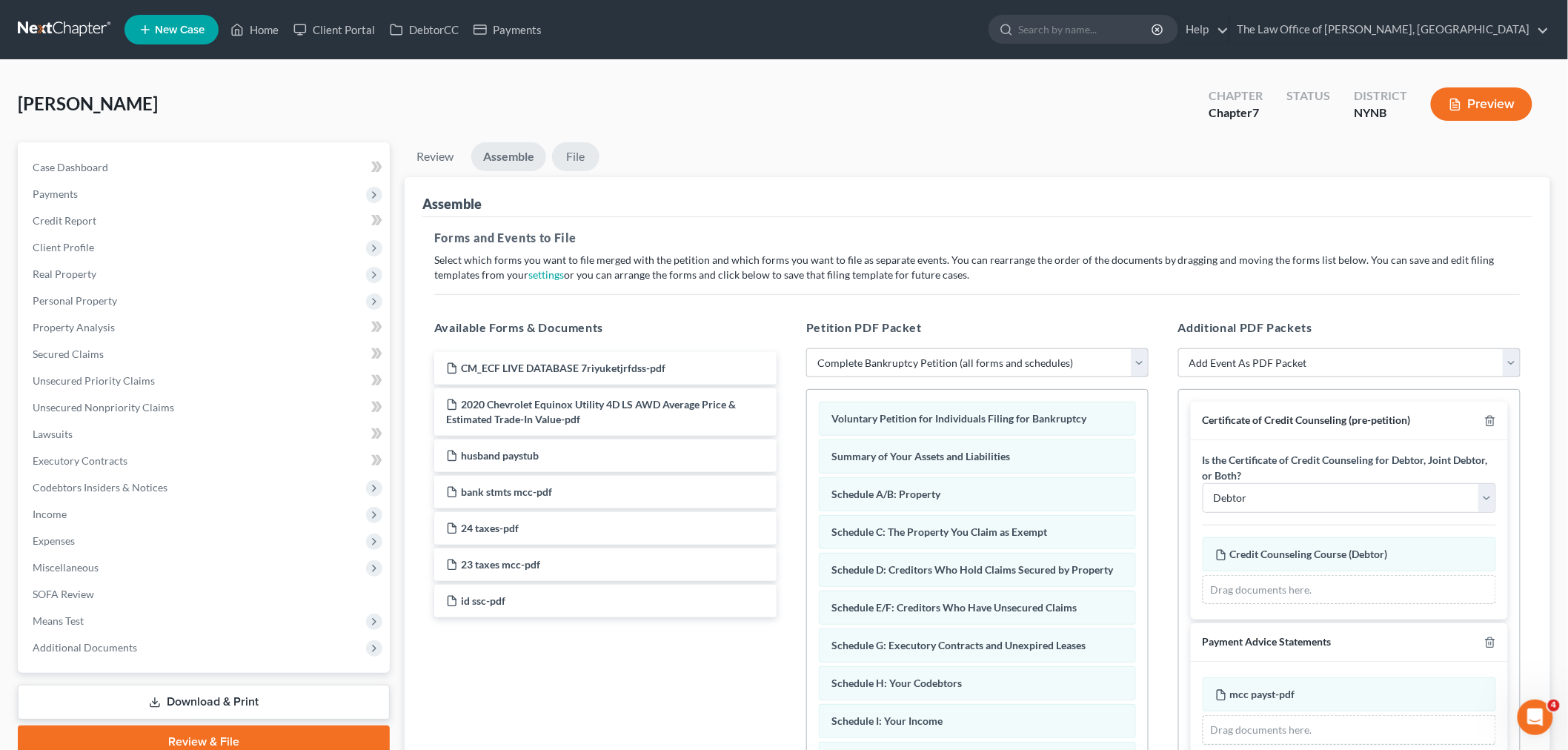
click at [578, 156] on link "File" at bounding box center [576, 157] width 47 height 29
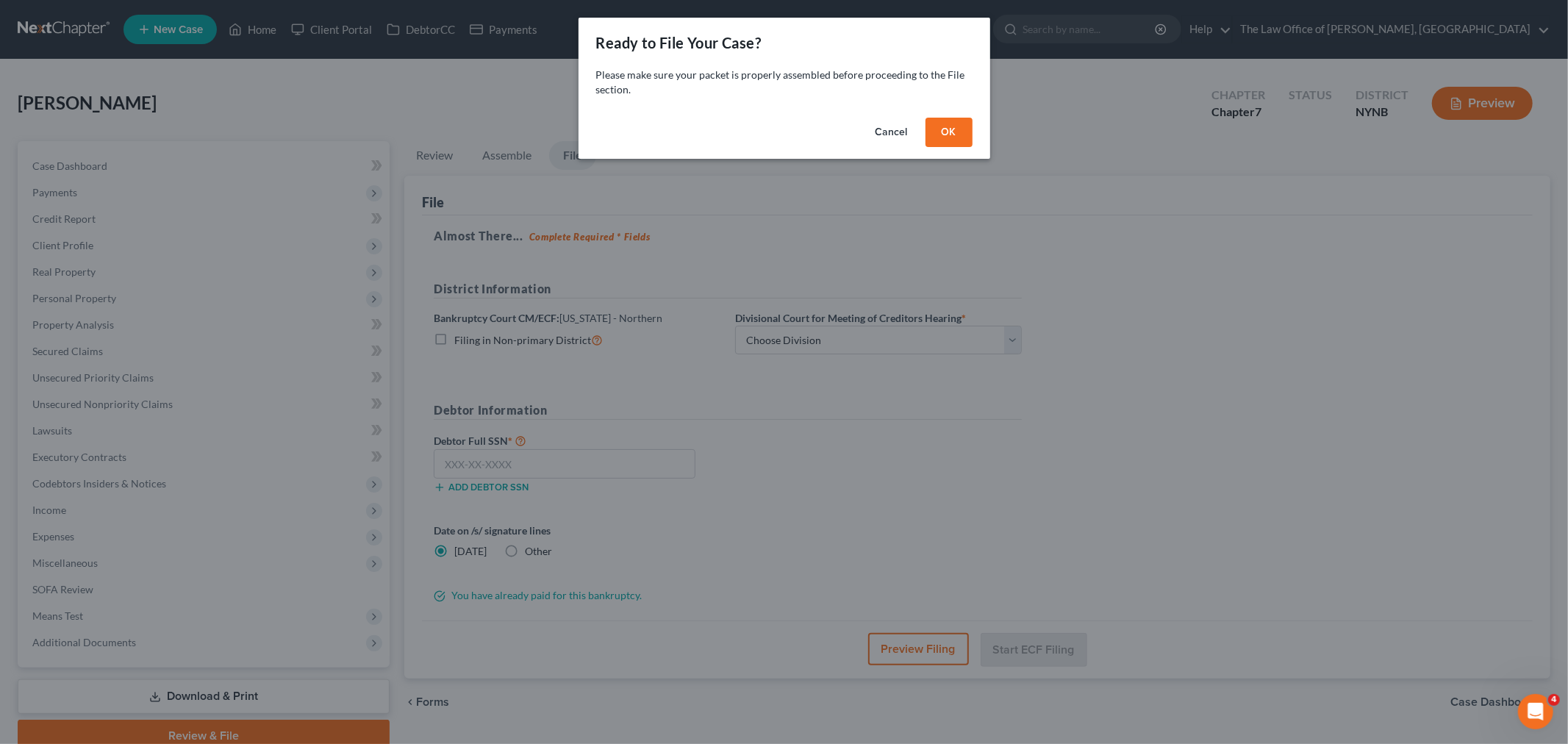
click at [945, 142] on button "OK" at bounding box center [948, 132] width 47 height 30
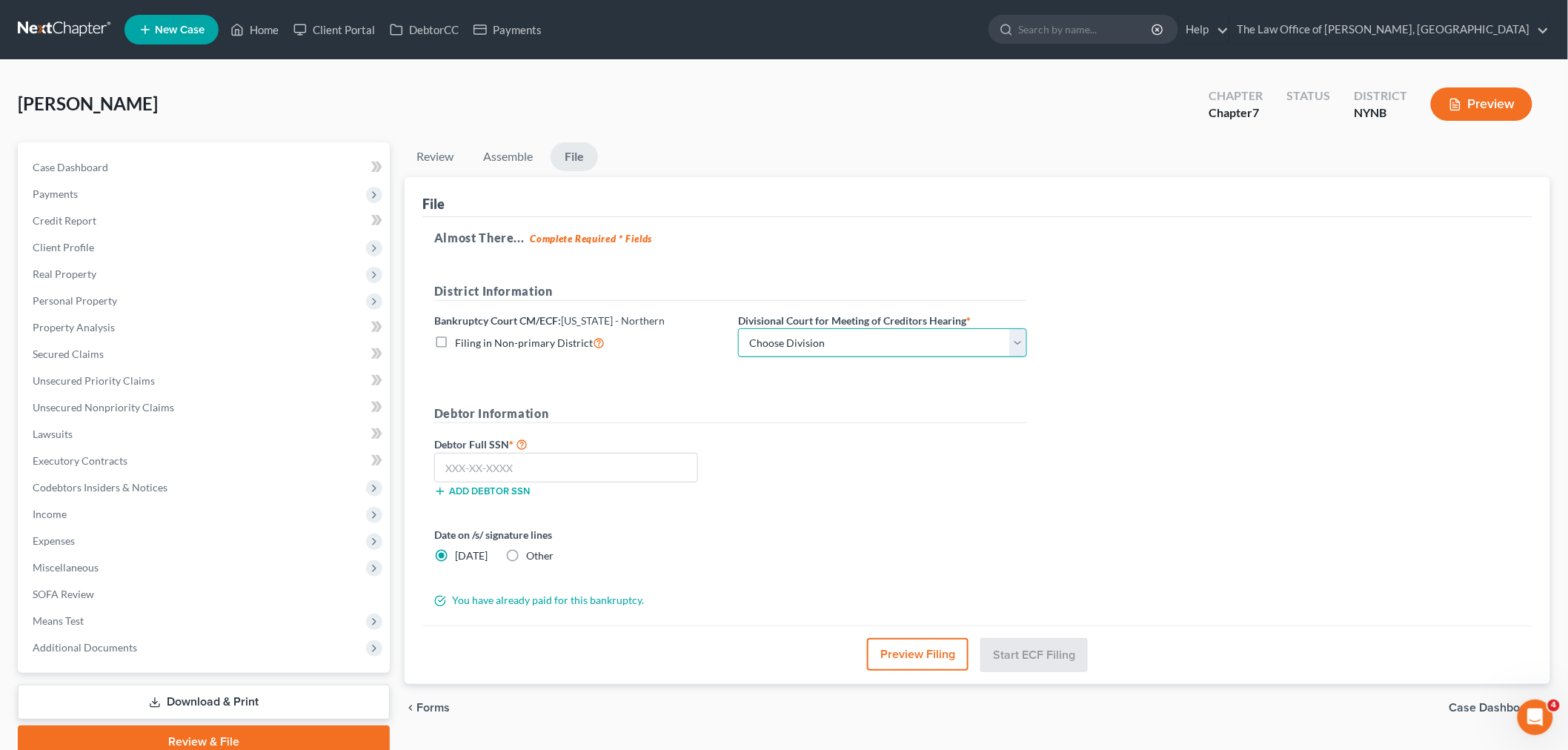
drag, startPoint x: 805, startPoint y: 335, endPoint x: 795, endPoint y: 351, distance: 18.9
click at [805, 336] on select "Choose Division [GEOGRAPHIC_DATA] [GEOGRAPHIC_DATA] [GEOGRAPHIC_DATA] Utica" at bounding box center [883, 343] width 289 height 30
select select "3"
click at [738, 329] on select "Choose Division [GEOGRAPHIC_DATA] [GEOGRAPHIC_DATA] [GEOGRAPHIC_DATA] Utica" at bounding box center [883, 343] width 289 height 30
click at [492, 479] on input "text" at bounding box center [566, 468] width 264 height 30
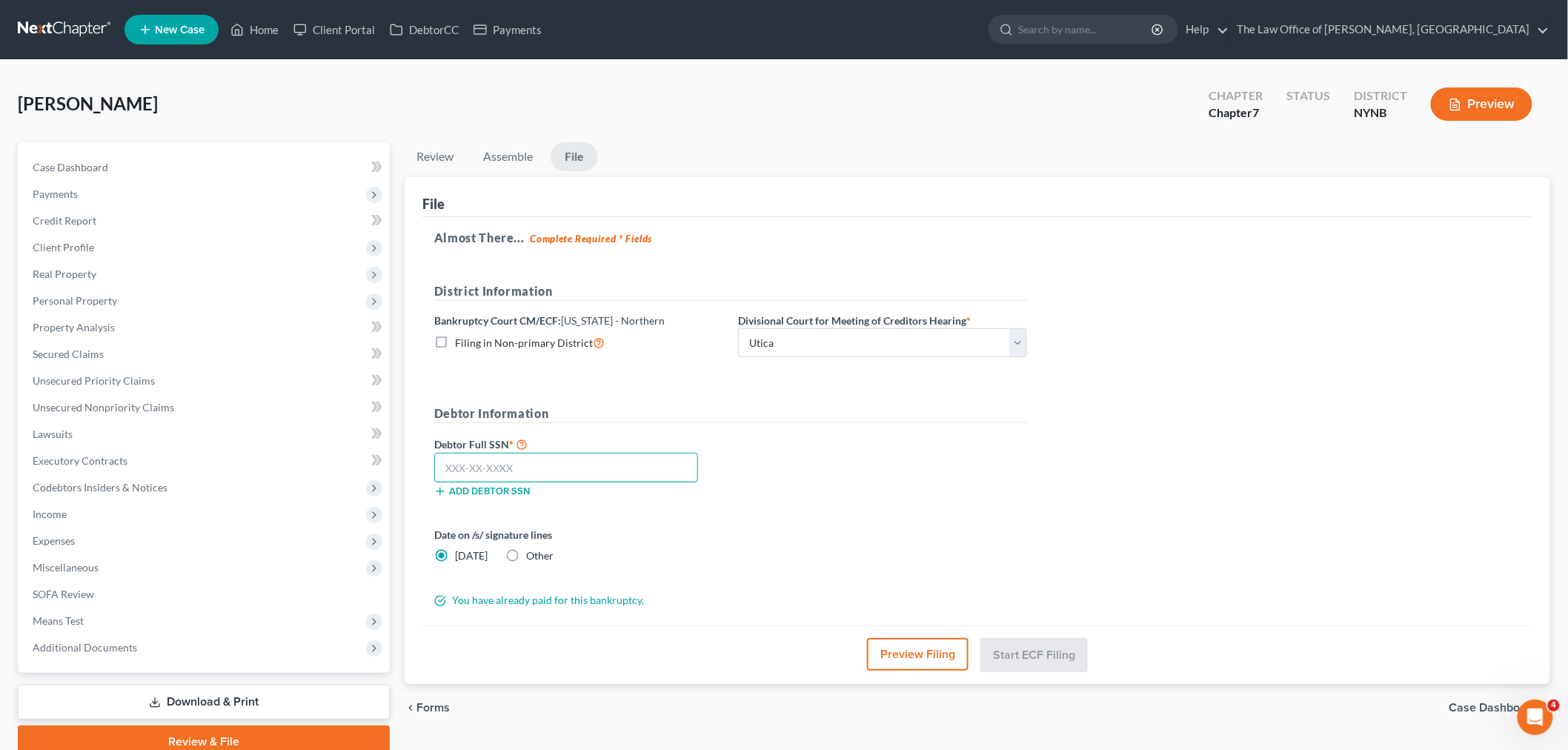
paste input "093-88-4814"
type input "093-88-4814"
click at [1074, 655] on button "Start ECF Filing" at bounding box center [1033, 655] width 106 height 33
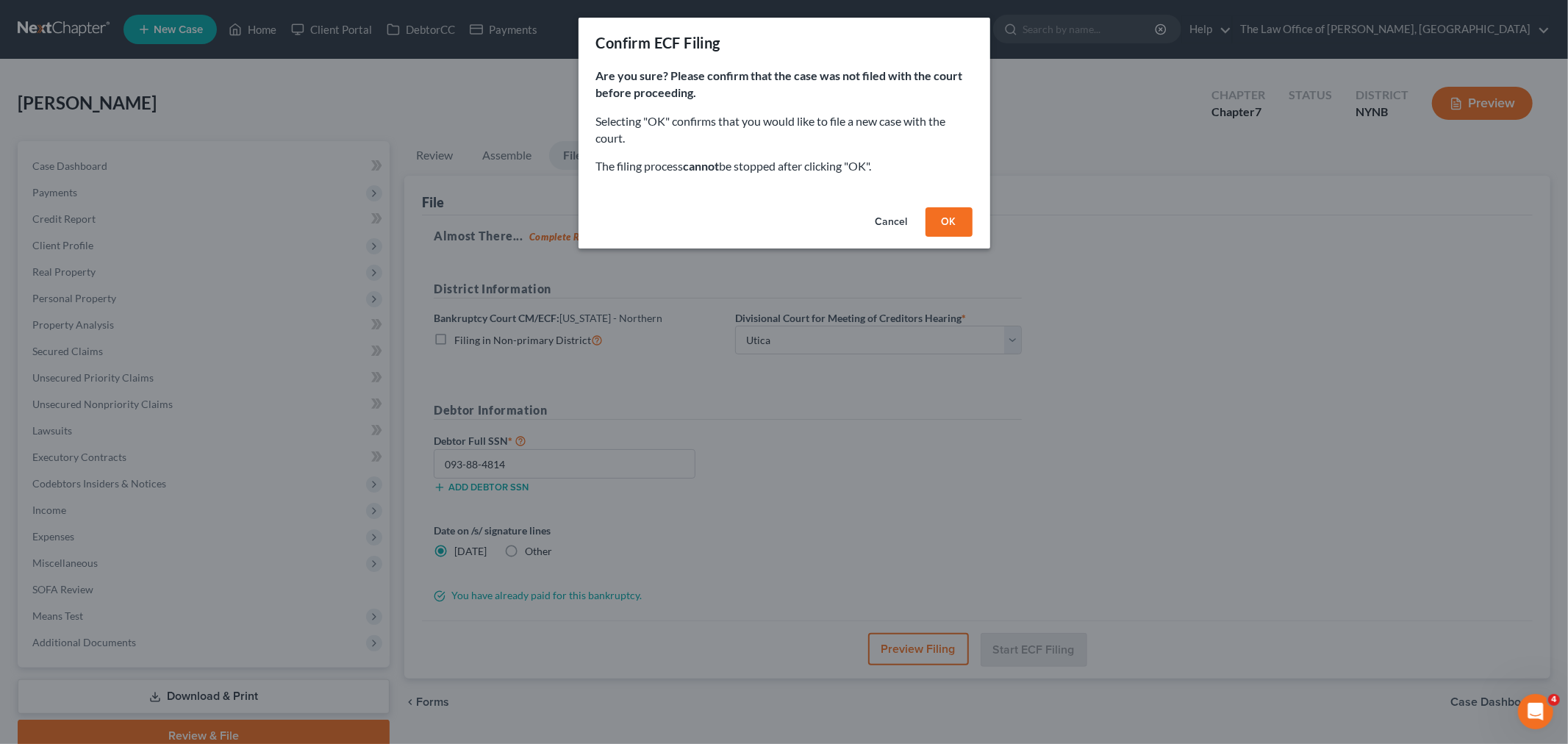
click at [949, 213] on button "OK" at bounding box center [948, 222] width 47 height 30
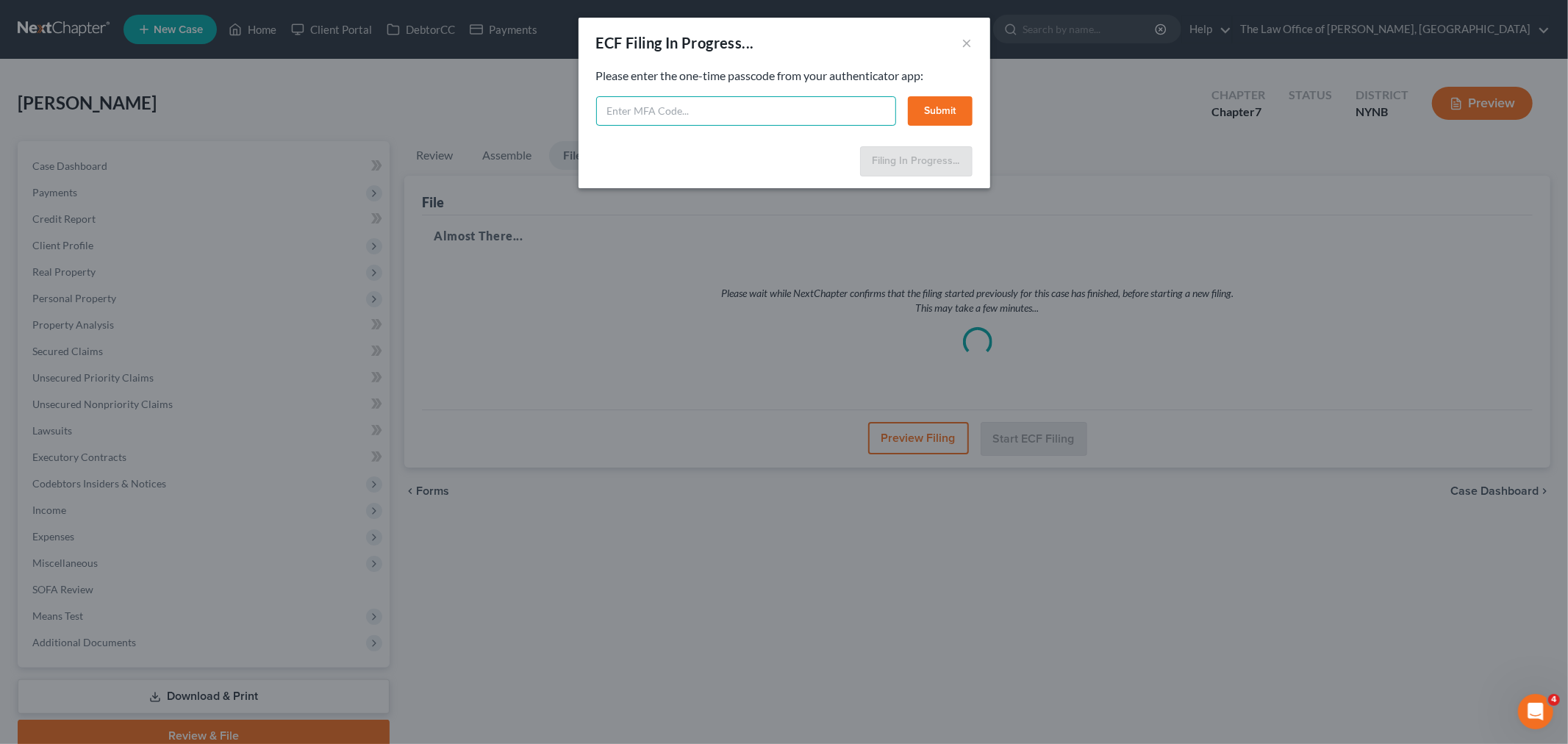
click at [677, 113] on input "text" at bounding box center [746, 111] width 300 height 30
type input "118294"
click at [909, 106] on button "Submit" at bounding box center [940, 111] width 65 height 30
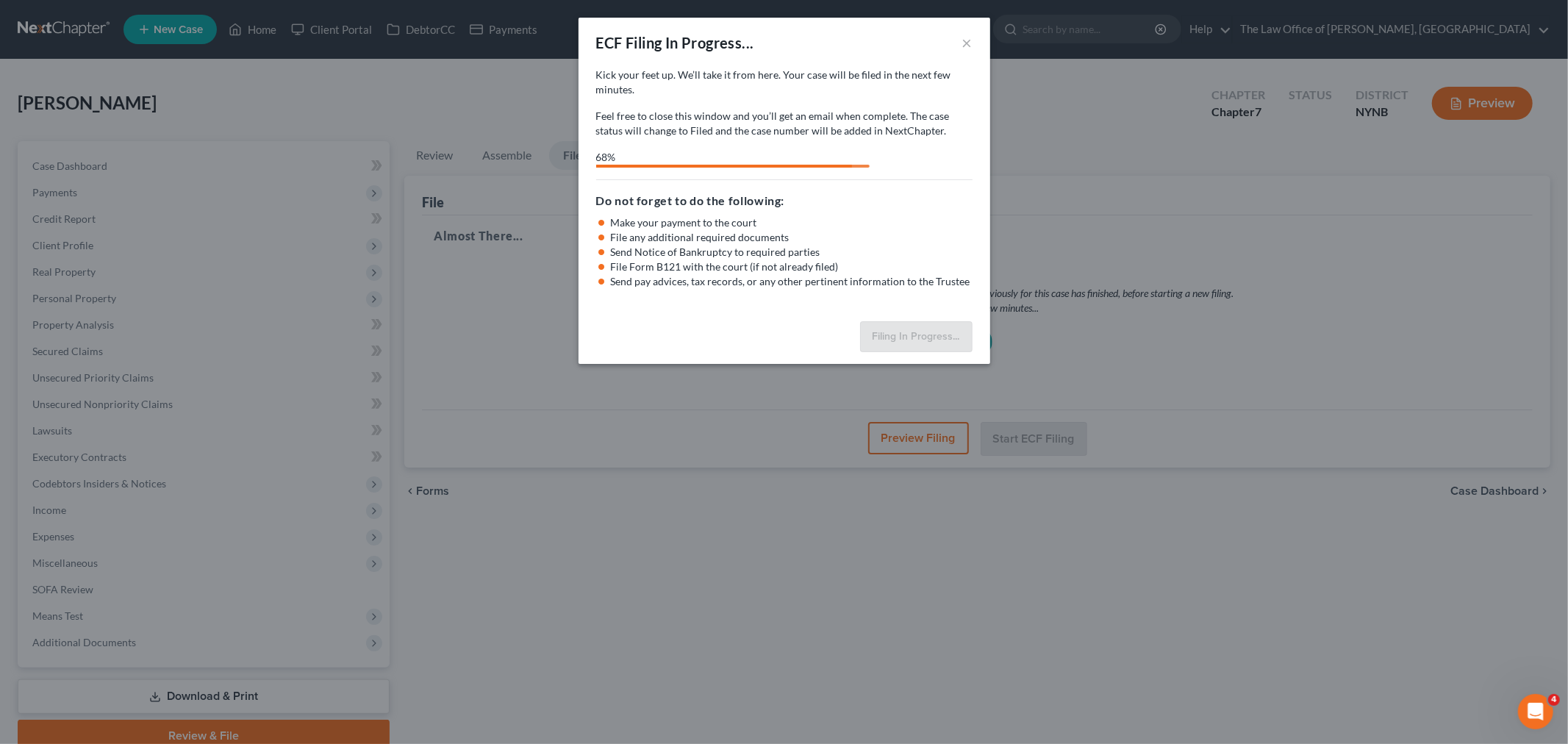
select select "3"
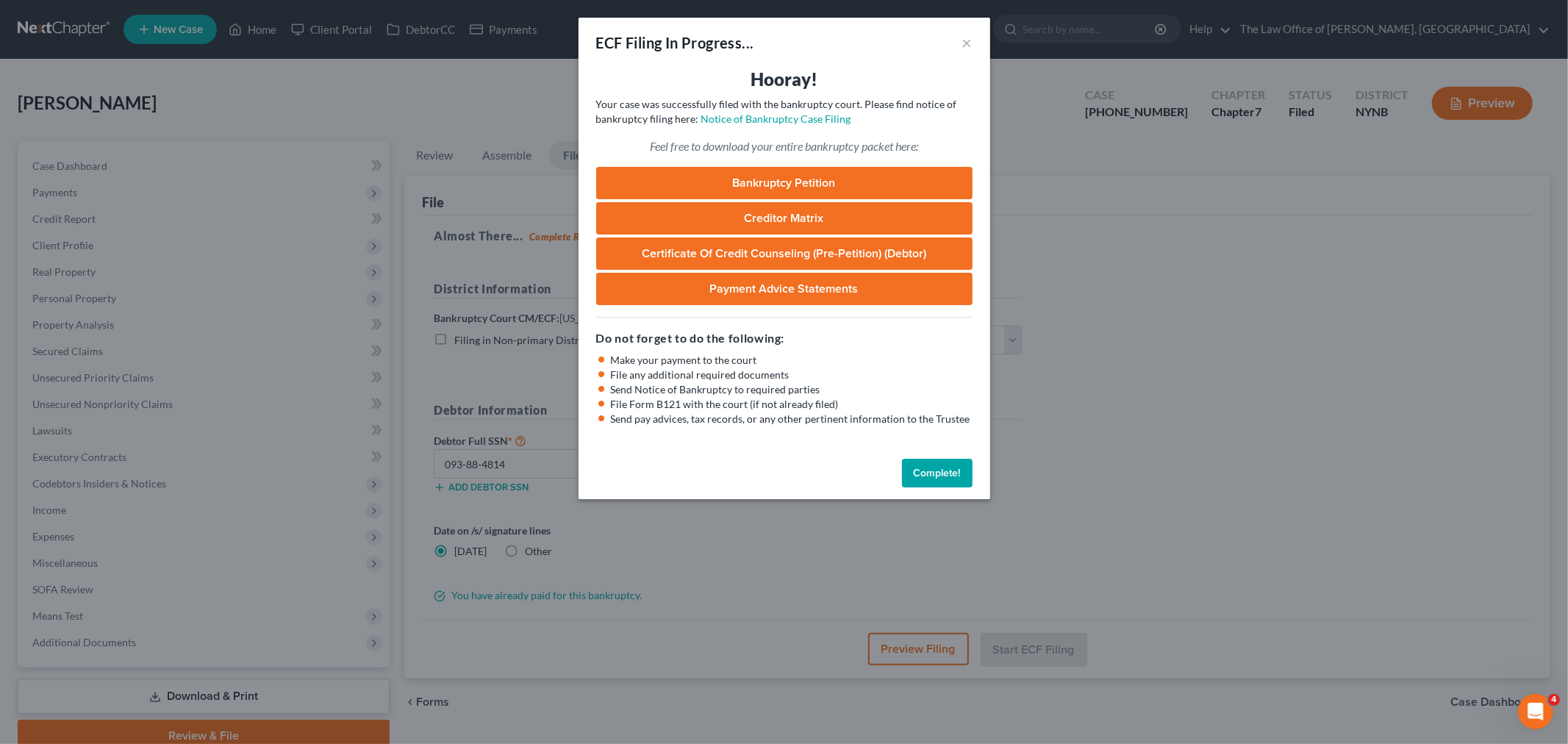
drag, startPoint x: 929, startPoint y: 480, endPoint x: 966, endPoint y: 452, distance: 46.4
click at [929, 480] on button "Complete!" at bounding box center [937, 473] width 70 height 30
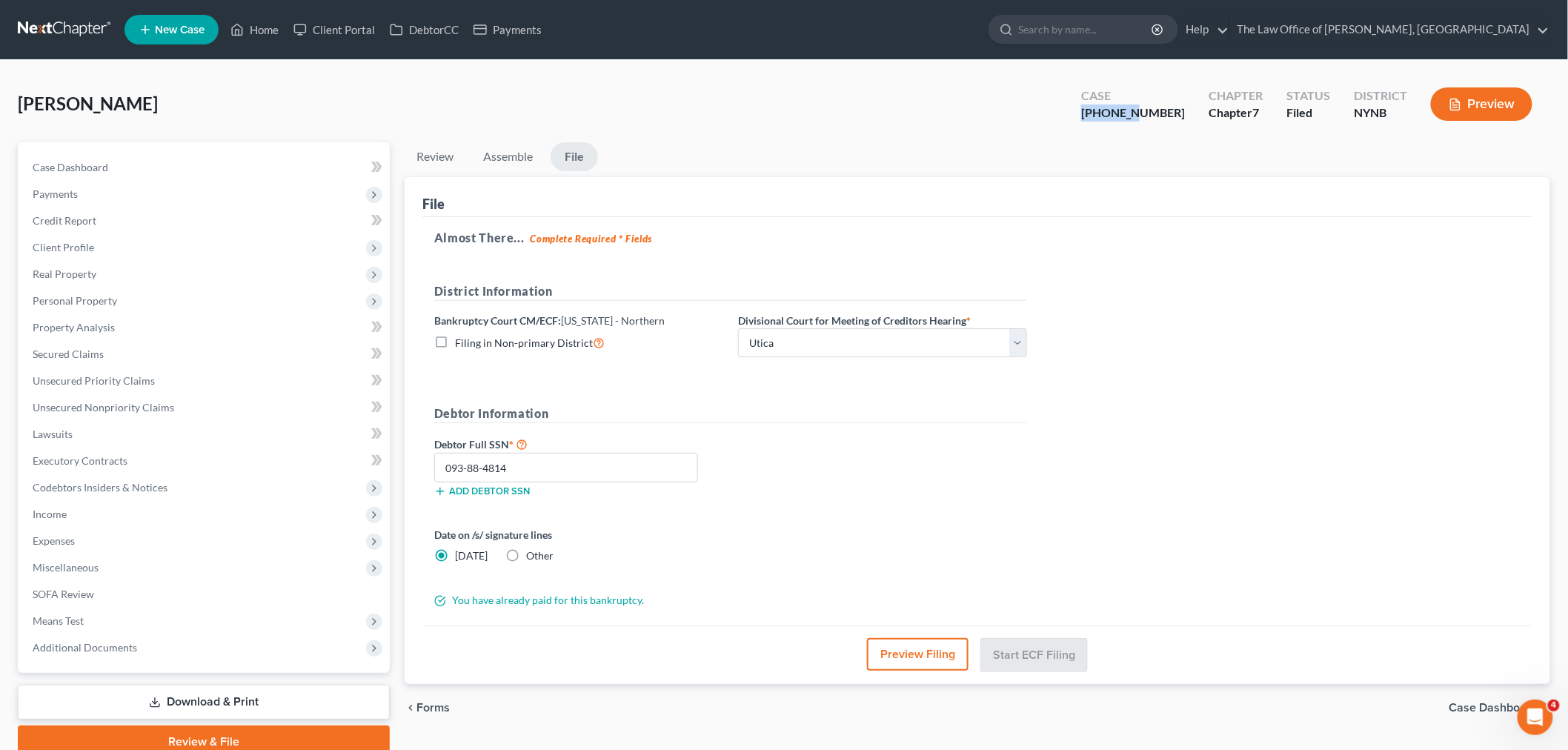
drag, startPoint x: 1176, startPoint y: 109, endPoint x: 1106, endPoint y: 117, distance: 70.5
click at [1120, 114] on div "Case [PHONE_NUMBER]" at bounding box center [1133, 105] width 127 height 44
copy div "25-60752"
click at [272, 33] on link "Home" at bounding box center [254, 29] width 63 height 26
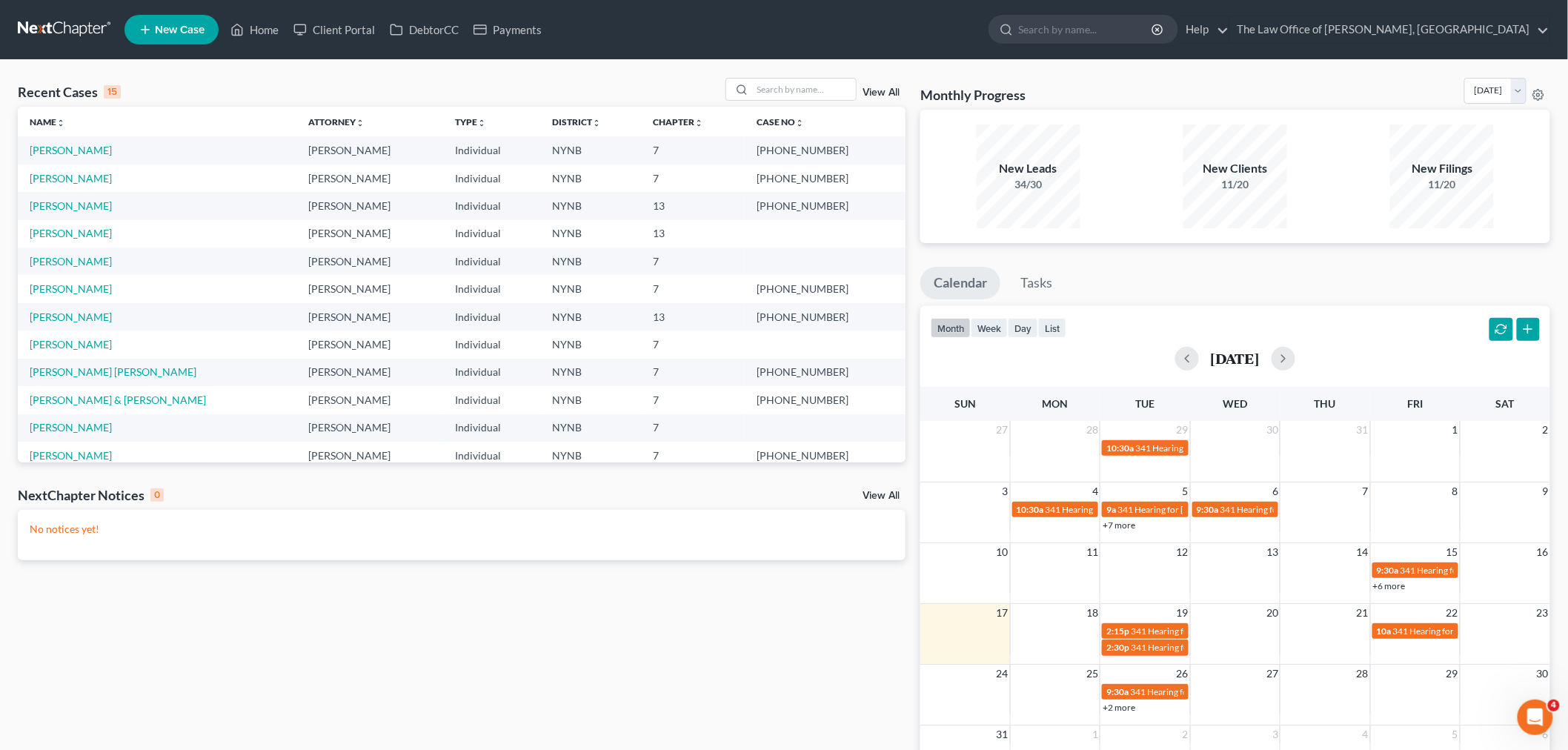
click at [74, 143] on td "[PERSON_NAME]" at bounding box center [157, 150] width 279 height 27
click at [79, 150] on link "[PERSON_NAME]" at bounding box center [71, 150] width 83 height 13
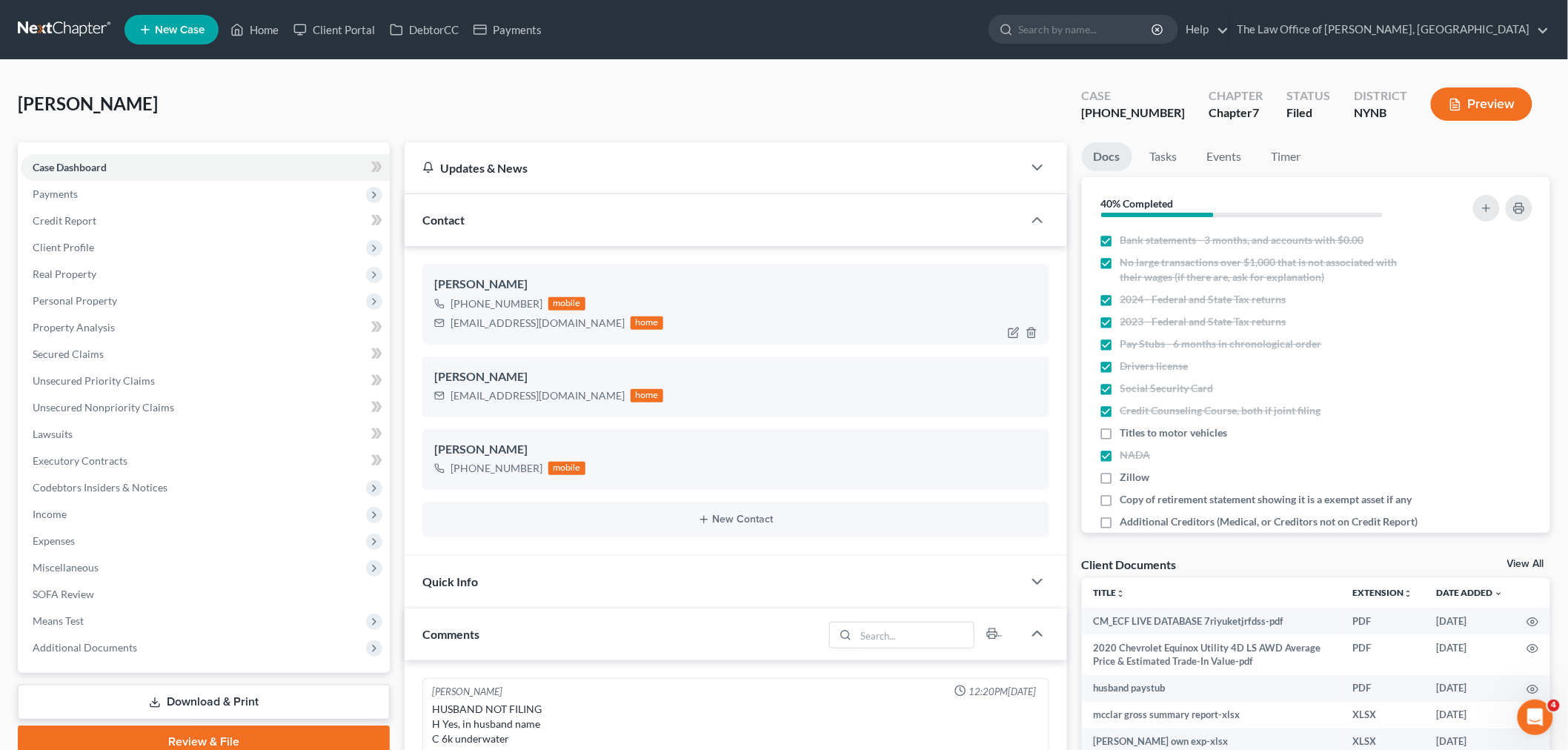
scroll to position [127, 0]
click at [1015, 333] on icon "button" at bounding box center [1013, 332] width 12 height 12
select select "0"
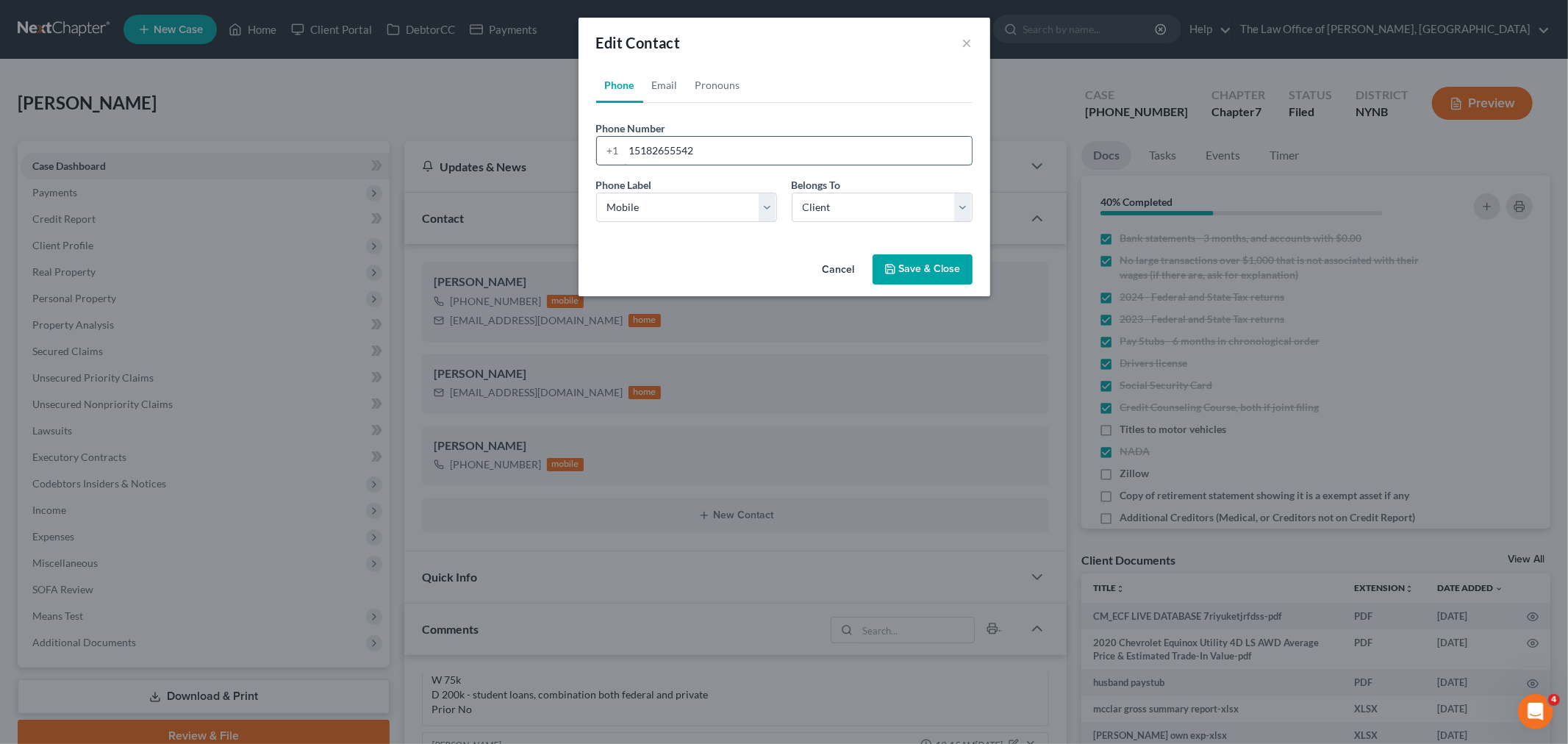
drag, startPoint x: 721, startPoint y: 148, endPoint x: 633, endPoint y: 148, distance: 88.0
click at [633, 148] on input "15182655542" at bounding box center [798, 150] width 348 height 28
paste input "3157178058"
type input "13157178058"
click at [924, 270] on button "Save & Close" at bounding box center [922, 269] width 100 height 31
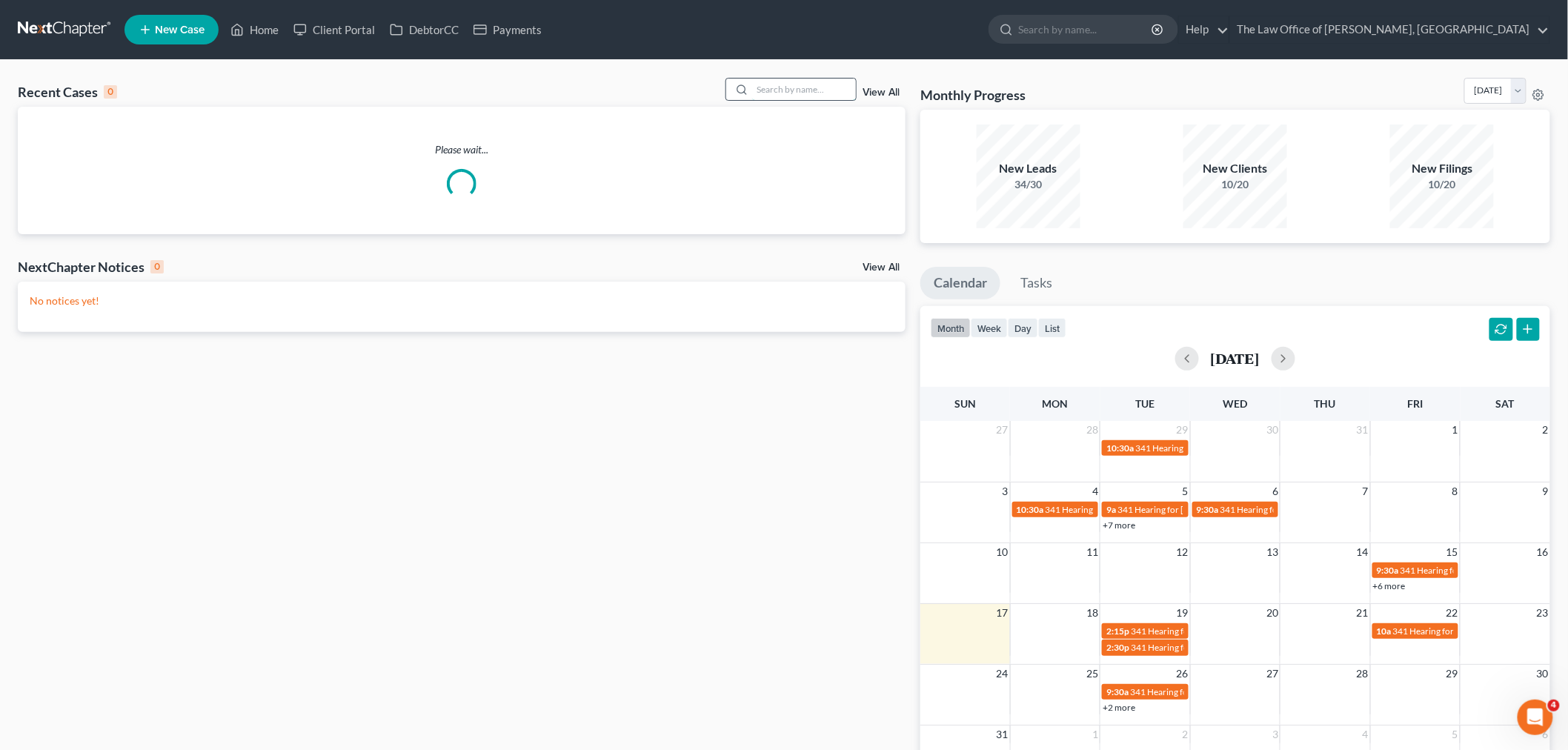
click at [803, 91] on input "search" at bounding box center [804, 90] width 104 height 22
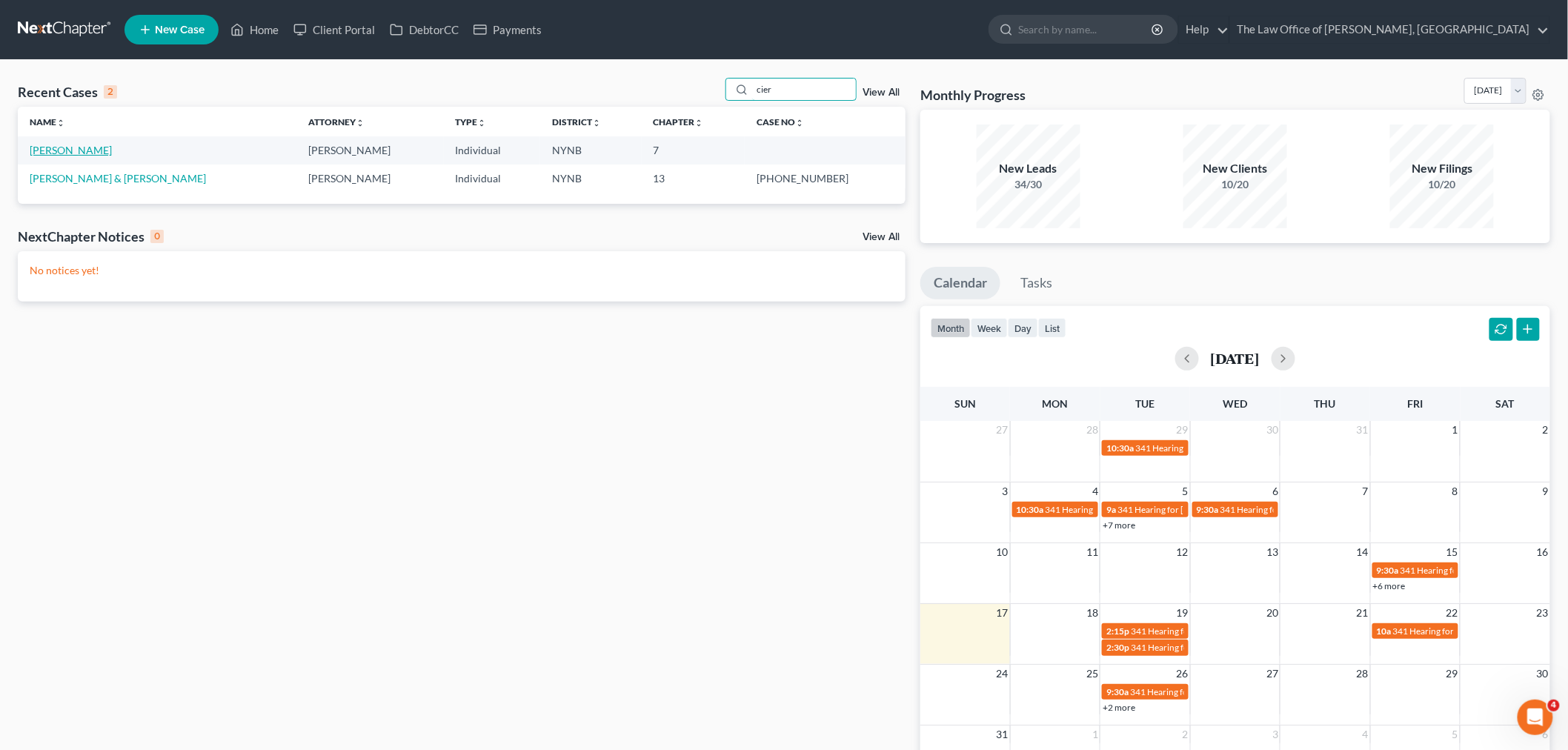
type input "cier"
click at [76, 151] on link "[PERSON_NAME]" at bounding box center [71, 150] width 83 height 13
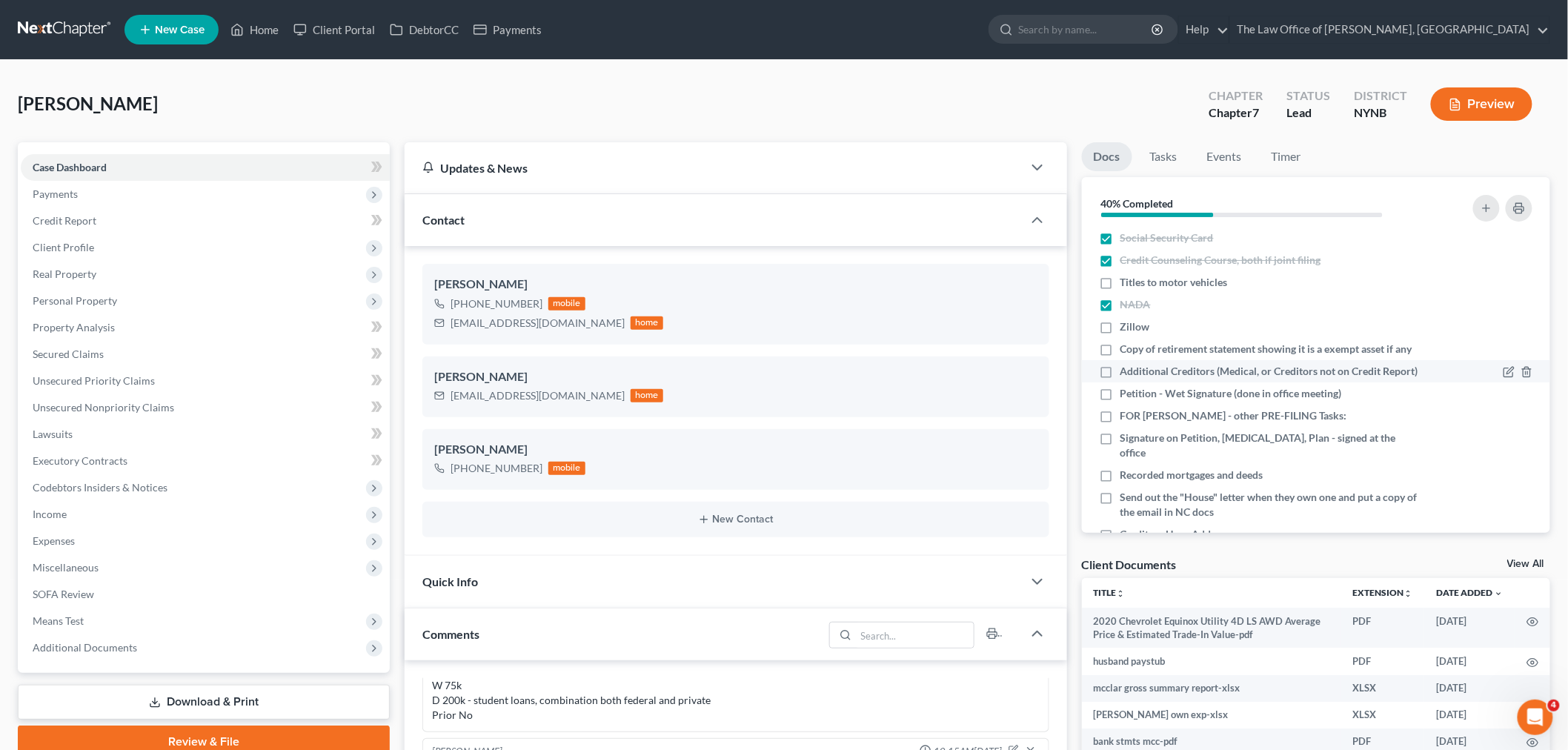
scroll to position [164, 0]
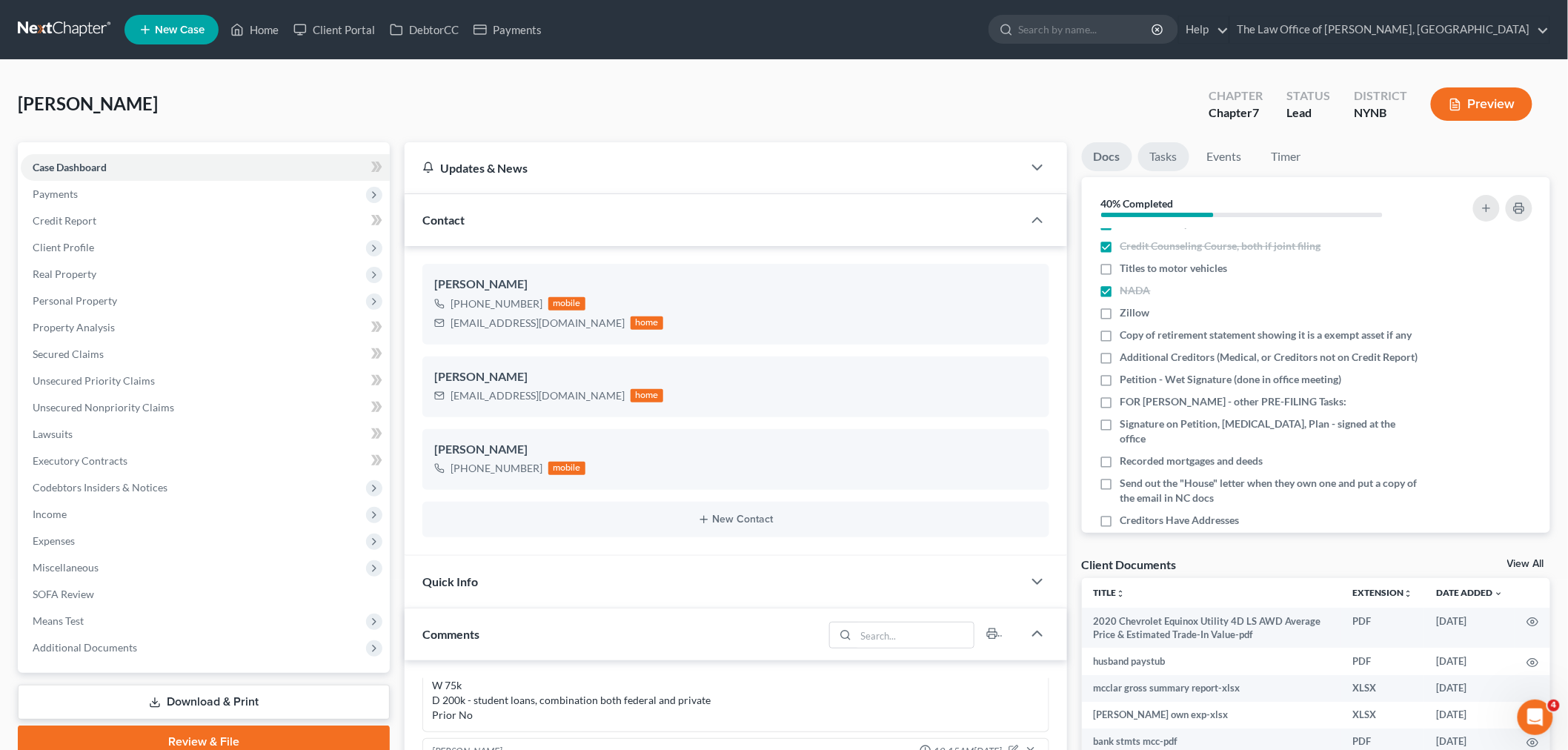
click at [1162, 146] on link "Tasks" at bounding box center [1163, 157] width 51 height 29
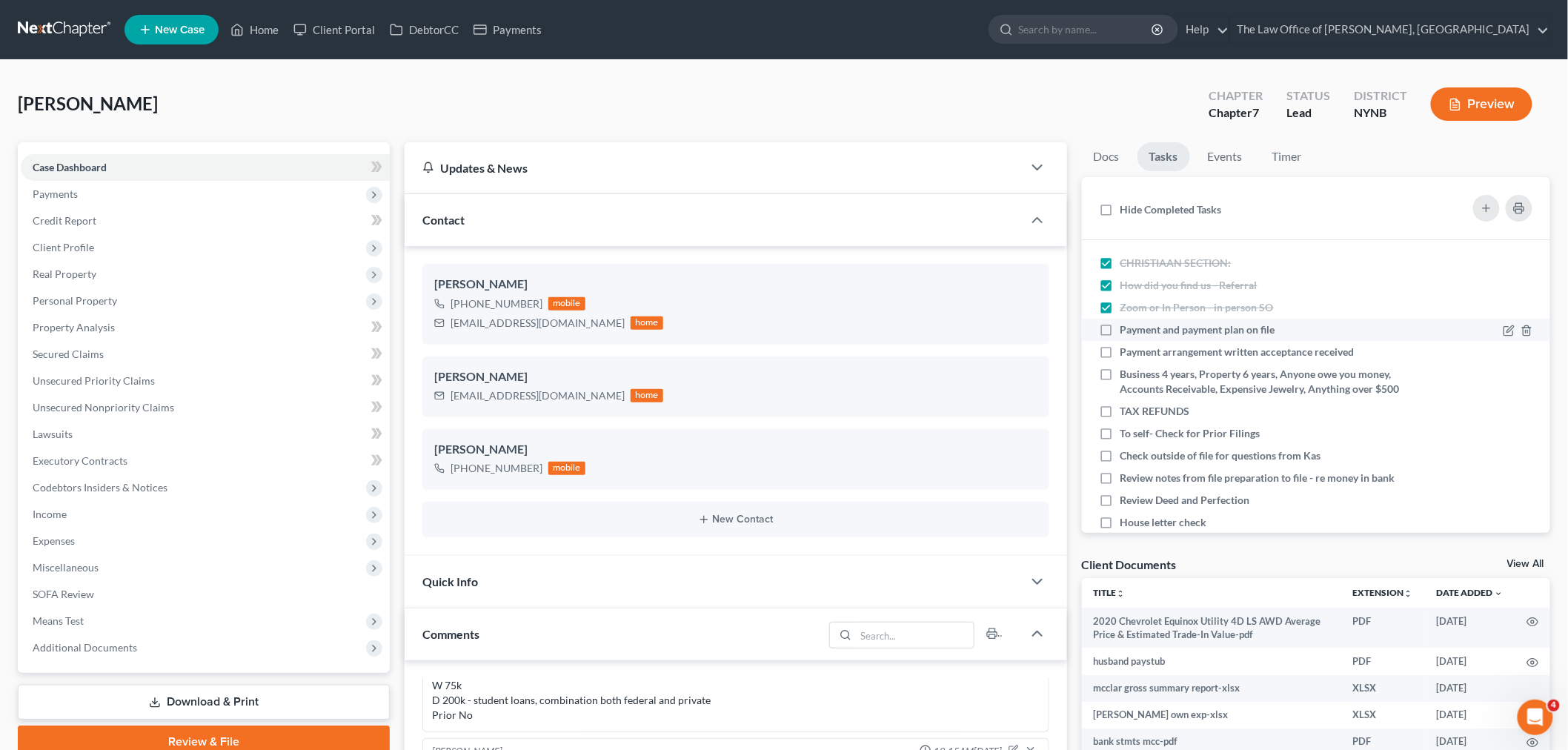
click at [1120, 334] on label "Payment and payment plan on file" at bounding box center [1204, 330] width 167 height 15
click at [1126, 332] on input "Payment and payment plan on file" at bounding box center [1130, 327] width 10 height 10
checkbox input "true"
click at [1120, 354] on label "Payment arrangement written acceptance received" at bounding box center [1243, 351] width 246 height 15
click at [1126, 354] on input "Payment arrangement written acceptance received" at bounding box center [1130, 349] width 10 height 10
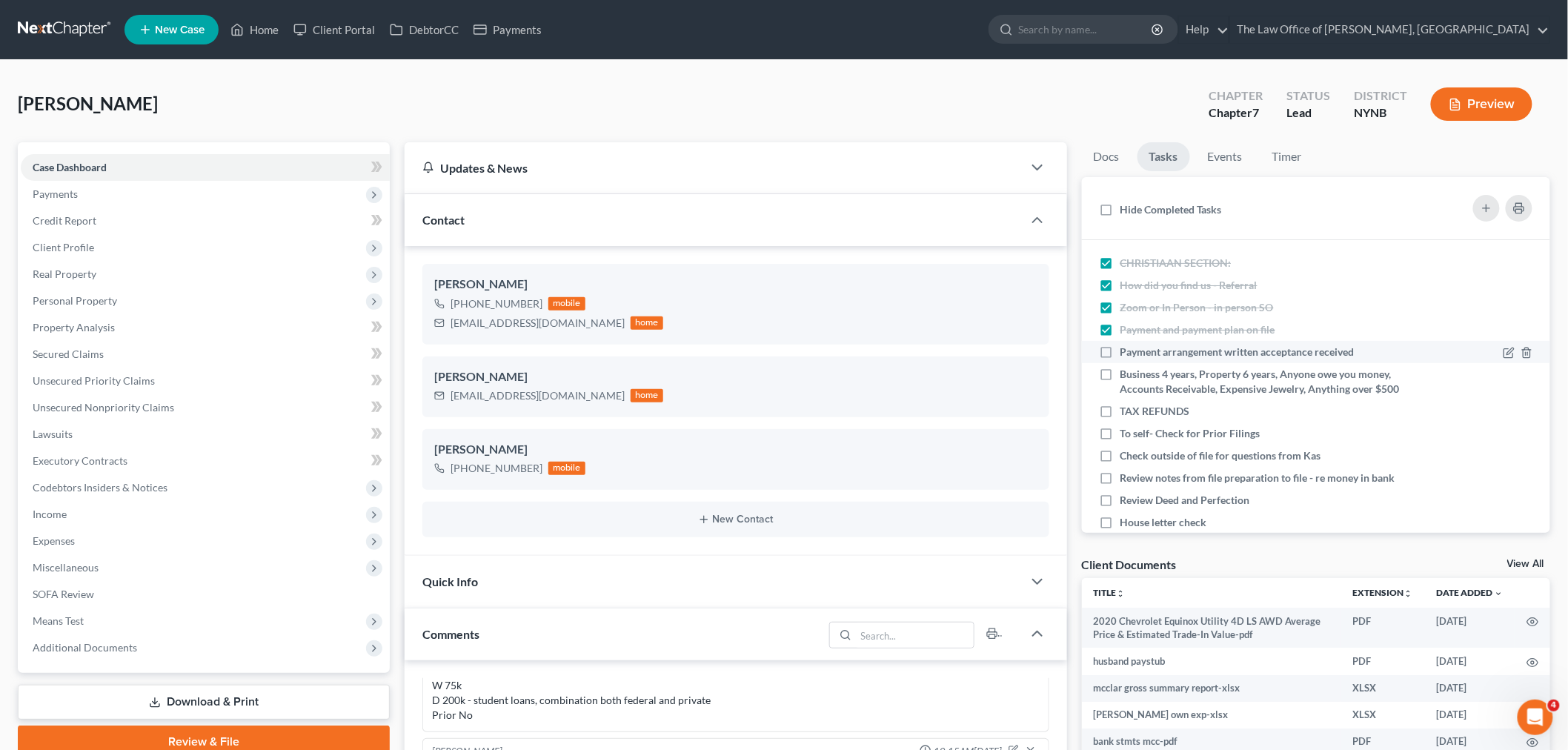
checkbox input "true"
click at [1120, 369] on label "Business 4 years, Property 6 years, Anyone owe you money, Accounts Receivable, …" at bounding box center [1261, 381] width 282 height 30
click at [1126, 369] on input "Business 4 years, Property 6 years, Anyone owe you money, Accounts Receivable, …" at bounding box center [1130, 371] width 10 height 10
checkbox input "true"
click at [1120, 419] on label "TAX REFUNDS" at bounding box center [1161, 411] width 82 height 15
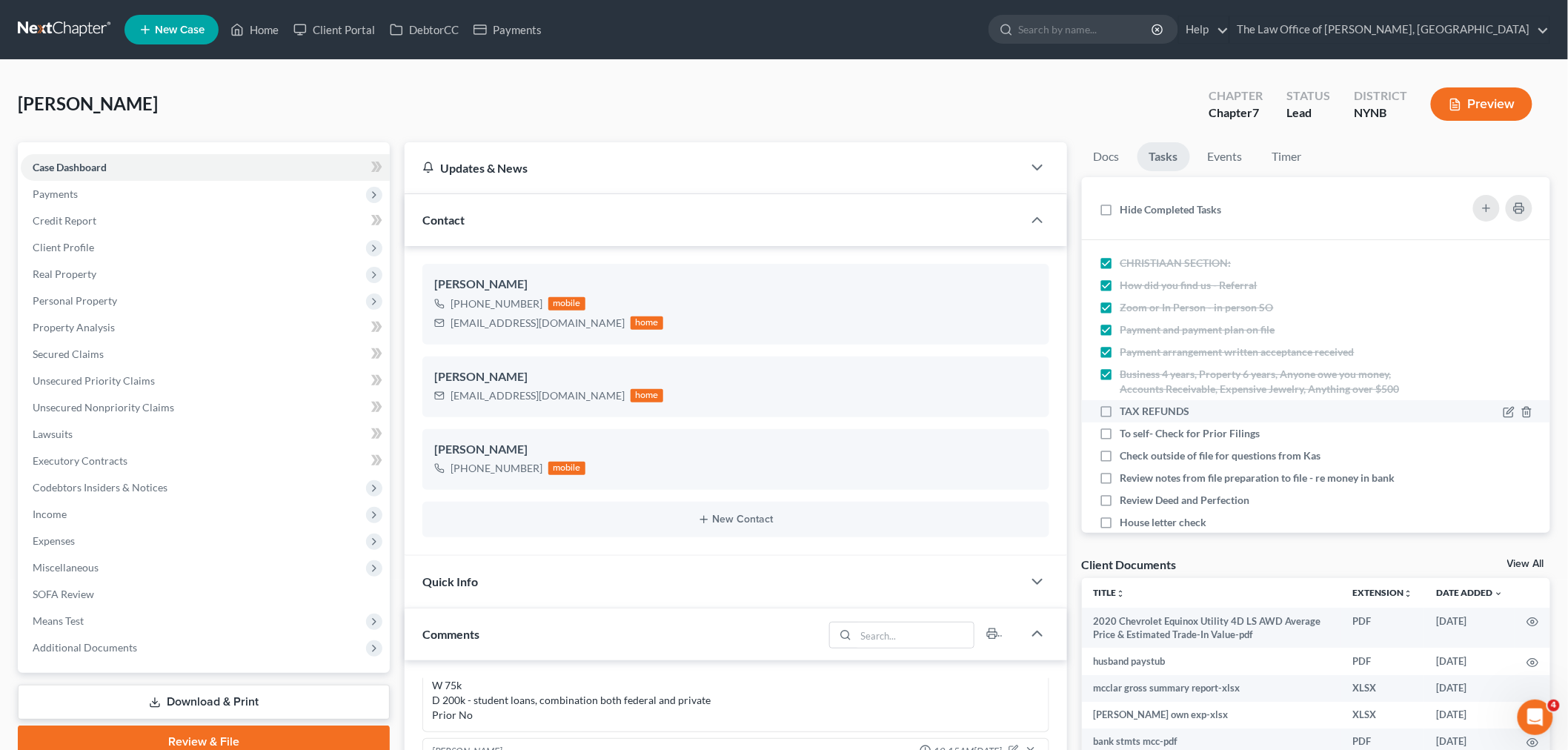
click at [1126, 413] on input "TAX REFUNDS" at bounding box center [1130, 409] width 10 height 10
checkbox input "true"
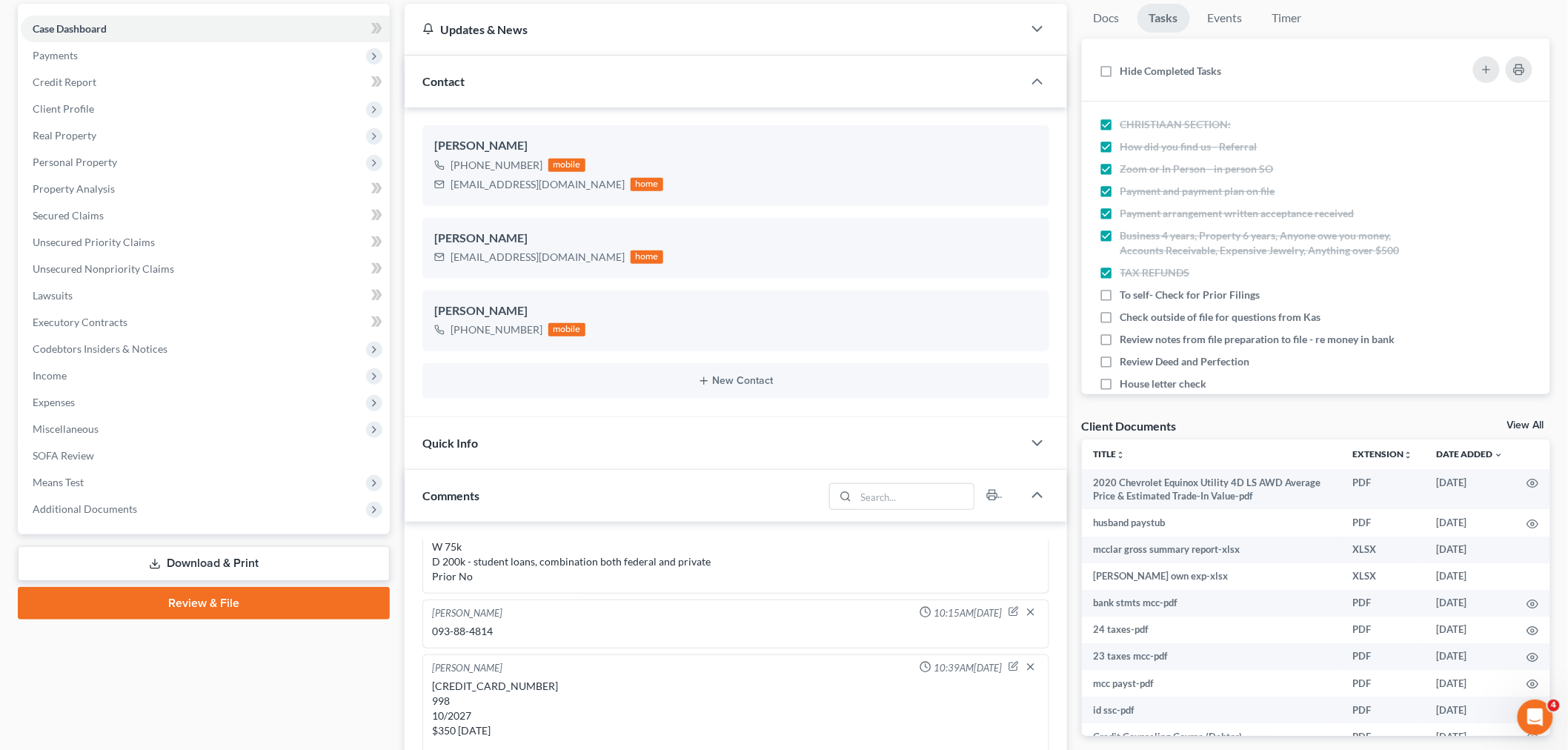
scroll to position [411, 0]
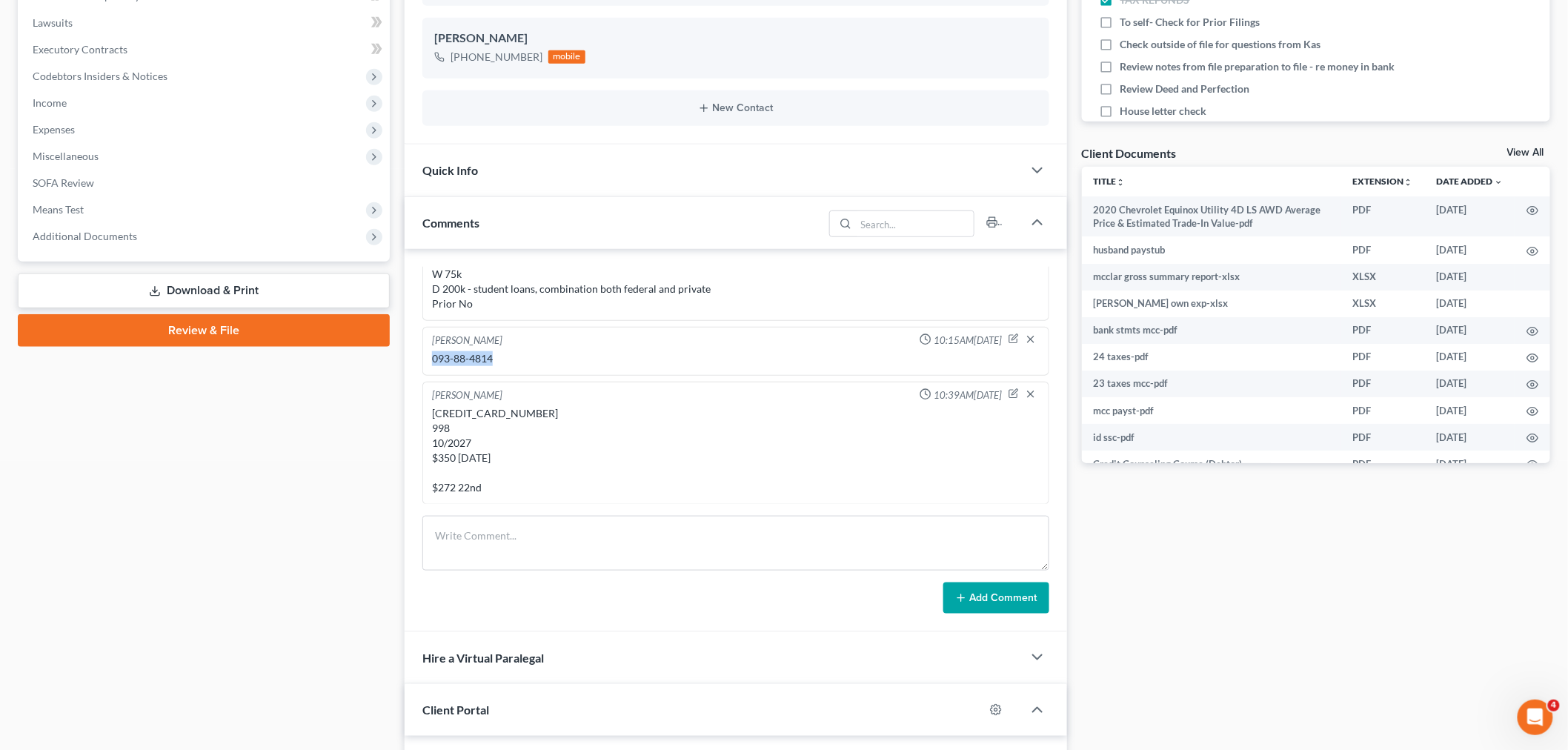
drag, startPoint x: 524, startPoint y: 360, endPoint x: 462, endPoint y: 361, distance: 62.0
click at [425, 358] on div "Christiaan VanNiekerk 10:15AM, 08/08/2025 093-88-4814" at bounding box center [735, 351] width 626 height 49
copy div "093-88-4814"
click at [1120, 30] on label "To self- Check for Prior Filings" at bounding box center [1196, 22] width 152 height 15
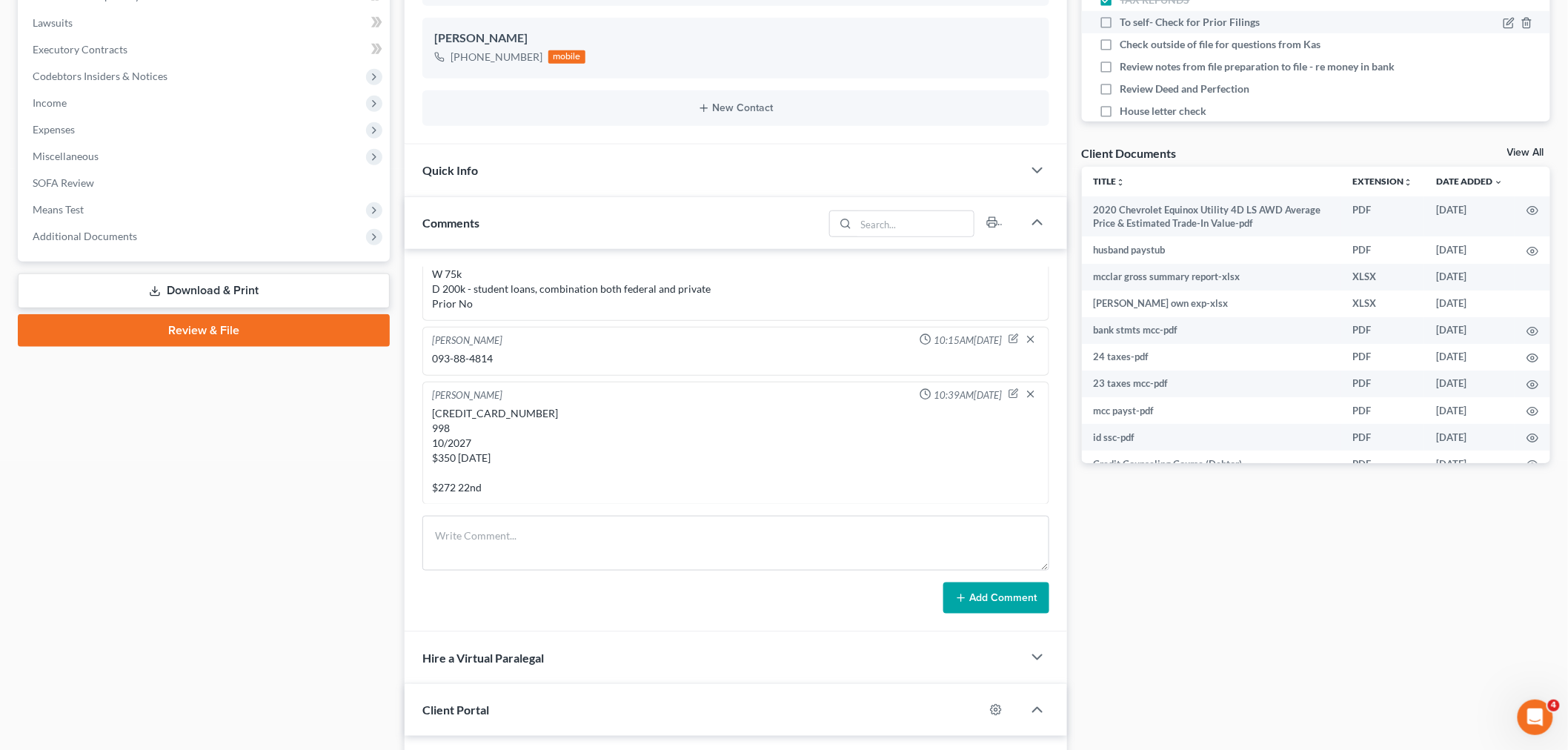
click at [1126, 25] on input "To self- Check for Prior Filings" at bounding box center [1130, 19] width 10 height 10
checkbox input "true"
click at [1120, 52] on label "Check outside of file for questions from Kas" at bounding box center [1227, 44] width 212 height 15
click at [1126, 46] on input "Check outside of file for questions from Kas" at bounding box center [1130, 42] width 10 height 10
checkbox input "true"
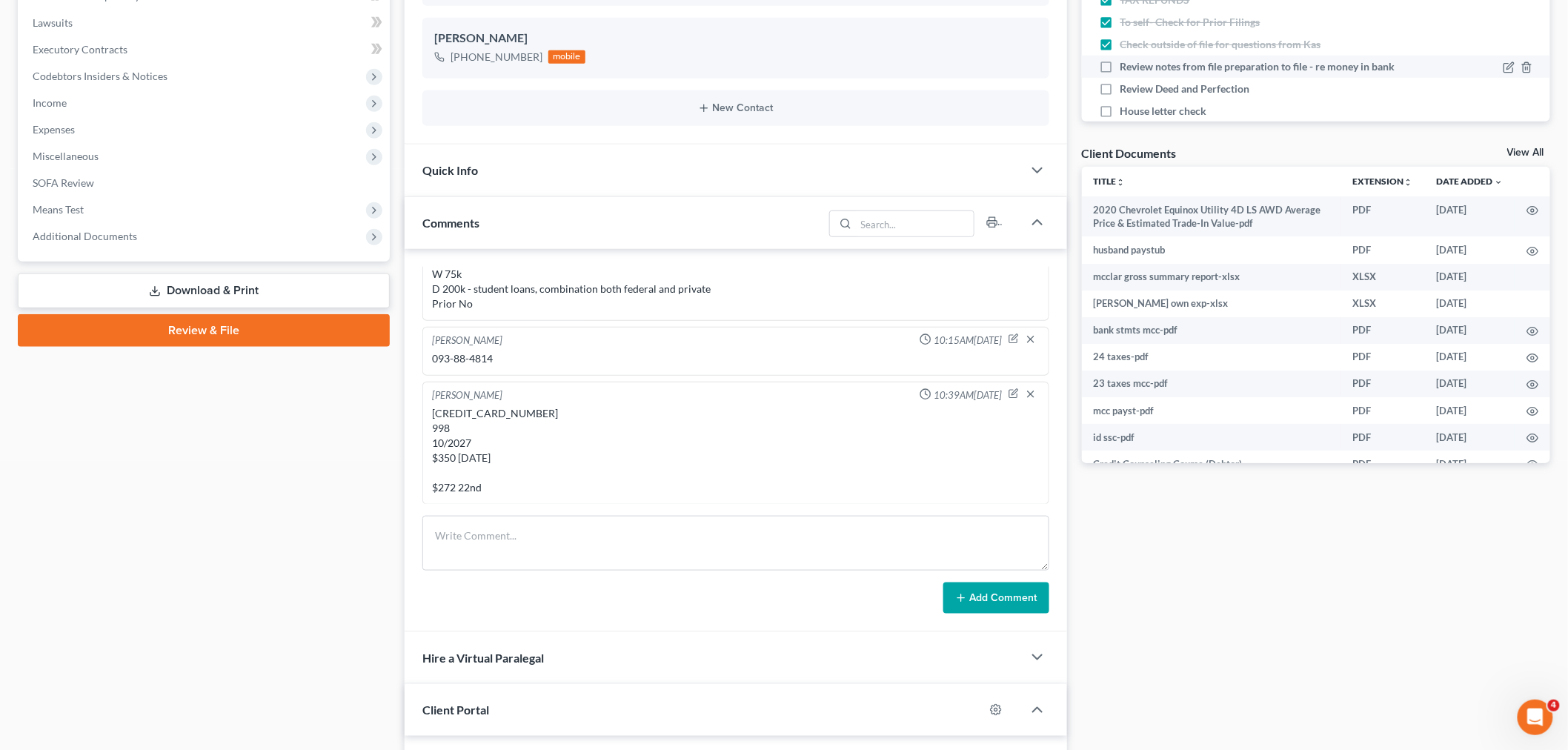
click at [1120, 74] on label "Review notes from file preparation to file - re money in bank" at bounding box center [1261, 66] width 282 height 15
click at [1126, 69] on input "Review notes from file preparation to file - re money in bank" at bounding box center [1130, 64] width 10 height 10
checkbox input "true"
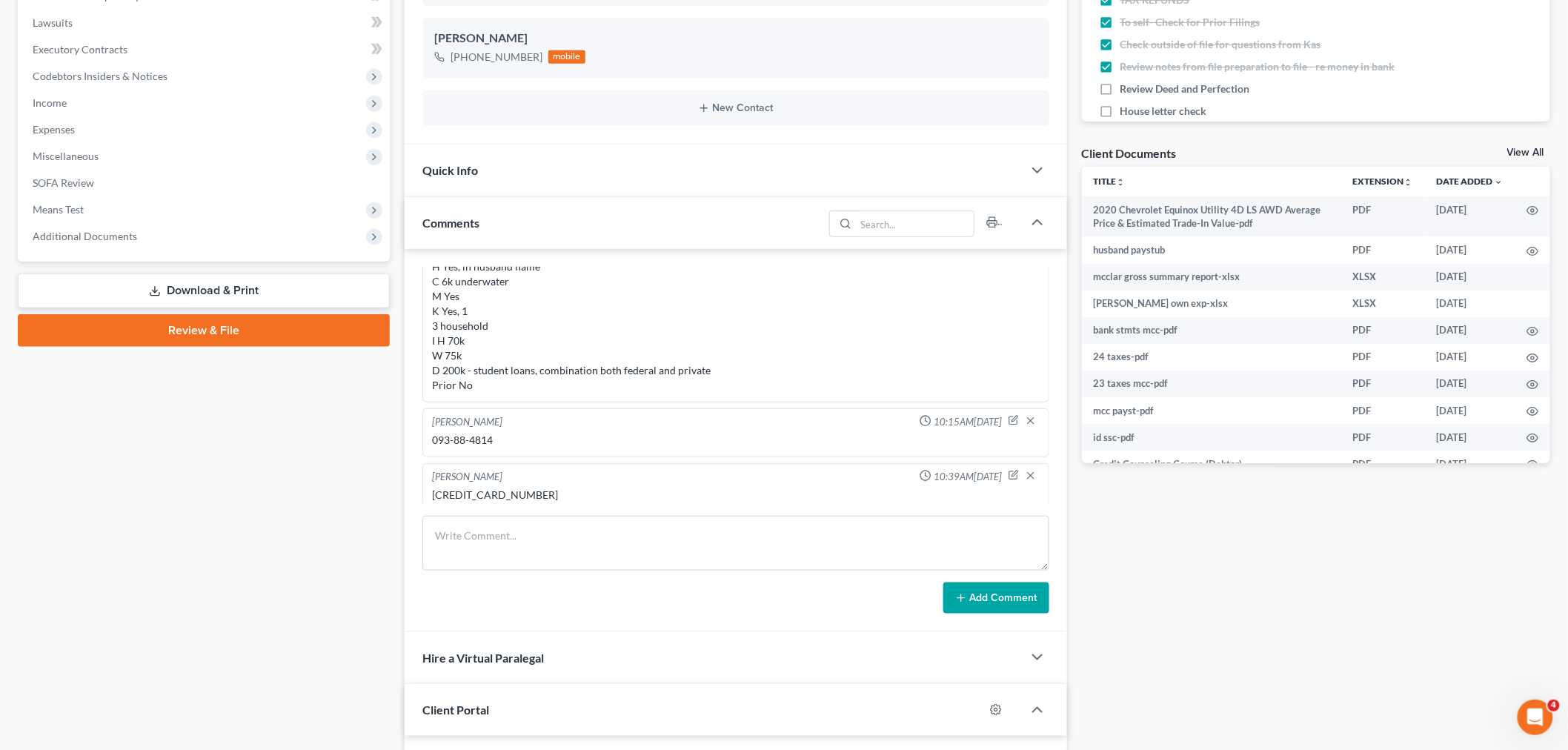
scroll to position [45, 0]
click at [131, 237] on span "Additional Documents" at bounding box center [84, 236] width 104 height 13
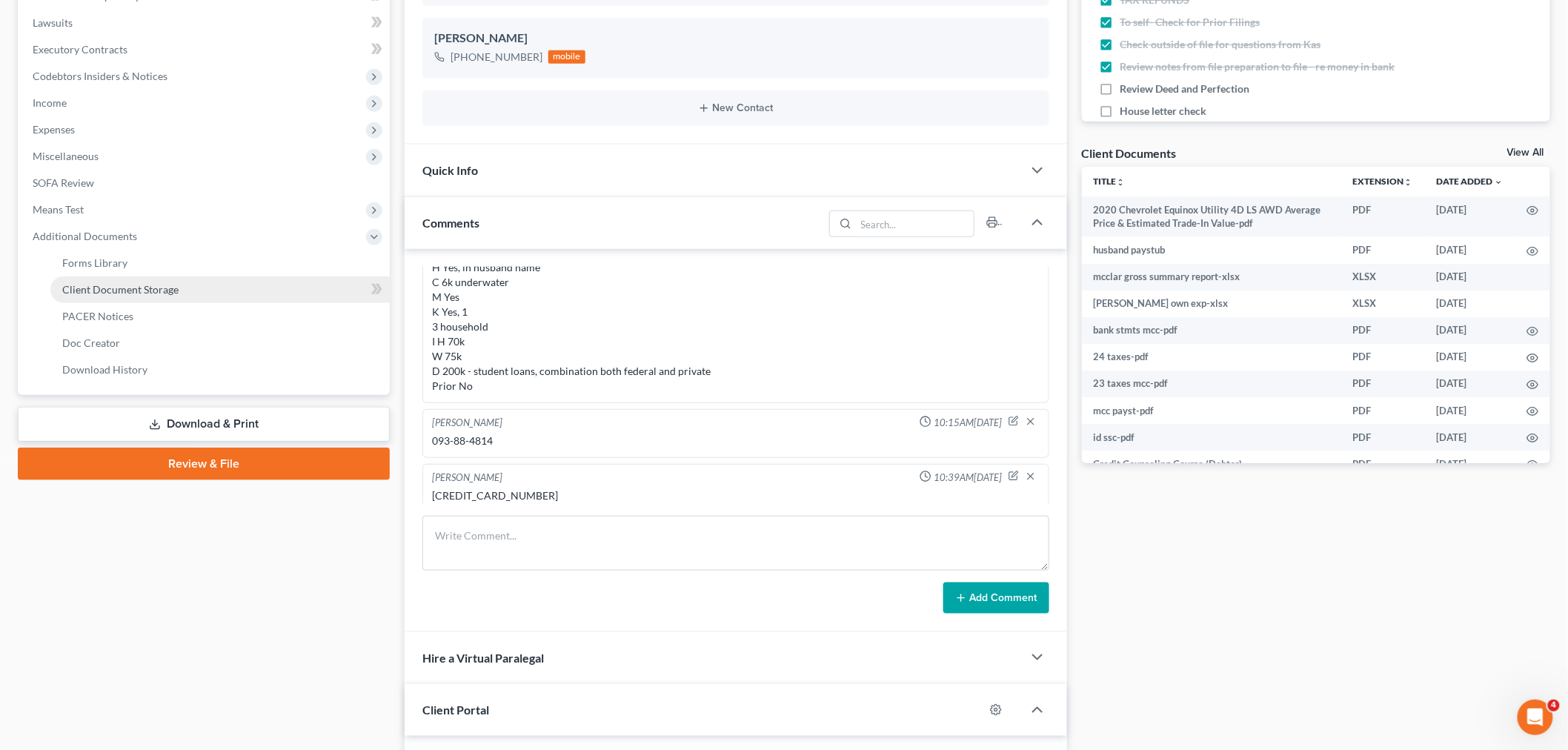
click at [157, 289] on span "Client Document Storage" at bounding box center [121, 290] width 116 height 13
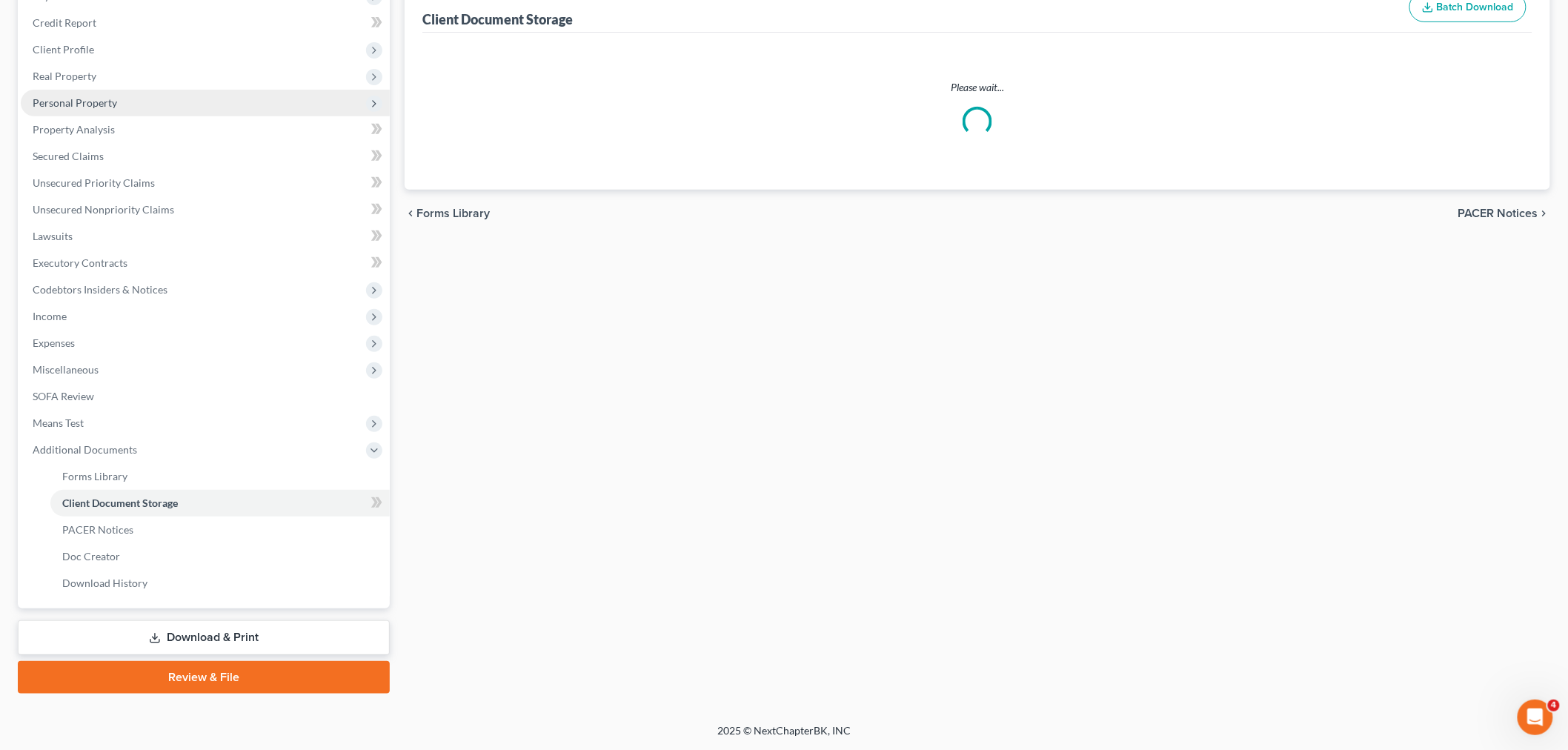
scroll to position [49, 0]
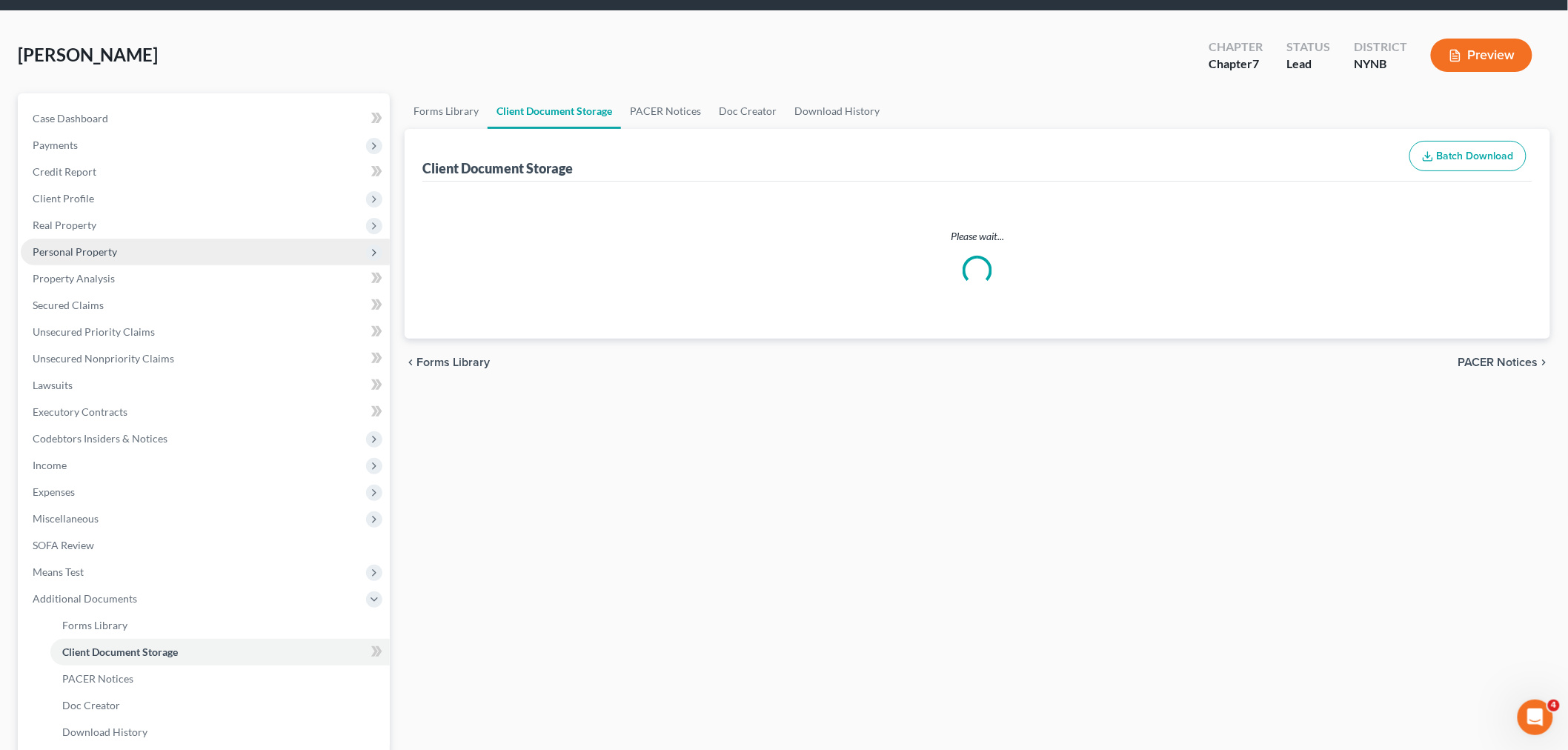
select select "1"
select select "5"
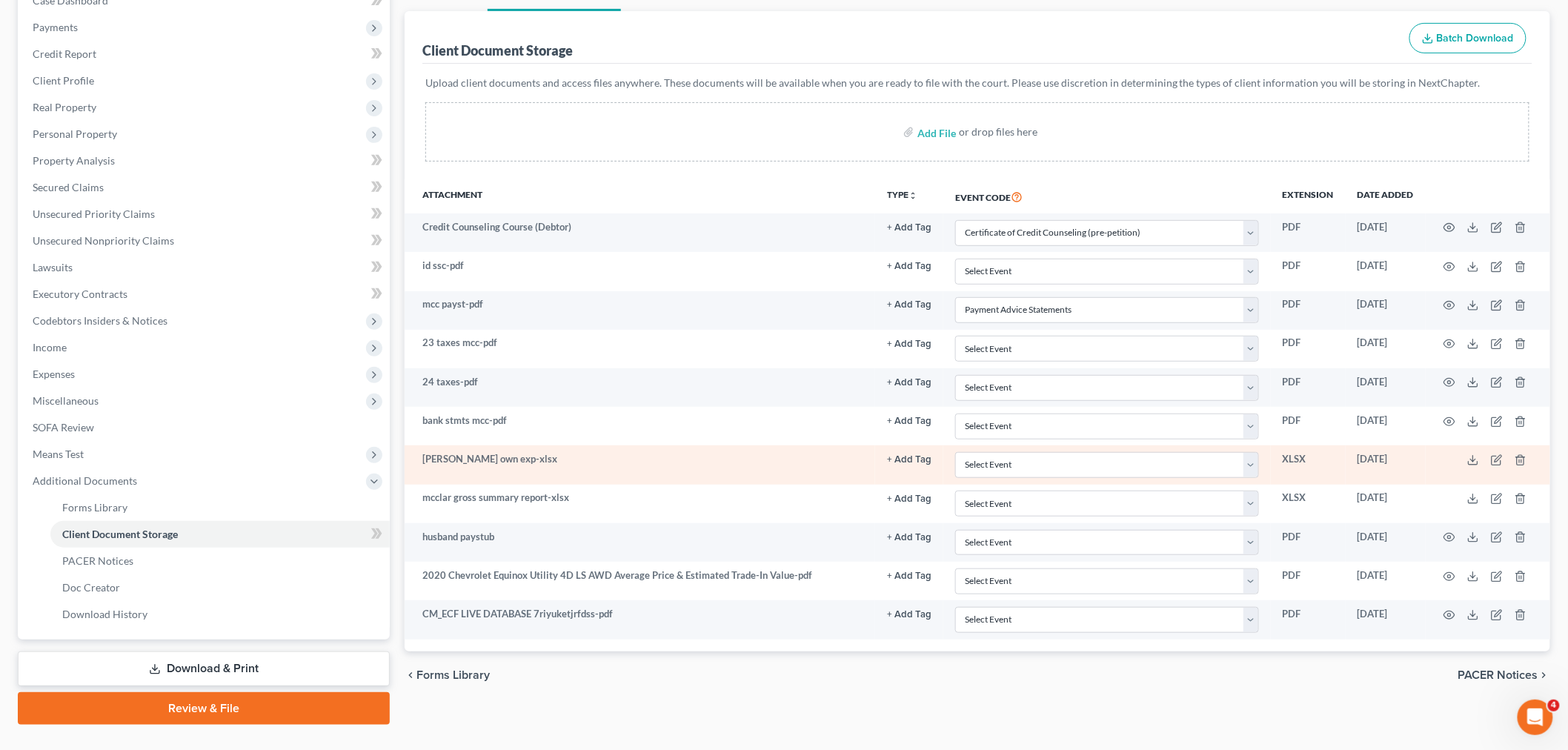
scroll to position [195, 0]
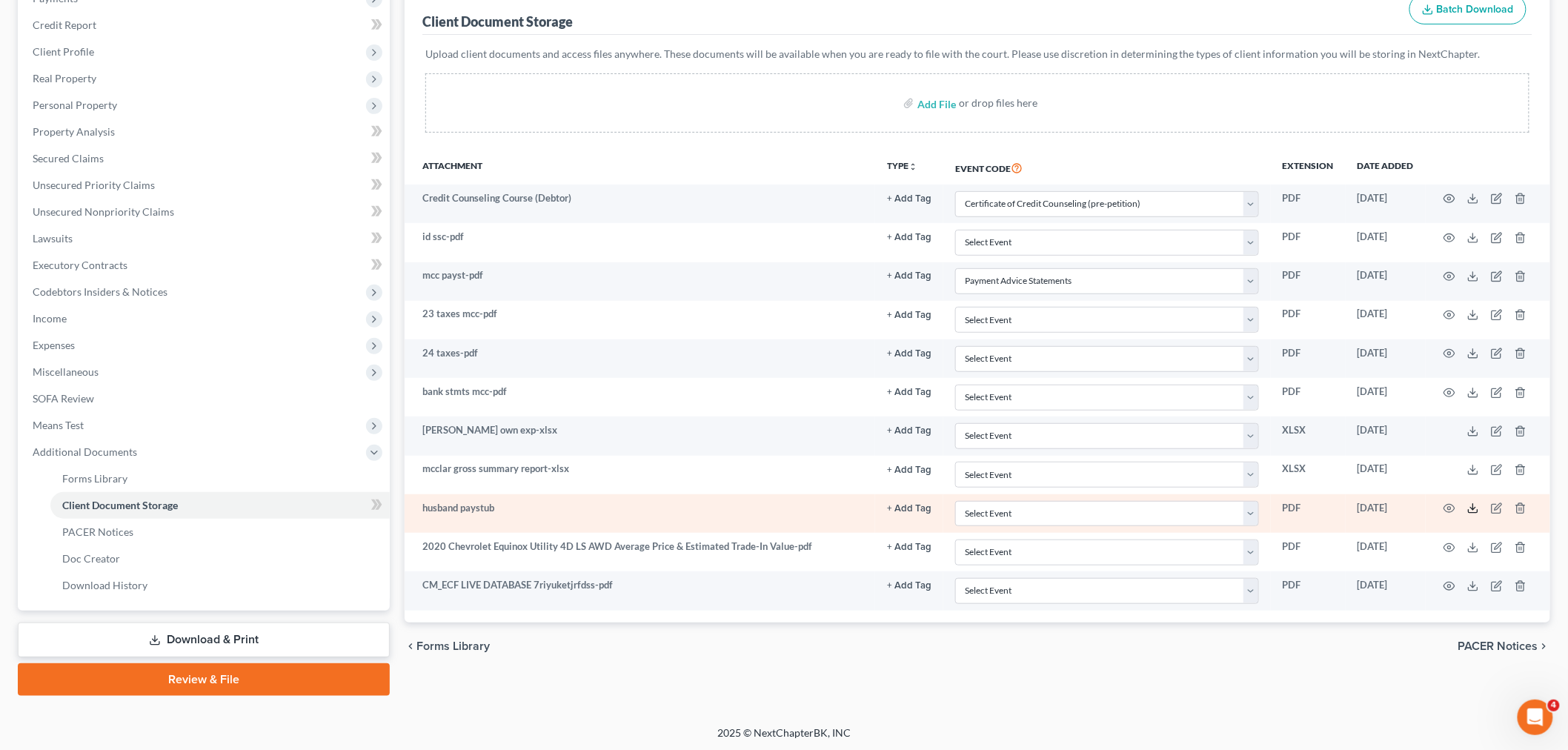
click at [1468, 505] on icon at bounding box center [1473, 508] width 12 height 12
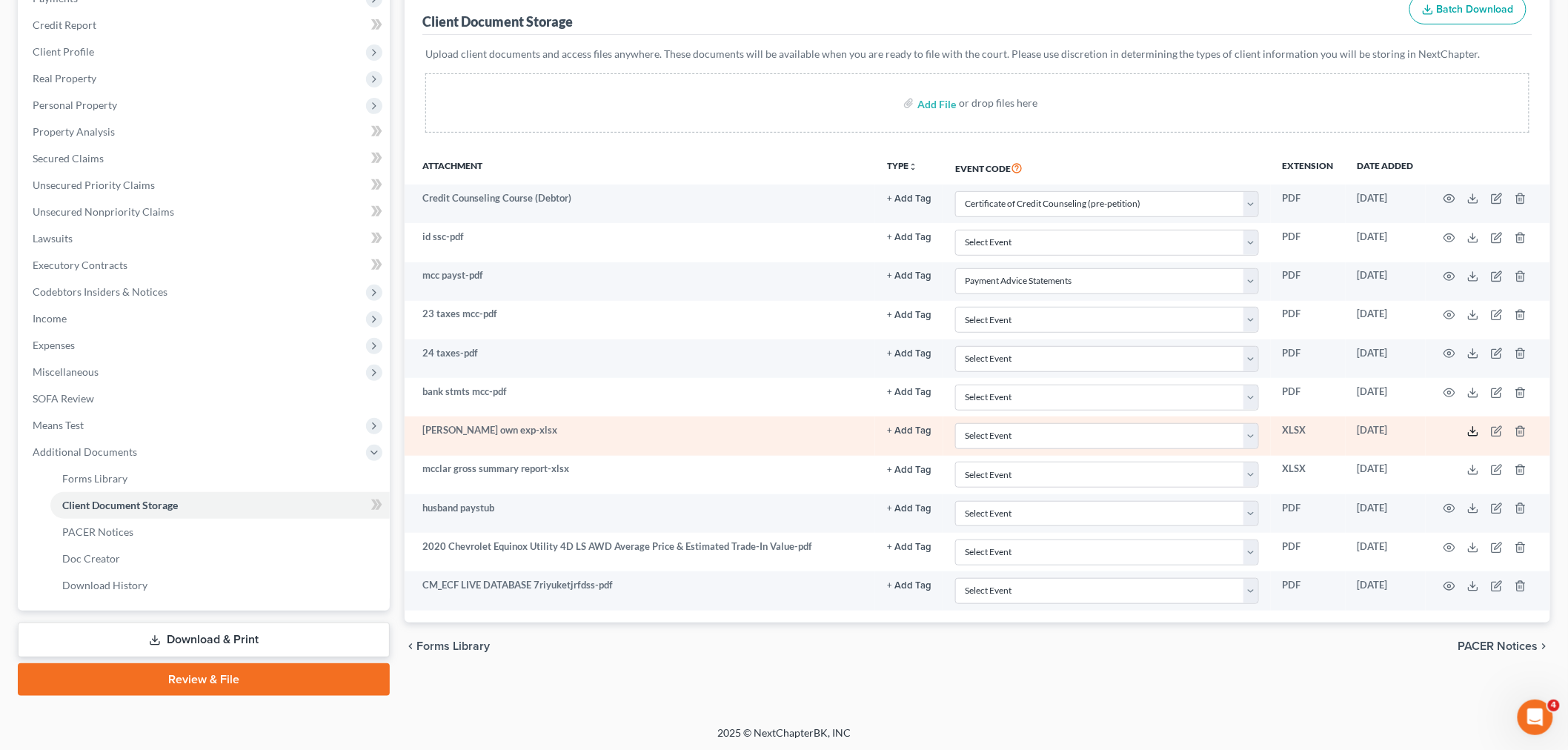
click at [1471, 431] on icon at bounding box center [1473, 430] width 12 height 12
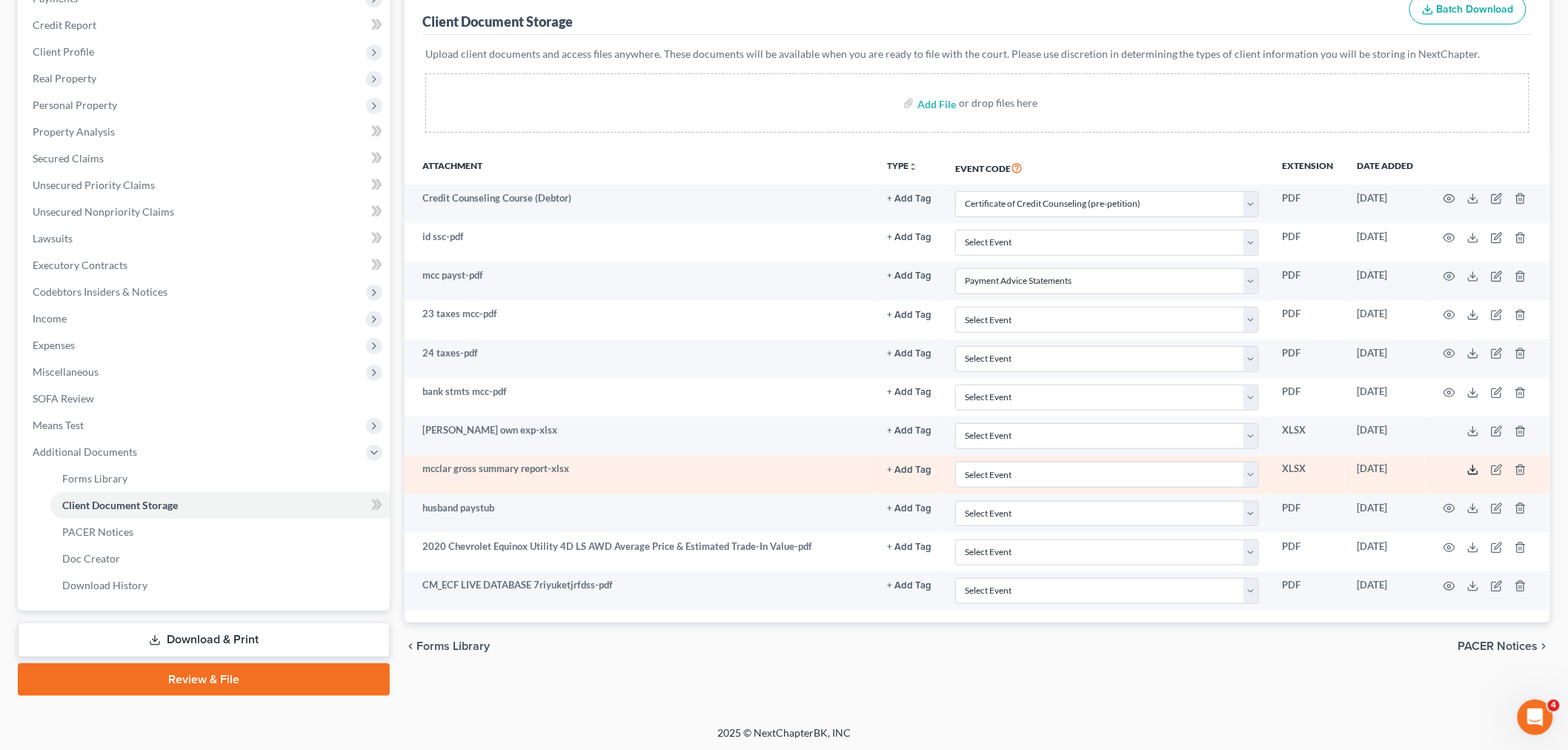
click at [1473, 470] on polyline at bounding box center [1474, 470] width 5 height 2
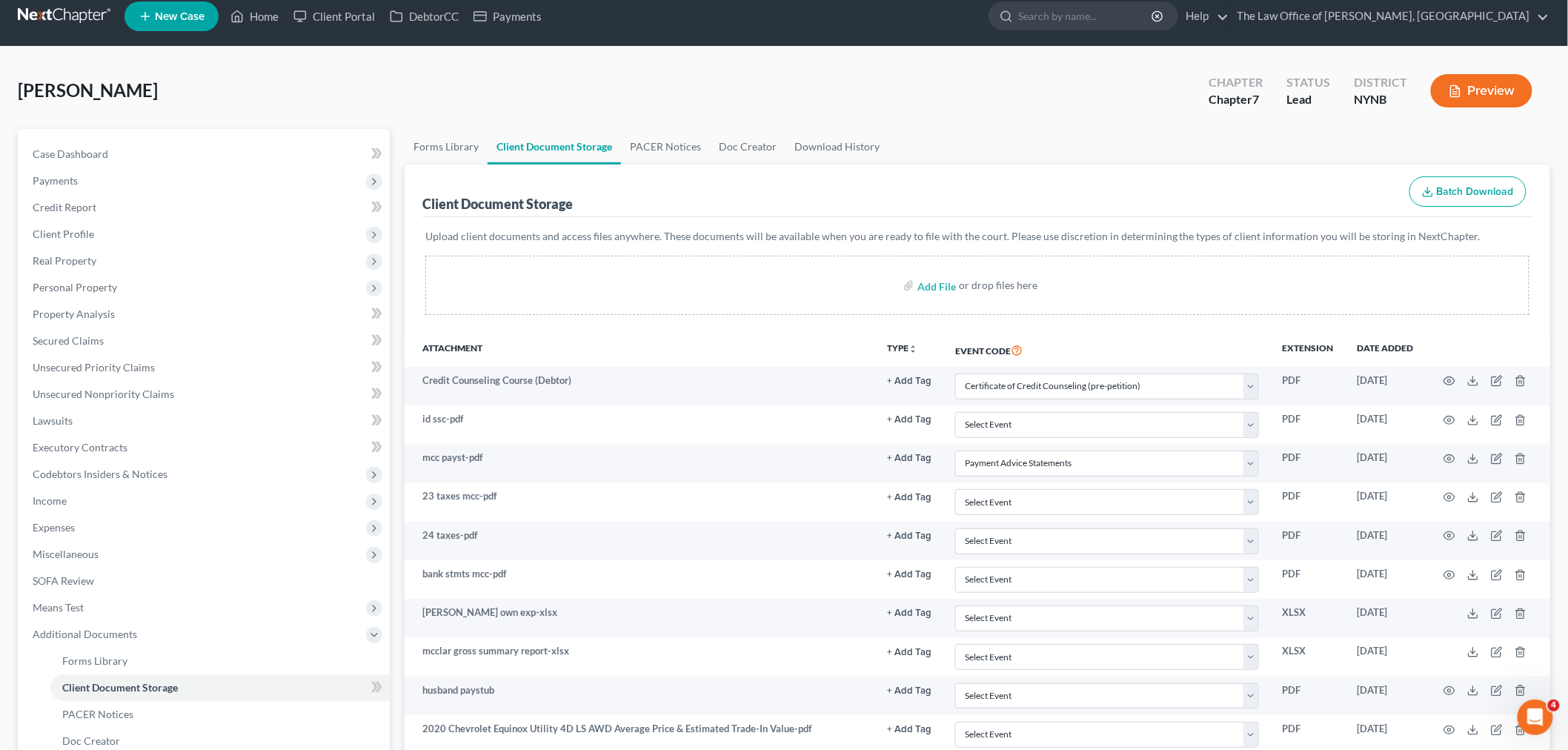
scroll to position [0, 0]
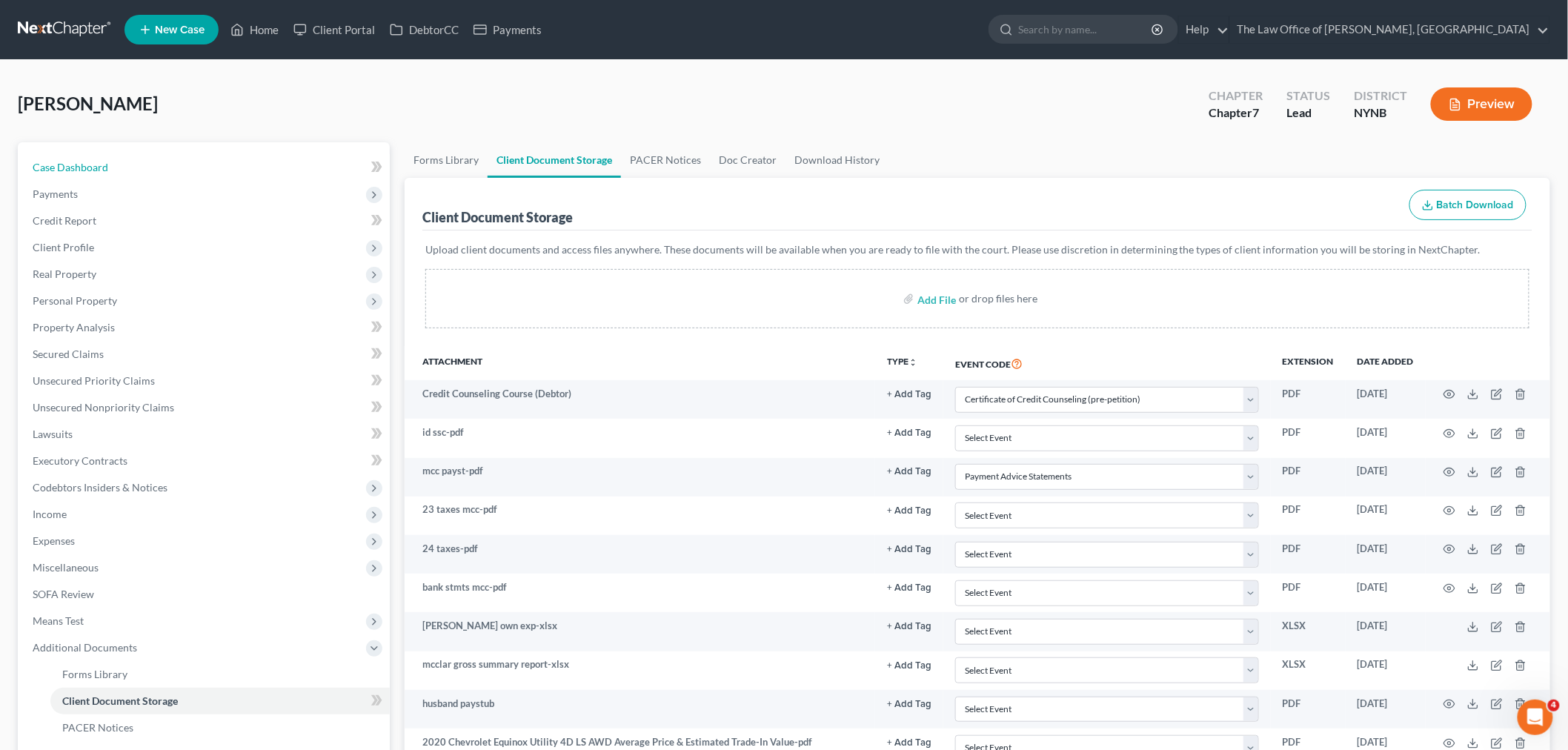
drag, startPoint x: 59, startPoint y: 168, endPoint x: 1579, endPoint y: 628, distance: 1588.1
click at [59, 168] on span "Case Dashboard" at bounding box center [70, 167] width 75 height 13
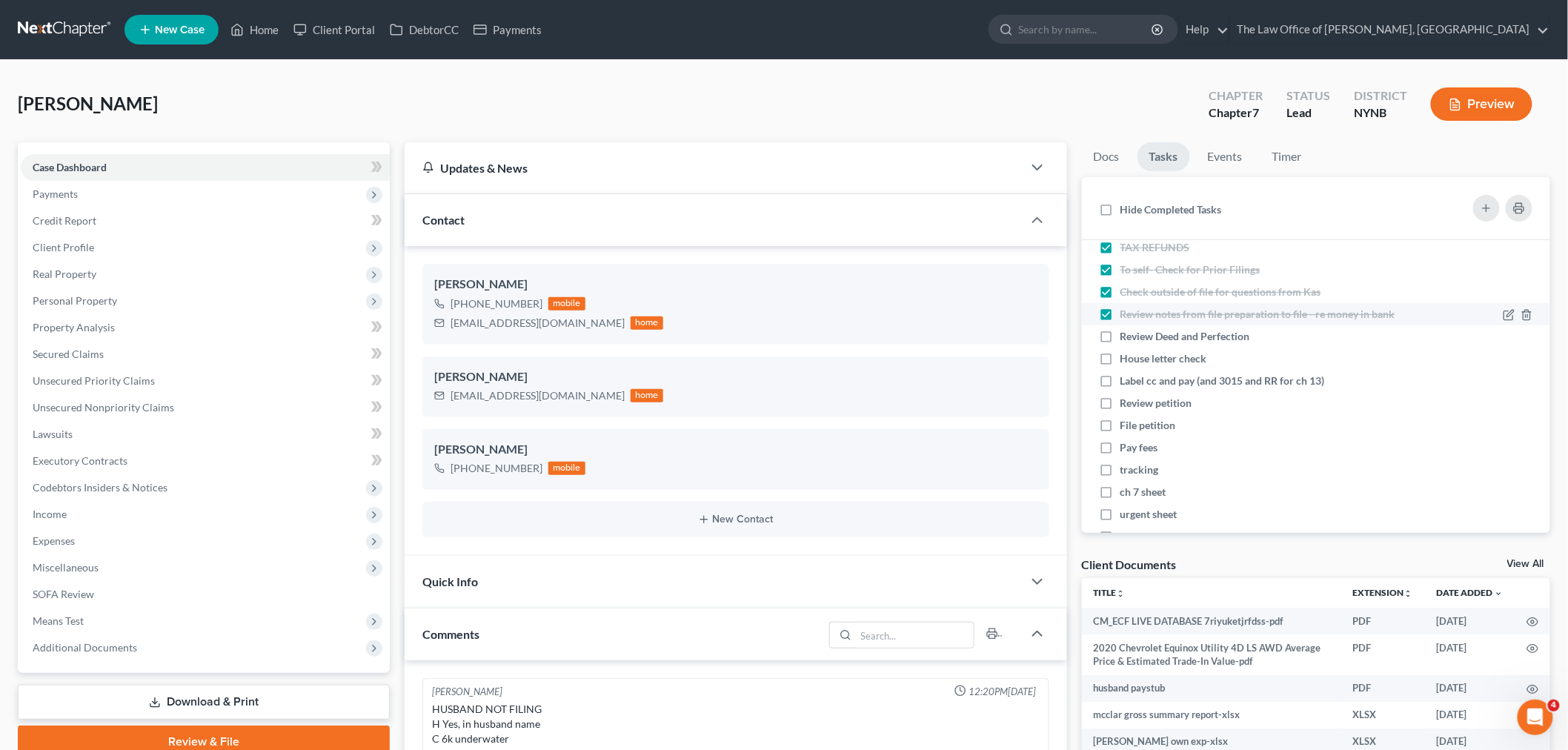
scroll to position [164, 0]
click at [1120, 343] on label "Review Deed and Perfection" at bounding box center [1191, 336] width 142 height 15
click at [1126, 338] on input "Review Deed and Perfection" at bounding box center [1130, 333] width 10 height 10
checkbox input "true"
drag, startPoint x: 1109, startPoint y: 384, endPoint x: 1106, endPoint y: 402, distance: 18.2
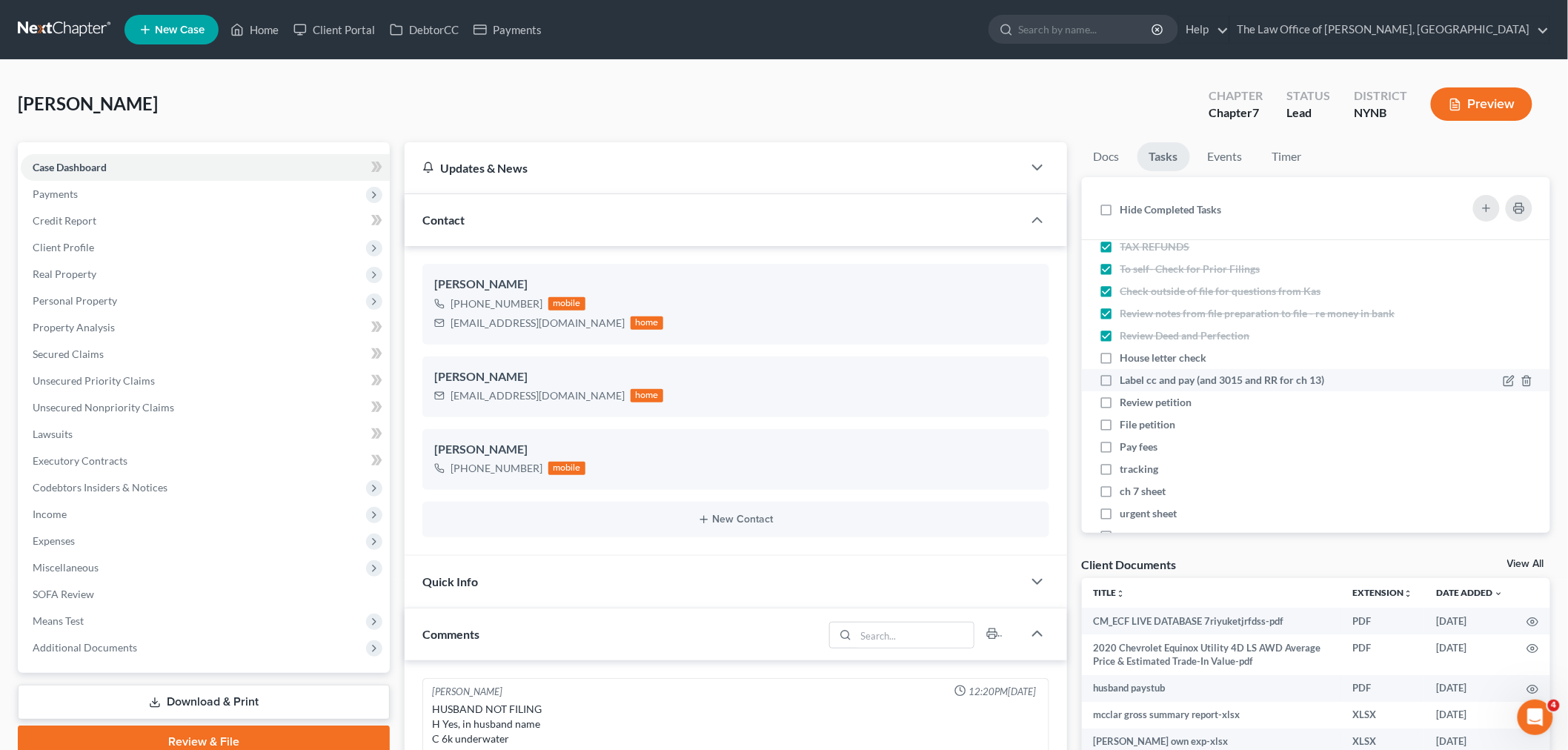
click at [1120, 365] on label "House letter check" at bounding box center [1169, 358] width 99 height 15
click at [1126, 360] on input "House letter check" at bounding box center [1130, 355] width 10 height 10
checkbox input "true"
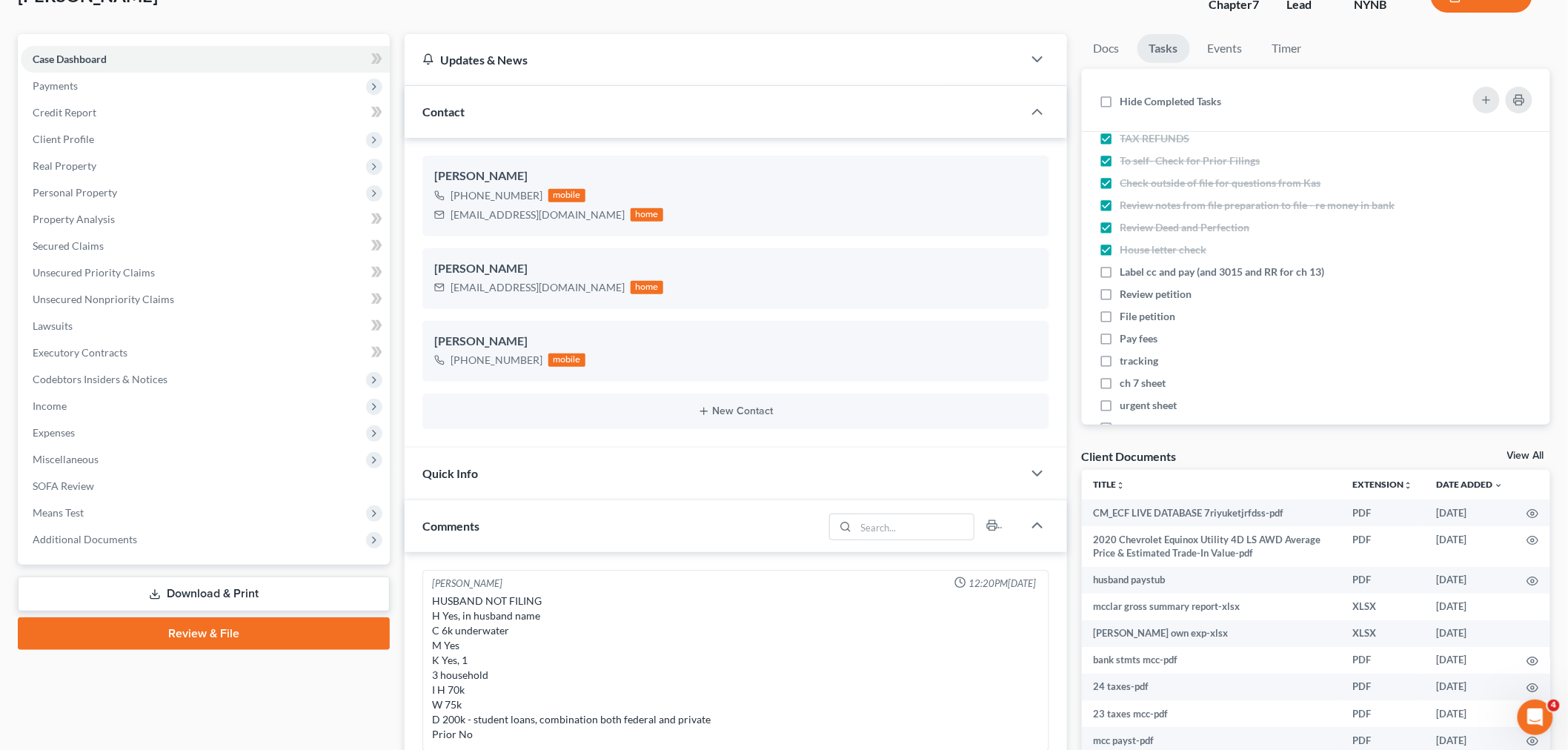
scroll to position [247, 0]
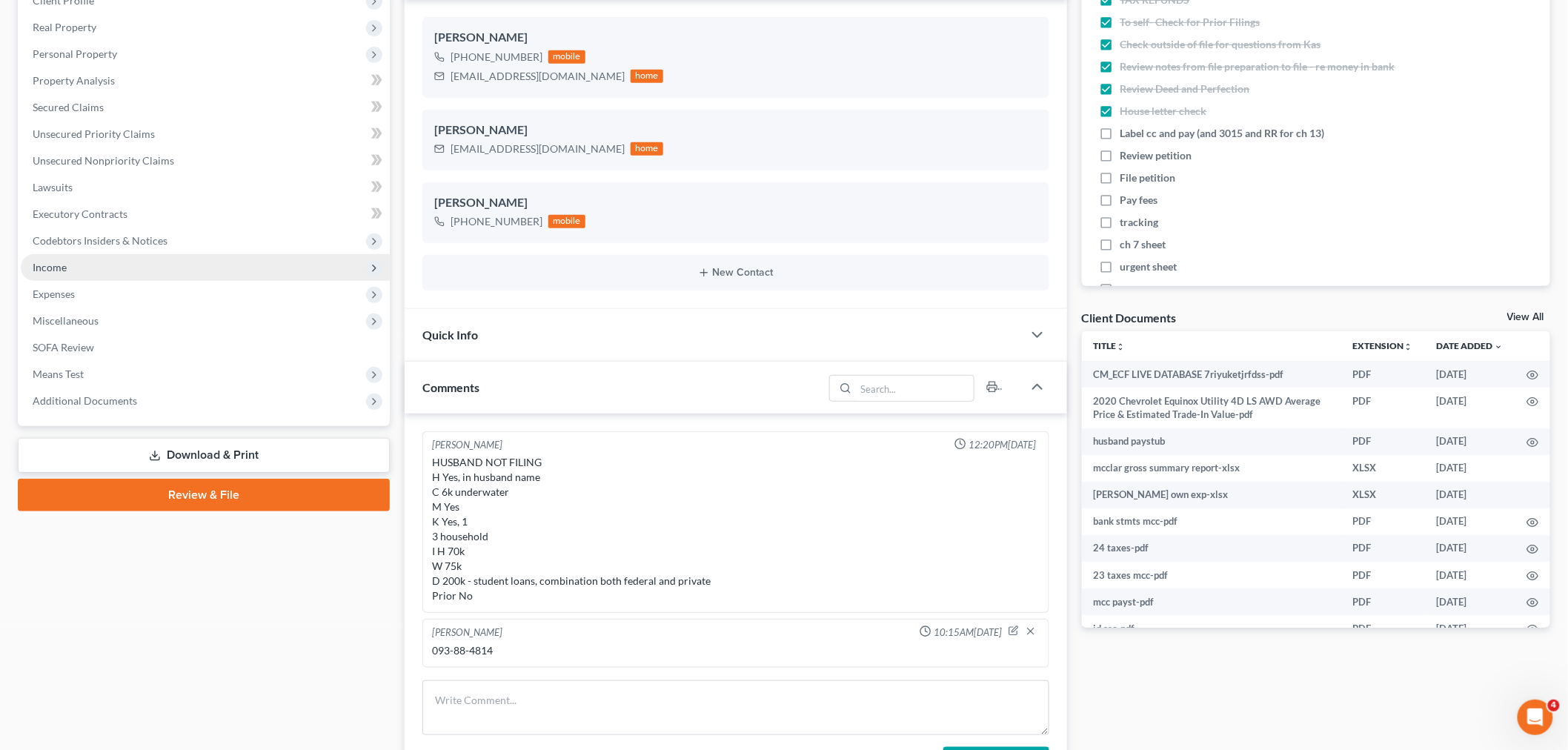
drag, startPoint x: 54, startPoint y: 264, endPoint x: 60, endPoint y: 260, distance: 7.2
click at [54, 262] on span "Income" at bounding box center [50, 267] width 35 height 13
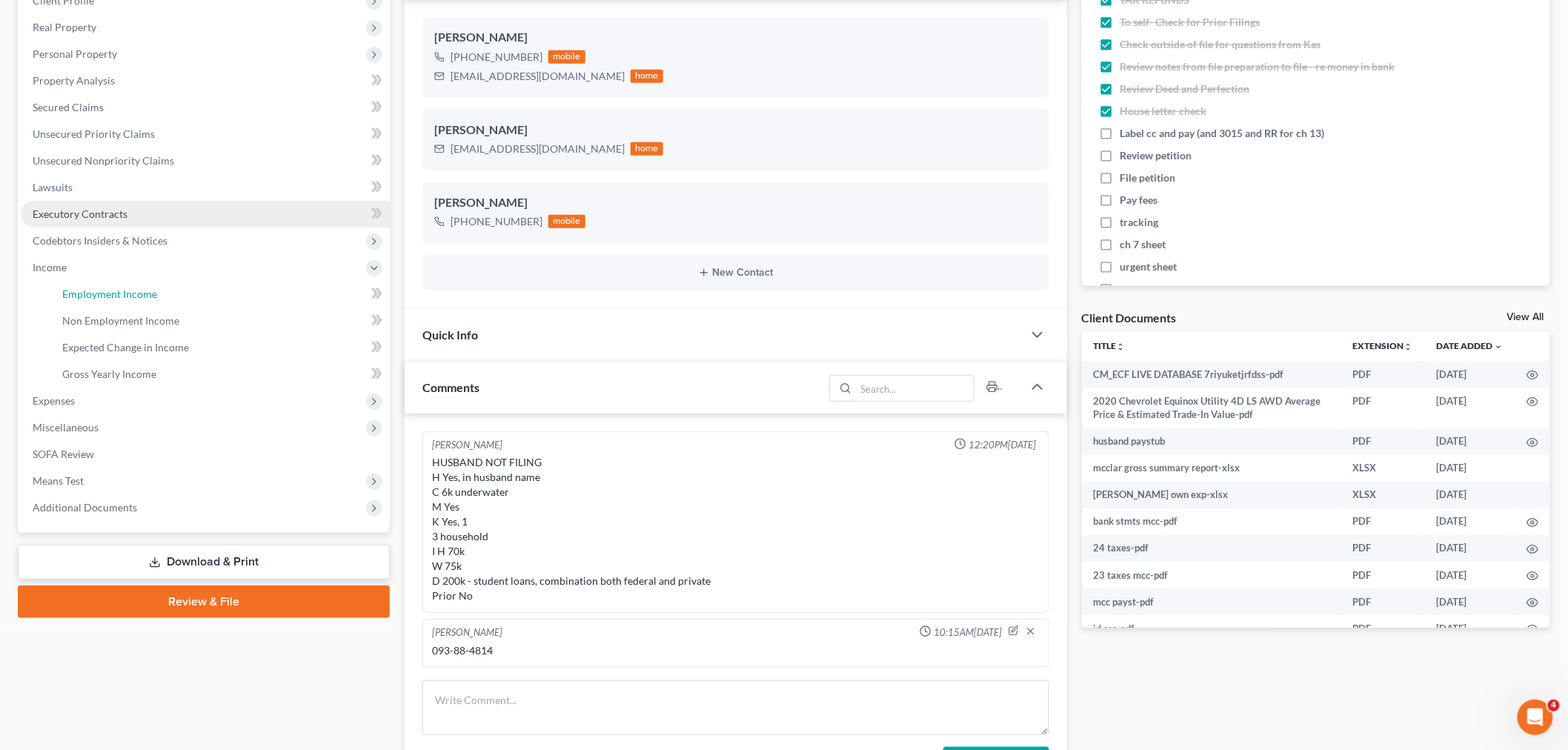
drag, startPoint x: 129, startPoint y: 288, endPoint x: 338, endPoint y: 291, distance: 209.0
click at [130, 288] on span "Employment Income" at bounding box center [110, 294] width 94 height 13
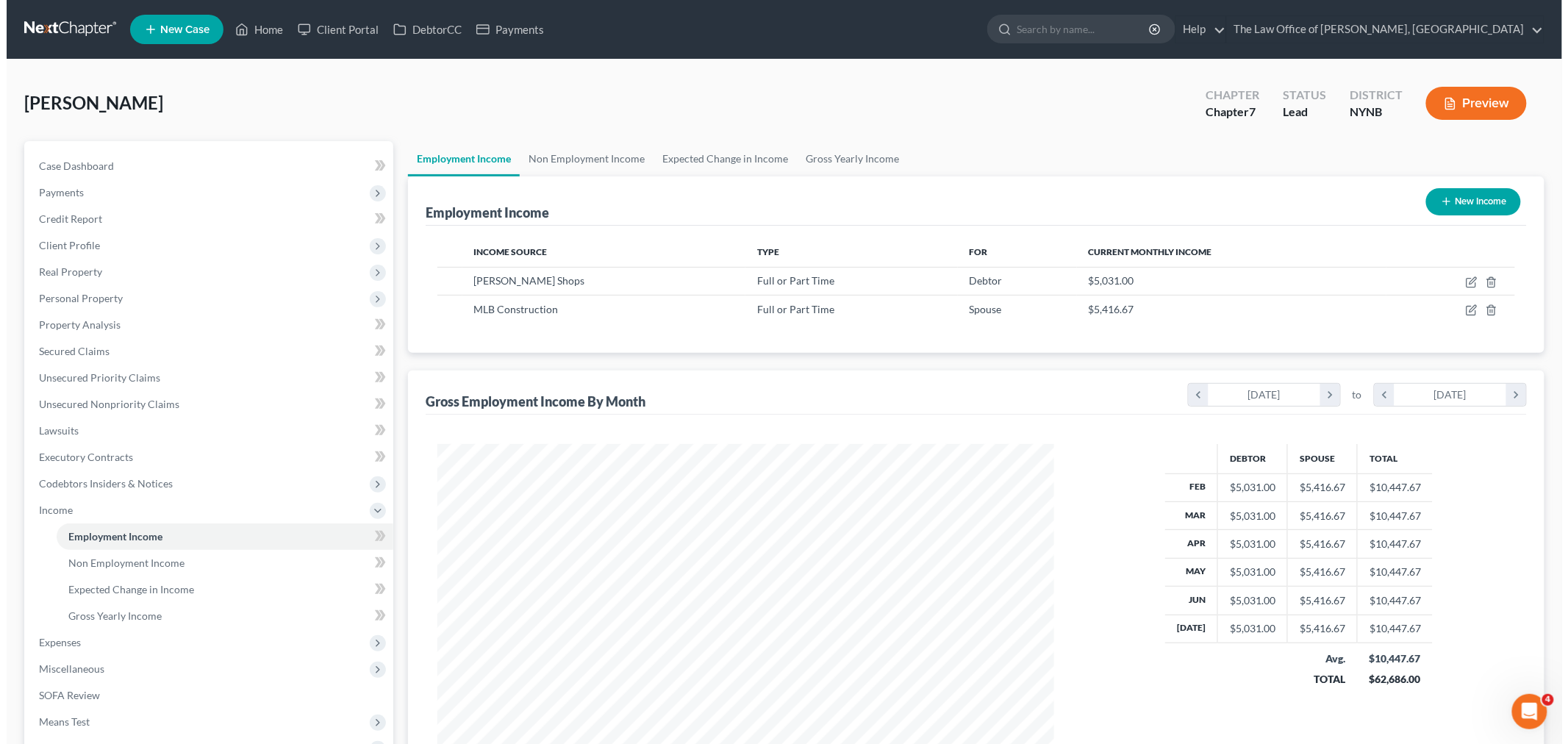
scroll to position [307, 646]
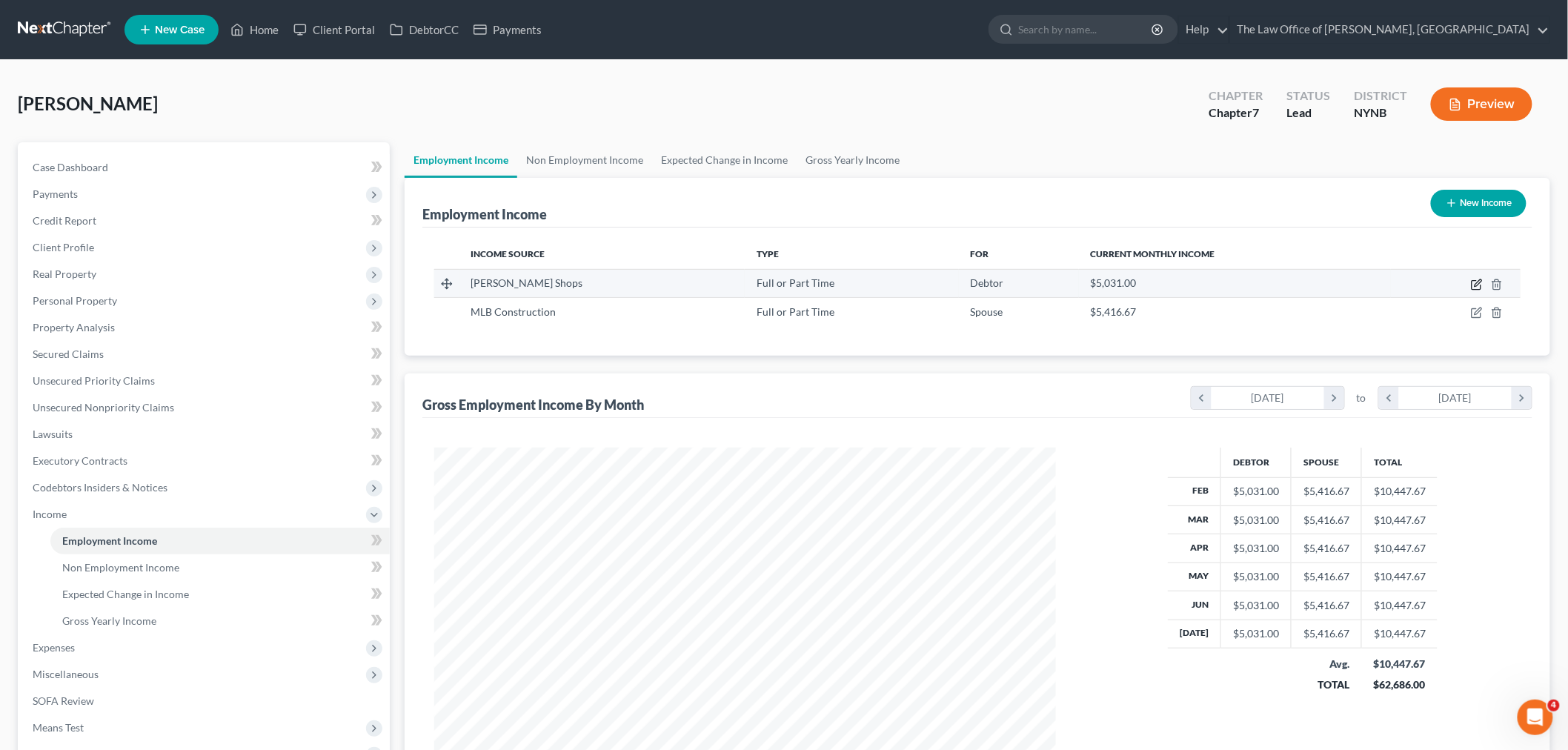
click at [1482, 280] on icon "button" at bounding box center [1476, 284] width 12 height 12
select select "0"
select select "35"
select select "3"
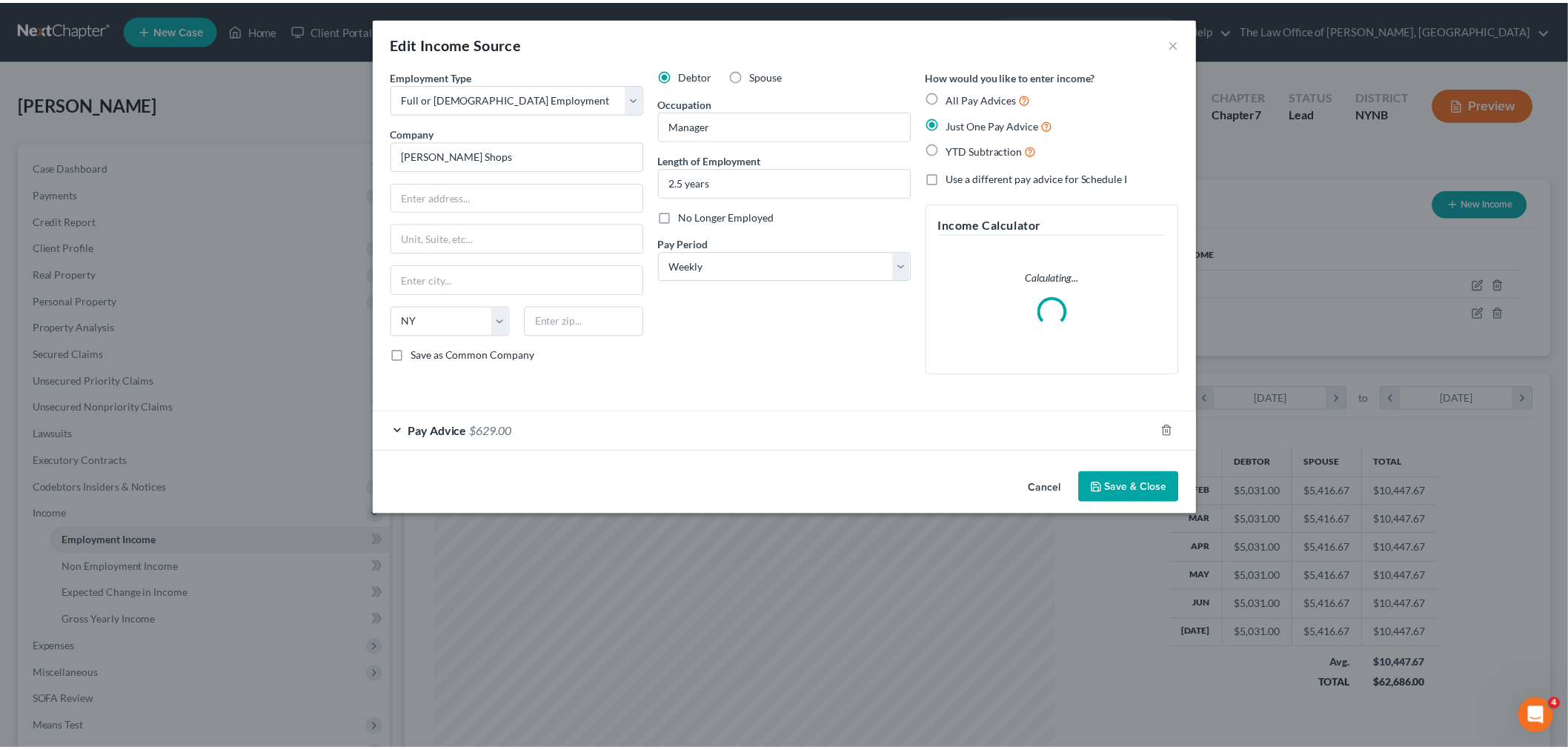
scroll to position [312, 656]
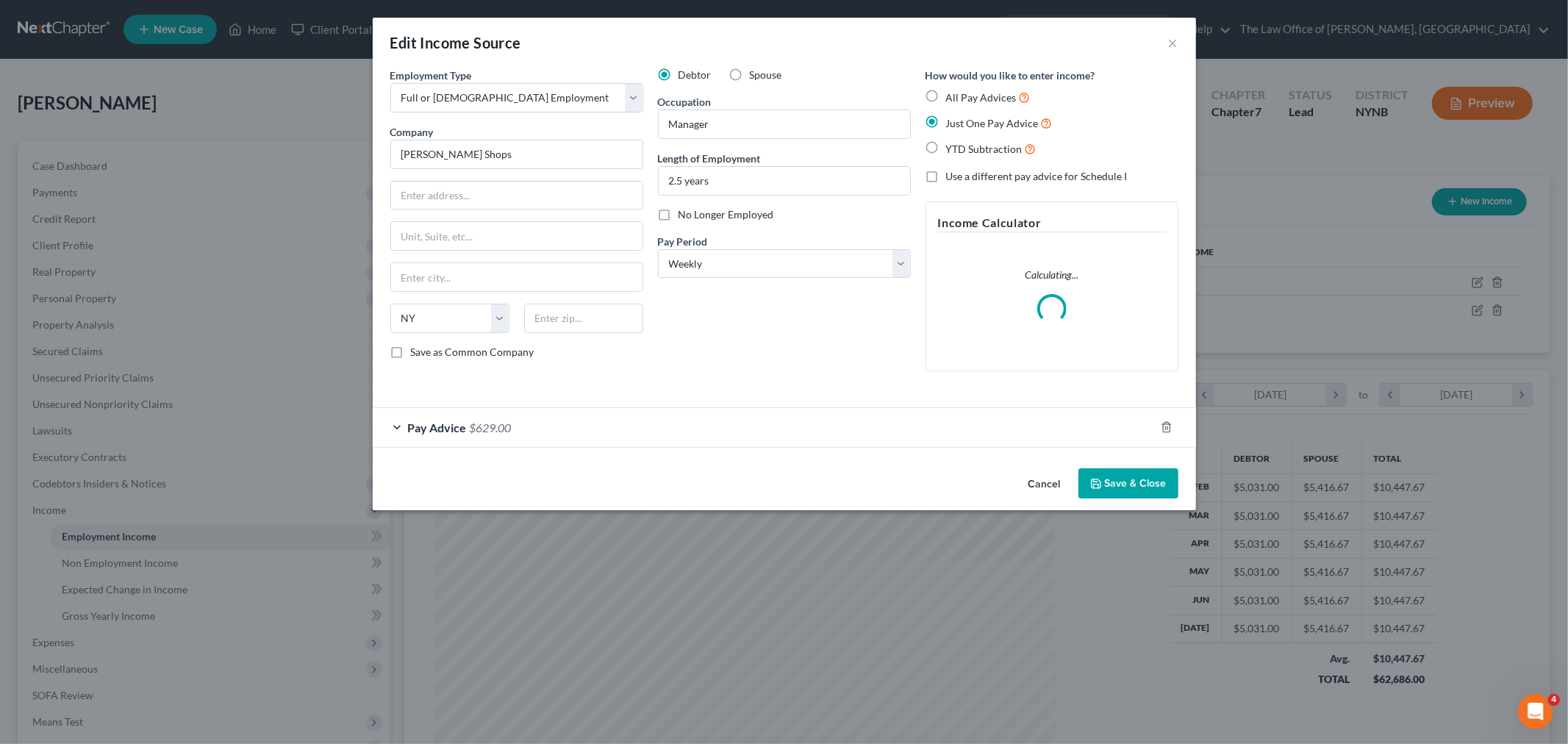
click at [630, 438] on div "Pay Advice $629.00" at bounding box center [764, 427] width 782 height 39
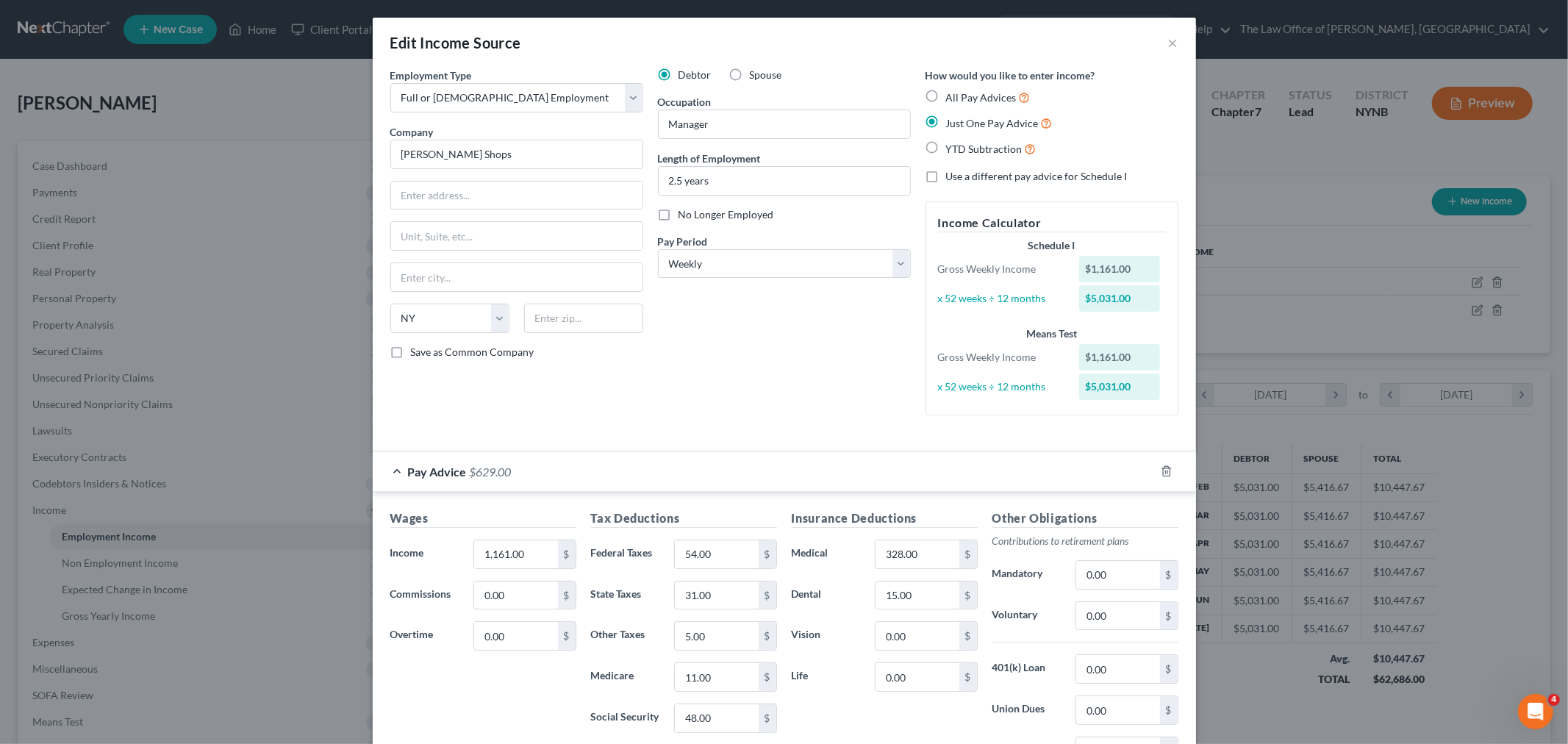
click at [1355, 312] on div "Edit Income Source × Employment Type * Select Full or Part Time Employment Self…" at bounding box center [784, 372] width 1568 height 744
drag, startPoint x: 1166, startPoint y: 38, endPoint x: 1107, endPoint y: 49, distance: 60.0
click at [1168, 38] on button "×" at bounding box center [1173, 43] width 10 height 18
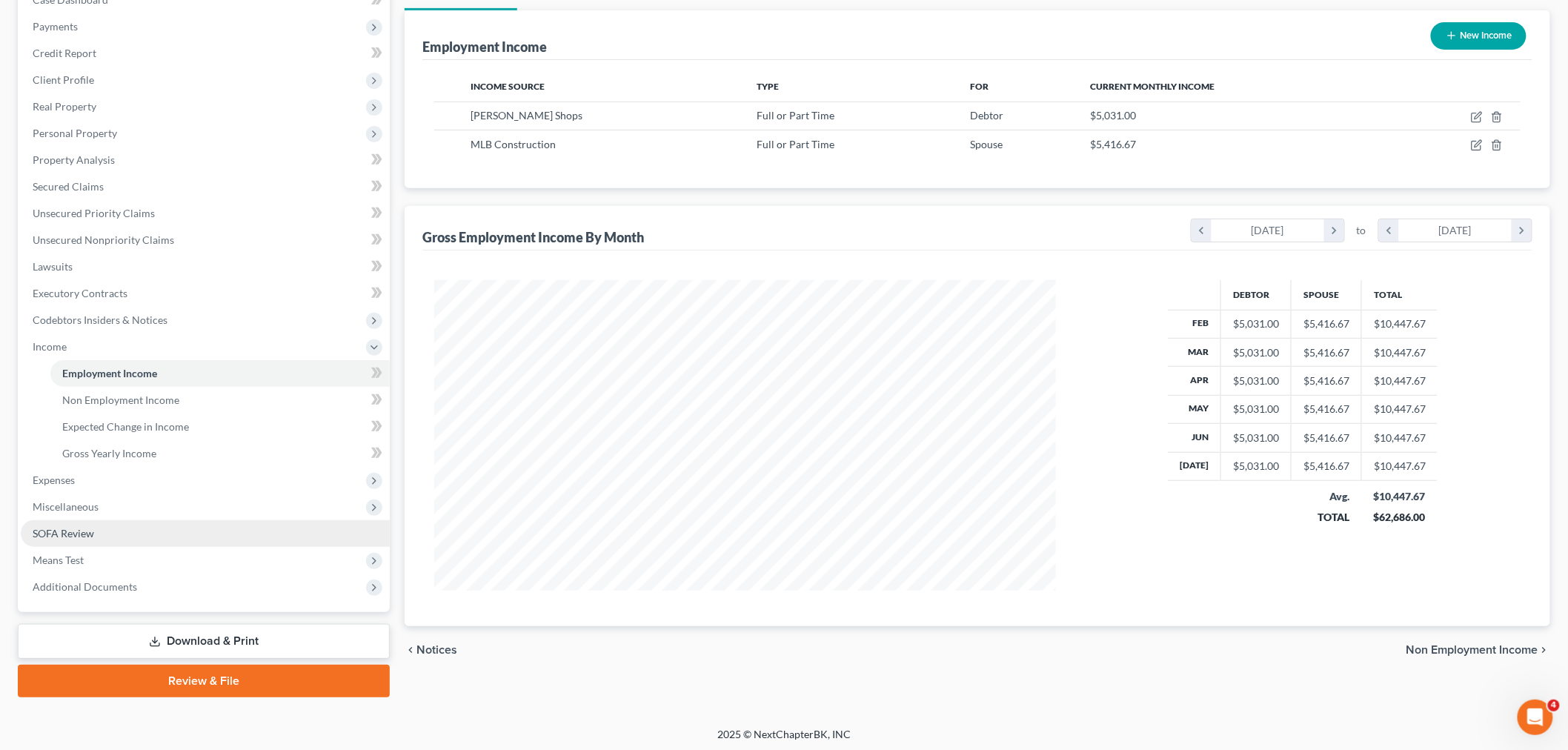
scroll to position [169, 0]
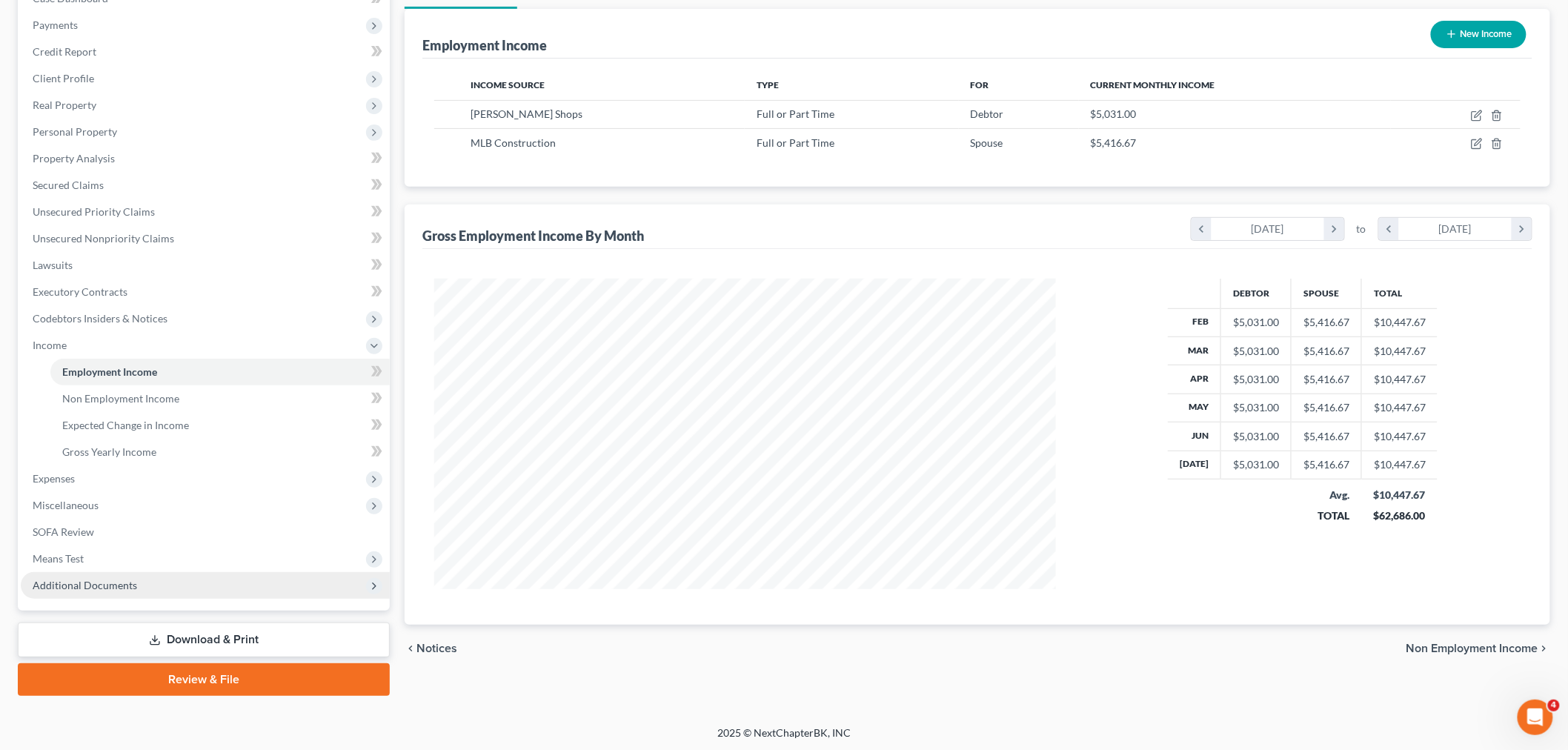
click at [75, 578] on span "Additional Documents" at bounding box center [84, 585] width 104 height 13
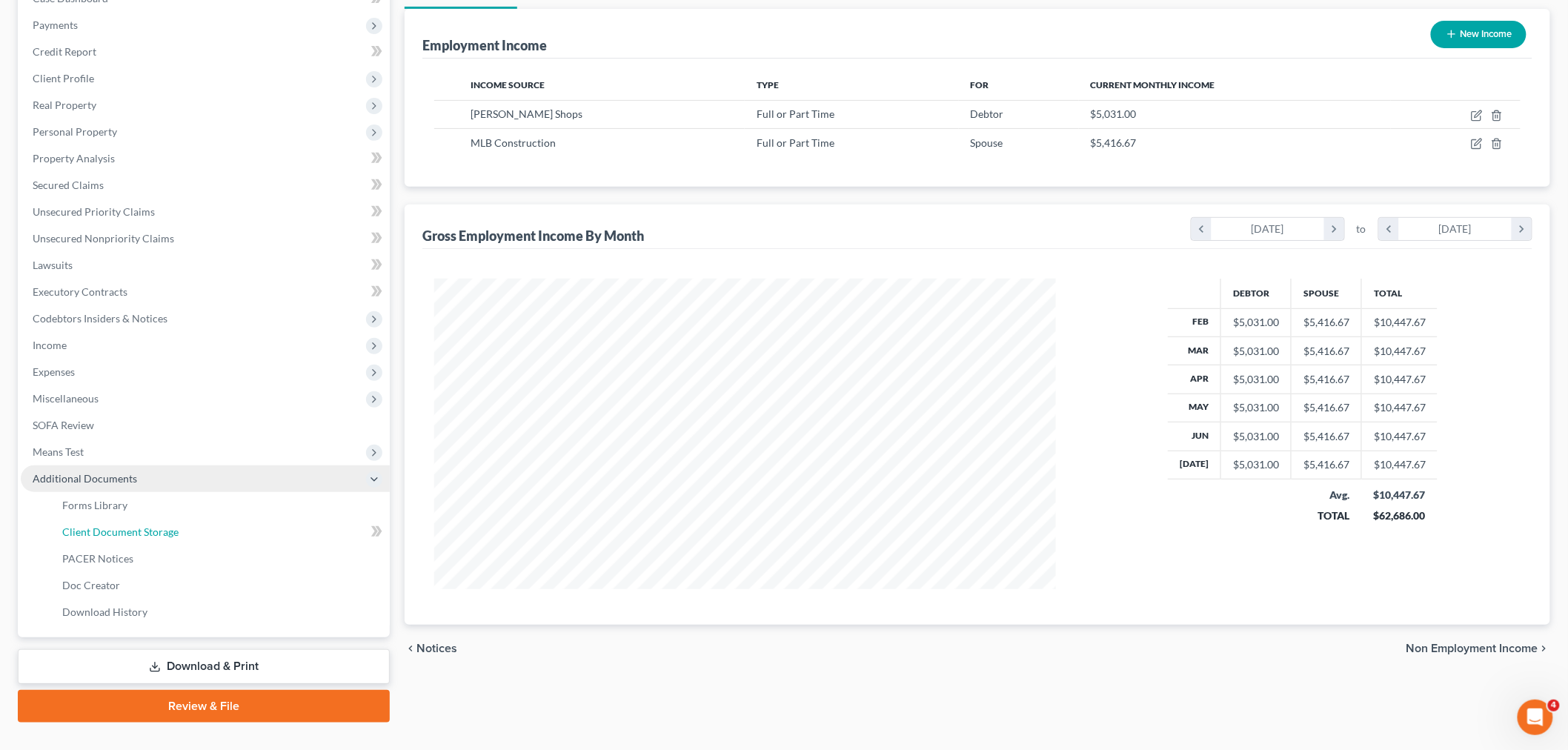
drag, startPoint x: 156, startPoint y: 522, endPoint x: 255, endPoint y: 524, distance: 99.0
click at [157, 526] on span "Client Document Storage" at bounding box center [121, 532] width 116 height 13
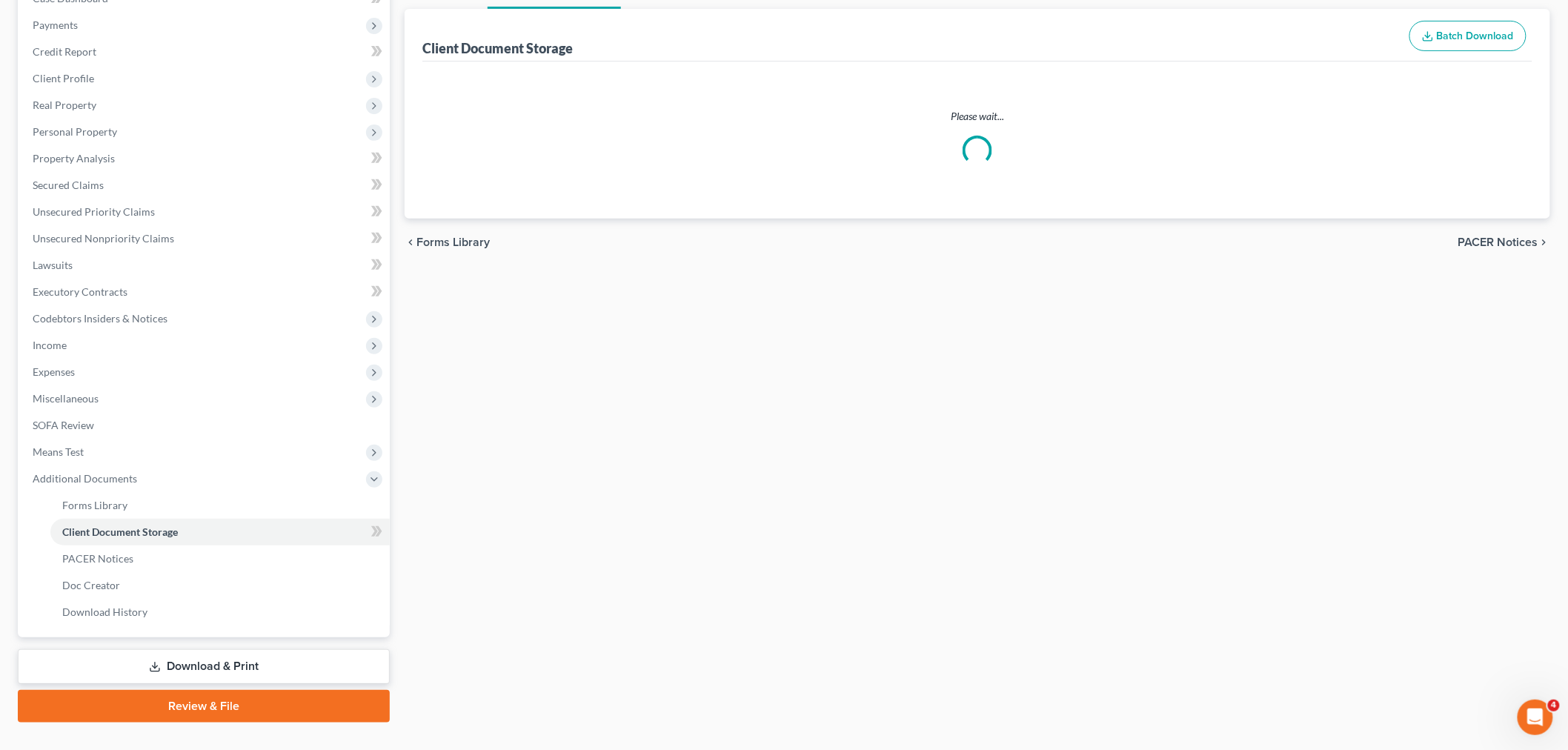
scroll to position [25, 0]
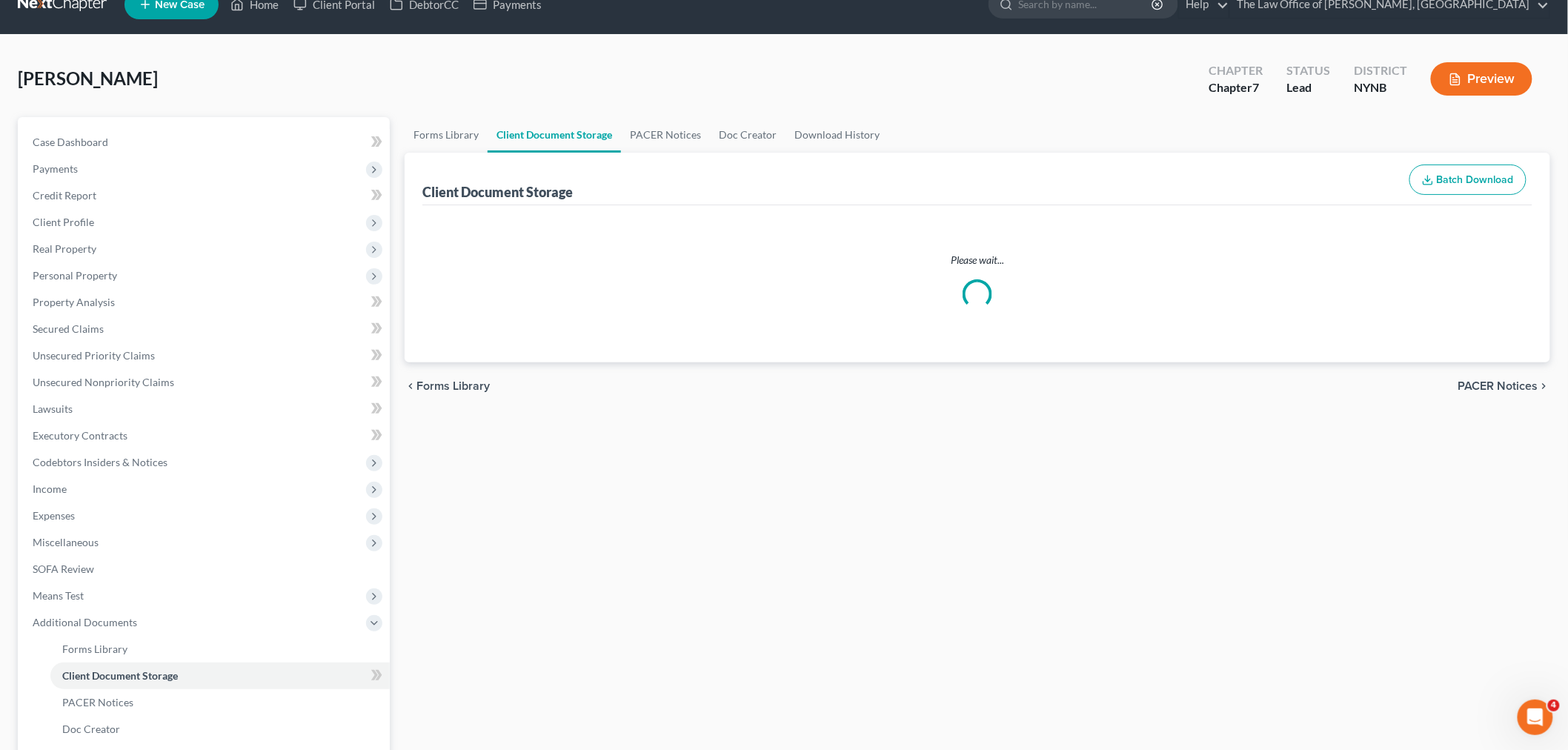
select select "1"
select select "5"
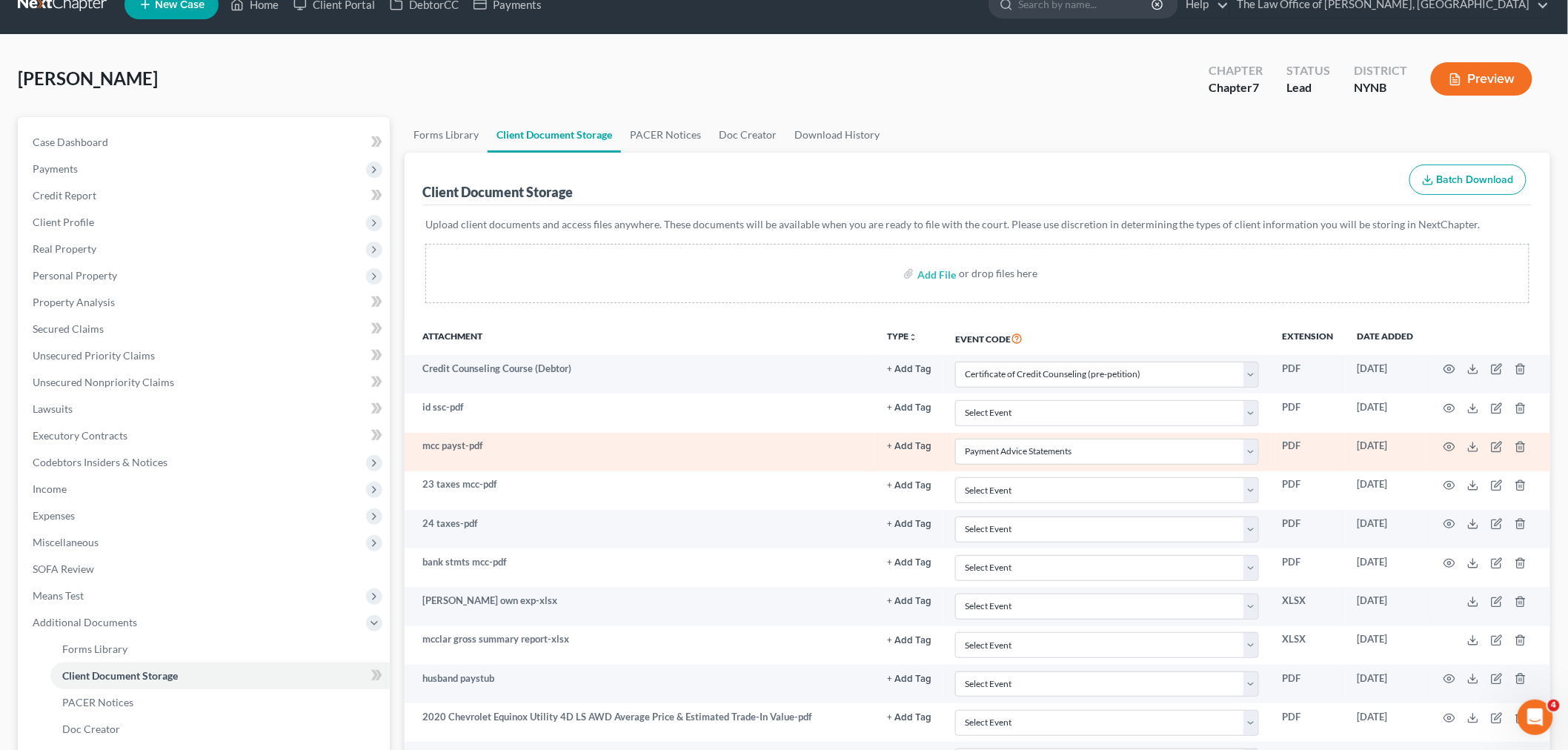
scroll to position [0, 0]
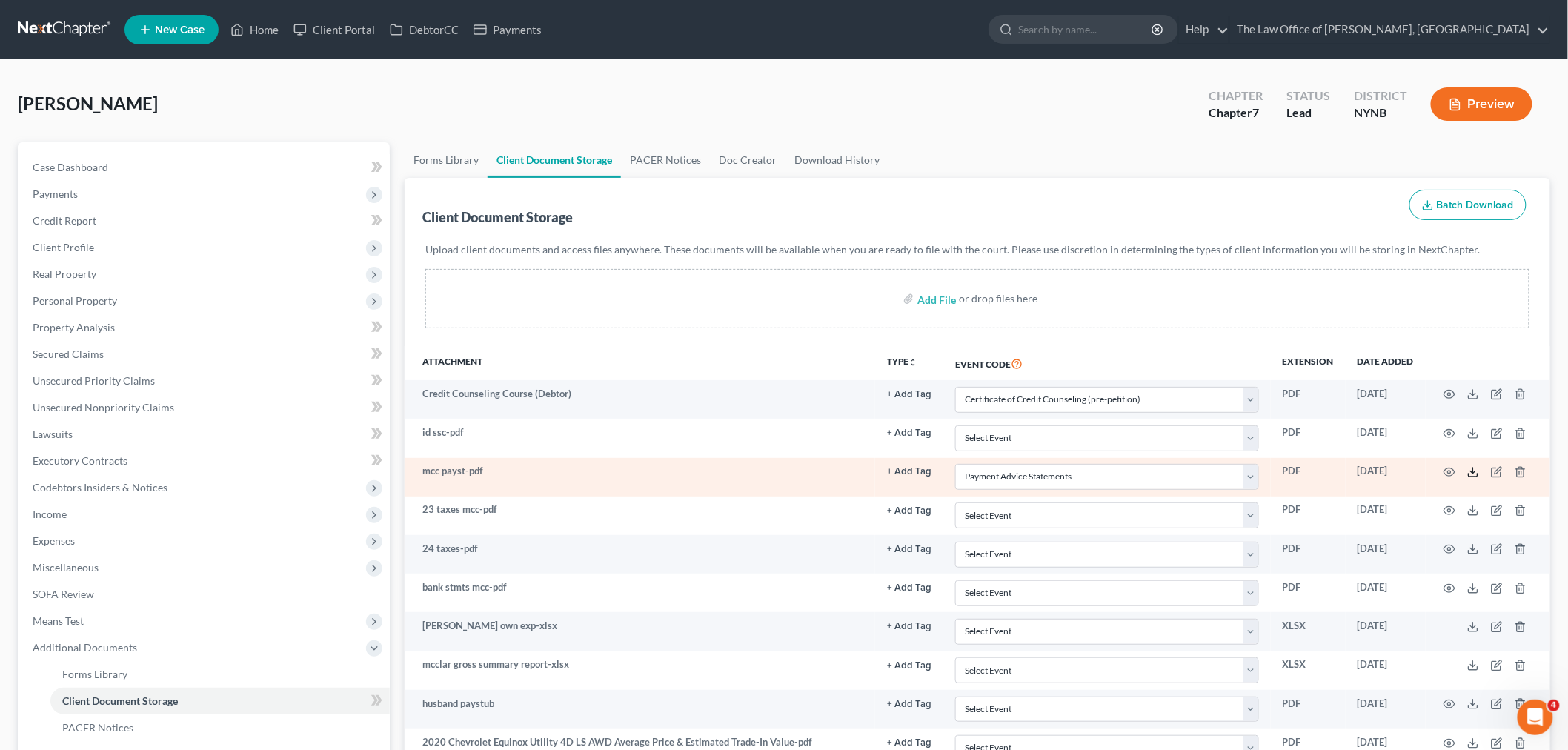
click at [1477, 471] on icon at bounding box center [1473, 471] width 12 height 12
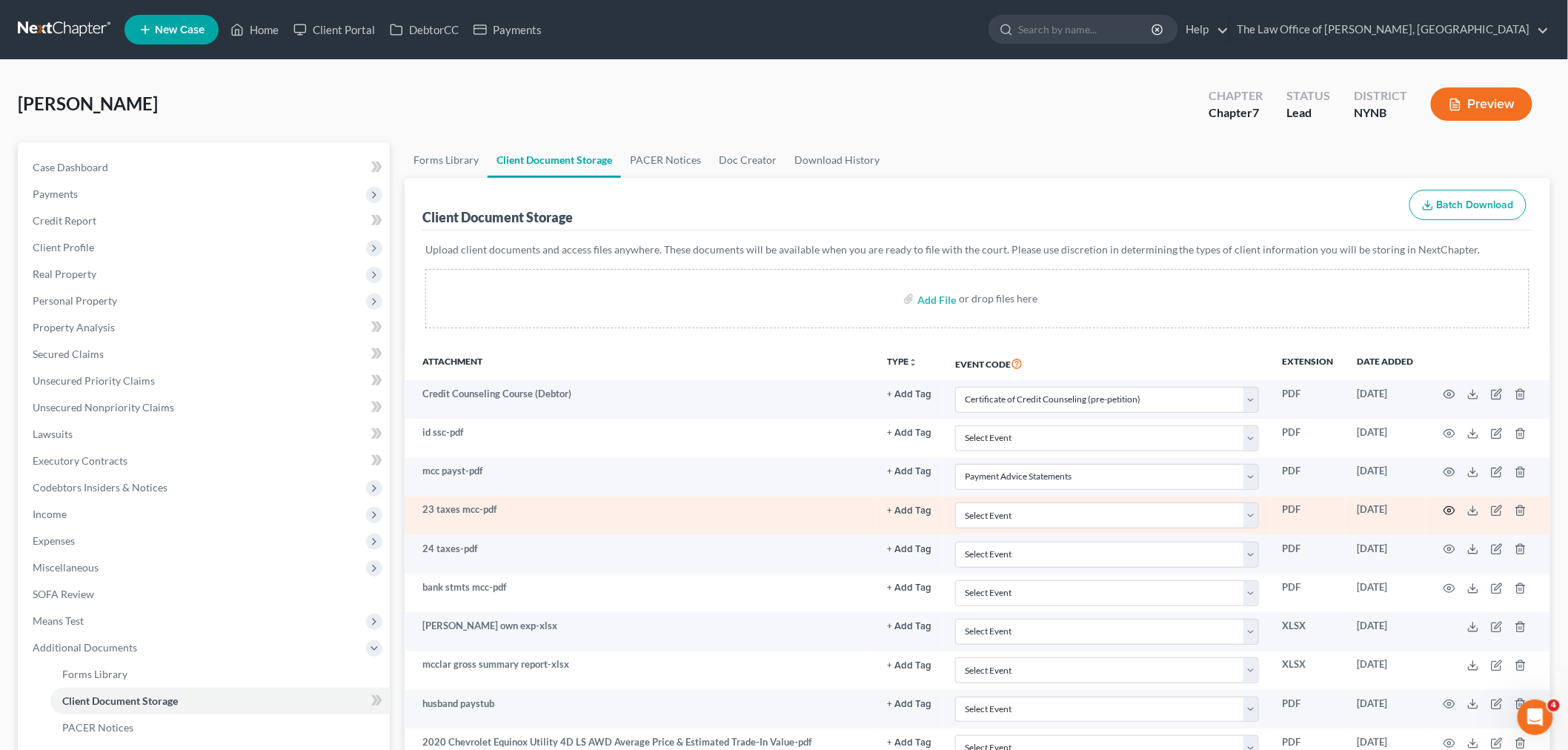
click at [1451, 516] on icon "button" at bounding box center [1449, 510] width 12 height 12
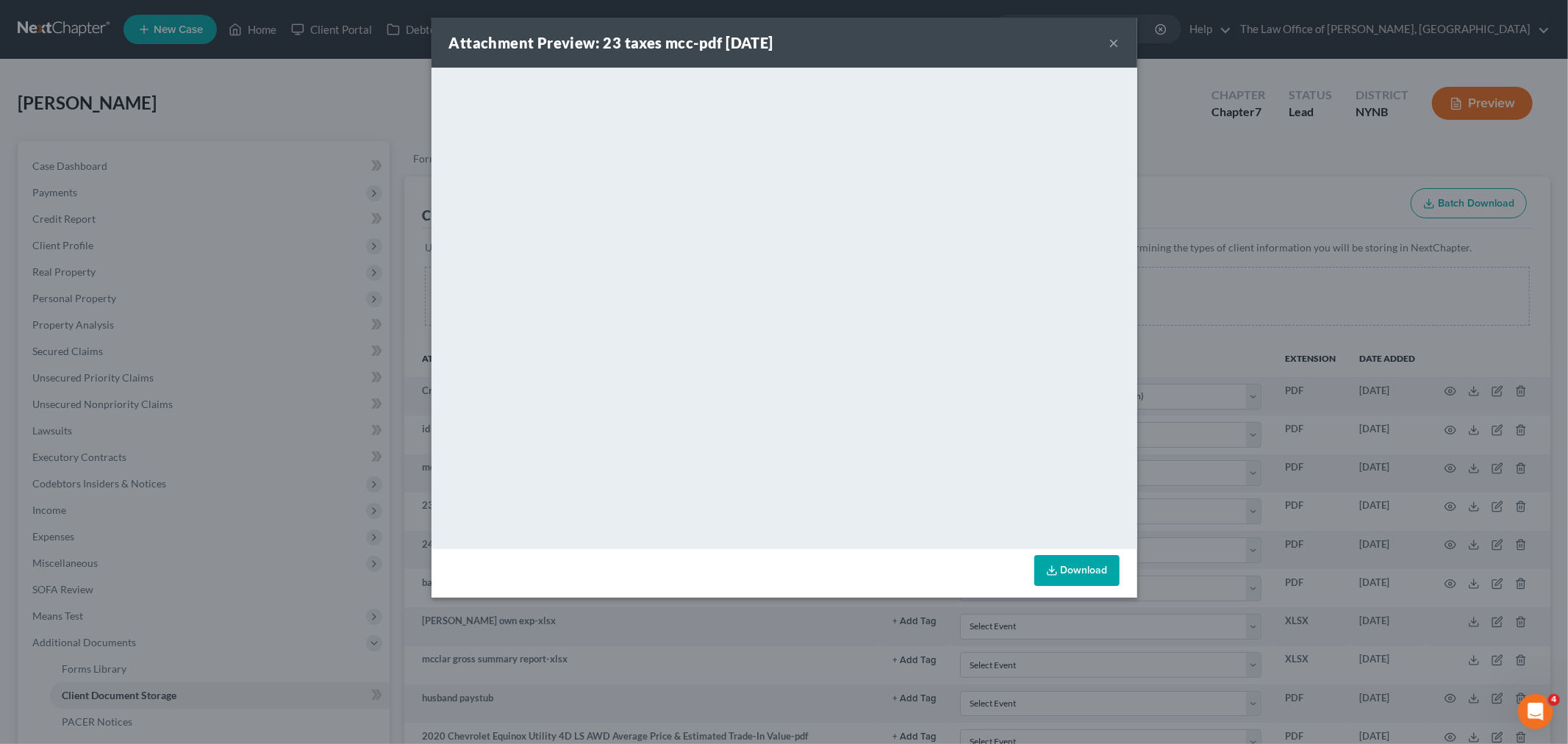
drag, startPoint x: 1193, startPoint y: 270, endPoint x: 1193, endPoint y: 277, distance: 7.0
click at [1193, 274] on div "Attachment Preview: 23 taxes mcc-pdf 08/08/2025 × <object ng-attr-data='https:/…" at bounding box center [784, 372] width 1568 height 744
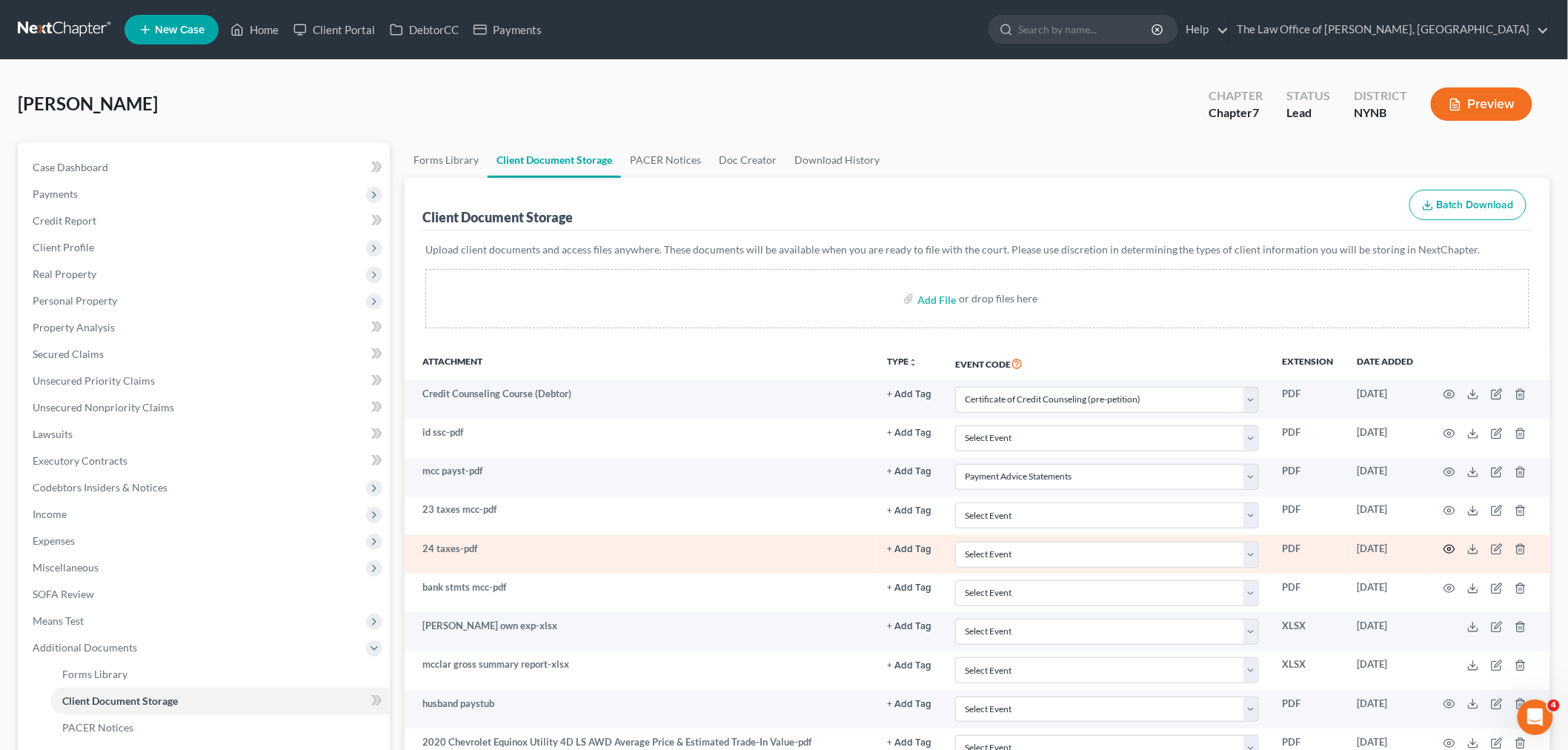
click at [1451, 550] on icon "button" at bounding box center [1449, 548] width 12 height 12
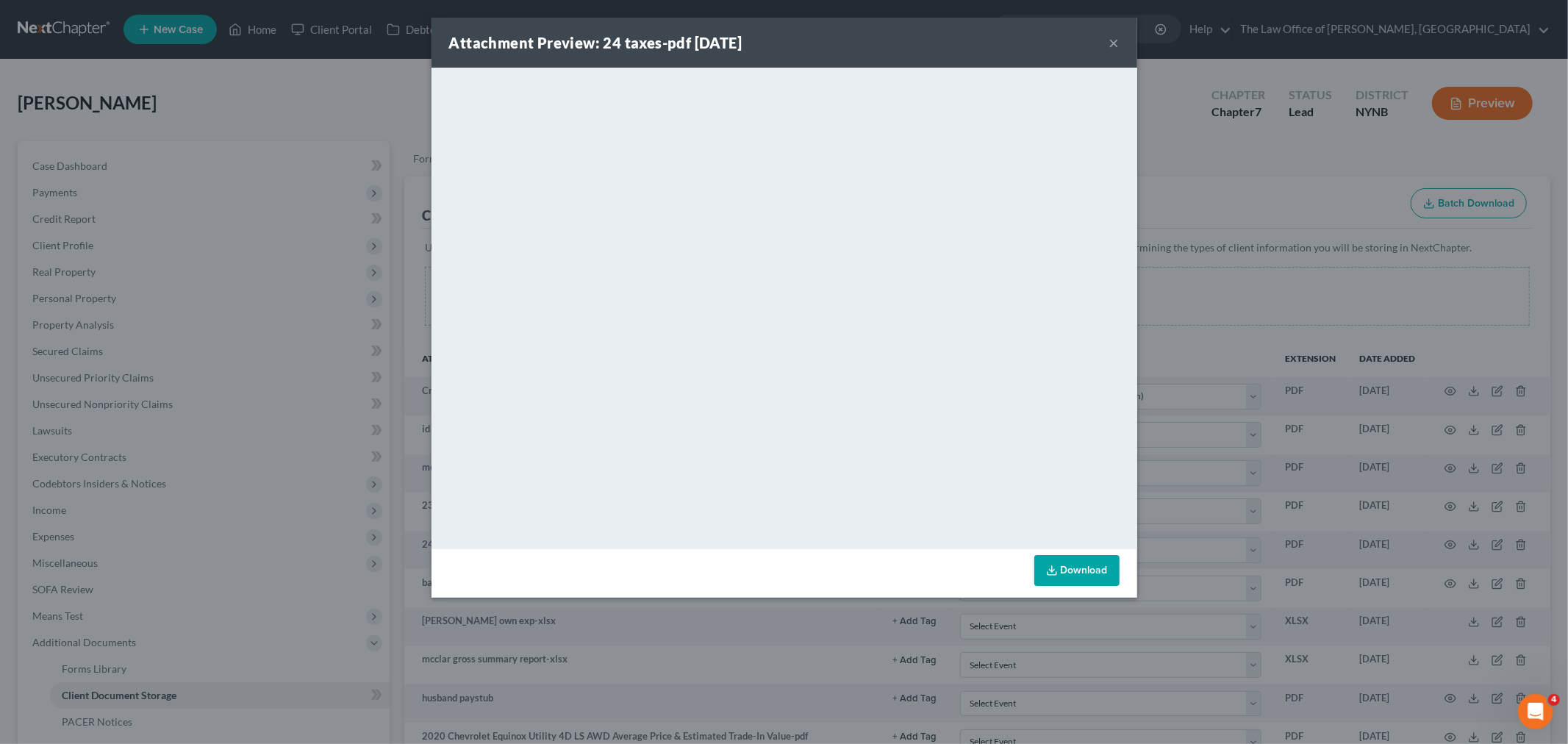
click at [1117, 46] on button "×" at bounding box center [1113, 43] width 10 height 18
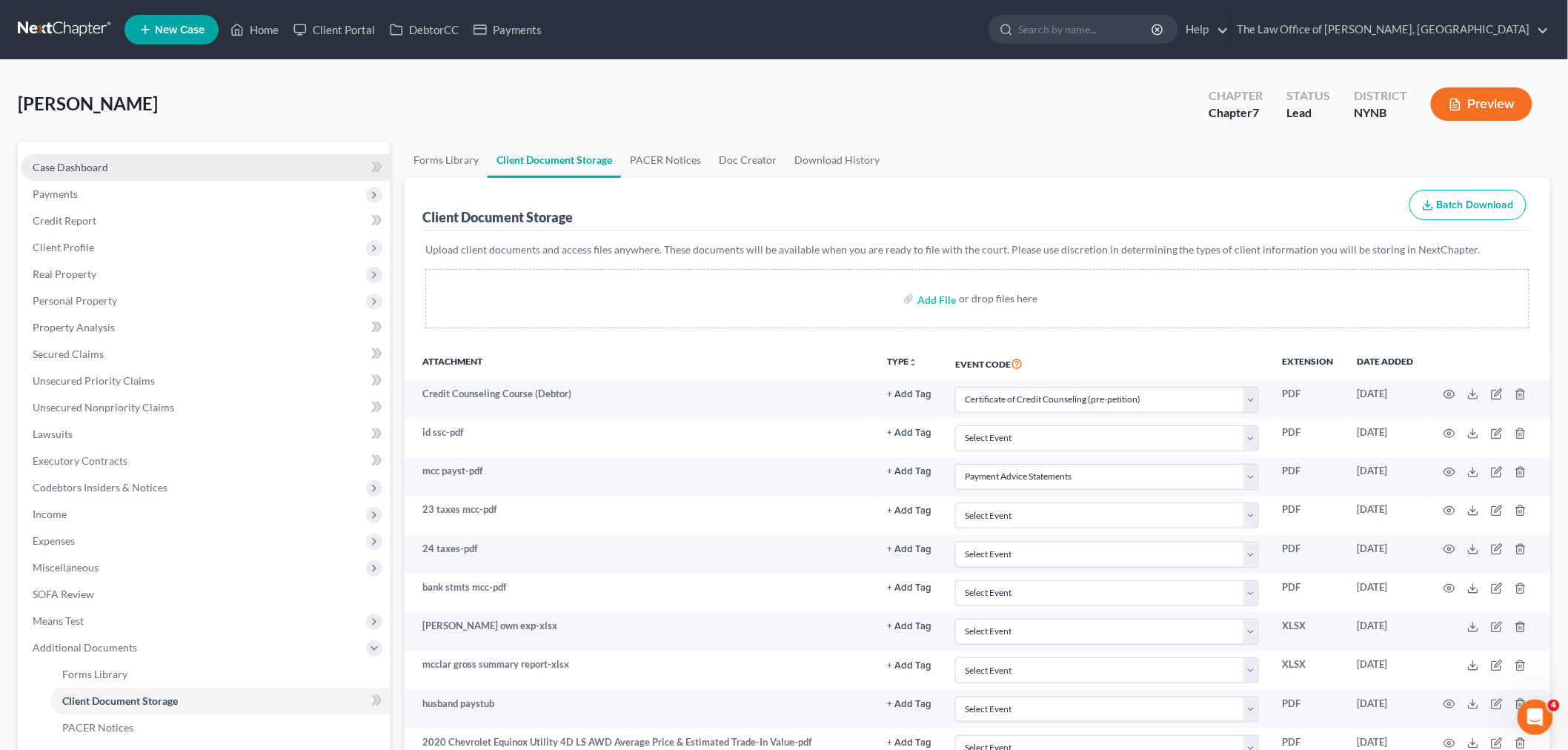
click at [73, 161] on span "Case Dashboard" at bounding box center [70, 167] width 75 height 13
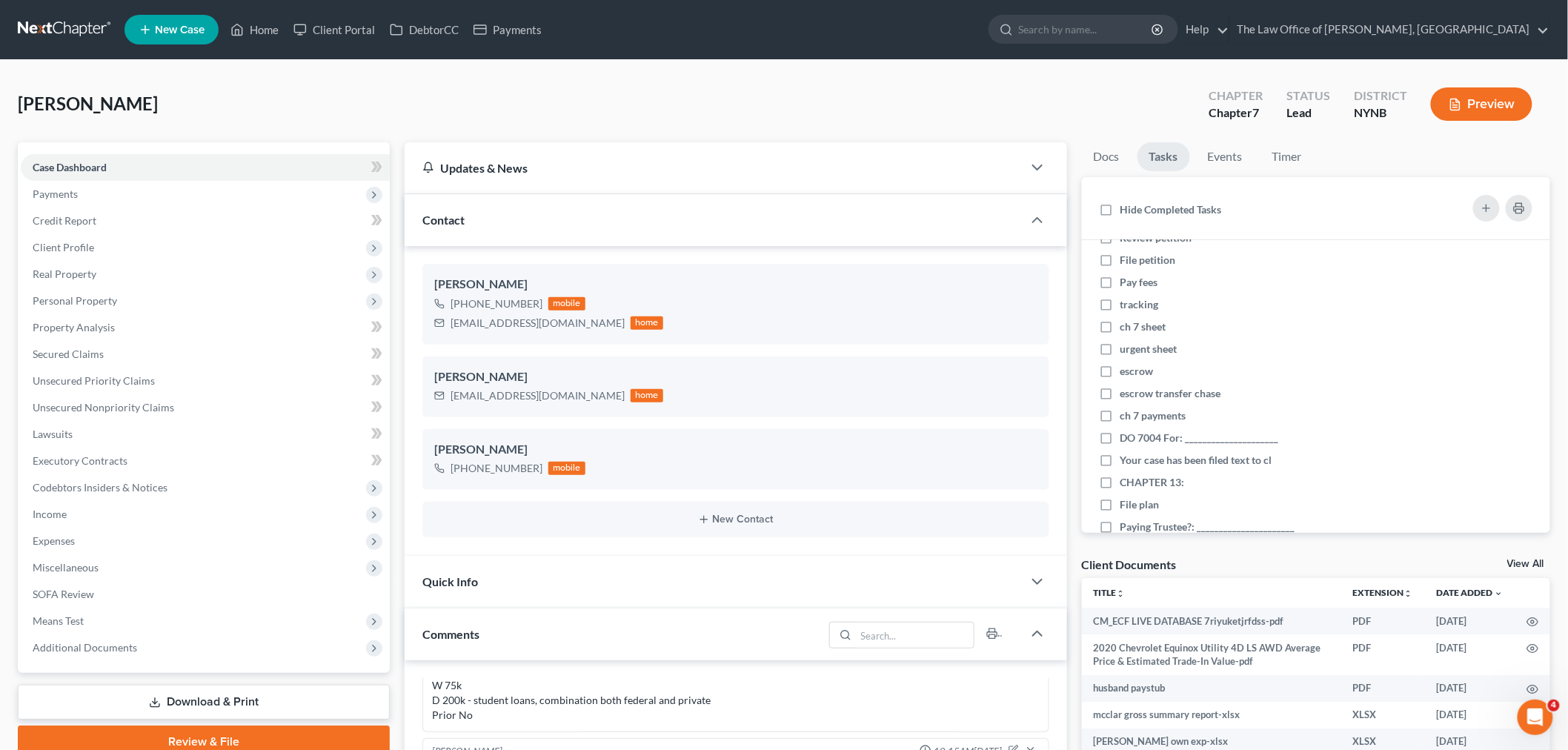
scroll to position [411, 0]
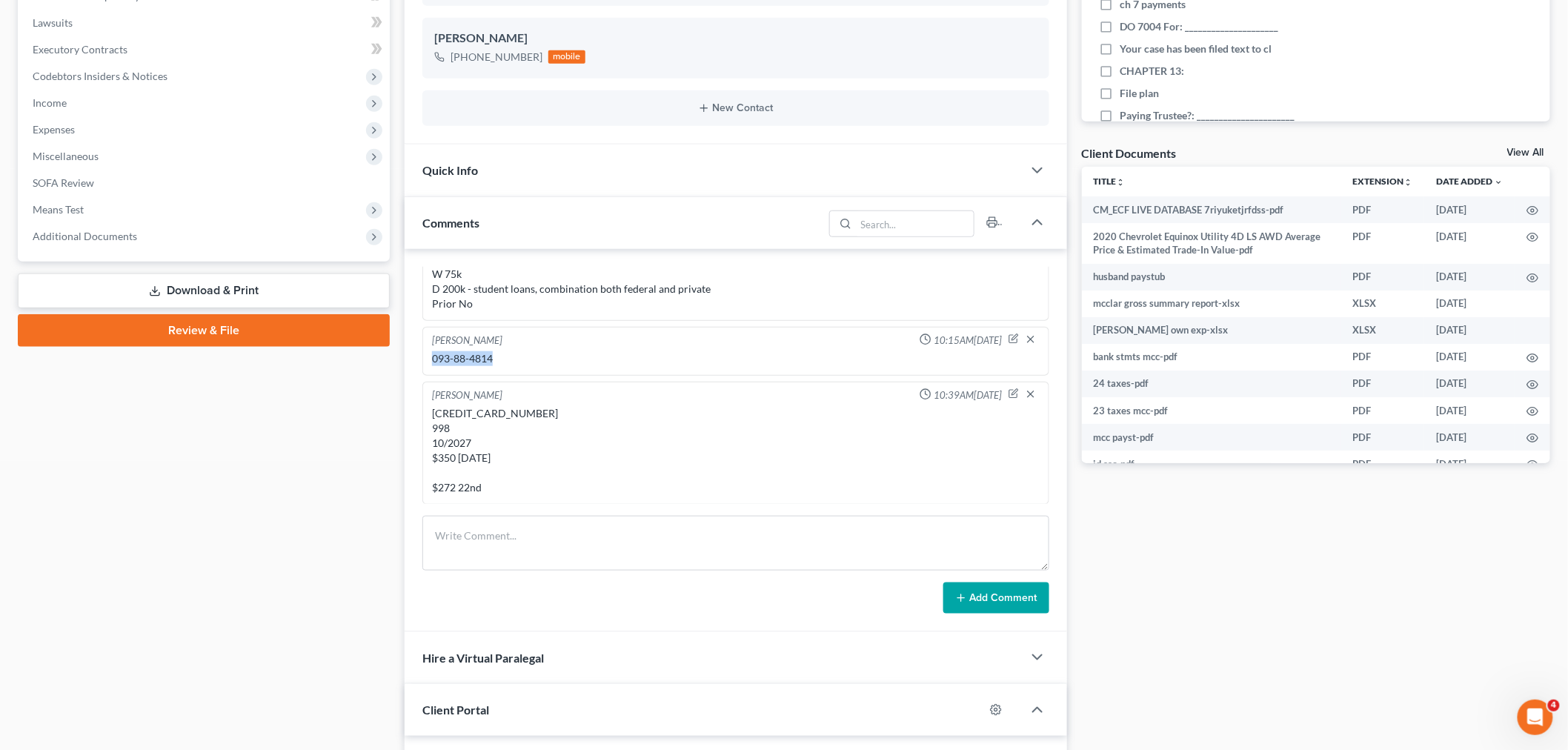
drag, startPoint x: 504, startPoint y: 360, endPoint x: 427, endPoint y: 353, distance: 77.3
click at [427, 353] on div "Christiaan VanNiekerk 10:15AM, 08/08/2025 093-88-4814" at bounding box center [735, 351] width 626 height 49
copy div "093-88-4814"
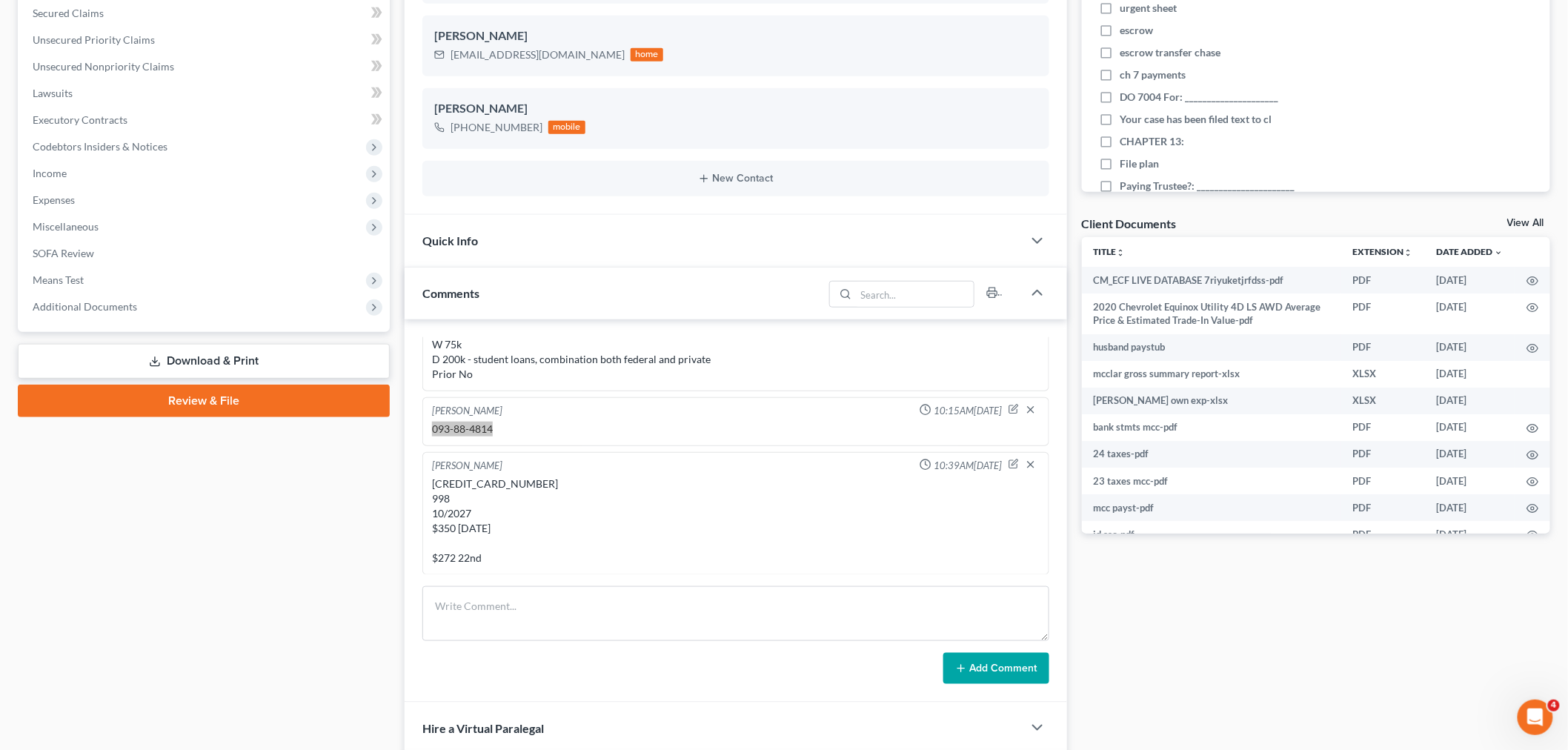
scroll to position [83, 0]
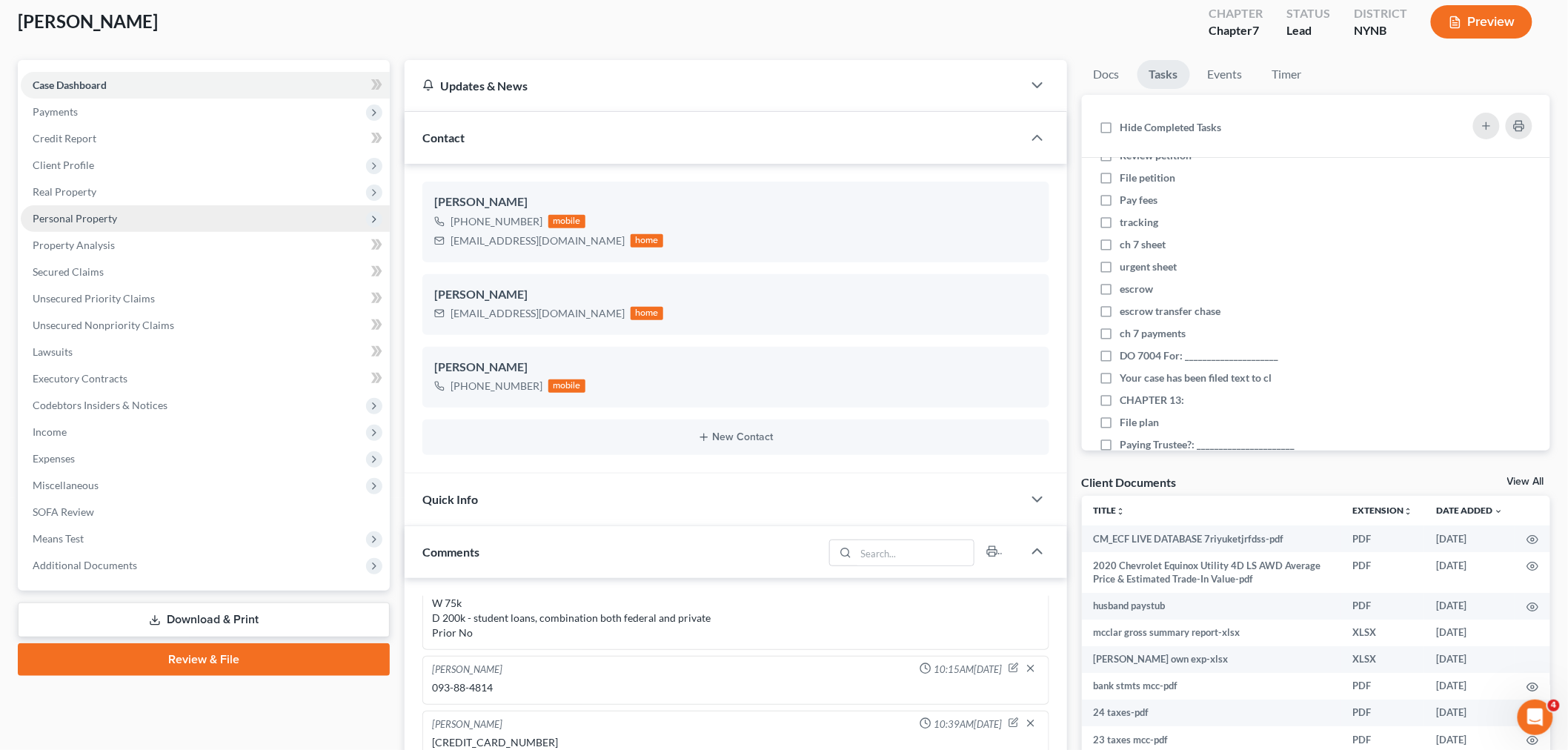
drag, startPoint x: 93, startPoint y: 194, endPoint x: 90, endPoint y: 204, distance: 10.4
click at [92, 193] on span "Real Property" at bounding box center [64, 192] width 64 height 13
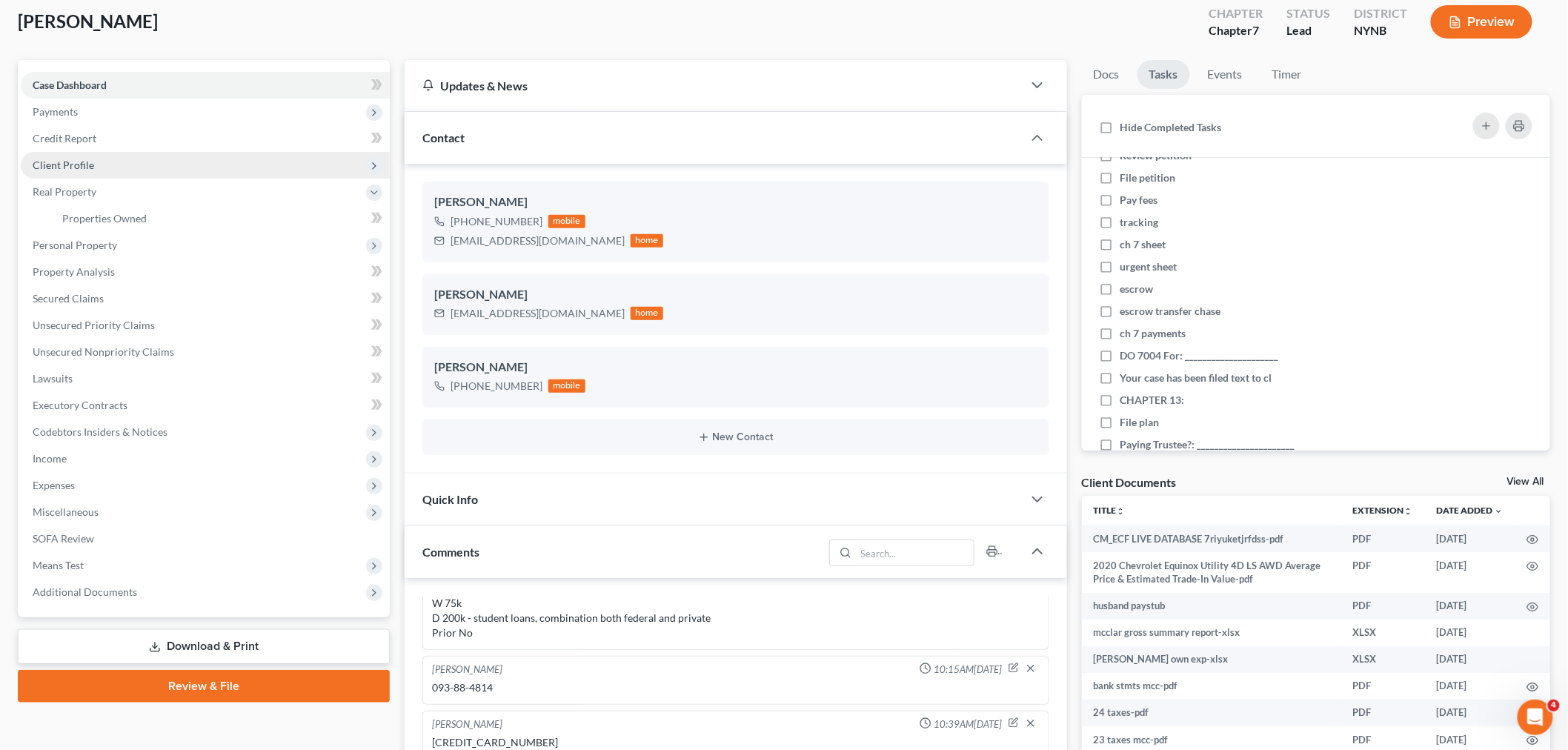
click at [90, 164] on span "Client Profile" at bounding box center [64, 165] width 62 height 13
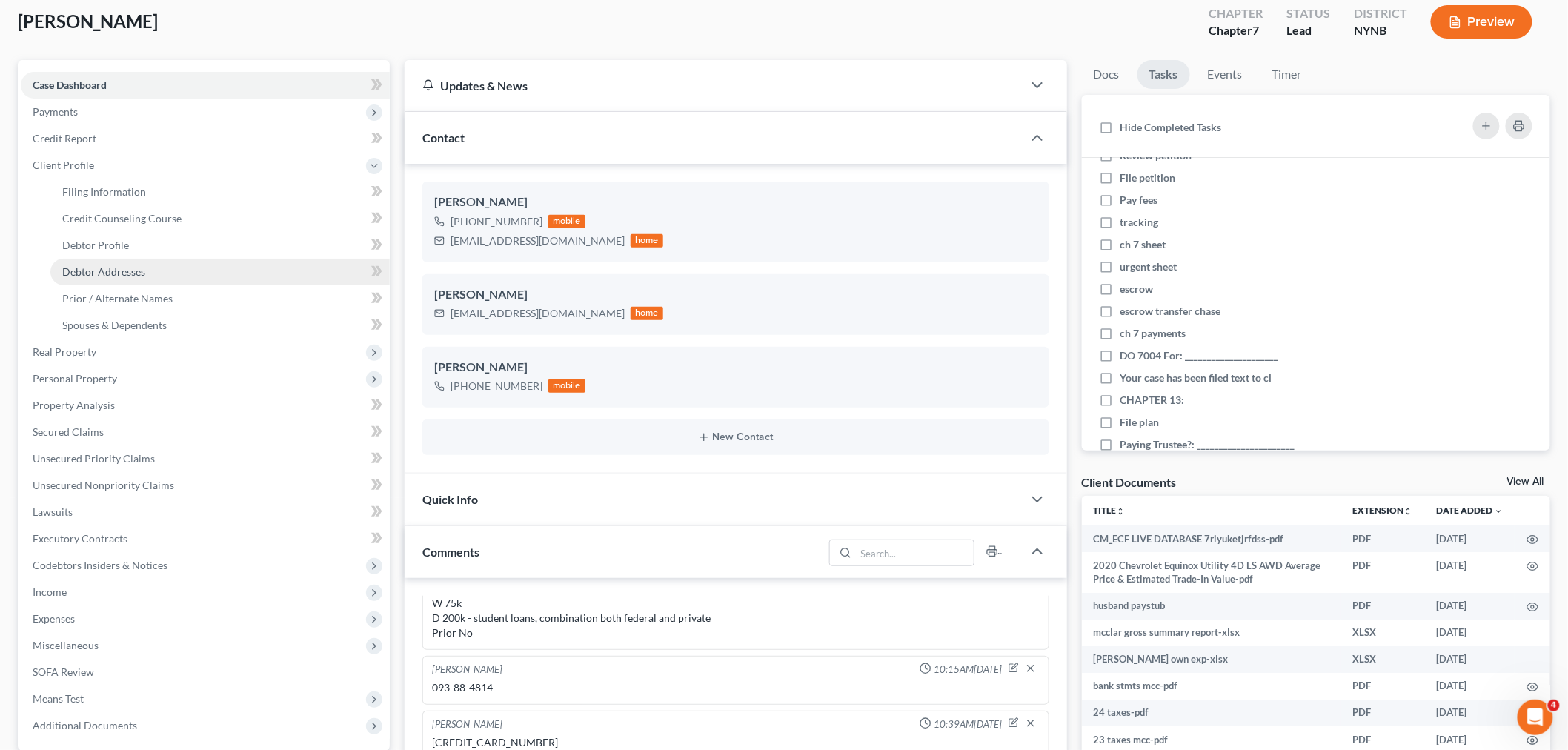
click at [108, 269] on span "Debtor Addresses" at bounding box center [104, 271] width 83 height 13
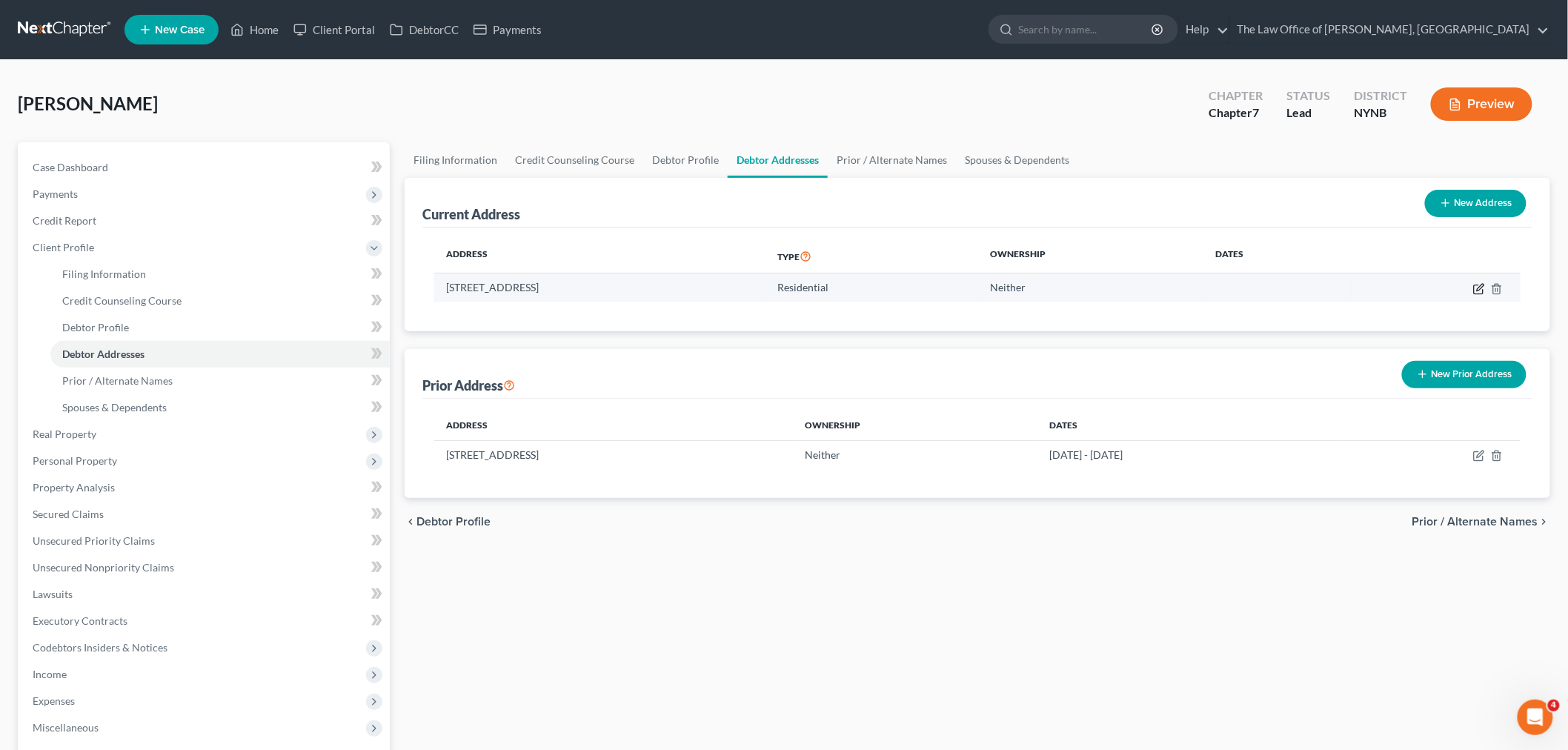
click at [1483, 285] on icon "button" at bounding box center [1479, 287] width 6 height 6
select select "35"
select select "17"
select select "0"
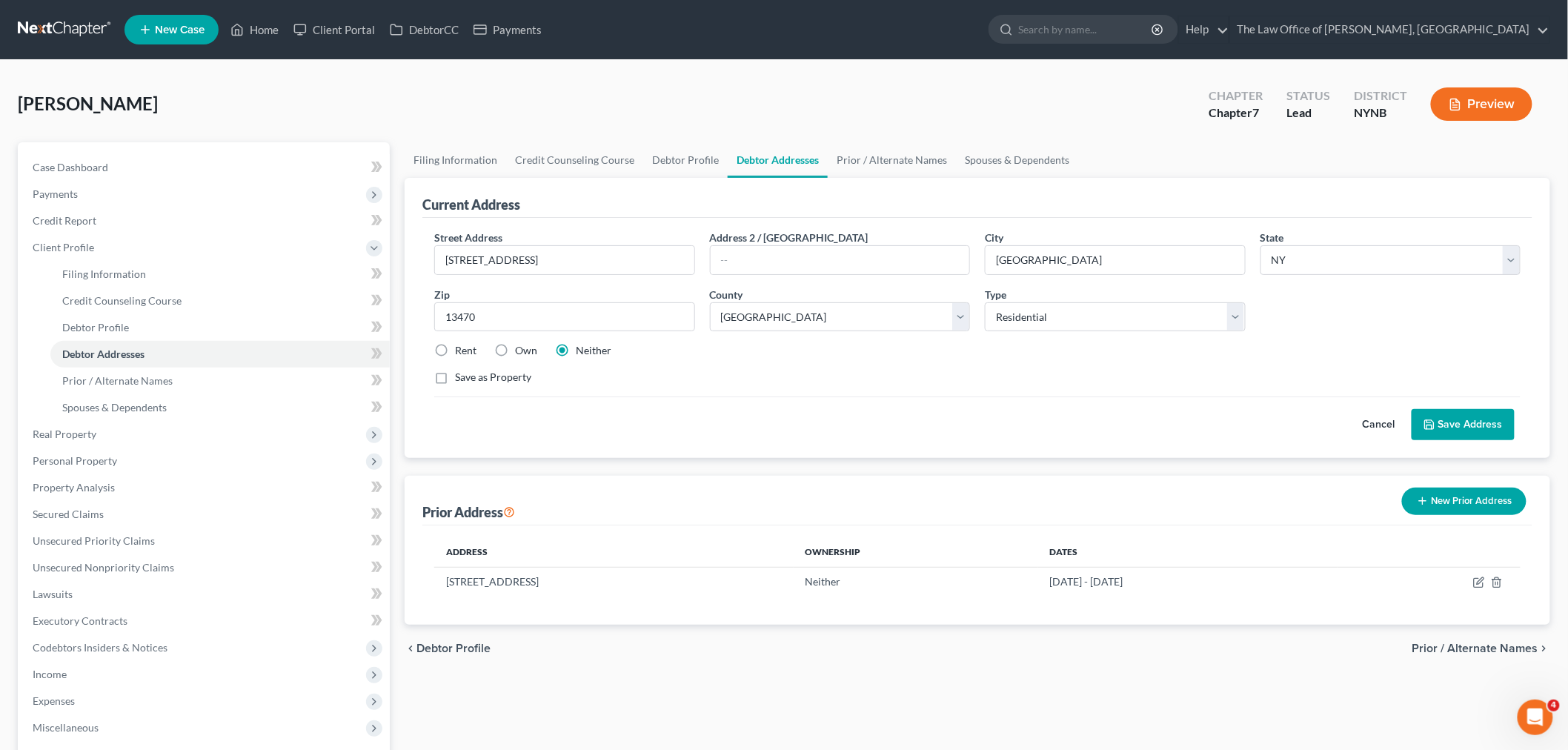
click at [1479, 106] on button "Preview" at bounding box center [1482, 104] width 102 height 34
click at [87, 163] on span "Case Dashboard" at bounding box center [70, 167] width 75 height 13
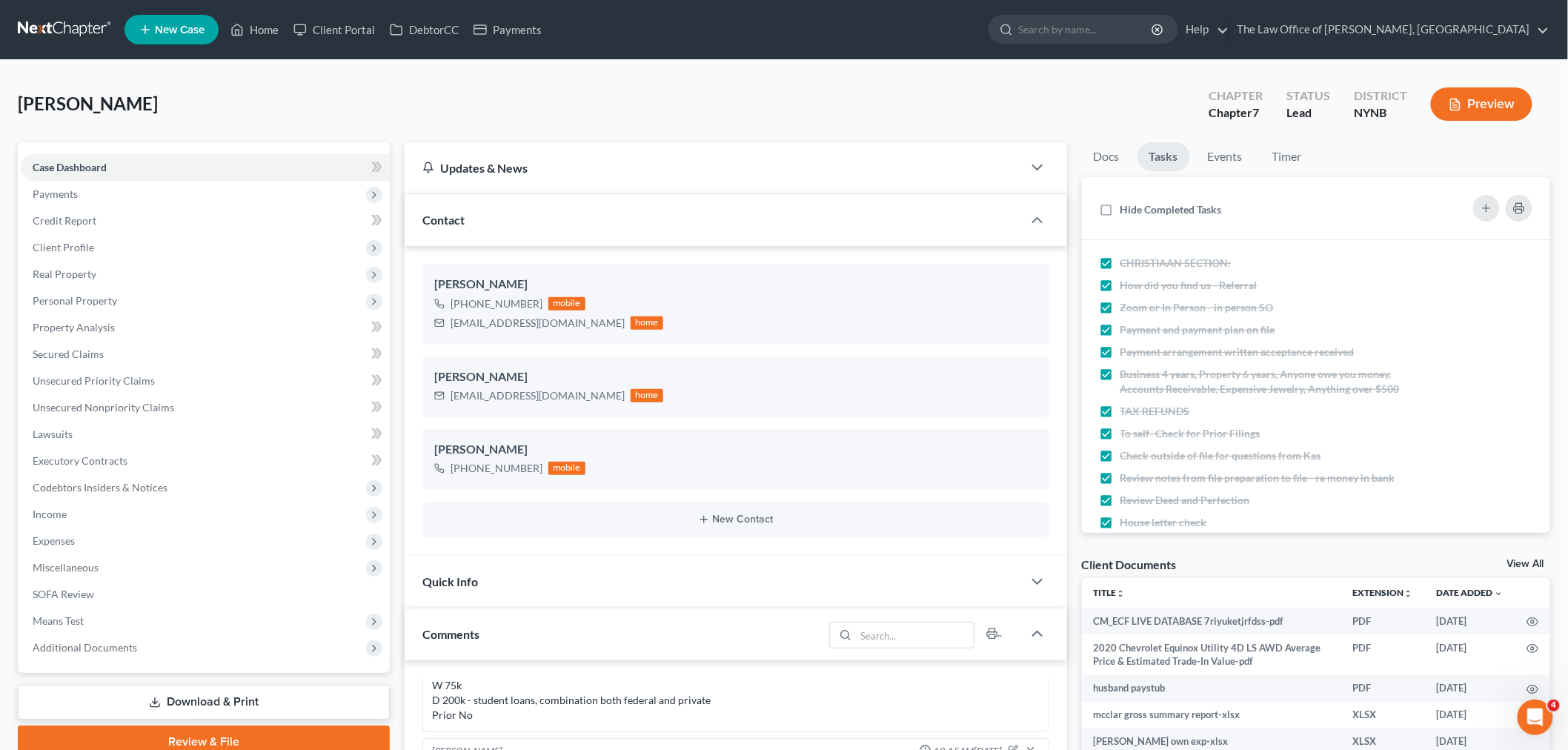
drag, startPoint x: 173, startPoint y: 113, endPoint x: 5, endPoint y: 96, distance: 168.9
click at [3, 104] on div "McClarren, Ciera Upgraded Chapter Chapter 7 Status Lead District NYNB Preview P…" at bounding box center [784, 748] width 1568 height 1377
copy span "[PERSON_NAME]"
drag, startPoint x: 84, startPoint y: 321, endPoint x: 78, endPoint y: 333, distance: 13.4
click at [84, 321] on span "Property Analysis" at bounding box center [74, 327] width 83 height 13
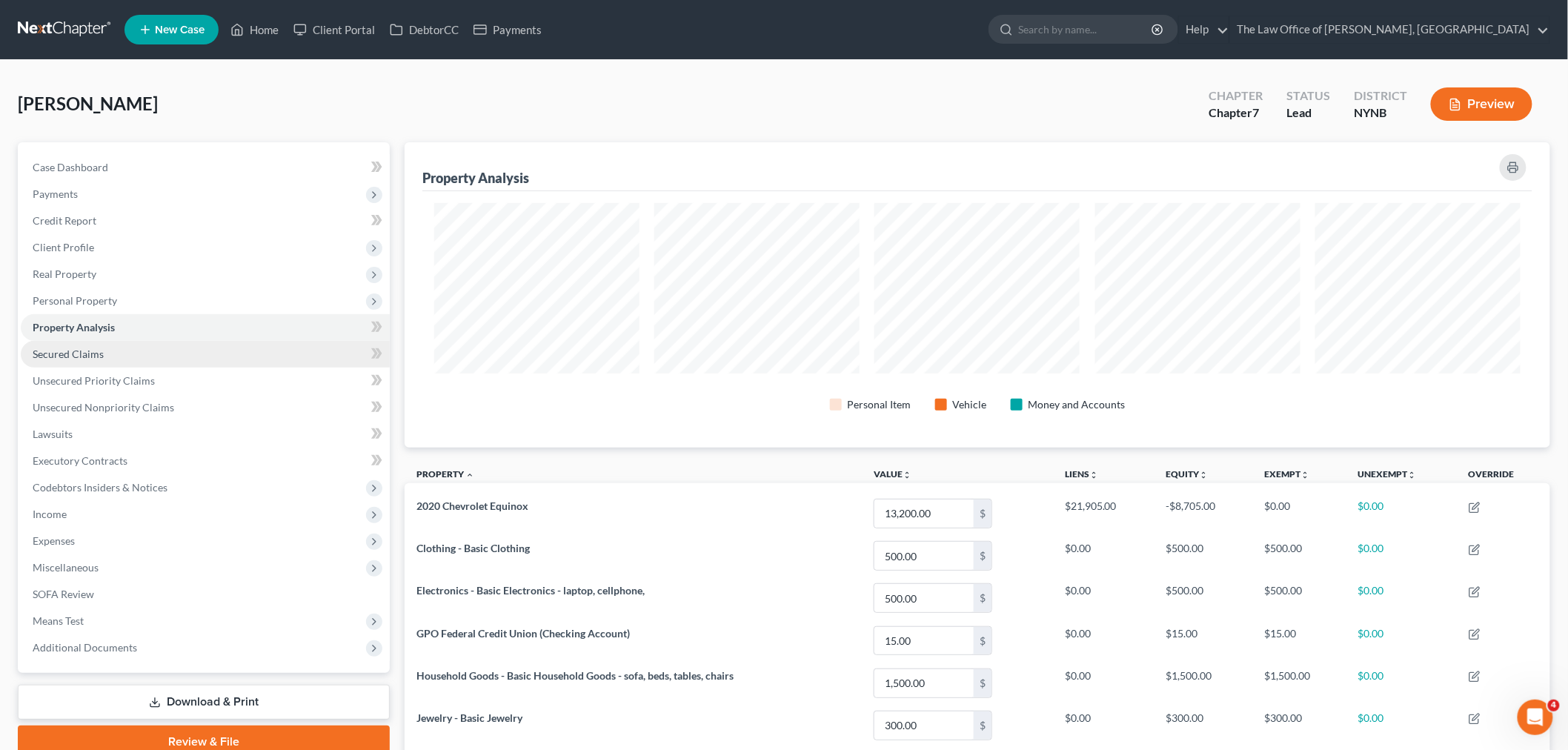
click at [76, 350] on span "Secured Claims" at bounding box center [68, 354] width 71 height 13
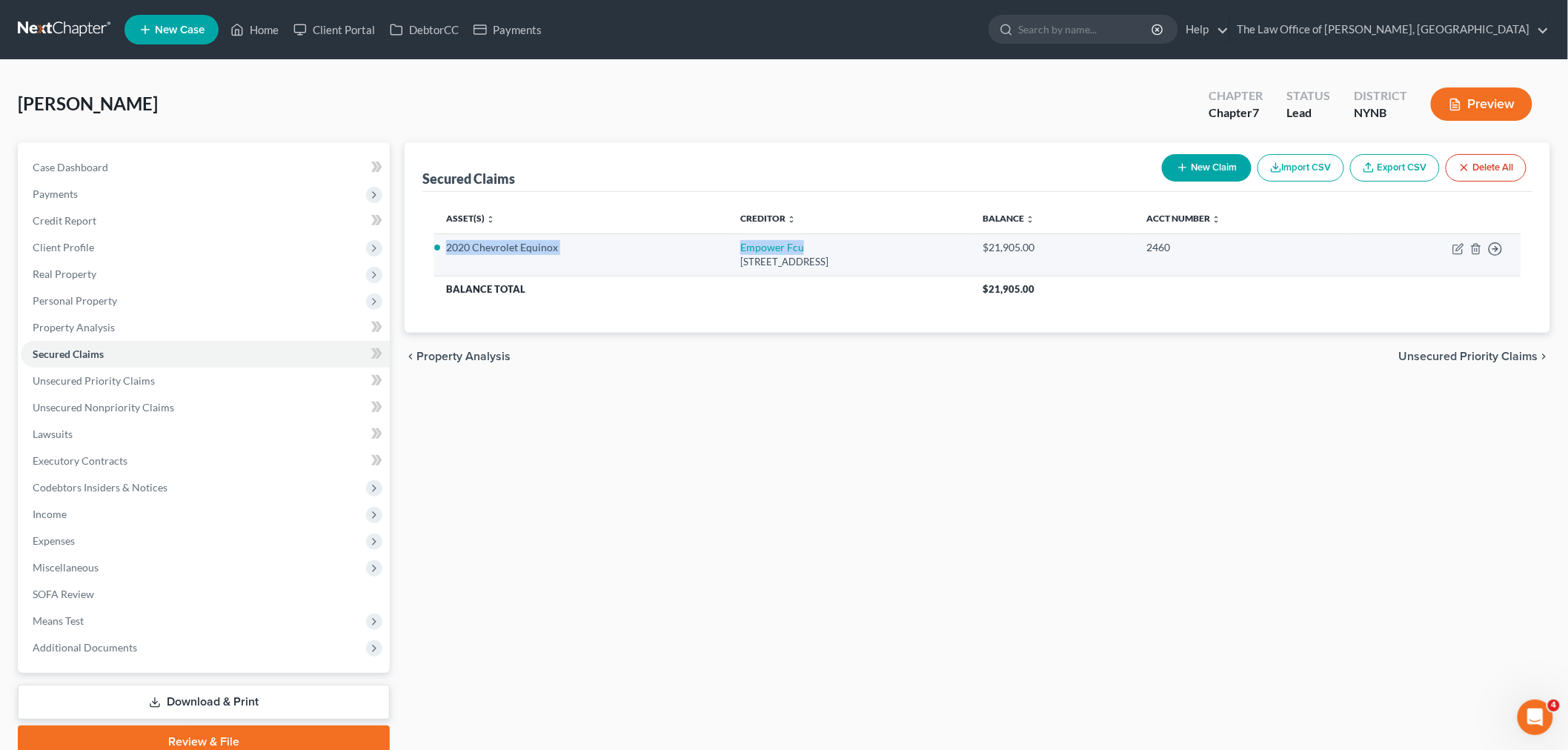
drag, startPoint x: 439, startPoint y: 238, endPoint x: 788, endPoint y: 236, distance: 349.0
click at [787, 240] on tr "2020 Chevrolet Equinox Empower Fcu 1 Member Way, Syracuse, NY 13212 $21,905.00 …" at bounding box center [977, 254] width 1086 height 43
copy tr "2020 Chevrolet Equinox Empower Fcu"
drag, startPoint x: 153, startPoint y: 98, endPoint x: 14, endPoint y: 73, distance: 141.2
click at [1, 71] on div "McClarren, Ciera Upgraded Chapter Chapter 7 Status Lead District NYNB Preview P…" at bounding box center [784, 423] width 1568 height 727
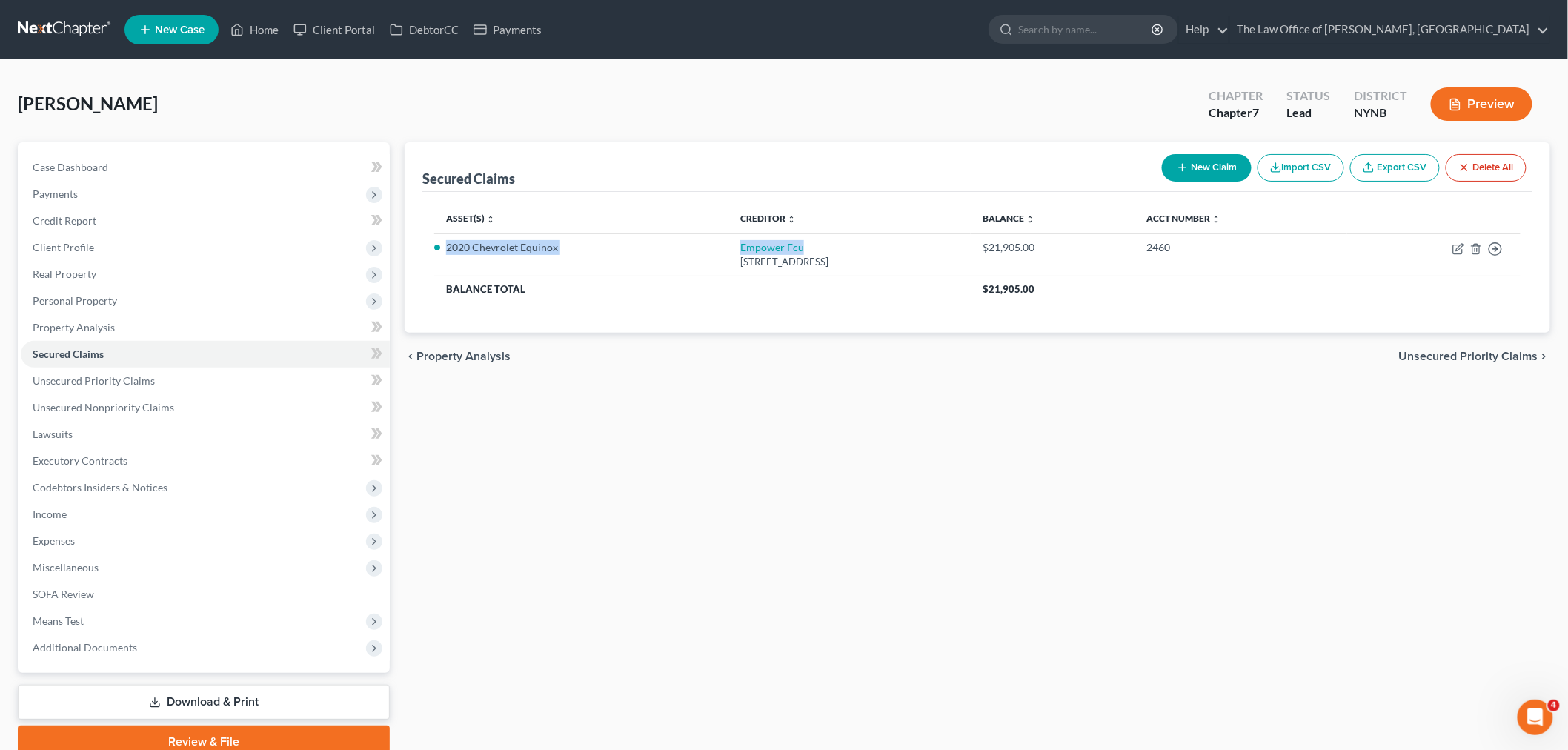
copy span "[PERSON_NAME]"
click at [63, 195] on span "Payments" at bounding box center [55, 193] width 45 height 13
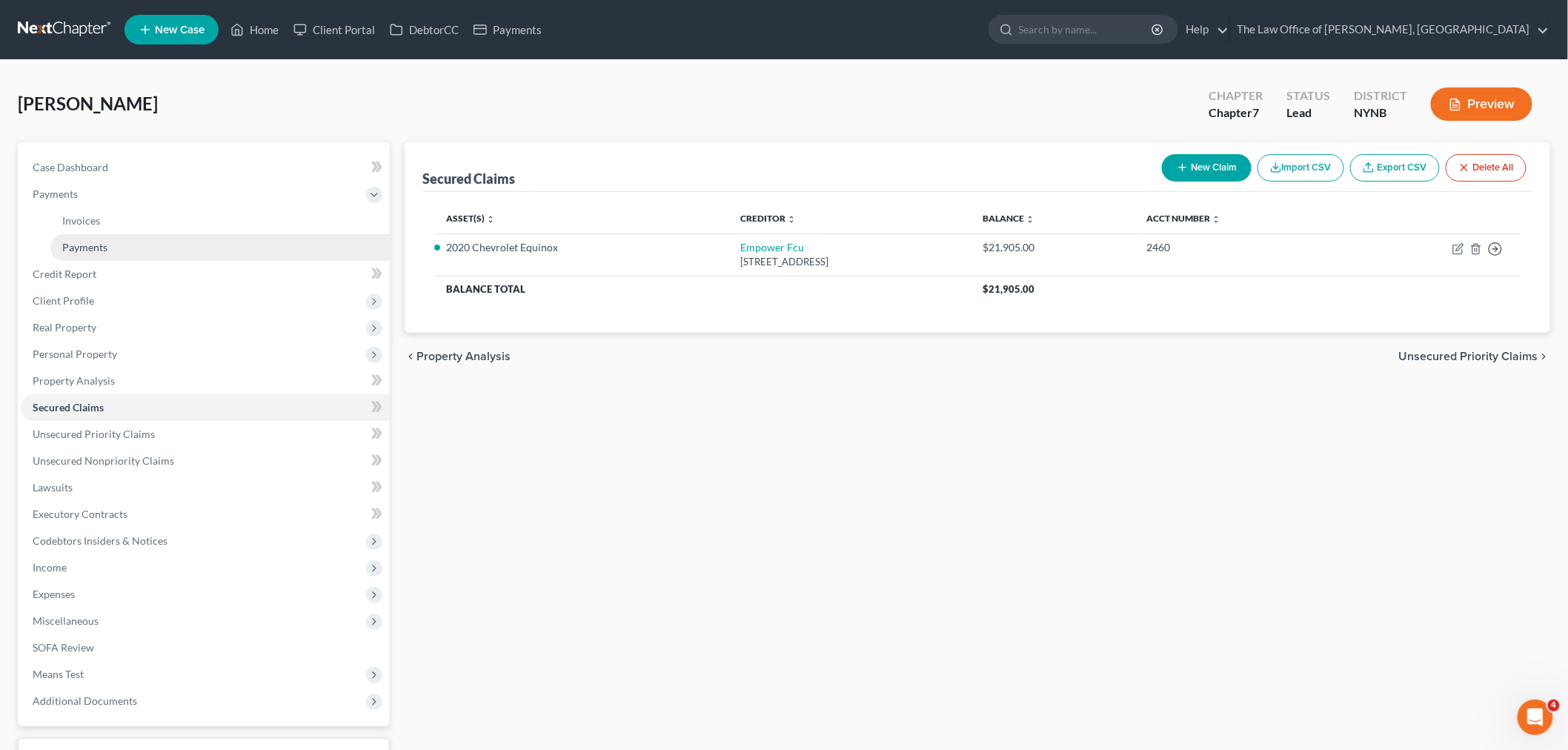
click at [130, 252] on link "Payments" at bounding box center [220, 247] width 340 height 26
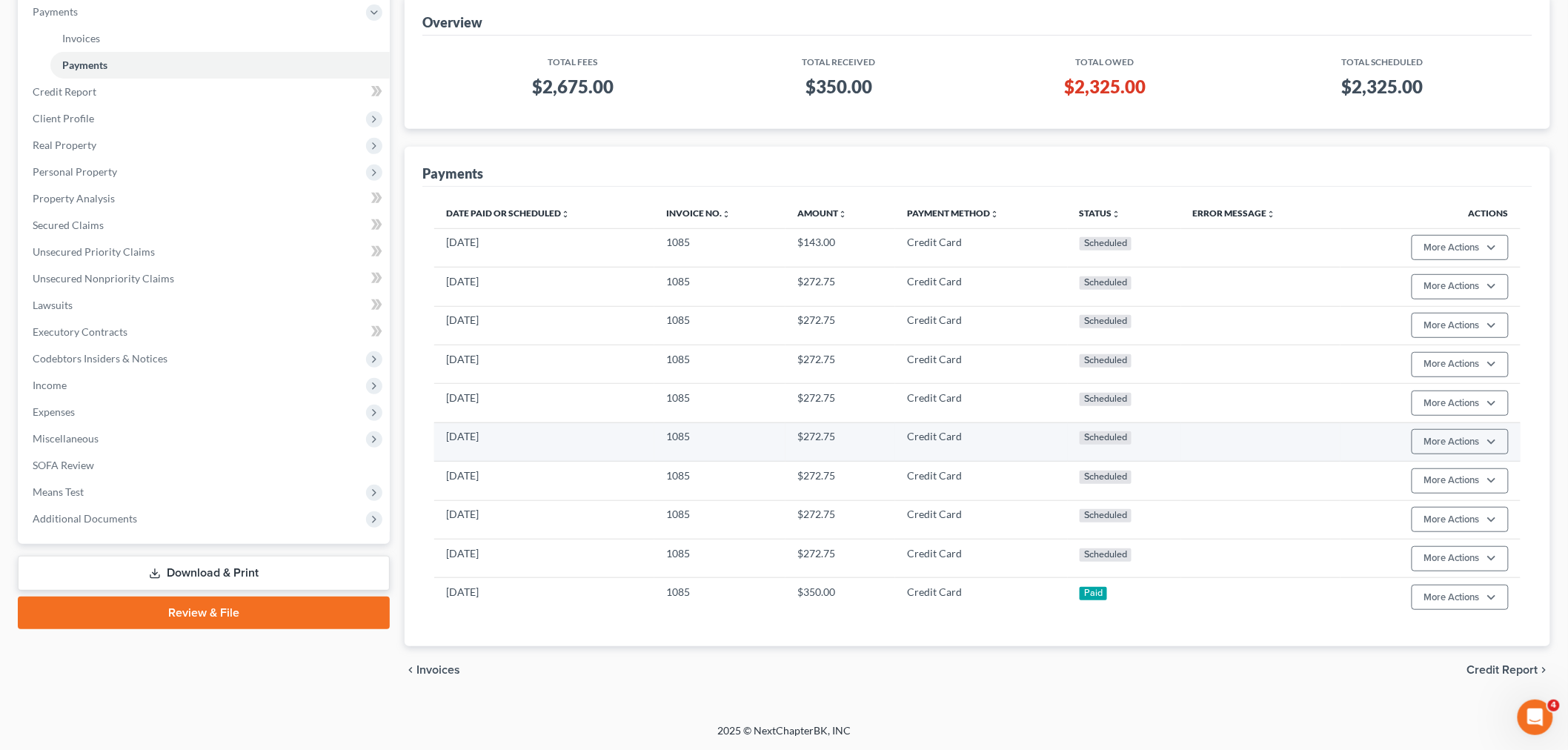
scroll to position [183, 0]
